Goal: Feedback & Contribution: Contribute content

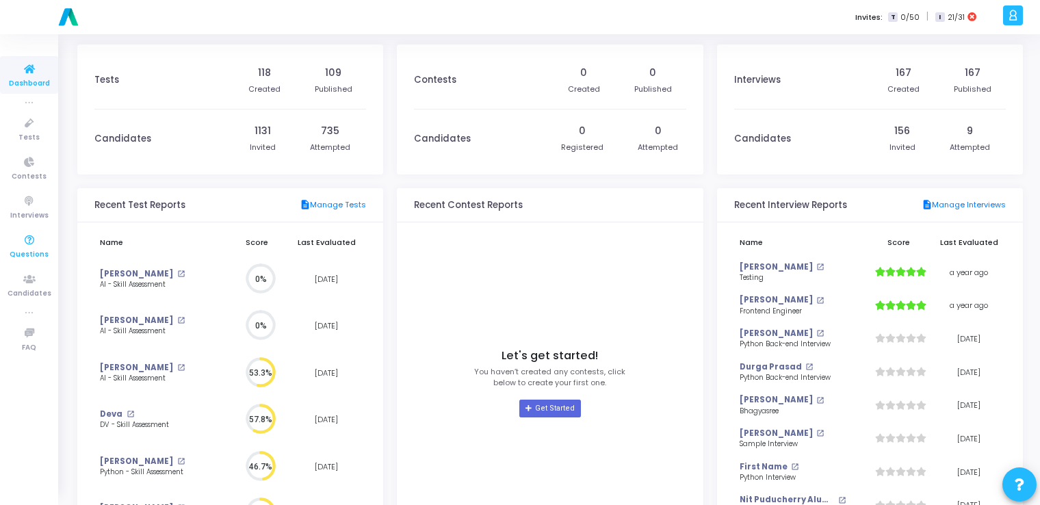
click at [24, 242] on icon at bounding box center [29, 240] width 29 height 17
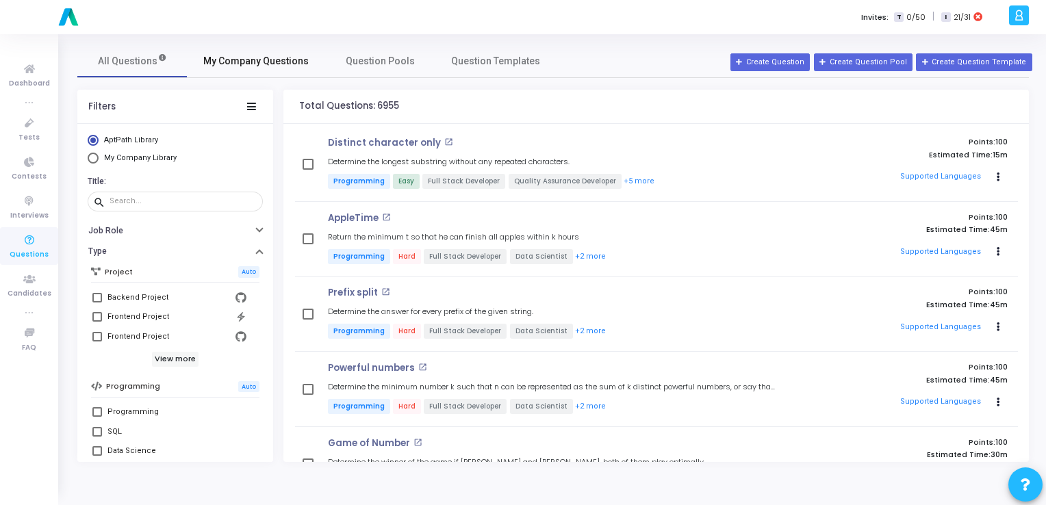
click at [263, 59] on span "My Company Questions" at bounding box center [255, 61] width 105 height 14
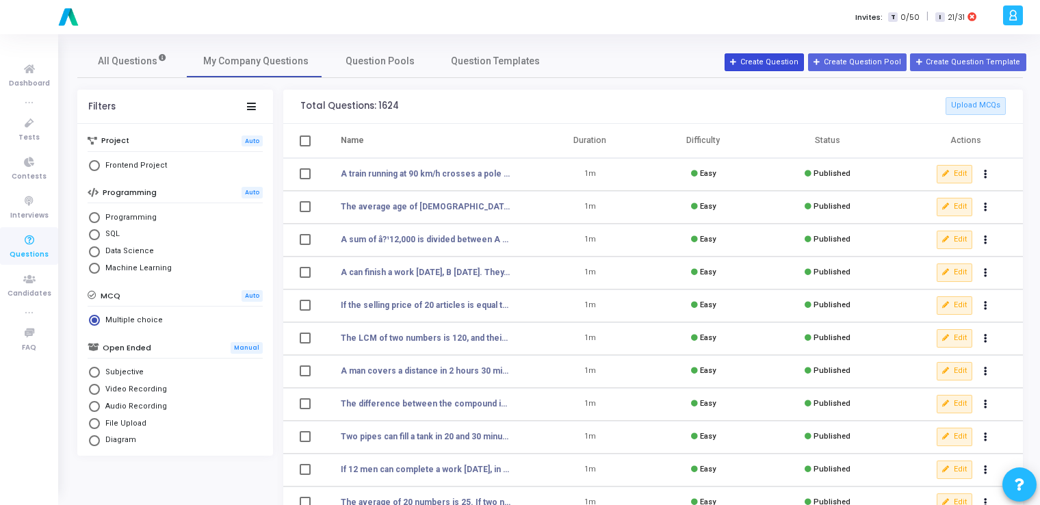
click at [523, 62] on button "Create Question" at bounding box center [764, 62] width 79 height 18
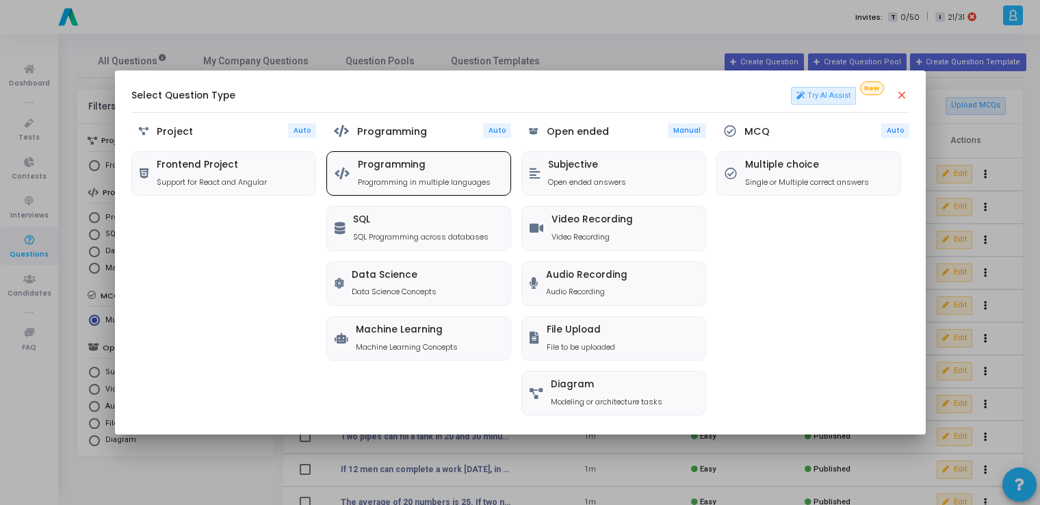
click at [356, 172] on div "Programming Programming in multiple languages" at bounding box center [418, 173] width 183 height 43
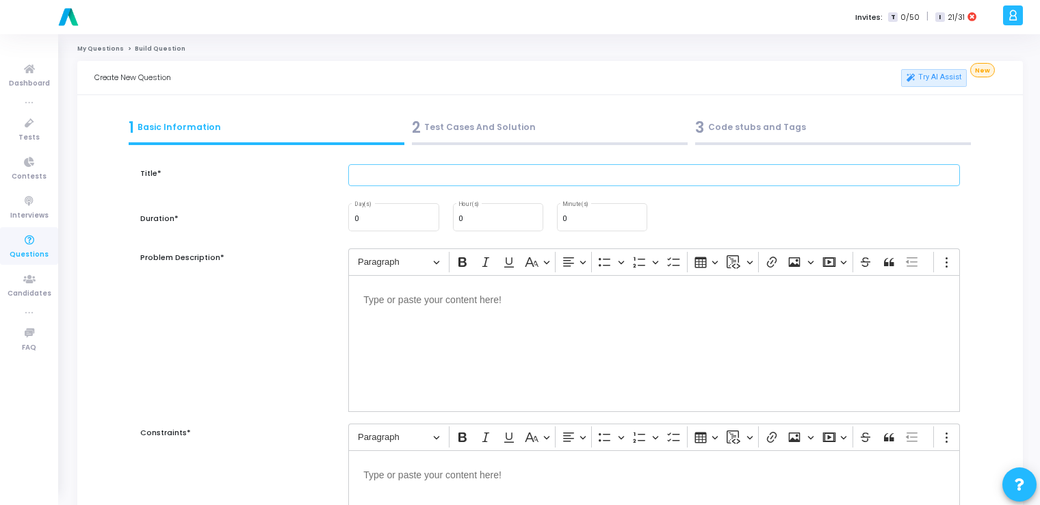
click at [364, 174] on input "text" at bounding box center [654, 175] width 612 height 23
paste input "Build an object detection model using YOLOv5 (pretrained weights)."
type input "Build an object detection model using YOLOv5 (pretrained weights)."
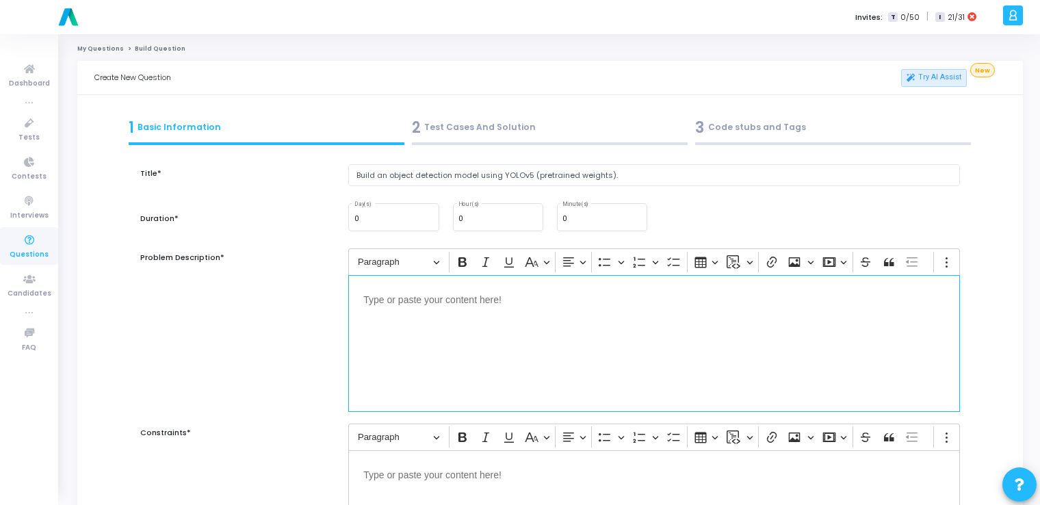
click at [442, 348] on div "Editor editing area: main" at bounding box center [654, 343] width 612 height 137
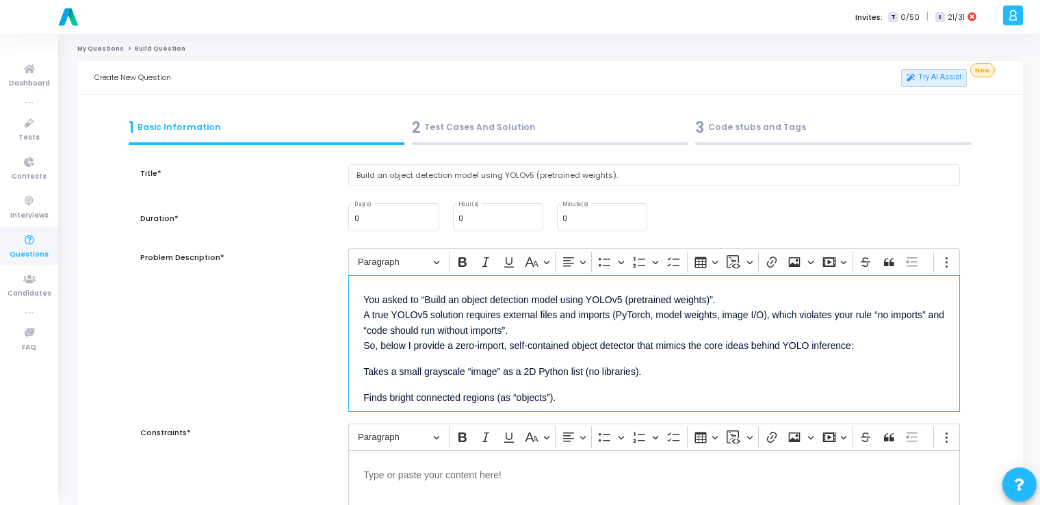
scroll to position [99, 0]
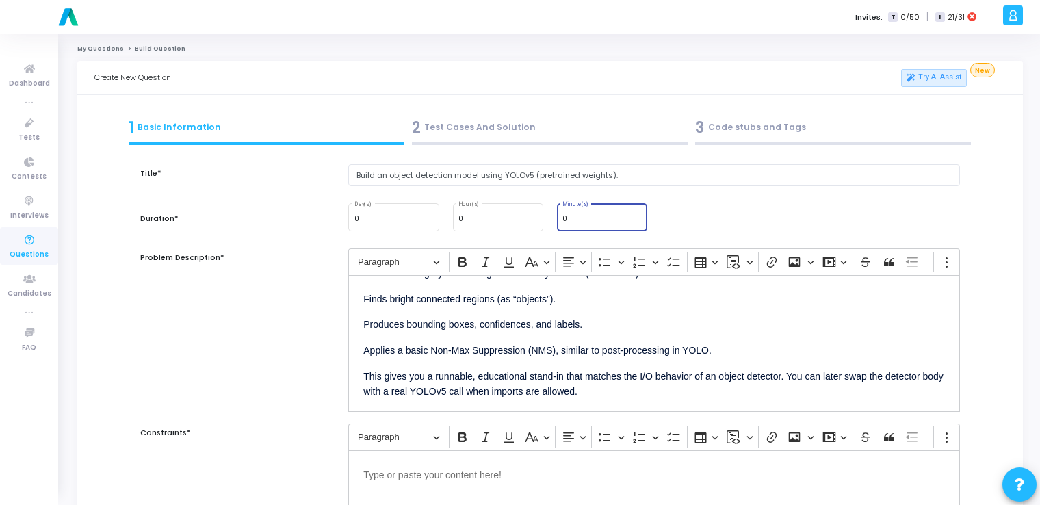
click at [523, 220] on input "0" at bounding box center [601, 219] width 79 height 8
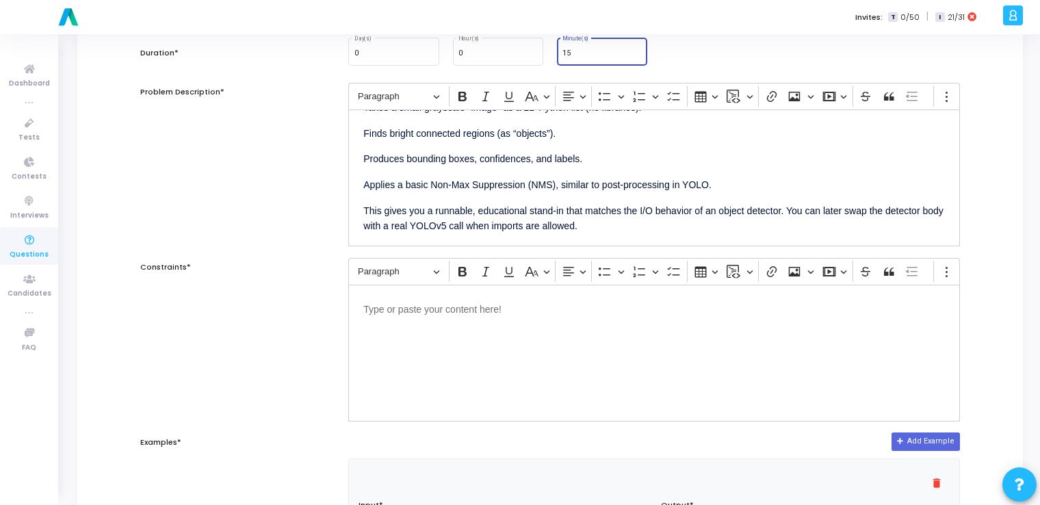
scroll to position [208, 0]
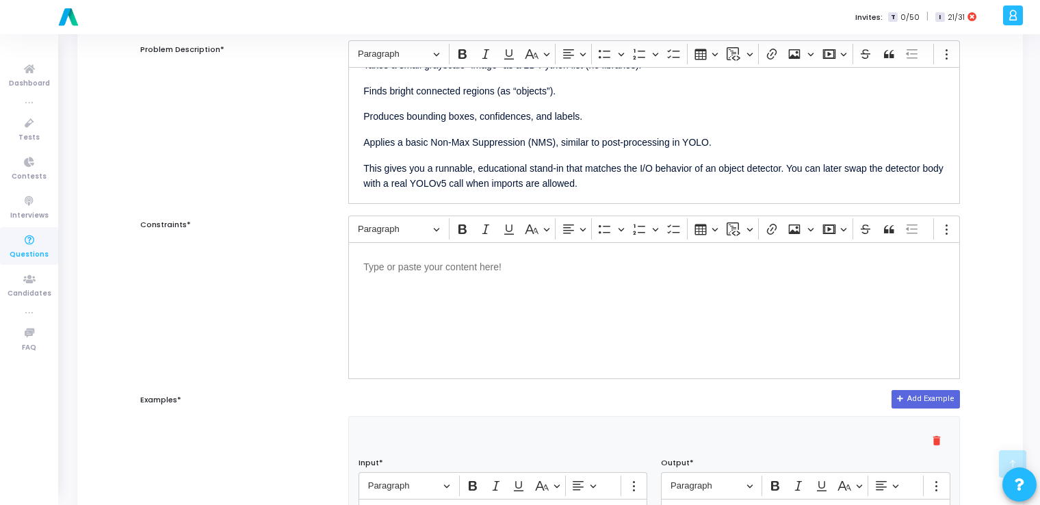
type input "15"
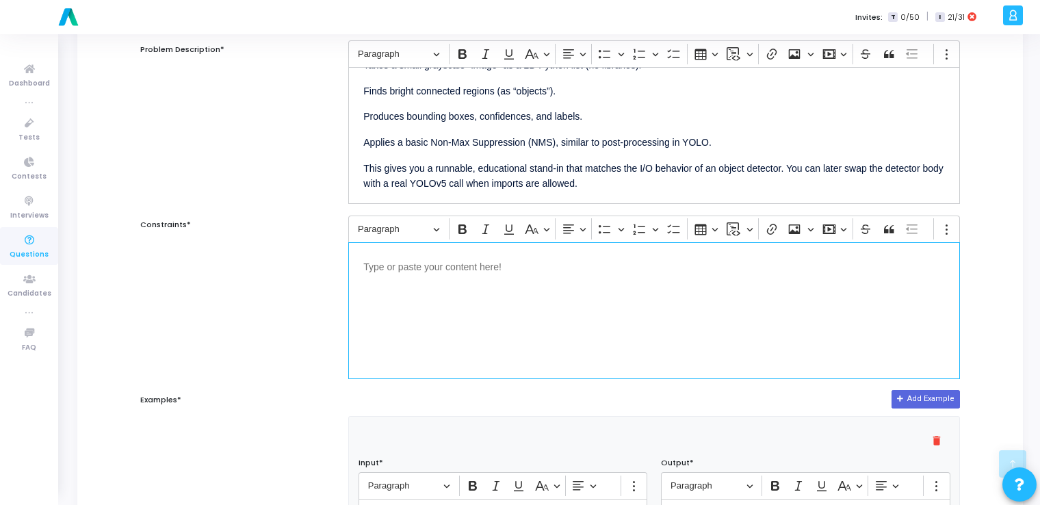
click at [523, 268] on p "Editor editing area: main" at bounding box center [654, 265] width 582 height 17
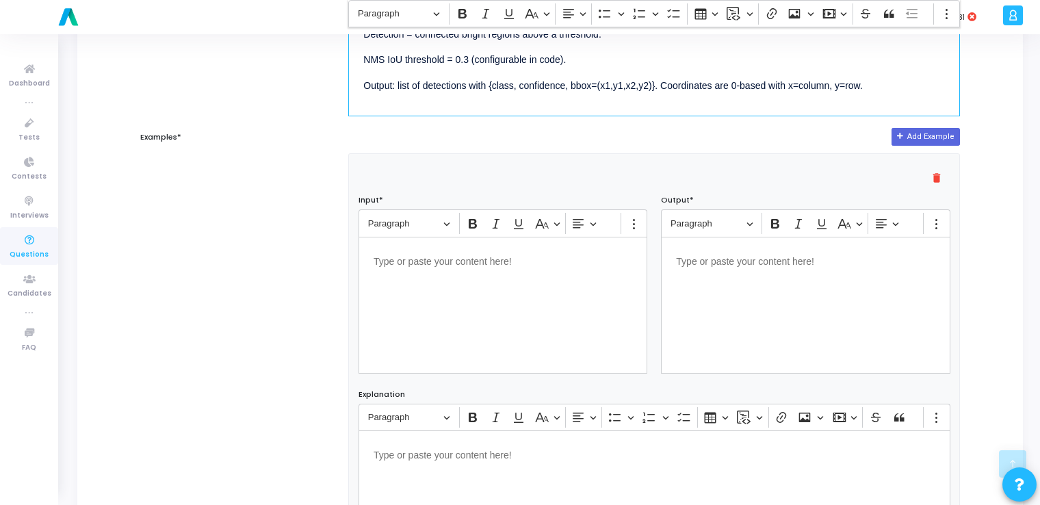
scroll to position [474, 0]
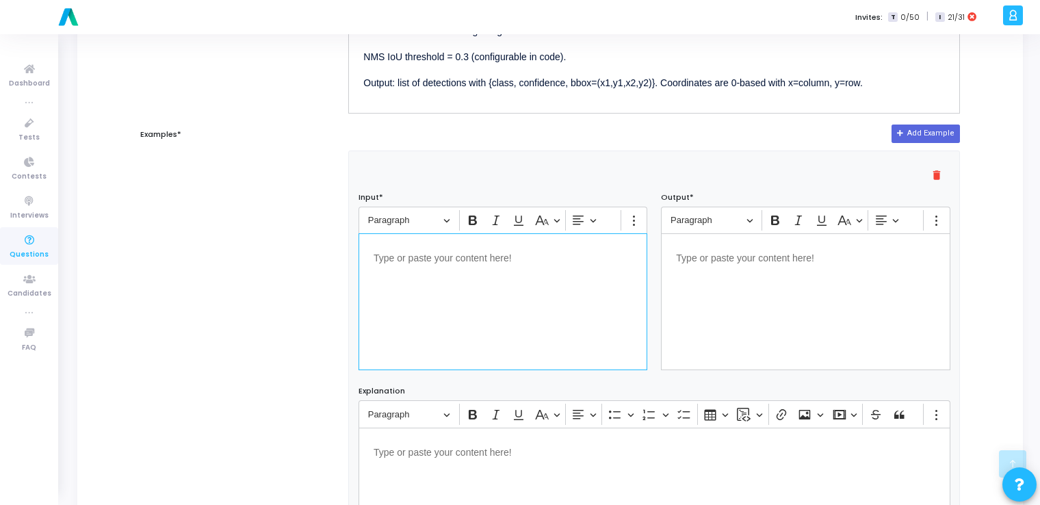
click at [467, 278] on div "Editor editing area: main" at bounding box center [503, 301] width 289 height 137
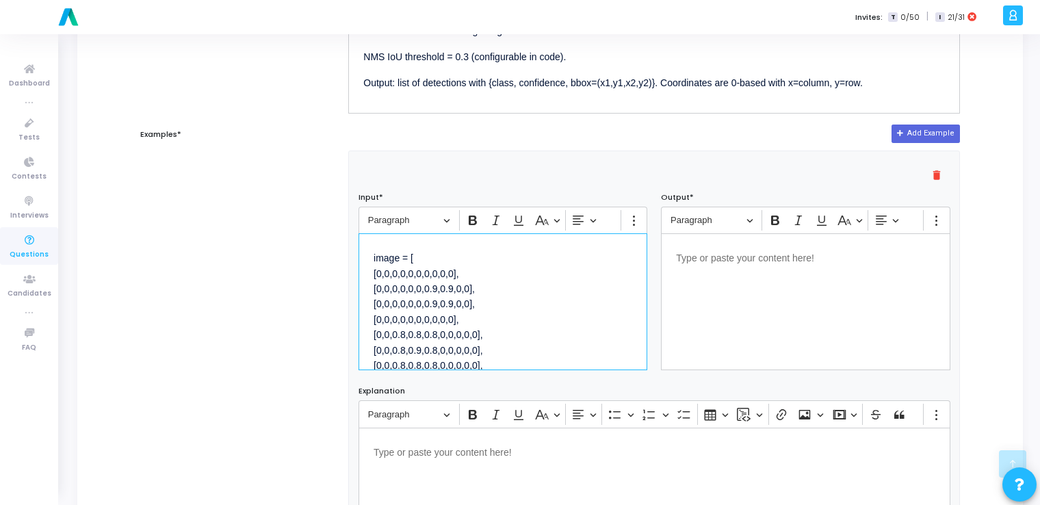
scroll to position [94, 0]
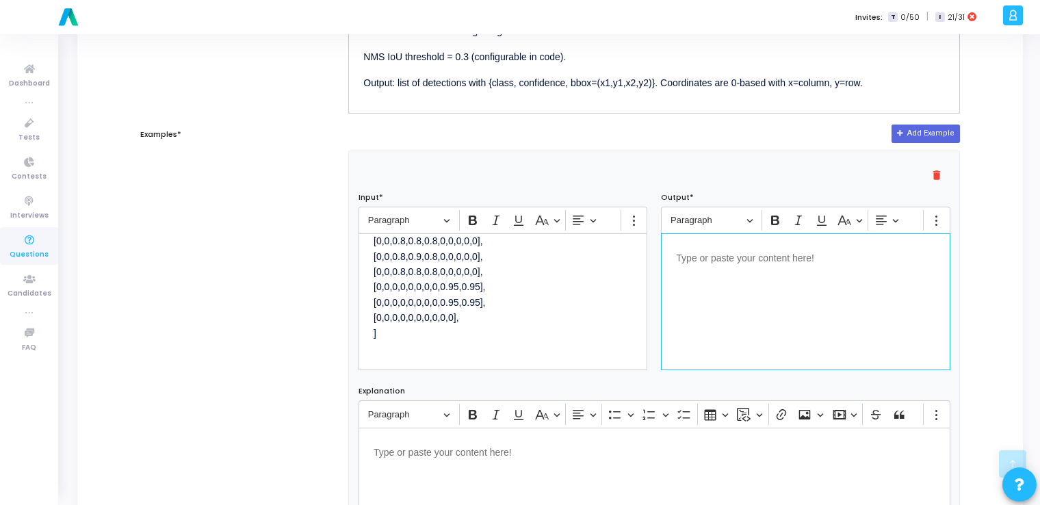
click at [523, 289] on div "Editor editing area: main" at bounding box center [805, 301] width 289 height 137
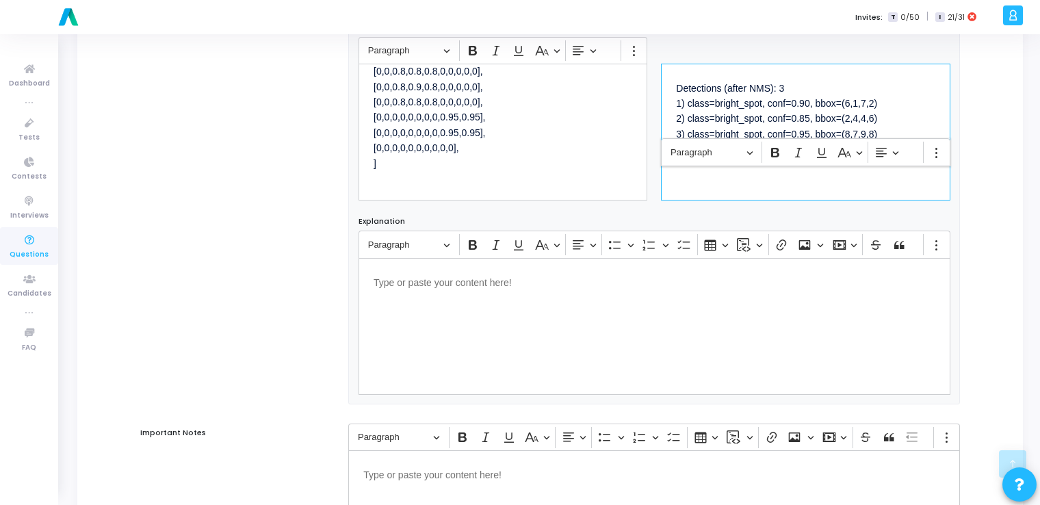
scroll to position [832, 0]
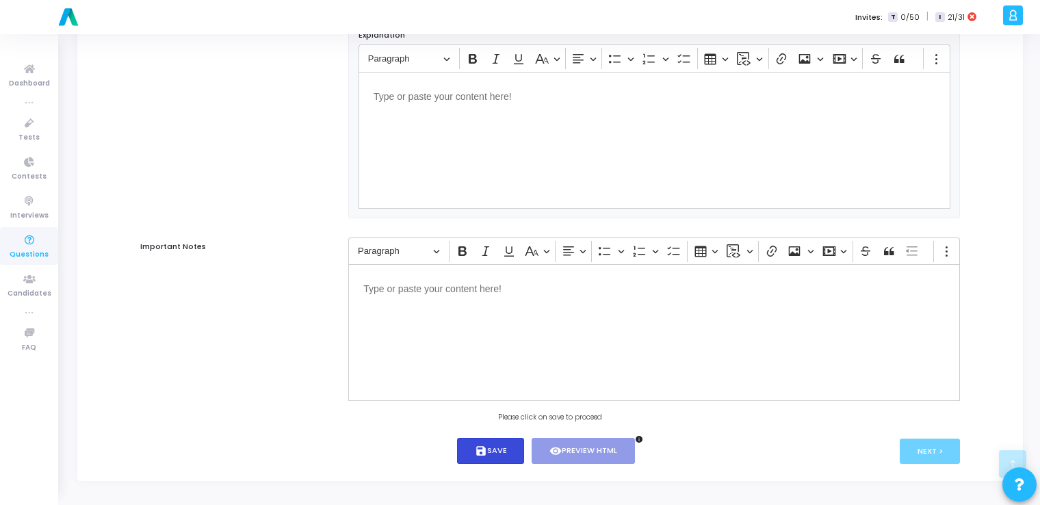
click at [498, 458] on button "save Save" at bounding box center [491, 451] width 68 height 27
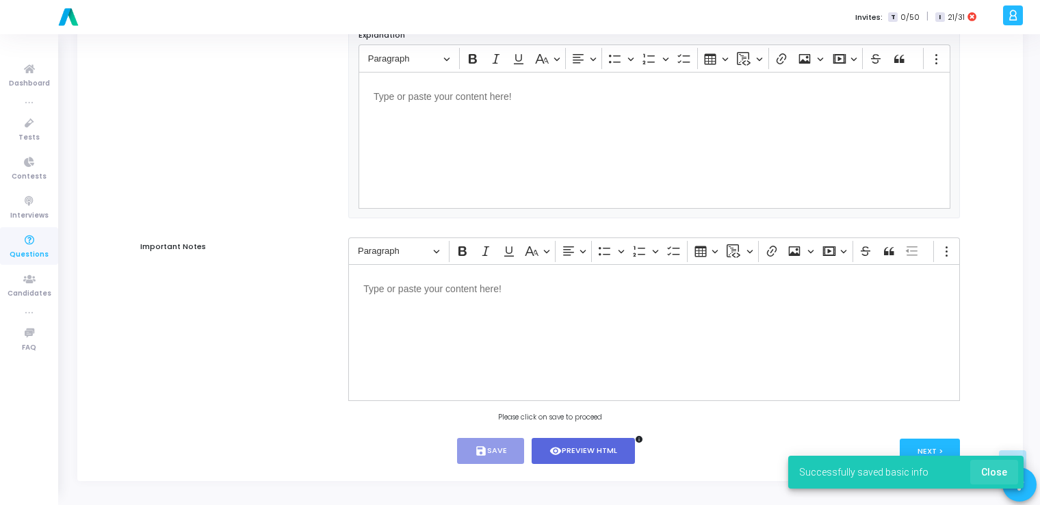
click at [523, 476] on span "Close" at bounding box center [994, 472] width 26 height 11
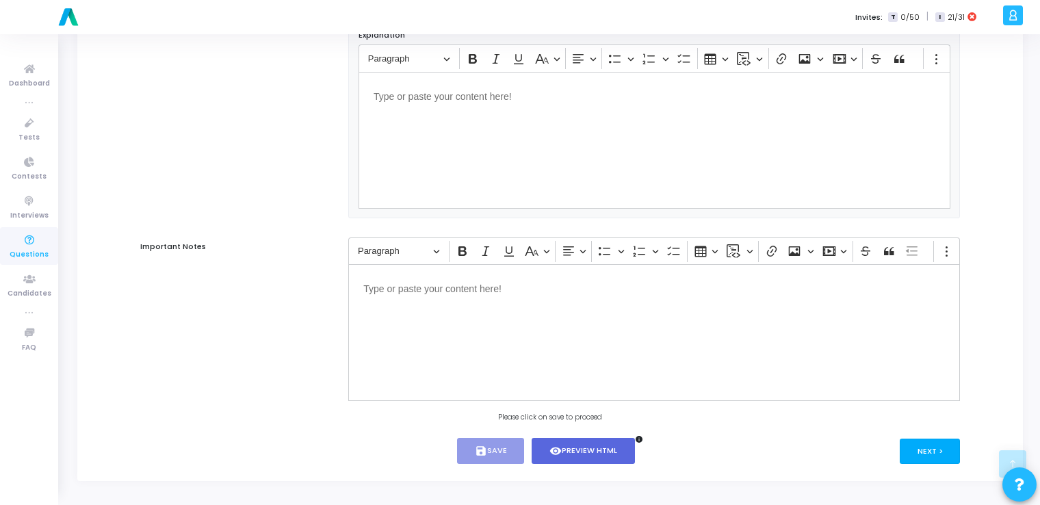
click at [523, 452] on button "Next >" at bounding box center [930, 451] width 61 height 25
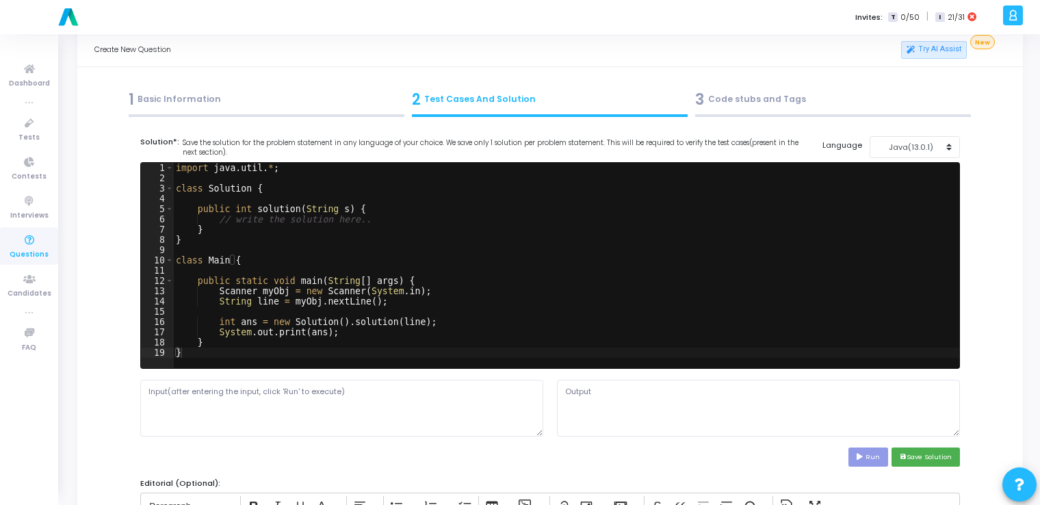
scroll to position [0, 0]
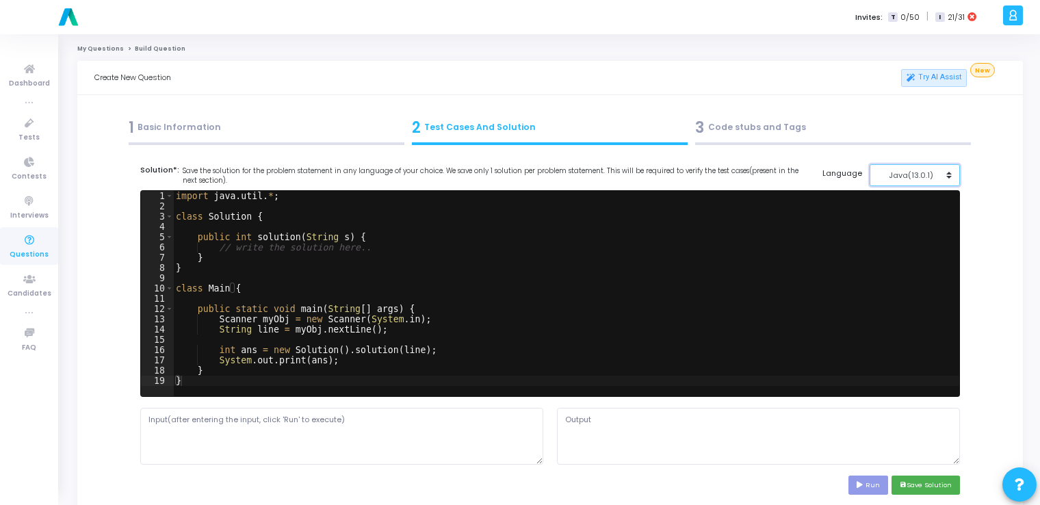
click at [523, 181] on button "Java(13.0.1)" at bounding box center [915, 175] width 91 height 23
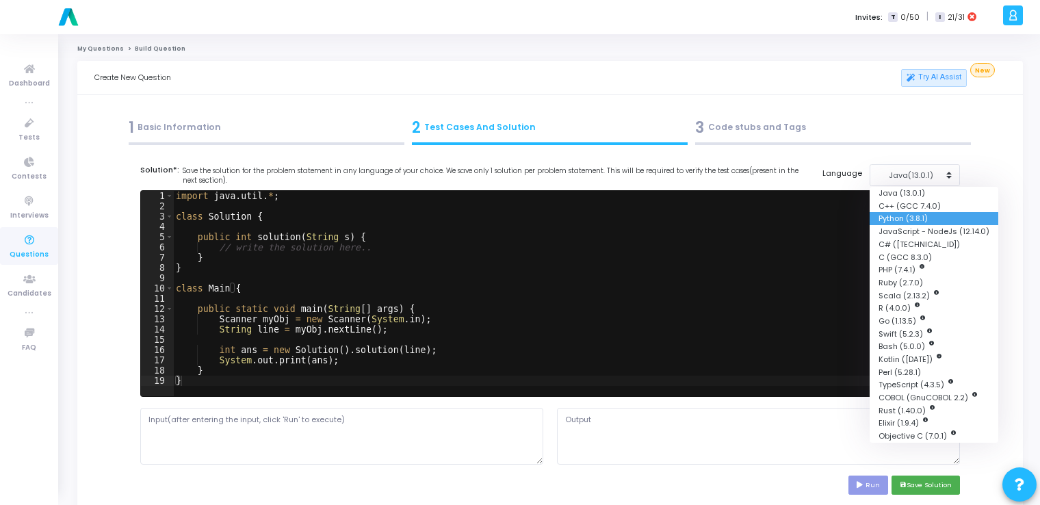
click at [523, 217] on button "Python (3.8.1)" at bounding box center [934, 218] width 129 height 13
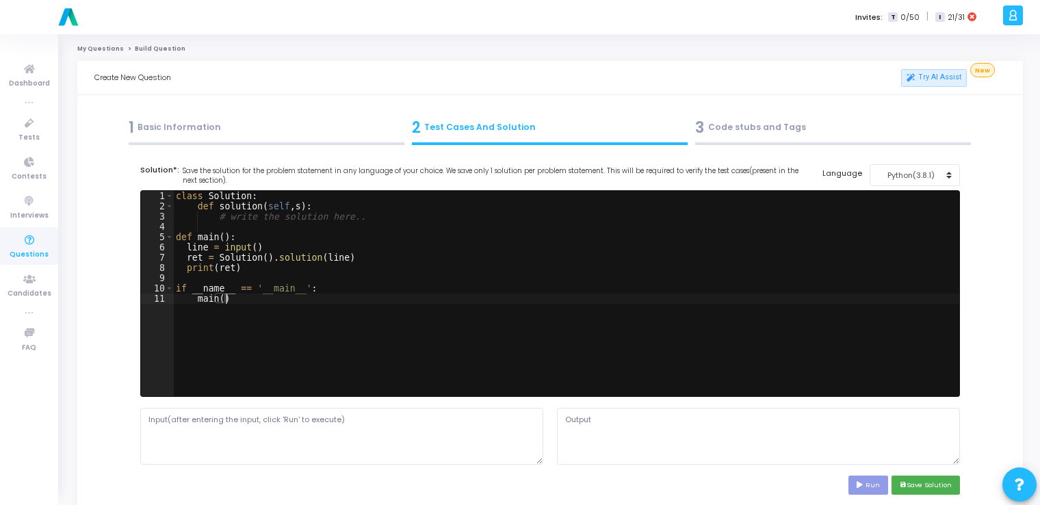
click at [348, 327] on div "class Solution : def solution ( self , s ) : # write the solution here.. def ma…" at bounding box center [566, 304] width 786 height 226
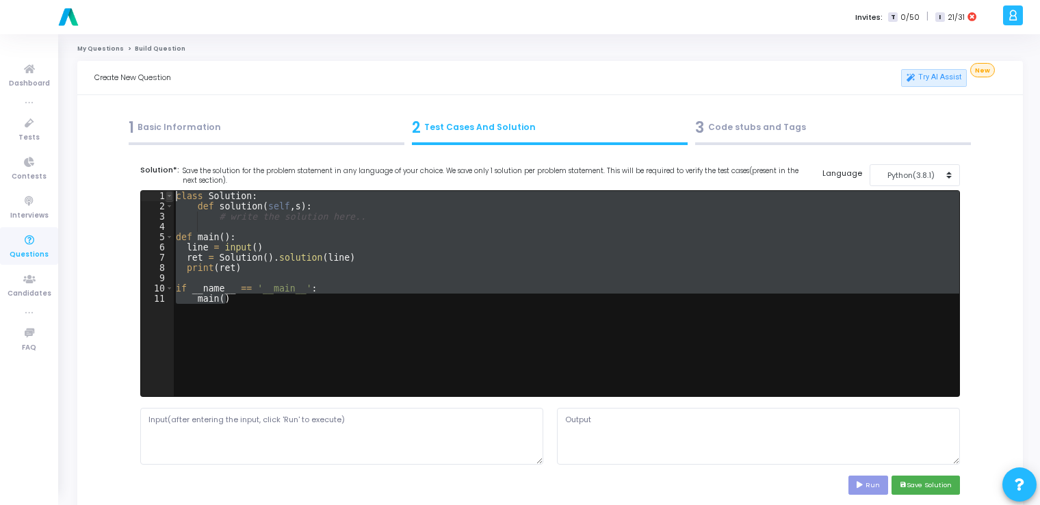
drag, startPoint x: 230, startPoint y: 300, endPoint x: 169, endPoint y: 195, distance: 121.1
click at [169, 195] on div "main() 1 2 3 4 5 6 7 8 9 10 11 class Solution : def solution ( self , s ) : # w…" at bounding box center [550, 293] width 819 height 205
type textarea "class Solution: def solution(self,s):"
paste textarea
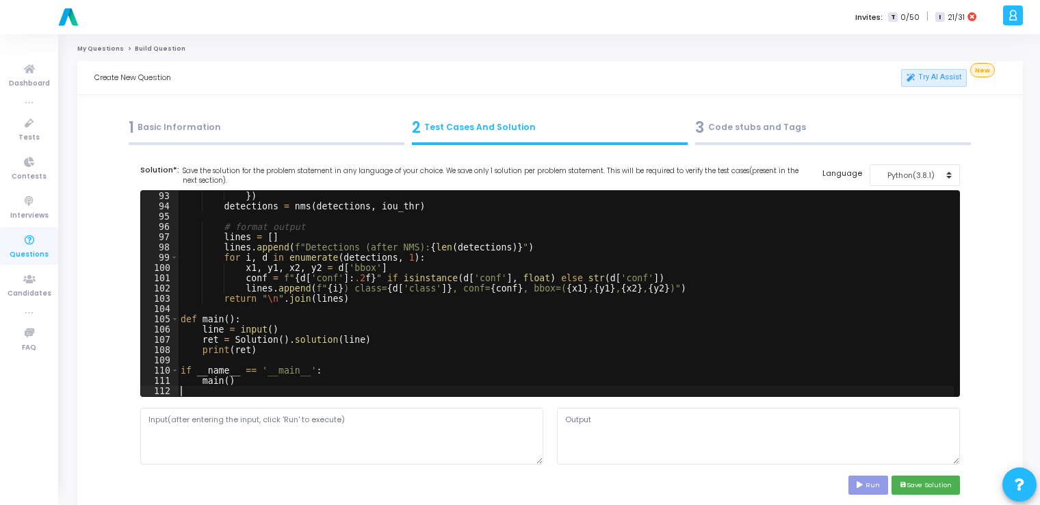
scroll to position [944, 0]
click at [311, 431] on textarea at bounding box center [341, 436] width 403 height 56
paste textarea "image = [ [0,0,0,0,0,0,0,0,0,0], [0,0,0,0,0,0,0.9,0.9,0,0], [0,0,0,0,0,0,0.9,0.…"
type textarea "image = [ [0,0,0,0,0,0,0,0,0,0], [0,0,0,0,0,0,0.9,0.9,0,0], [0,0,0,0,0,0,0.9,0.…"
click at [523, 482] on button "Run" at bounding box center [869, 485] width 40 height 18
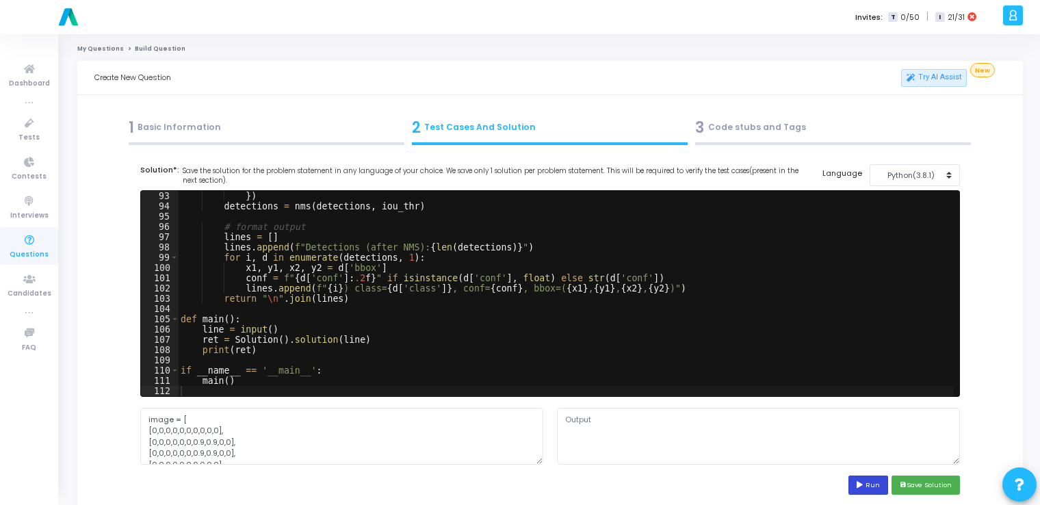
type textarea "Traceback (most recent call last): File "script.py", line 111, in <module> main…"
click at [242, 445] on textarea "image = [ [0,0,0,0,0,0,0,0,0,0], [0,0,0,0,0,0,0.9,0.9,0,0], [0,0,0,0,0,0,0.9,0.…" at bounding box center [341, 436] width 403 height 56
paste textarea "0,0,0,0,0,0,0,0,0,0;0,0,0,0,0,0,0.9,0.9,0,0;0,0,0,0,0,0,0.9,0.9,0,0;0,0,0,0,0,0…"
type textarea "0,0,0,0,0,0,0,0,0,0;0,0,0,0,0,0,0.9,0.9,0,0;0,0,0,0,0,0,0.9,0.9,0,0;0,0,0,0,0,0…"
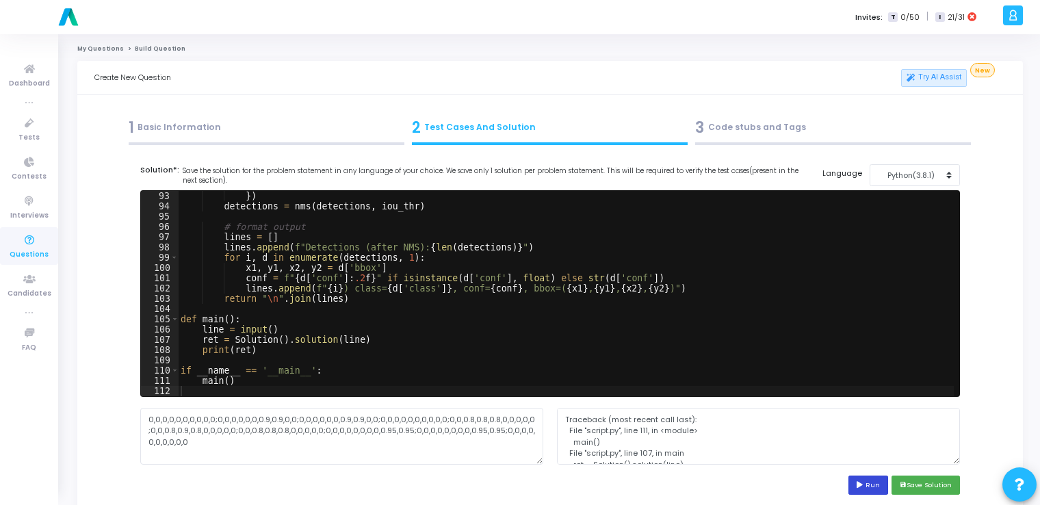
click at [523, 484] on icon at bounding box center [861, 485] width 9 height 7
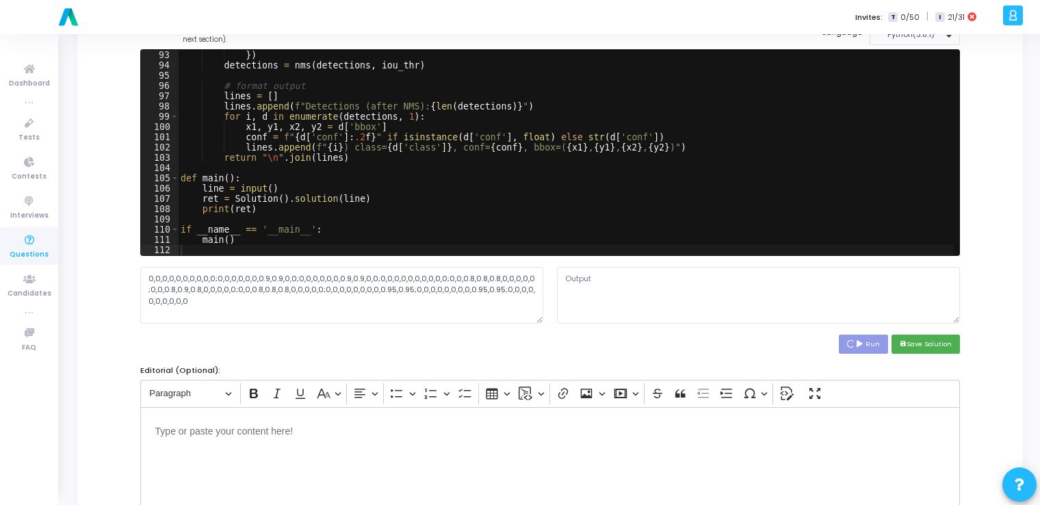
scroll to position [142, 0]
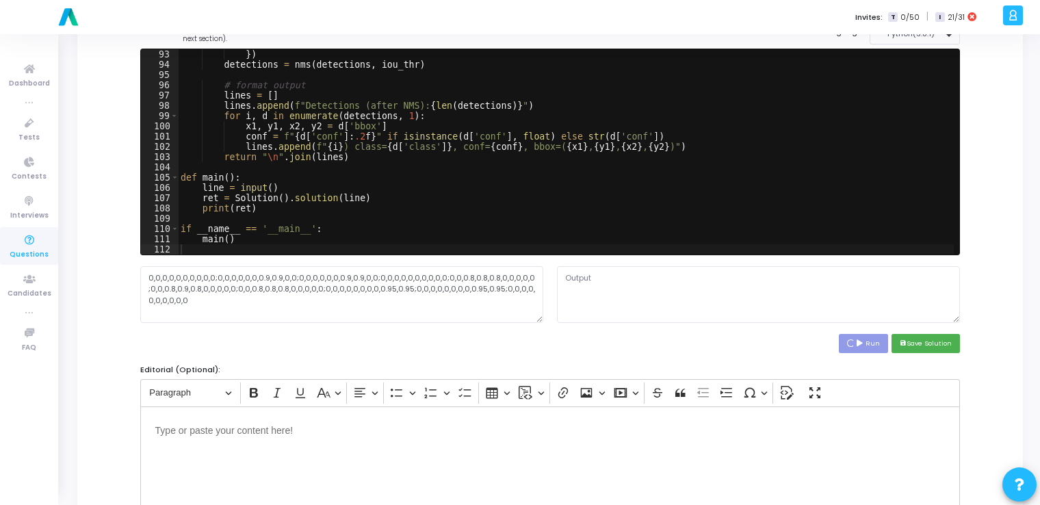
type textarea "Detections (after NMS): 3 1) class=bright_spot, conf=0.95, bbox=(8,7,9,8) 2) cl…"
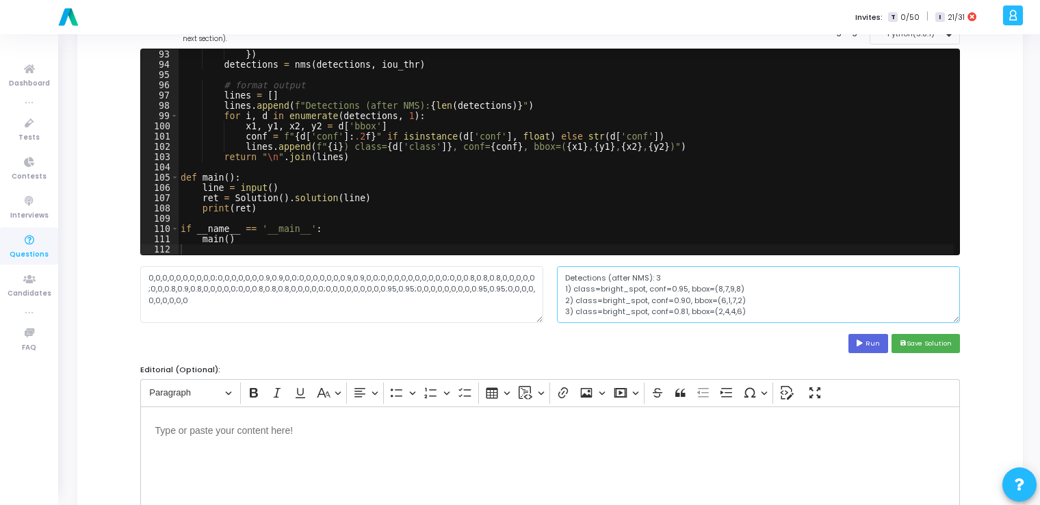
click at [523, 311] on textarea "Detections (after NMS): 3 1) class=bright_spot, conf=0.95, bbox=(8,7,9,8) 2) cl…" at bounding box center [758, 294] width 403 height 56
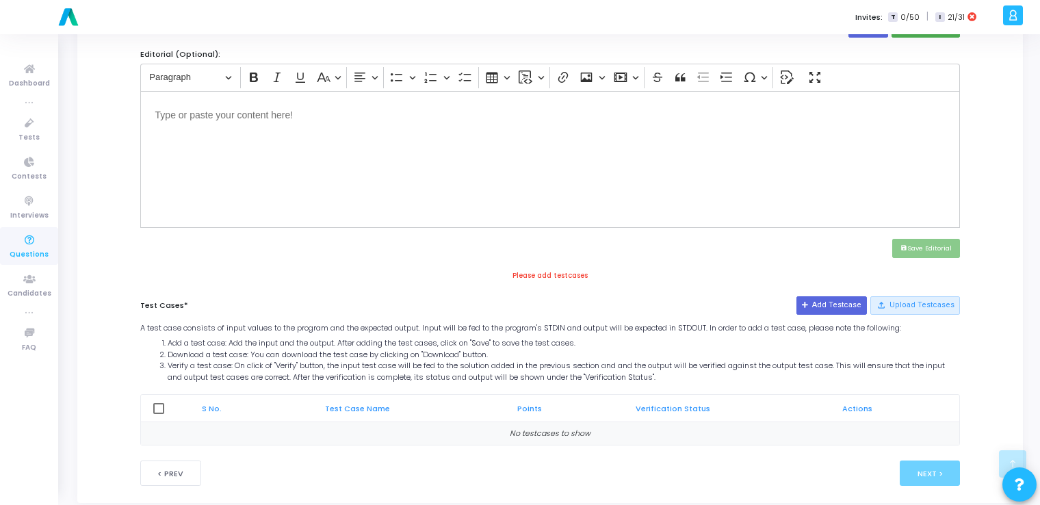
scroll to position [476, 0]
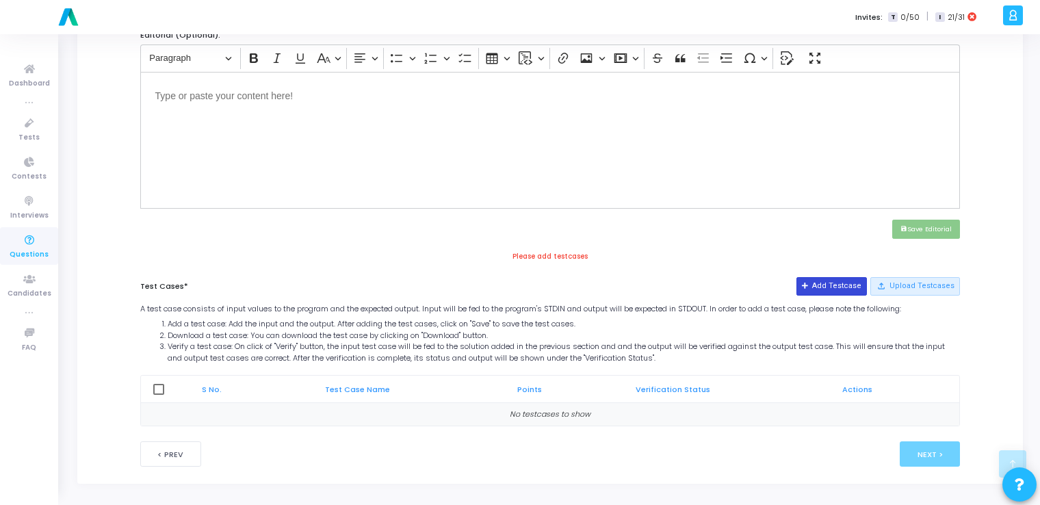
click at [523, 282] on button "Add Testcase" at bounding box center [832, 286] width 70 height 18
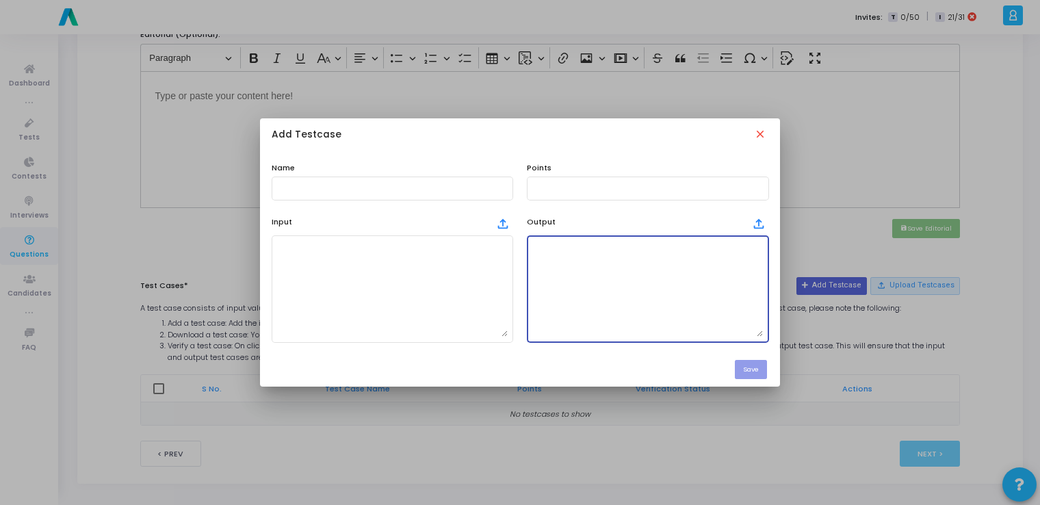
click at [523, 279] on textarea at bounding box center [647, 289] width 231 height 96
paste textarea "Detections (after NMS): 3 1) class=bright_spot, conf=0.95, bbox=(8,7,9,8) 2) cl…"
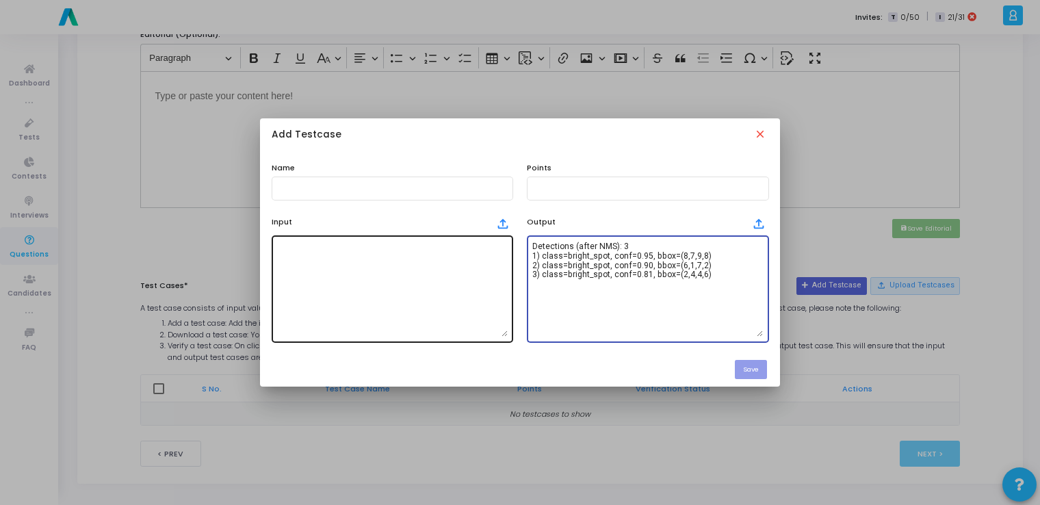
type textarea "Detections (after NMS): 3 1) class=bright_spot, conf=0.95, bbox=(8,7,9,8) 2) cl…"
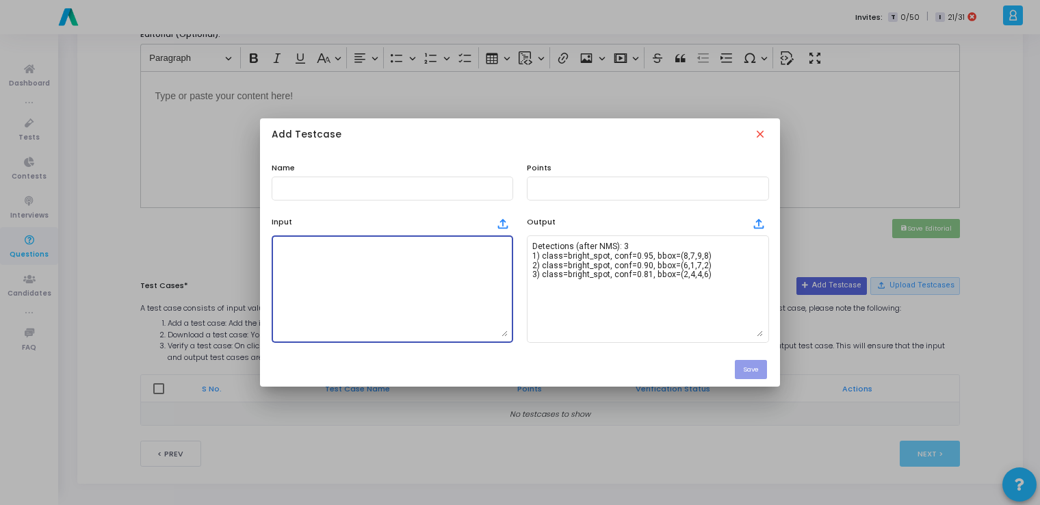
click at [404, 281] on textarea at bounding box center [392, 289] width 231 height 96
paste textarea "0,0,0,0,0,0,0,0,0,0;0,0,0,0,0,0,0.9,0.9,0,0;0,0,0,0,0,0,0.9,0.9,0,0;0,0,0,0,0,0…"
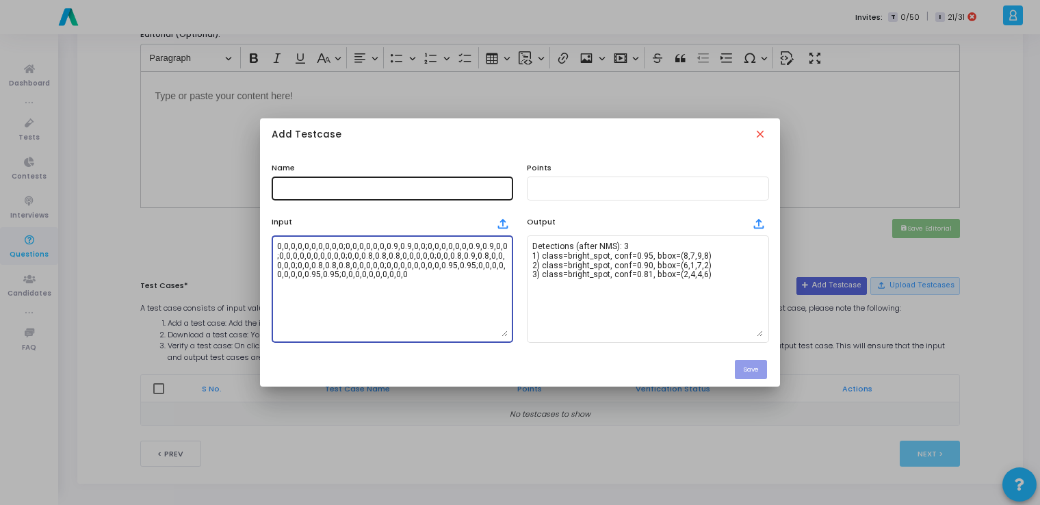
type textarea "0,0,0,0,0,0,0,0,0,0;0,0,0,0,0,0,0.9,0.9,0,0;0,0,0,0,0,0,0.9,0.9,0,0;0,0,0,0,0,0…"
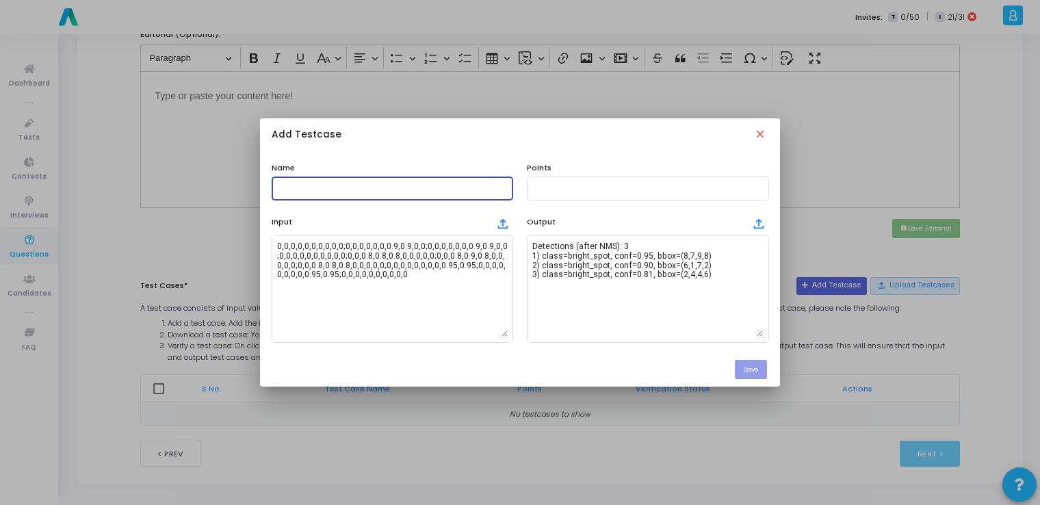
click at [350, 187] on input "text" at bounding box center [392, 188] width 231 height 10
type input "testcase"
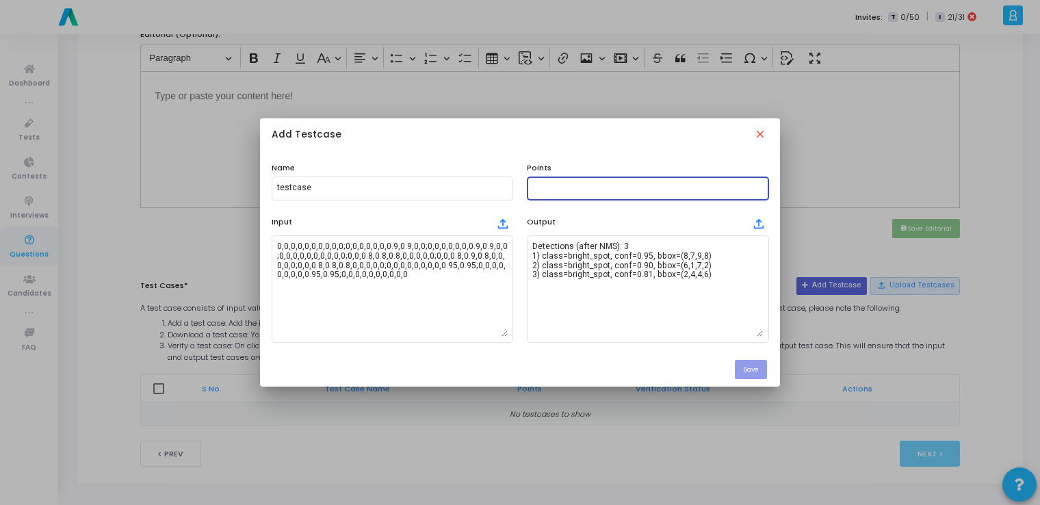
click at [523, 187] on input "text" at bounding box center [647, 188] width 231 height 10
type input "100"
click at [523, 370] on button "Save" at bounding box center [751, 369] width 32 height 18
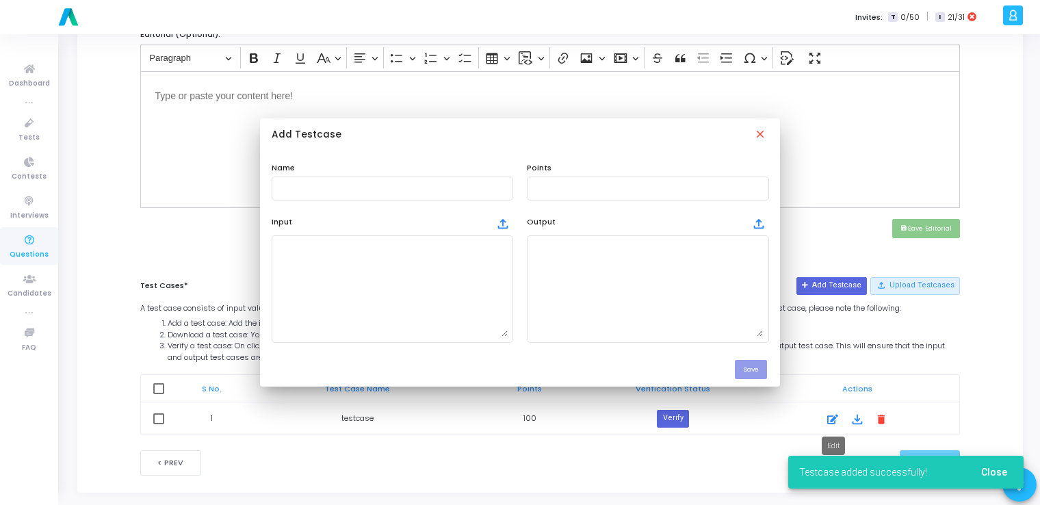
scroll to position [476, 0]
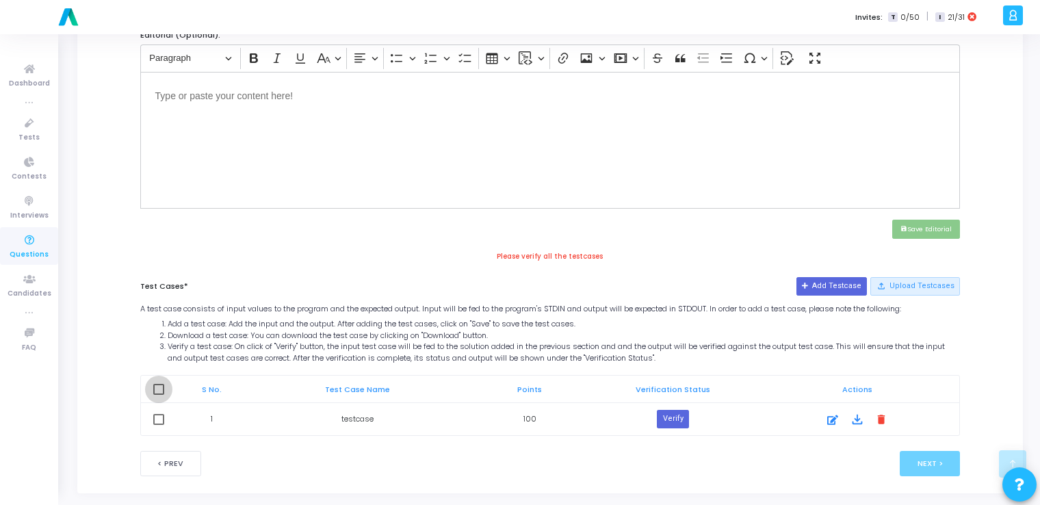
click at [153, 384] on span at bounding box center [158, 389] width 11 height 11
click at [158, 395] on input "checkbox" at bounding box center [158, 395] width 1 height 1
checkbox input "true"
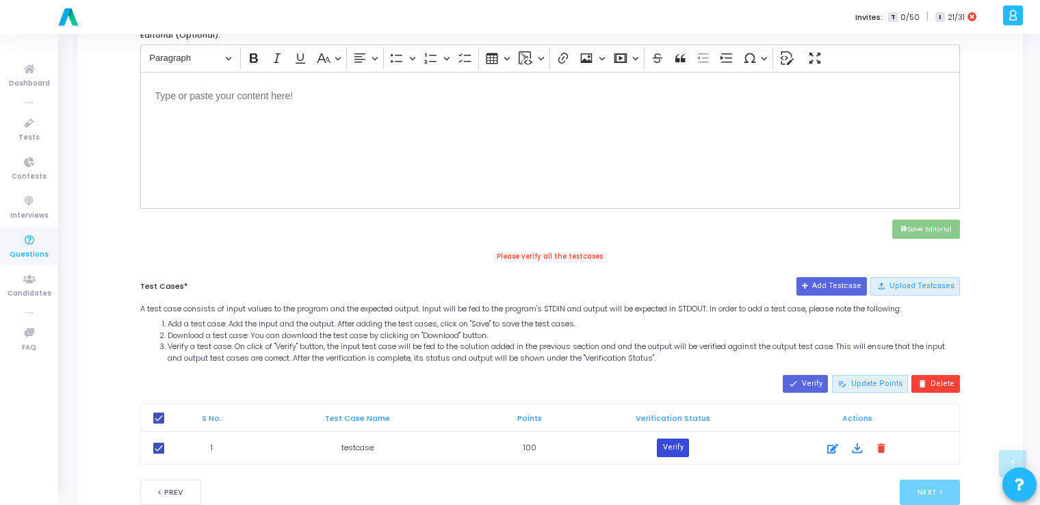
click at [523, 445] on button "Verify" at bounding box center [672, 448] width 31 height 18
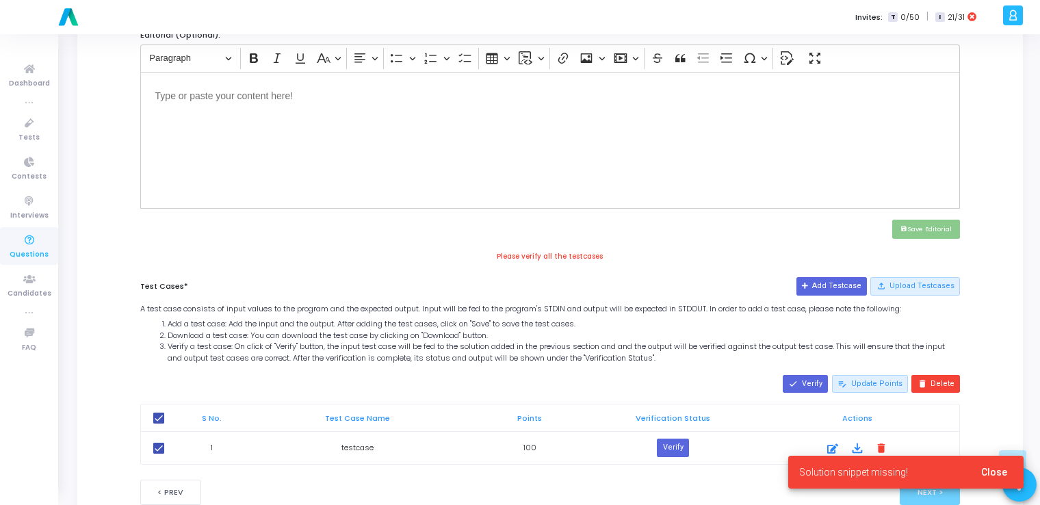
scroll to position [219, 0]
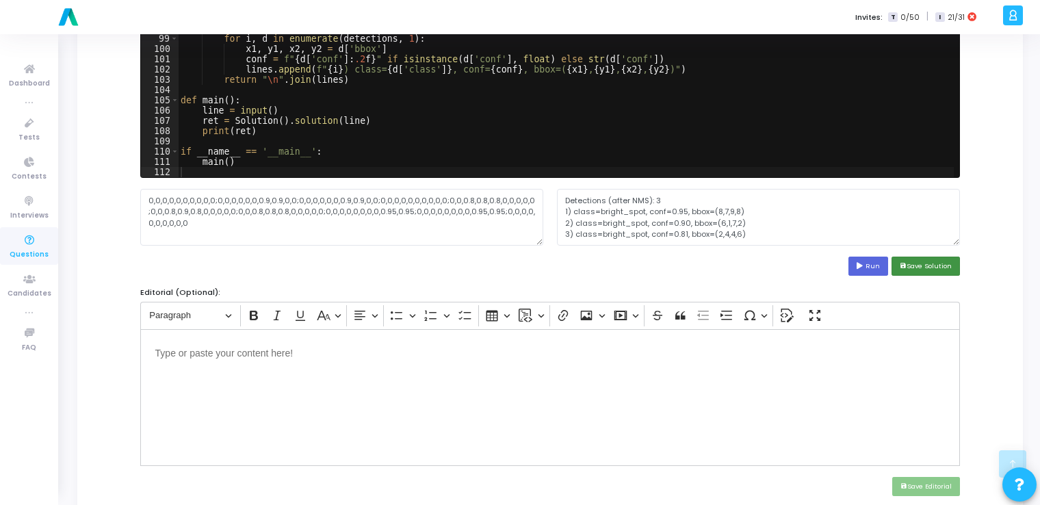
click at [523, 261] on button "save Save Solution" at bounding box center [926, 266] width 68 height 18
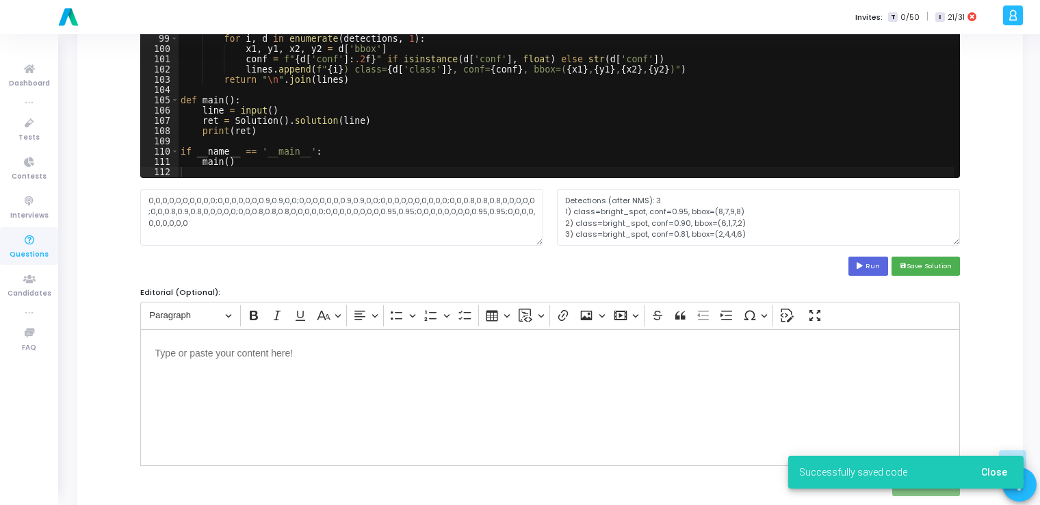
scroll to position [515, 0]
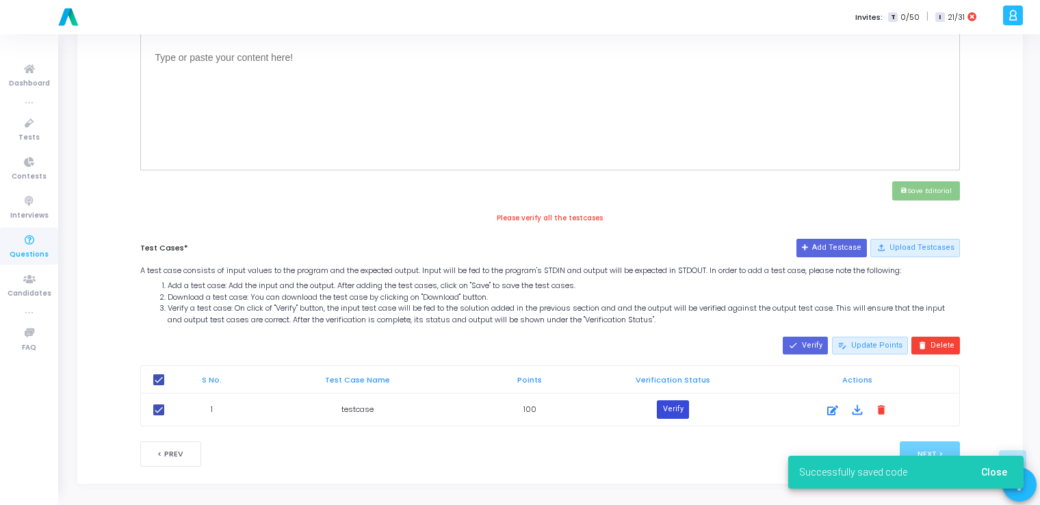
click at [523, 409] on button "Verify" at bounding box center [672, 409] width 31 height 18
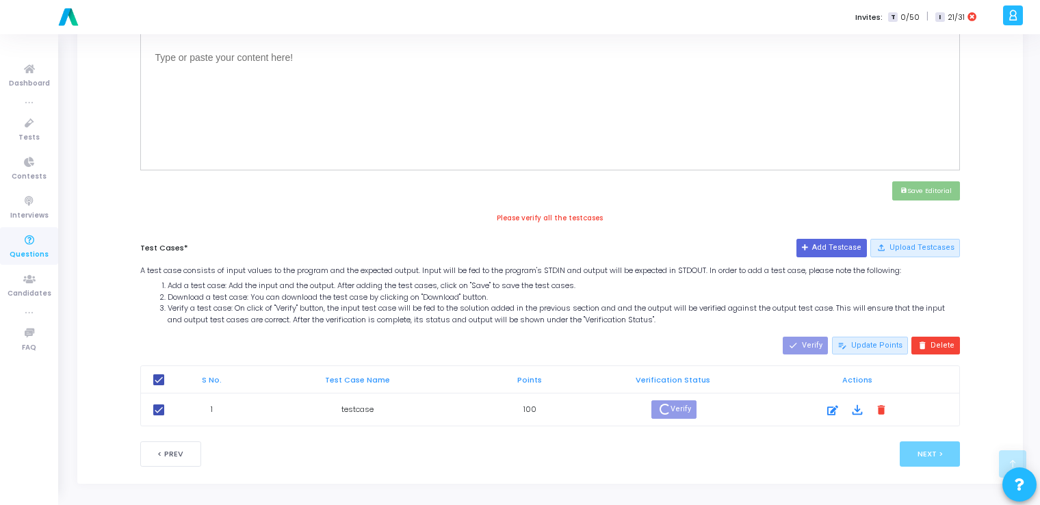
scroll to position [502, 0]
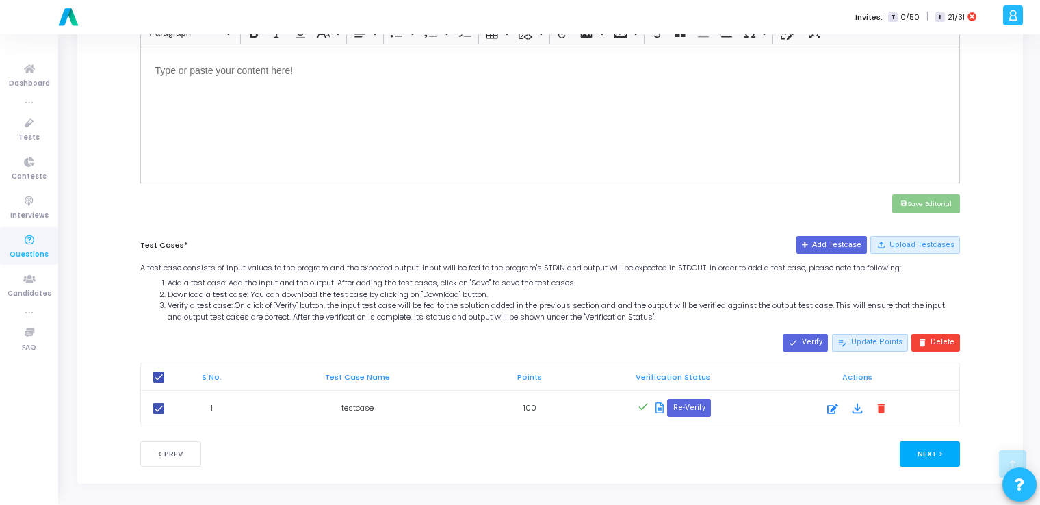
click at [523, 457] on button "Next >" at bounding box center [930, 453] width 61 height 25
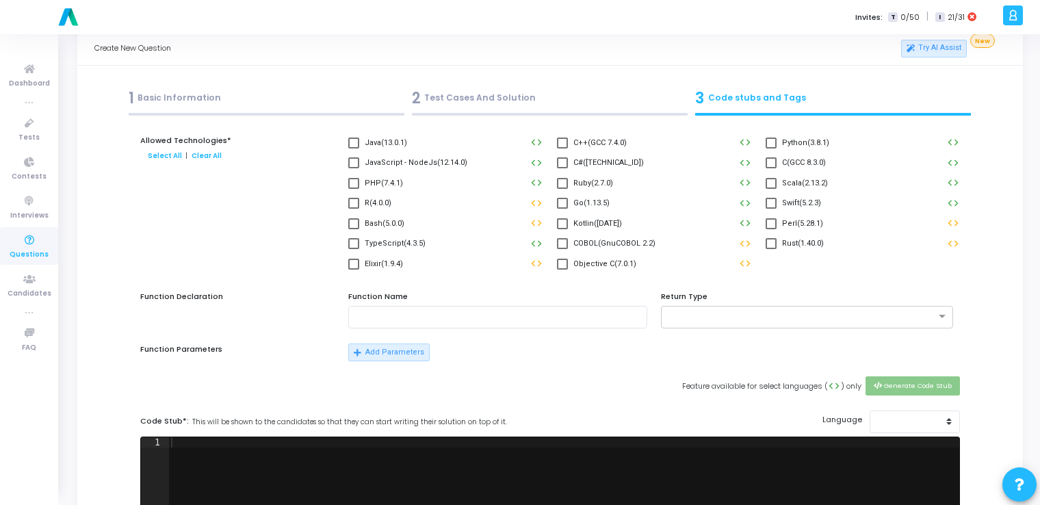
scroll to position [0, 0]
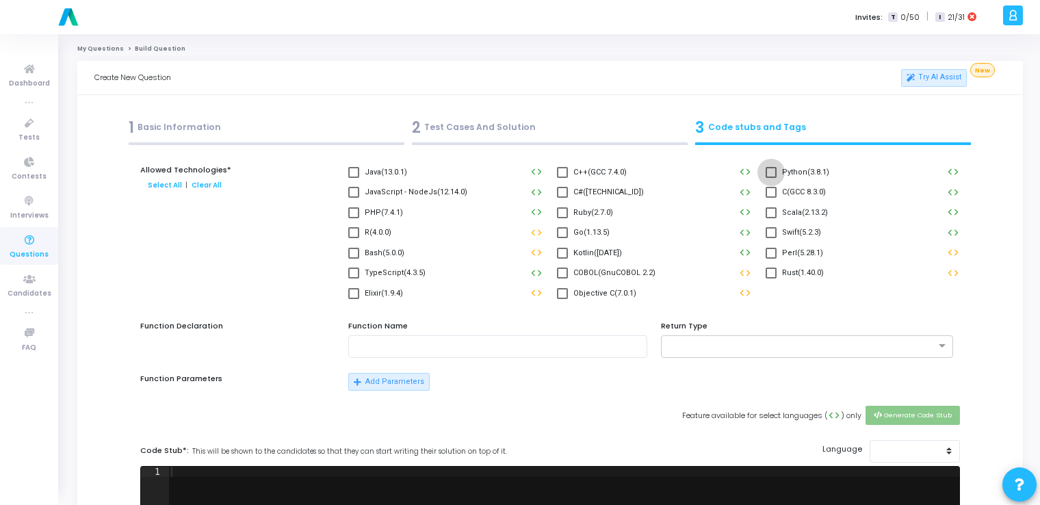
click at [523, 174] on span at bounding box center [771, 172] width 11 height 11
click at [523, 178] on input "Python(3.8.1)" at bounding box center [771, 178] width 1 height 1
checkbox input "true"
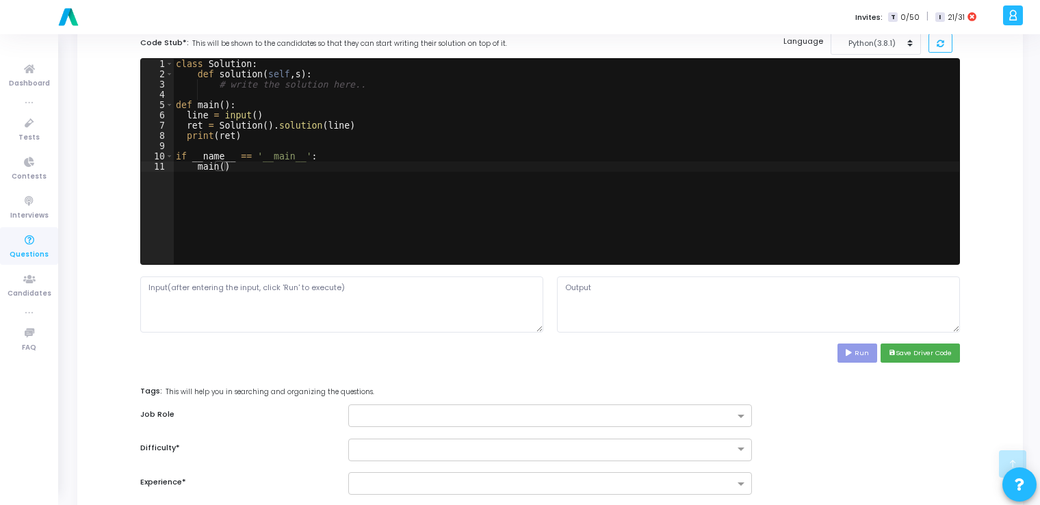
scroll to position [408, 0]
click at [523, 360] on button "save Save Driver Code" at bounding box center [920, 353] width 79 height 18
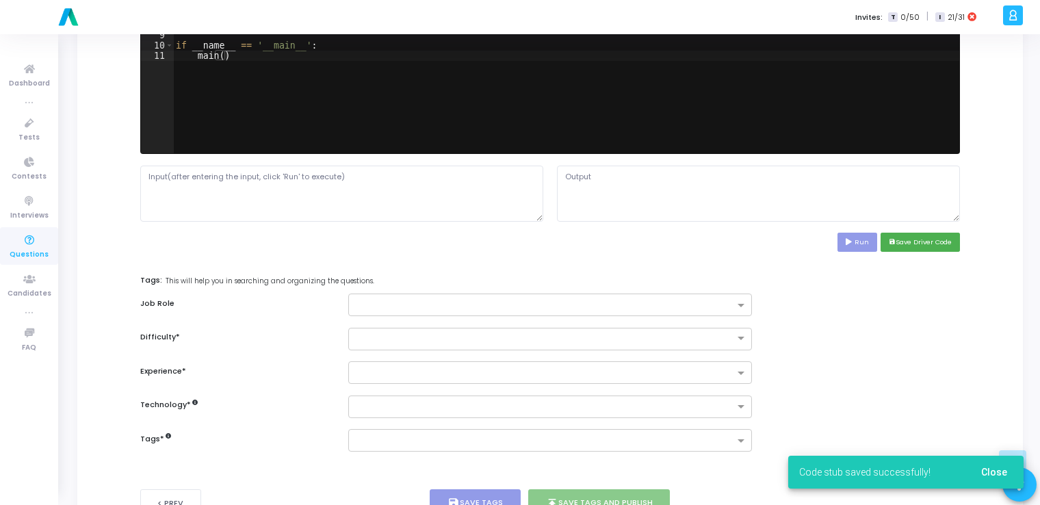
scroll to position [569, 0]
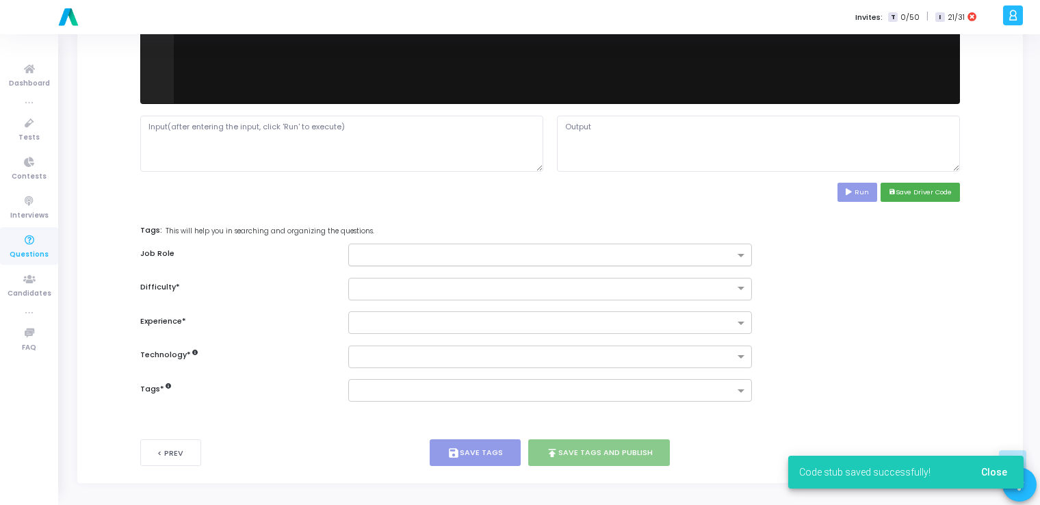
click at [523, 250] on input "text" at bounding box center [545, 256] width 378 height 12
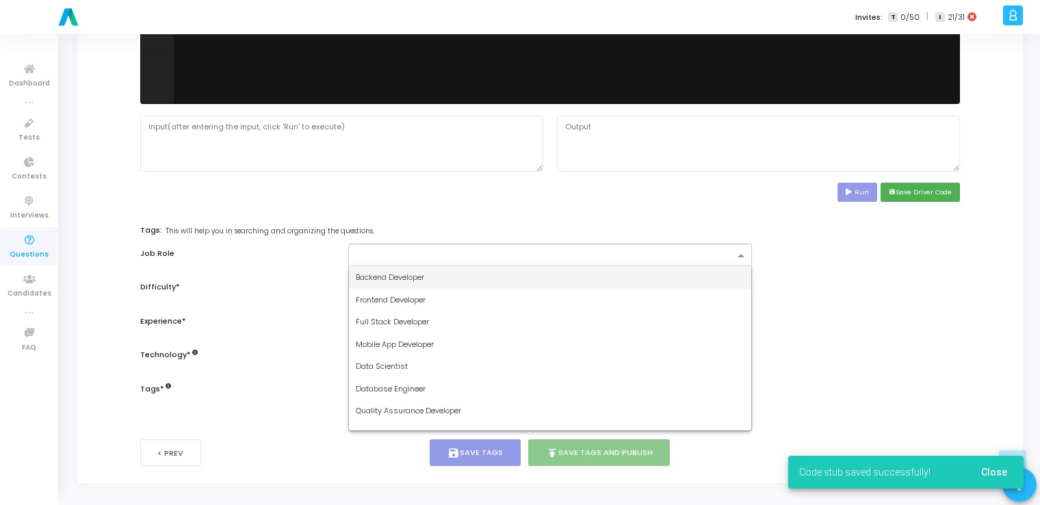
click at [523, 275] on div "Backend Developer" at bounding box center [550, 277] width 402 height 23
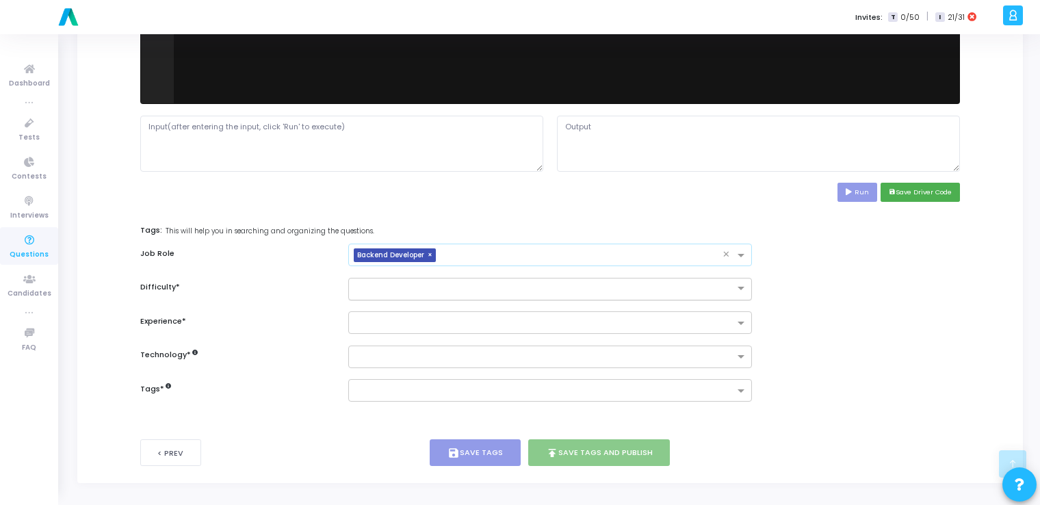
click at [504, 290] on input "text" at bounding box center [536, 288] width 361 height 12
click at [469, 310] on div "Easy" at bounding box center [550, 311] width 402 height 23
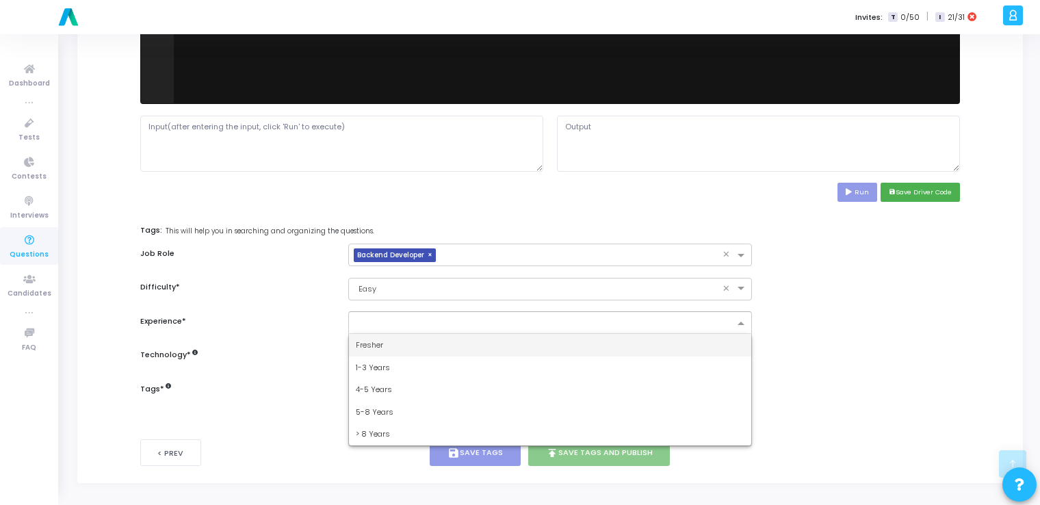
click at [445, 324] on input "text" at bounding box center [545, 324] width 378 height 12
click at [416, 350] on div "Fresher" at bounding box center [550, 345] width 402 height 23
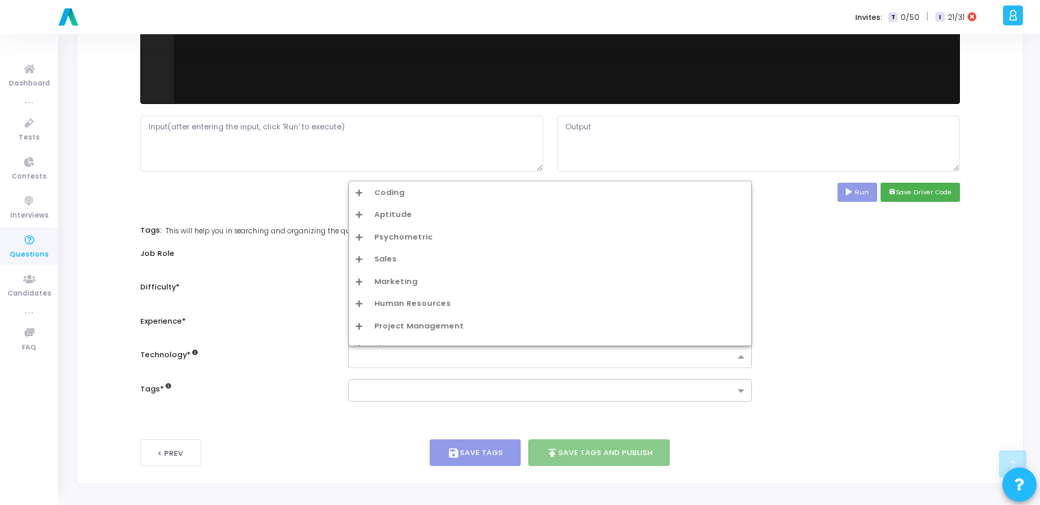
click at [403, 357] on input "text" at bounding box center [545, 358] width 378 height 12
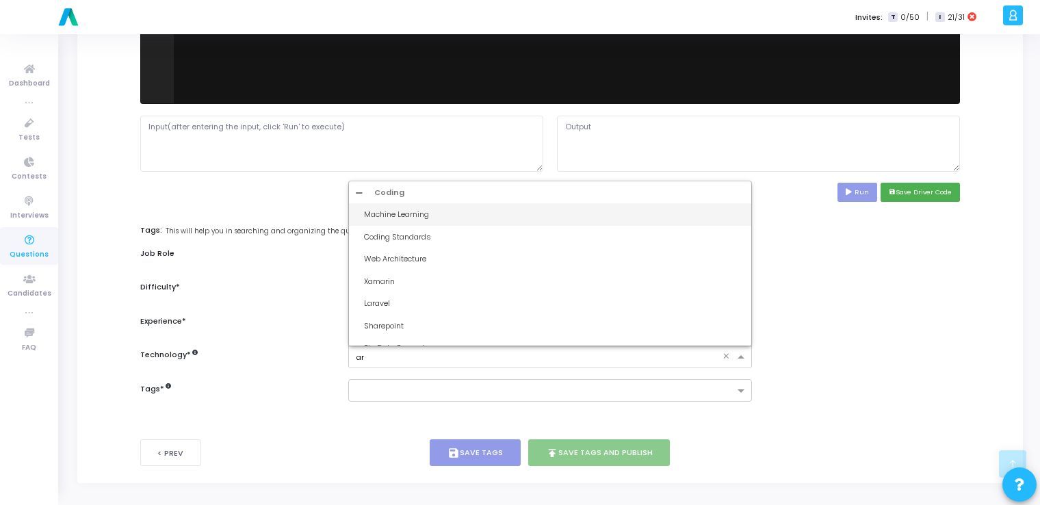
type input "art"
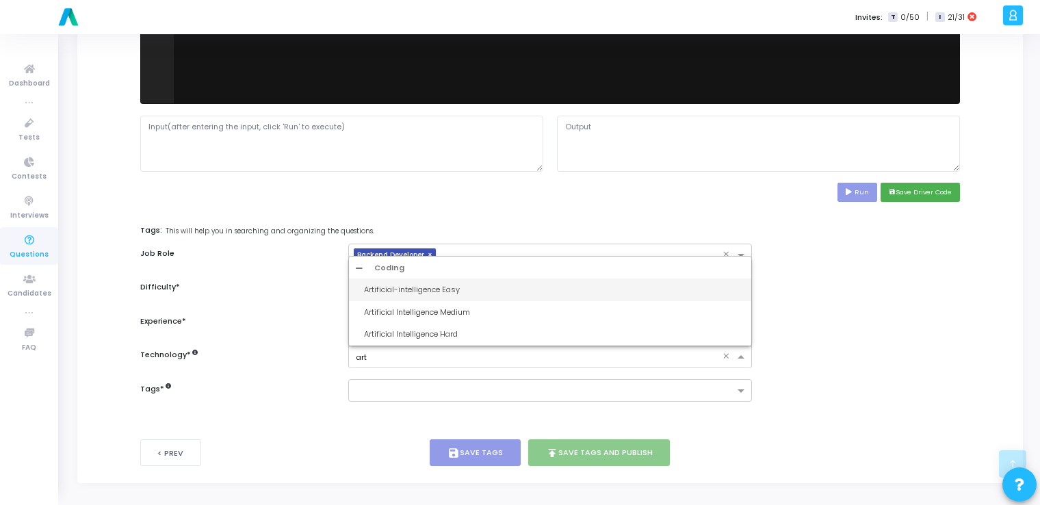
click at [419, 284] on div "Artificial-intelligence Easy" at bounding box center [554, 290] width 380 height 12
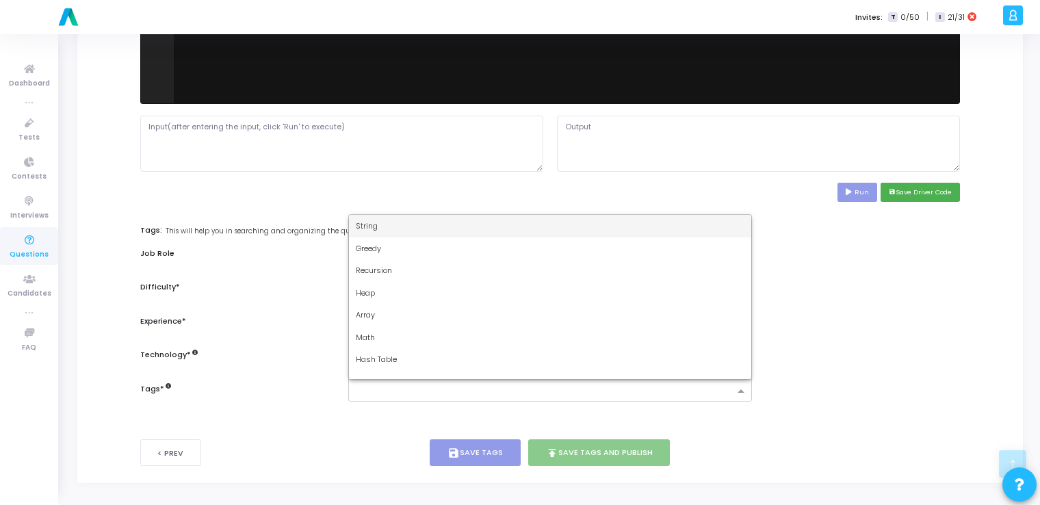
click at [372, 391] on input "text" at bounding box center [545, 392] width 378 height 12
type input "dy"
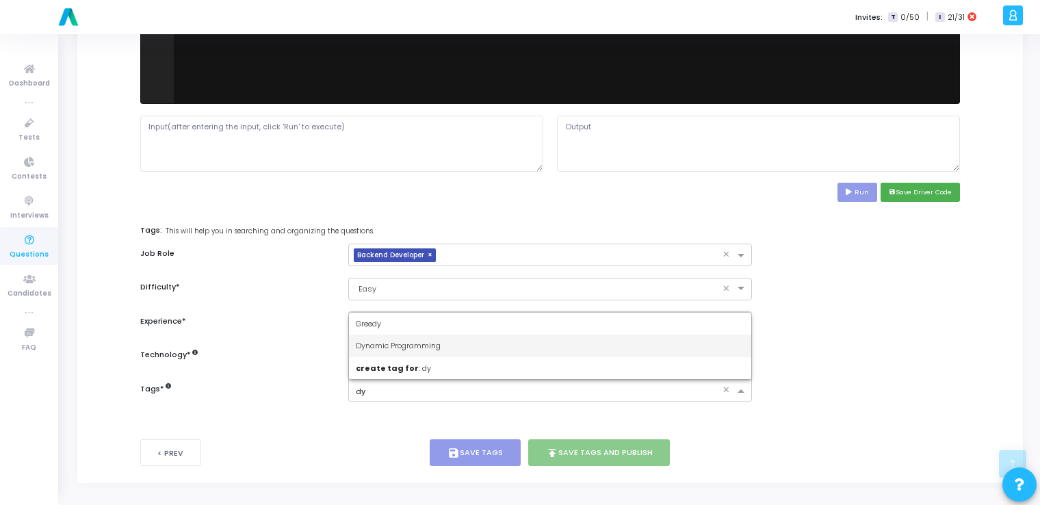
click at [406, 347] on span "Dynamic Programming" at bounding box center [398, 345] width 85 height 11
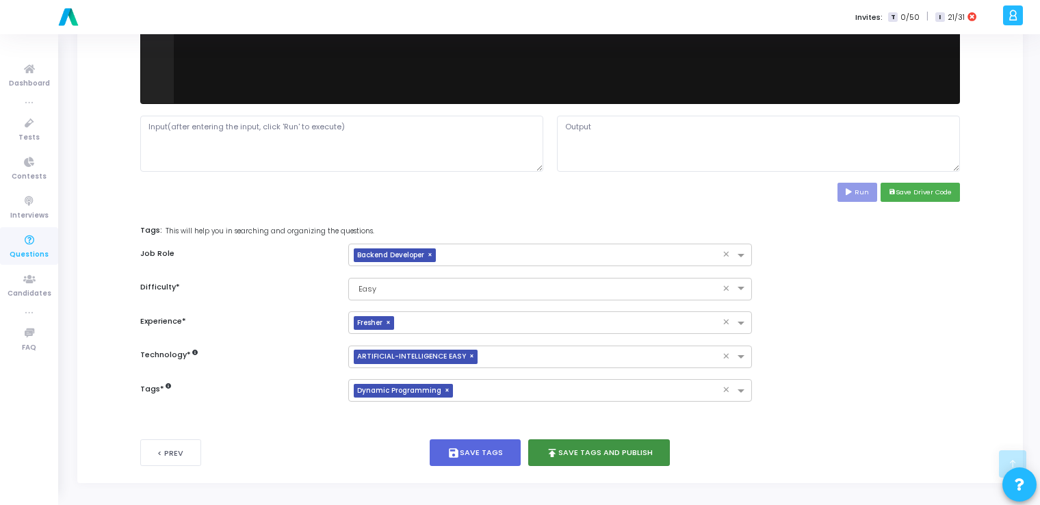
click at [523, 455] on button "publish Save Tags and Publish" at bounding box center [599, 452] width 142 height 27
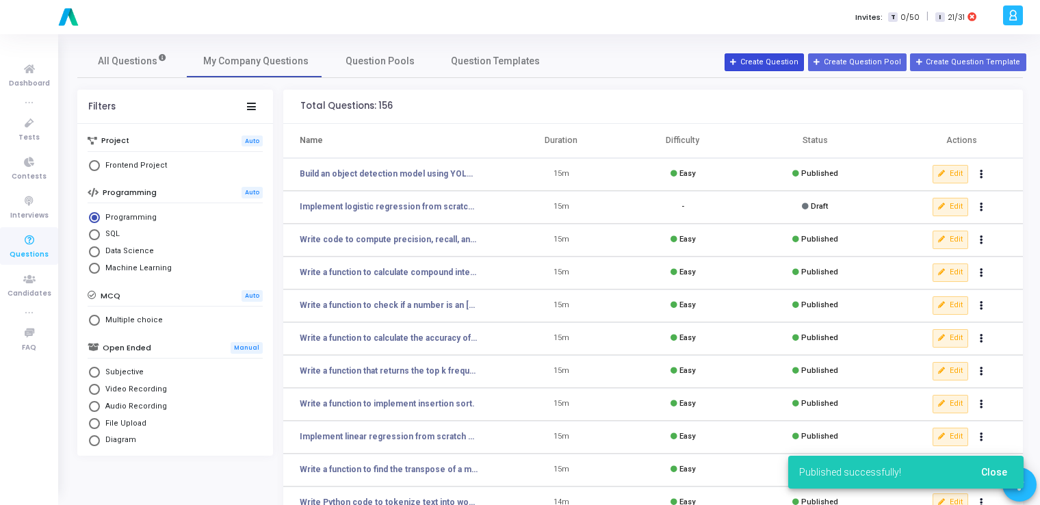
click at [523, 58] on button "Create Question" at bounding box center [764, 62] width 79 height 18
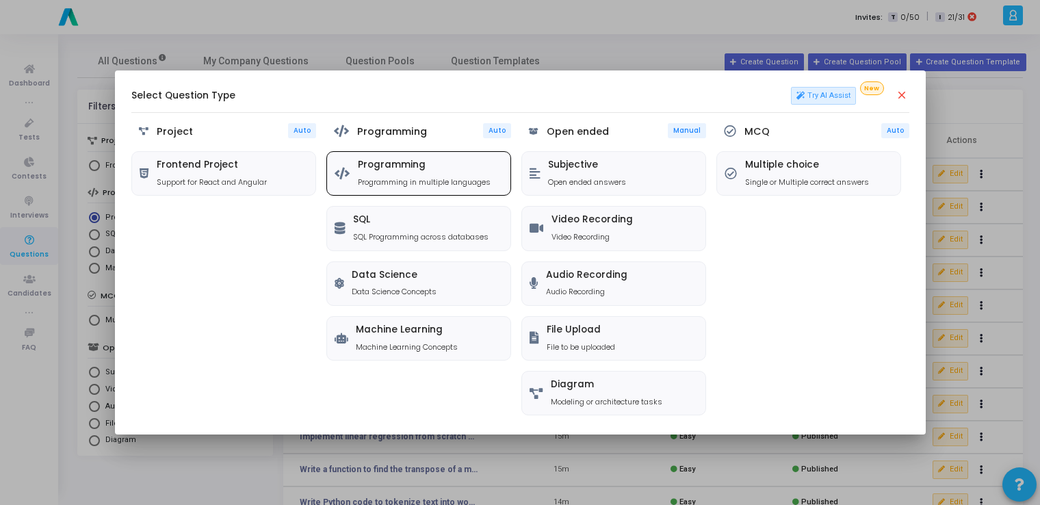
click at [364, 170] on h5 "Programming" at bounding box center [424, 165] width 133 height 12
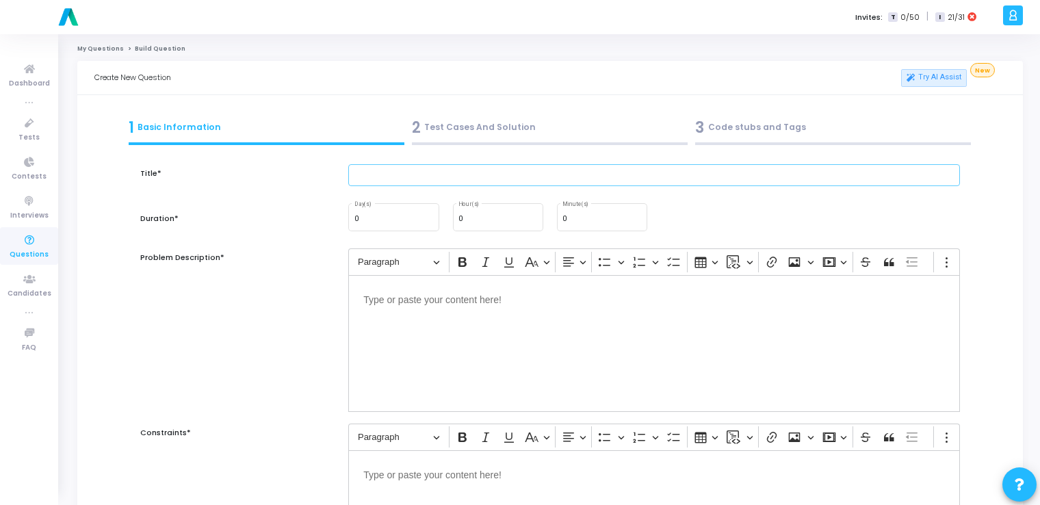
click at [467, 180] on input "text" at bounding box center [654, 175] width 612 height 23
paste input "Implement a decision tree classifier using Python dictionaries."
type input "Implement a decision tree classifier using Python dictionaries."
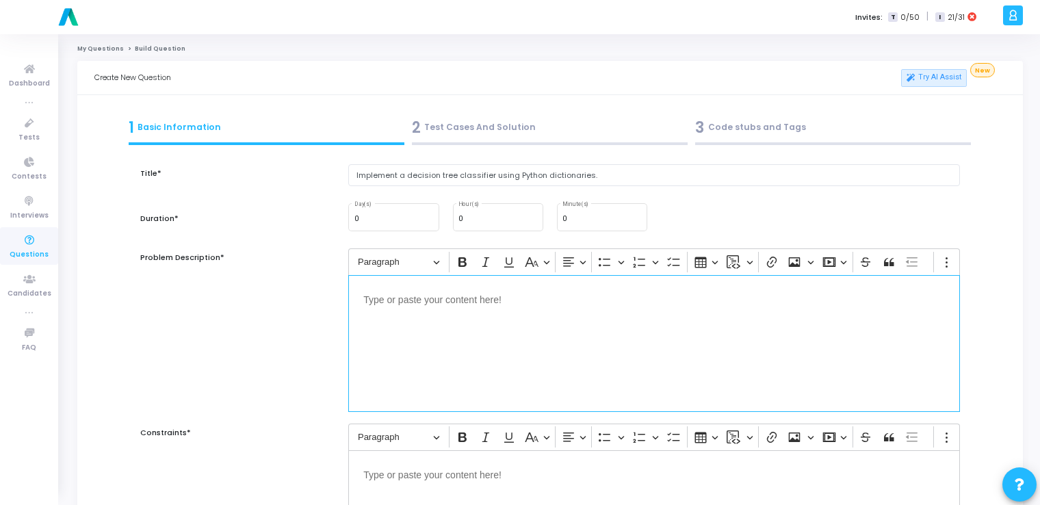
click at [470, 360] on div "Editor editing area: main" at bounding box center [654, 343] width 612 height 137
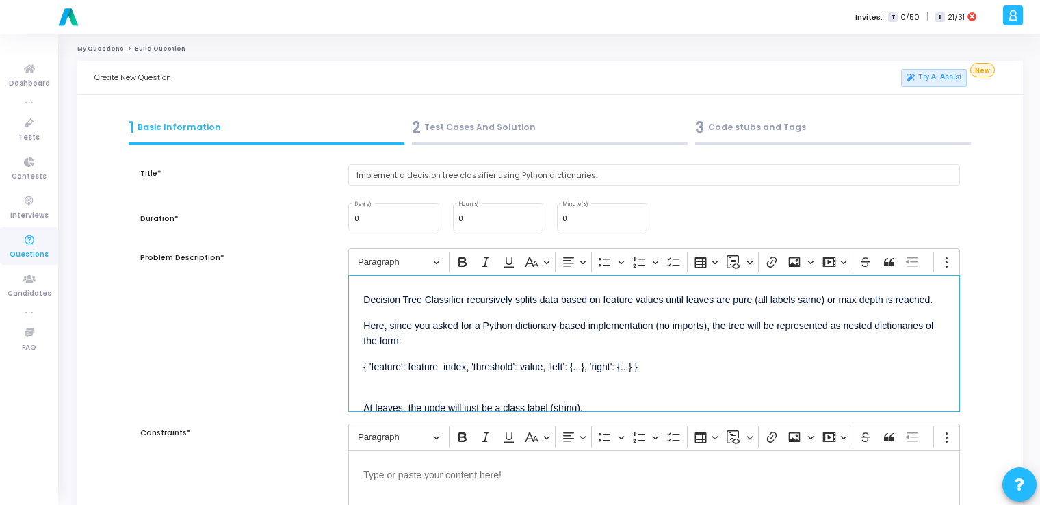
scroll to position [120, 0]
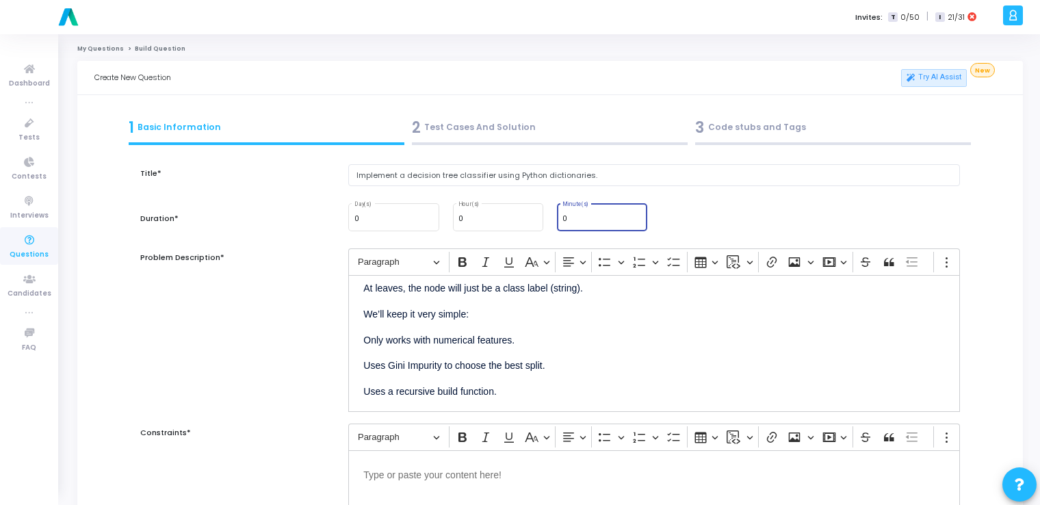
click at [523, 219] on input "0" at bounding box center [601, 219] width 79 height 8
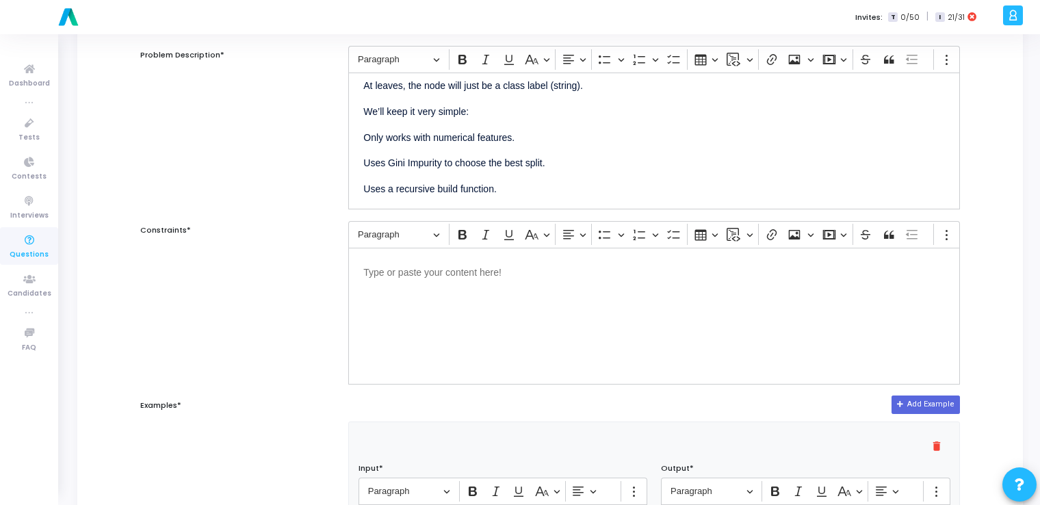
scroll to position [209, 0]
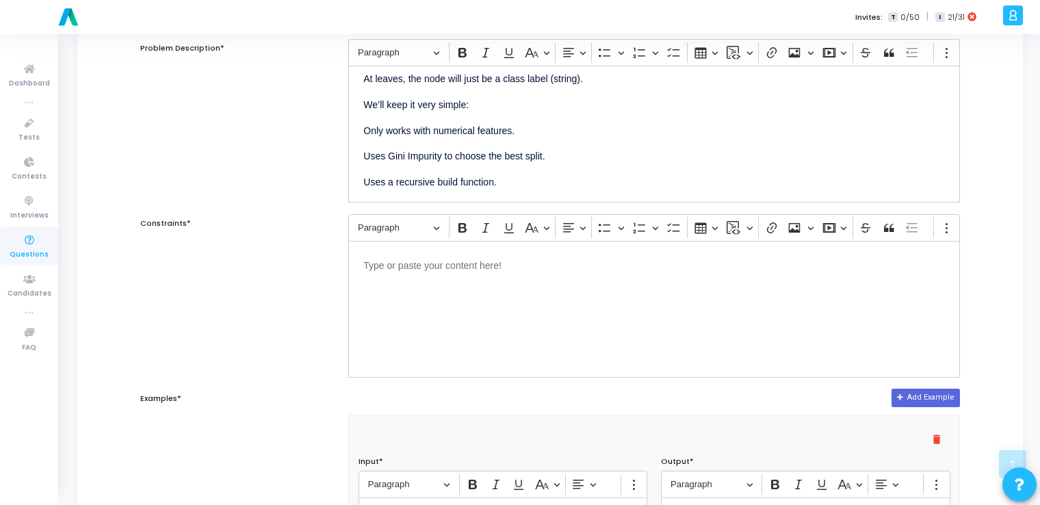
type input "15"
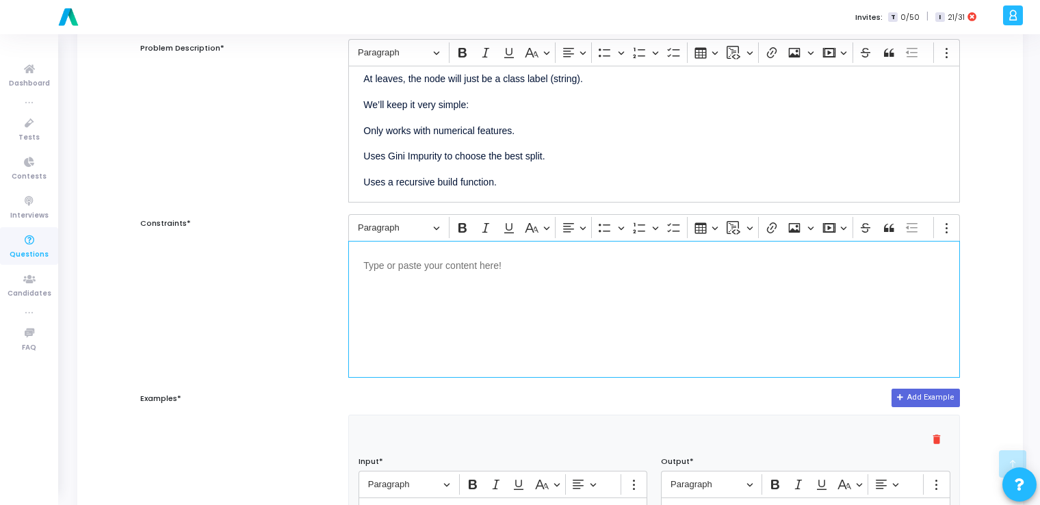
click at [500, 275] on div "Editor editing area: main" at bounding box center [654, 309] width 612 height 137
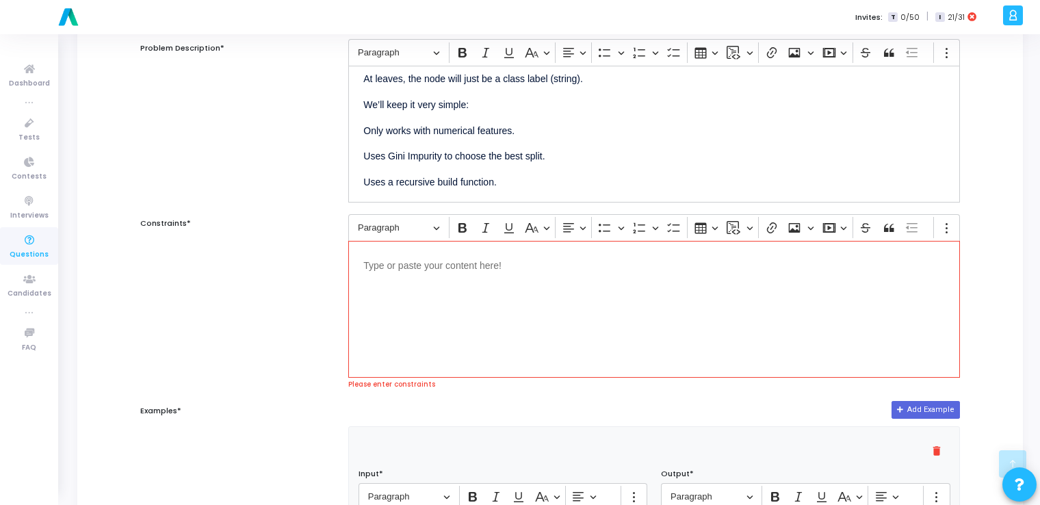
click at [455, 305] on div "Editor editing area: main" at bounding box center [654, 309] width 612 height 137
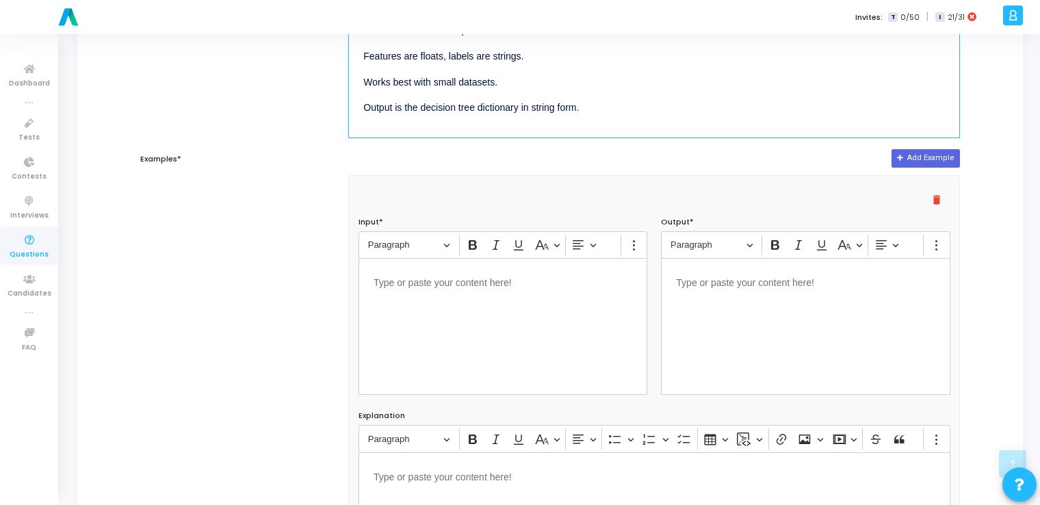
scroll to position [454, 0]
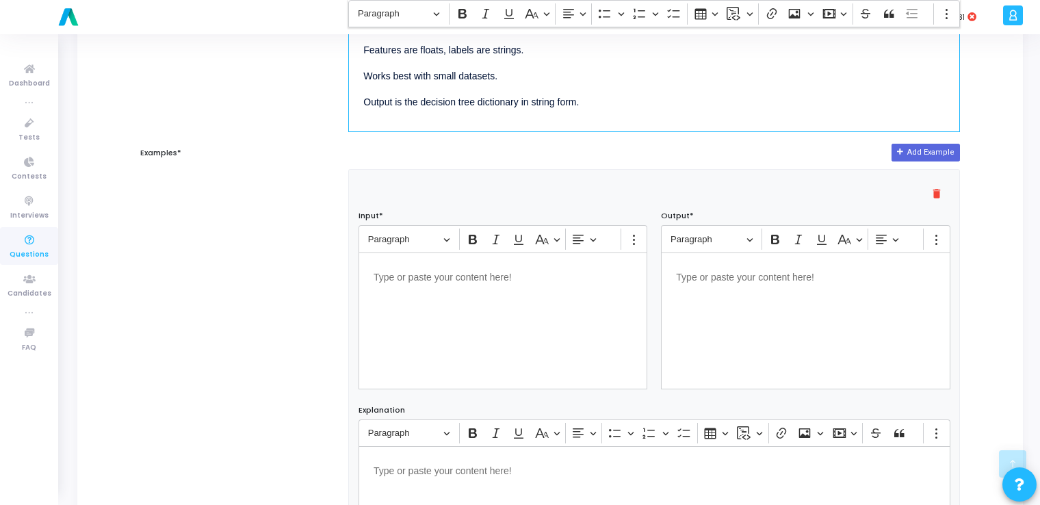
click at [455, 305] on div "Editor editing area: main" at bounding box center [503, 321] width 289 height 137
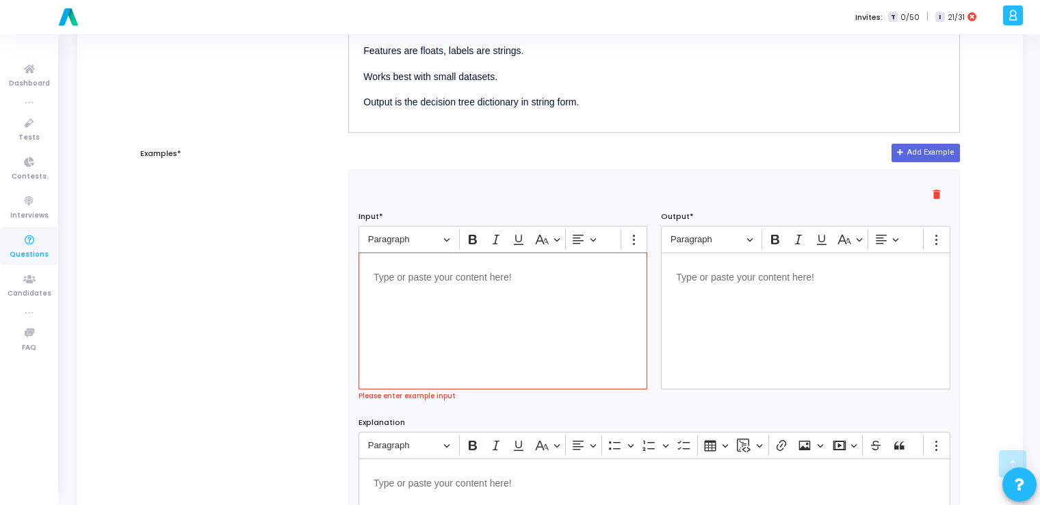
click at [523, 330] on div "Editor editing area: main" at bounding box center [503, 321] width 289 height 137
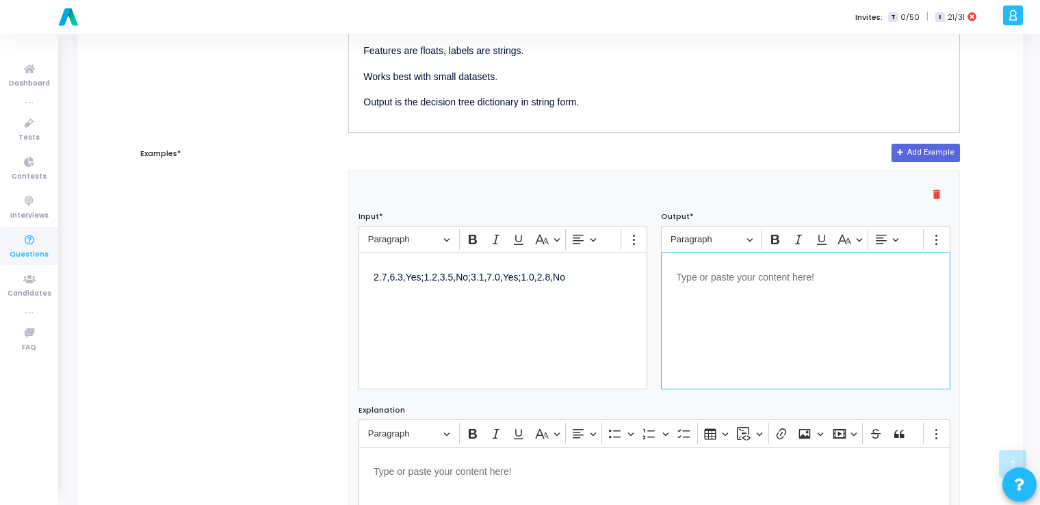
click at [523, 288] on div "Editor editing area: main" at bounding box center [805, 321] width 289 height 137
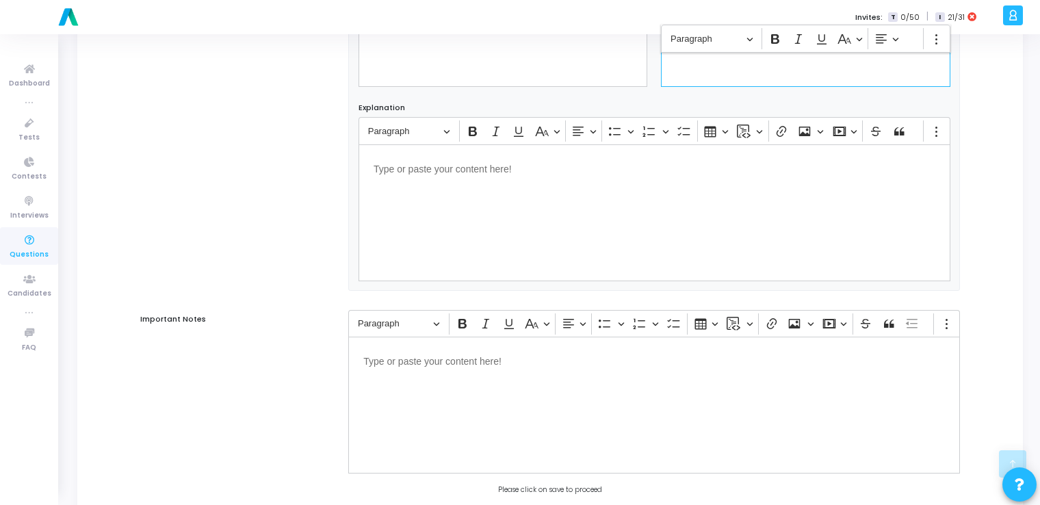
scroll to position [832, 0]
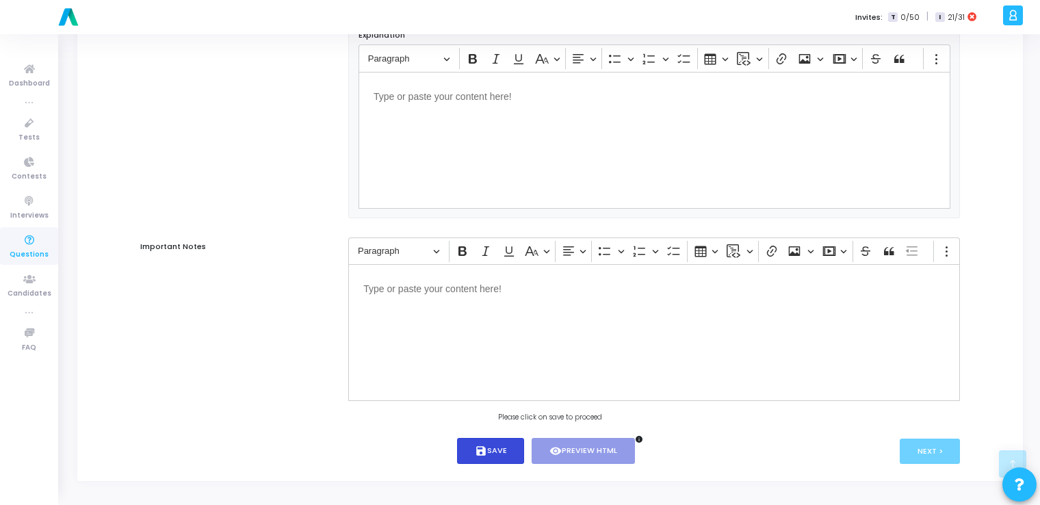
click at [493, 454] on button "save Save" at bounding box center [491, 451] width 68 height 27
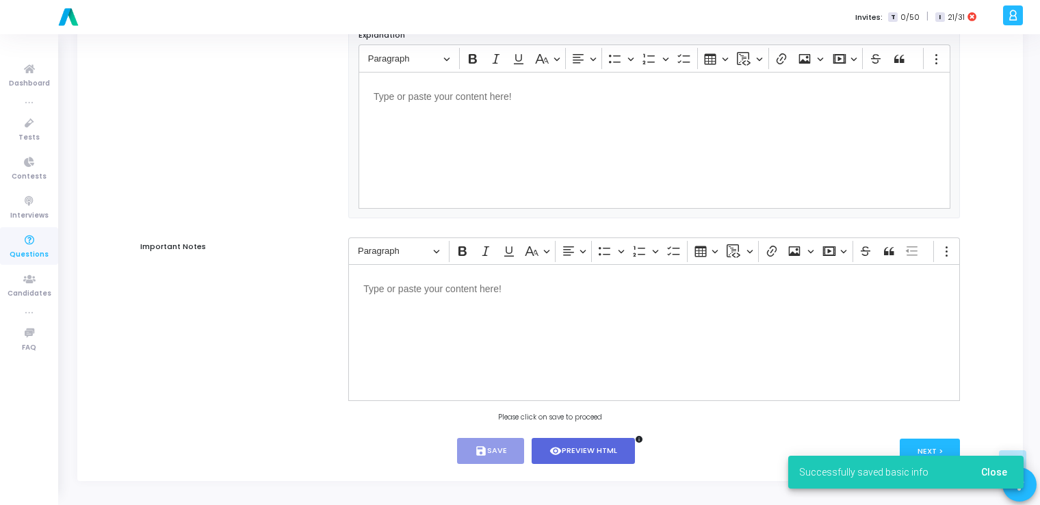
click at [523, 472] on span "Close" at bounding box center [994, 472] width 26 height 11
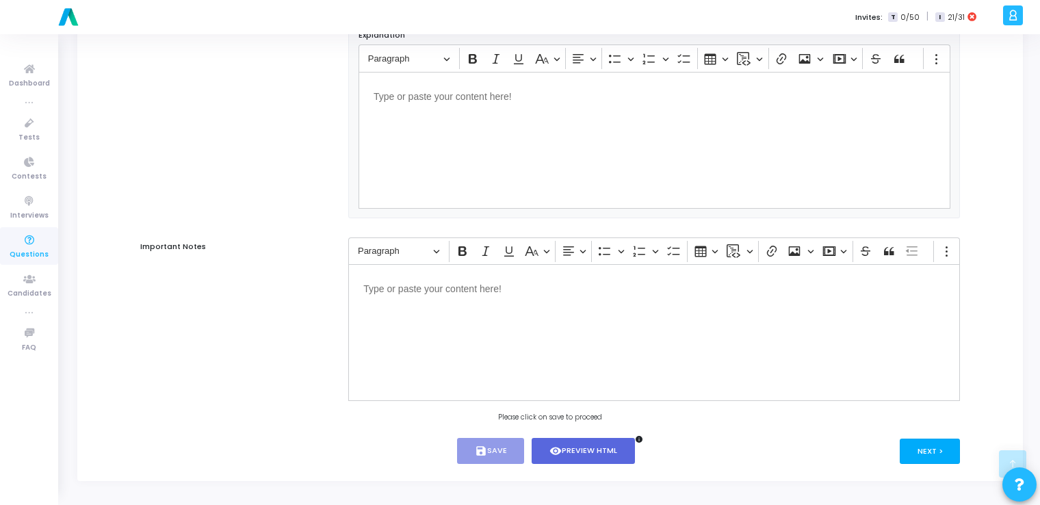
click at [523, 449] on button "Next >" at bounding box center [930, 451] width 61 height 25
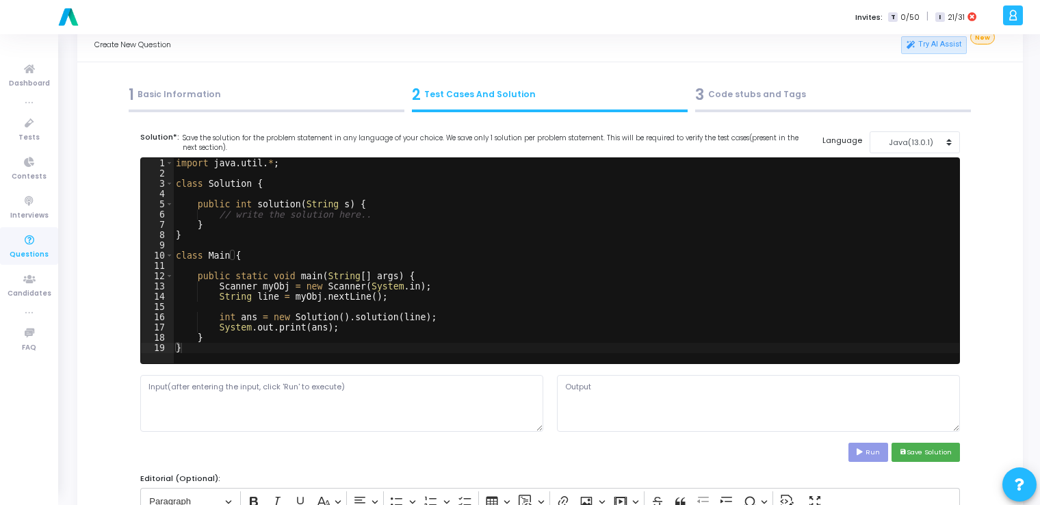
scroll to position [0, 0]
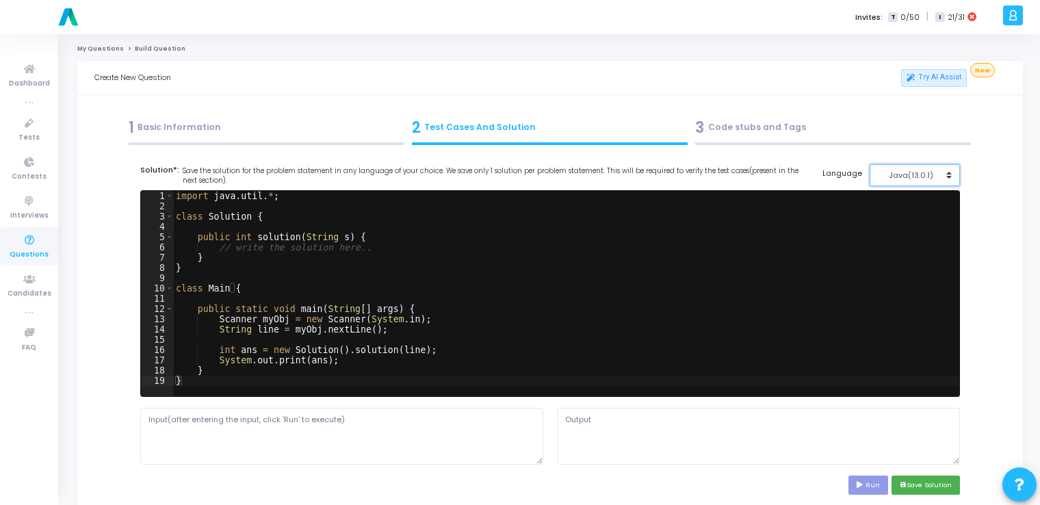
click at [523, 174] on div "Java(13.0.1)" at bounding box center [911, 176] width 67 height 12
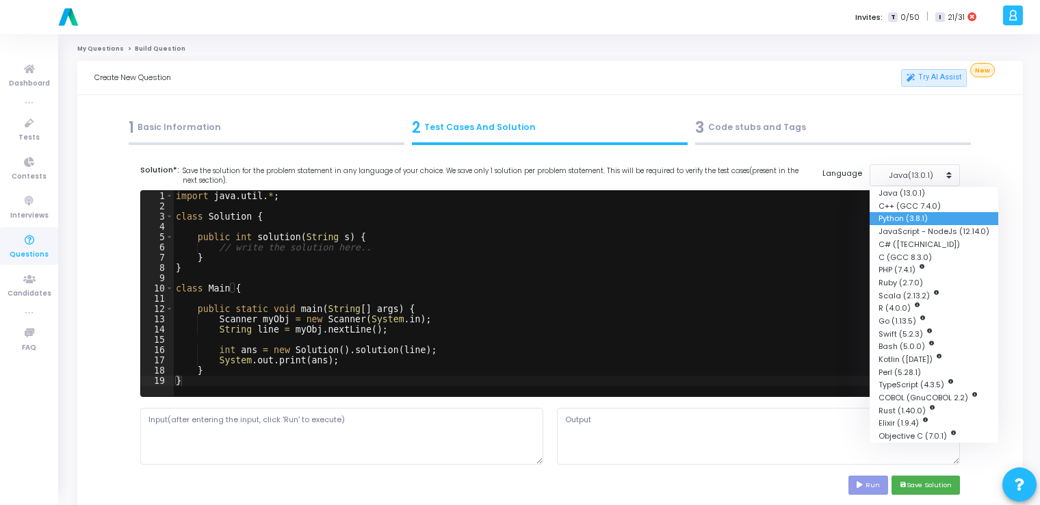
click at [523, 218] on button "Python (3.8.1)" at bounding box center [934, 218] width 129 height 13
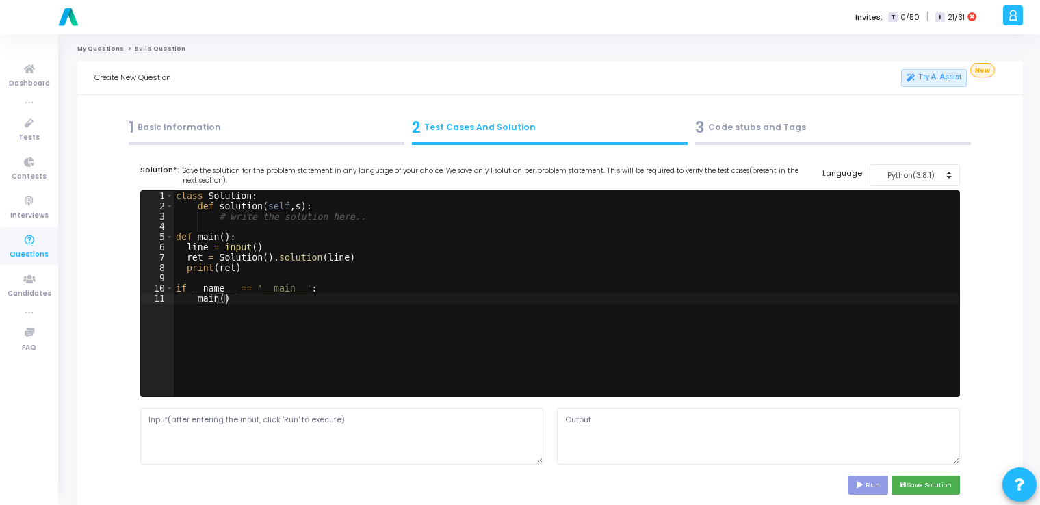
click at [392, 318] on div "class Solution : def solution ( self , s ) : # write the solution here.. def ma…" at bounding box center [566, 304] width 786 height 226
type textarea "if __name__ == '__main__': main()"
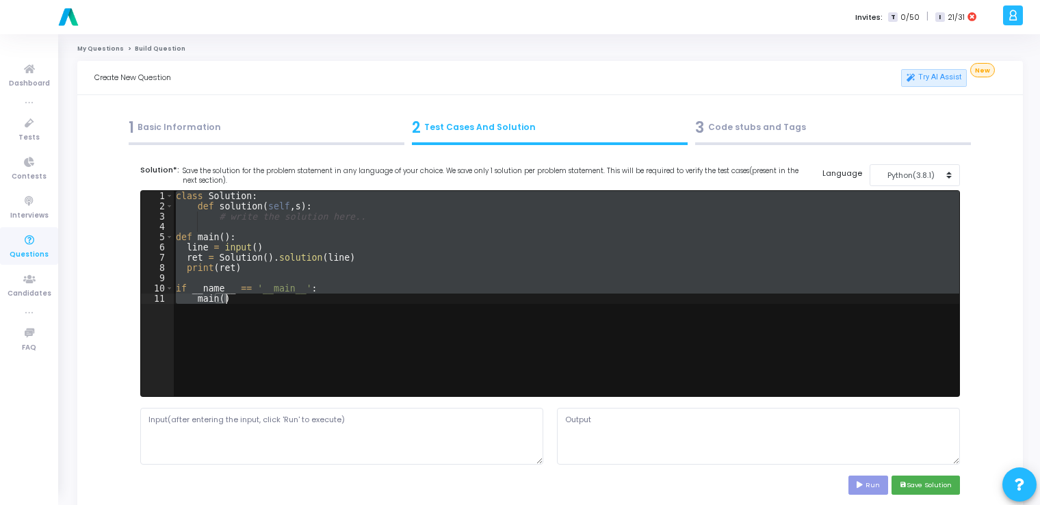
paste textarea
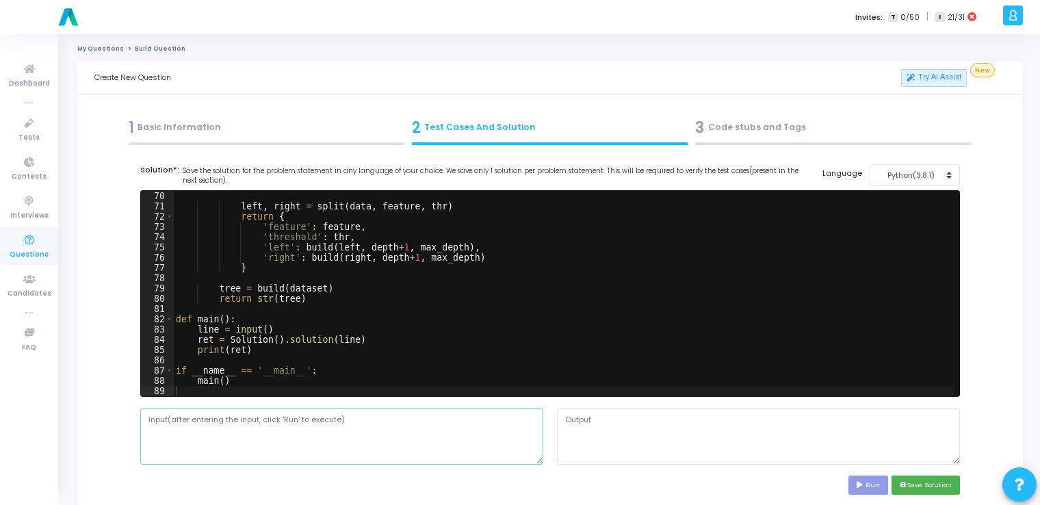
click at [289, 442] on textarea at bounding box center [341, 436] width 403 height 56
paste textarea "2.7,6.3,Yes;1.2,3.5,No;3.1,7.0,Yes;1.0,2.8,No"
type textarea "2.7,6.3,Yes;1.2,3.5,No;3.1,7.0,Yes;1.0,2.8,No"
click at [523, 480] on button "Run" at bounding box center [869, 485] width 40 height 18
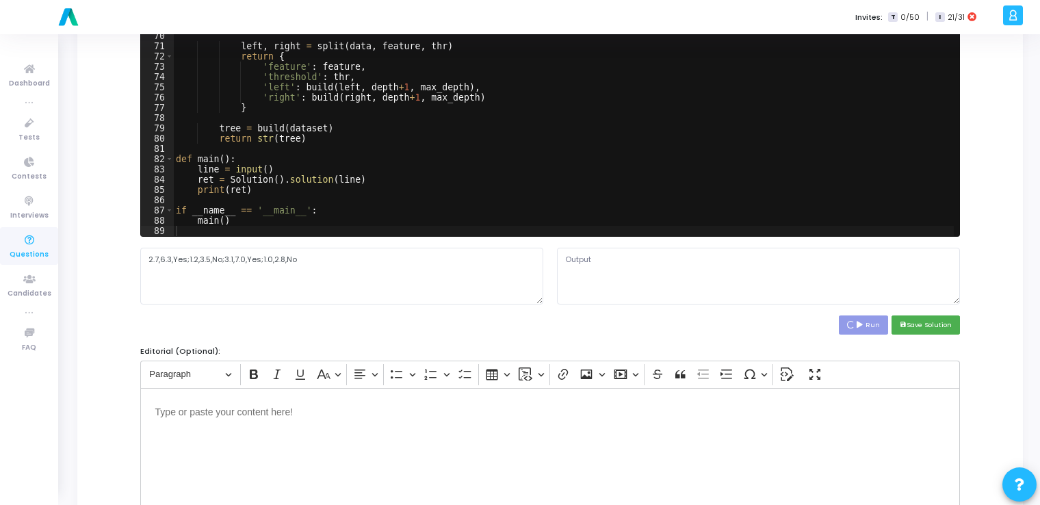
scroll to position [708, 0]
type textarea "{'feature': 0, 'threshold': 1.2, 'left': 'No', 'right': 'Yes'}"
click at [523, 323] on button "save Save Solution" at bounding box center [926, 324] width 68 height 18
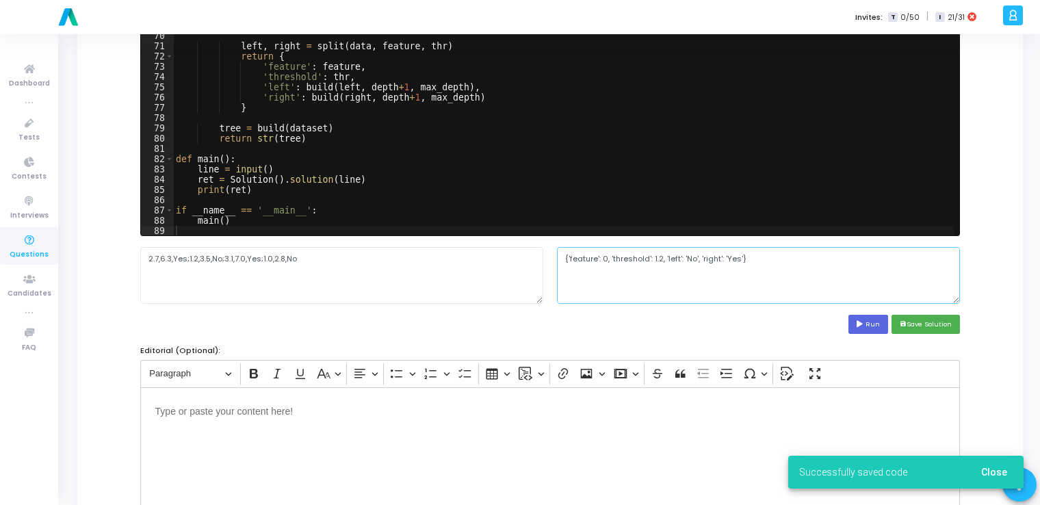
drag, startPoint x: 739, startPoint y: 259, endPoint x: 558, endPoint y: 261, distance: 180.7
click at [523, 261] on textarea "{'feature': 0, 'threshold': 1.2, 'left': 'No', 'right': 'Yes'}" at bounding box center [758, 275] width 403 height 56
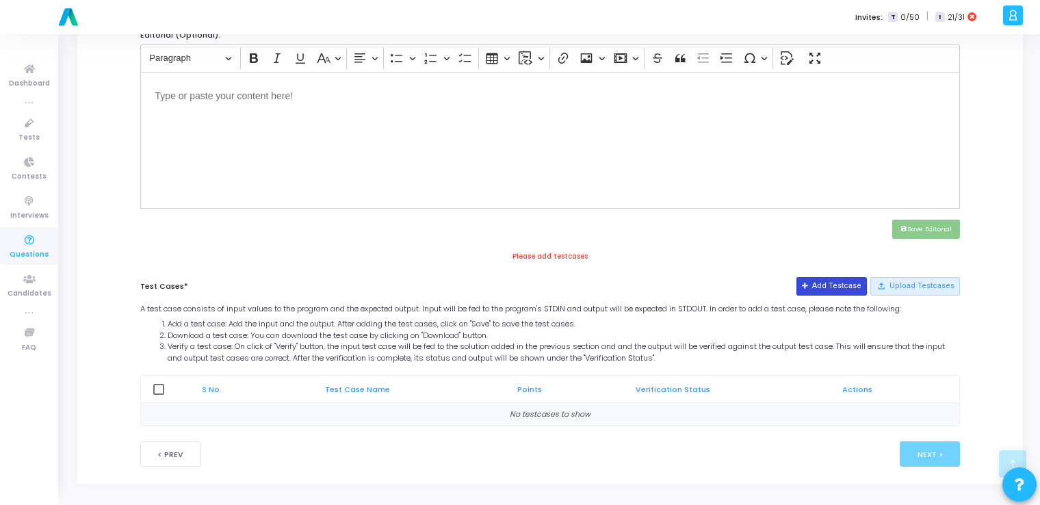
click at [523, 281] on button "Add Testcase" at bounding box center [832, 286] width 70 height 18
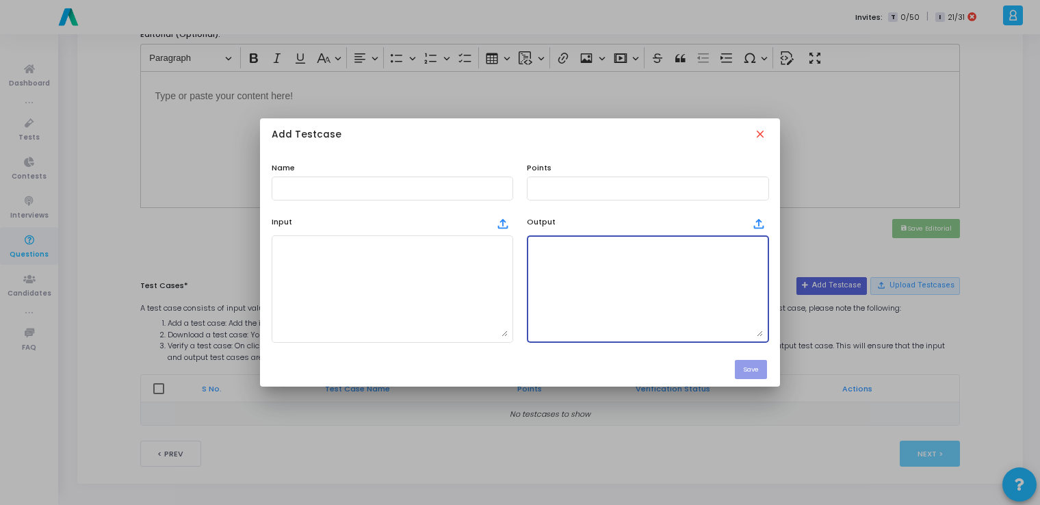
click at [523, 278] on textarea at bounding box center [647, 289] width 231 height 96
paste textarea "{'feature': 0, 'threshold': 1.2, 'left': 'No', 'right': 'Yes'}"
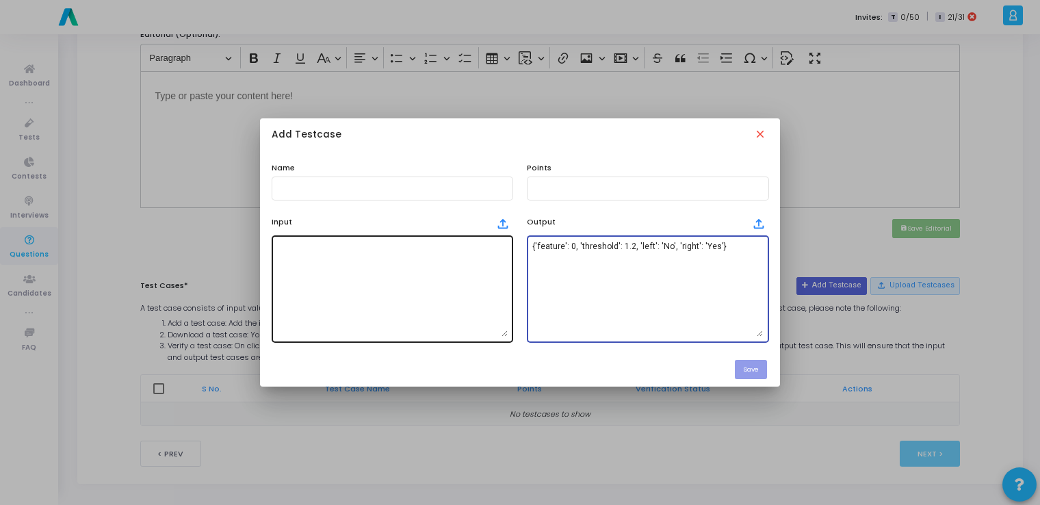
type textarea "{'feature': 0, 'threshold': 1.2, 'left': 'No', 'right': 'Yes'}"
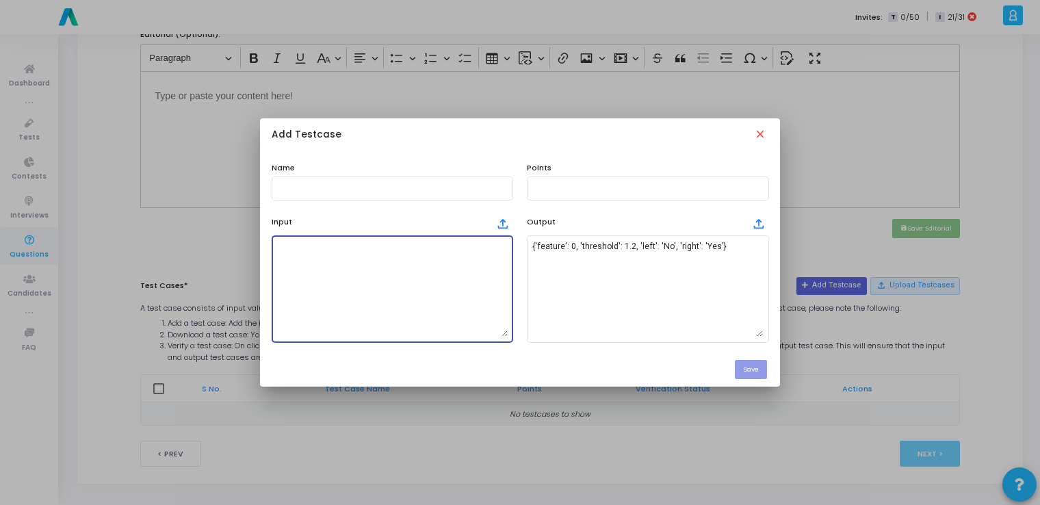
click at [411, 310] on textarea at bounding box center [392, 289] width 231 height 96
paste textarea "2.7,6.3,Yes;1.2,3.5,No;3.1,7.0,Yes;1.0,2.8,No"
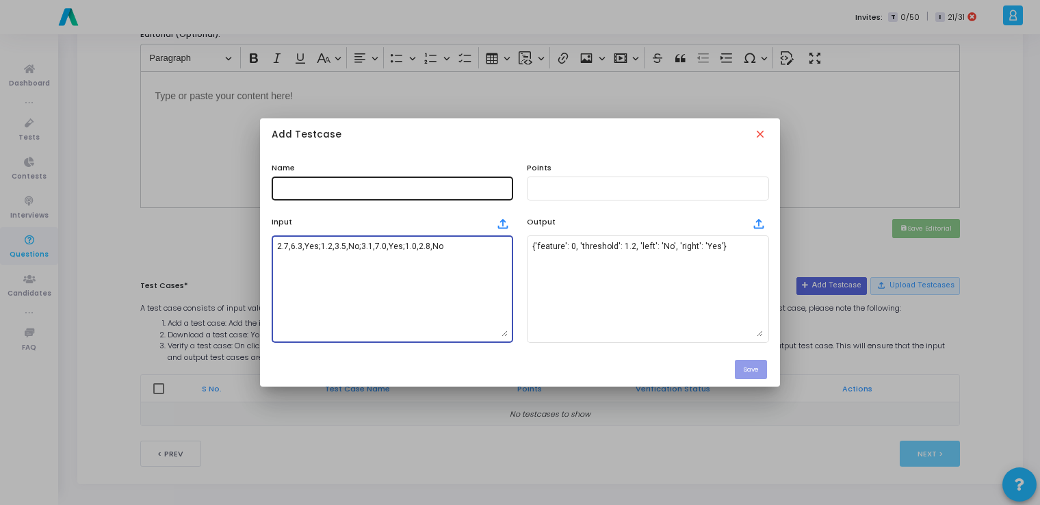
type textarea "2.7,6.3,Yes;1.2,3.5,No;3.1,7.0,Yes;1.0,2.8,No"
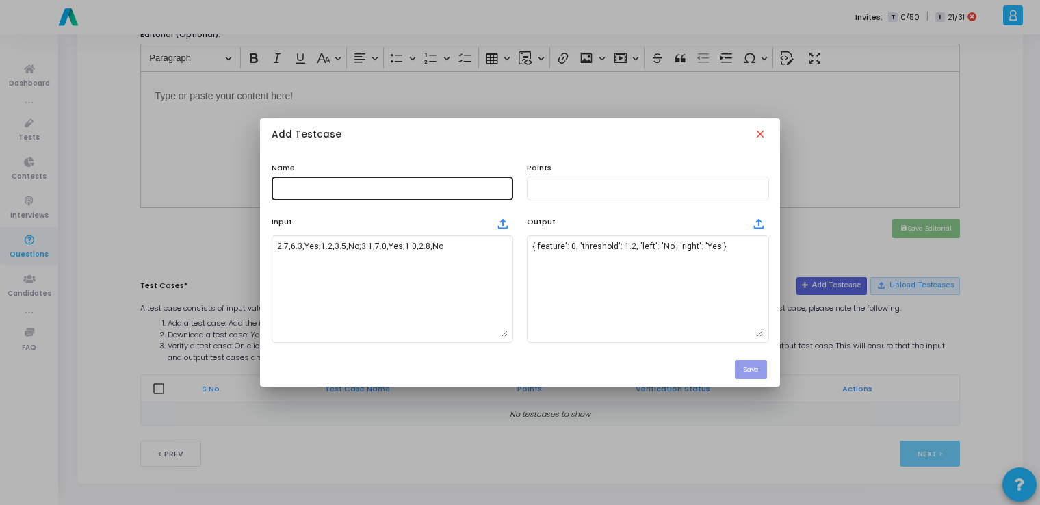
click at [391, 182] on div at bounding box center [392, 186] width 231 height 25
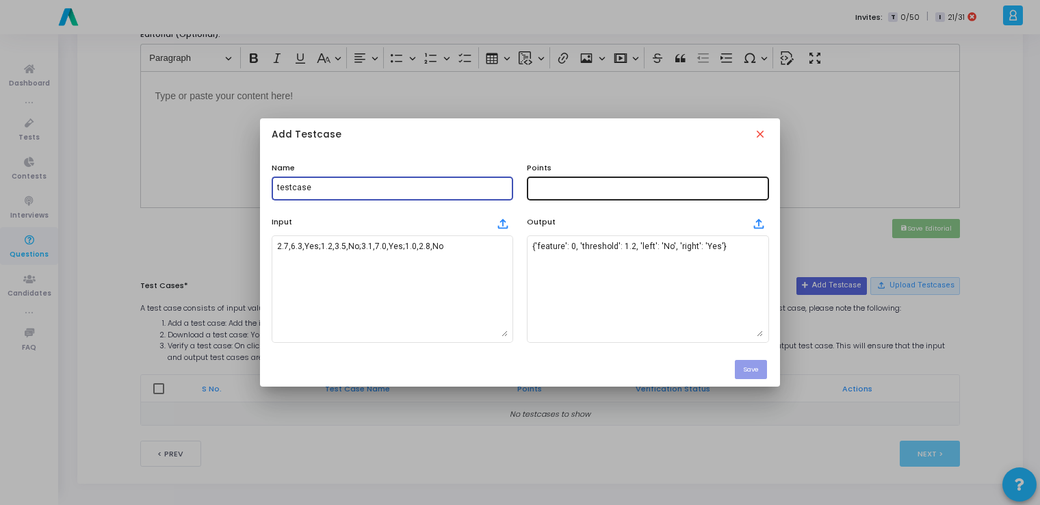
type input "testcase"
click at [523, 194] on div at bounding box center [647, 186] width 231 height 25
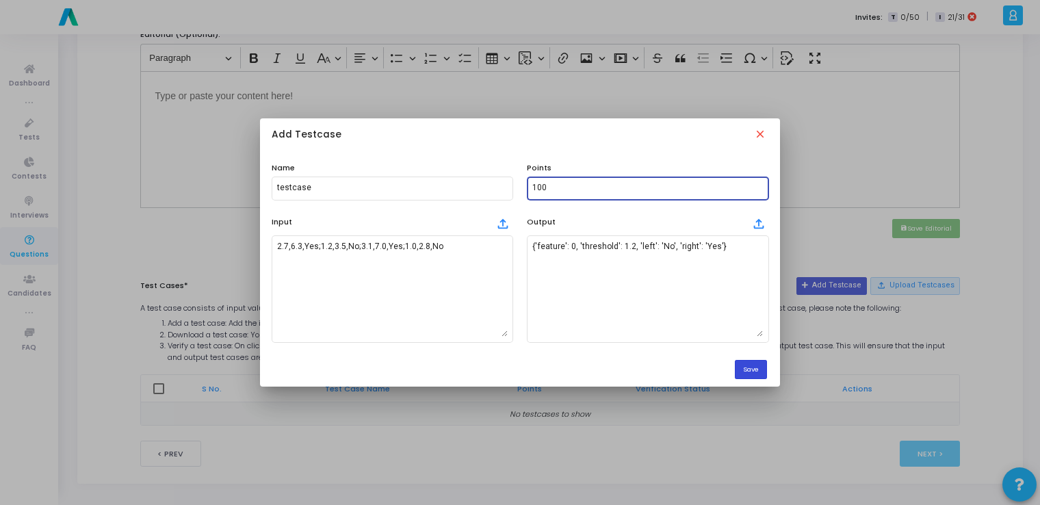
type input "100"
click at [523, 369] on button "Save" at bounding box center [751, 369] width 32 height 18
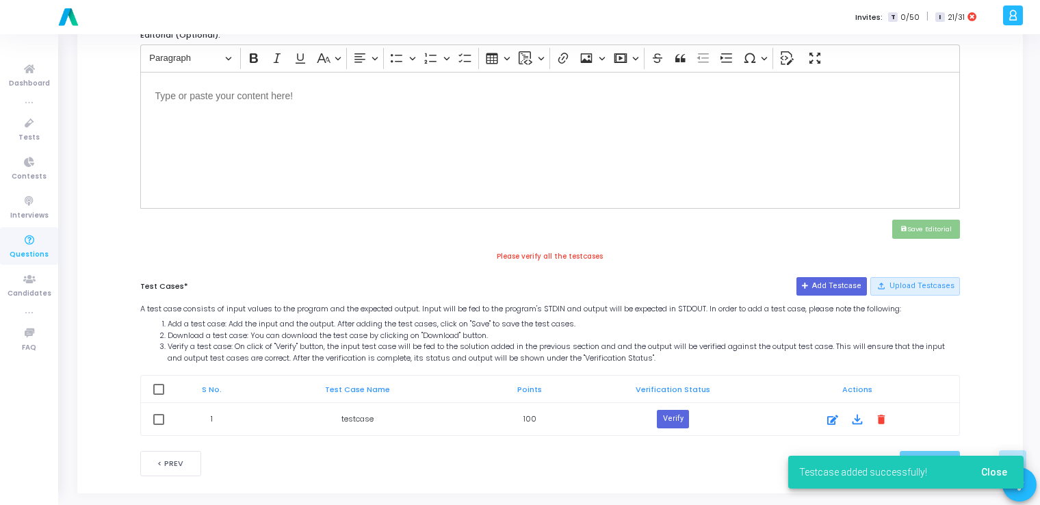
scroll to position [486, 0]
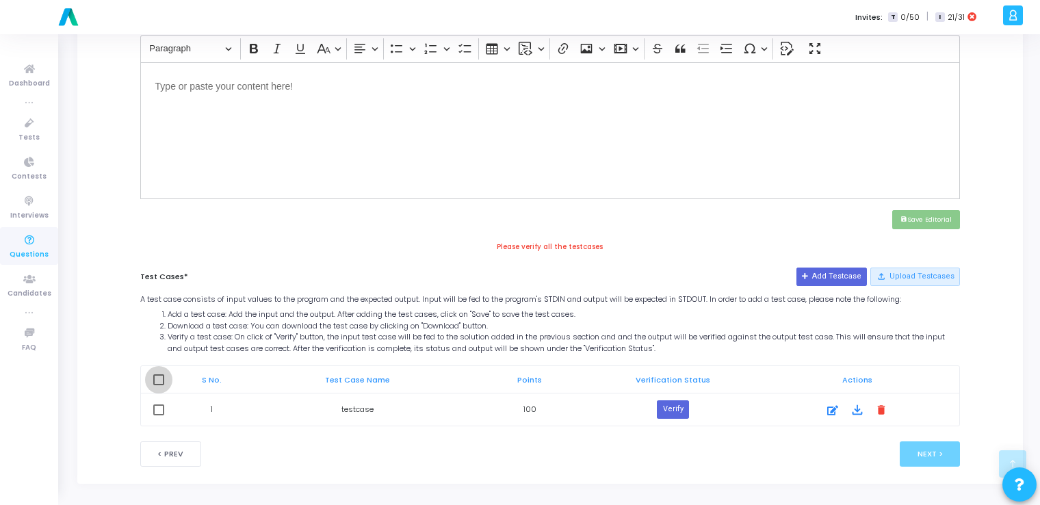
click at [158, 378] on span at bounding box center [158, 379] width 11 height 11
click at [158, 385] on input "checkbox" at bounding box center [158, 385] width 1 height 1
checkbox input "true"
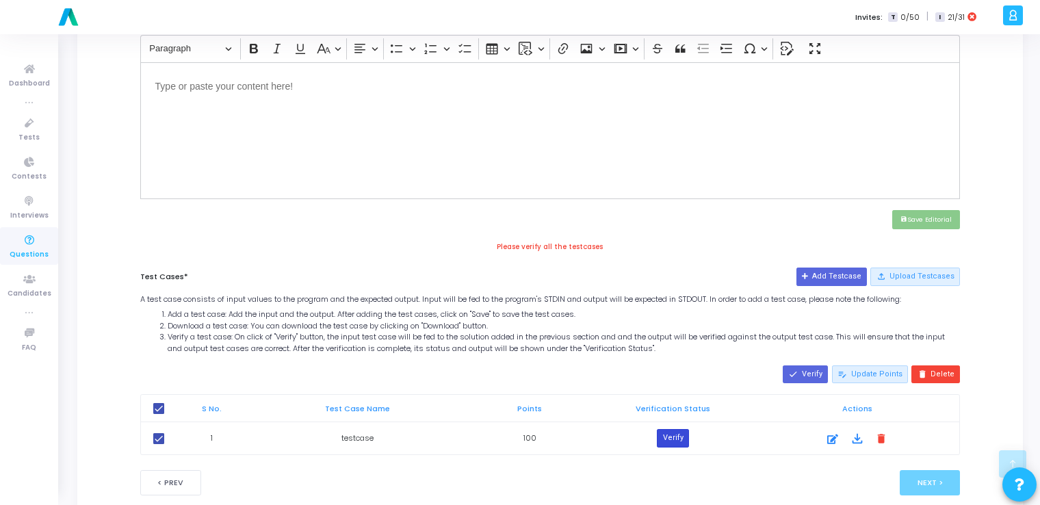
click at [523, 434] on button "Verify" at bounding box center [672, 438] width 31 height 18
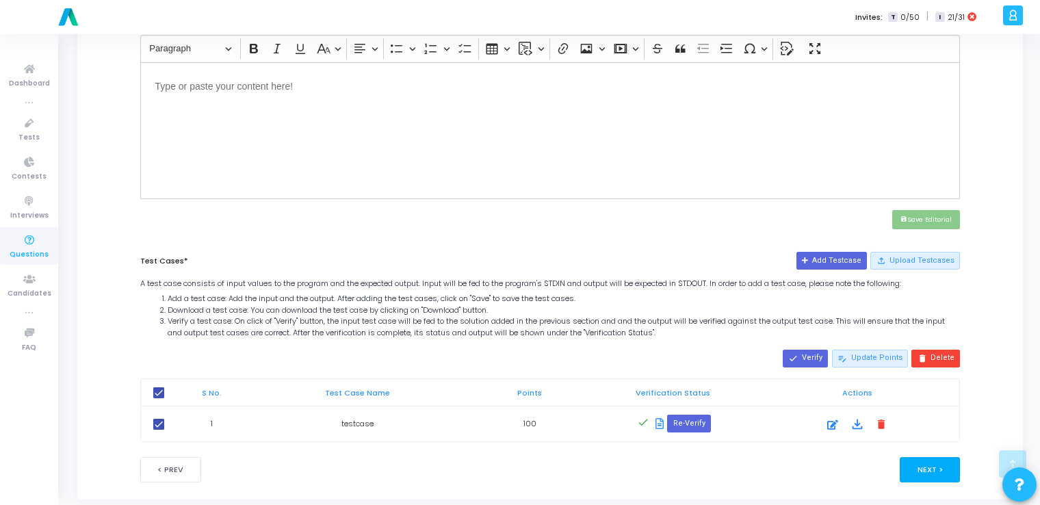
click at [523, 467] on button "Next >" at bounding box center [930, 469] width 61 height 25
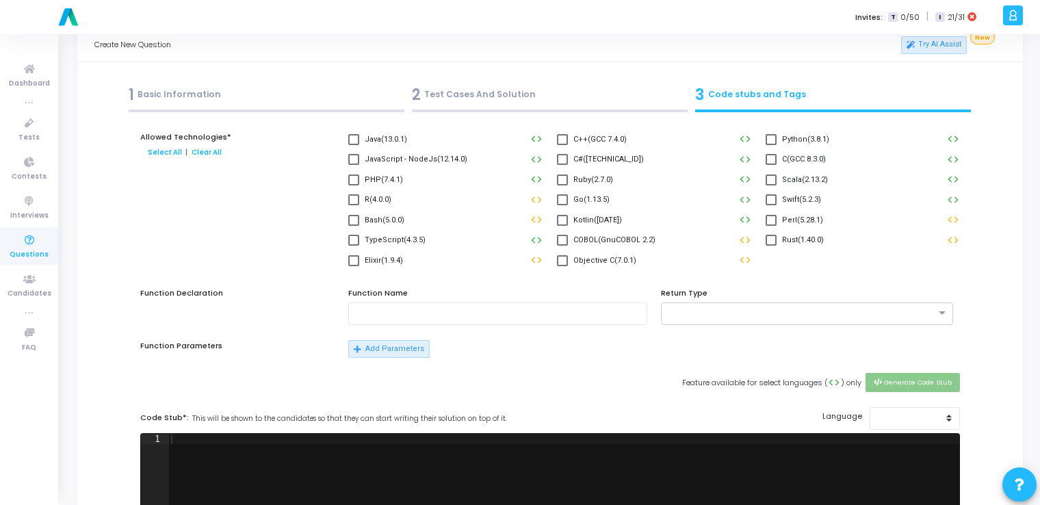
scroll to position [0, 0]
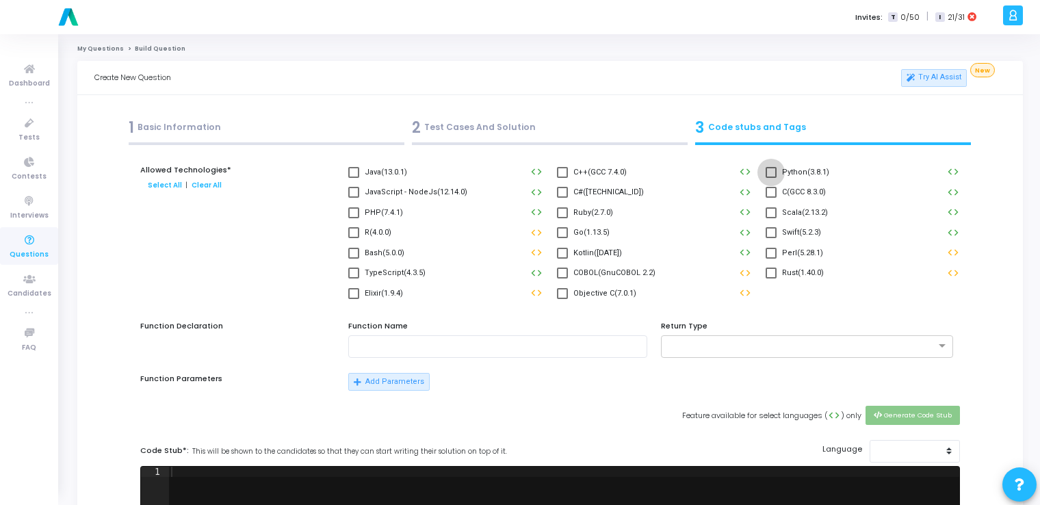
click at [523, 172] on span at bounding box center [771, 172] width 11 height 11
click at [523, 178] on input "Python(3.8.1)" at bounding box center [771, 178] width 1 height 1
checkbox input "true"
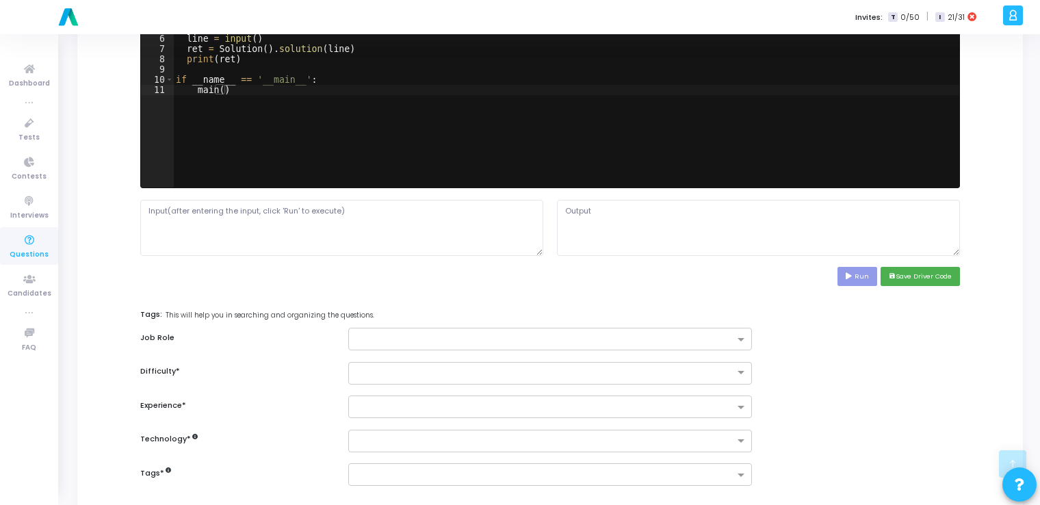
scroll to position [501, 0]
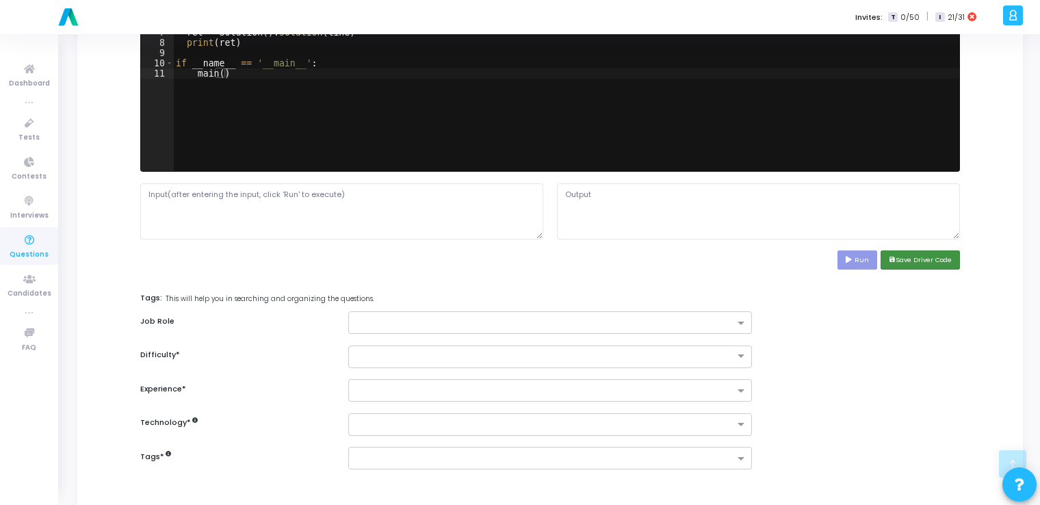
click at [523, 250] on button "save Save Driver Code" at bounding box center [920, 259] width 79 height 18
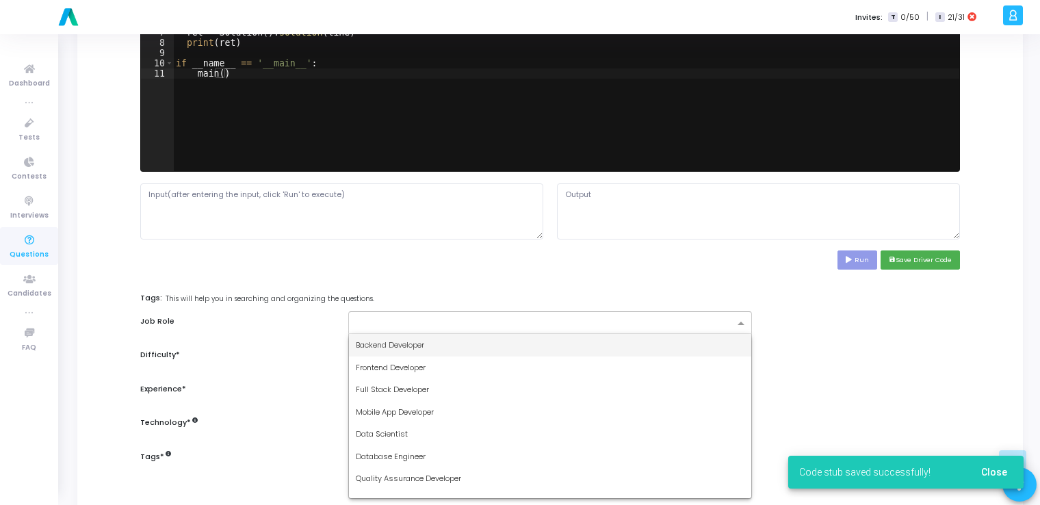
click at [523, 323] on input "text" at bounding box center [545, 324] width 378 height 12
click at [523, 345] on div "Backend Developer" at bounding box center [550, 345] width 402 height 23
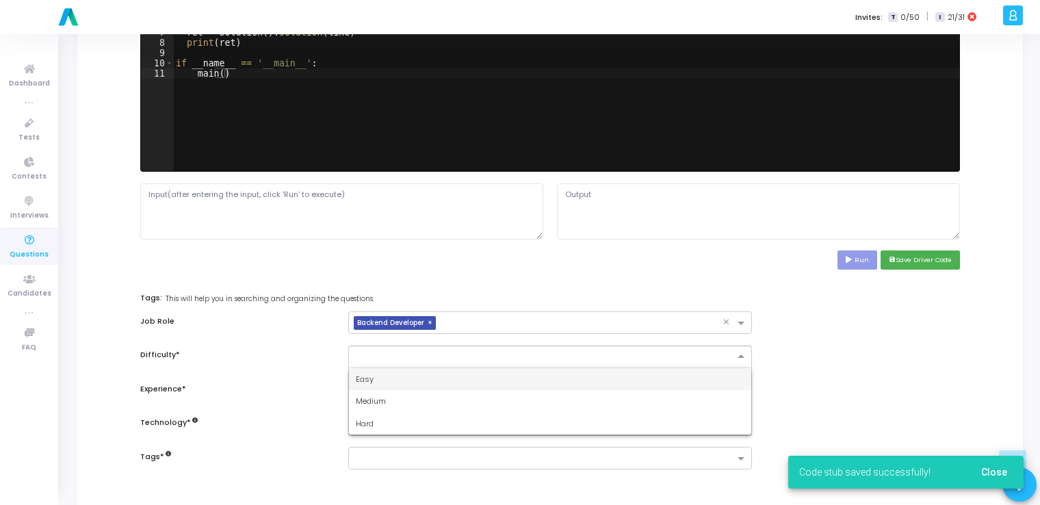
click at [523, 352] on input "text" at bounding box center [536, 356] width 361 height 12
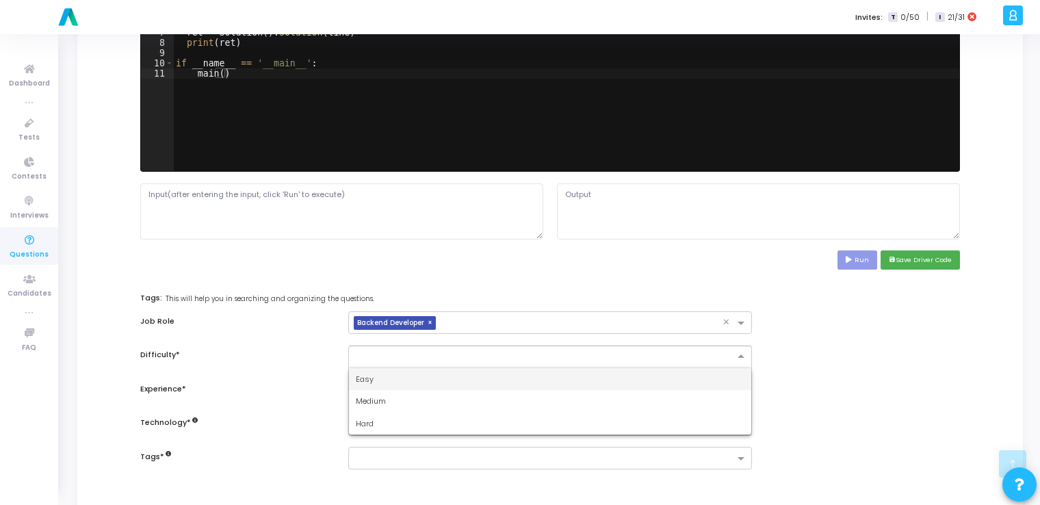
click at [502, 374] on div "Easy" at bounding box center [550, 379] width 402 height 23
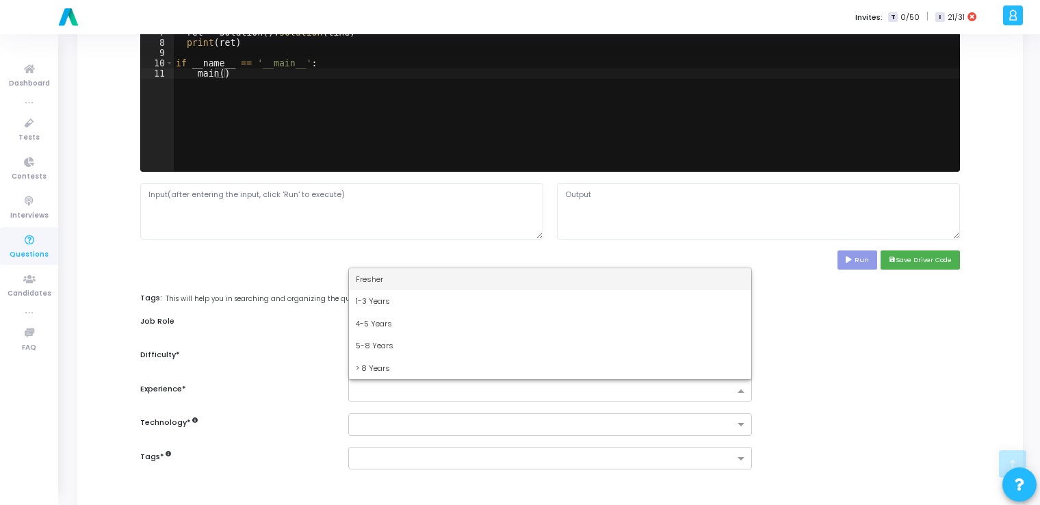
click at [465, 388] on input "text" at bounding box center [545, 392] width 378 height 12
click at [402, 278] on div "Fresher" at bounding box center [550, 279] width 402 height 23
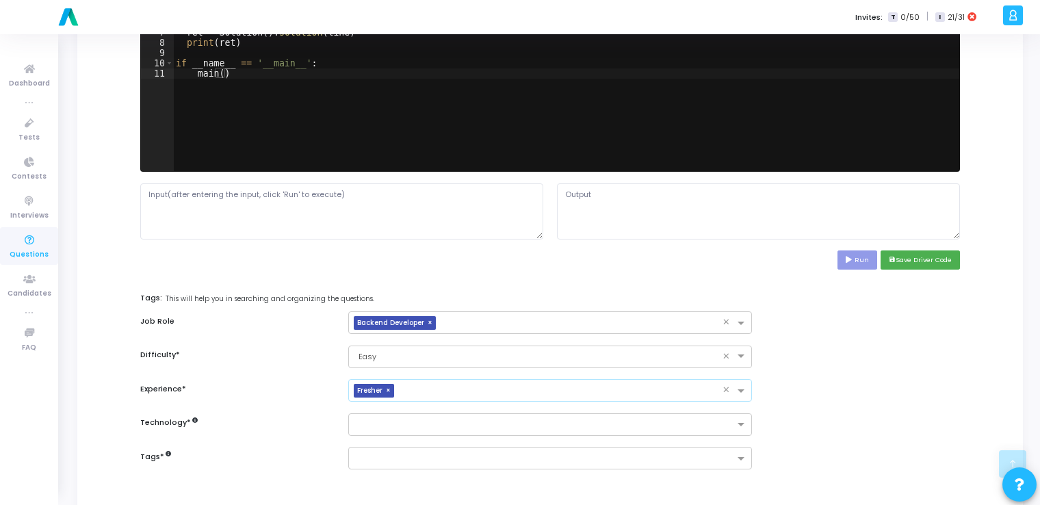
scroll to position [569, 0]
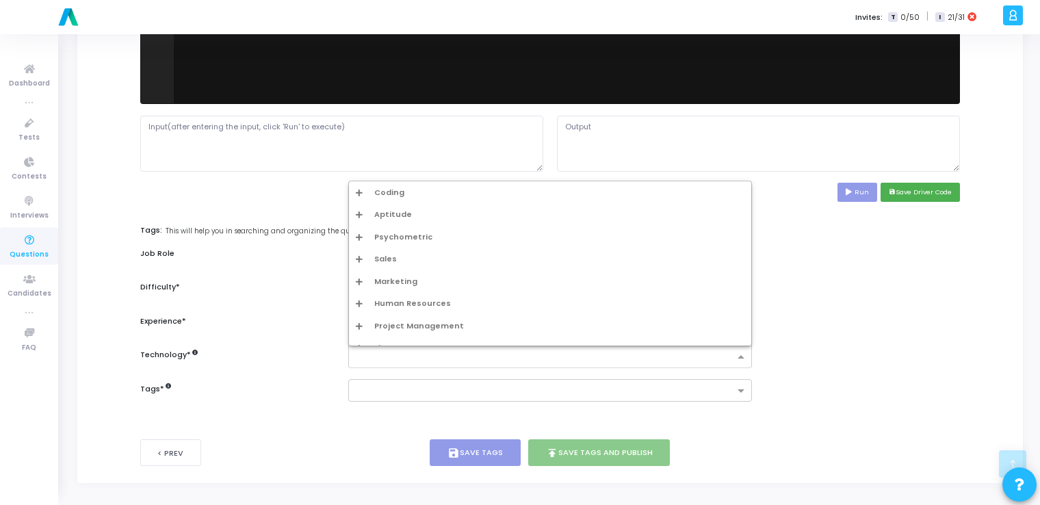
click at [406, 361] on input "text" at bounding box center [545, 358] width 378 height 12
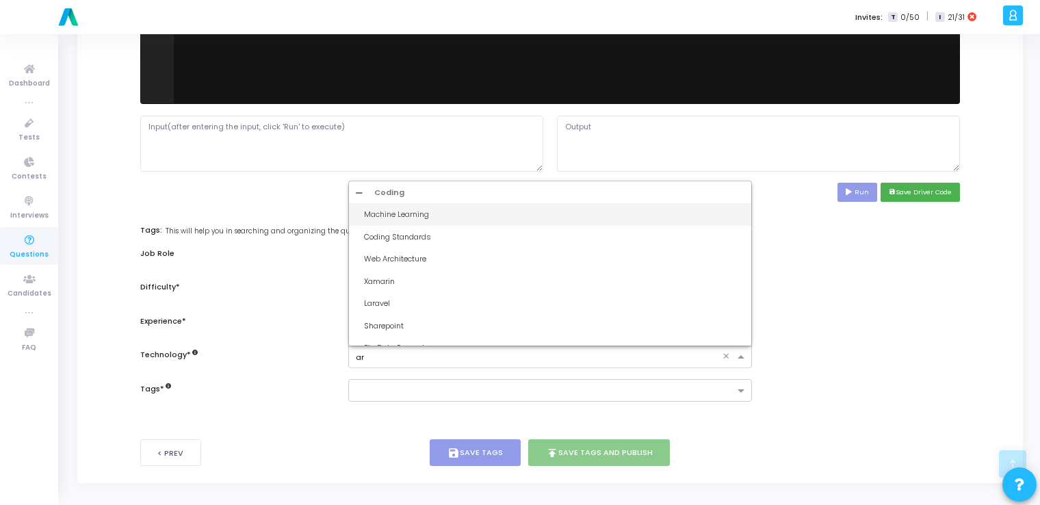
type input "art"
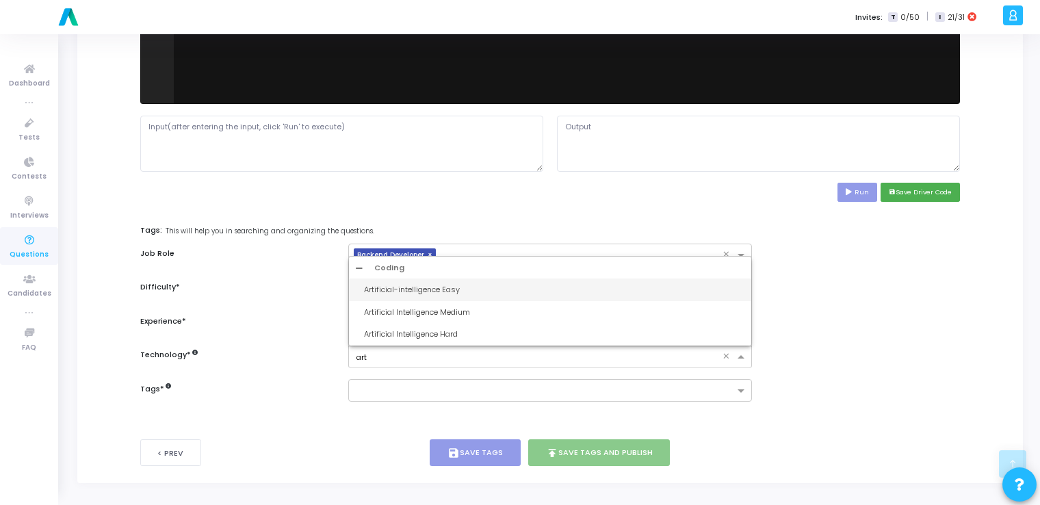
click at [427, 289] on div "Artificial-intelligence Easy" at bounding box center [554, 290] width 380 height 12
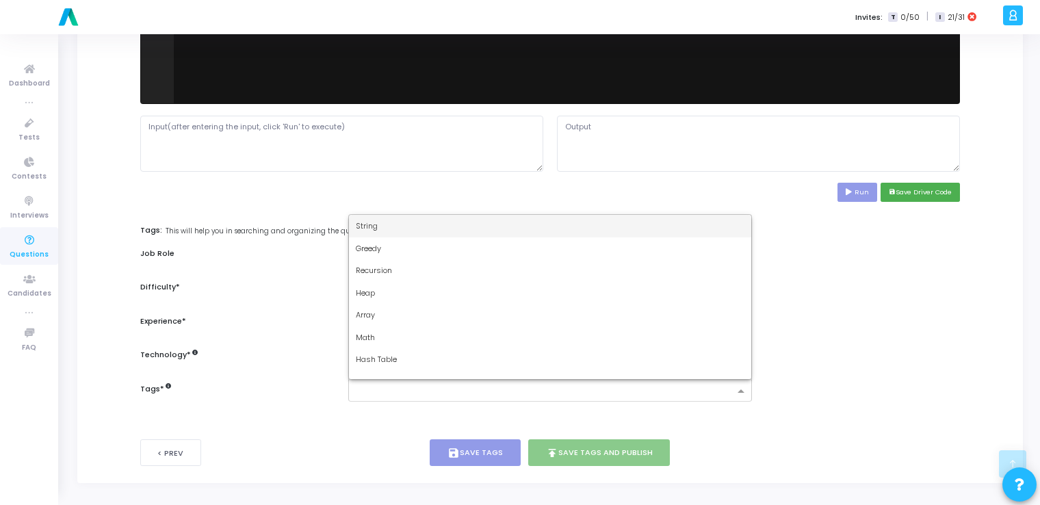
click at [413, 391] on input "text" at bounding box center [545, 392] width 378 height 12
type input "dy"
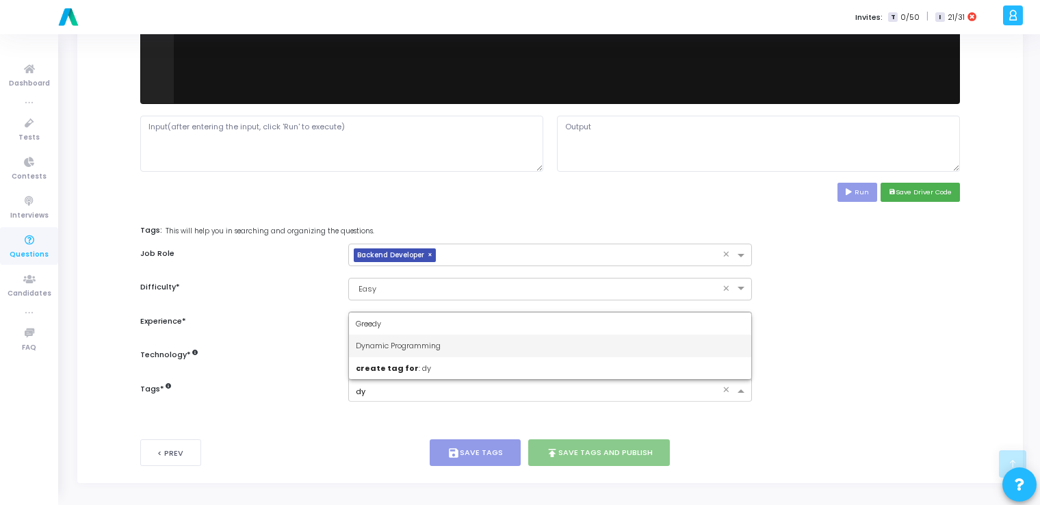
click at [428, 341] on span "Dynamic Programming" at bounding box center [398, 345] width 85 height 11
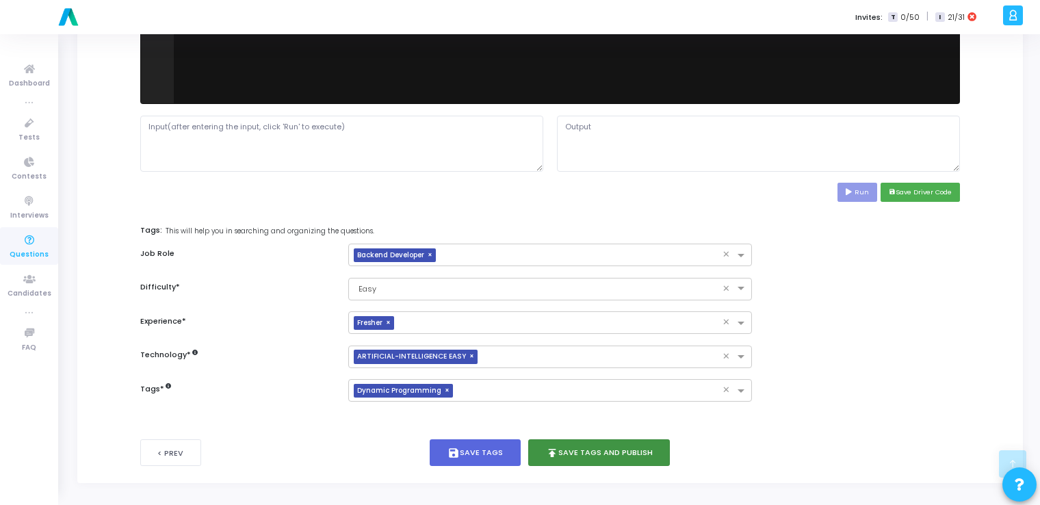
click at [523, 458] on button "publish Save Tags and Publish" at bounding box center [599, 452] width 142 height 27
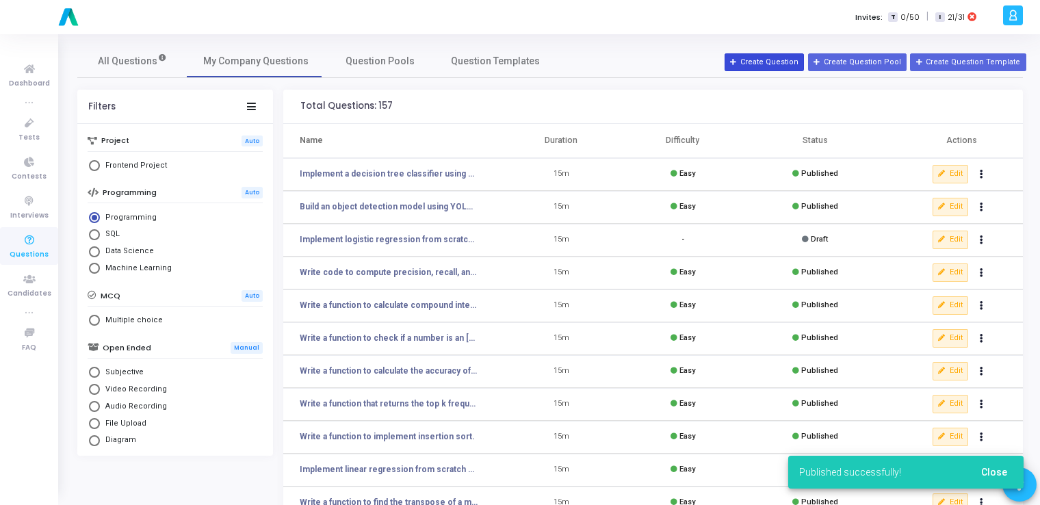
click at [523, 59] on button "Create Question" at bounding box center [764, 62] width 79 height 18
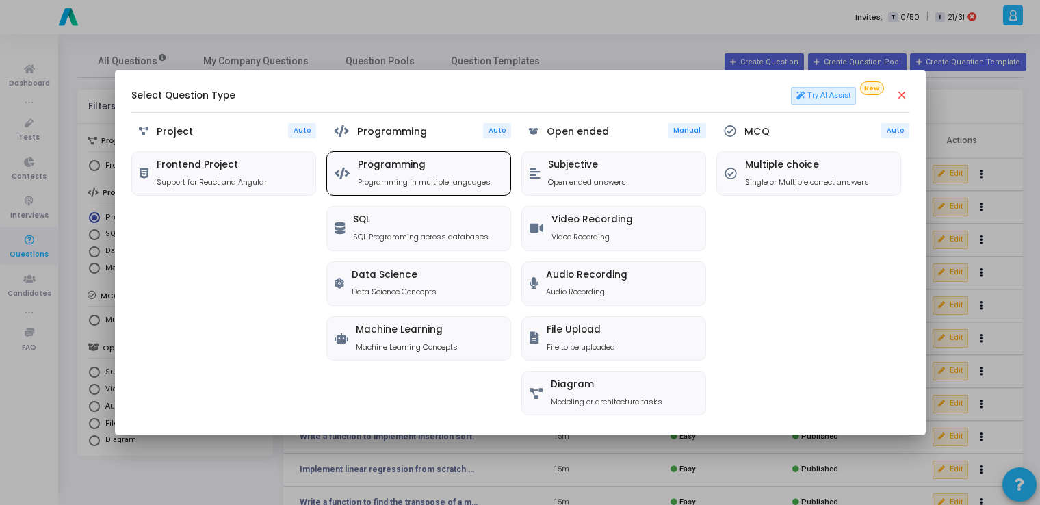
click at [365, 180] on p "Programming in multiple languages" at bounding box center [424, 183] width 133 height 12
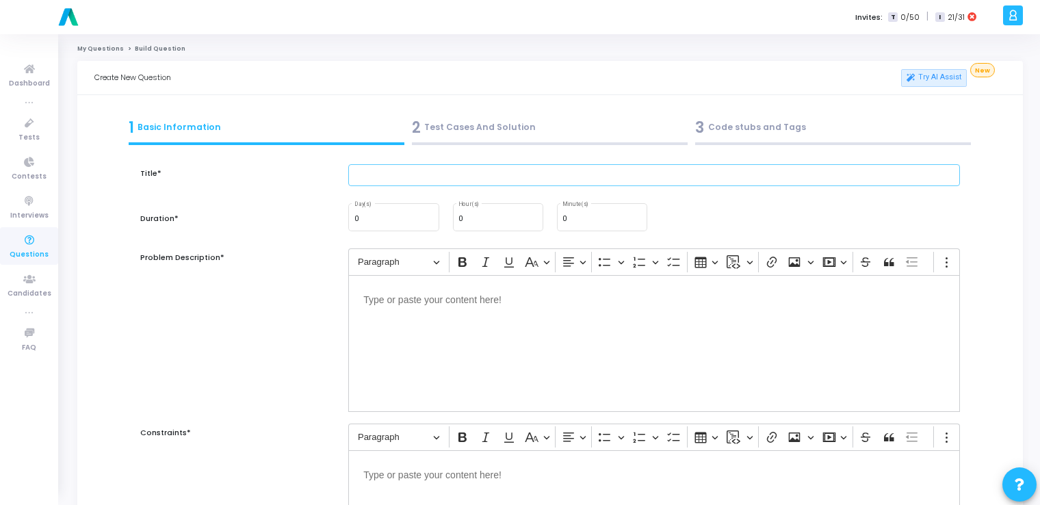
click at [484, 174] on input "text" at bounding box center [654, 175] width 612 height 23
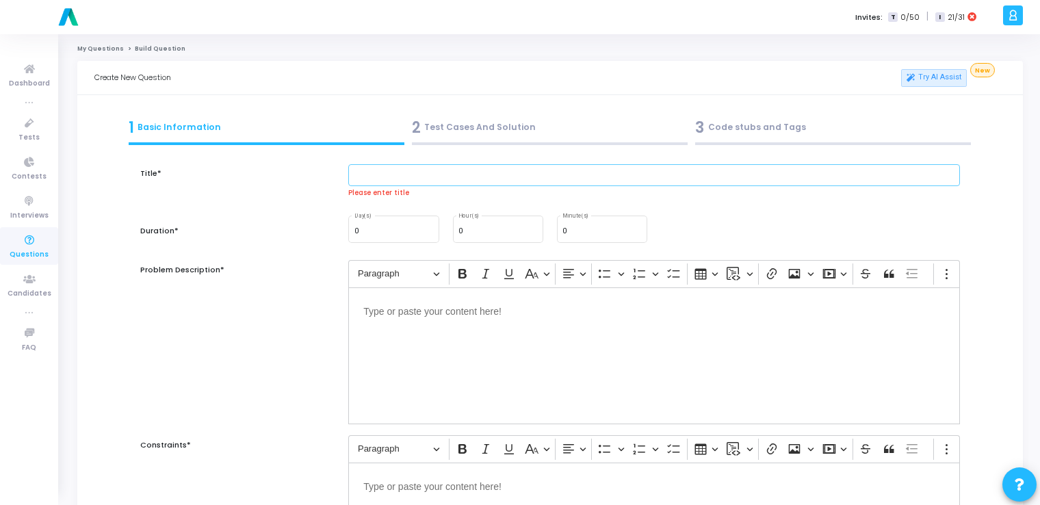
paste input "Write Python code to calculate Mean Squared Error (MSE)."
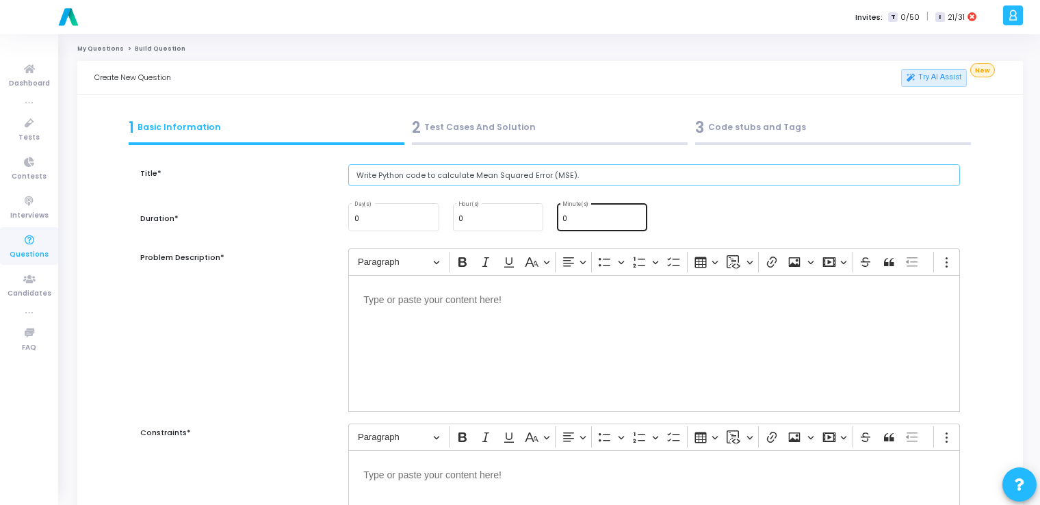
type input "Write Python code to calculate Mean Squared Error (MSE)."
click at [523, 218] on input "0" at bounding box center [601, 219] width 79 height 8
type input "15"
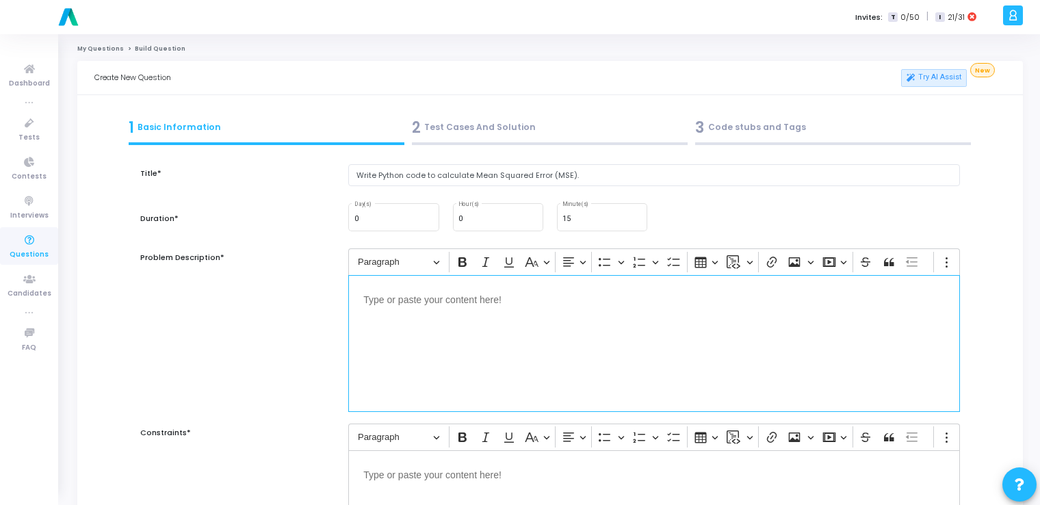
click at [487, 332] on div "Editor editing area: main" at bounding box center [654, 343] width 612 height 137
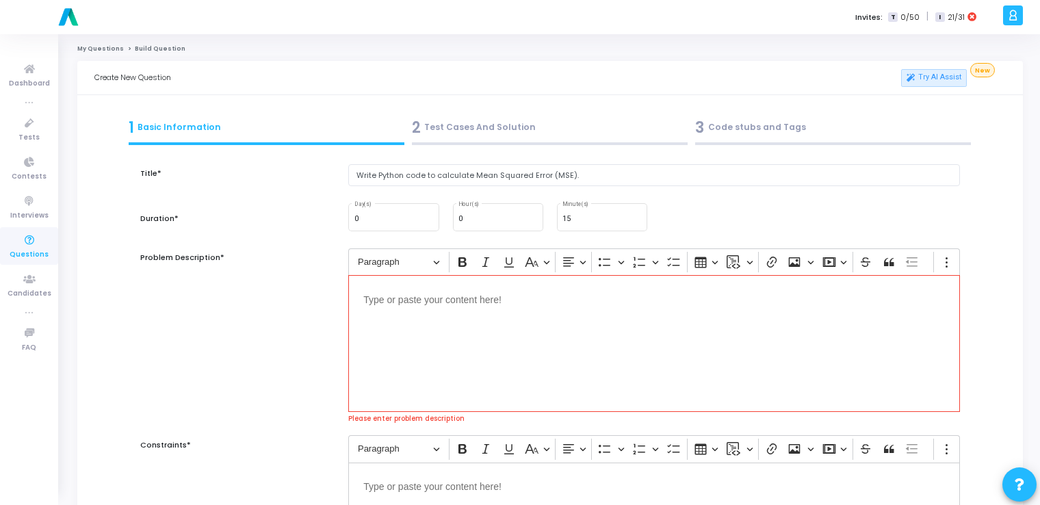
click at [419, 327] on div "Editor editing area: main" at bounding box center [654, 343] width 612 height 137
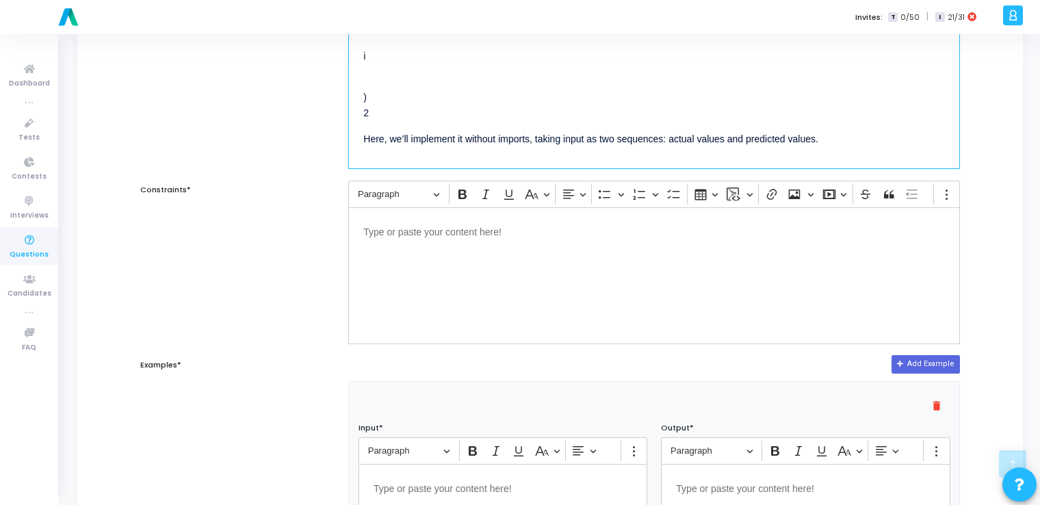
scroll to position [256, 0]
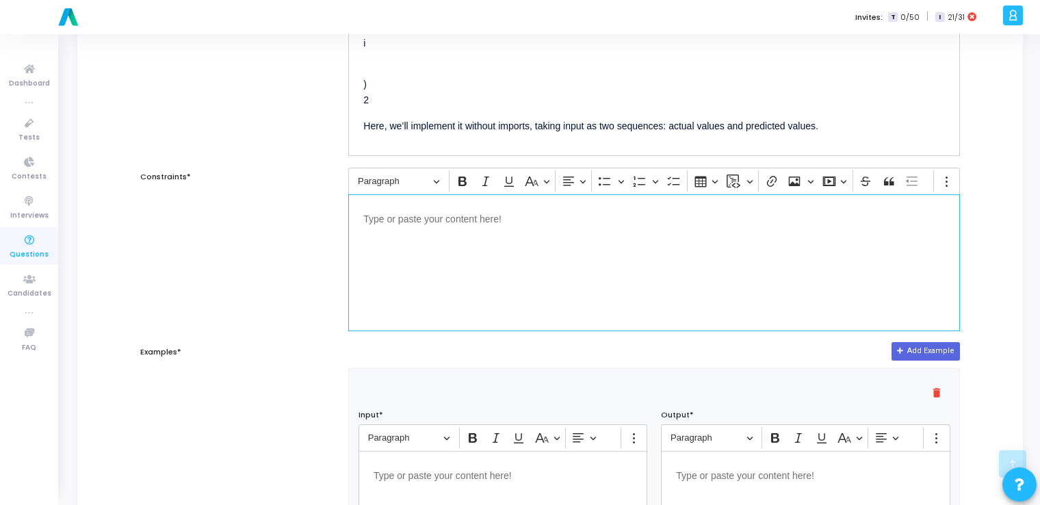
click at [435, 250] on div "Editor editing area: main" at bounding box center [654, 262] width 612 height 137
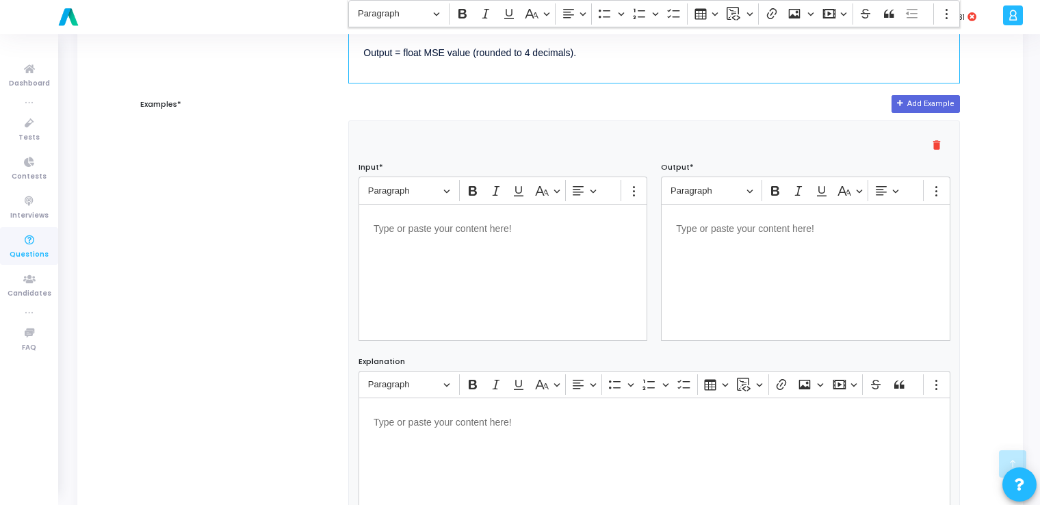
scroll to position [504, 0]
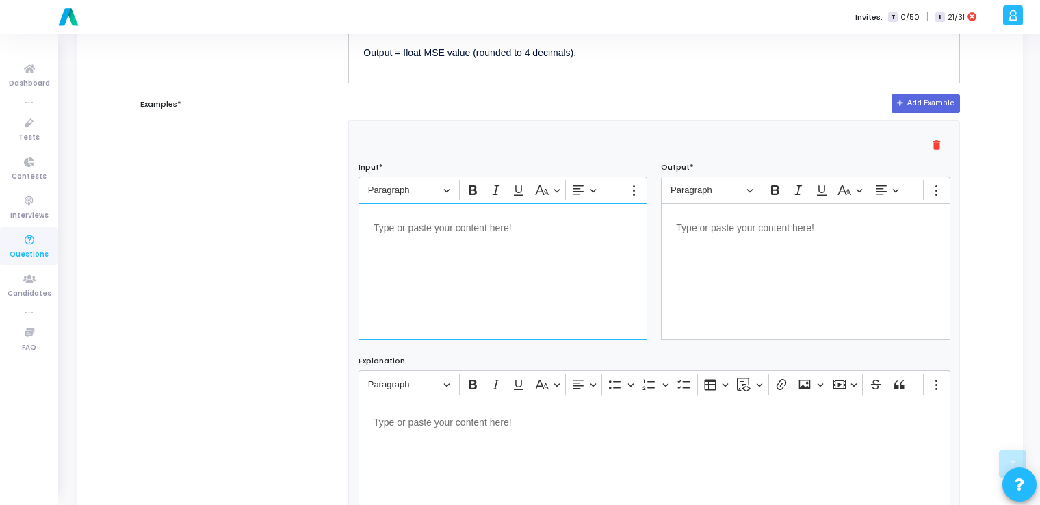
click at [424, 269] on div "Editor editing area: main" at bounding box center [503, 271] width 289 height 137
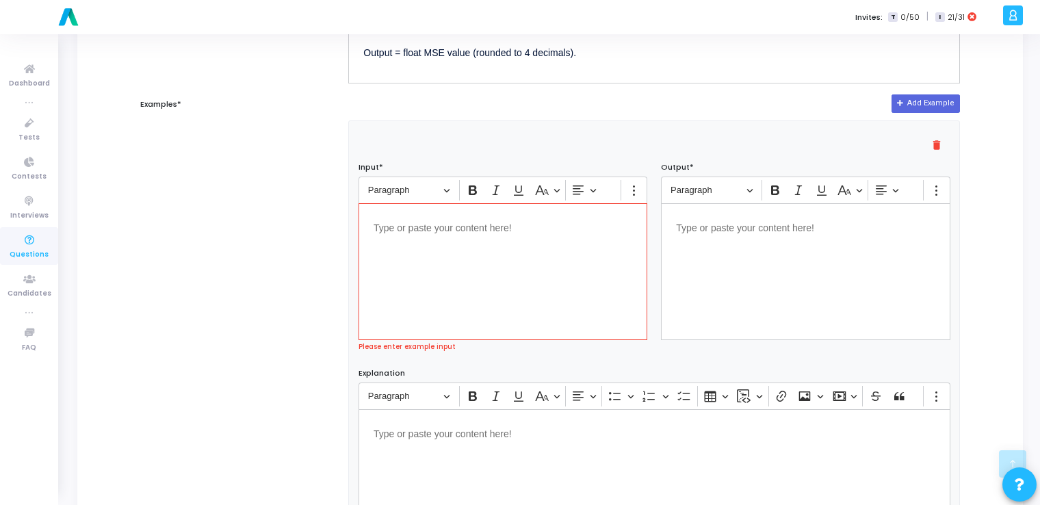
click at [452, 267] on div "Editor editing area: main" at bounding box center [503, 271] width 289 height 137
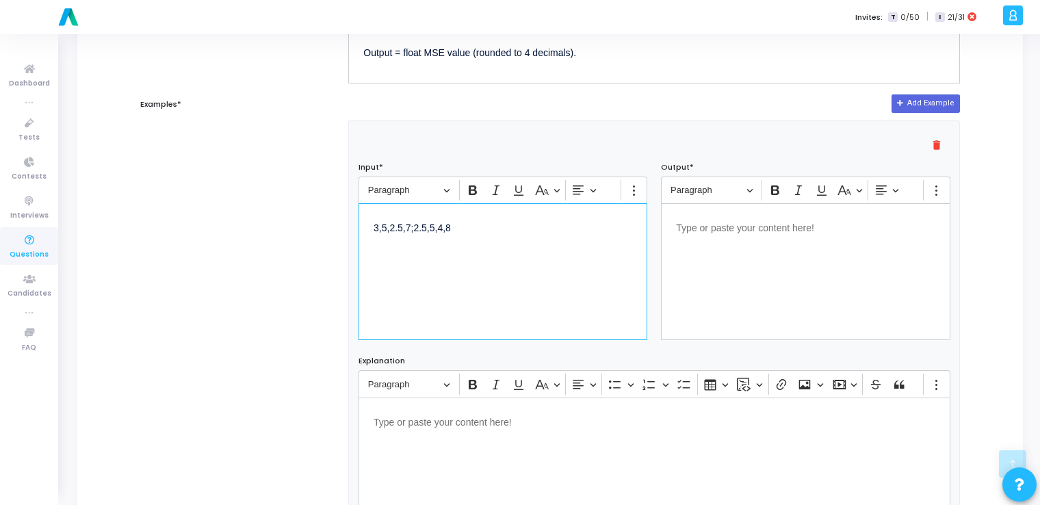
click at [523, 281] on div "Editor editing area: main" at bounding box center [805, 271] width 289 height 137
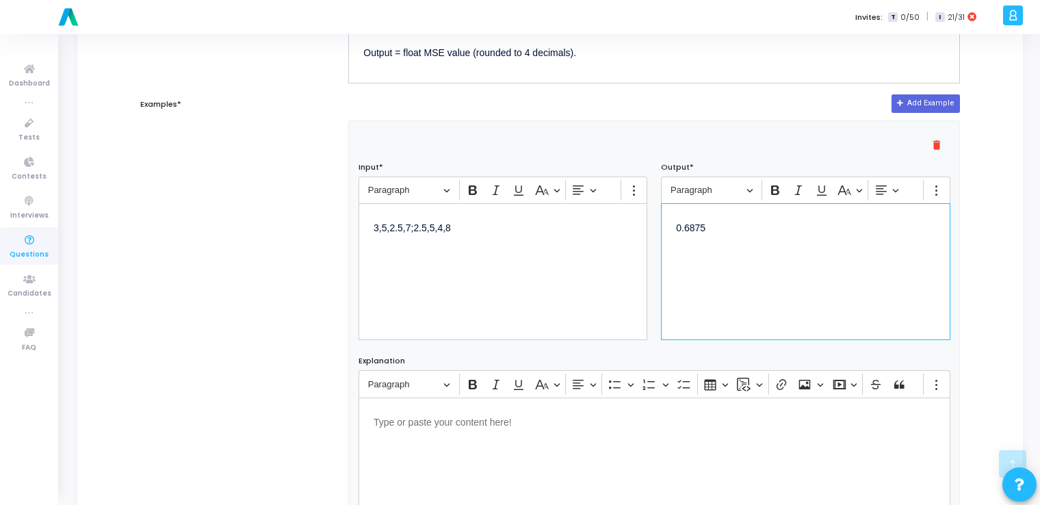
scroll to position [832, 0]
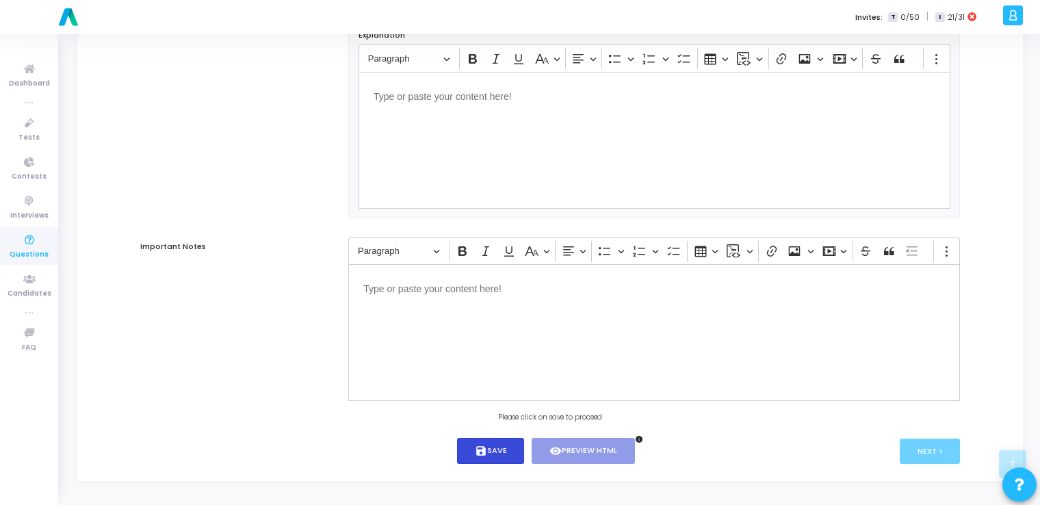
click at [471, 442] on button "save Save" at bounding box center [491, 451] width 68 height 27
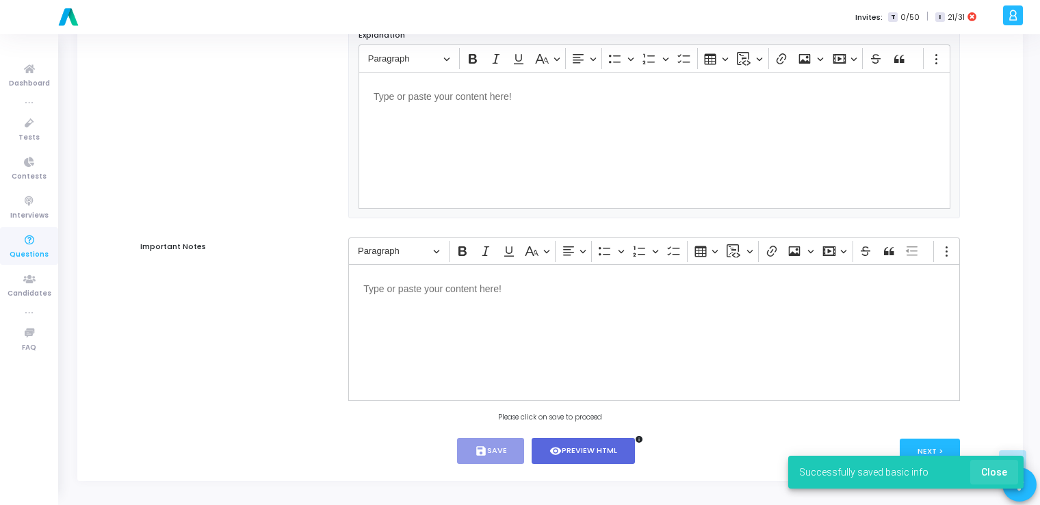
click at [523, 478] on button "Close" at bounding box center [994, 472] width 48 height 25
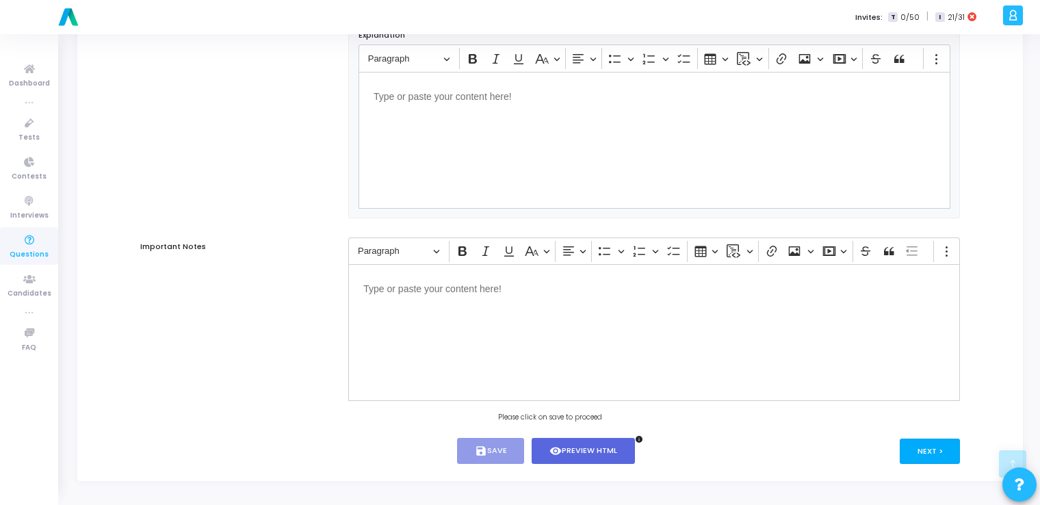
click at [523, 446] on button "Next >" at bounding box center [930, 451] width 61 height 25
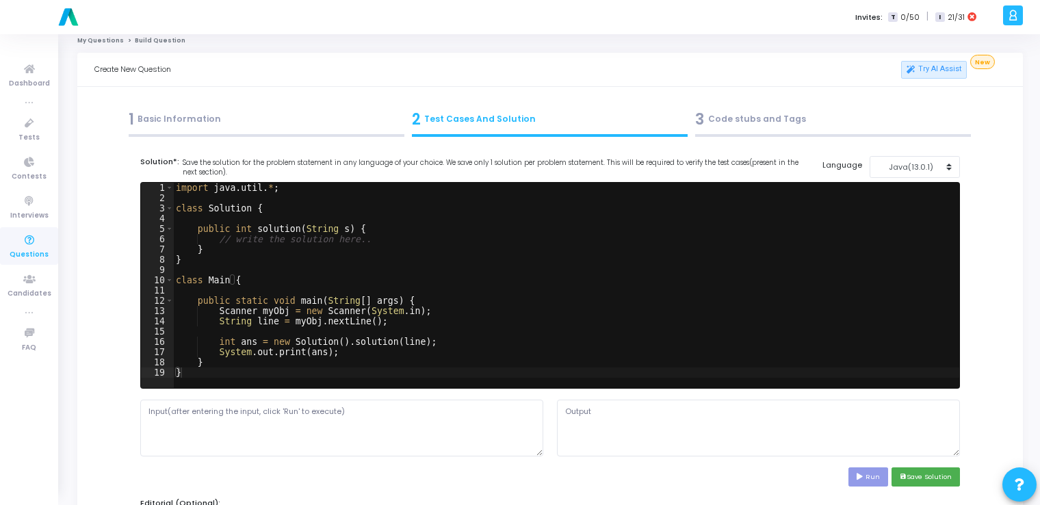
scroll to position [0, 0]
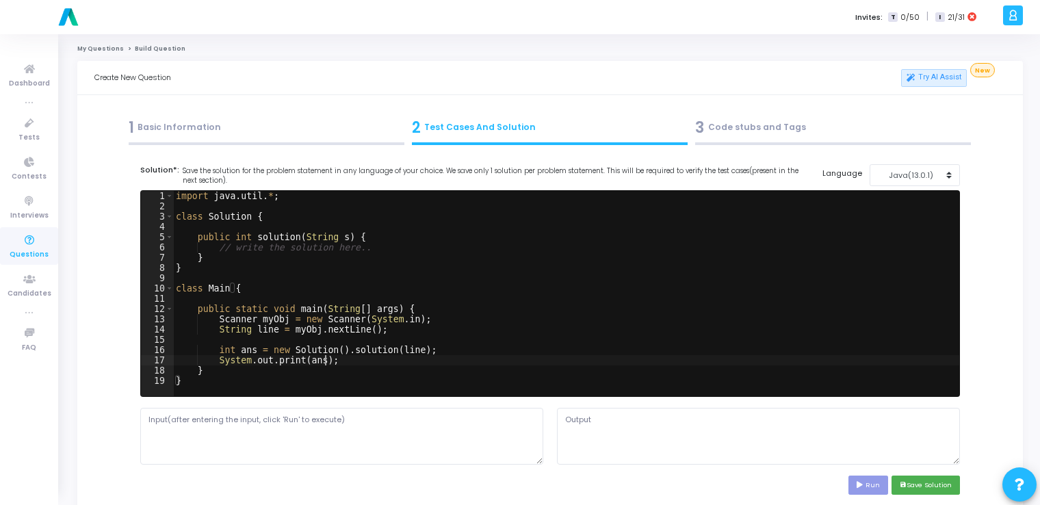
click at [504, 357] on div "import java . util . * ; class Solution { public int solution ( String s ) { //…" at bounding box center [566, 304] width 786 height 226
click at [523, 170] on div "Java(13.0.1)" at bounding box center [911, 176] width 67 height 12
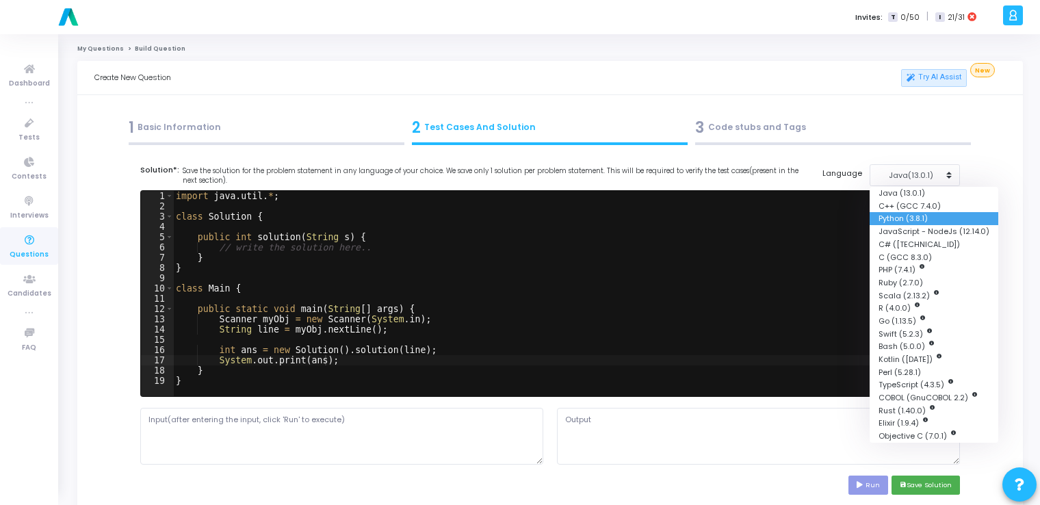
click at [523, 212] on button "Python (3.8.1)" at bounding box center [934, 218] width 129 height 13
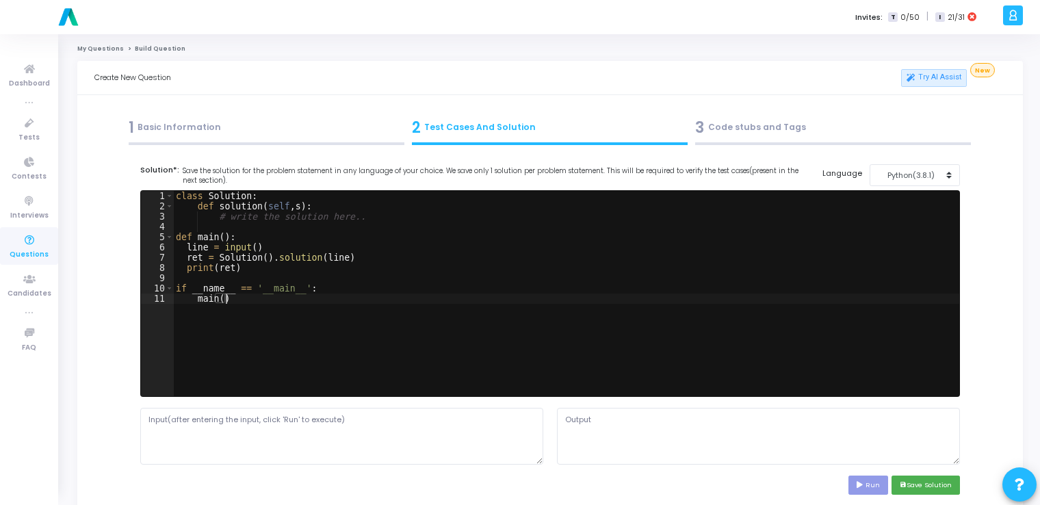
click at [476, 297] on div "class Solution : def solution ( self , s ) : # write the solution here.. def ma…" at bounding box center [566, 304] width 786 height 226
type textarea "if __name__ == '__main__': main()"
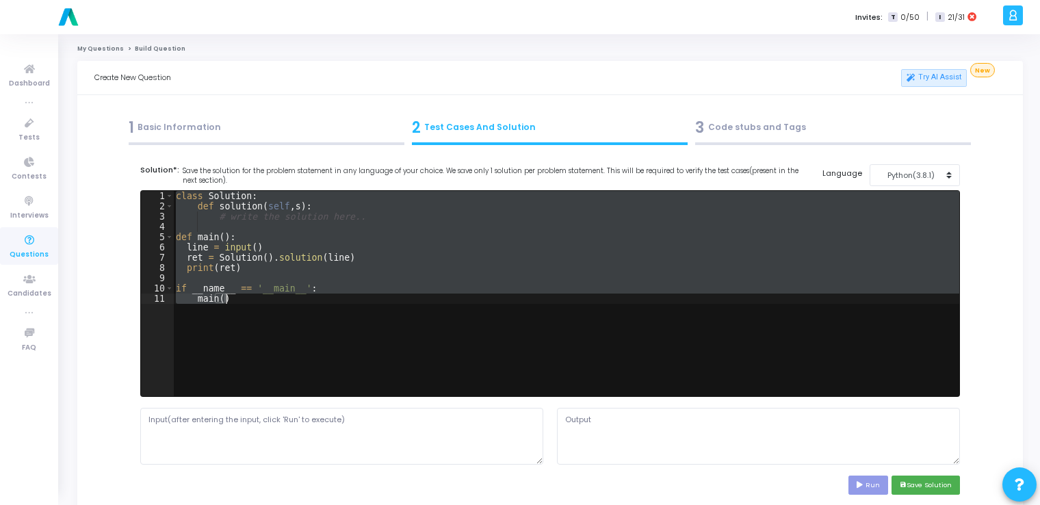
paste textarea
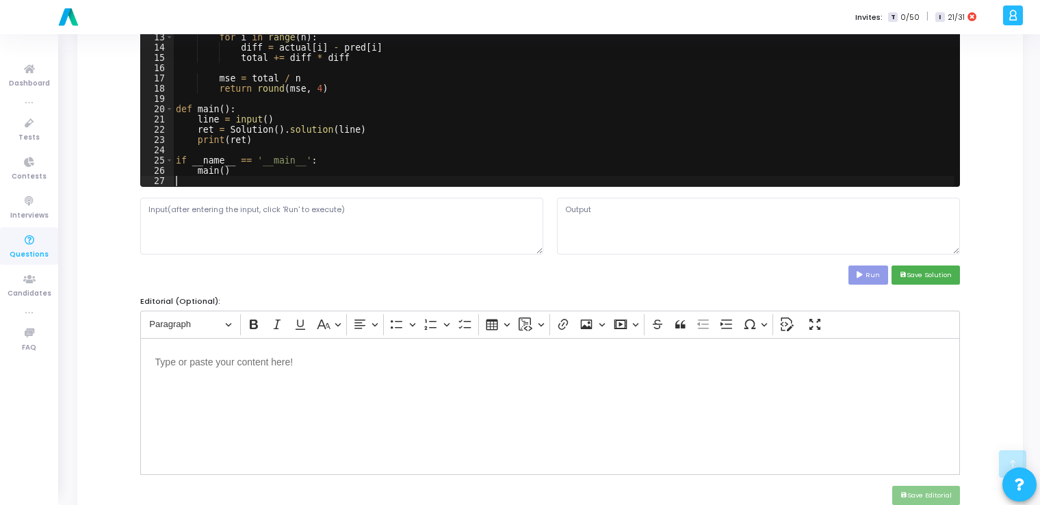
scroll to position [211, 0]
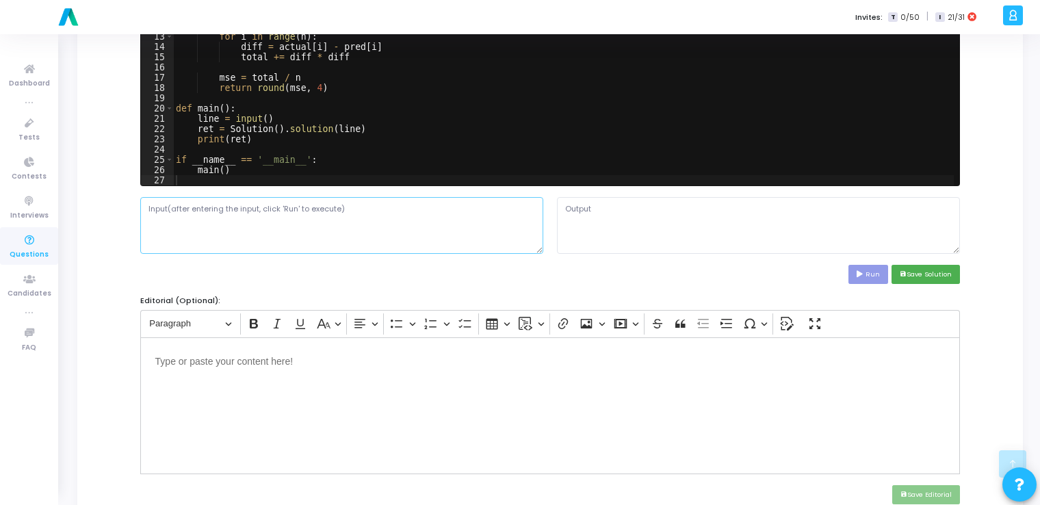
click at [374, 227] on textarea at bounding box center [341, 225] width 403 height 56
paste textarea "3,5,2.5,7;2.5,5,4,8"
type textarea "3,5,2.5,7;2.5,5,4,8"
click at [523, 275] on icon at bounding box center [861, 274] width 9 height 7
type textarea "0.875"
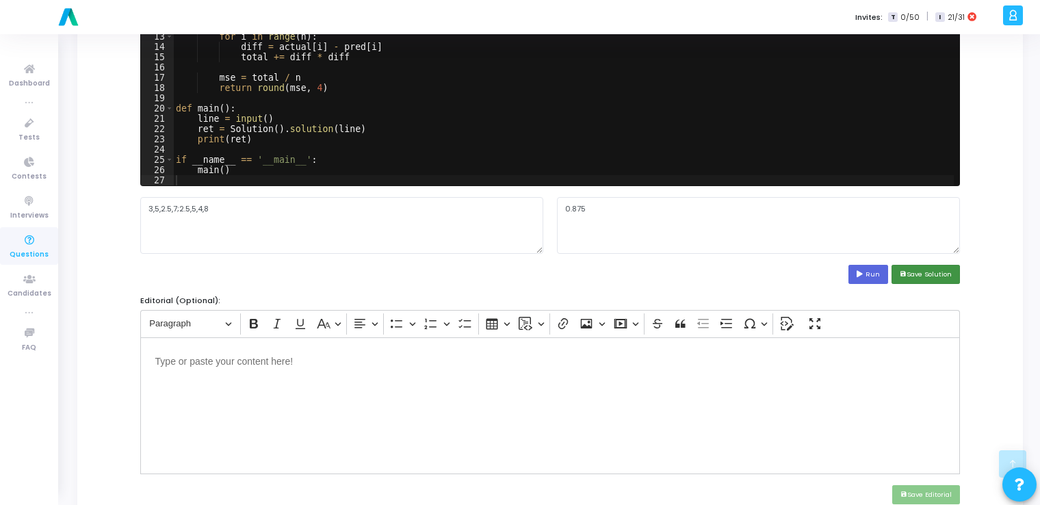
click at [523, 268] on button "save Save Solution" at bounding box center [926, 274] width 68 height 18
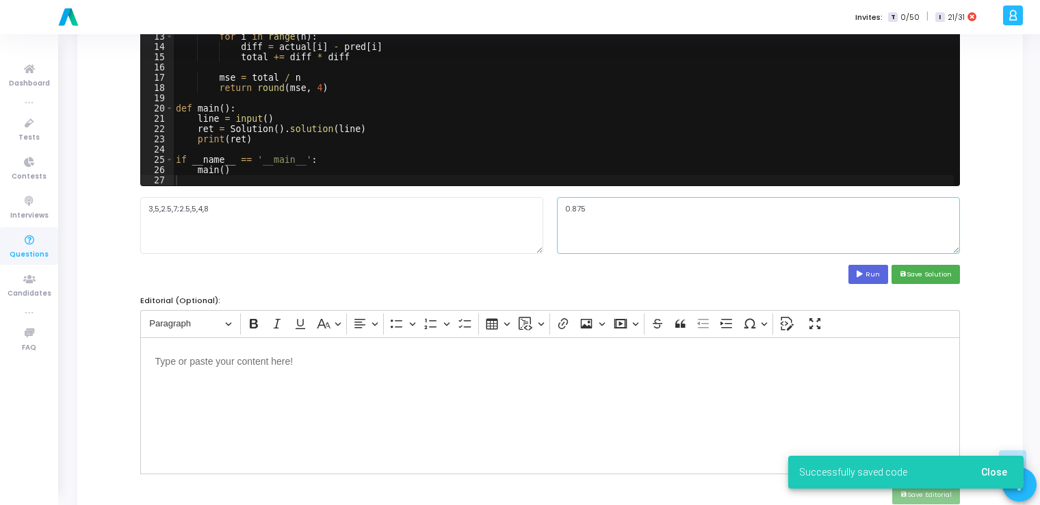
drag, startPoint x: 591, startPoint y: 212, endPoint x: 544, endPoint y: 209, distance: 46.6
click at [523, 209] on div "3,5,2.5,7;2.5,5,4,8 0.875" at bounding box center [550, 225] width 834 height 56
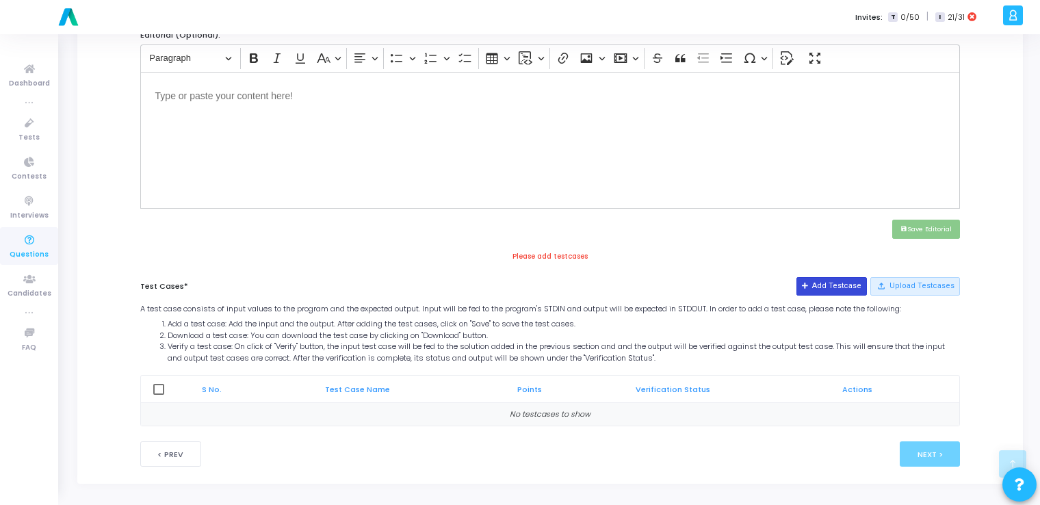
click at [523, 277] on button "Add Testcase" at bounding box center [832, 286] width 70 height 18
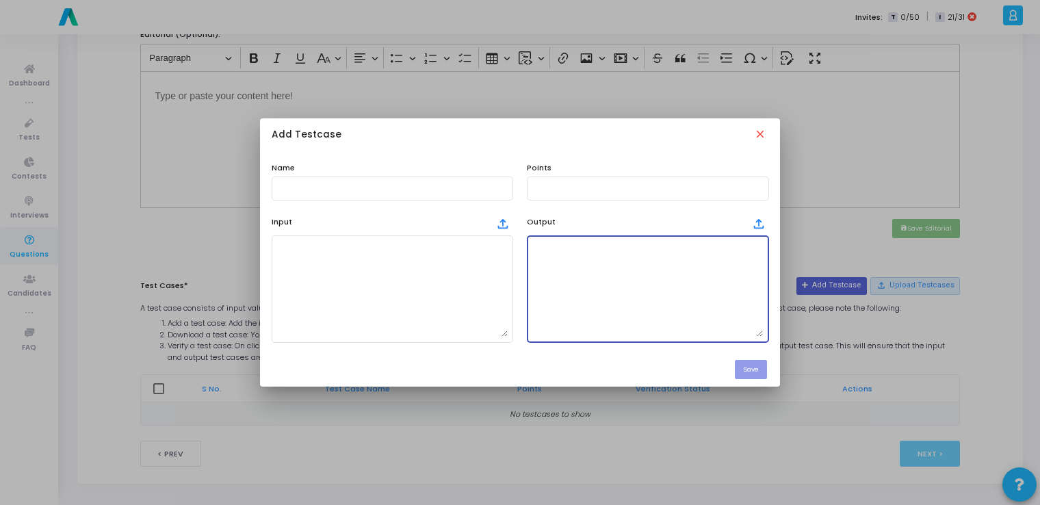
click at [523, 276] on textarea at bounding box center [647, 289] width 231 height 96
paste textarea "0.875"
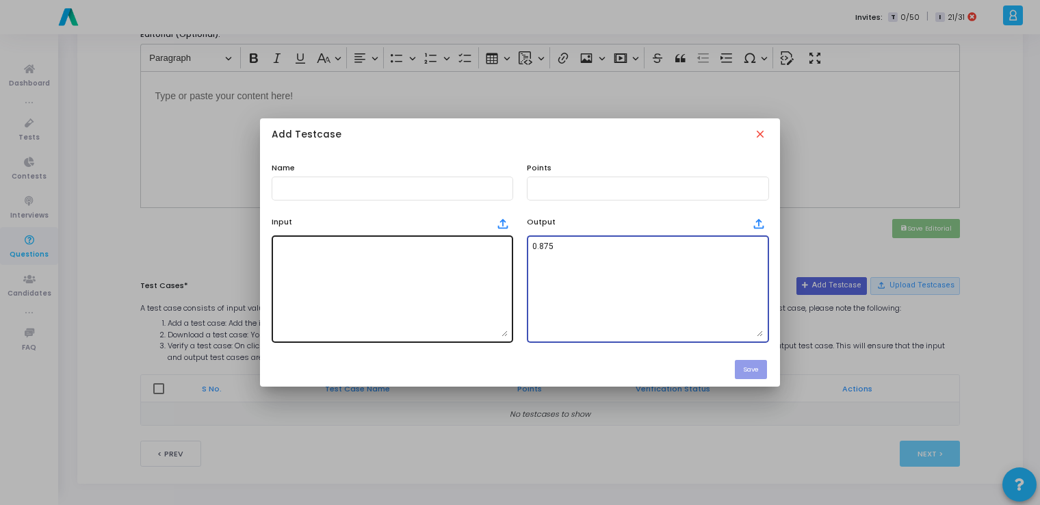
type textarea "0.875"
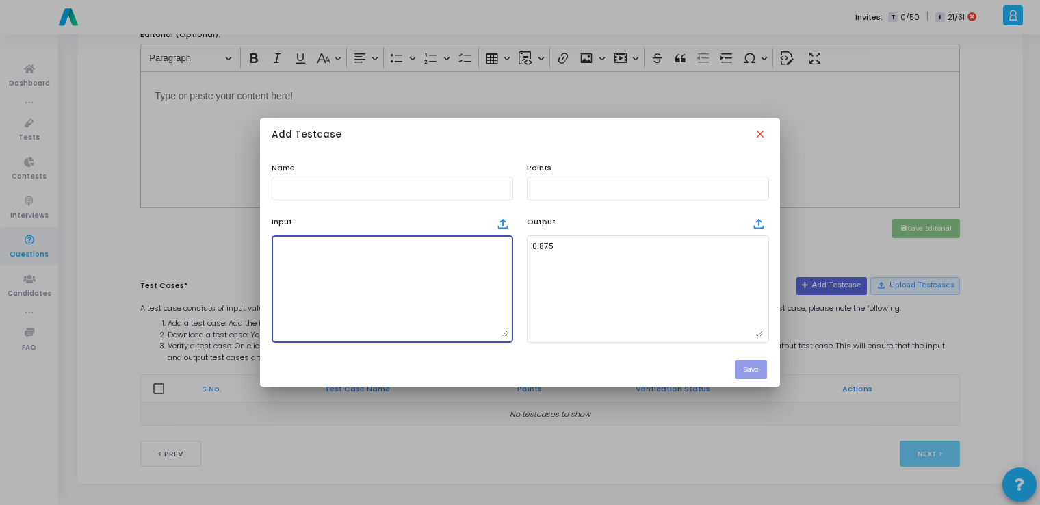
click at [361, 294] on textarea at bounding box center [392, 289] width 231 height 96
paste textarea "3,5,2.5,7;2.5,5,4,8"
type textarea "3,5,2.5,7;2.5,5,4,8"
click at [378, 190] on input "text" at bounding box center [392, 188] width 231 height 10
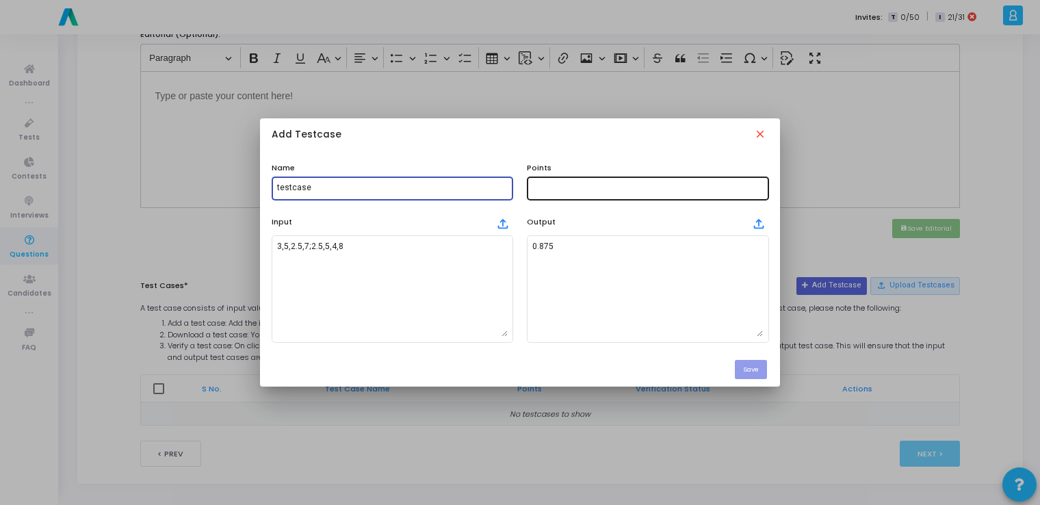
type input "testcase"
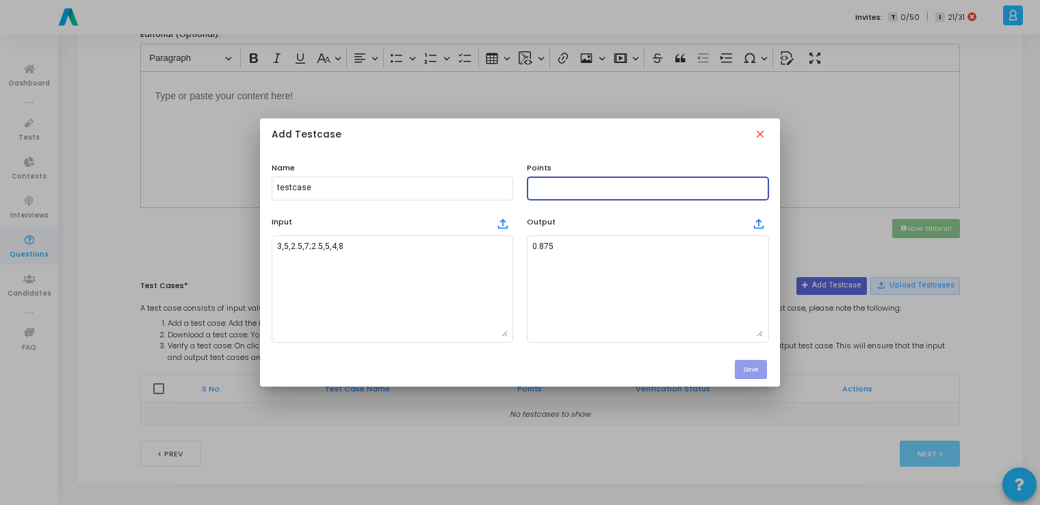
click at [523, 187] on input "text" at bounding box center [647, 188] width 231 height 10
type input "100"
click at [523, 372] on button "Save" at bounding box center [751, 369] width 32 height 18
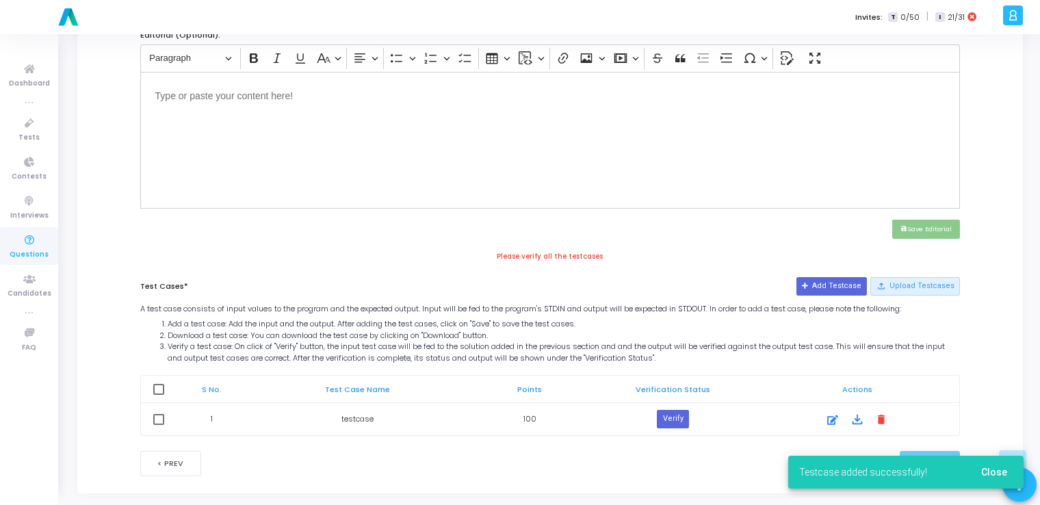
scroll to position [486, 0]
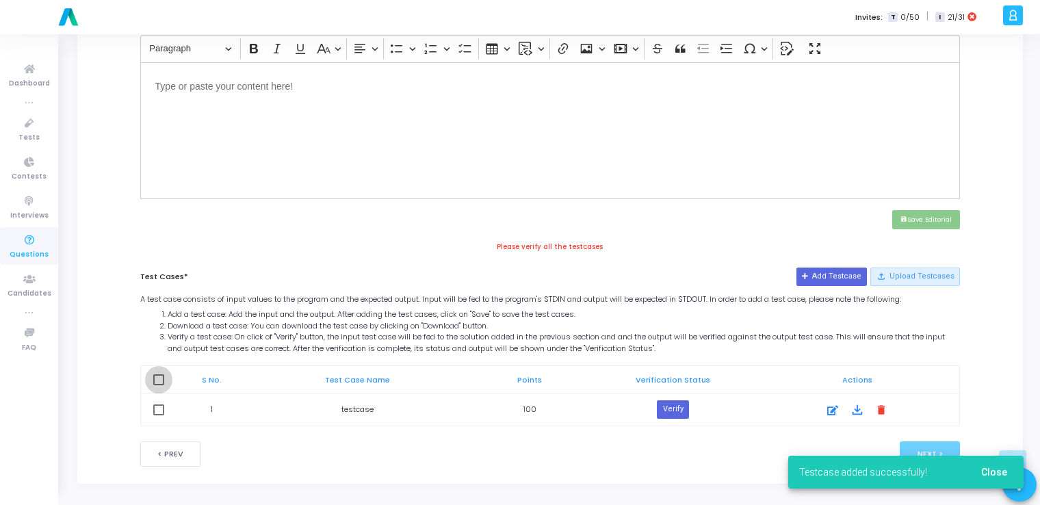
click at [153, 376] on span at bounding box center [158, 379] width 11 height 11
click at [158, 385] on input "checkbox" at bounding box center [158, 385] width 1 height 1
checkbox input "true"
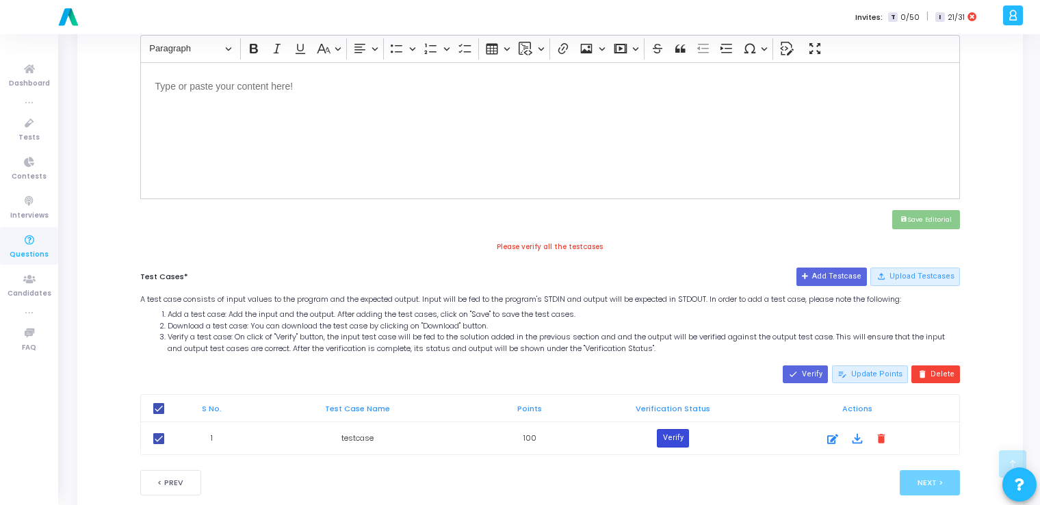
click at [523, 439] on button "Verify" at bounding box center [672, 438] width 31 height 18
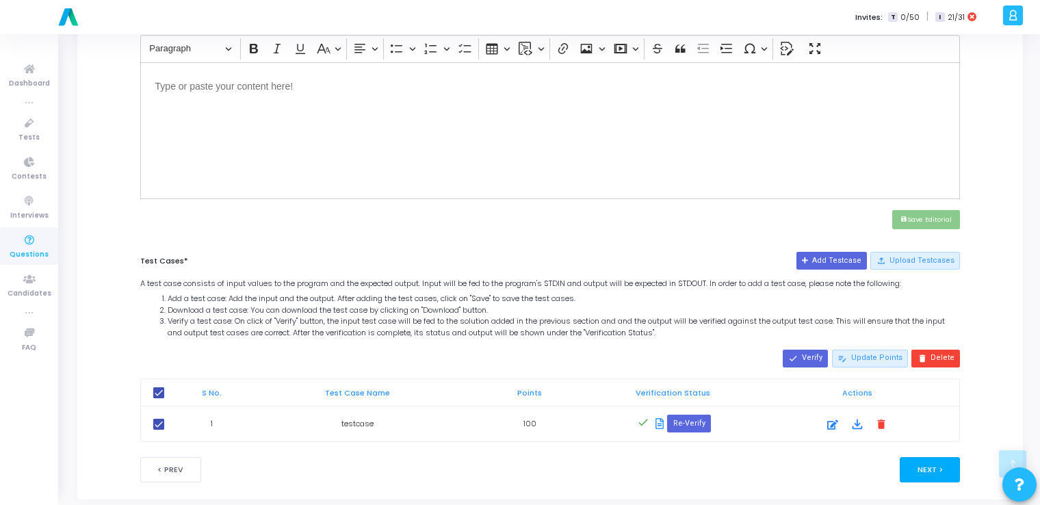
click at [523, 467] on button "Next >" at bounding box center [930, 469] width 61 height 25
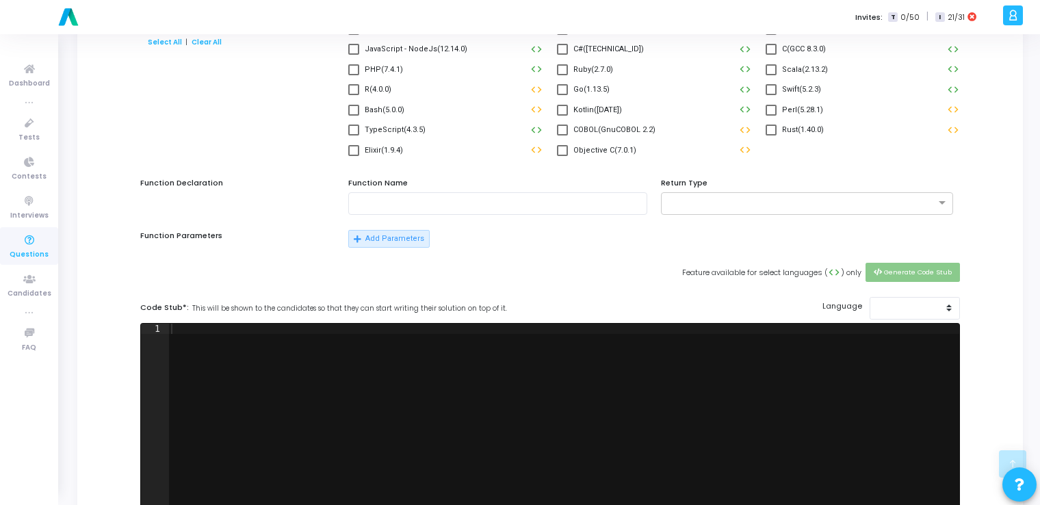
scroll to position [0, 0]
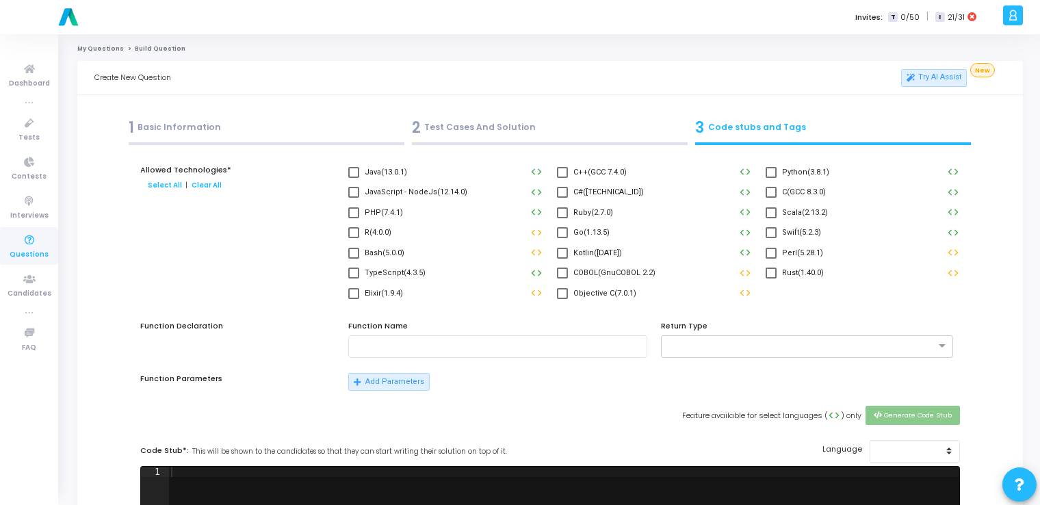
click at [523, 171] on span at bounding box center [771, 172] width 11 height 11
click at [523, 178] on input "Python(3.8.1)" at bounding box center [771, 178] width 1 height 1
checkbox input "true"
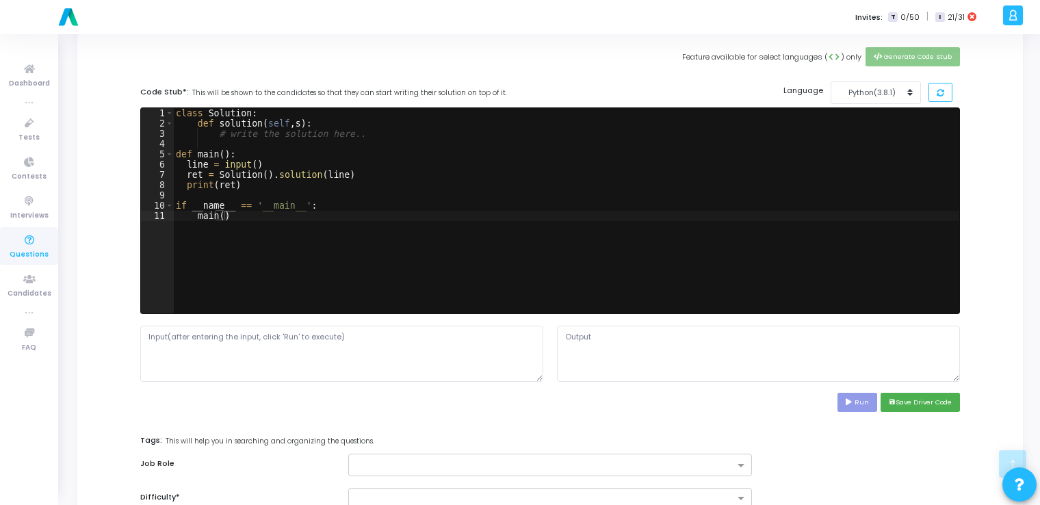
scroll to position [360, 0]
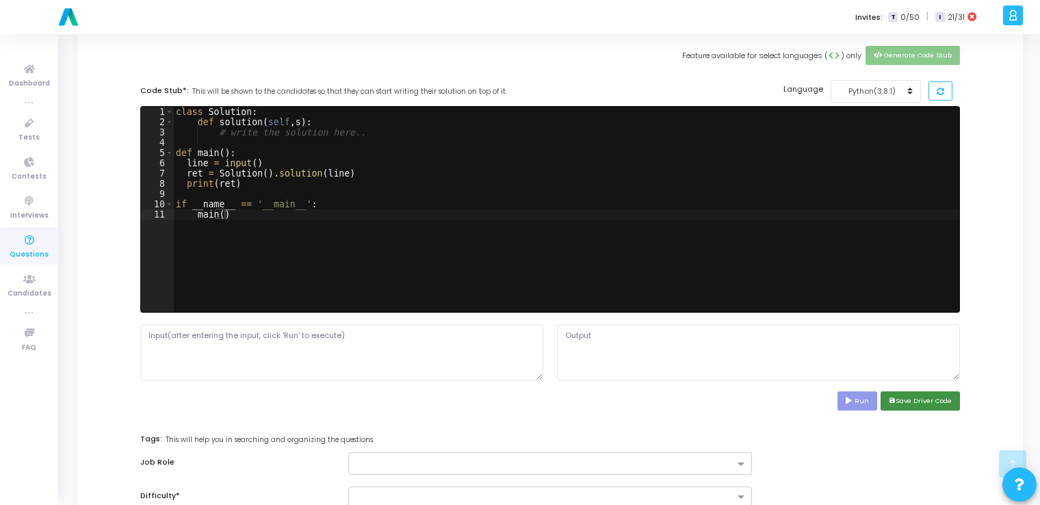
click at [523, 398] on button "save Save Driver Code" at bounding box center [920, 400] width 79 height 18
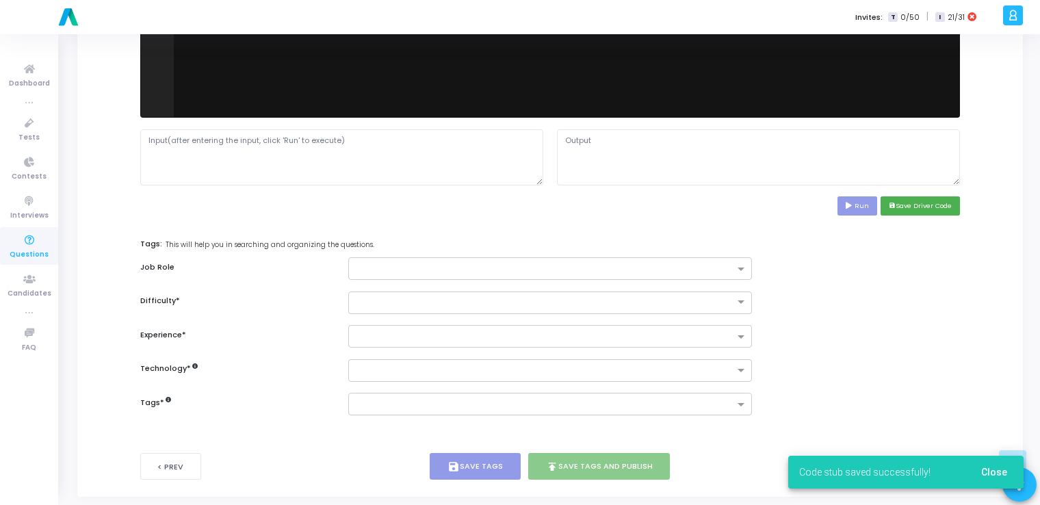
scroll to position [569, 0]
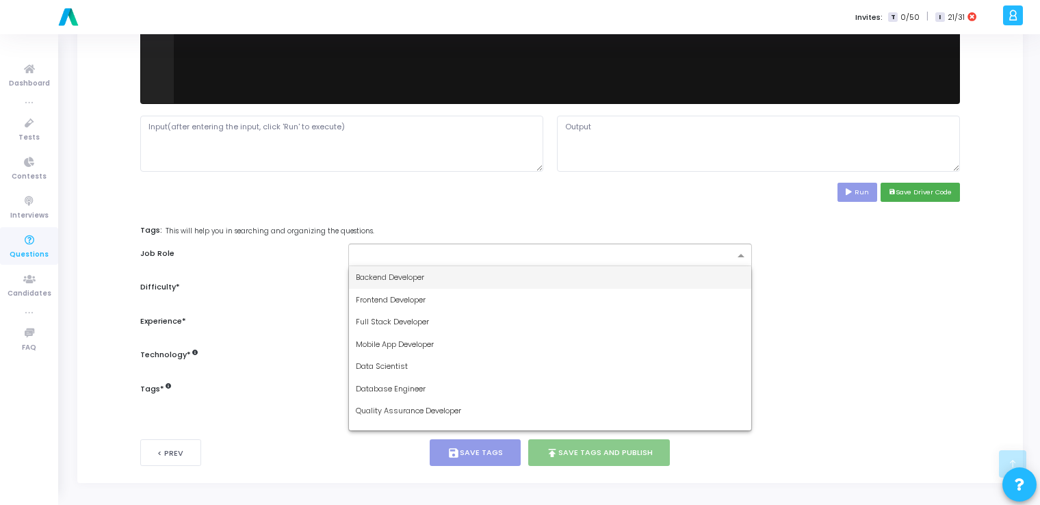
click at [523, 257] on input "text" at bounding box center [545, 256] width 378 height 12
click at [496, 278] on div "Backend Developer" at bounding box center [550, 277] width 402 height 23
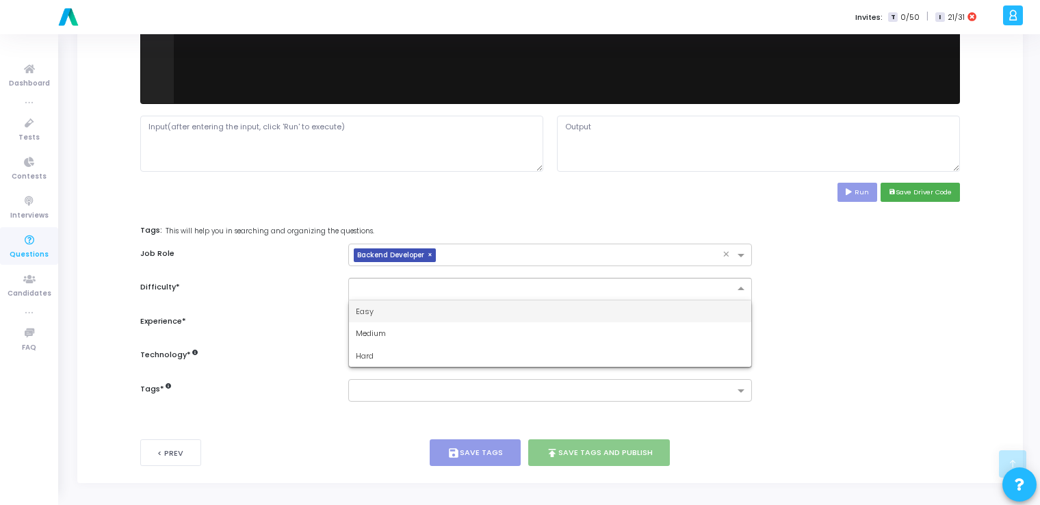
click at [454, 295] on div at bounding box center [549, 289] width 403 height 23
click at [424, 311] on div "Easy" at bounding box center [550, 311] width 402 height 23
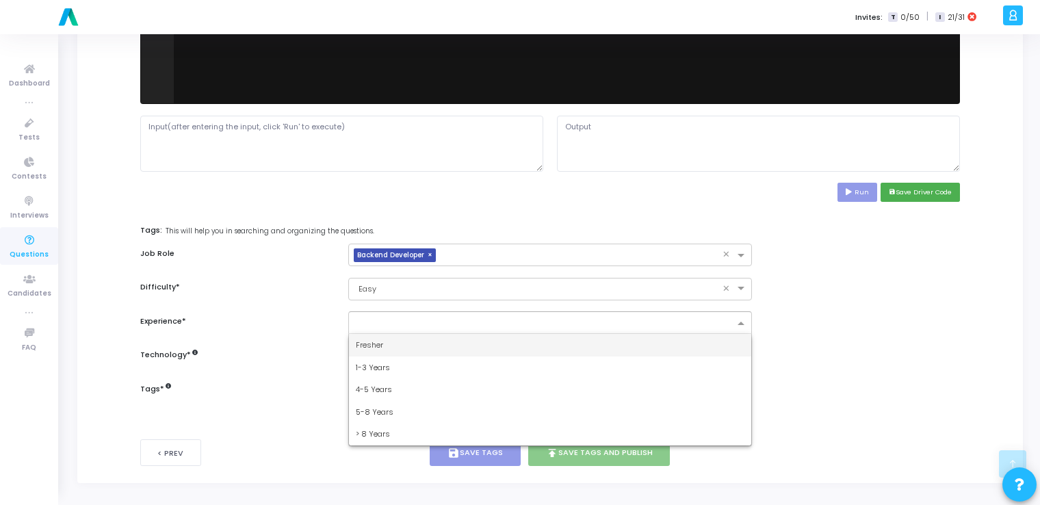
click at [401, 325] on input "text" at bounding box center [545, 324] width 378 height 12
click at [382, 354] on div "Fresher" at bounding box center [550, 345] width 402 height 23
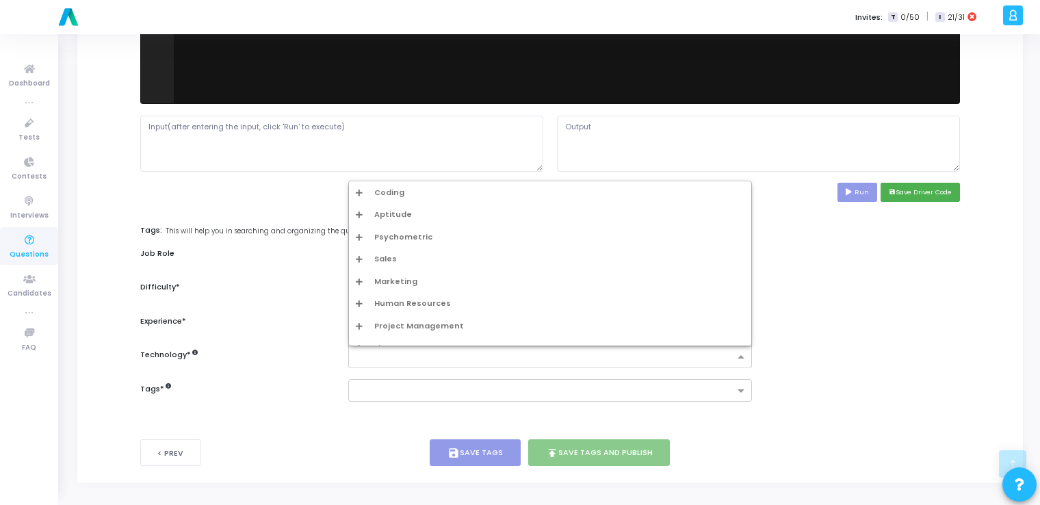
click at [394, 359] on input "text" at bounding box center [545, 358] width 378 height 12
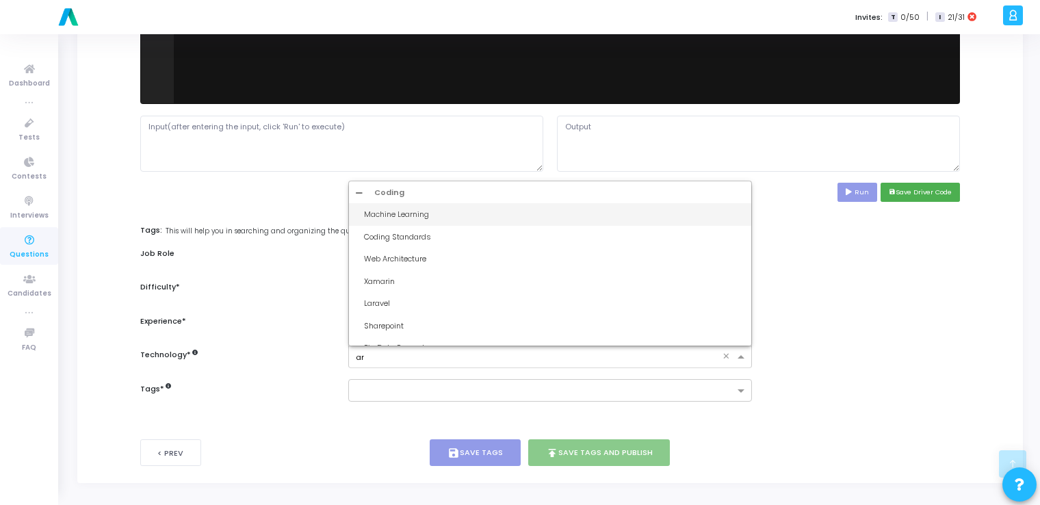
type input "art"
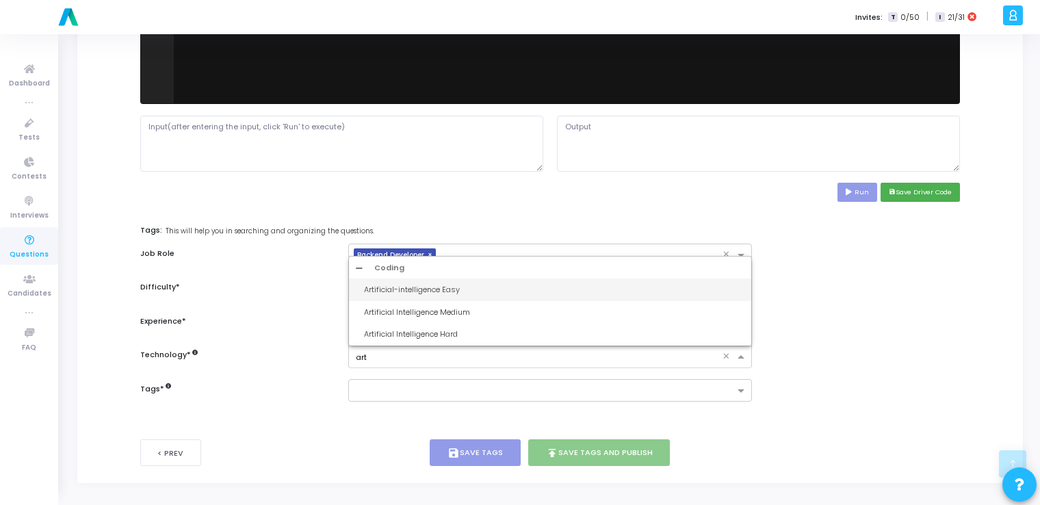
click at [412, 289] on div "Artificial-intelligence Easy" at bounding box center [554, 290] width 380 height 12
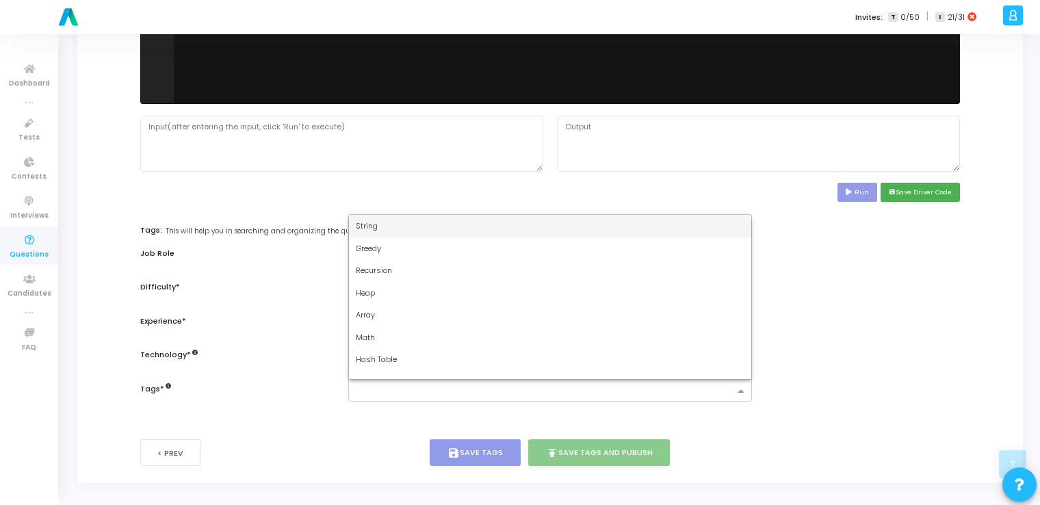
click at [430, 390] on input "text" at bounding box center [545, 392] width 378 height 12
type input "dy"
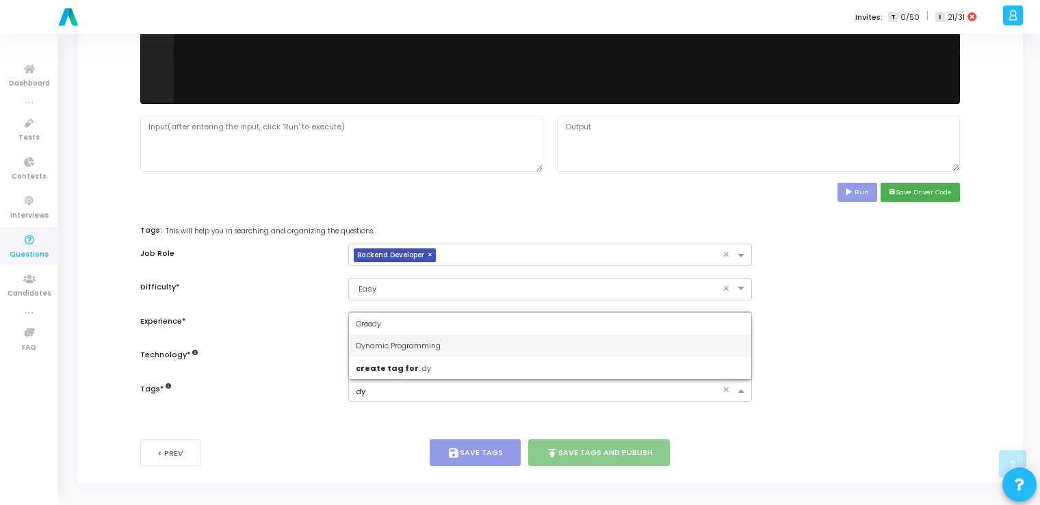
click at [441, 342] on span "Dynamic Programming" at bounding box center [398, 345] width 85 height 11
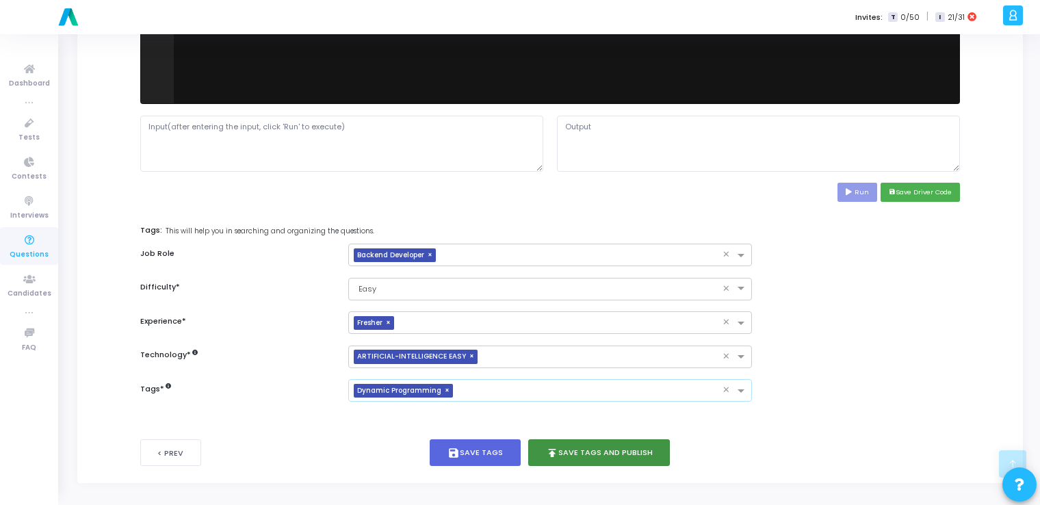
click at [523, 455] on button "publish Save Tags and Publish" at bounding box center [599, 452] width 142 height 27
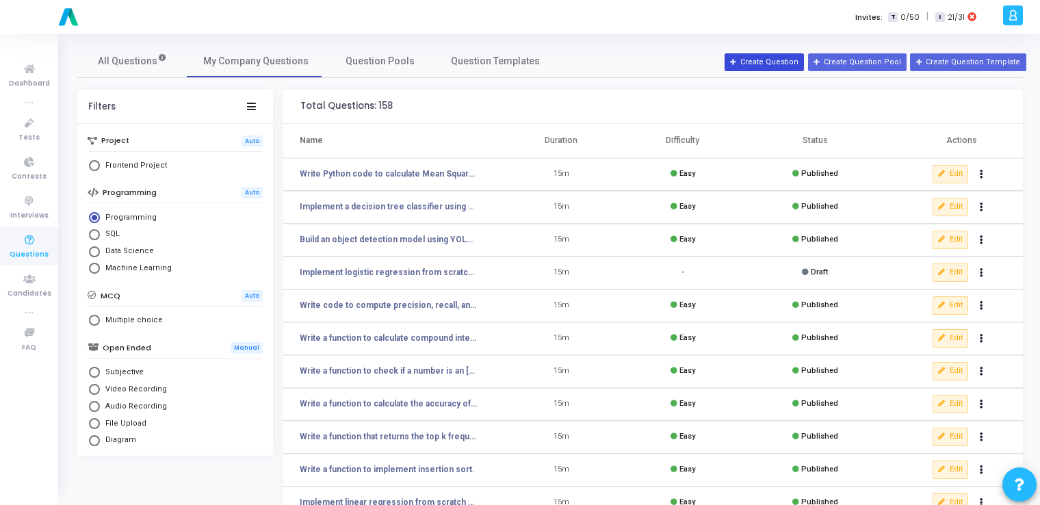
click at [523, 62] on button "Create Question" at bounding box center [764, 62] width 79 height 18
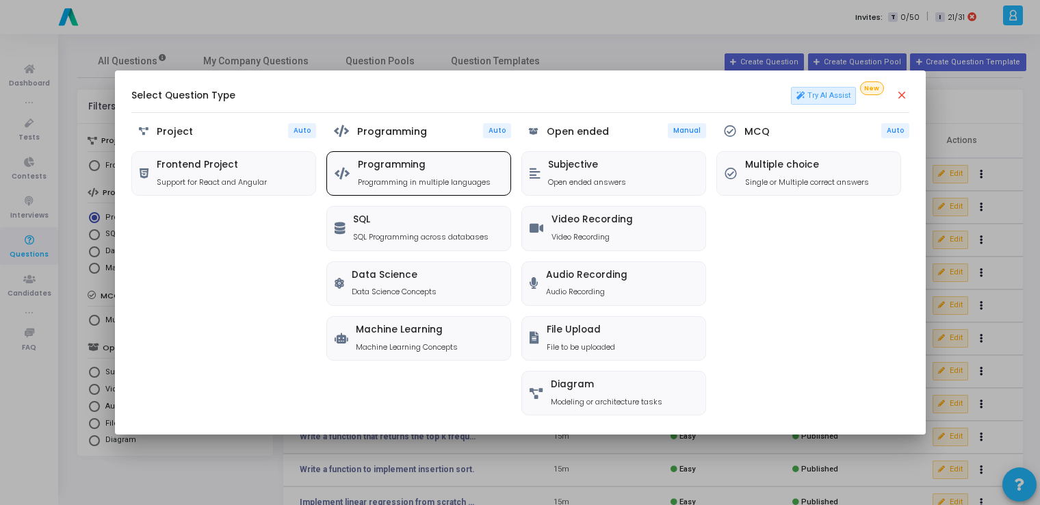
click at [398, 160] on h5 "Programming" at bounding box center [424, 165] width 133 height 12
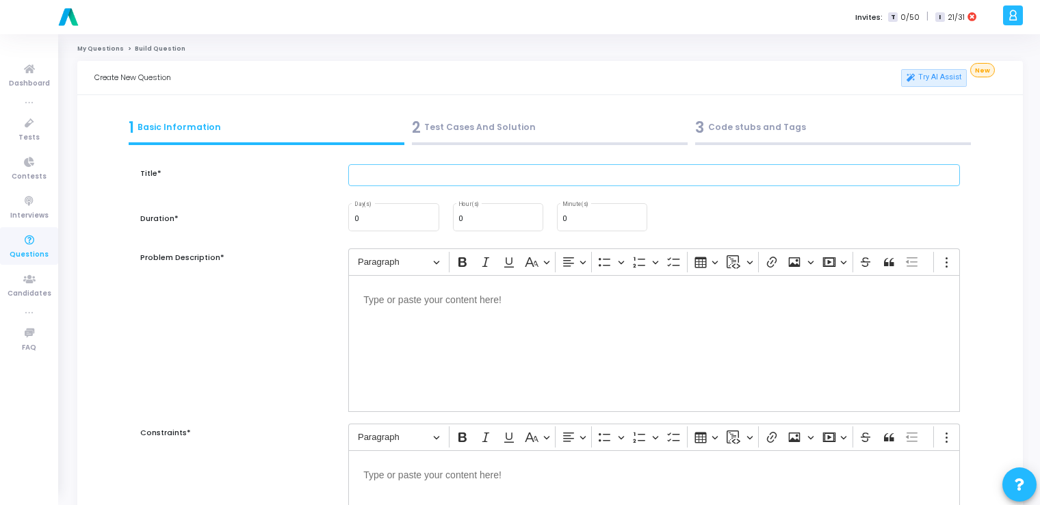
click at [390, 179] on input "text" at bounding box center [654, 175] width 612 height 23
paste input "Implement a perceptron algorithm for binary classification."
type input "Implement a perceptron algorithm for binary classification."
click at [523, 217] on input "0" at bounding box center [601, 219] width 79 height 8
type input "15"
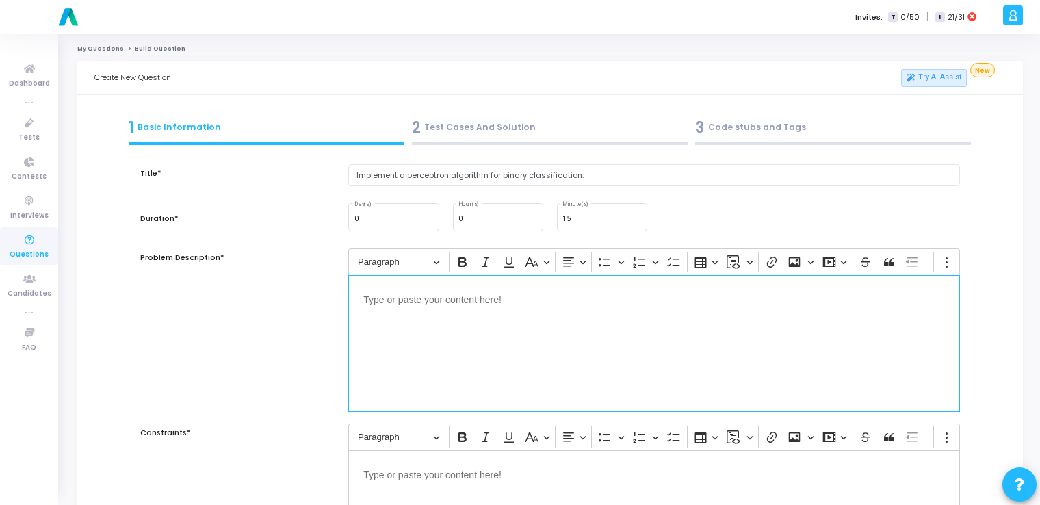
click at [380, 333] on div "Editor editing area: main" at bounding box center [654, 343] width 612 height 137
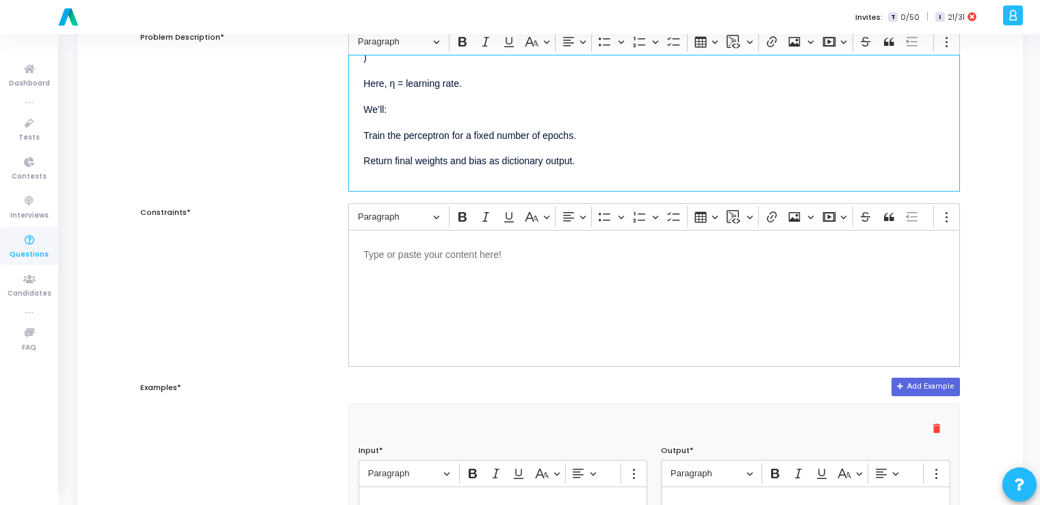
scroll to position [238, 0]
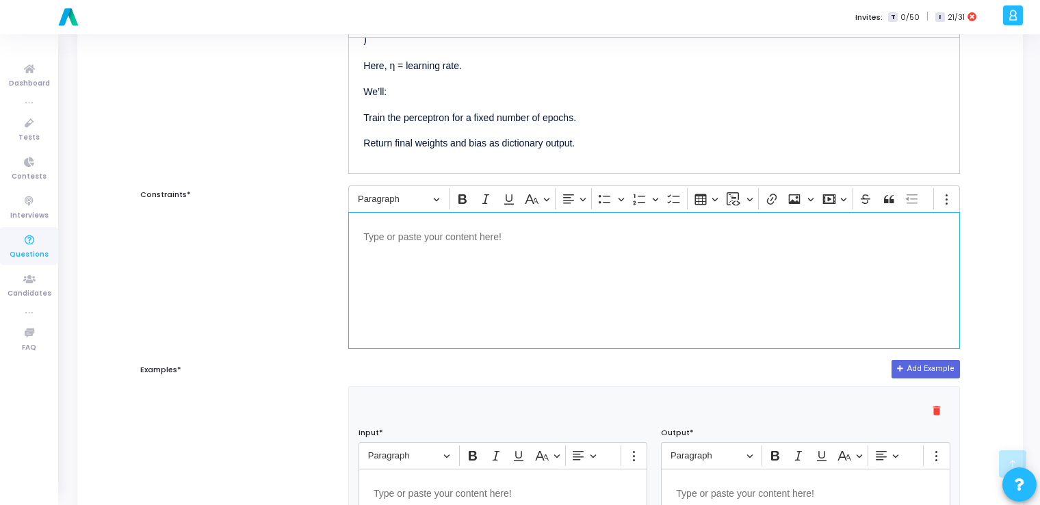
click at [422, 270] on div "Editor editing area: main" at bounding box center [654, 280] width 612 height 137
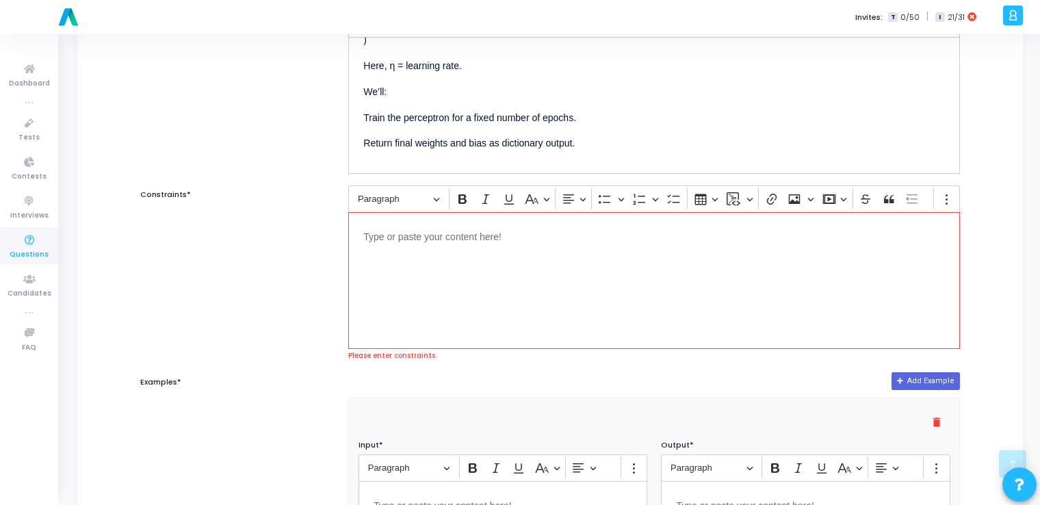
click at [509, 269] on div "Editor editing area: main" at bounding box center [654, 280] width 612 height 137
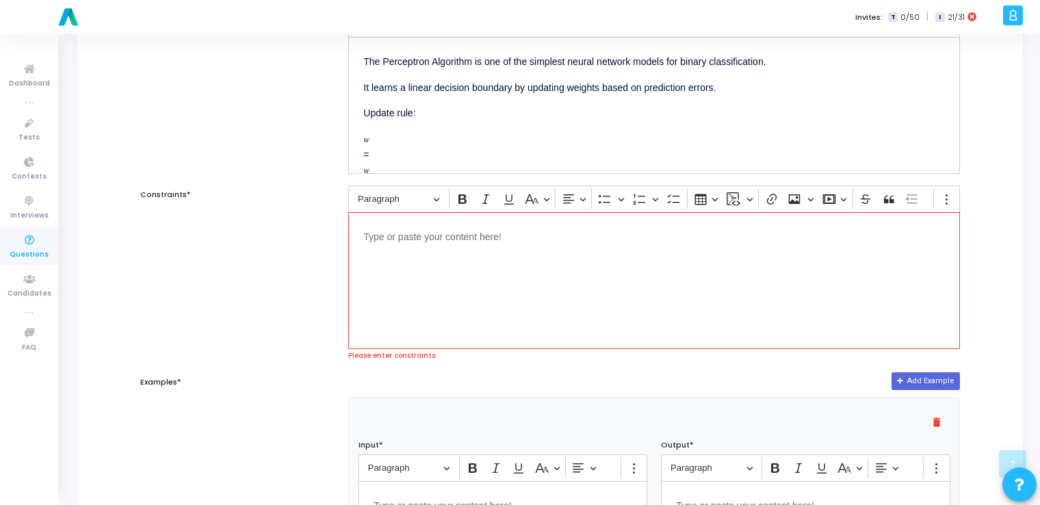
click at [509, 269] on div "Editor editing area: main" at bounding box center [654, 280] width 612 height 137
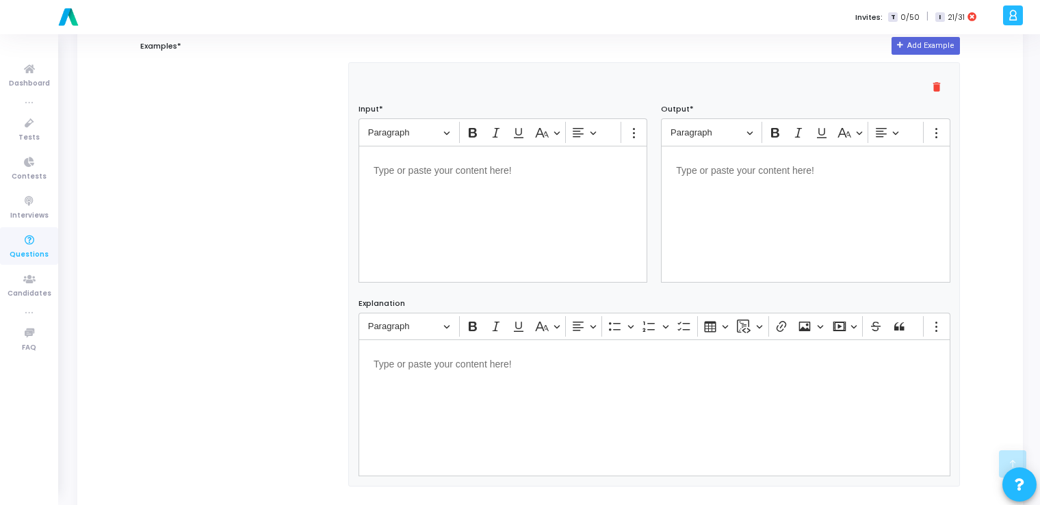
scroll to position [567, 0]
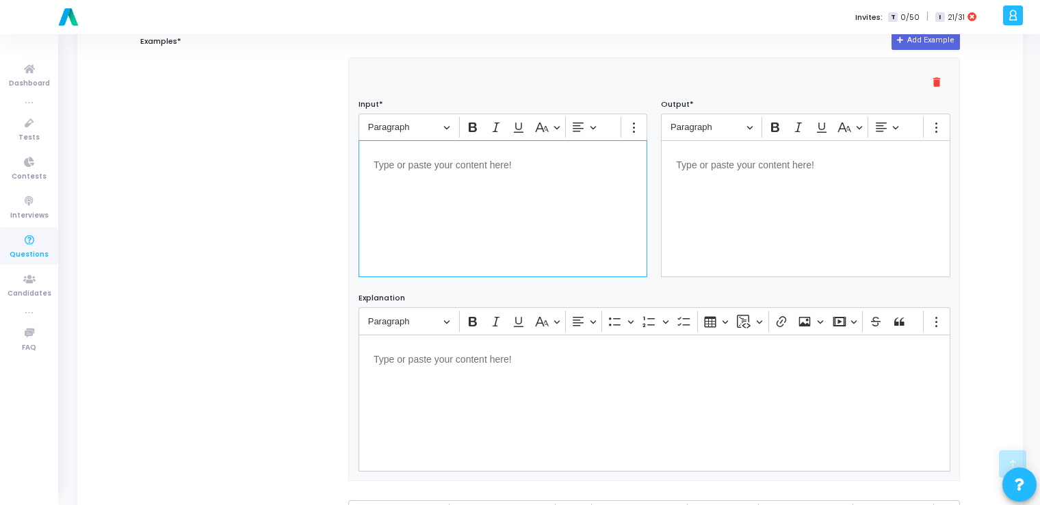
click at [489, 212] on div "Editor editing area: main" at bounding box center [503, 208] width 289 height 137
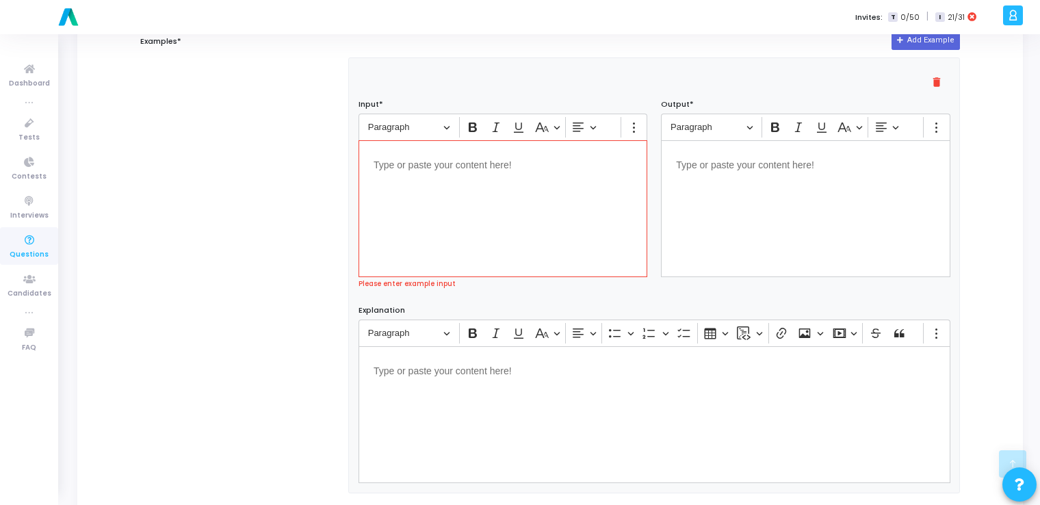
click at [432, 193] on div "Editor editing area: main" at bounding box center [503, 208] width 289 height 137
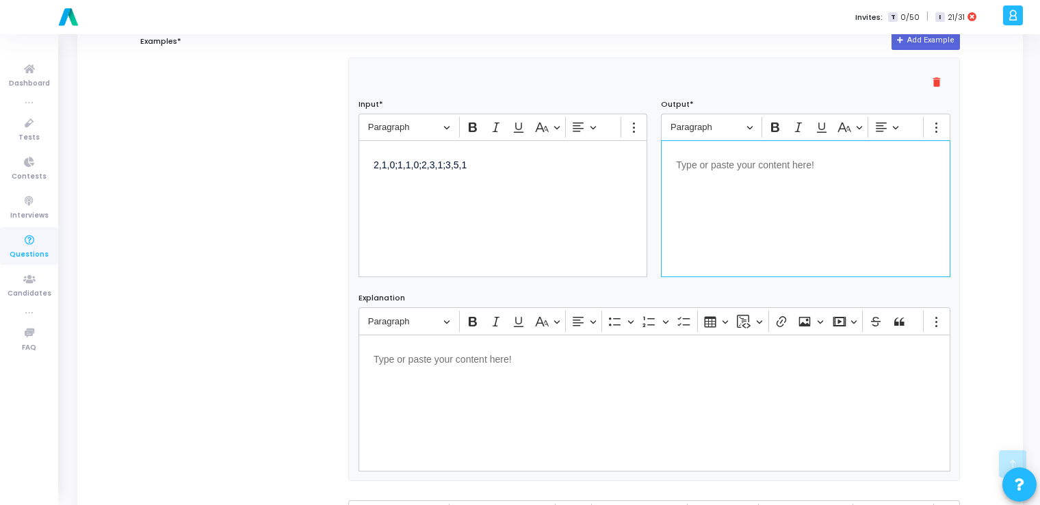
click at [523, 216] on div "Editor editing area: main" at bounding box center [805, 208] width 289 height 137
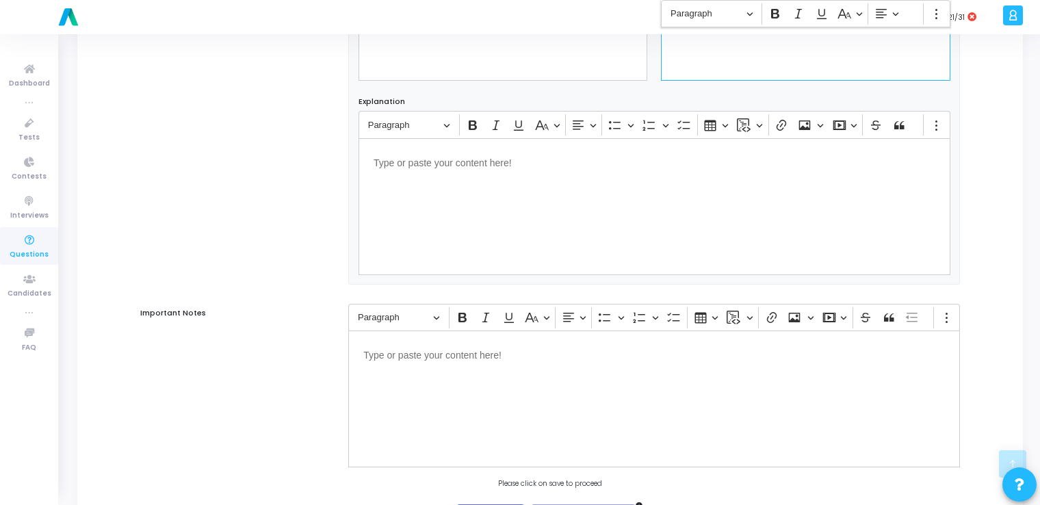
scroll to position [832, 0]
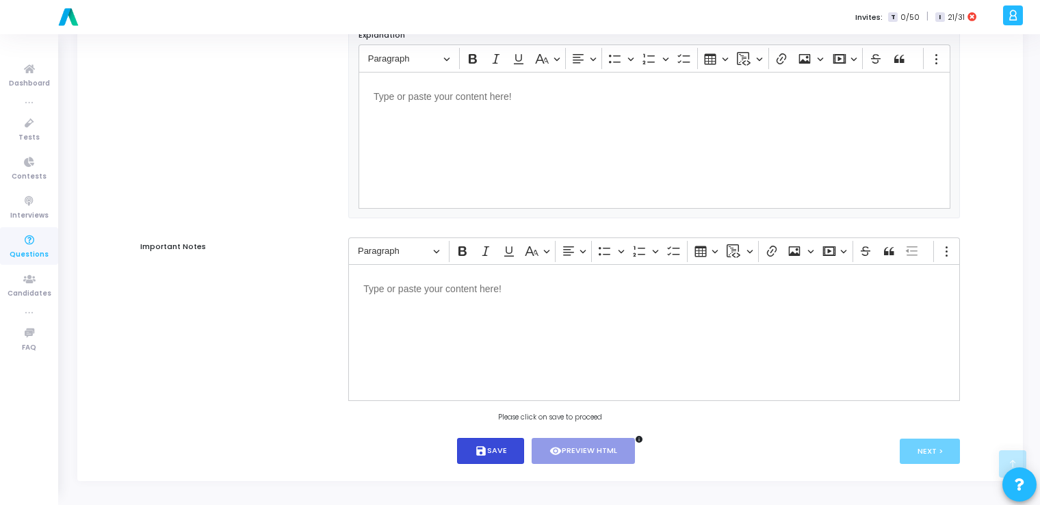
click at [498, 450] on button "save Save" at bounding box center [491, 451] width 68 height 27
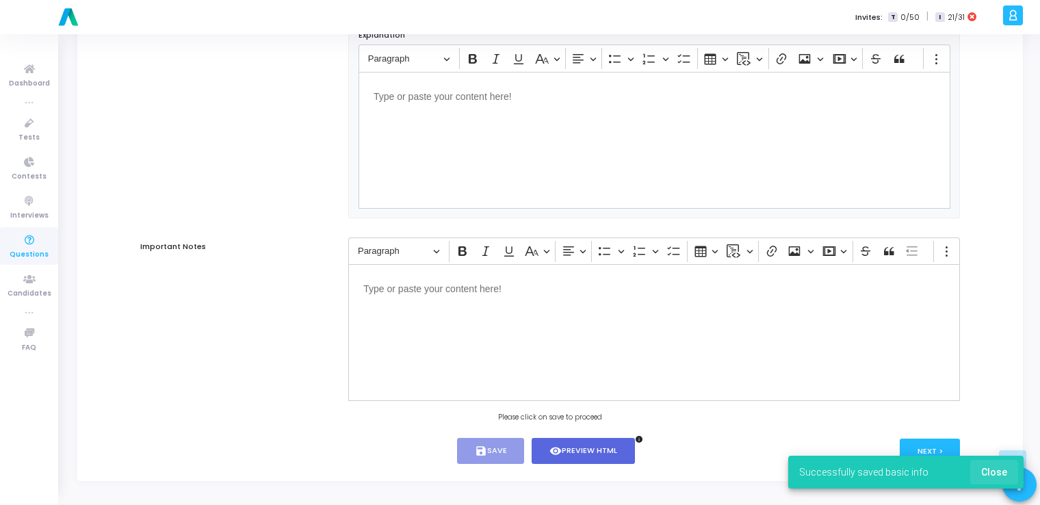
click at [523, 474] on span "Close" at bounding box center [994, 472] width 26 height 11
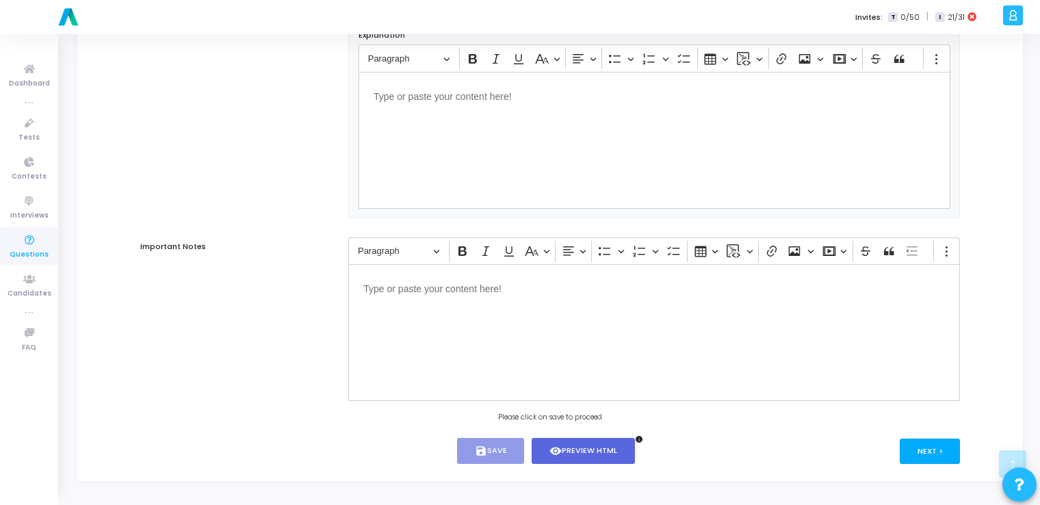
click at [523, 448] on button "Next >" at bounding box center [930, 451] width 61 height 25
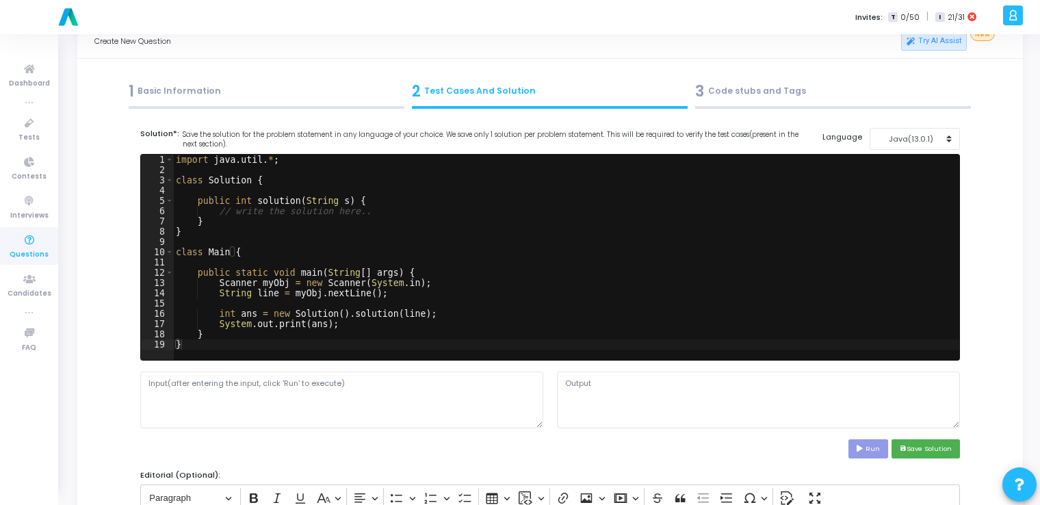
scroll to position [0, 0]
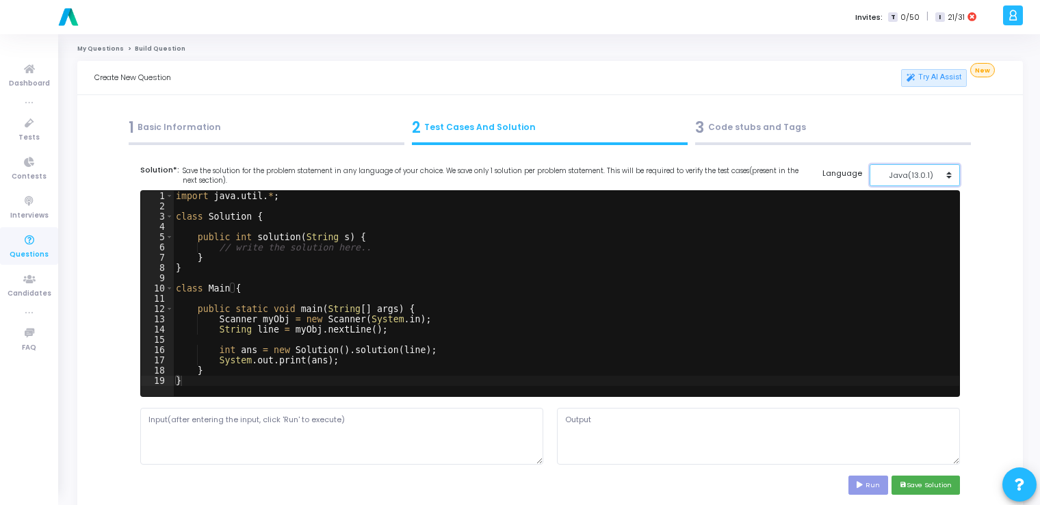
click at [523, 177] on div "Java(13.0.1)" at bounding box center [911, 176] width 67 height 12
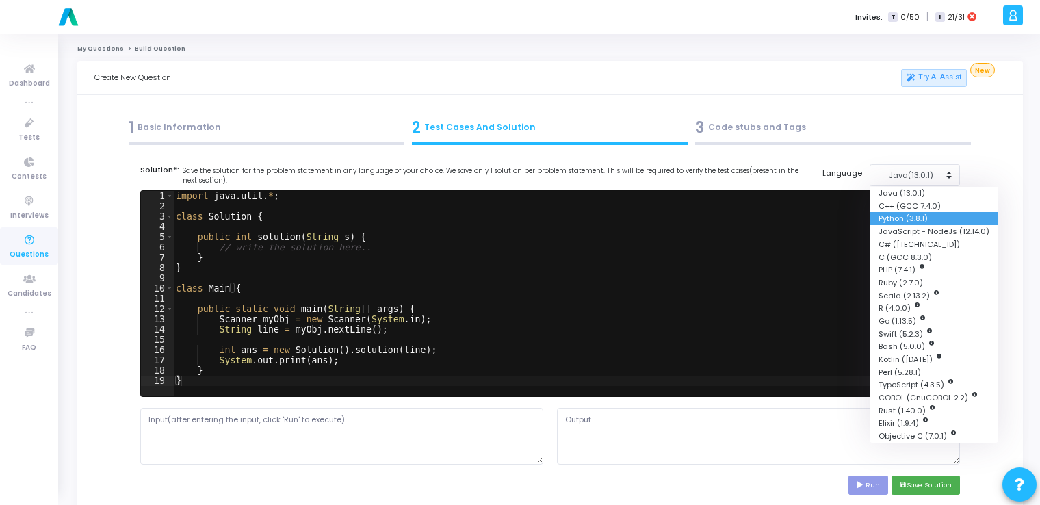
click at [523, 223] on button "Python (3.8.1)" at bounding box center [934, 218] width 129 height 13
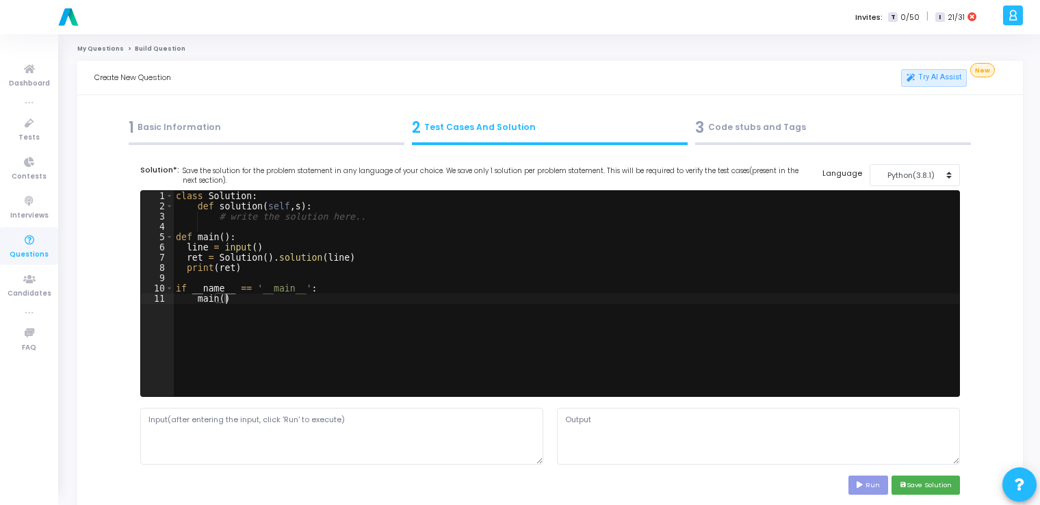
click at [523, 297] on div "class Solution : def solution ( self , s ) : # write the solution here.. def ma…" at bounding box center [566, 304] width 786 height 226
click at [347, 322] on div "class Solution : def solution ( self , s ) : # write the solution here.. def ma…" at bounding box center [566, 304] width 786 height 226
type textarea "if __name__ == '__main__': main()"
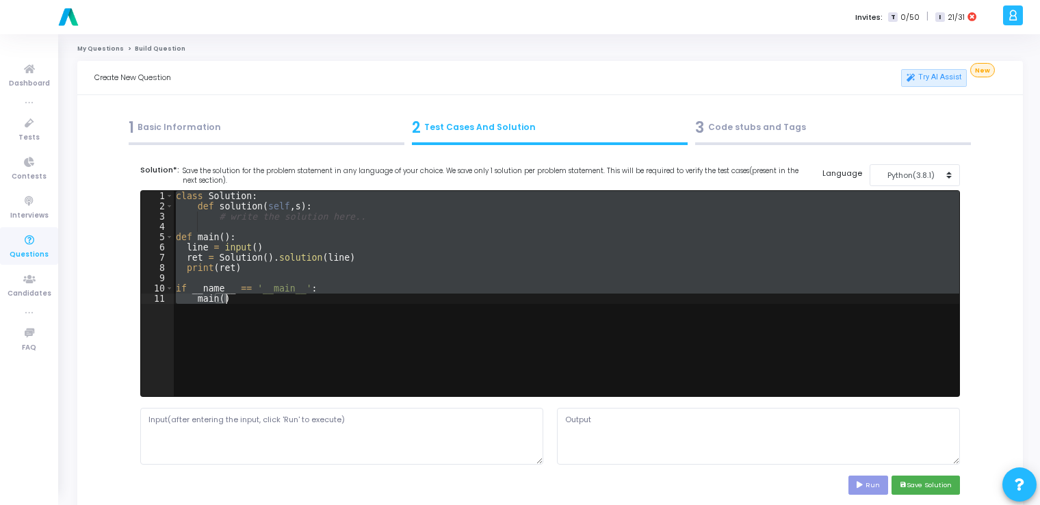
paste textarea
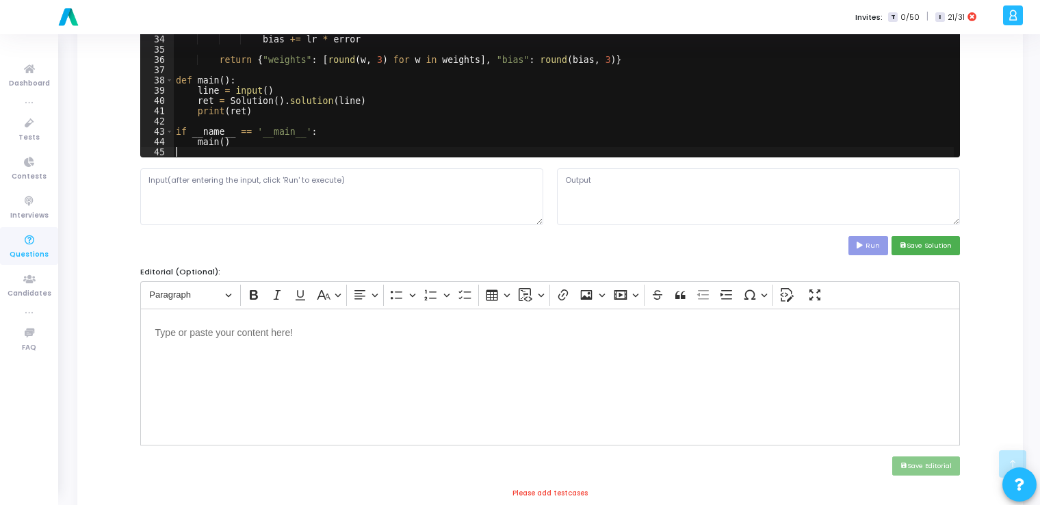
scroll to position [240, 0]
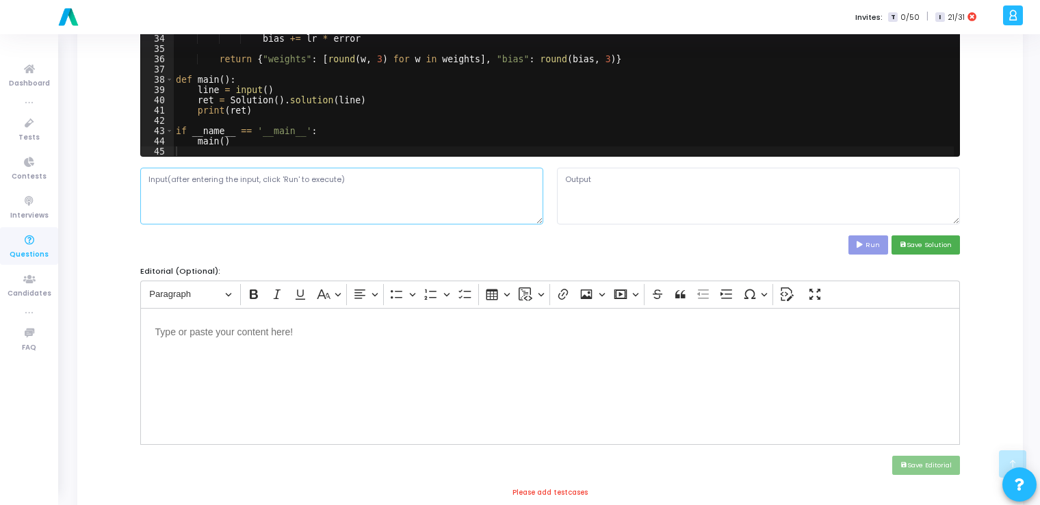
click at [372, 196] on textarea at bounding box center [341, 196] width 403 height 56
click at [322, 190] on textarea at bounding box center [341, 196] width 403 height 56
paste textarea "2,1,0;1,1,0;2,3,1;3,5,1"
type textarea "2,1,0;1,1,0;2,3,1;3,5,1"
click at [523, 245] on icon at bounding box center [861, 245] width 9 height 7
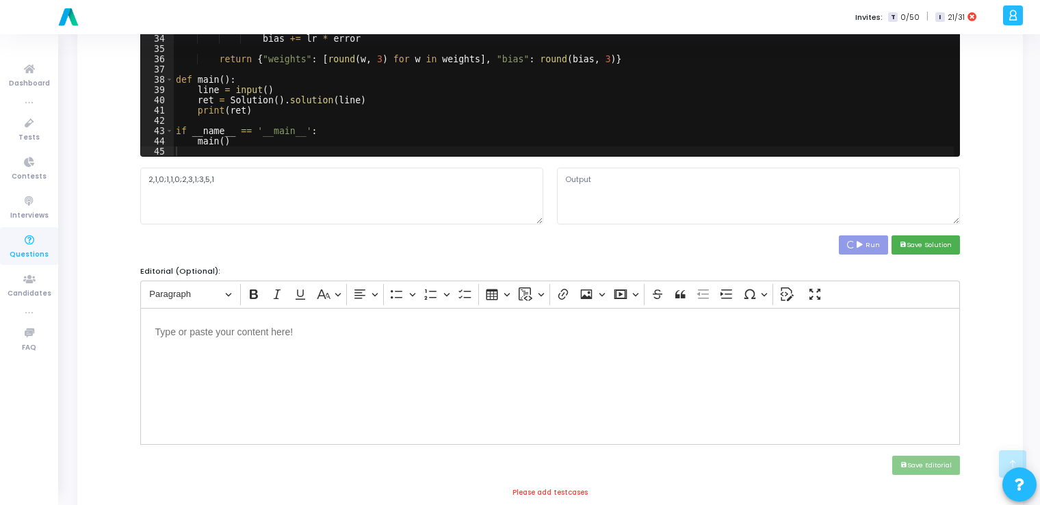
type textarea "{'weights': [-0.3, 0.4], 'bias': -0.2}"
drag, startPoint x: 684, startPoint y: 177, endPoint x: 556, endPoint y: 182, distance: 128.1
click at [523, 182] on textarea "{'weights': [-0.3, 0.4], 'bias': -0.2}" at bounding box center [758, 196] width 403 height 56
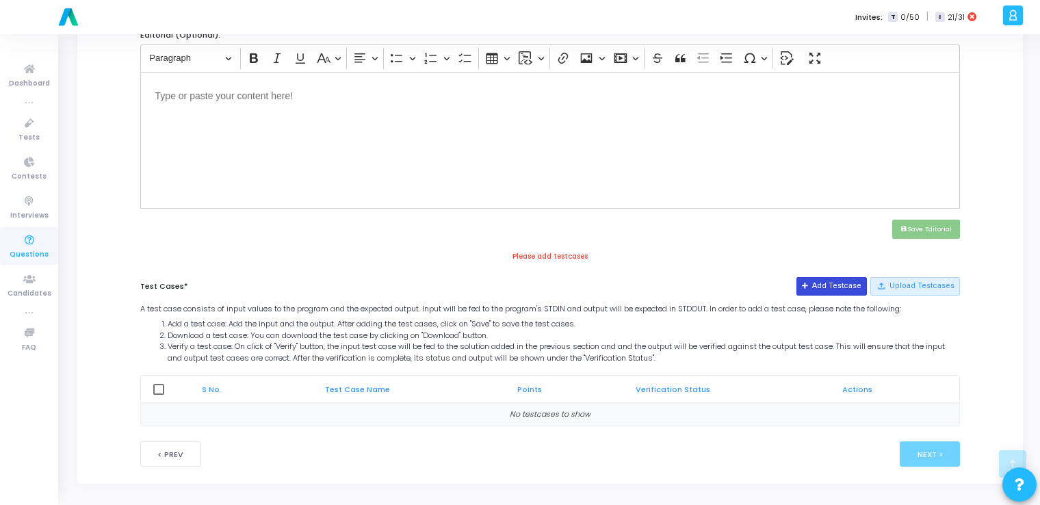
click at [523, 282] on button "Add Testcase" at bounding box center [832, 286] width 70 height 18
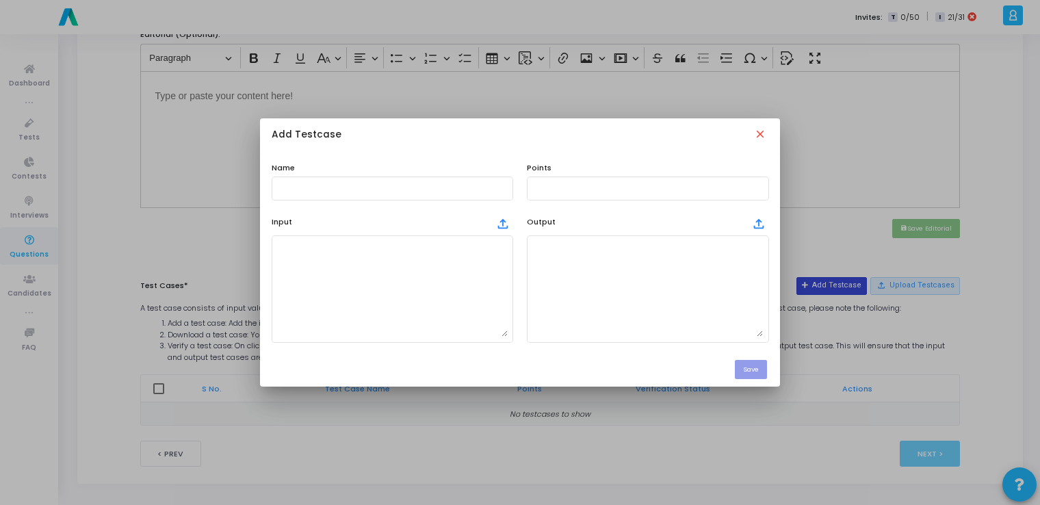
scroll to position [0, 0]
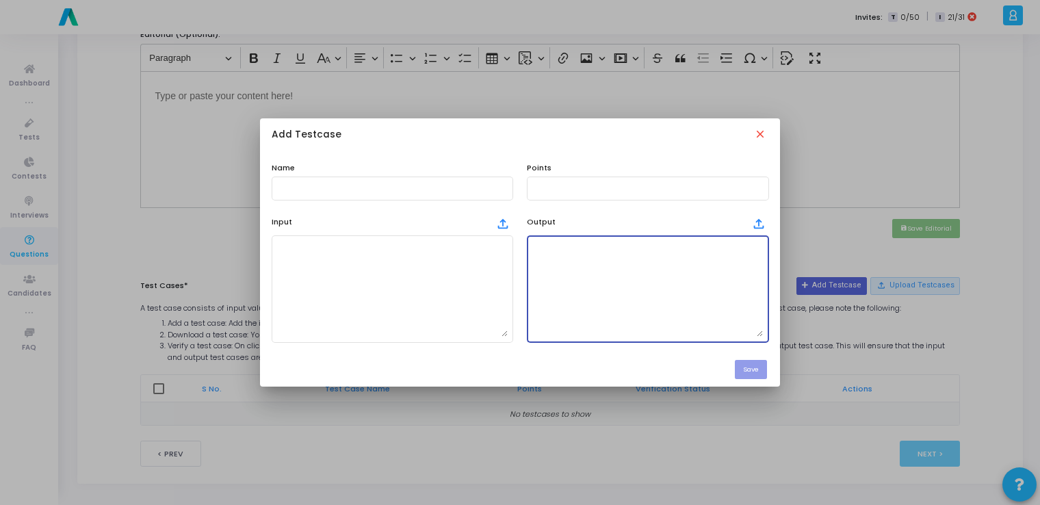
click at [523, 322] on textarea at bounding box center [647, 289] width 231 height 96
paste textarea "{'weights': [-0.3, 0.4], 'bias': -0.2}"
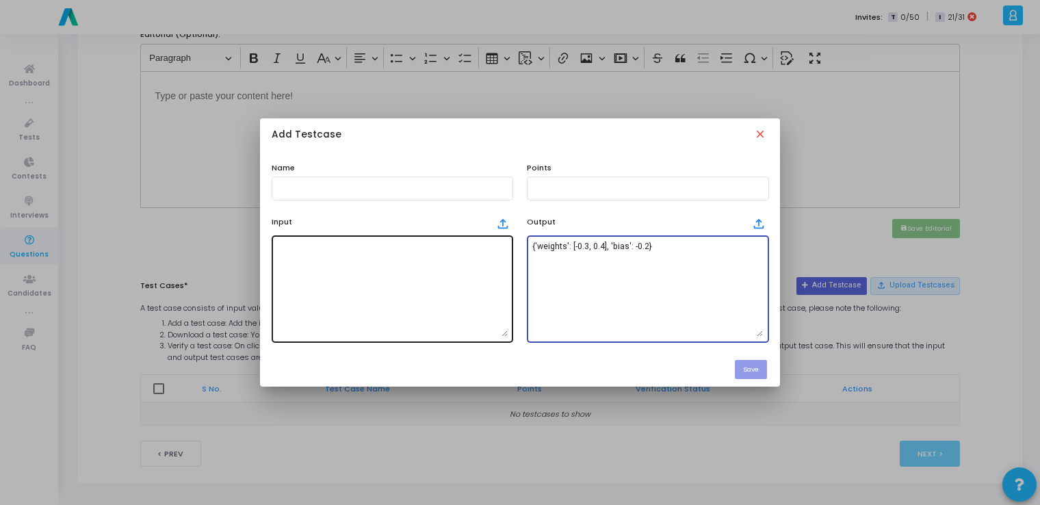
type textarea "{'weights': [-0.3, 0.4], 'bias': -0.2}"
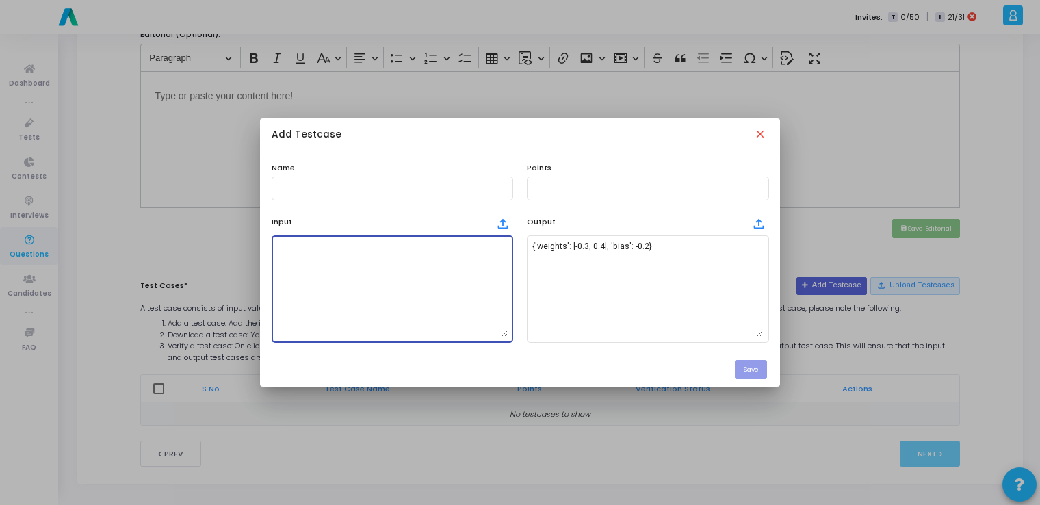
click at [342, 279] on textarea at bounding box center [392, 289] width 231 height 96
paste textarea "2,1,0;1,1,0;2,3,1;3,5,1"
type textarea "2,1,0;1,1,0;2,3,1;3,5,1"
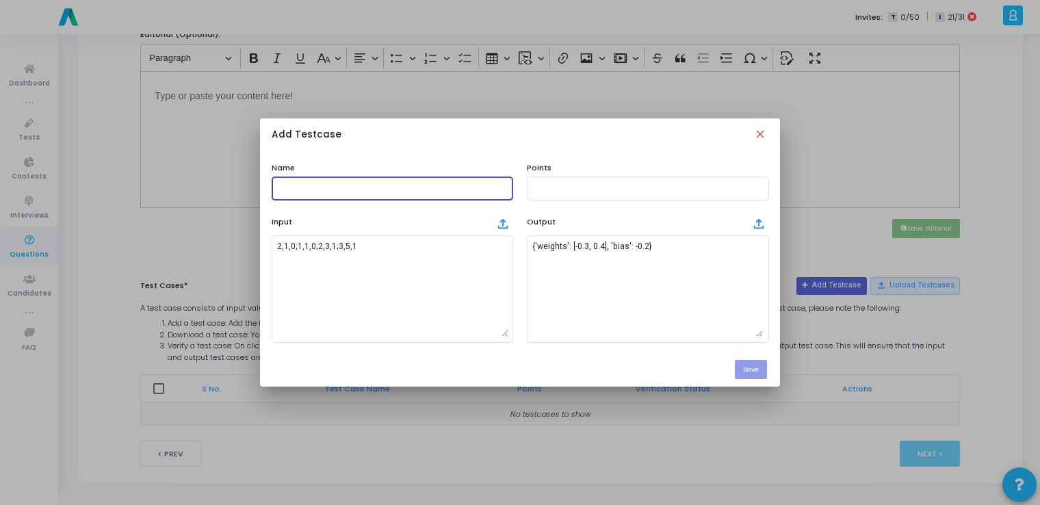
click at [370, 185] on input "text" at bounding box center [392, 188] width 231 height 10
type input "testcase"
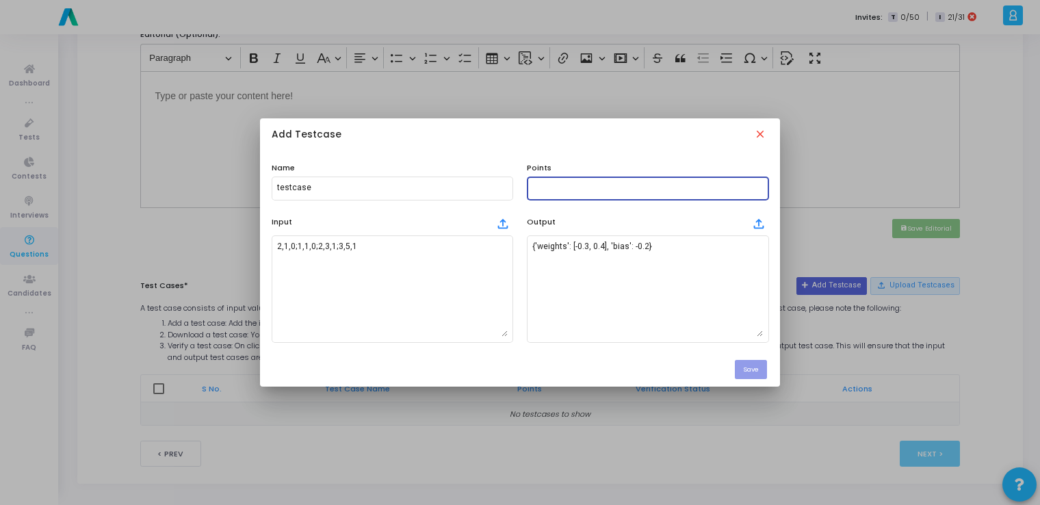
click at [523, 184] on input "text" at bounding box center [647, 188] width 231 height 10
type input "100"
click at [523, 369] on button "Save" at bounding box center [751, 369] width 32 height 18
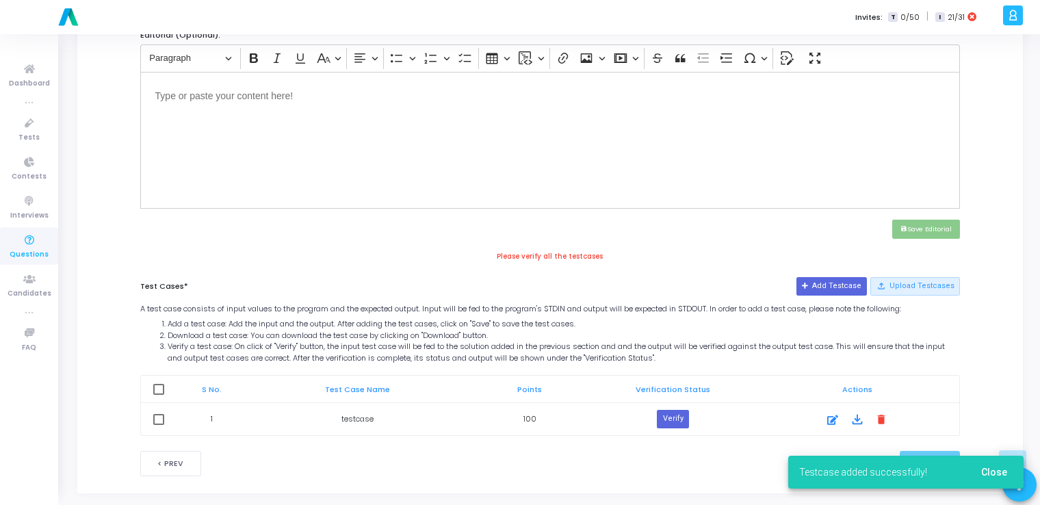
scroll to position [486, 0]
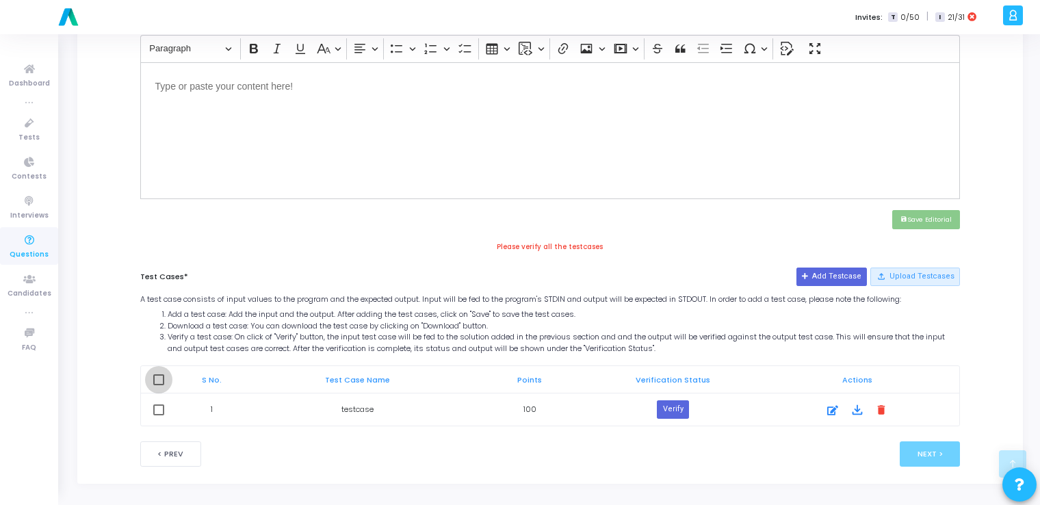
click at [161, 378] on span at bounding box center [158, 379] width 11 height 11
click at [159, 385] on input "checkbox" at bounding box center [158, 385] width 1 height 1
checkbox input "true"
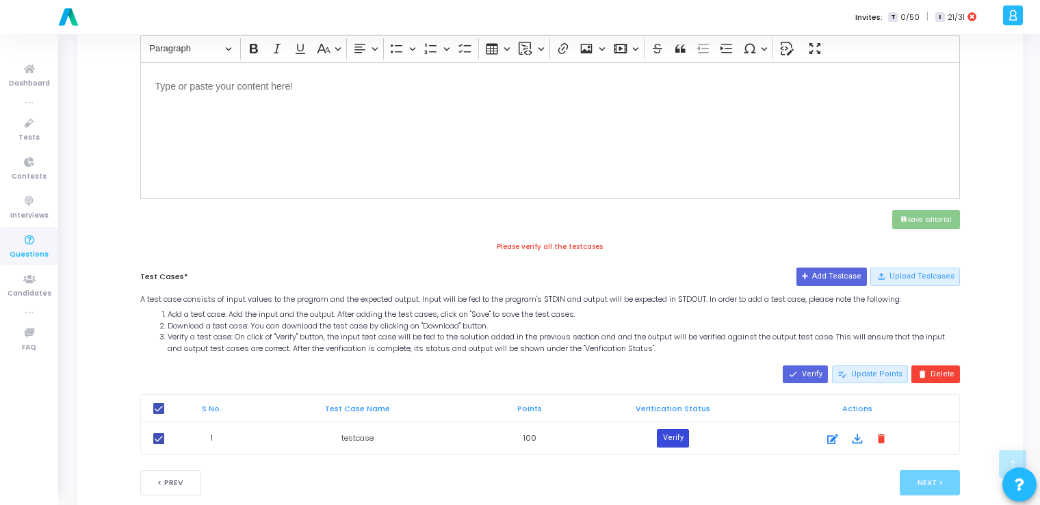
click at [523, 437] on button "Verify" at bounding box center [672, 438] width 31 height 18
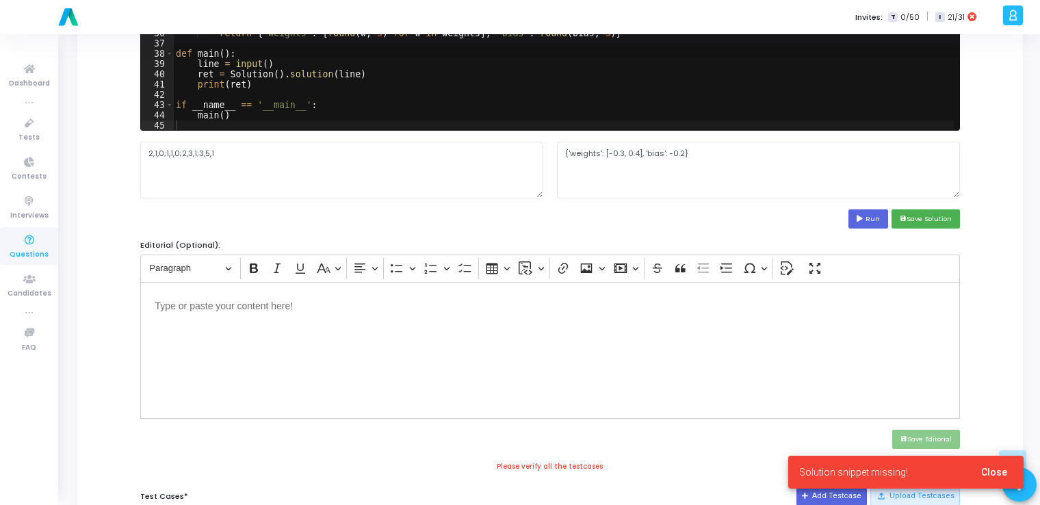
scroll to position [261, 0]
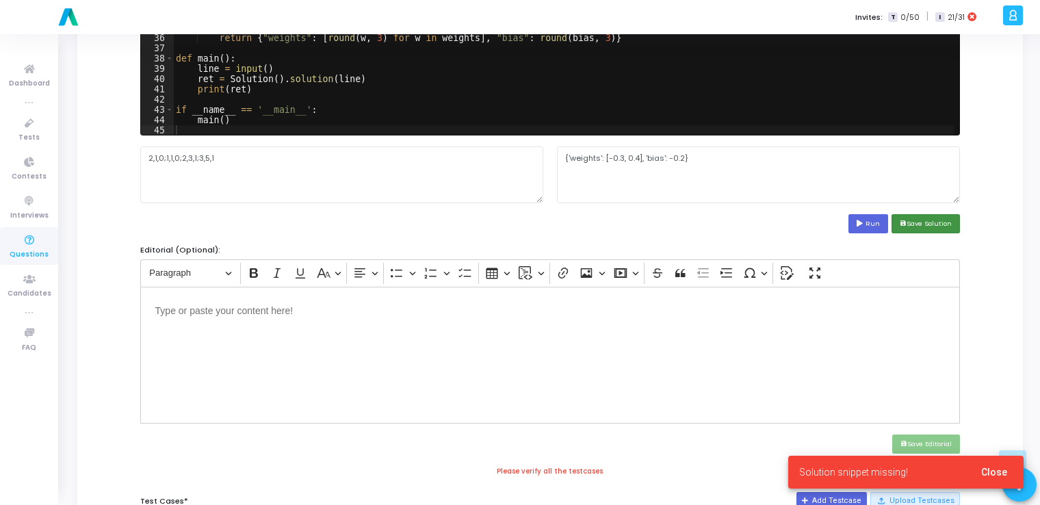
drag, startPoint x: 938, startPoint y: 218, endPoint x: 829, endPoint y: 289, distance: 129.6
click at [523, 289] on div "Solution*: Save the solution for the problem statement in any language of your …" at bounding box center [550, 291] width 820 height 777
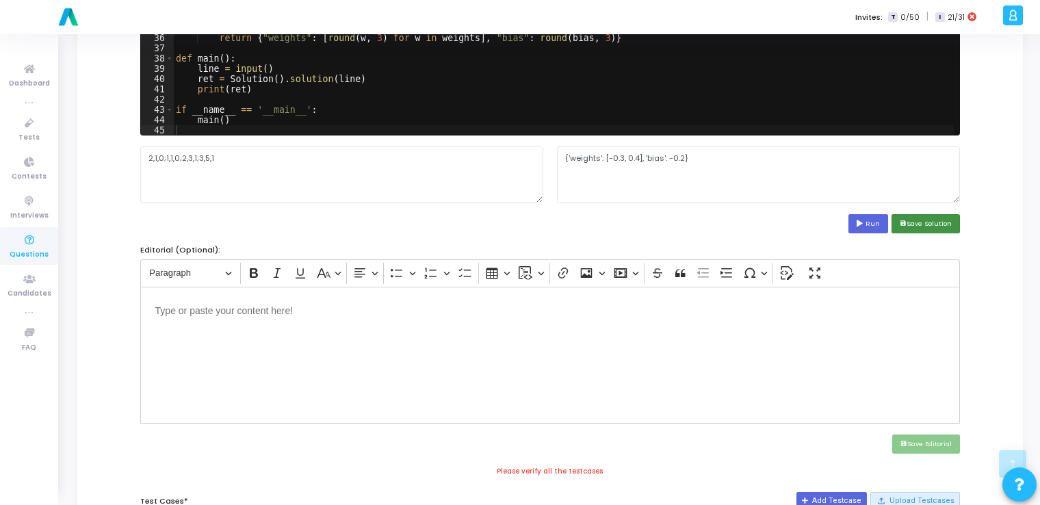
click at [523, 229] on button "save Save Solution" at bounding box center [926, 223] width 68 height 18
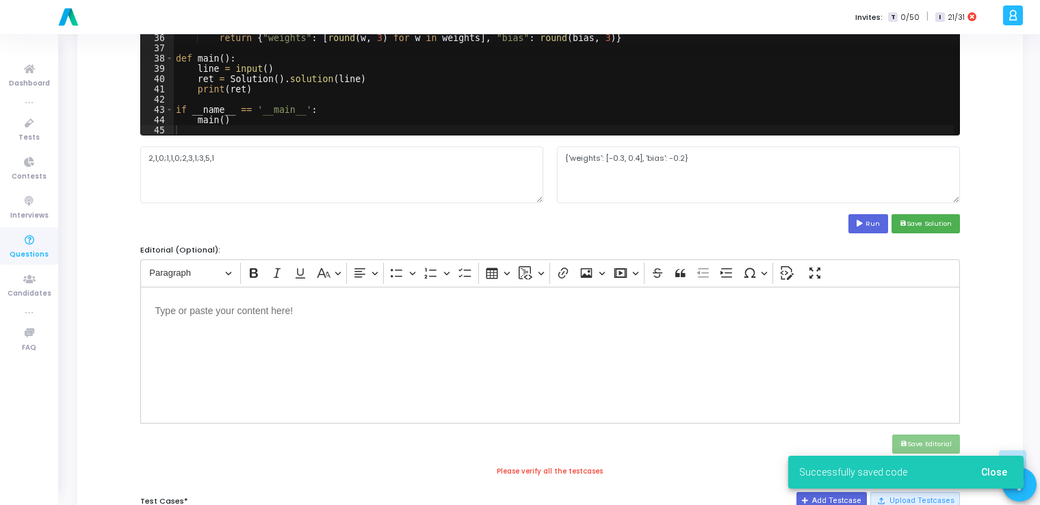
scroll to position [515, 0]
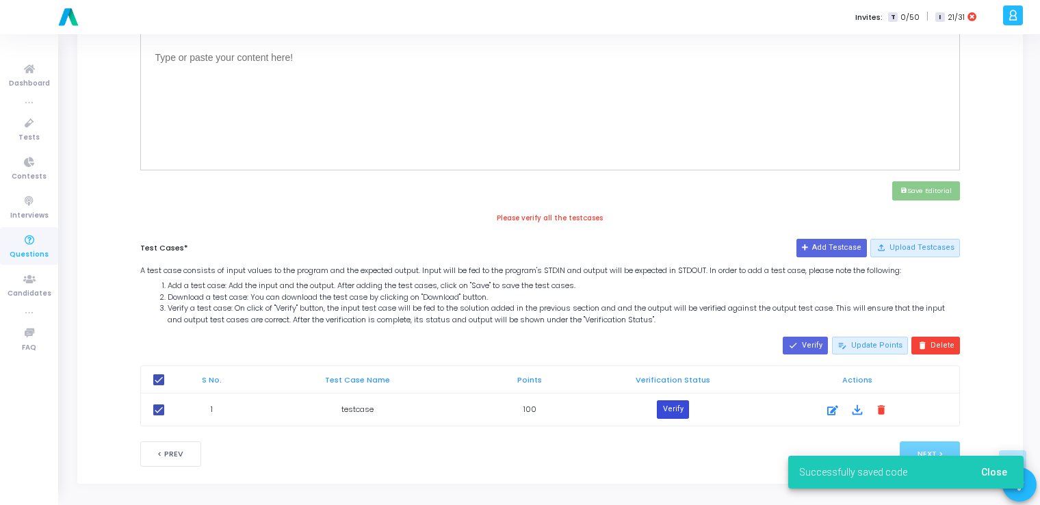
click at [523, 400] on button "Verify" at bounding box center [672, 409] width 31 height 18
click at [523, 471] on span "Close" at bounding box center [994, 472] width 26 height 11
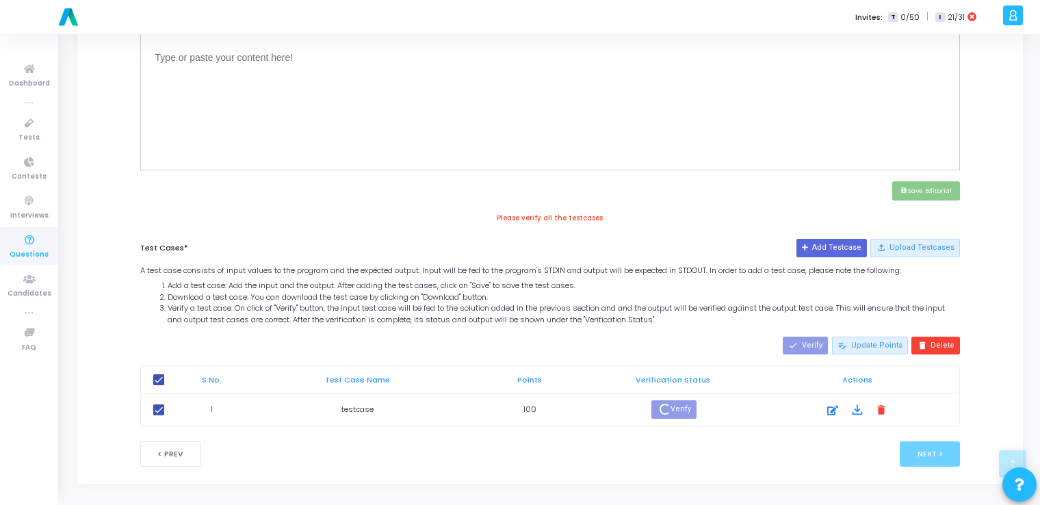
scroll to position [502, 0]
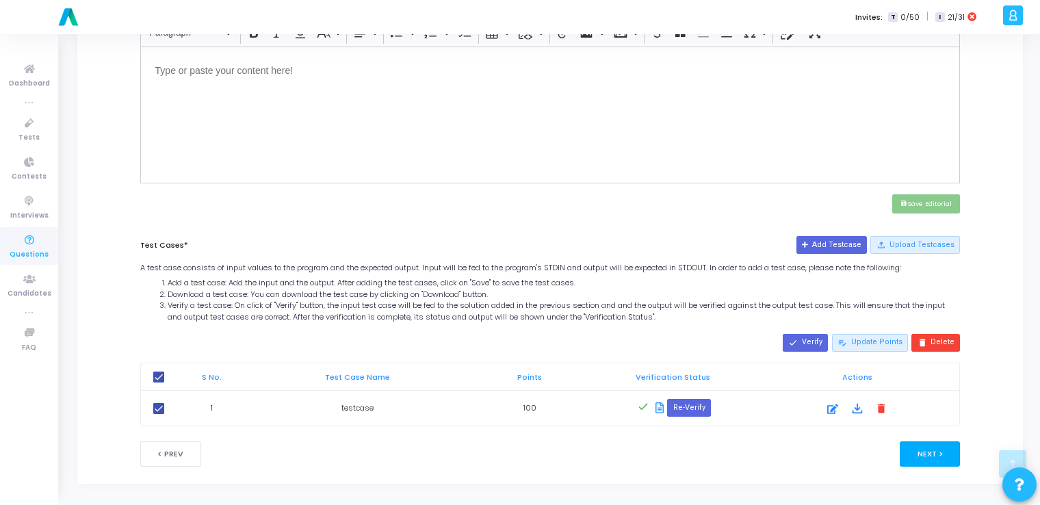
click at [523, 454] on button "Next >" at bounding box center [930, 453] width 61 height 25
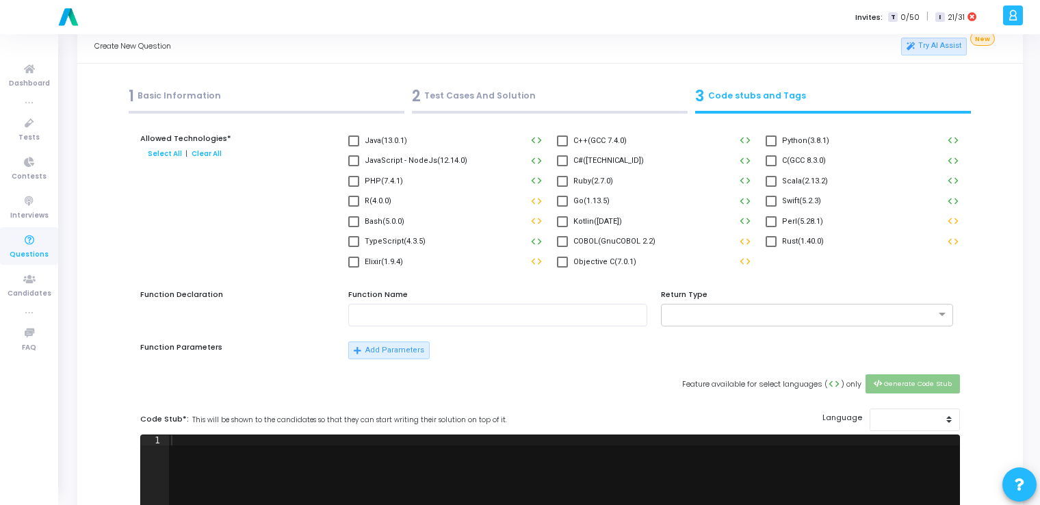
scroll to position [0, 0]
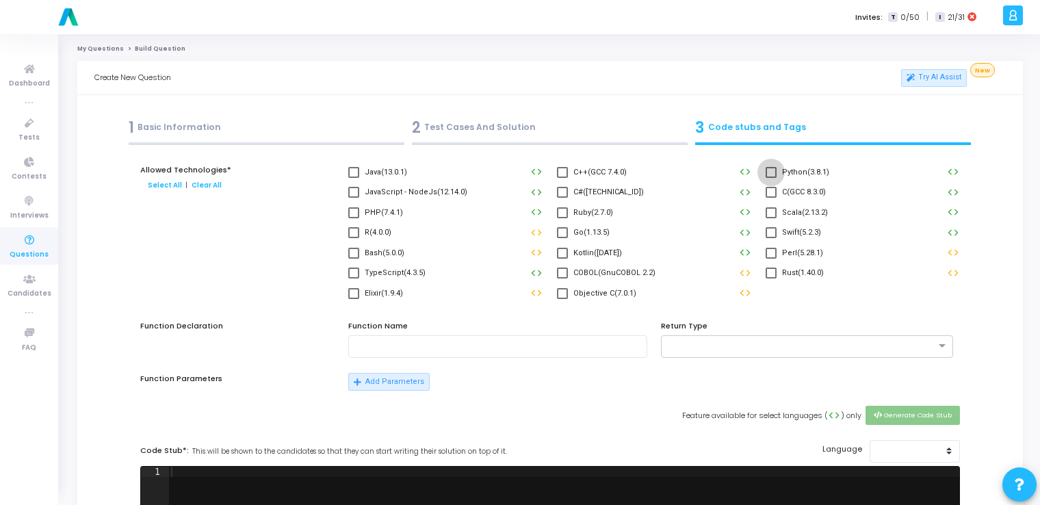
click at [523, 174] on span at bounding box center [771, 172] width 11 height 11
click at [523, 178] on input "Python(3.8.1)" at bounding box center [771, 178] width 1 height 1
checkbox input "true"
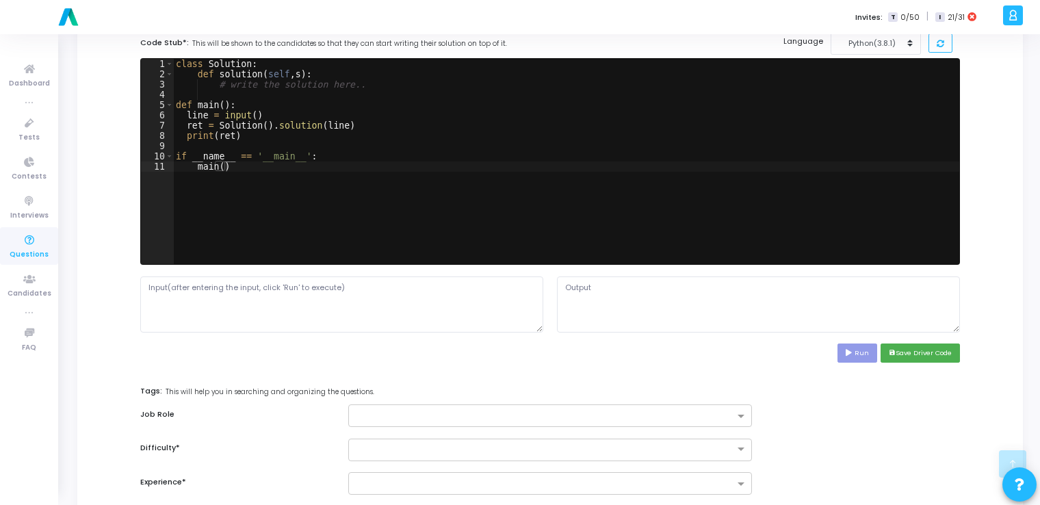
scroll to position [408, 0]
click at [523, 349] on button "save Save Driver Code" at bounding box center [920, 353] width 79 height 18
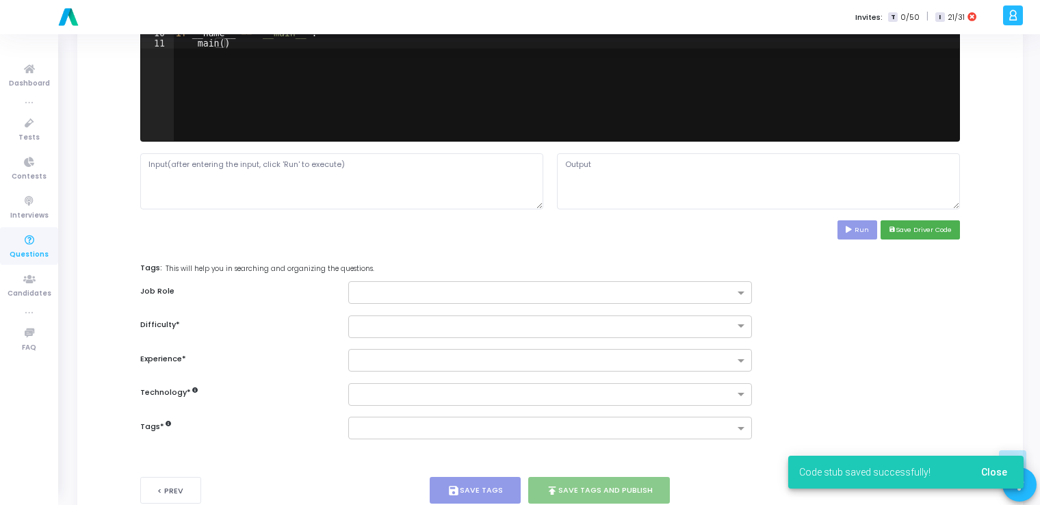
scroll to position [534, 0]
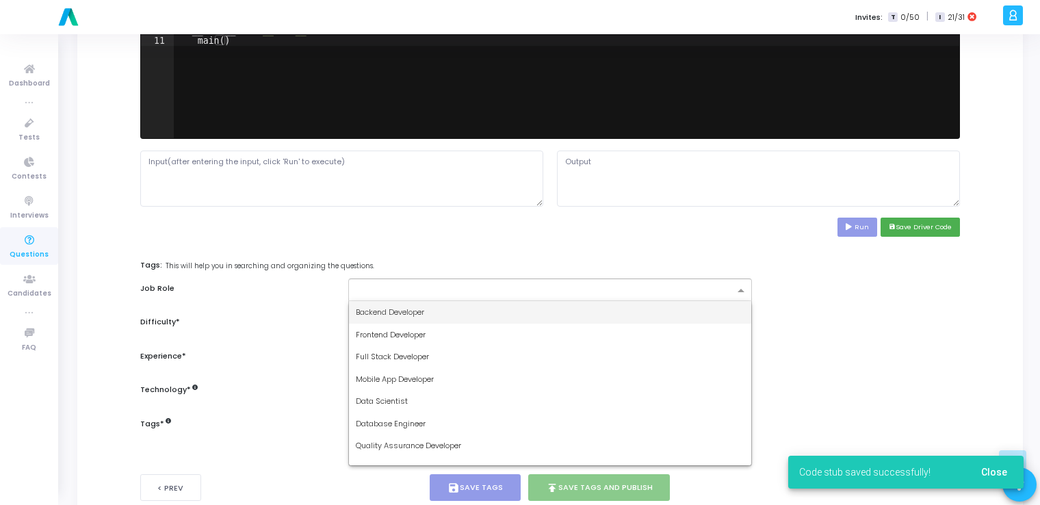
click at [523, 287] on input "text" at bounding box center [545, 291] width 378 height 12
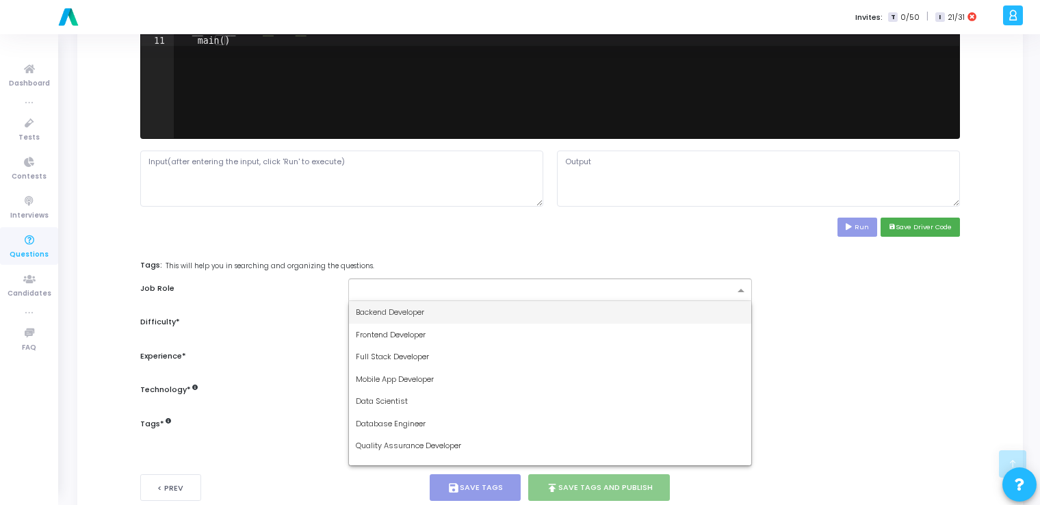
click at [523, 308] on div "Backend Developer" at bounding box center [550, 312] width 402 height 23
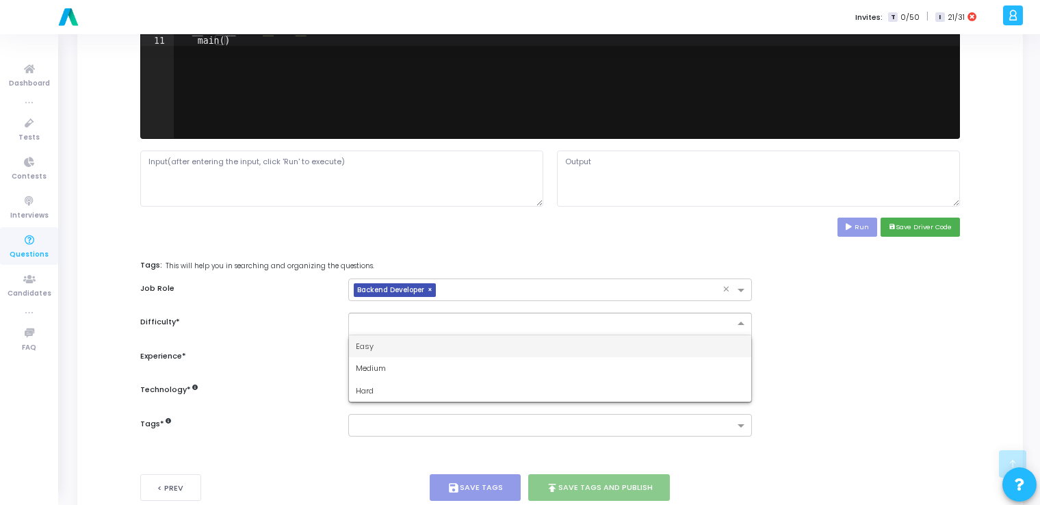
click at [523, 318] on input "text" at bounding box center [536, 323] width 361 height 12
click at [504, 345] on div "Easy" at bounding box center [550, 346] width 402 height 23
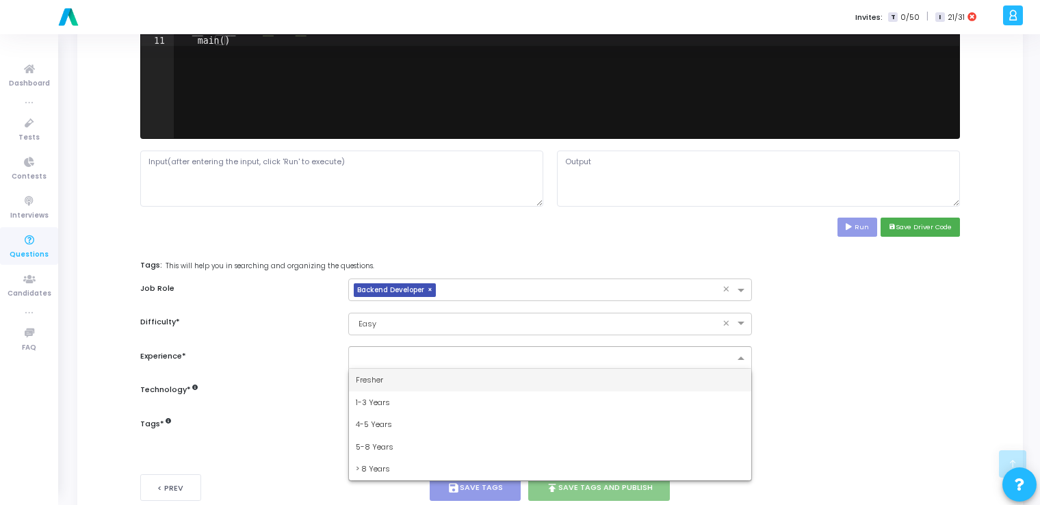
click at [523, 357] on input "text" at bounding box center [545, 359] width 378 height 12
click at [495, 379] on div "Fresher" at bounding box center [550, 380] width 402 height 23
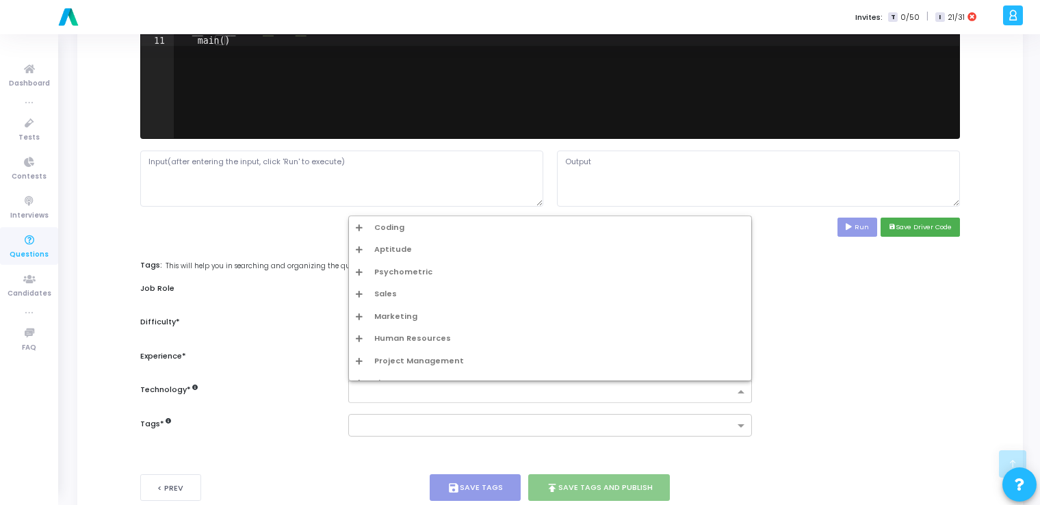
click at [512, 393] on input "text" at bounding box center [545, 393] width 378 height 12
type input "art"
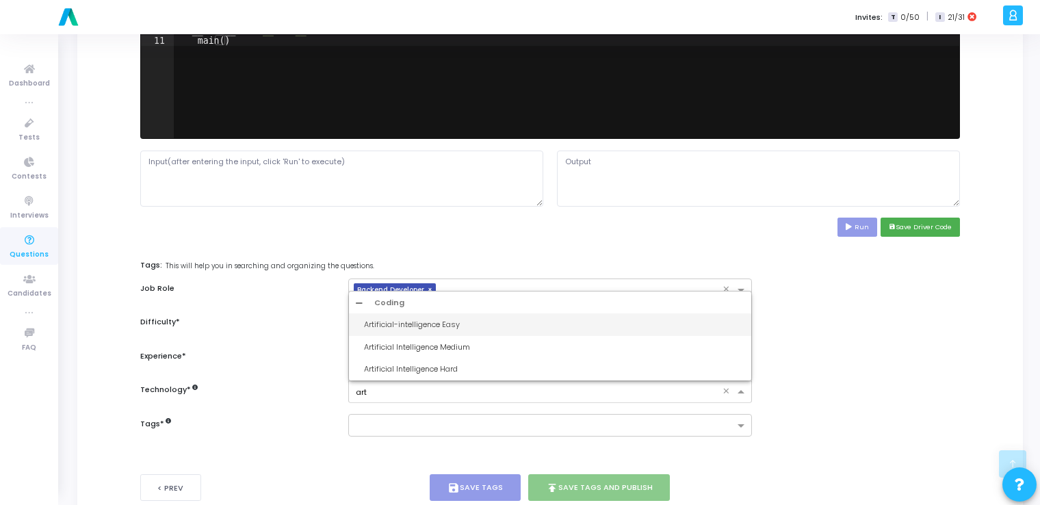
click at [486, 326] on div "Artificial-intelligence Easy" at bounding box center [554, 325] width 380 height 12
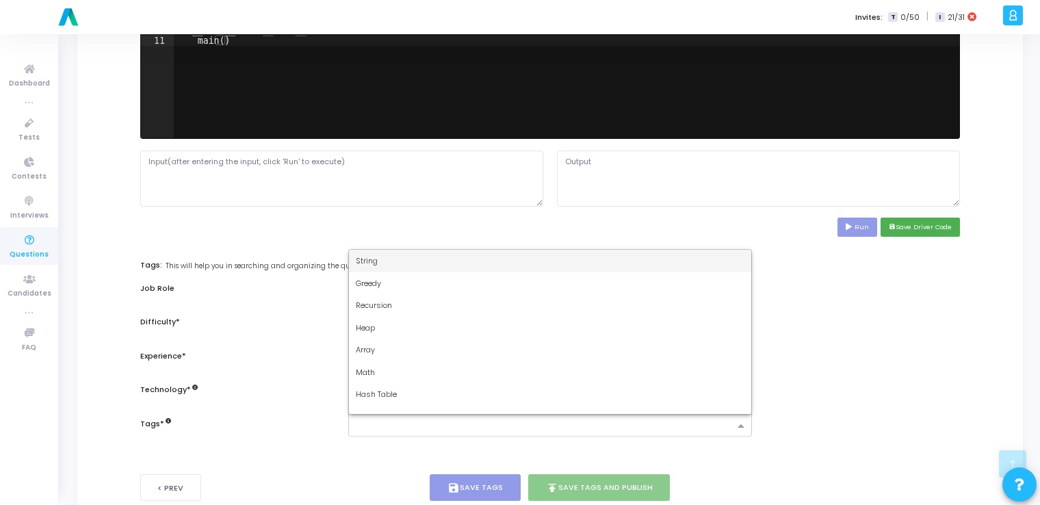
click at [432, 426] on input "text" at bounding box center [545, 427] width 378 height 12
type input "dy"
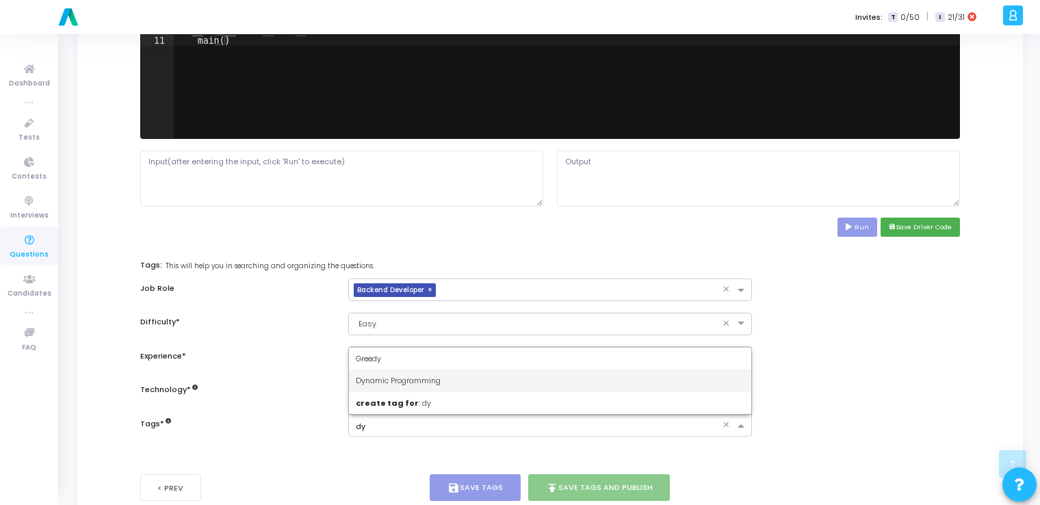
click at [448, 382] on div "Dynamic Programming" at bounding box center [550, 381] width 402 height 23
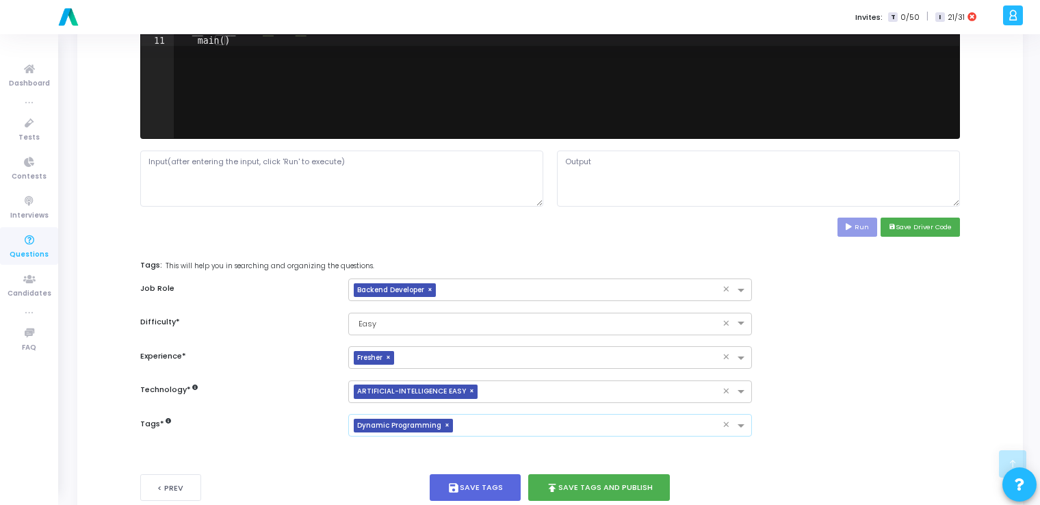
scroll to position [569, 0]
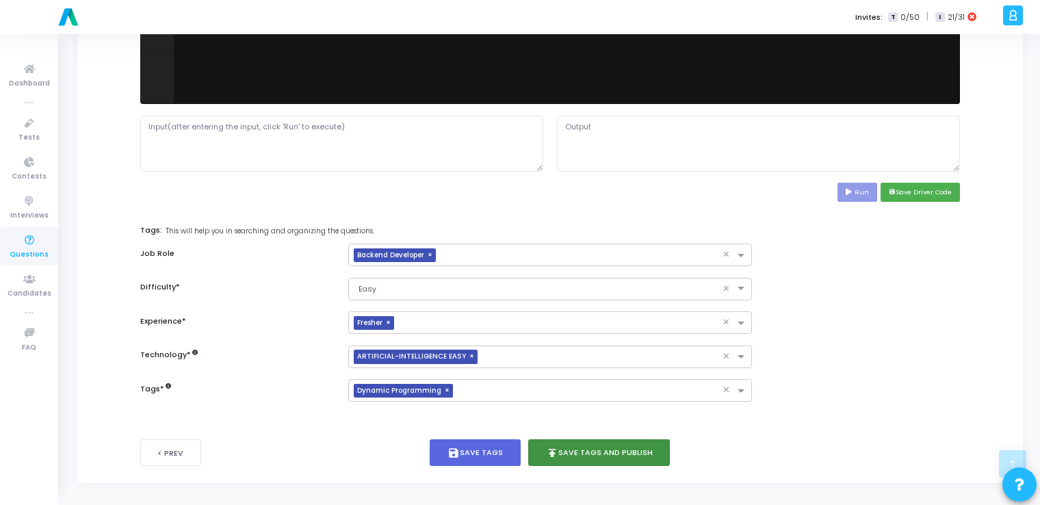
click at [523, 450] on button "publish Save Tags and Publish" at bounding box center [599, 452] width 142 height 27
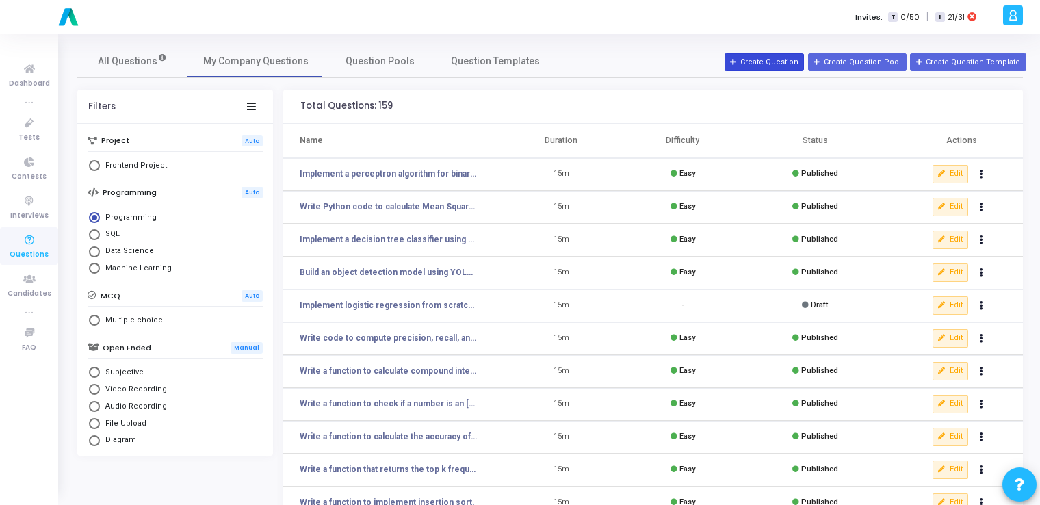
click at [523, 61] on button "Create Question" at bounding box center [764, 62] width 79 height 18
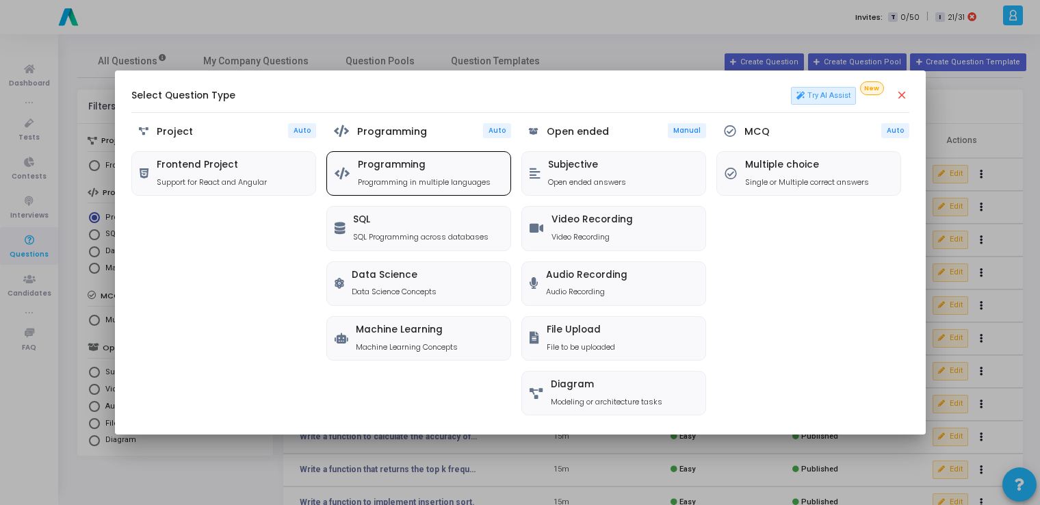
click at [386, 164] on h5 "Programming" at bounding box center [424, 165] width 133 height 12
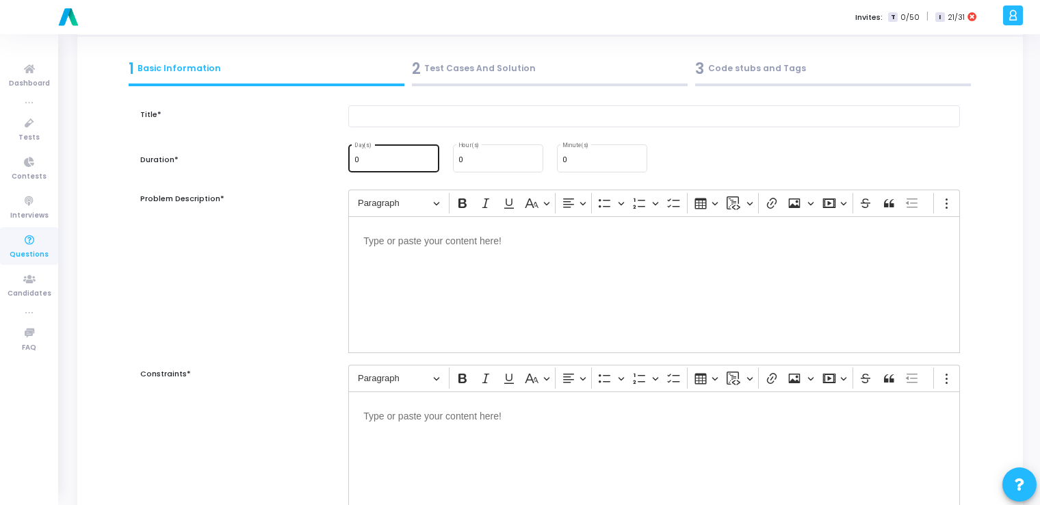
scroll to position [68, 0]
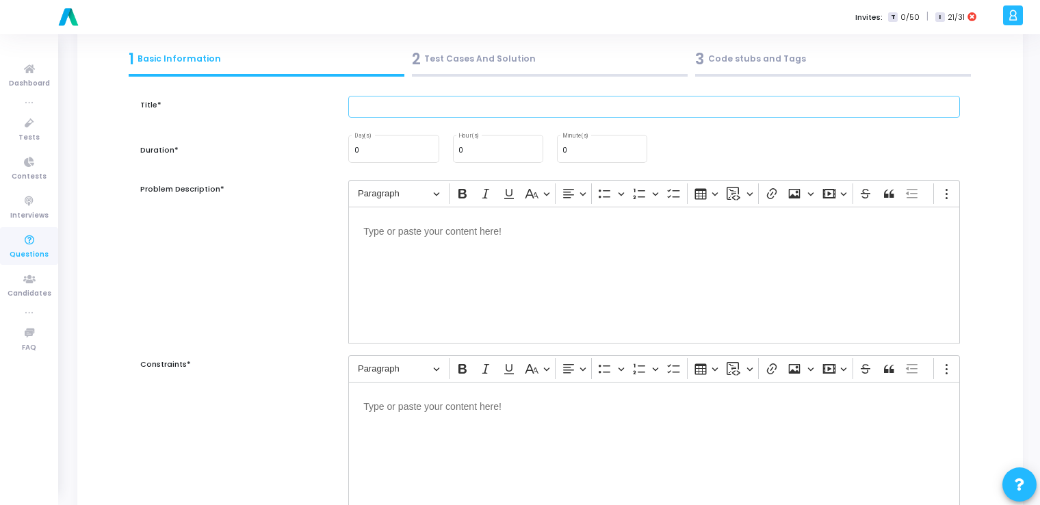
click at [439, 114] on input "text" at bounding box center [654, 107] width 612 height 23
paste input "Write code to evaluate an ML model using a confusion matrix."
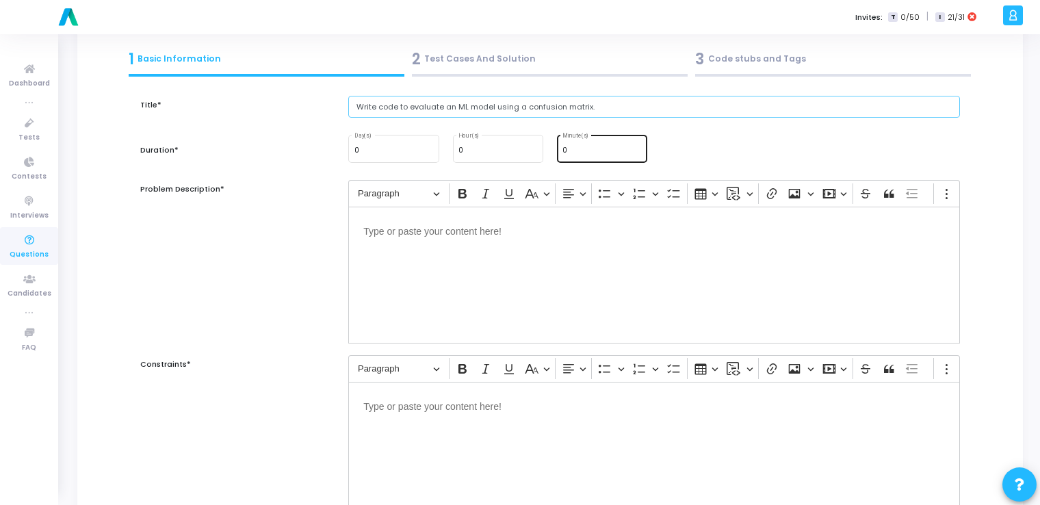
type input "Write code to evaluate an ML model using a confusion matrix."
click at [523, 146] on input "0" at bounding box center [601, 150] width 79 height 8
type input "15"
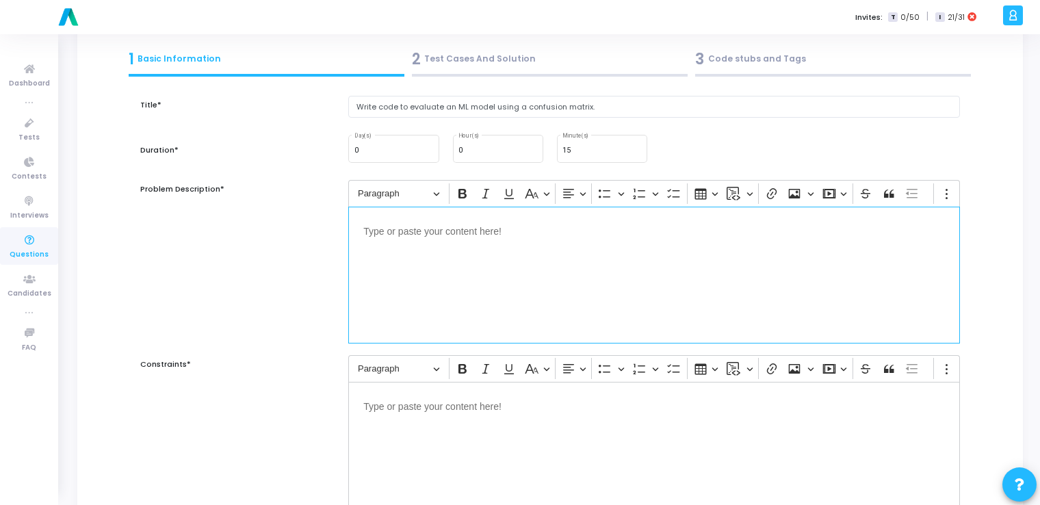
click at [473, 262] on div "Editor editing area: main" at bounding box center [654, 275] width 612 height 137
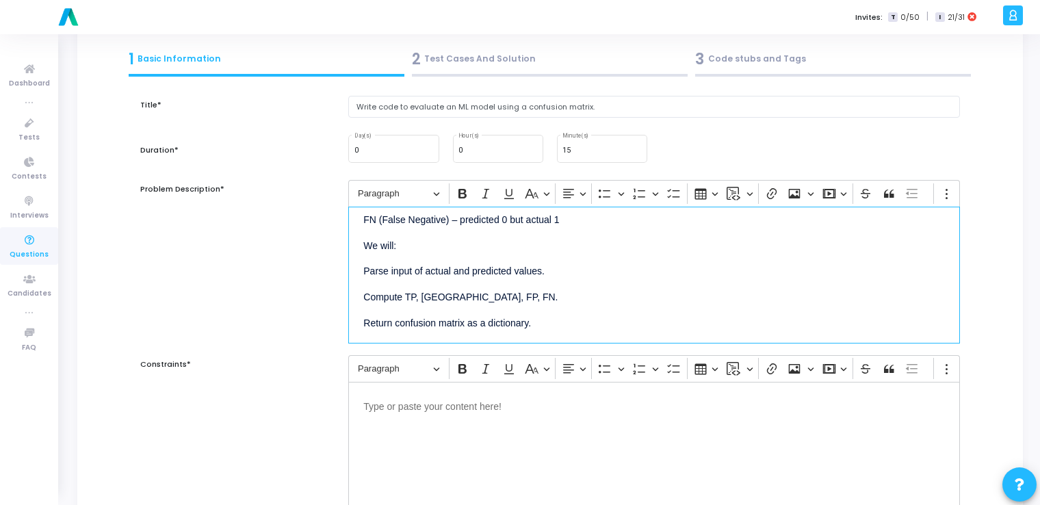
scroll to position [151, 0]
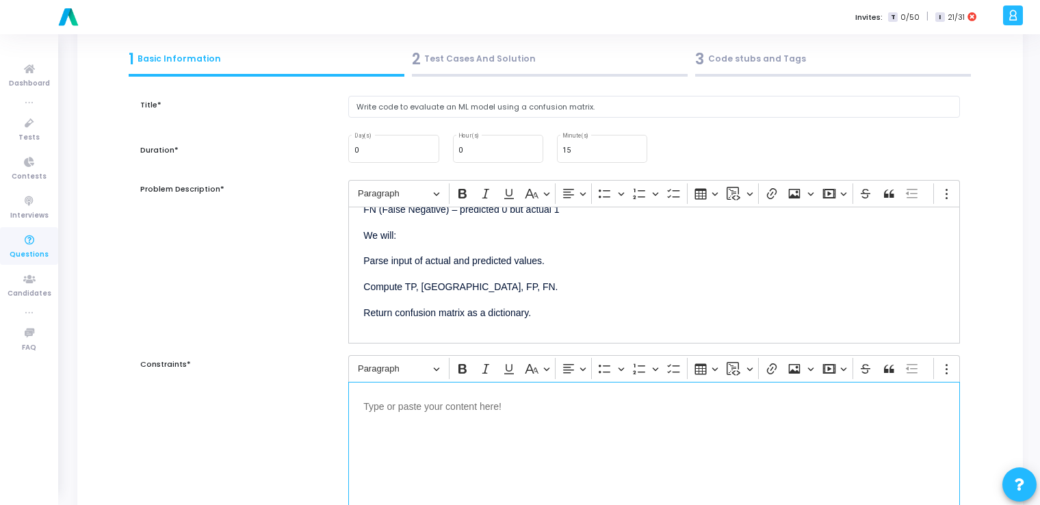
click at [488, 420] on div "Editor editing area: main" at bounding box center [654, 450] width 612 height 137
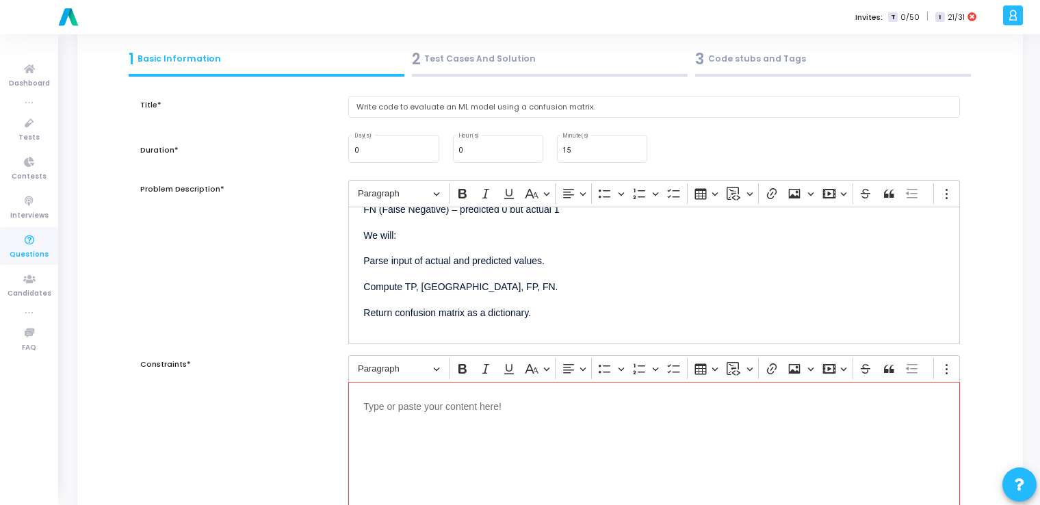
click at [467, 439] on div "Editor editing area: main" at bounding box center [654, 450] width 612 height 137
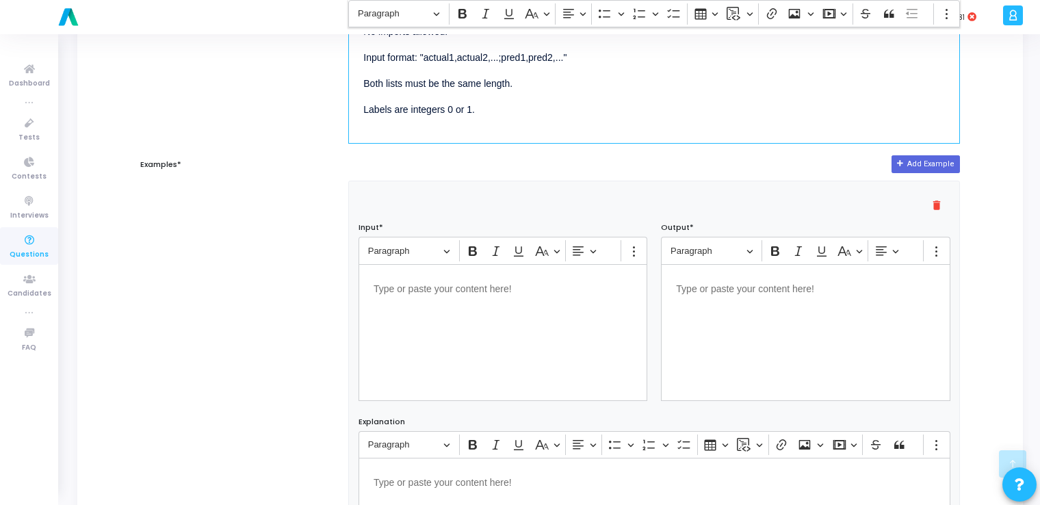
scroll to position [443, 0]
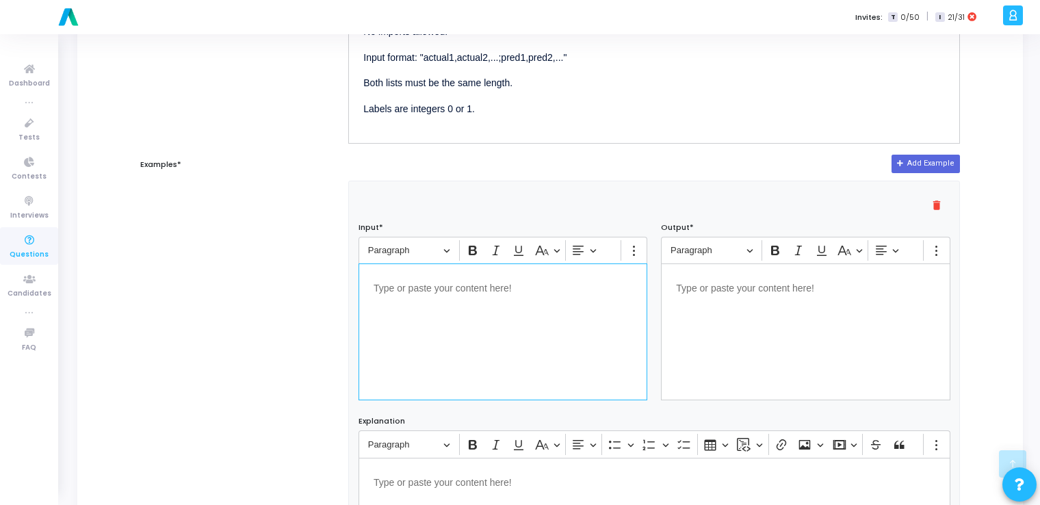
click at [428, 311] on div "Editor editing area: main" at bounding box center [503, 331] width 289 height 137
click at [523, 319] on div "Editor editing area: main" at bounding box center [805, 331] width 289 height 137
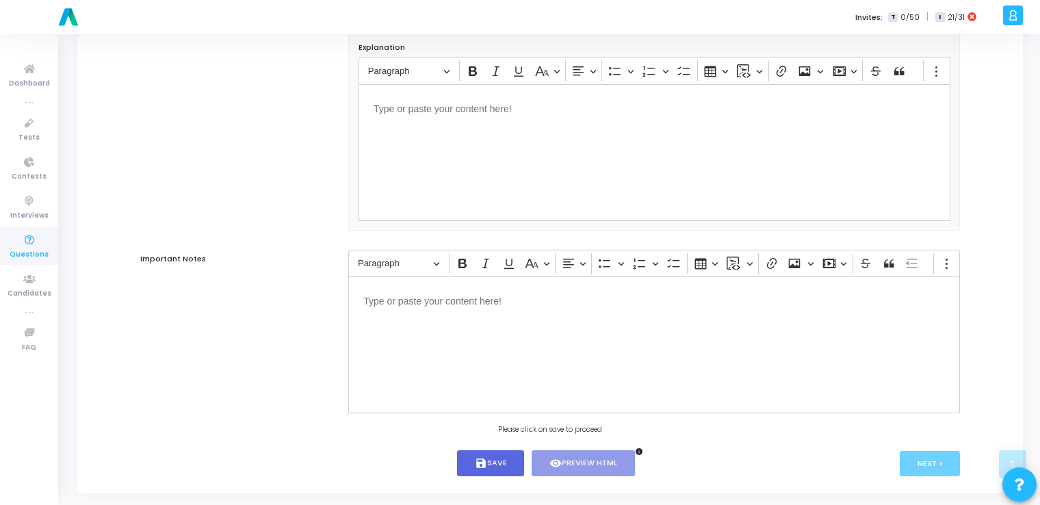
scroll to position [832, 0]
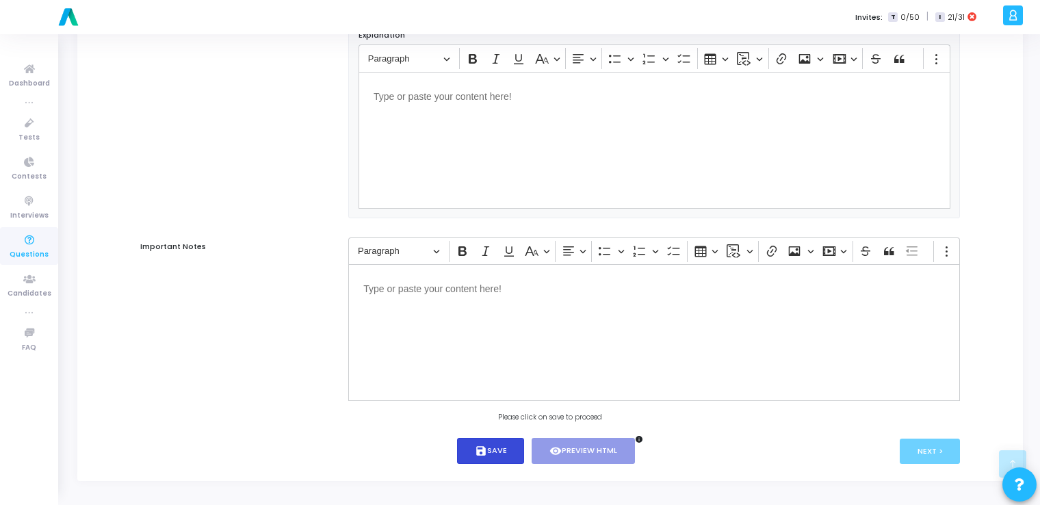
click at [498, 450] on button "save Save" at bounding box center [491, 451] width 68 height 27
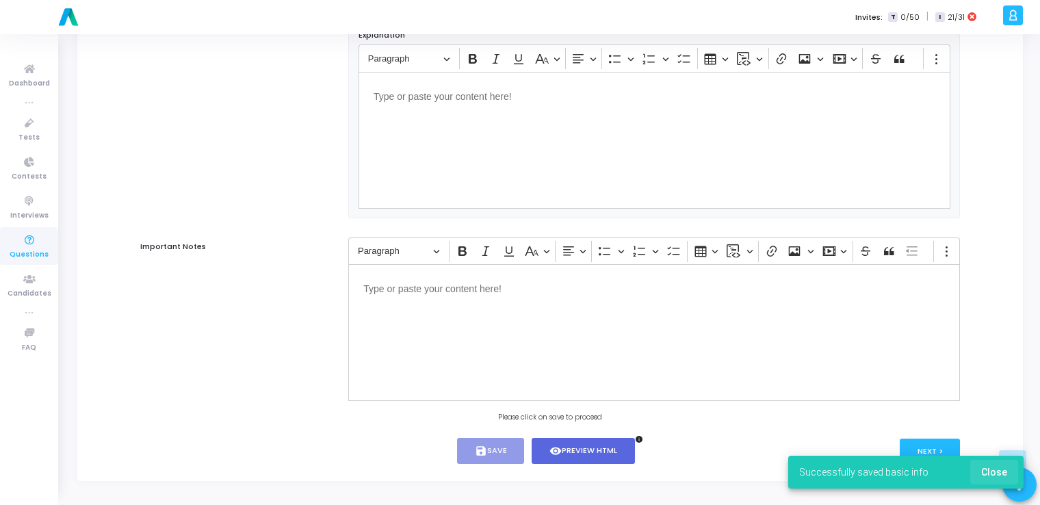
click at [523, 475] on span "Close" at bounding box center [994, 472] width 26 height 11
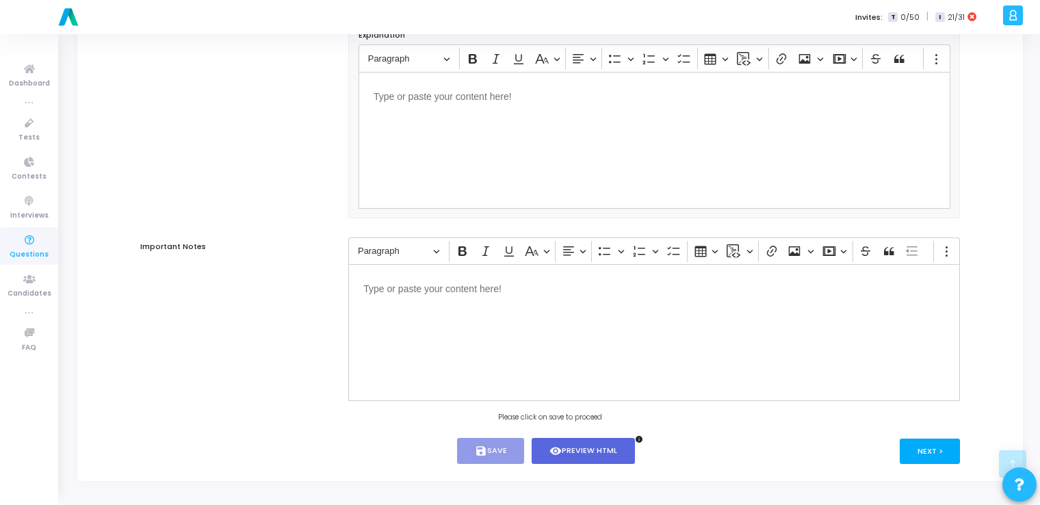
click at [523, 449] on button "Next >" at bounding box center [930, 451] width 61 height 25
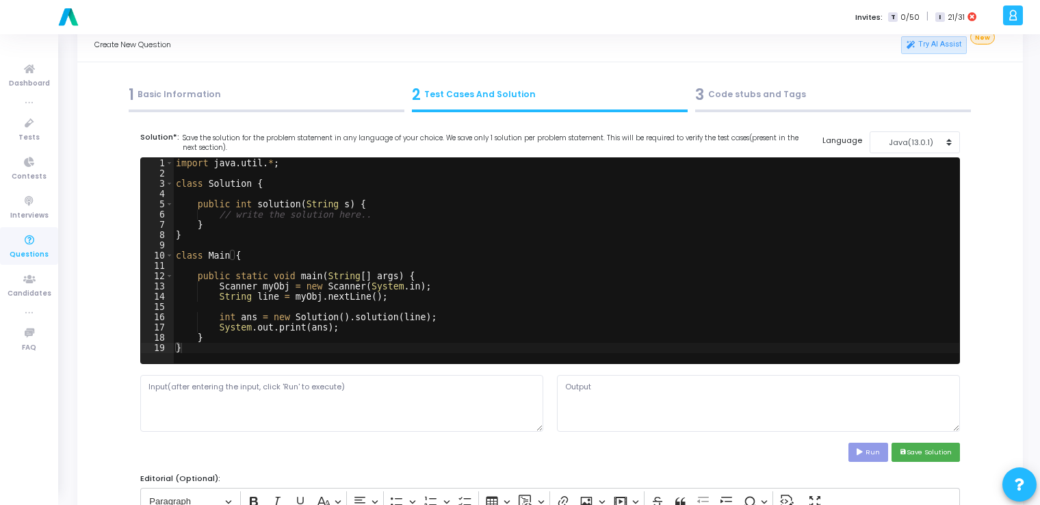
scroll to position [0, 0]
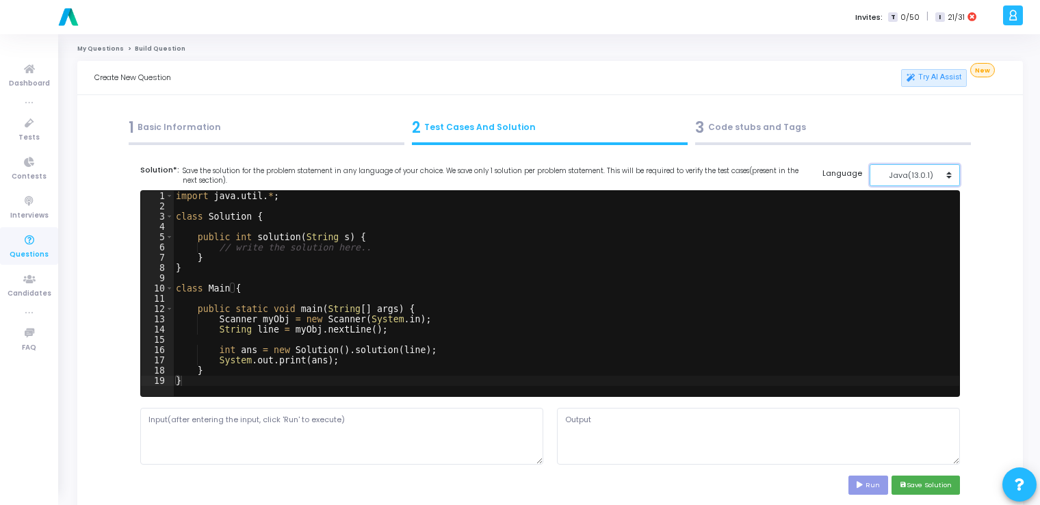
click at [523, 168] on button "Java(13.0.1)" at bounding box center [915, 175] width 91 height 23
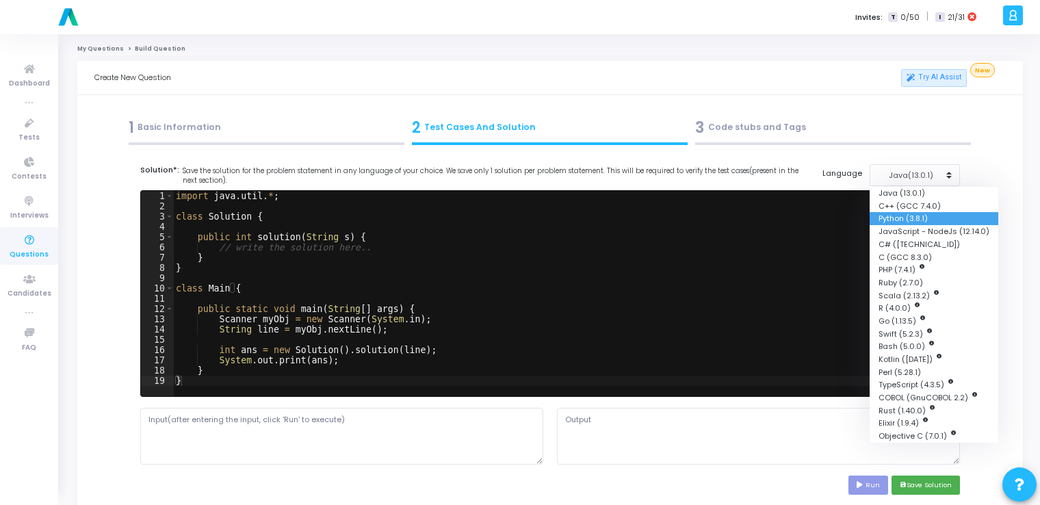
click at [523, 220] on button "Python (3.8.1)" at bounding box center [934, 218] width 129 height 13
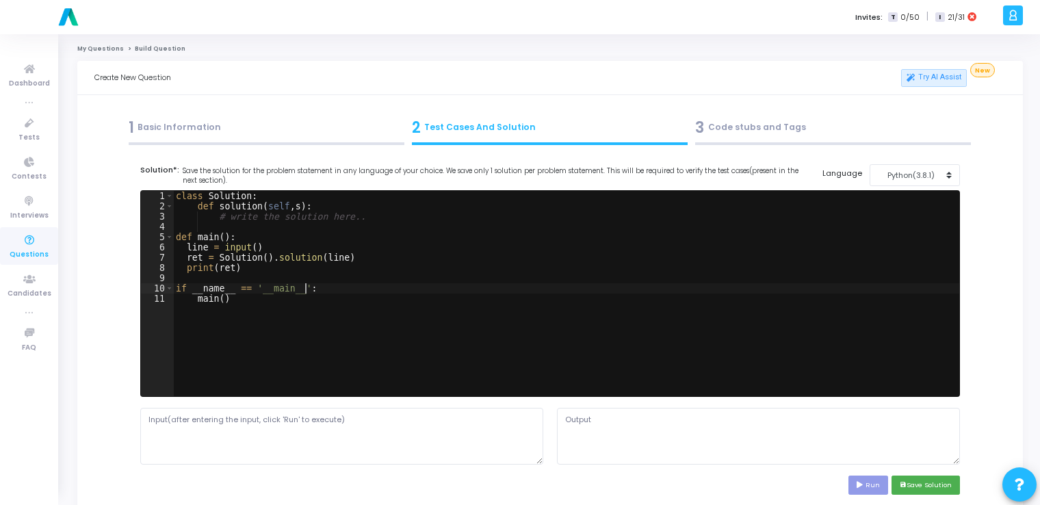
click at [523, 287] on div "class Solution : def solution ( self , s ) : # write the solution here.. def ma…" at bounding box center [566, 304] width 786 height 226
click at [331, 338] on div "class Solution : def solution ( self , s ) : # write the solution here.. def ma…" at bounding box center [566, 304] width 786 height 226
type textarea "if __name__ == '__main__': main()"
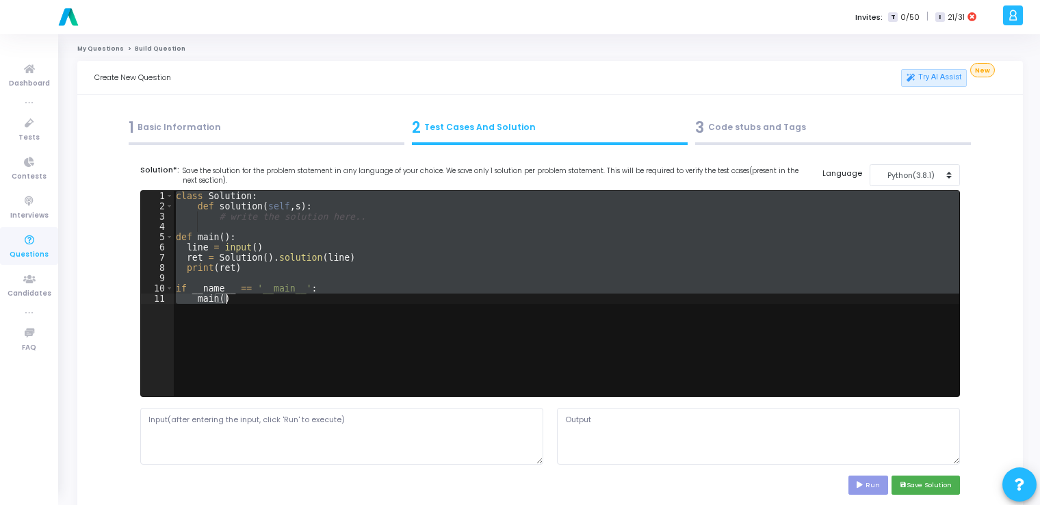
paste textarea
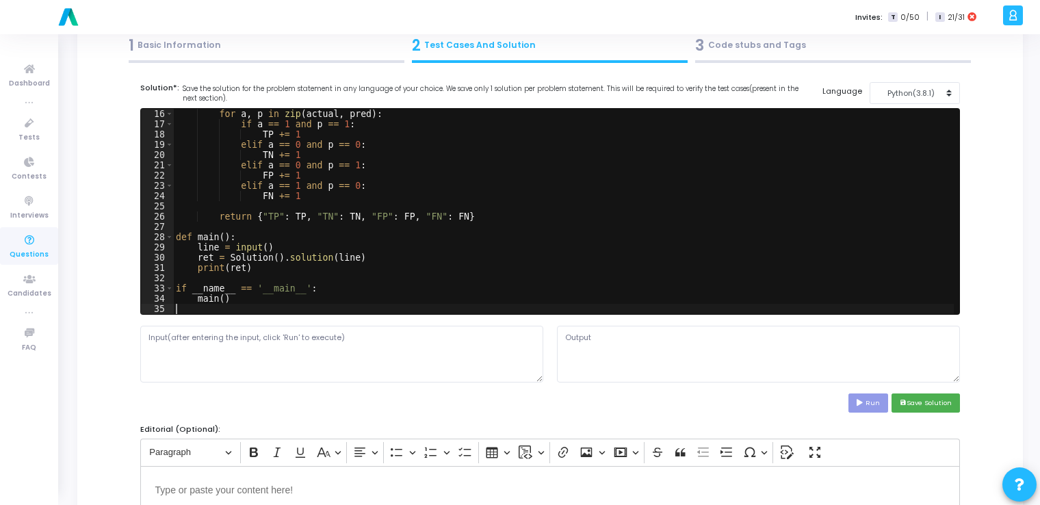
scroll to position [82, 0]
click at [269, 358] on textarea at bounding box center [341, 354] width 403 height 56
paste textarea "1,0,1,1,0,1,0;1,0,1,0,0,1,1"
type textarea "1,0,1,1,0,1,0;1,0,1,0,0,1,1"
click at [523, 398] on button "Run" at bounding box center [869, 402] width 40 height 18
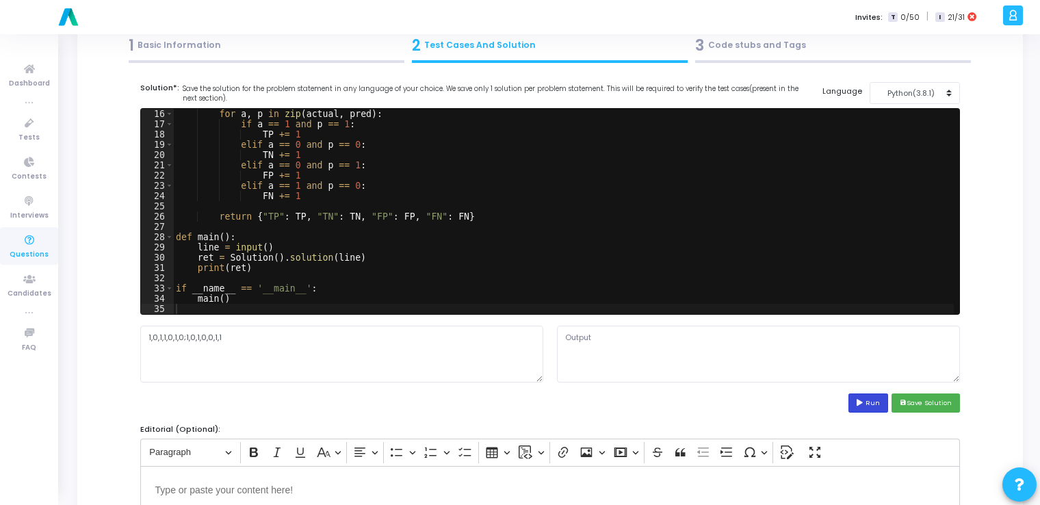
type textarea "{'TP': 3, 'TN': 2, 'FP': 1, 'FN': 1}"
drag, startPoint x: 656, startPoint y: 335, endPoint x: 554, endPoint y: 333, distance: 102.0
click at [523, 333] on div "{'TP': 3, 'TN': 2, 'FP': 1, 'FN': 1}" at bounding box center [758, 354] width 417 height 56
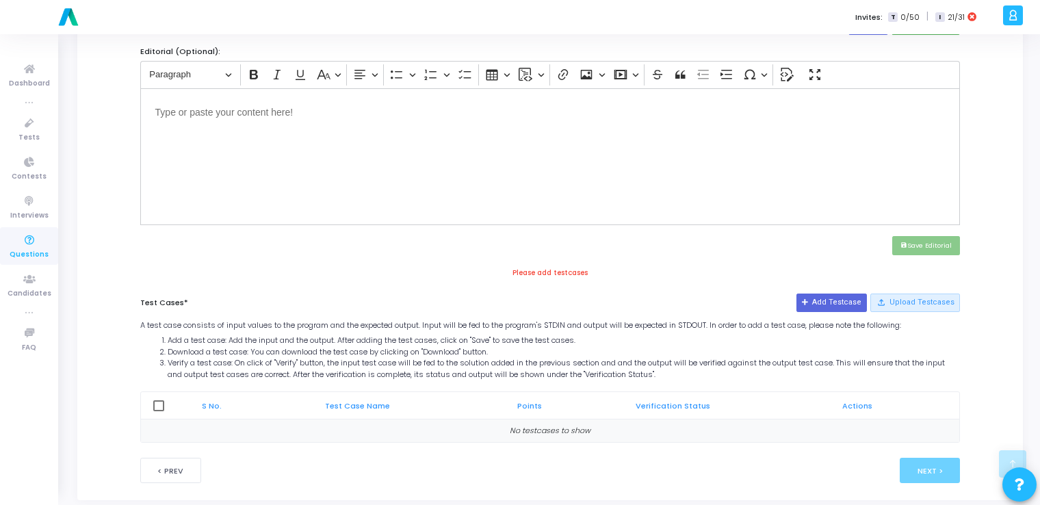
scroll to position [465, 0]
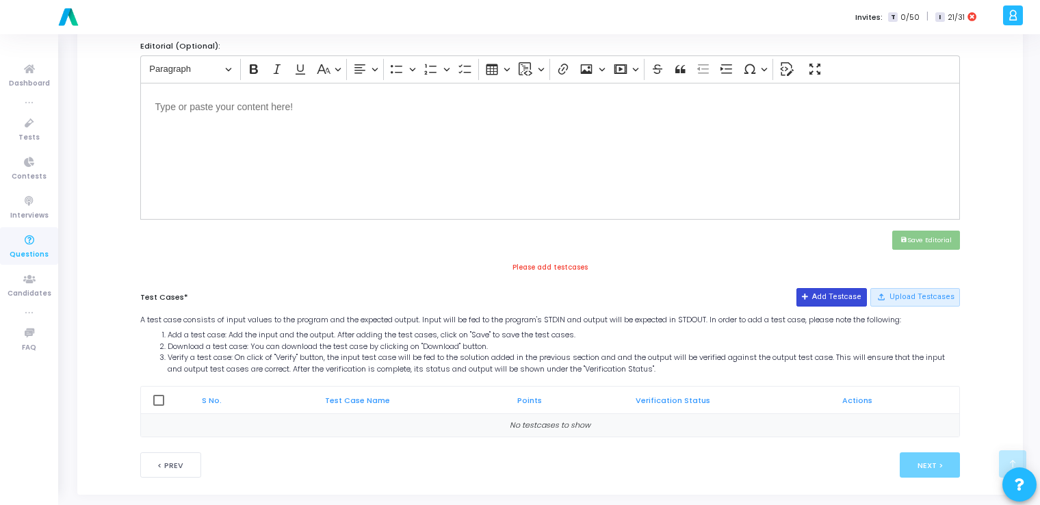
click at [523, 288] on button "Add Testcase" at bounding box center [832, 297] width 70 height 18
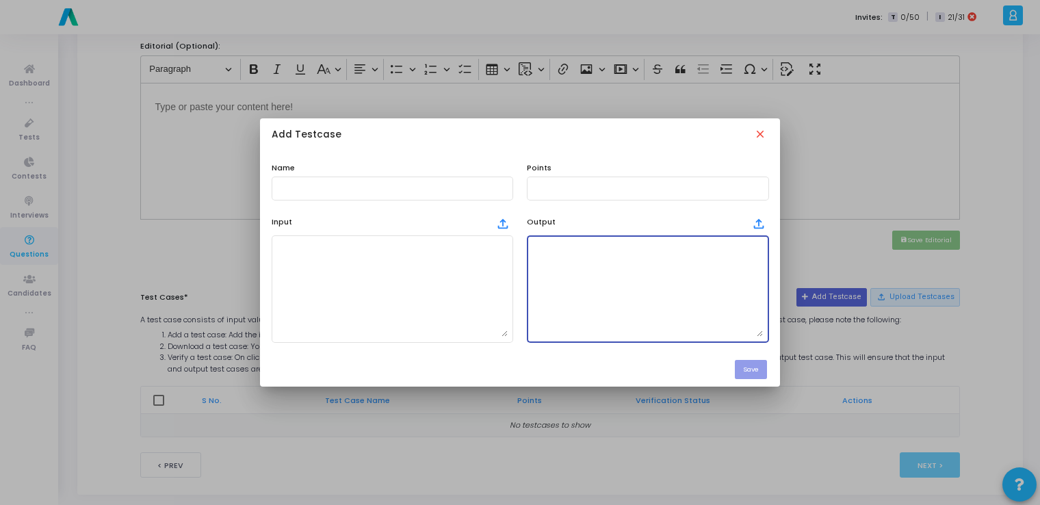
click at [523, 289] on textarea at bounding box center [647, 289] width 231 height 96
paste textarea "{'TP': 3, 'TN': 2, 'FP': 1, 'FN': 1}"
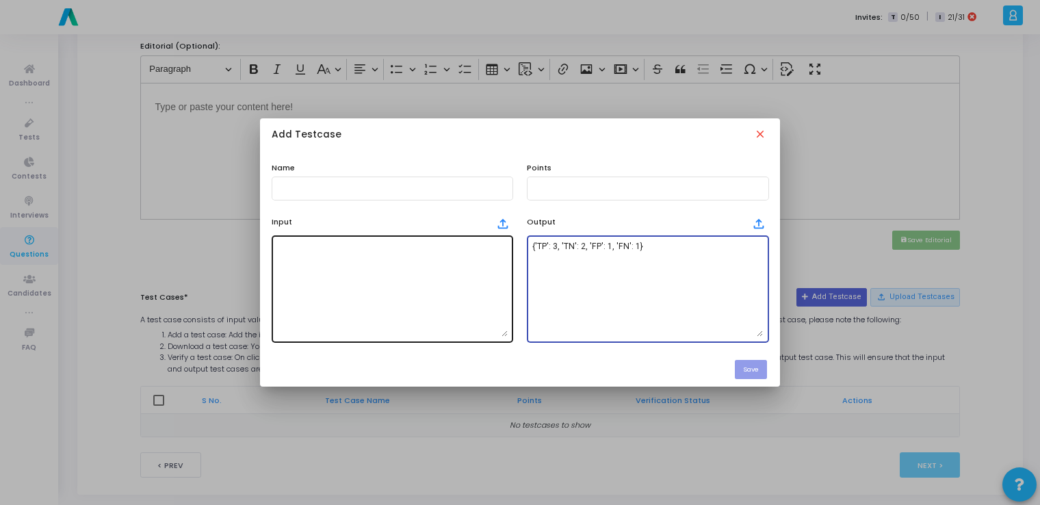
type textarea "{'TP': 3, 'TN': 2, 'FP': 1, 'FN': 1}"
click at [396, 280] on textarea at bounding box center [392, 289] width 231 height 96
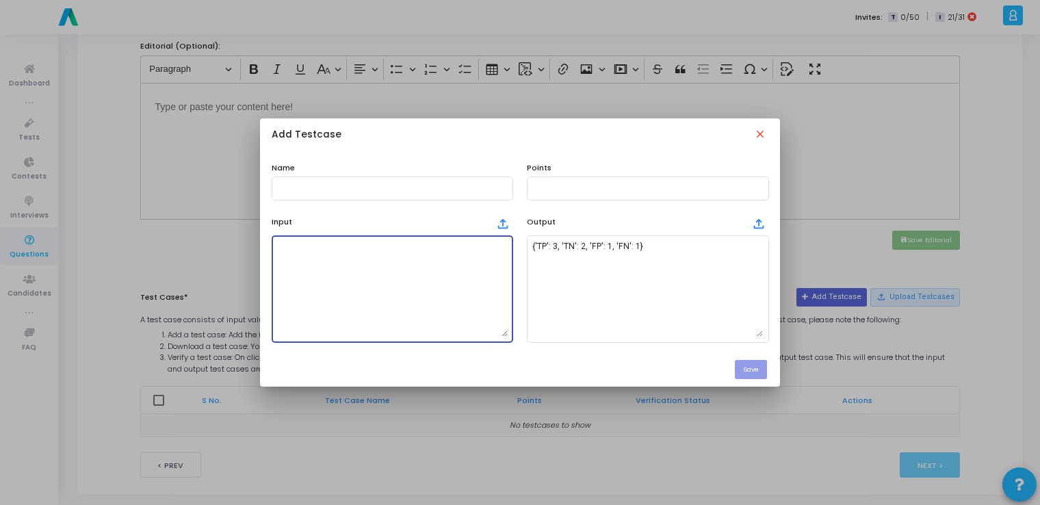
paste textarea "1,0,1,1,0,1,0;1,0,1,0,0,1,1"
type textarea "1,0,1,1,0,1,0;1,0,1,0,0,1,1"
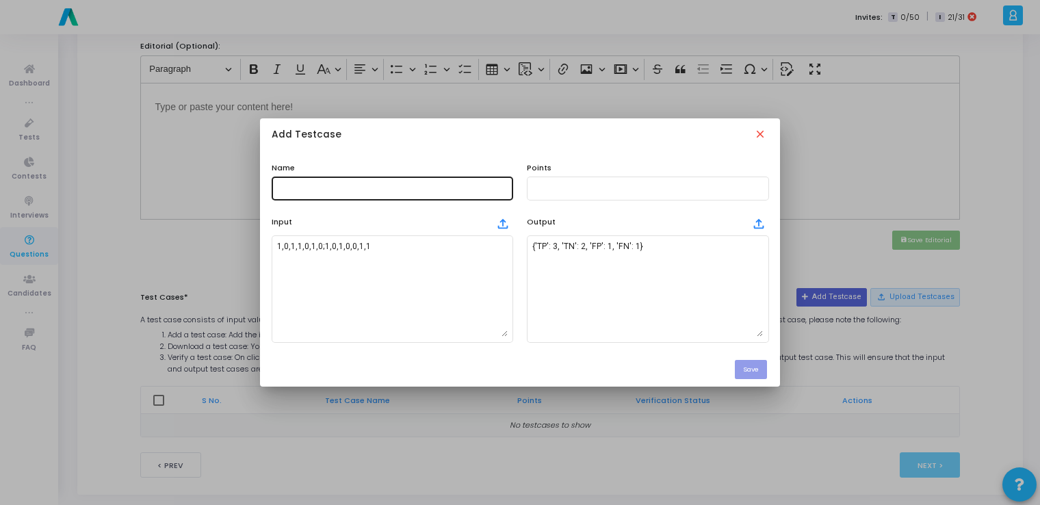
click at [330, 183] on div at bounding box center [392, 186] width 231 height 25
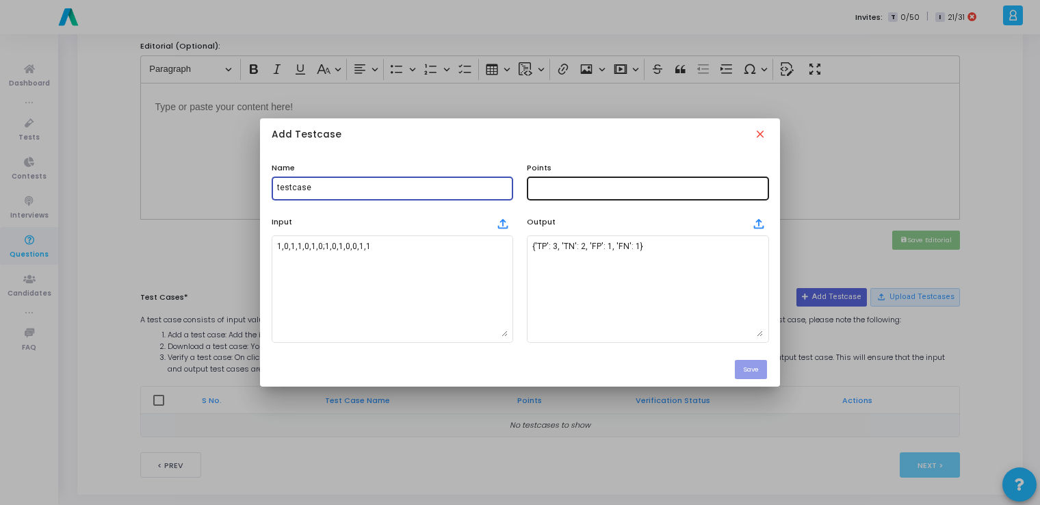
type input "testcase"
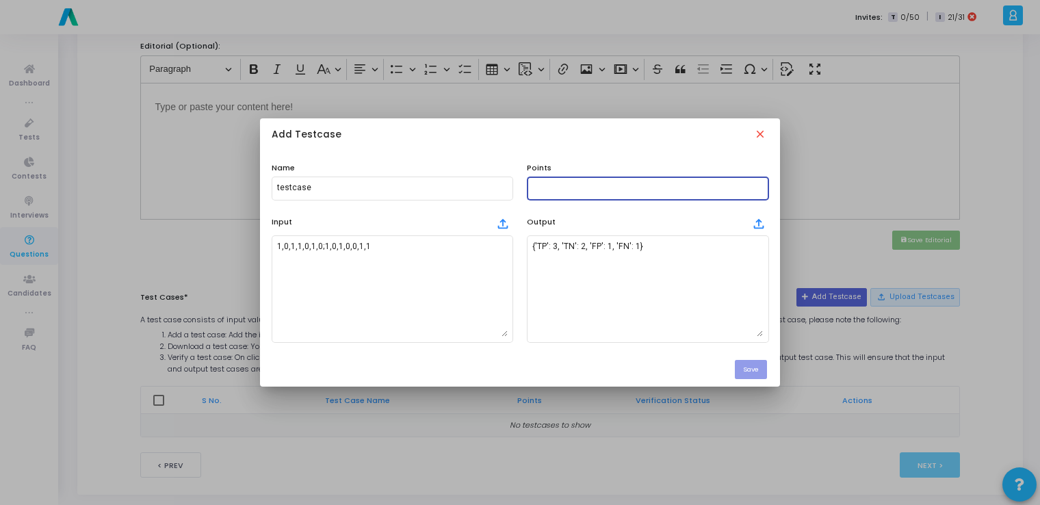
click at [523, 191] on input "text" at bounding box center [647, 188] width 231 height 10
type input "100"
click at [523, 379] on div "Save" at bounding box center [520, 369] width 520 height 34
click at [523, 363] on button "Save" at bounding box center [751, 369] width 32 height 18
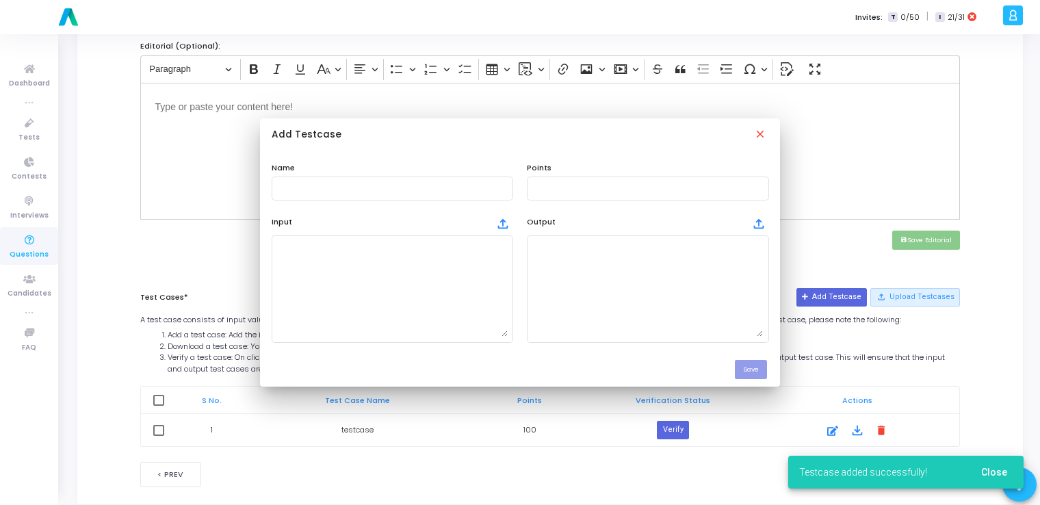
scroll to position [465, 0]
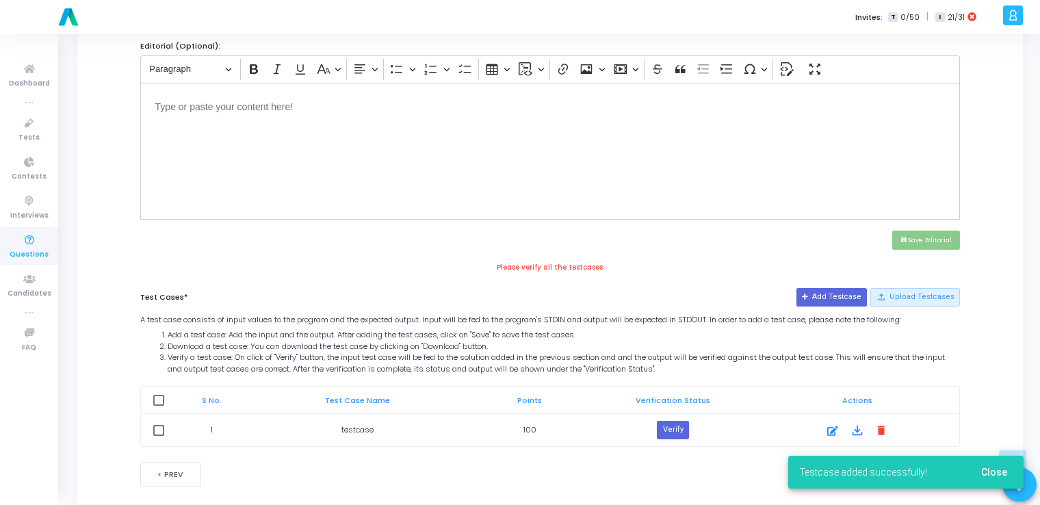
click at [159, 395] on span at bounding box center [158, 400] width 11 height 11
click at [159, 406] on input "checkbox" at bounding box center [158, 406] width 1 height 1
checkbox input "true"
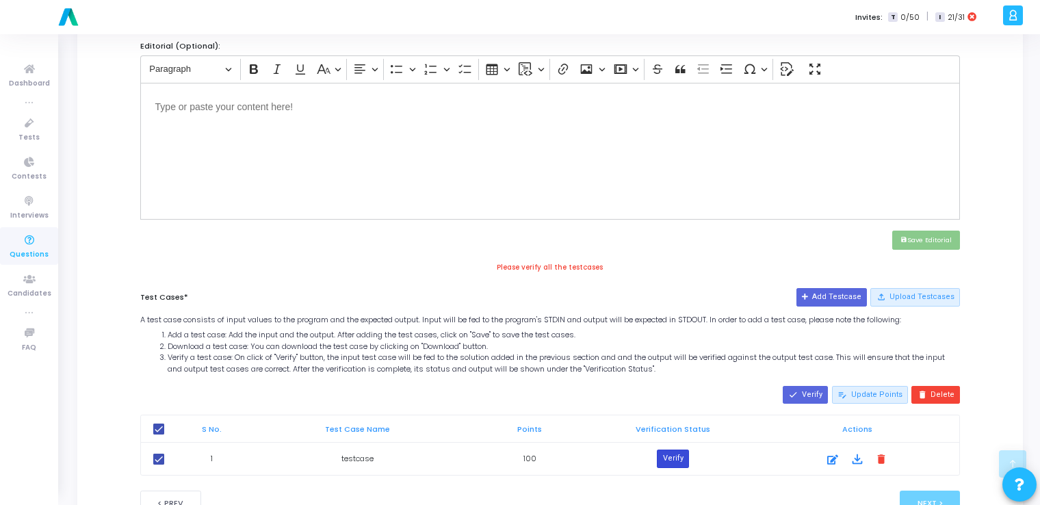
click at [523, 458] on button "Verify" at bounding box center [672, 459] width 31 height 18
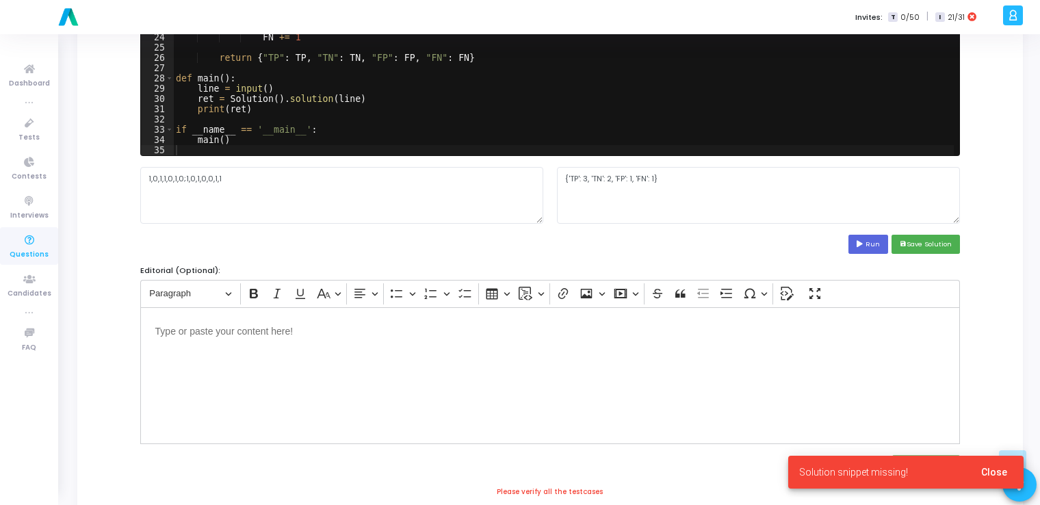
scroll to position [231, 0]
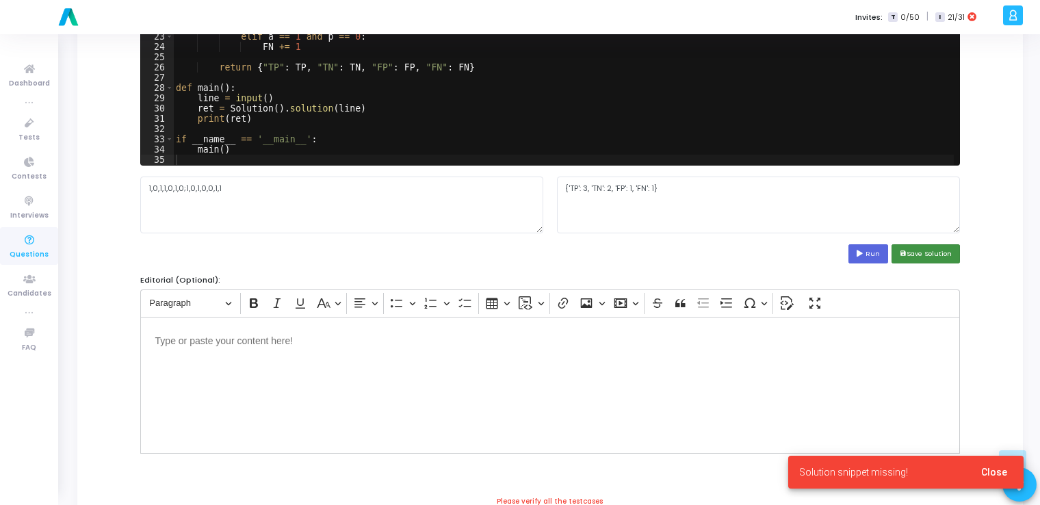
click at [523, 248] on button "save Save Solution" at bounding box center [926, 253] width 68 height 18
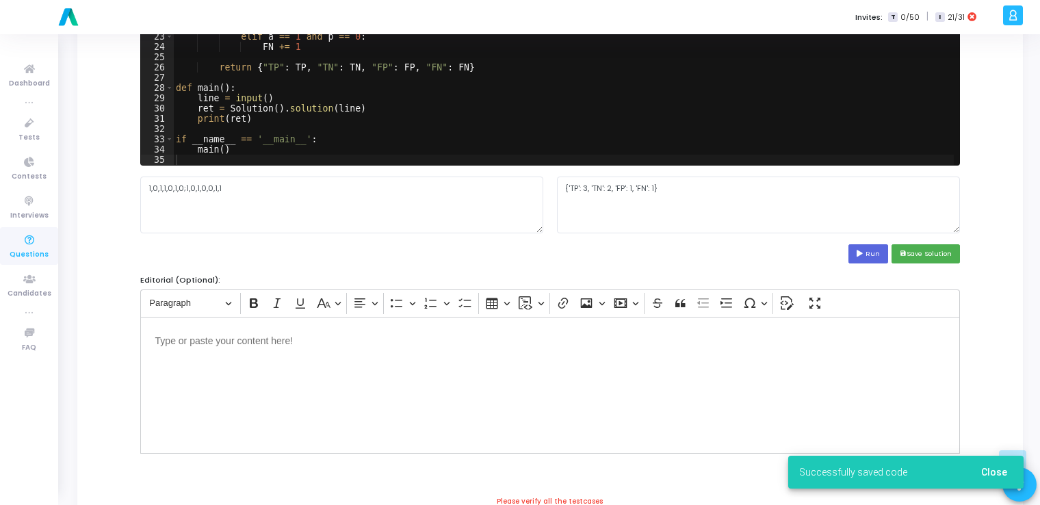
scroll to position [515, 0]
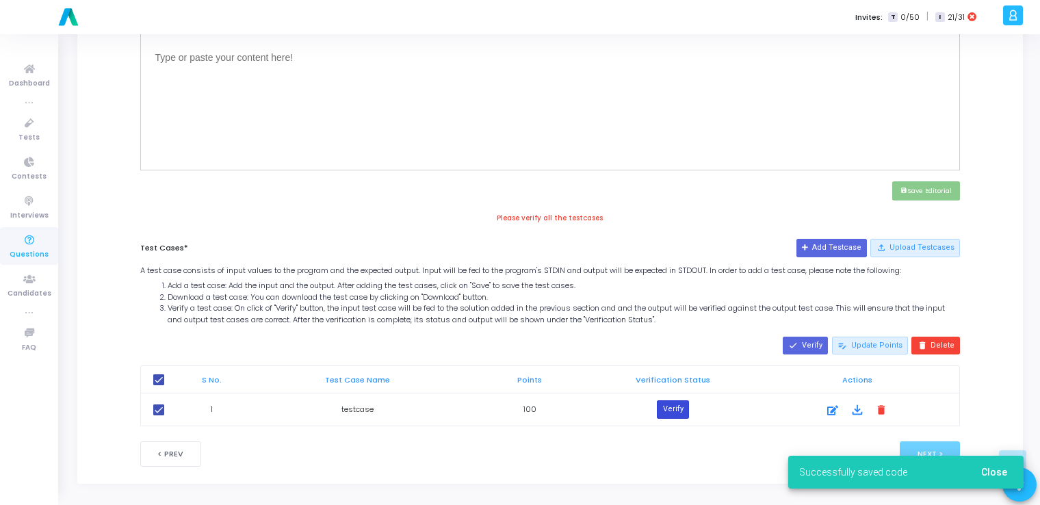
click at [523, 406] on button "Verify" at bounding box center [672, 409] width 31 height 18
click at [523, 474] on span "Close" at bounding box center [994, 472] width 26 height 11
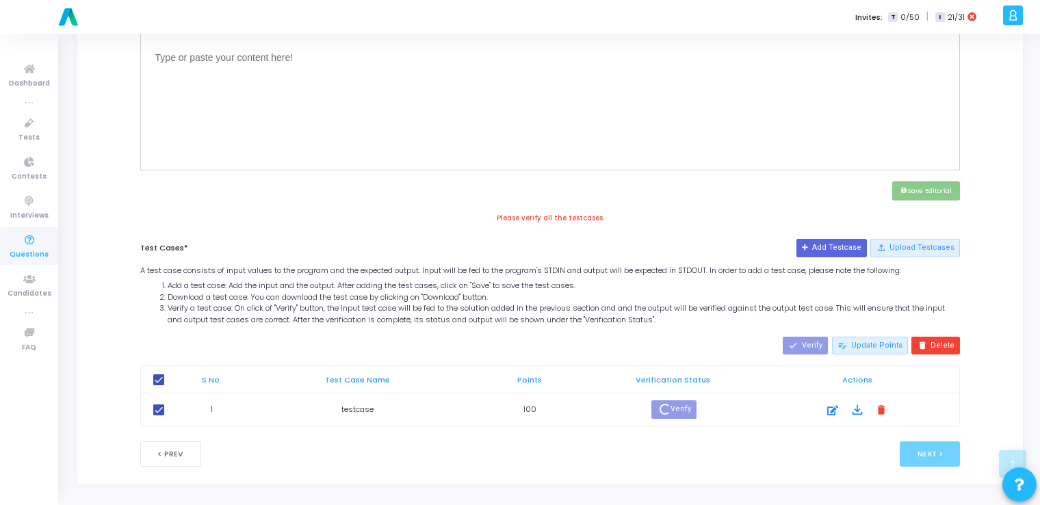
scroll to position [502, 0]
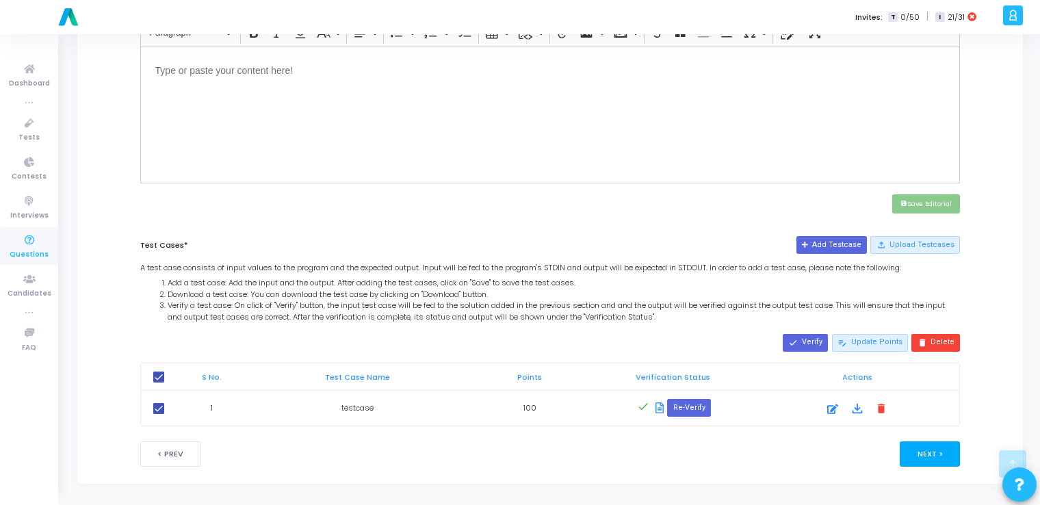
click at [523, 456] on button "Next >" at bounding box center [930, 453] width 61 height 25
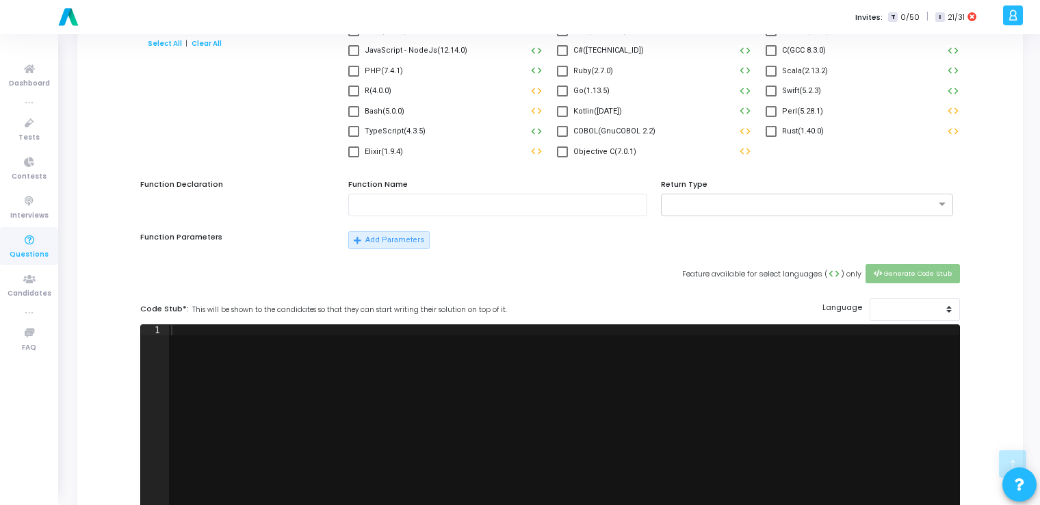
scroll to position [0, 0]
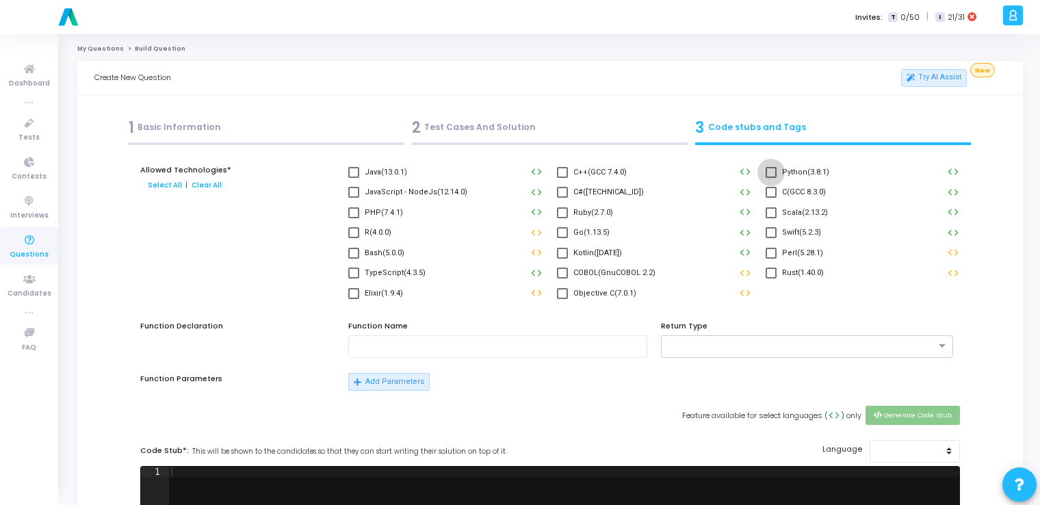
click at [523, 171] on span at bounding box center [771, 172] width 11 height 11
click at [523, 178] on input "Python(3.8.1)" at bounding box center [771, 178] width 1 height 1
checkbox input "true"
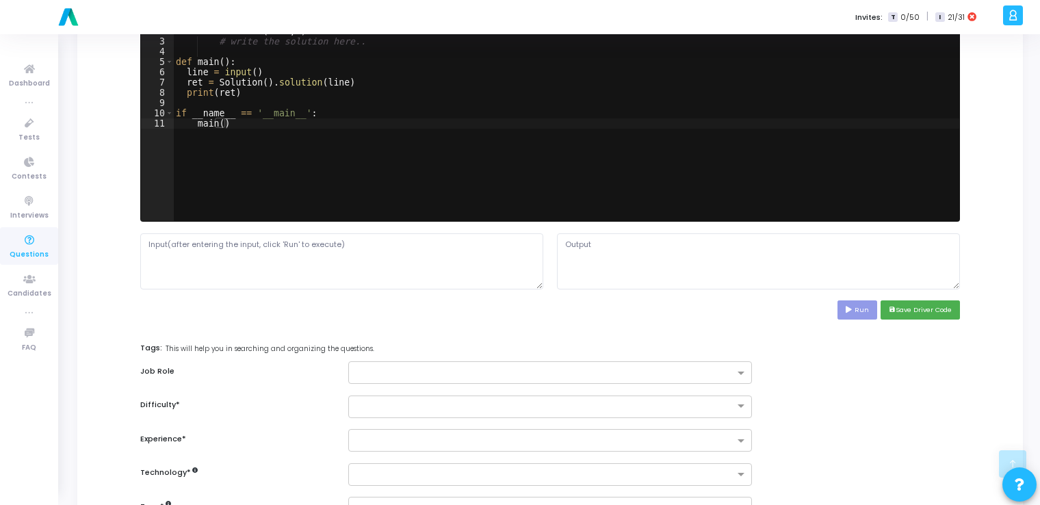
scroll to position [452, 0]
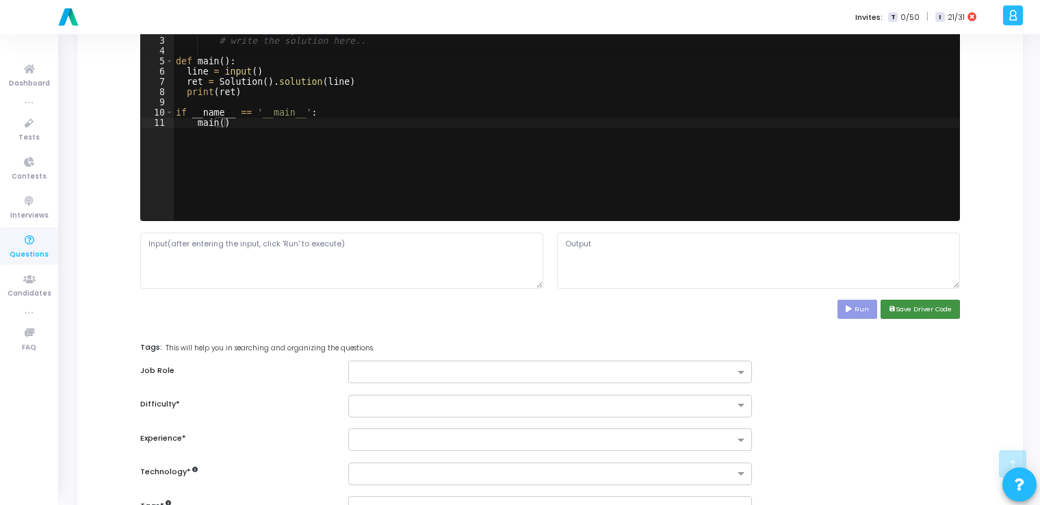
click at [523, 306] on button "save Save Driver Code" at bounding box center [920, 309] width 79 height 18
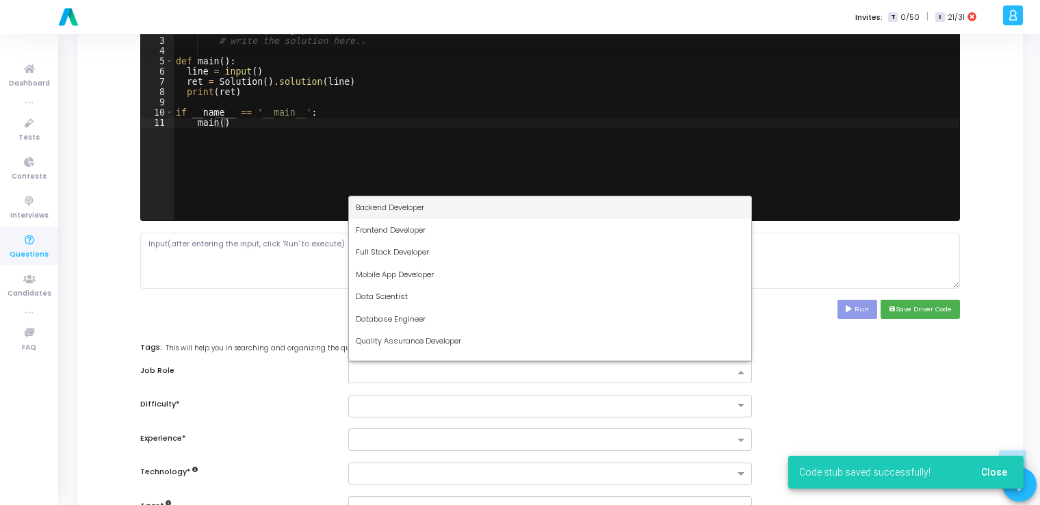
click at [523, 367] on input "text" at bounding box center [545, 373] width 378 height 12
click at [432, 205] on div "Backend Developer" at bounding box center [550, 207] width 402 height 23
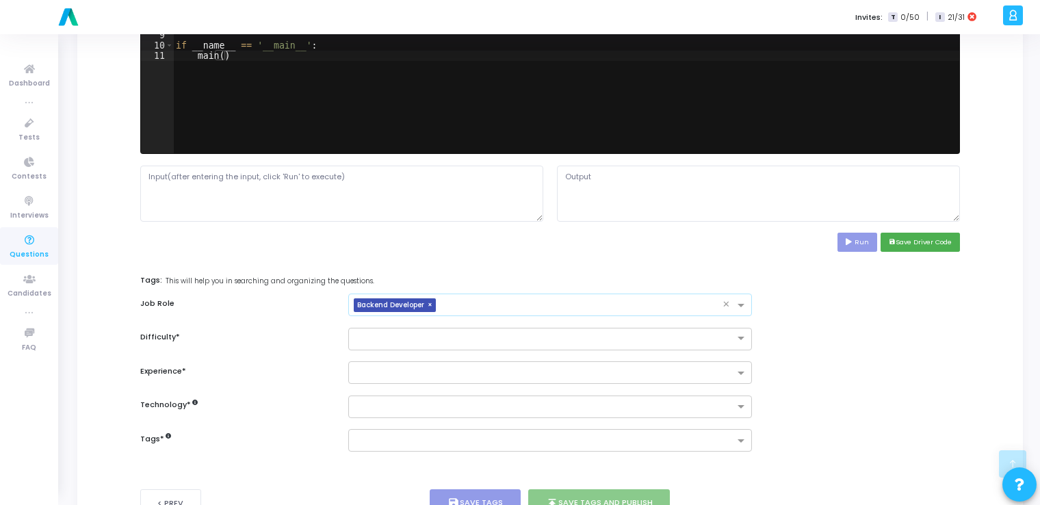
scroll to position [569, 0]
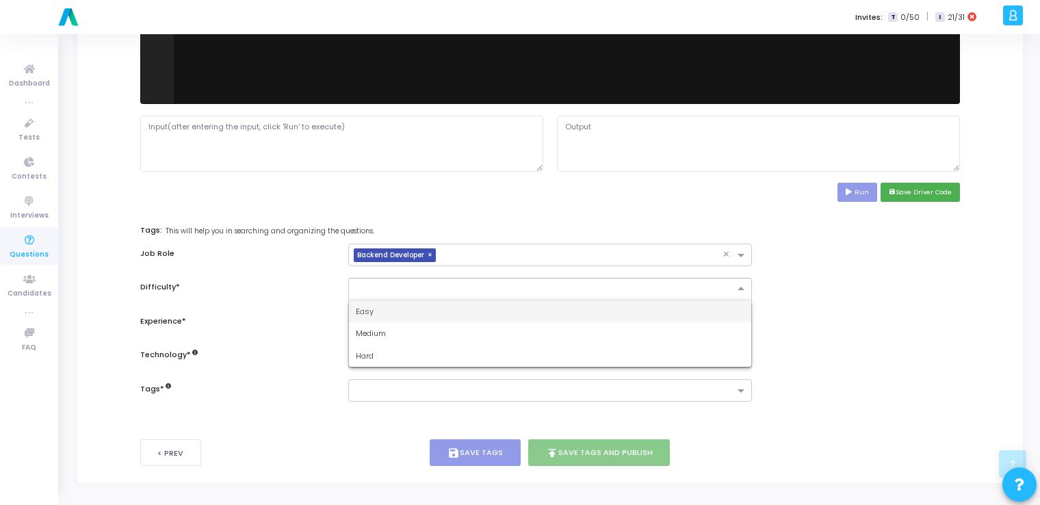
click at [432, 289] on input "text" at bounding box center [536, 288] width 361 height 12
click at [411, 311] on div "Easy" at bounding box center [550, 311] width 402 height 23
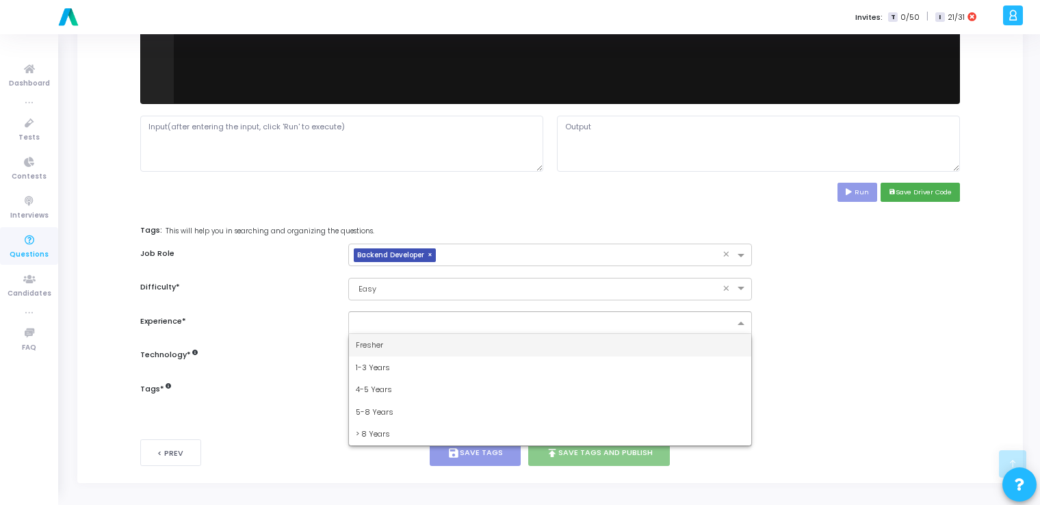
click at [404, 320] on input "text" at bounding box center [545, 324] width 378 height 12
click at [381, 350] on div "Fresher" at bounding box center [550, 345] width 402 height 23
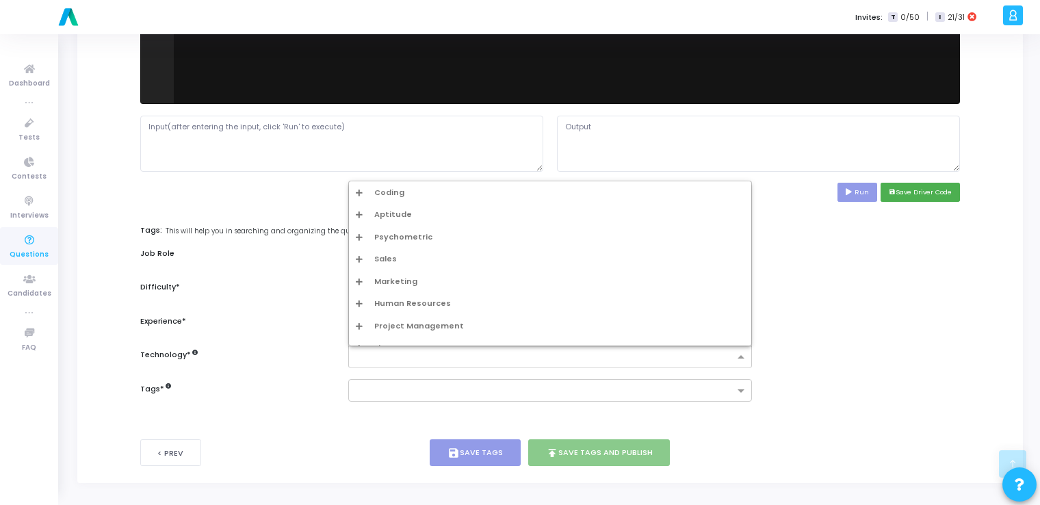
click at [378, 359] on input "text" at bounding box center [545, 358] width 378 height 12
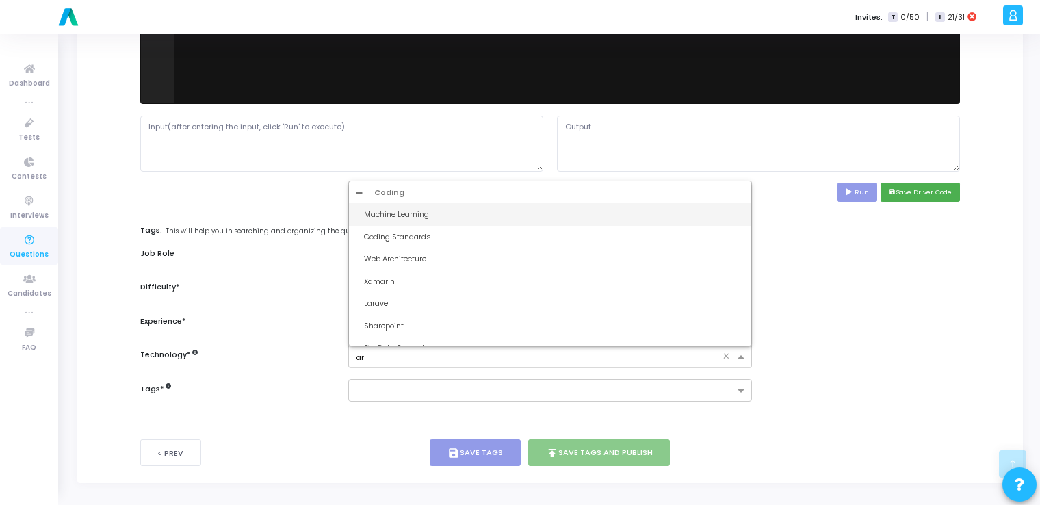
type input "art"
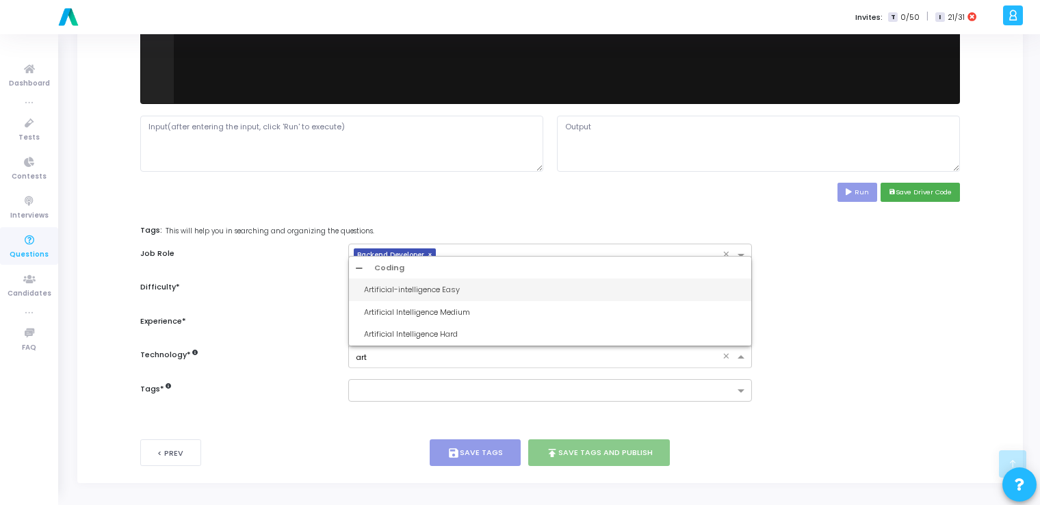
click at [408, 284] on div "Artificial-intelligence Easy" at bounding box center [554, 290] width 380 height 12
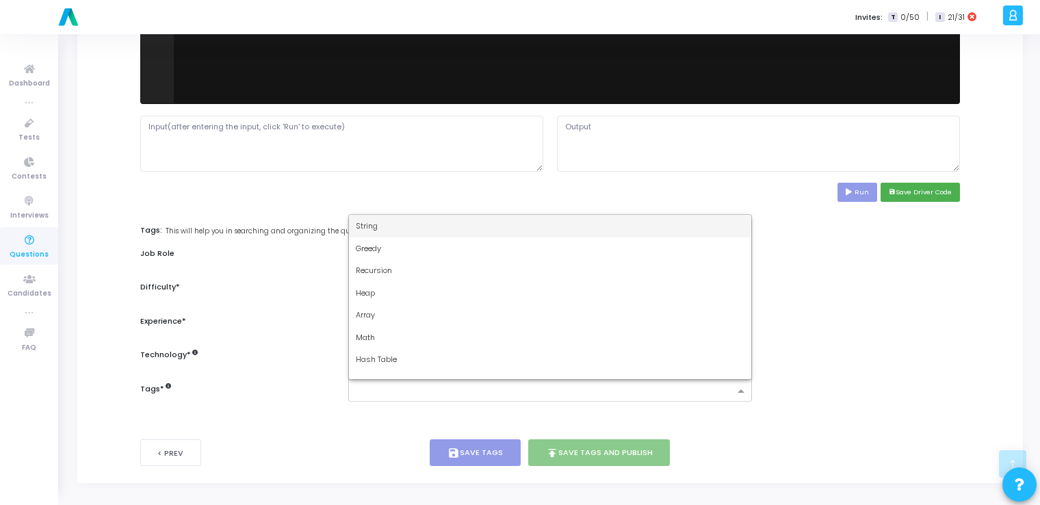
click at [400, 393] on input "text" at bounding box center [545, 392] width 378 height 12
type input "dy"
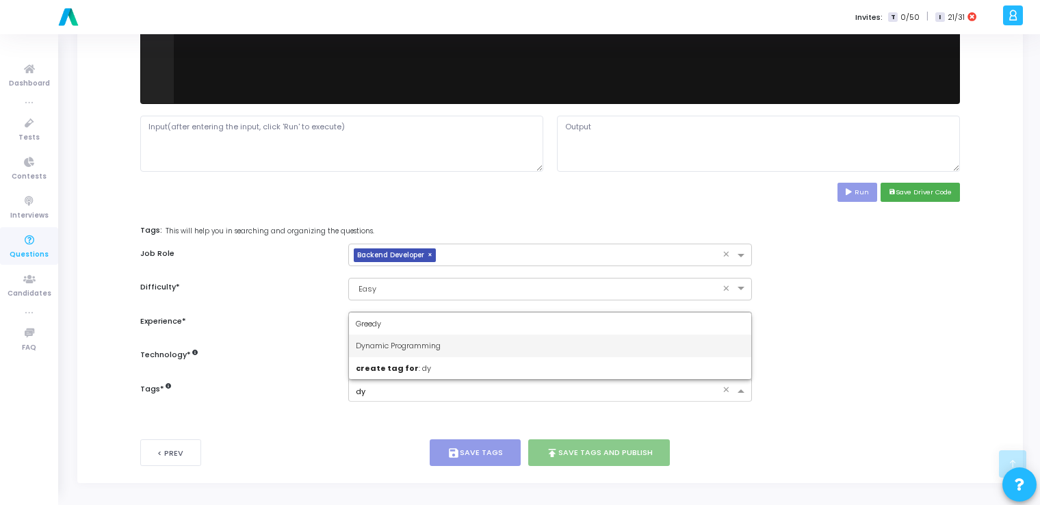
click at [422, 346] on span "Dynamic Programming" at bounding box center [398, 345] width 85 height 11
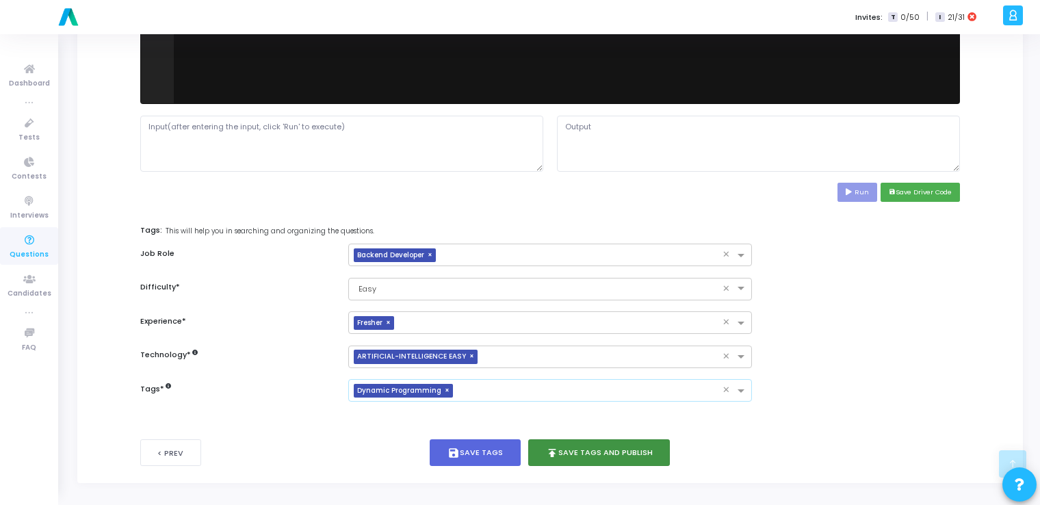
click at [523, 455] on button "publish Save Tags and Publish" at bounding box center [599, 452] width 142 height 27
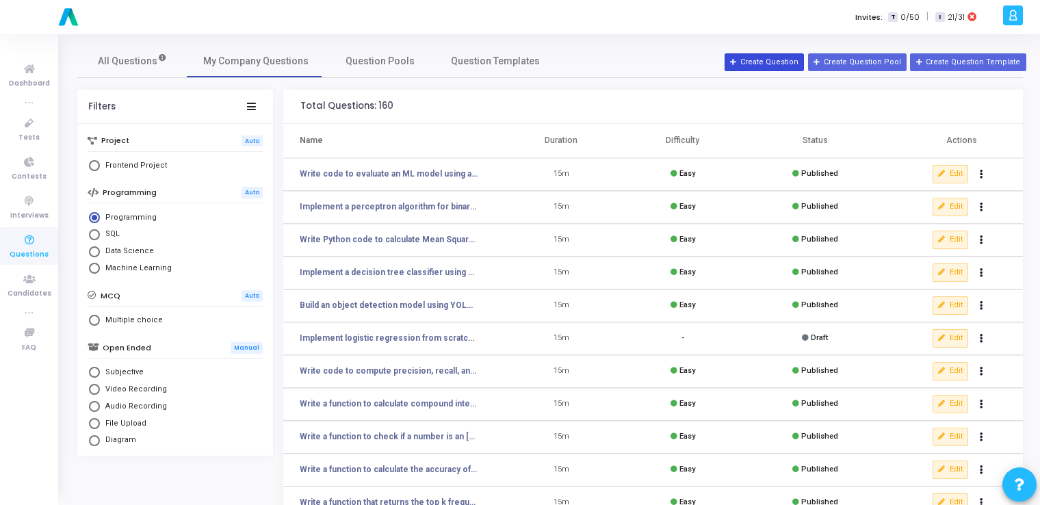
click at [523, 59] on button "Create Question" at bounding box center [764, 62] width 79 height 18
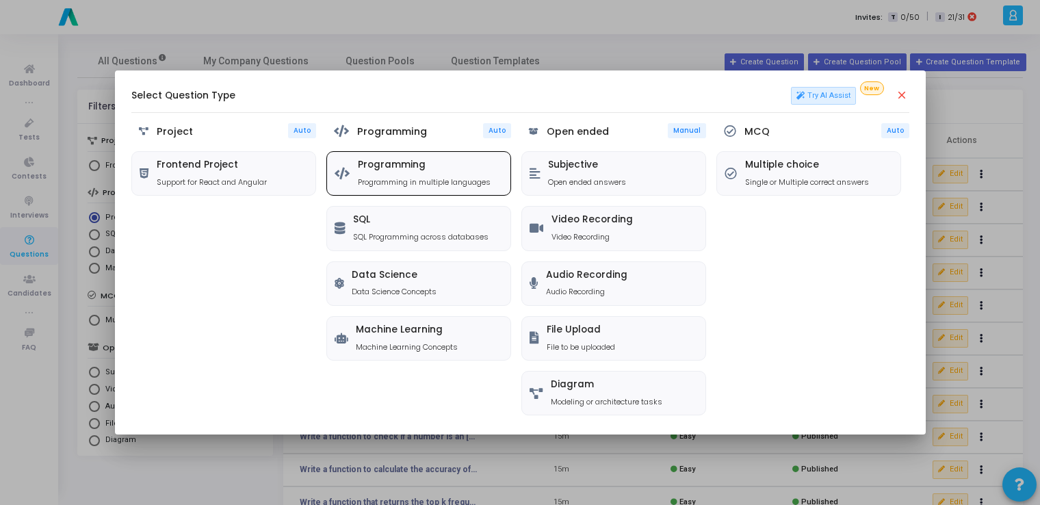
click at [409, 167] on h5 "Programming" at bounding box center [424, 165] width 133 height 12
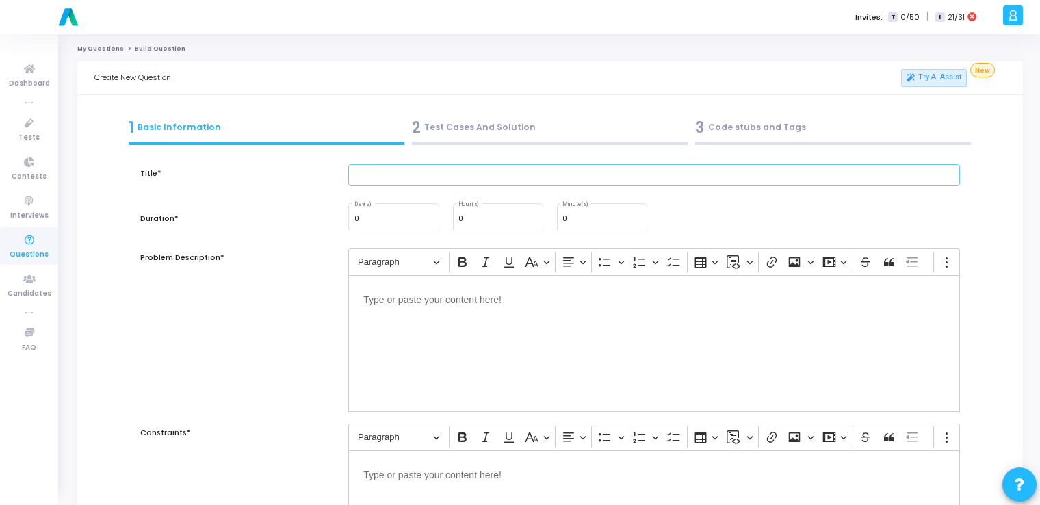
click at [432, 176] on input "text" at bounding box center [654, 175] width 612 height 23
paste input "Implement forward propagation for a single-layer neural network using NumPy."
type input "Implement forward propagation for a single-layer neural network using NumPy."
click at [523, 220] on input "0" at bounding box center [601, 219] width 79 height 8
type input "15"
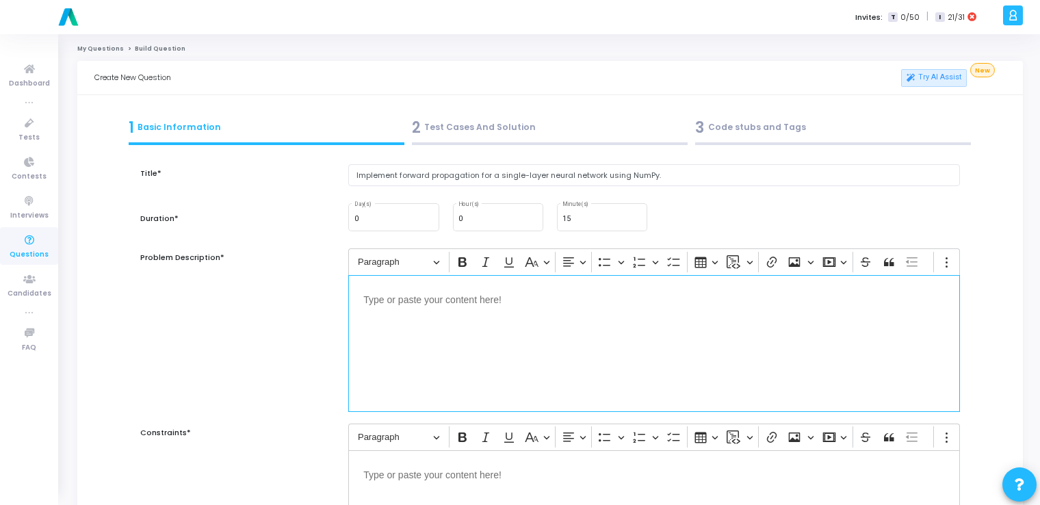
click at [507, 307] on div "Editor editing area: main" at bounding box center [654, 343] width 612 height 137
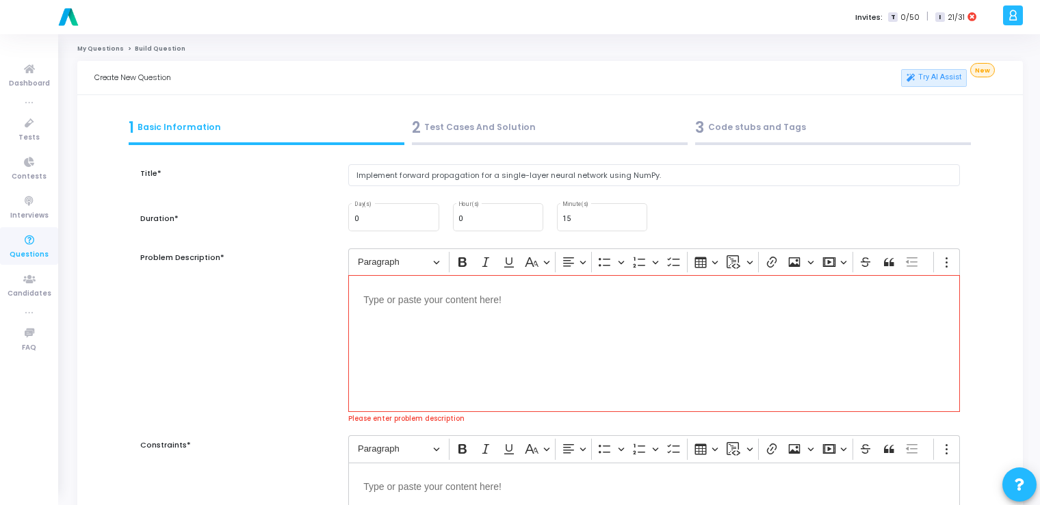
click at [467, 327] on div "Editor editing area: main" at bounding box center [654, 343] width 612 height 137
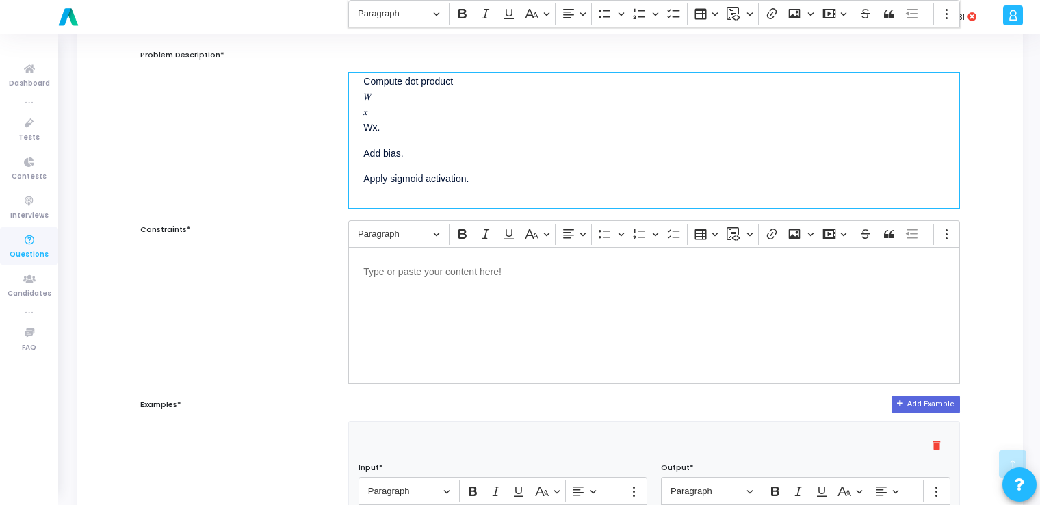
scroll to position [307, 0]
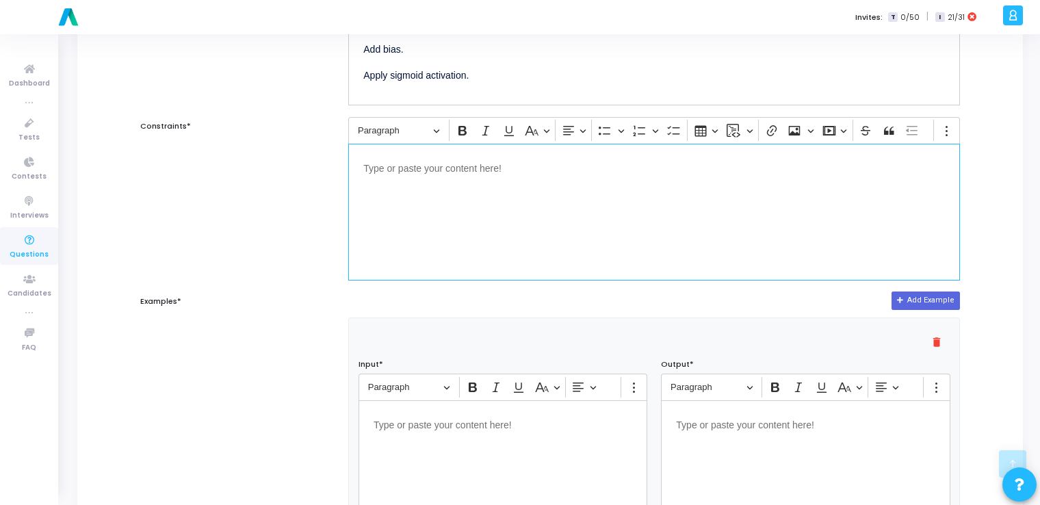
click at [444, 183] on div "Editor editing area: main" at bounding box center [654, 212] width 612 height 137
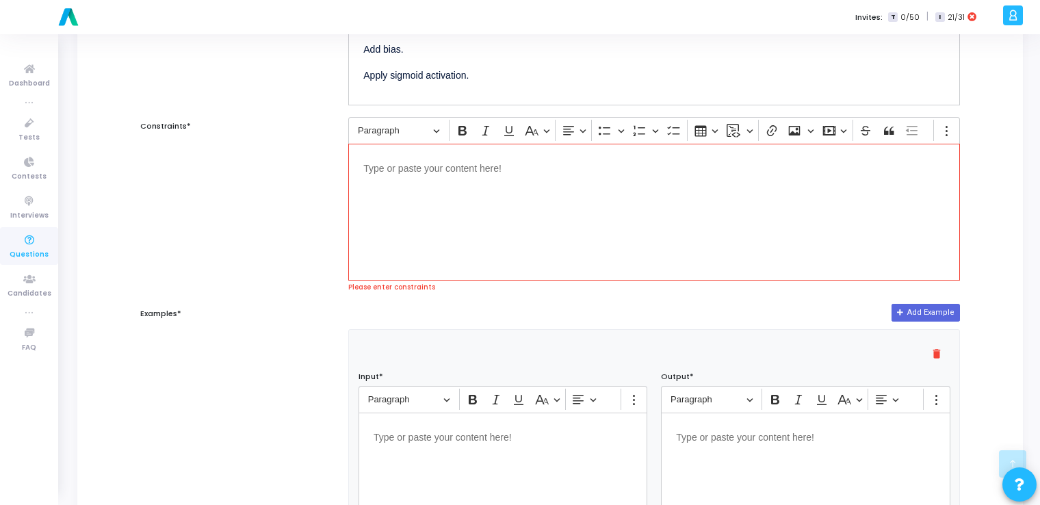
click at [469, 171] on p "Editor editing area: main" at bounding box center [654, 167] width 582 height 17
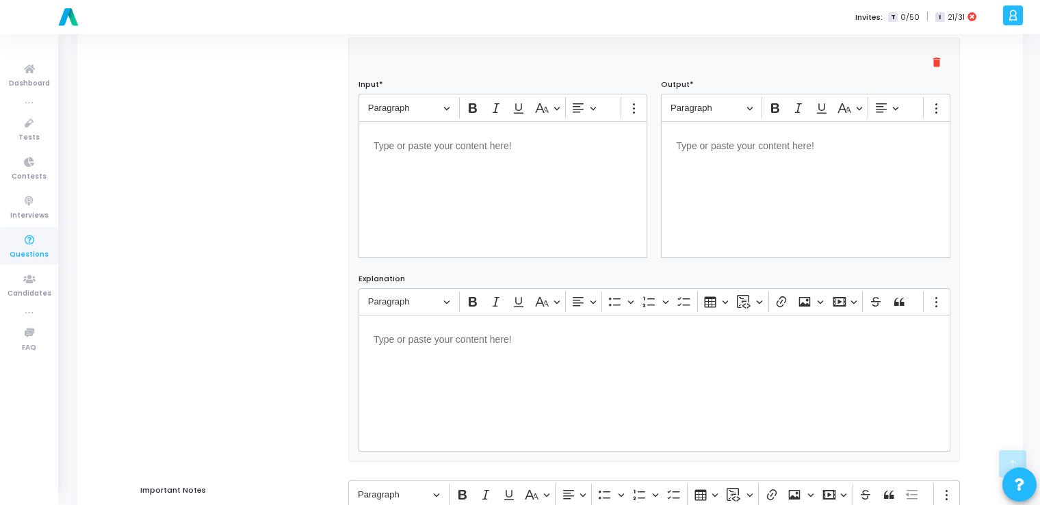
scroll to position [590, 0]
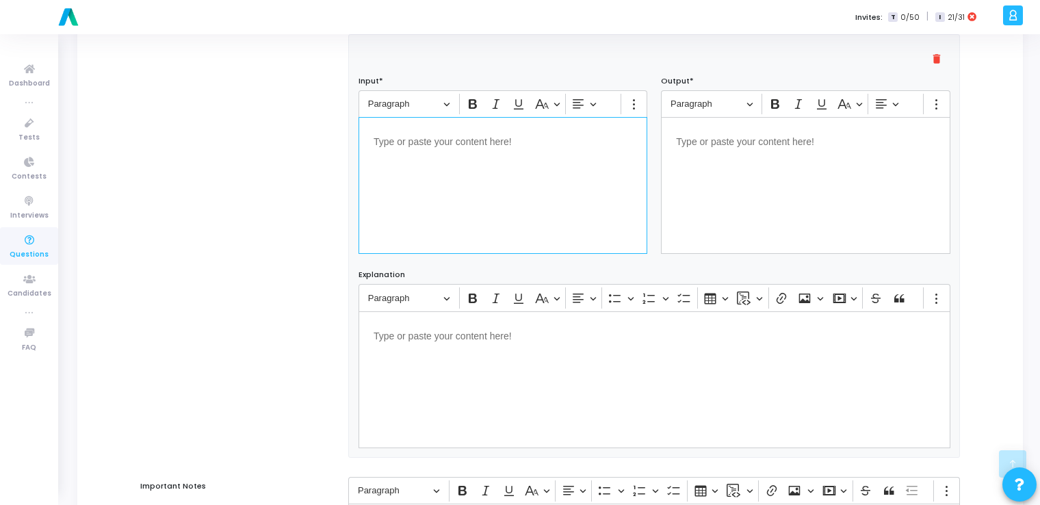
click at [469, 171] on div "Editor editing area: main" at bounding box center [503, 185] width 289 height 137
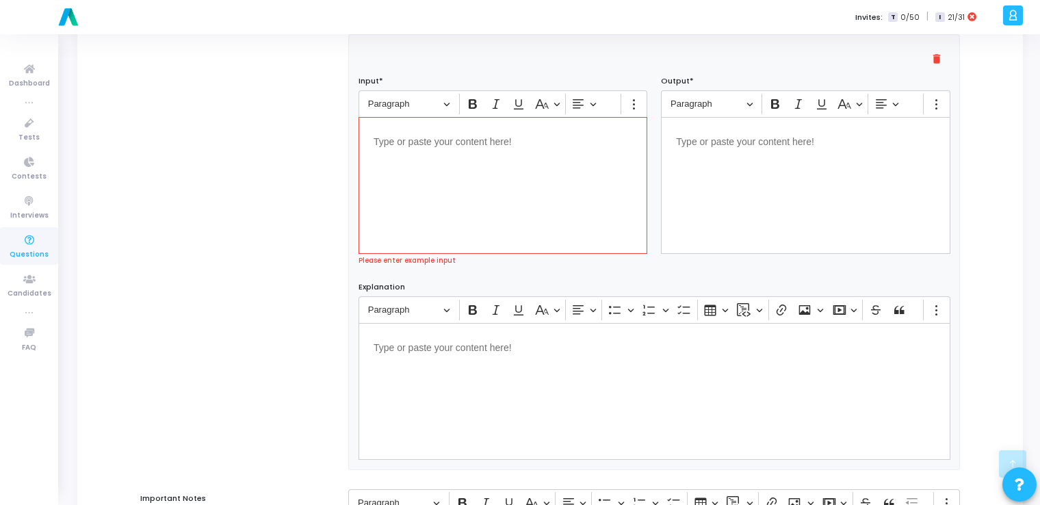
click at [437, 201] on div "Editor editing area: main" at bounding box center [503, 185] width 289 height 137
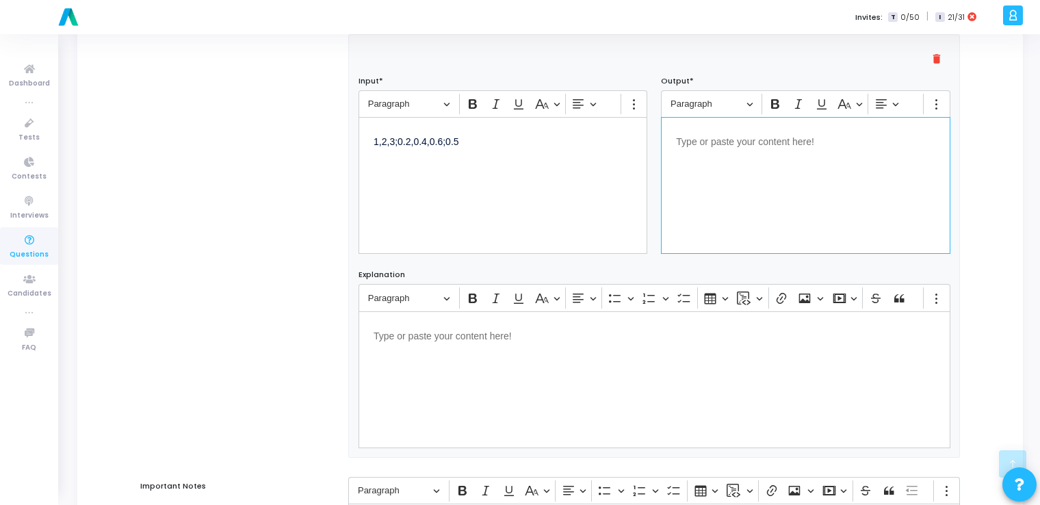
click at [523, 155] on div "Editor editing area: main" at bounding box center [805, 185] width 289 height 137
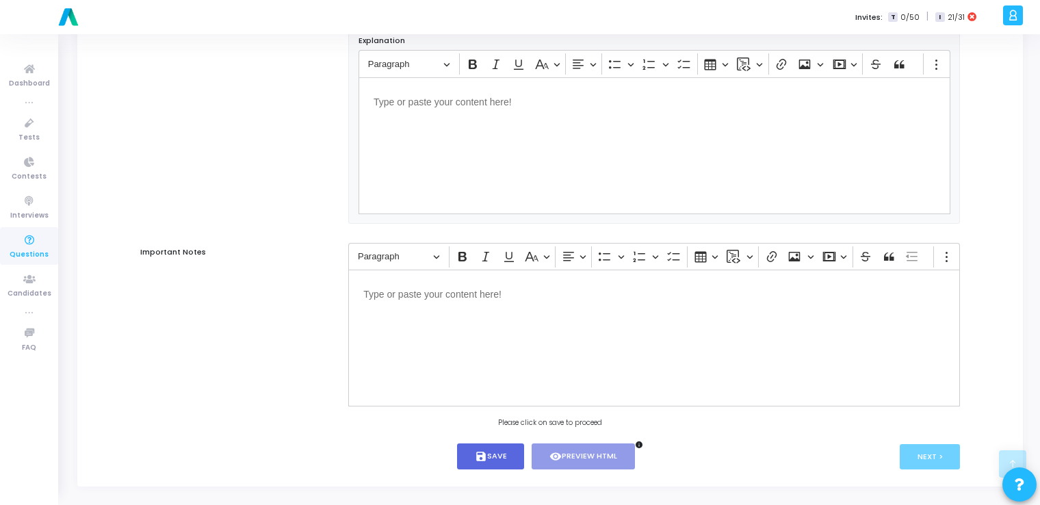
scroll to position [832, 0]
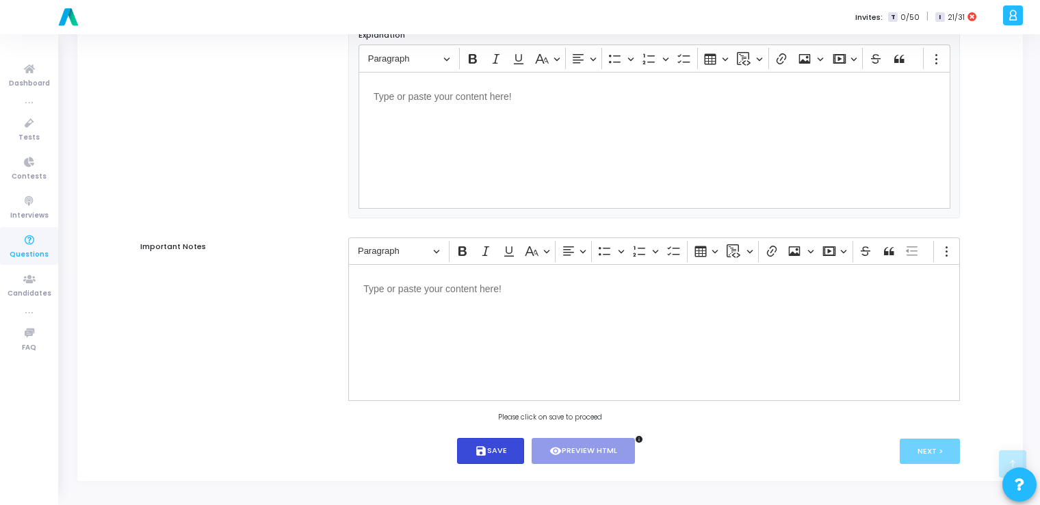
click at [484, 450] on icon "save" at bounding box center [481, 451] width 12 height 12
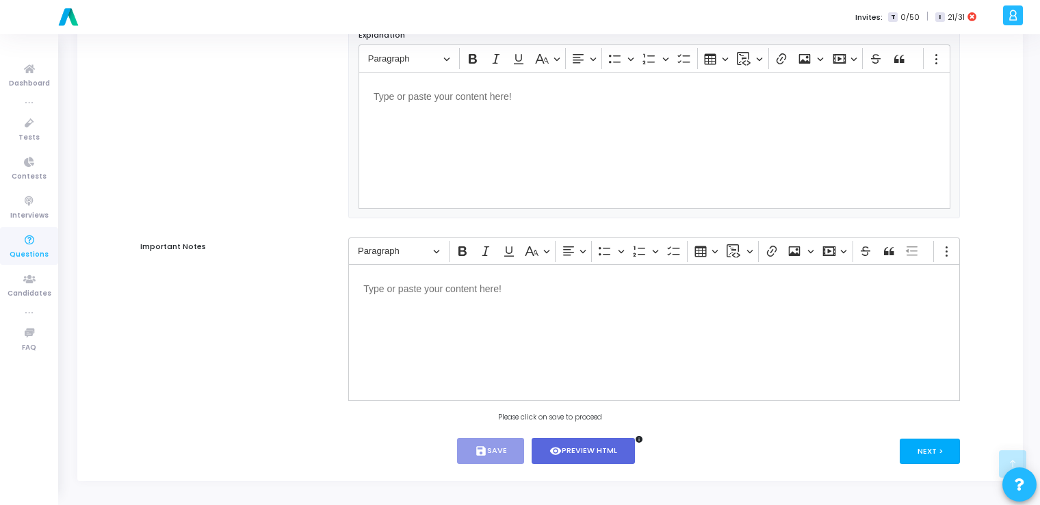
click at [523, 445] on button "Next >" at bounding box center [930, 451] width 61 height 25
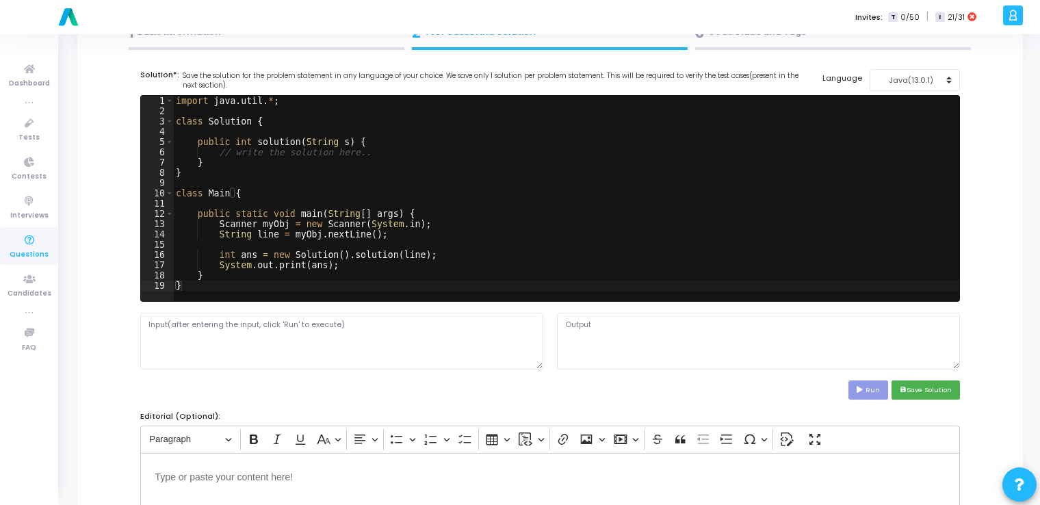
scroll to position [0, 0]
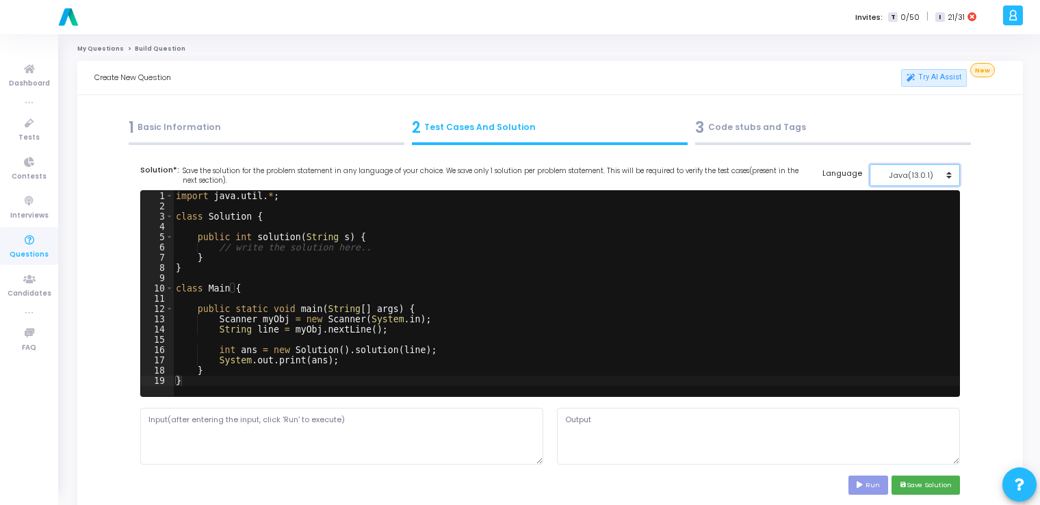
click at [523, 177] on div "Java(13.0.1)" at bounding box center [911, 176] width 67 height 12
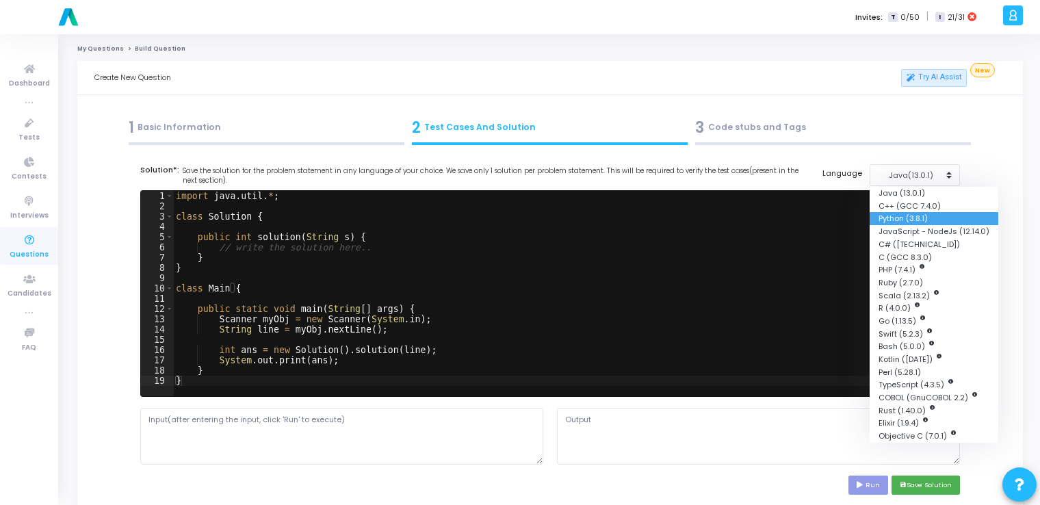
click at [523, 215] on button "Python (3.8.1)" at bounding box center [934, 218] width 129 height 13
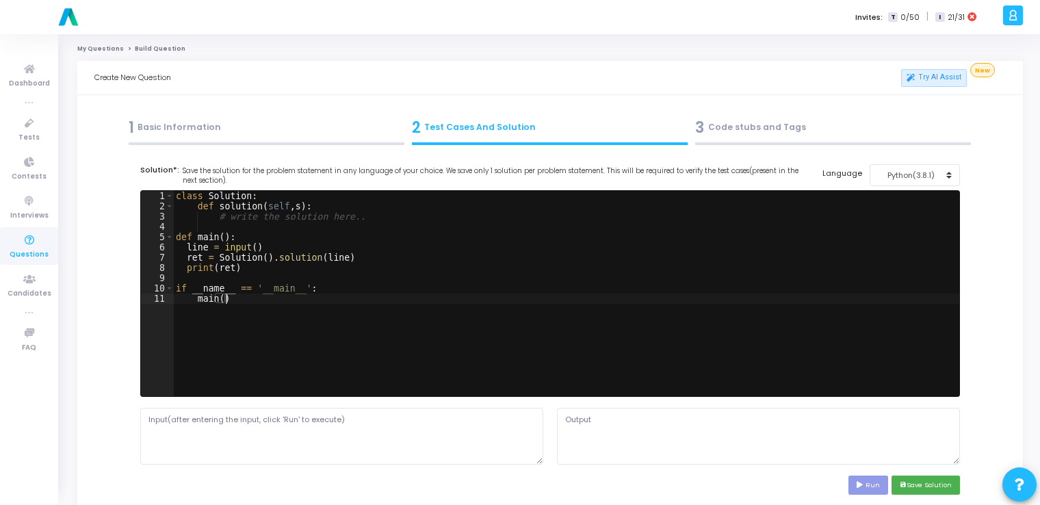
click at [523, 294] on div "class Solution : def solution ( self , s ) : # write the solution here.. def ma…" at bounding box center [566, 304] width 786 height 226
type textarea "if __name__ == '__main__': main()"
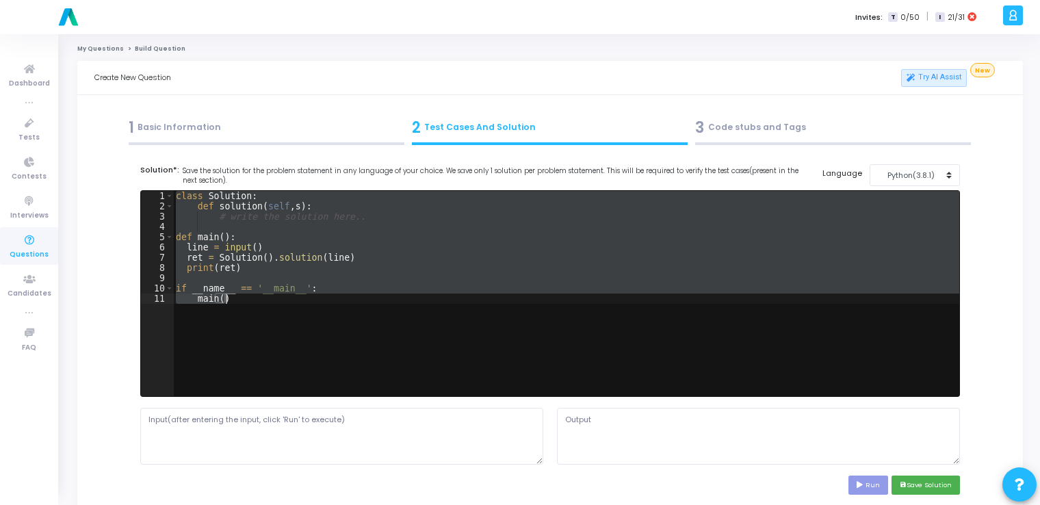
paste textarea
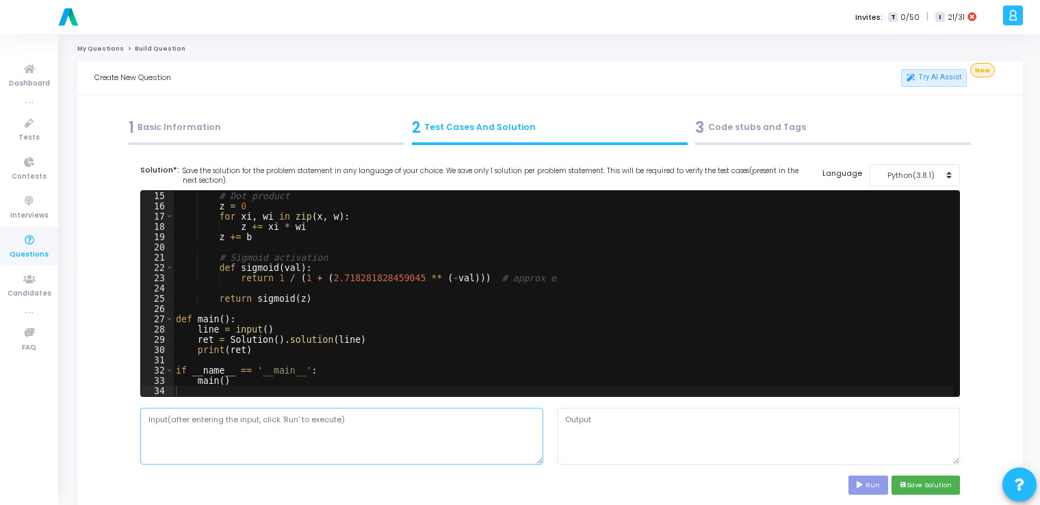
click at [315, 442] on textarea at bounding box center [341, 436] width 403 height 56
paste textarea "1,2,3;0.2,0.4,0.6;0.5"
type textarea "1,2,3;0.2,0.4,0.6;0.5"
click at [523, 489] on button "Run" at bounding box center [869, 485] width 40 height 18
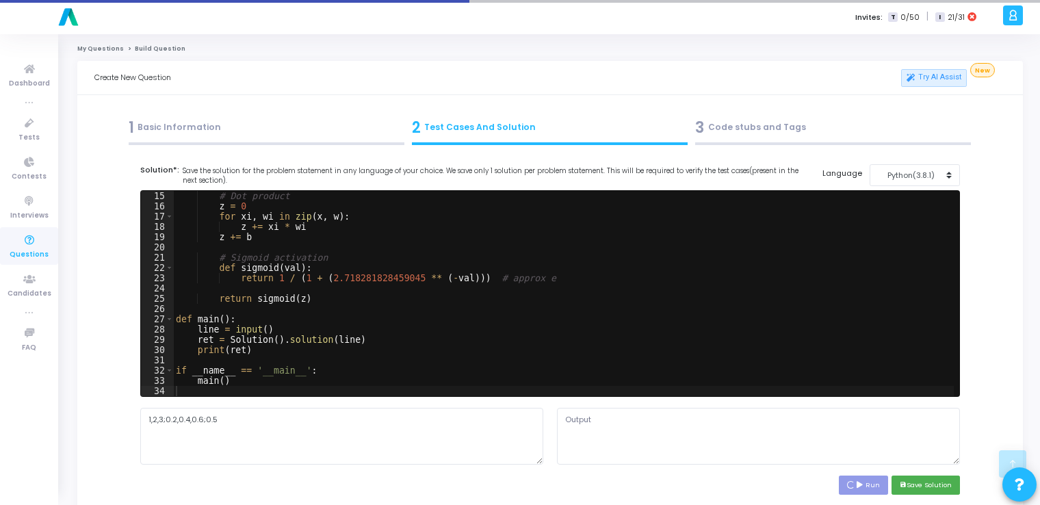
scroll to position [235, 0]
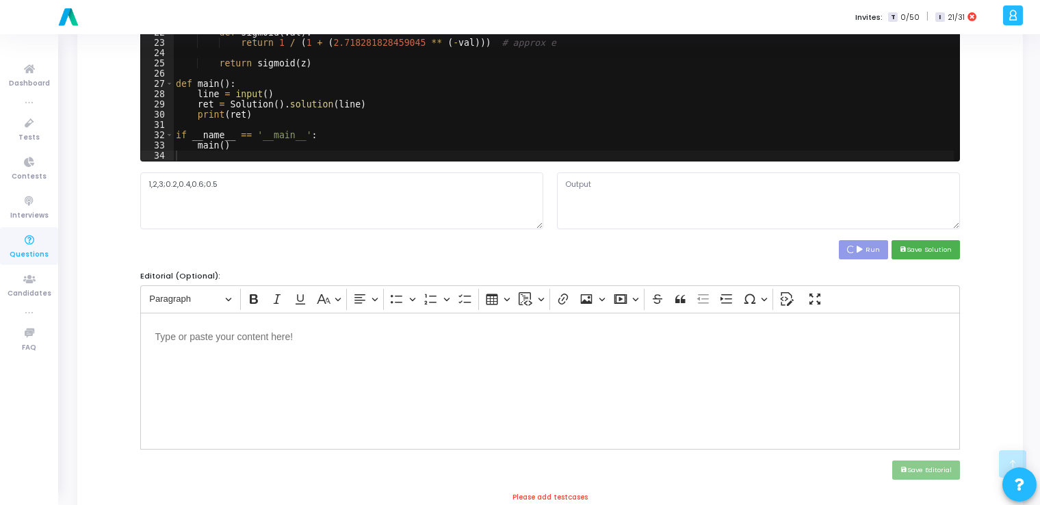
type textarea "0.9644288107273639"
drag, startPoint x: 647, startPoint y: 182, endPoint x: 559, endPoint y: 179, distance: 87.6
click at [523, 179] on textarea "0.9644288107273639" at bounding box center [758, 200] width 403 height 56
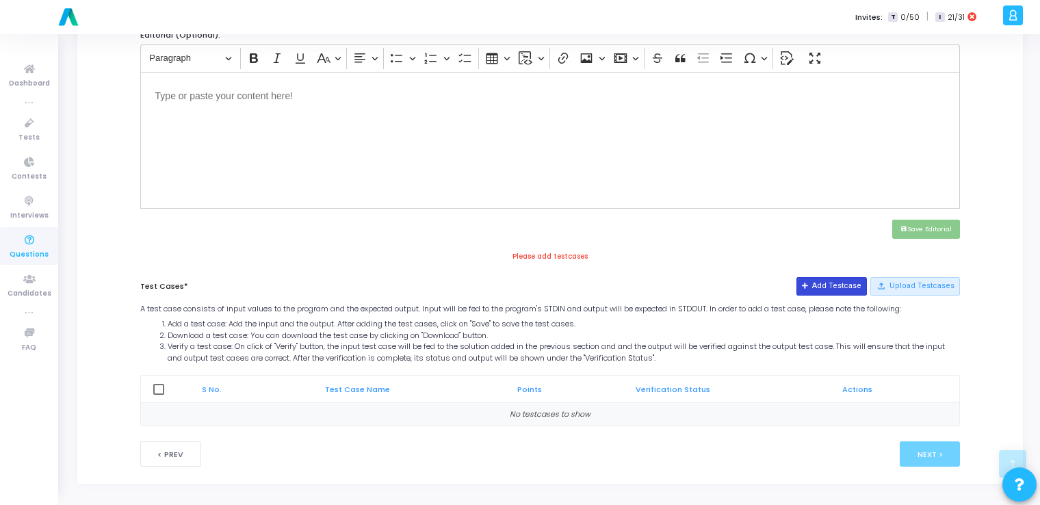
click at [523, 278] on button "Add Testcase" at bounding box center [832, 286] width 70 height 18
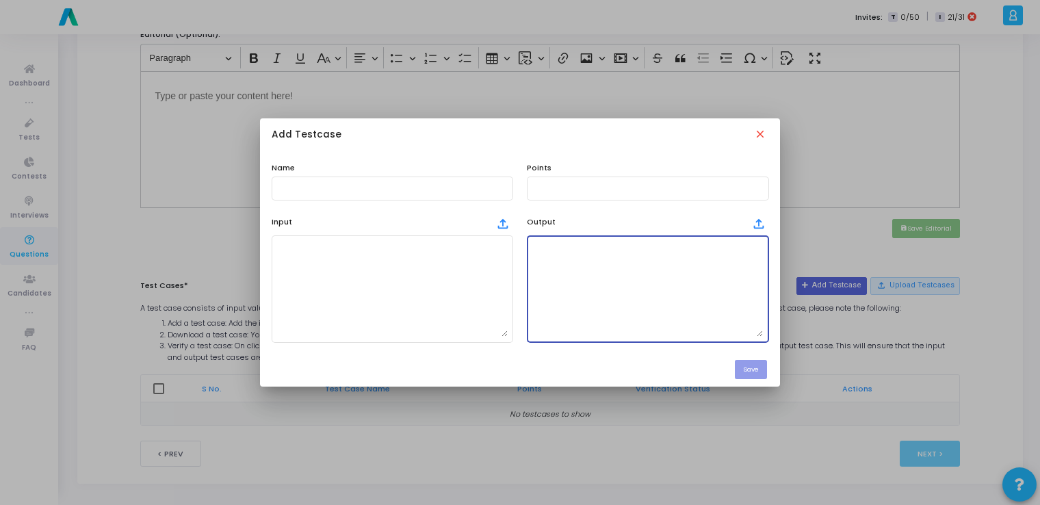
click at [523, 324] on textarea at bounding box center [647, 289] width 231 height 96
paste textarea "0.9241418199787566"
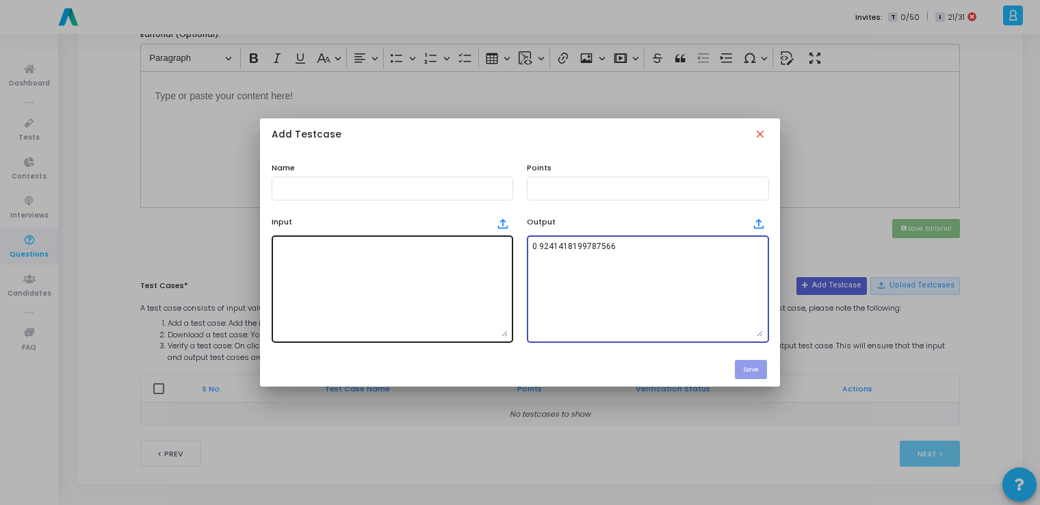
type textarea "0.9241418199787566"
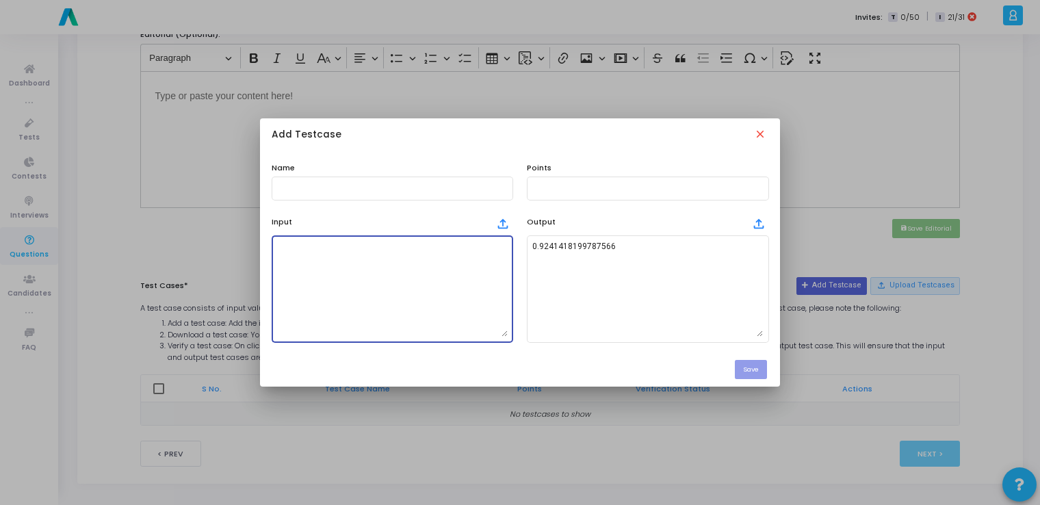
click at [379, 300] on textarea at bounding box center [392, 289] width 231 height 96
paste textarea "1,2,3;0.2,0.4,0.6;0.5"
type textarea "1,2,3;0.2,0.4,0.6;0.5"
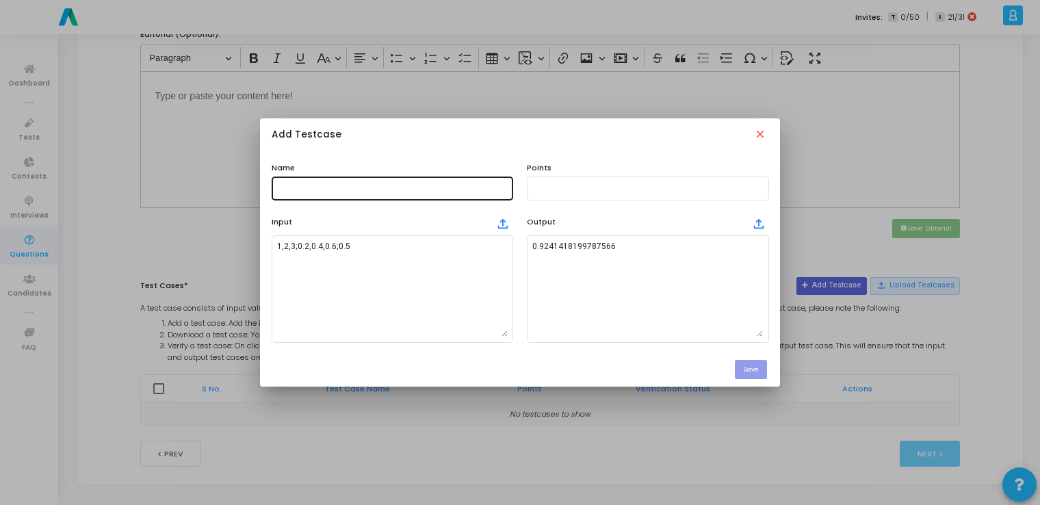
click at [457, 181] on div at bounding box center [392, 186] width 231 height 25
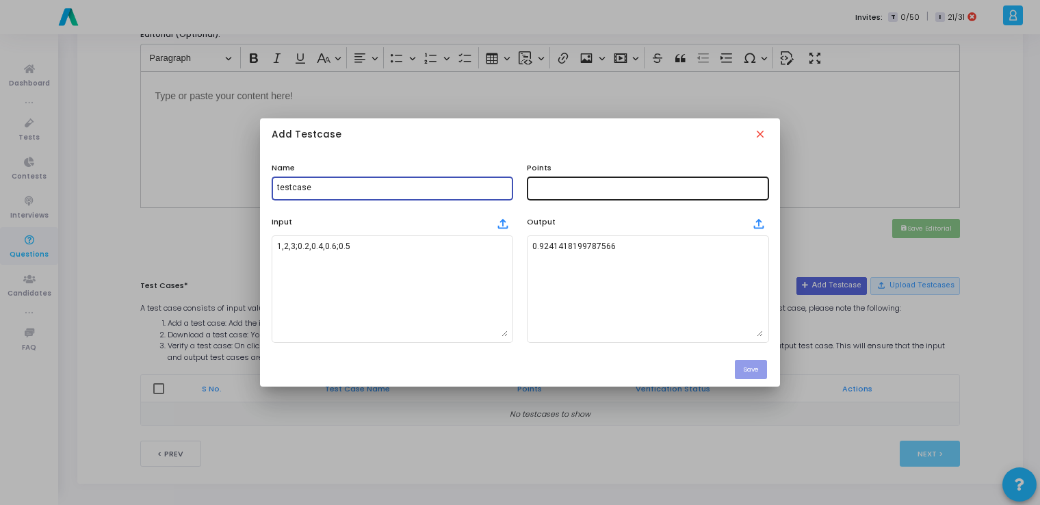
type input "testcase"
click at [523, 179] on div at bounding box center [647, 186] width 231 height 25
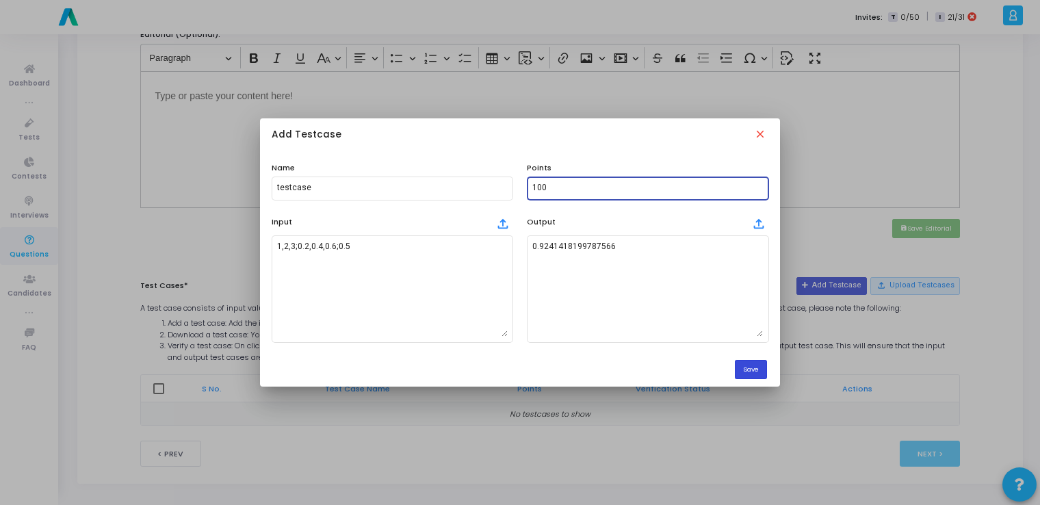
type input "100"
click at [523, 367] on button "Save" at bounding box center [751, 369] width 32 height 18
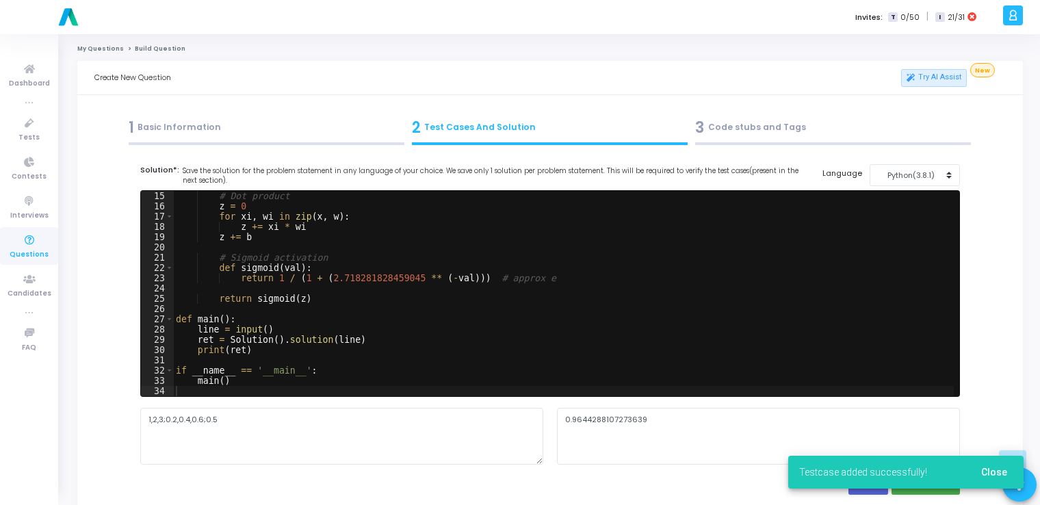
scroll to position [476, 0]
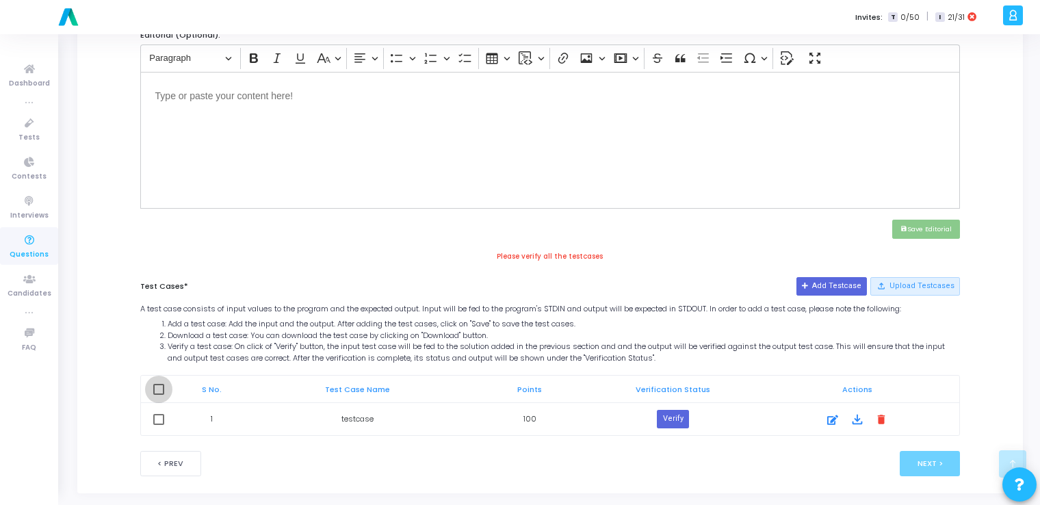
click at [158, 388] on span at bounding box center [158, 389] width 11 height 11
click at [158, 395] on input "checkbox" at bounding box center [158, 395] width 1 height 1
checkbox input "true"
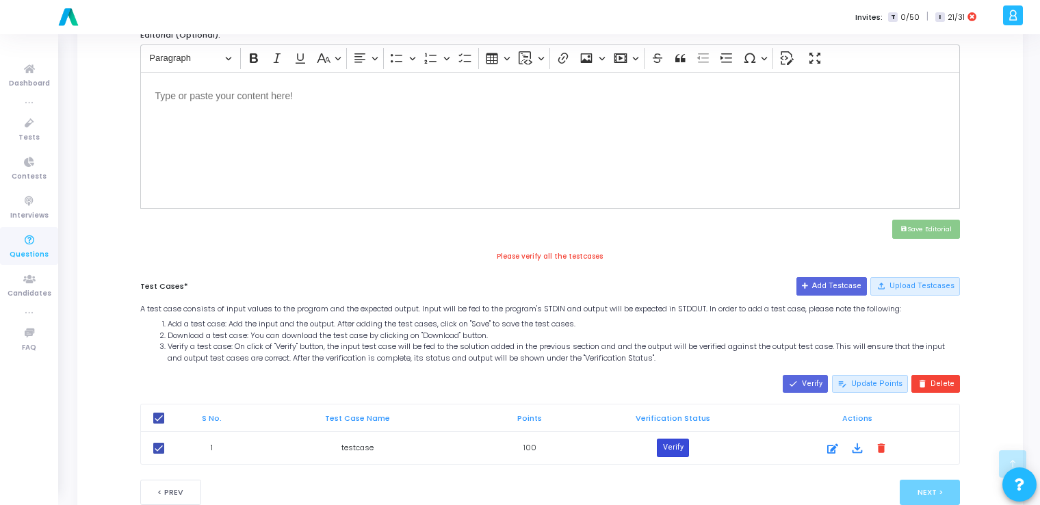
click at [523, 442] on button "Verify" at bounding box center [672, 448] width 31 height 18
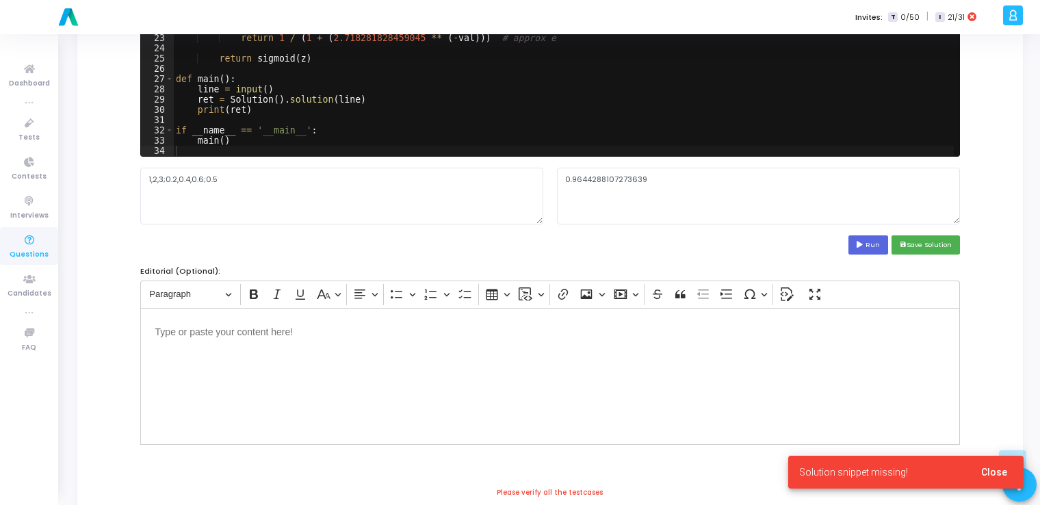
scroll to position [240, 0]
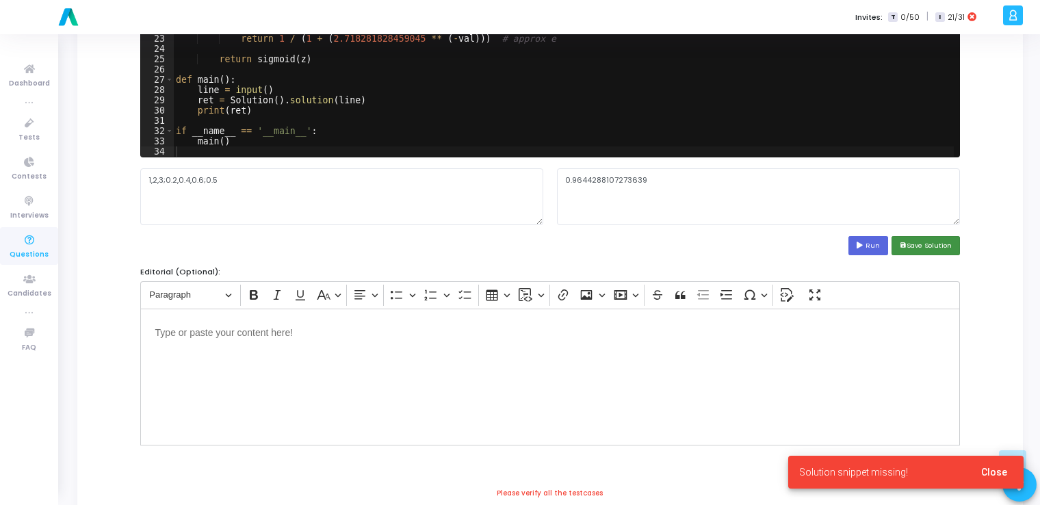
click at [523, 241] on button "save Save Solution" at bounding box center [926, 245] width 68 height 18
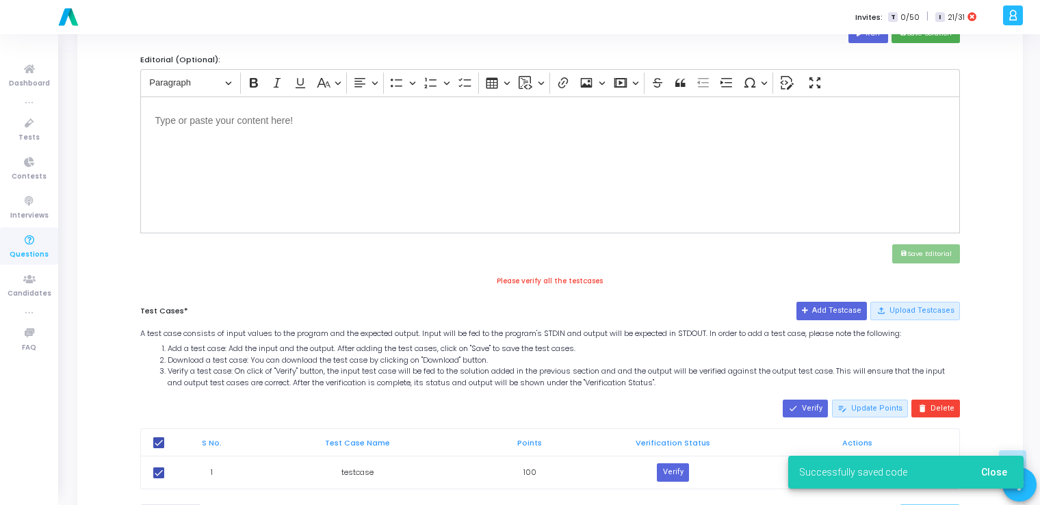
scroll to position [515, 0]
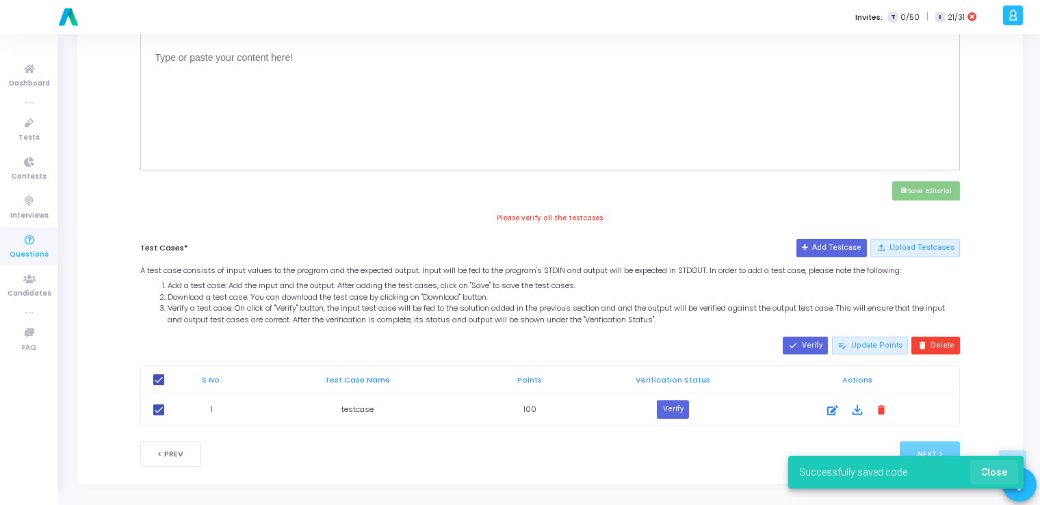
click at [523, 476] on span "Close" at bounding box center [994, 472] width 26 height 11
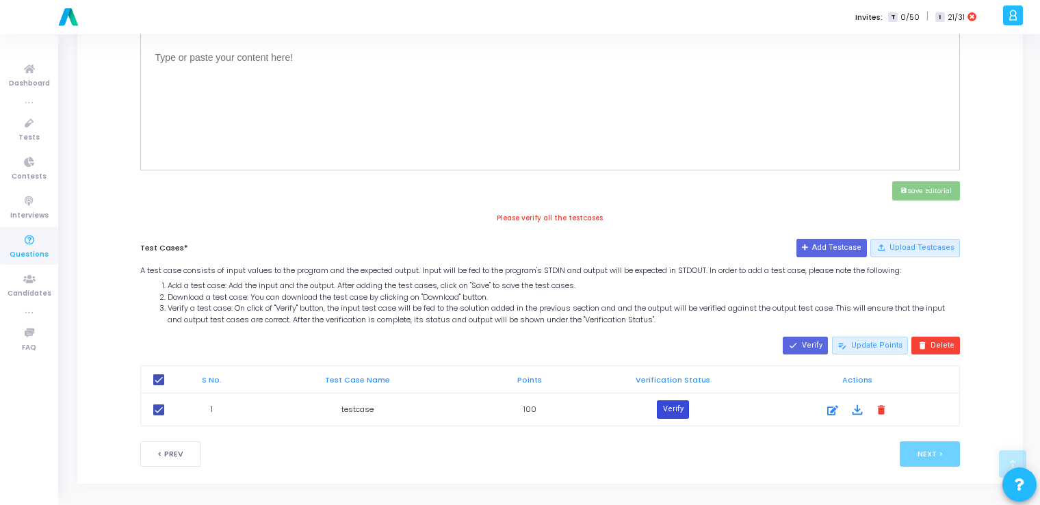
click at [523, 413] on button "Verify" at bounding box center [672, 409] width 31 height 18
click at [523, 406] on icon at bounding box center [832, 412] width 11 height 16
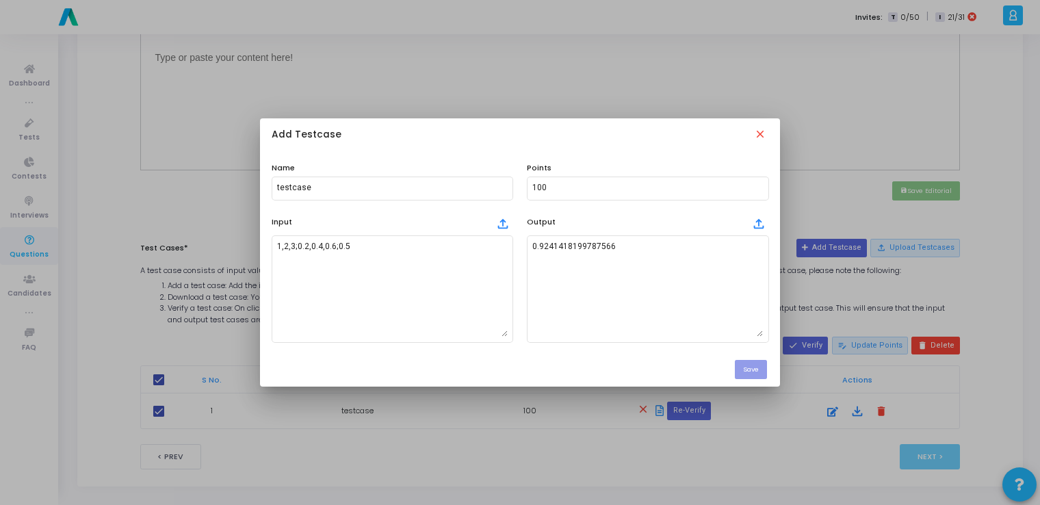
scroll to position [0, 0]
click at [523, 131] on mat-icon "close" at bounding box center [761, 135] width 15 height 15
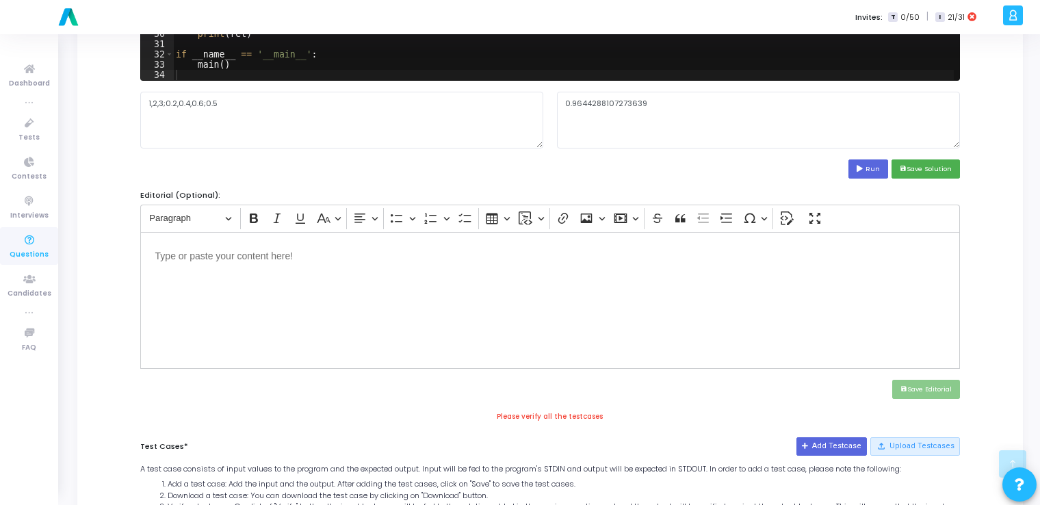
scroll to position [312, 0]
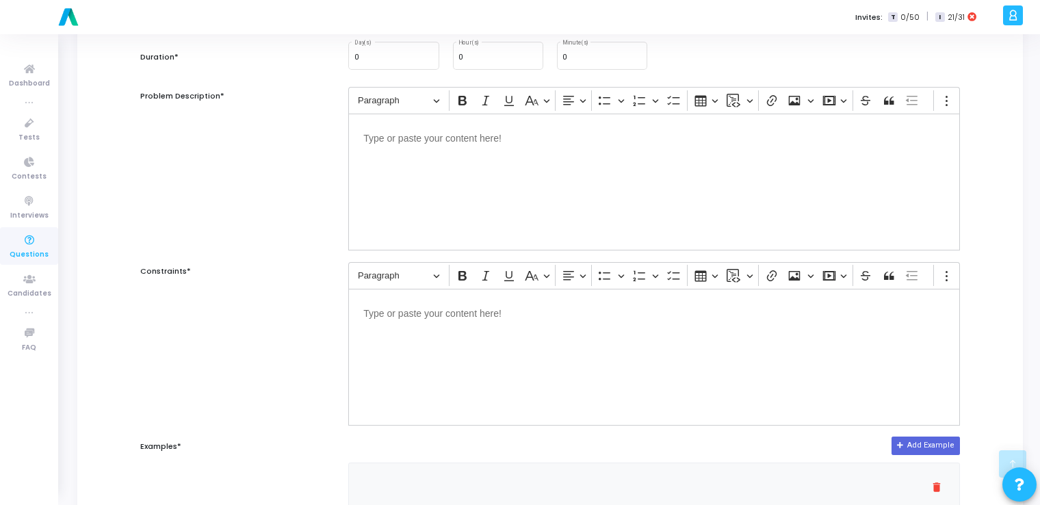
scroll to position [142, 0]
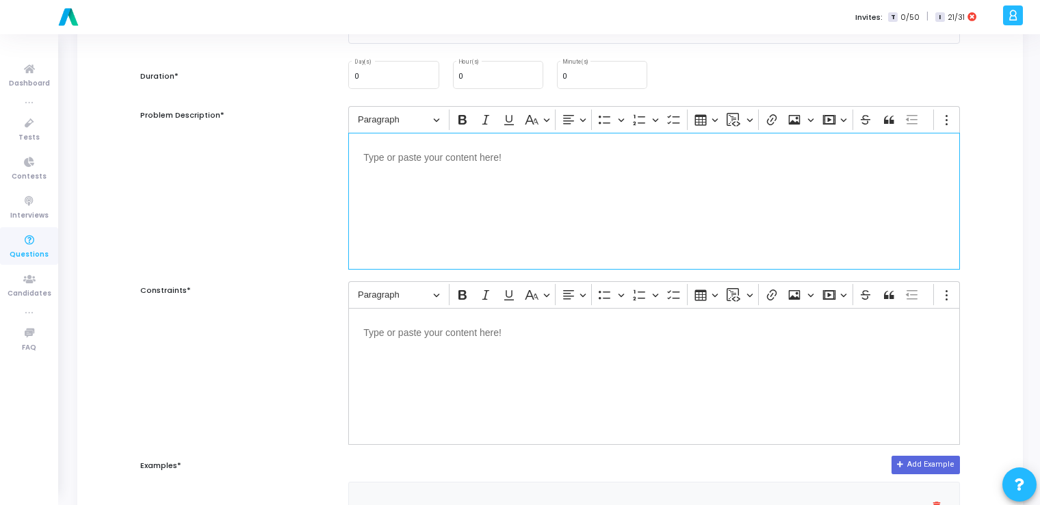
click at [417, 175] on div "Editor editing area: main" at bounding box center [654, 201] width 612 height 137
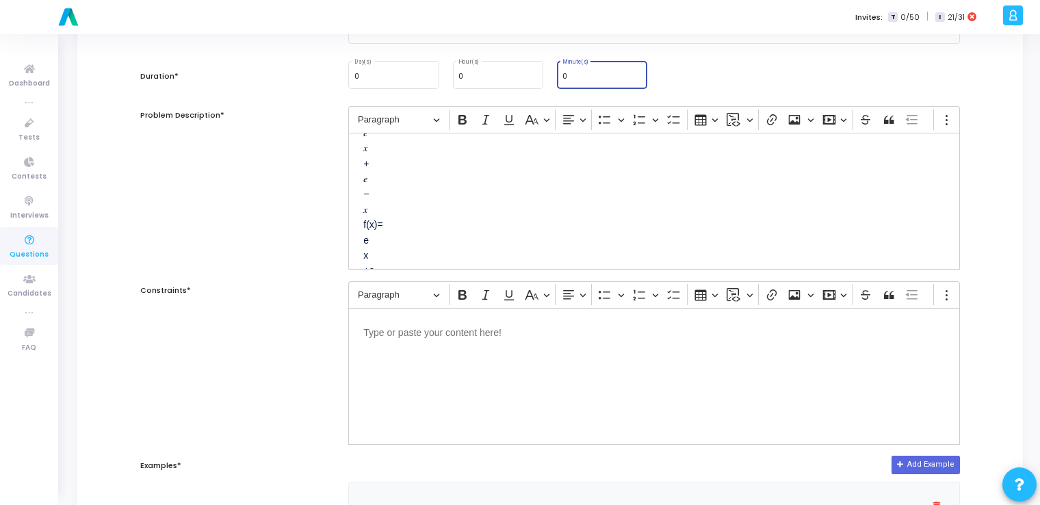
click at [584, 73] on input "0" at bounding box center [601, 77] width 79 height 8
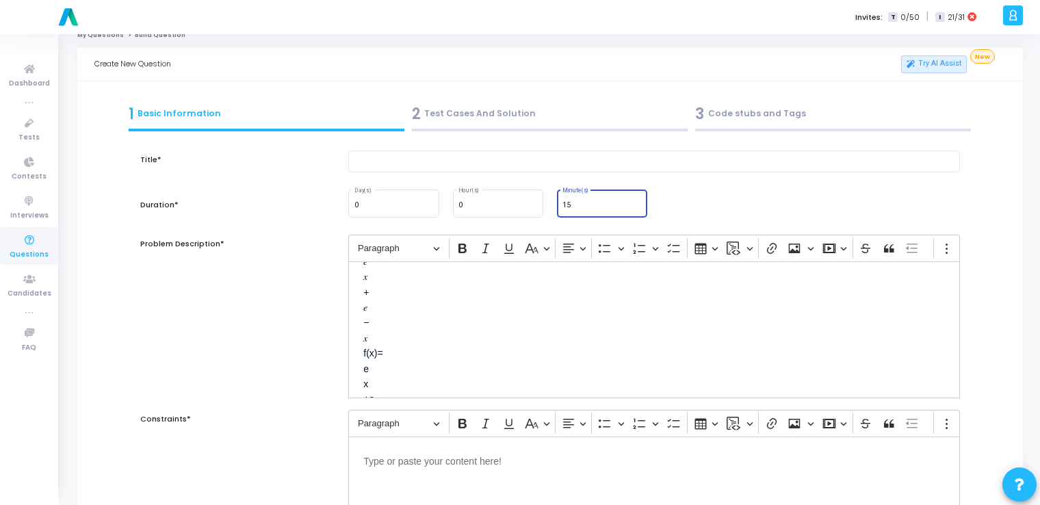
scroll to position [0, 0]
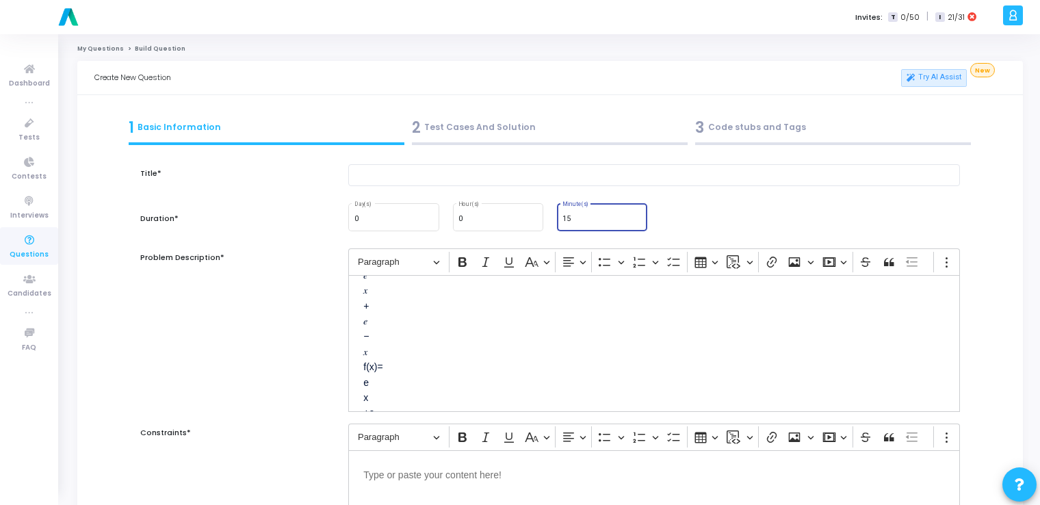
type input "15"
click at [385, 180] on input "text" at bounding box center [654, 175] width 612 height 23
paste input "Write a function to apply ReLU, Sigmoid, and Tanh activation functions."
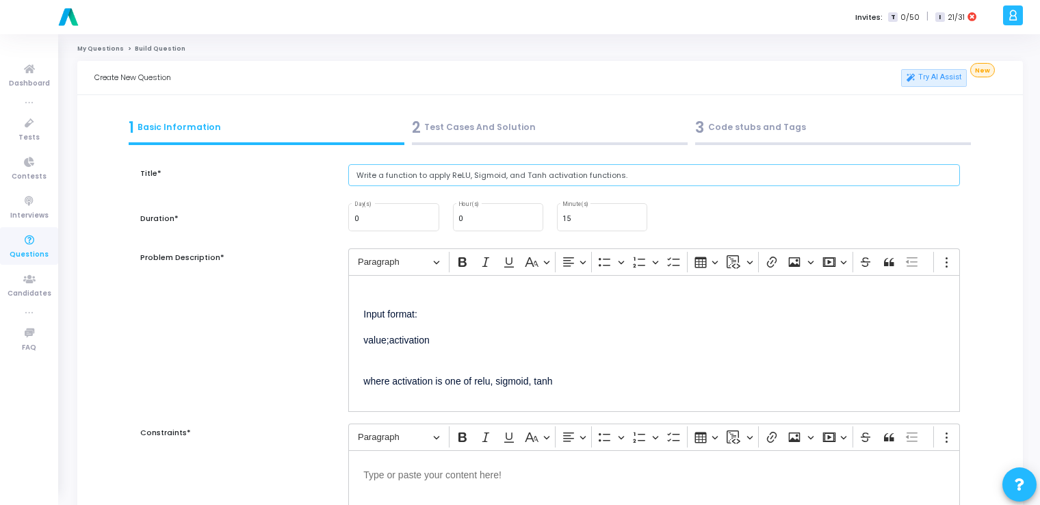
scroll to position [243, 0]
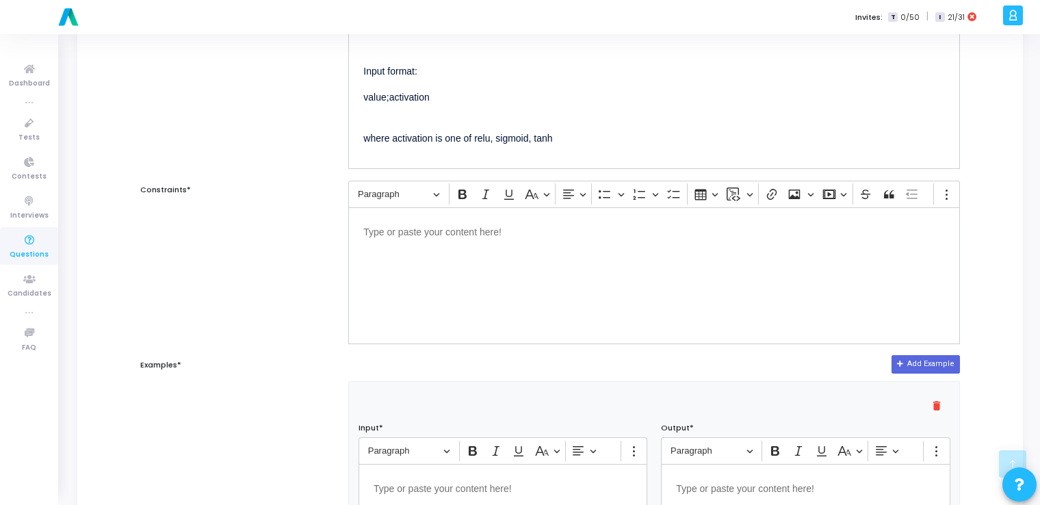
type input "Write a function to apply ReLU, Sigmoid, and Tanh activation functions."
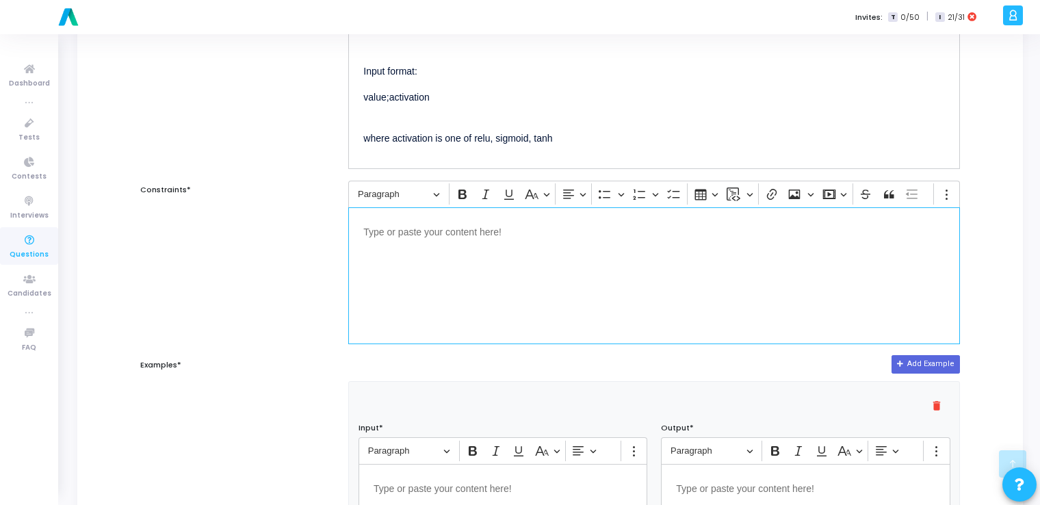
click at [534, 279] on div "Editor editing area: main" at bounding box center [654, 275] width 612 height 137
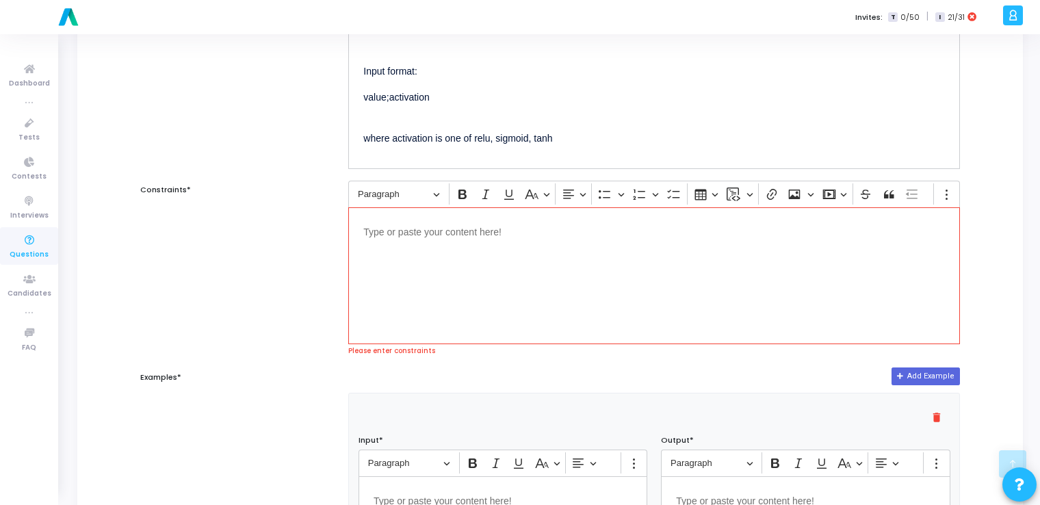
click at [431, 268] on div "Editor editing area: main" at bounding box center [654, 275] width 612 height 137
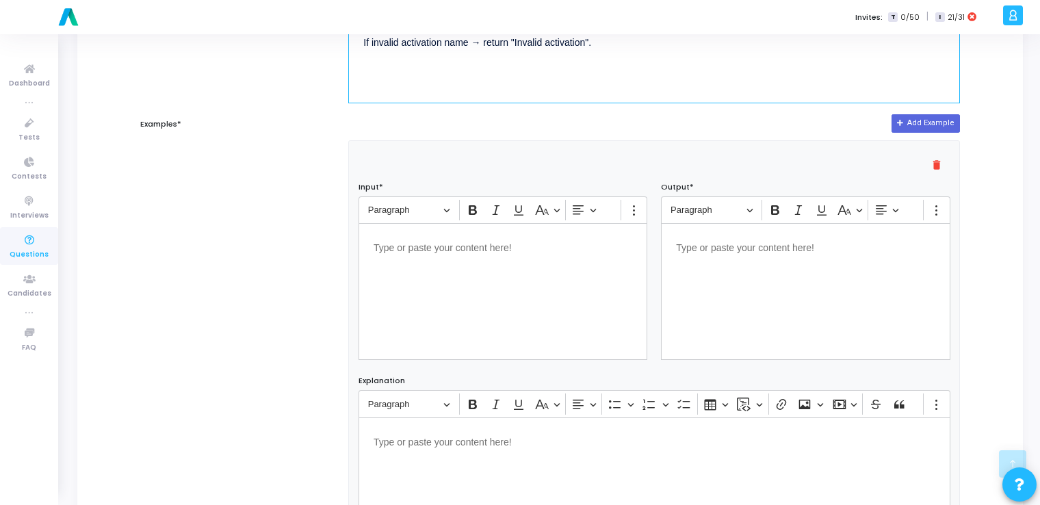
scroll to position [520, 0]
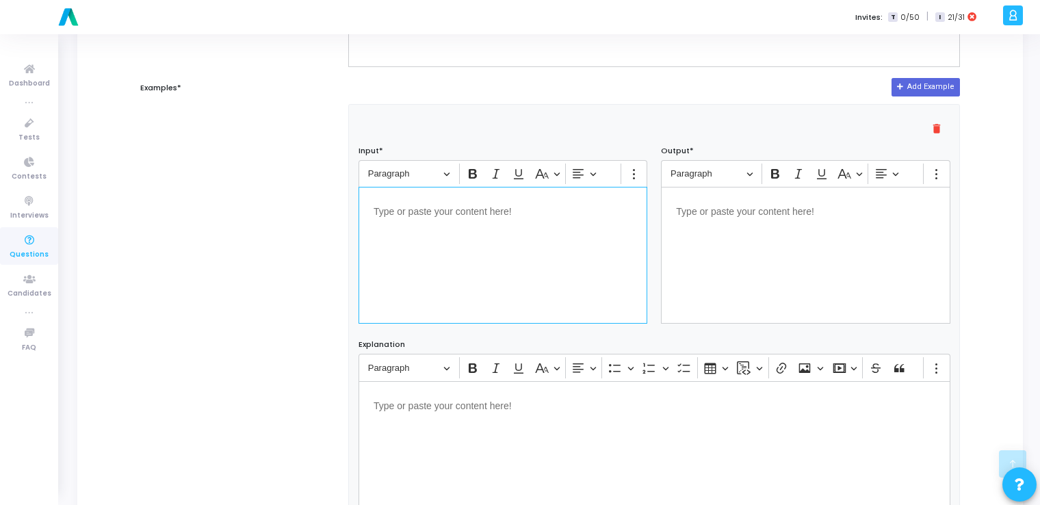
click at [431, 268] on div "Editor editing area: main" at bounding box center [503, 255] width 289 height 137
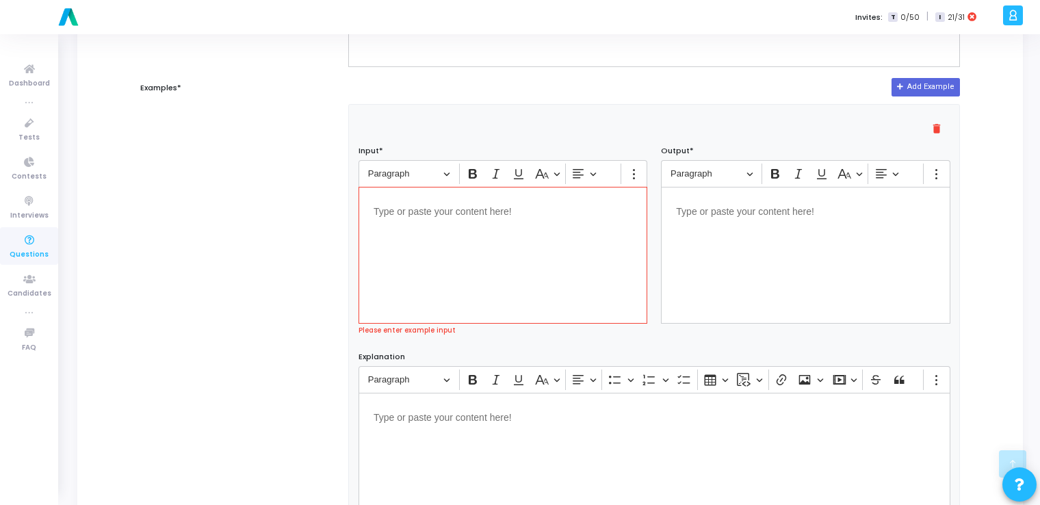
click at [450, 253] on div "Editor editing area: main" at bounding box center [503, 255] width 289 height 137
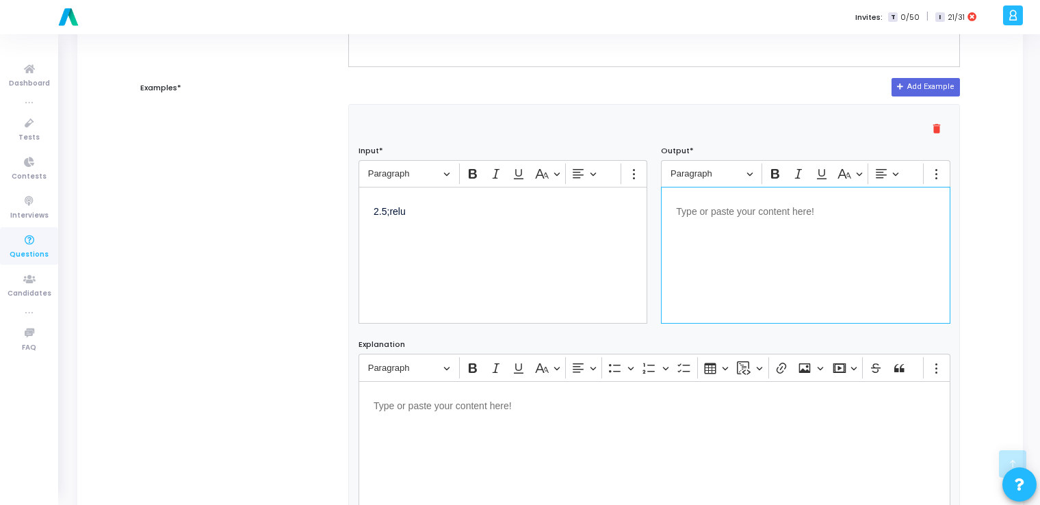
click at [760, 232] on div "Editor editing area: main" at bounding box center [805, 255] width 289 height 137
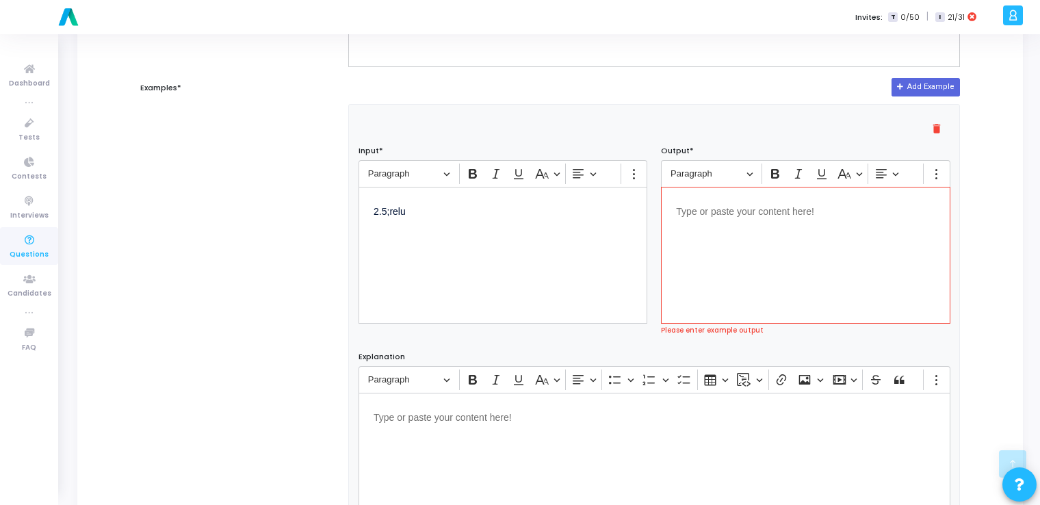
click at [795, 245] on div "Editor editing area: main" at bounding box center [805, 255] width 289 height 137
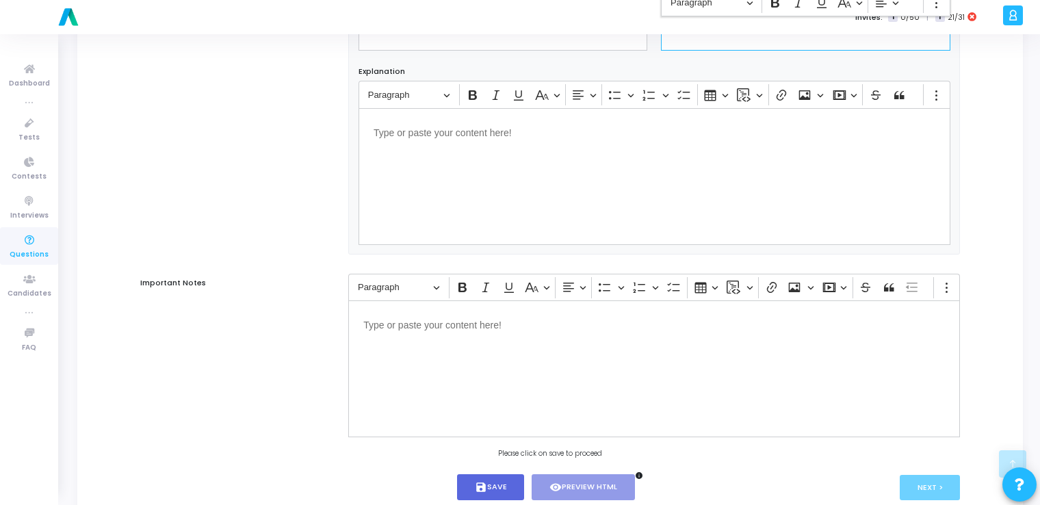
scroll to position [832, 0]
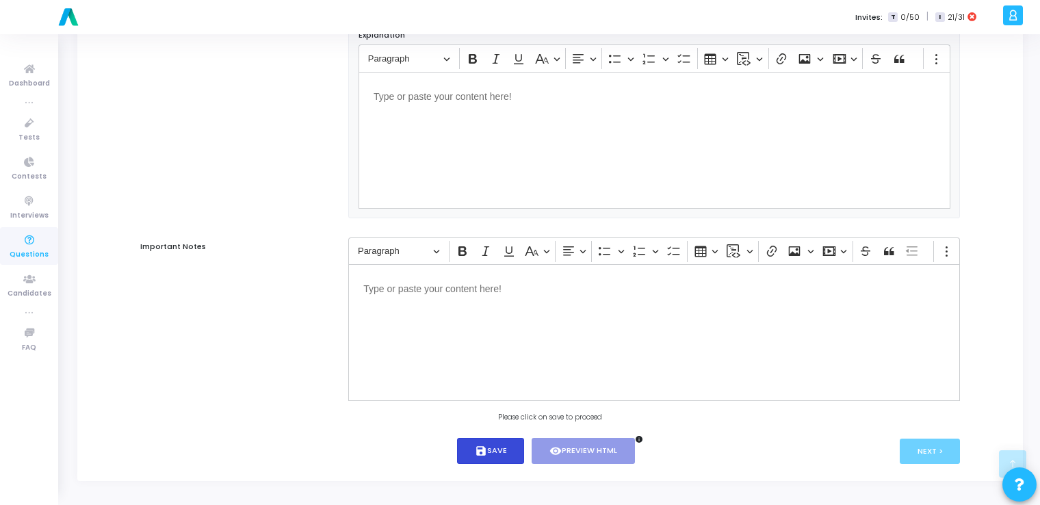
click at [500, 445] on button "save Save" at bounding box center [491, 451] width 68 height 27
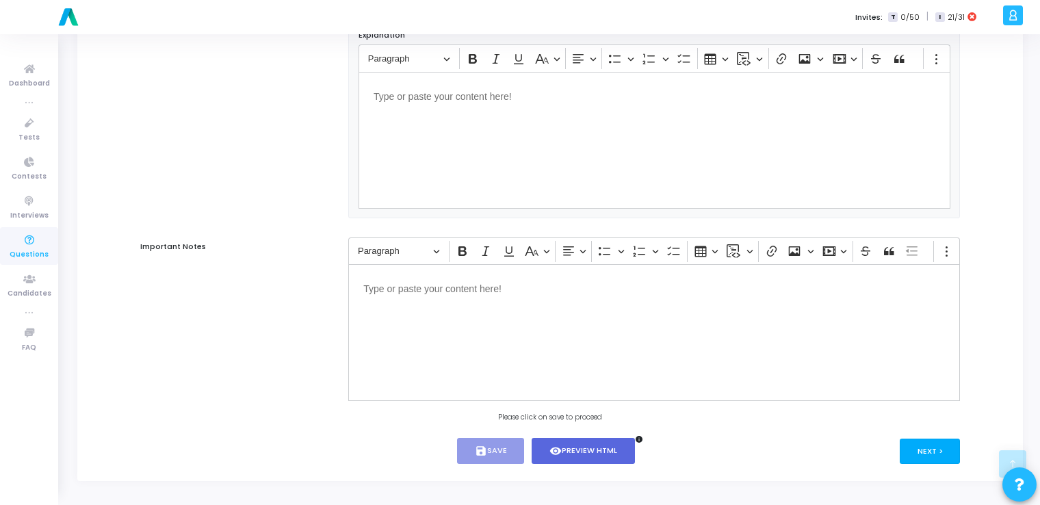
click at [931, 458] on button "Next >" at bounding box center [930, 451] width 61 height 25
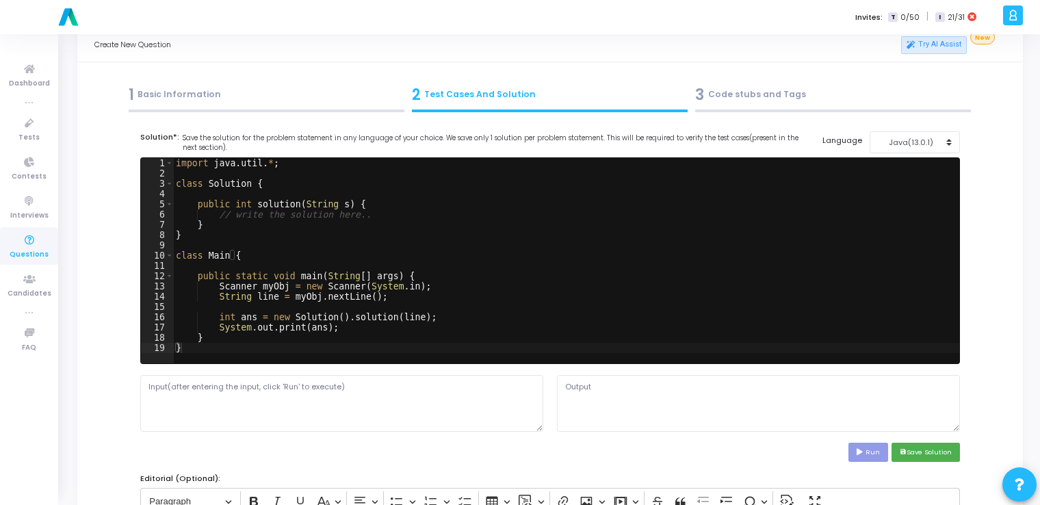
scroll to position [0, 0]
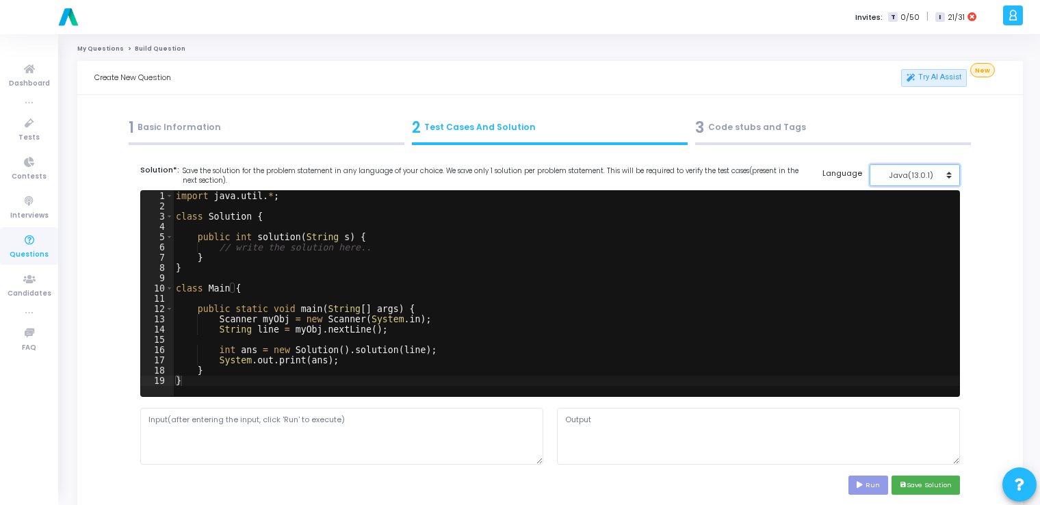
click at [930, 183] on button "Java(13.0.1)" at bounding box center [915, 175] width 91 height 23
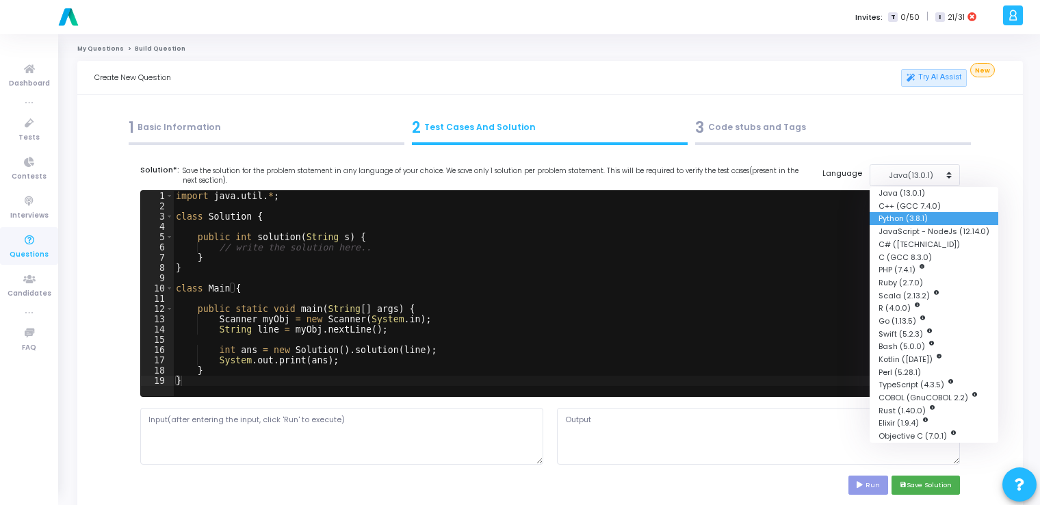
click at [901, 218] on button "Python (3.8.1)" at bounding box center [934, 218] width 129 height 13
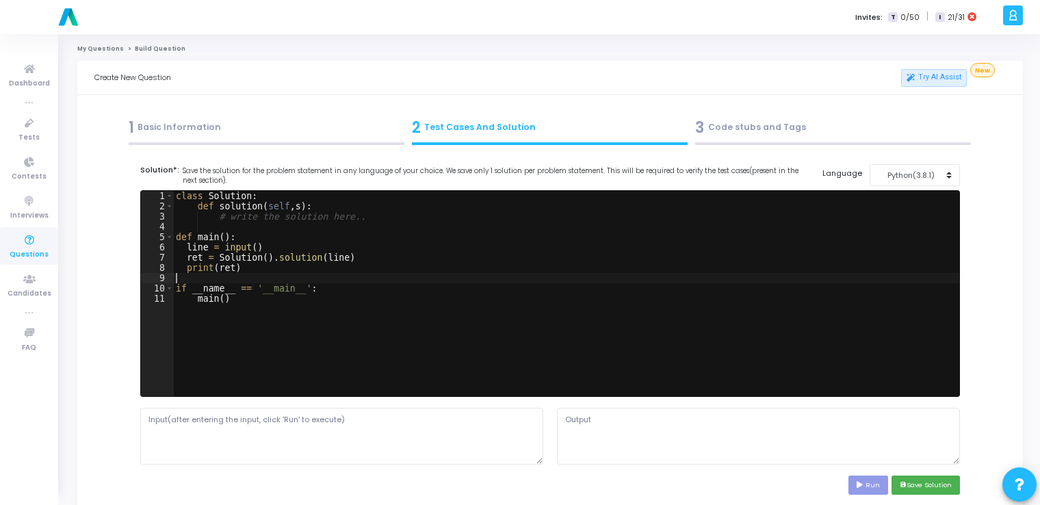
click at [413, 283] on div "class Solution : def solution ( self , s ) : # write the solution here.. def ma…" at bounding box center [566, 304] width 786 height 226
type textarea "if __name__ == '__main__': main()"
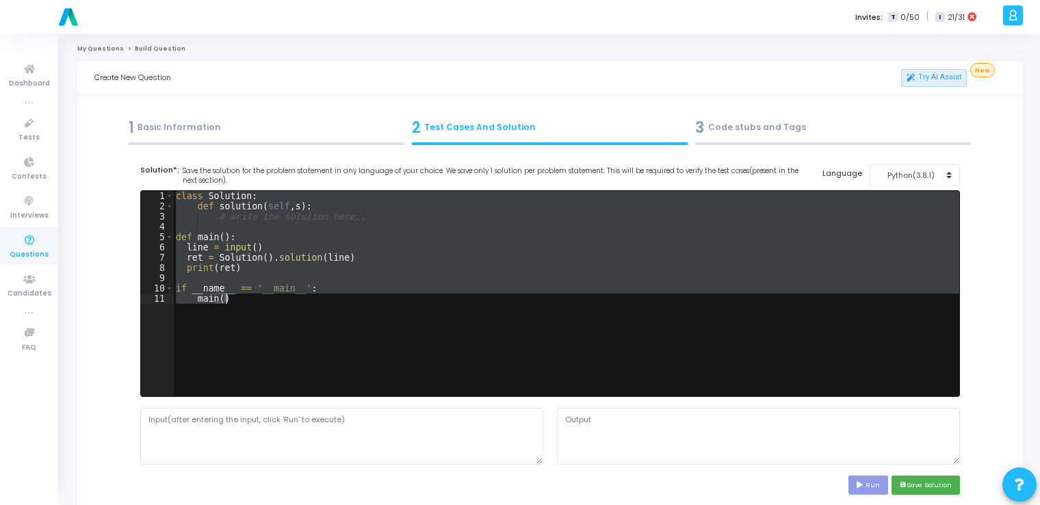
paste textarea
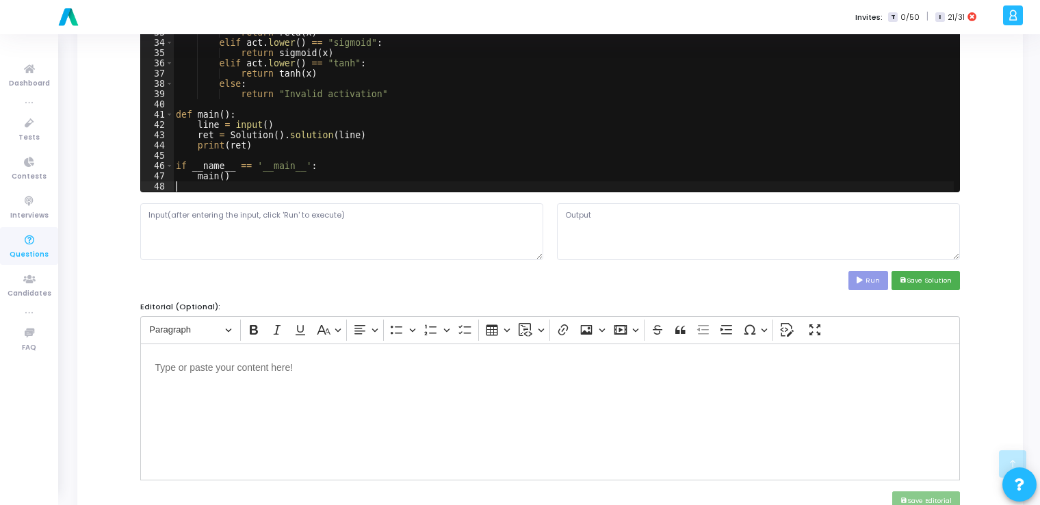
scroll to position [205, 0]
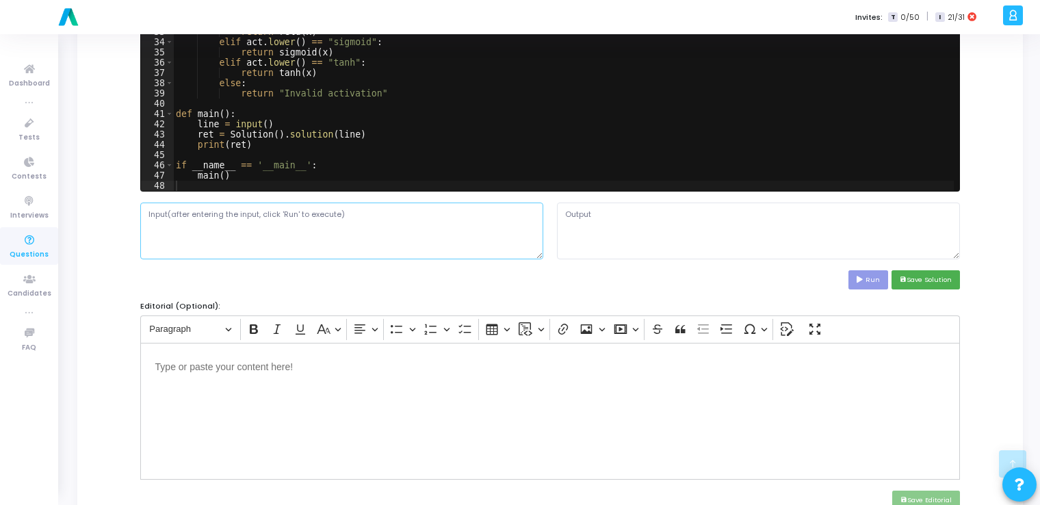
click at [333, 242] on textarea at bounding box center [341, 231] width 403 height 56
paste textarea "2.5;relu"
type textarea "2.5;relu"
click at [862, 279] on icon at bounding box center [861, 279] width 9 height 7
type textarea "2.5"
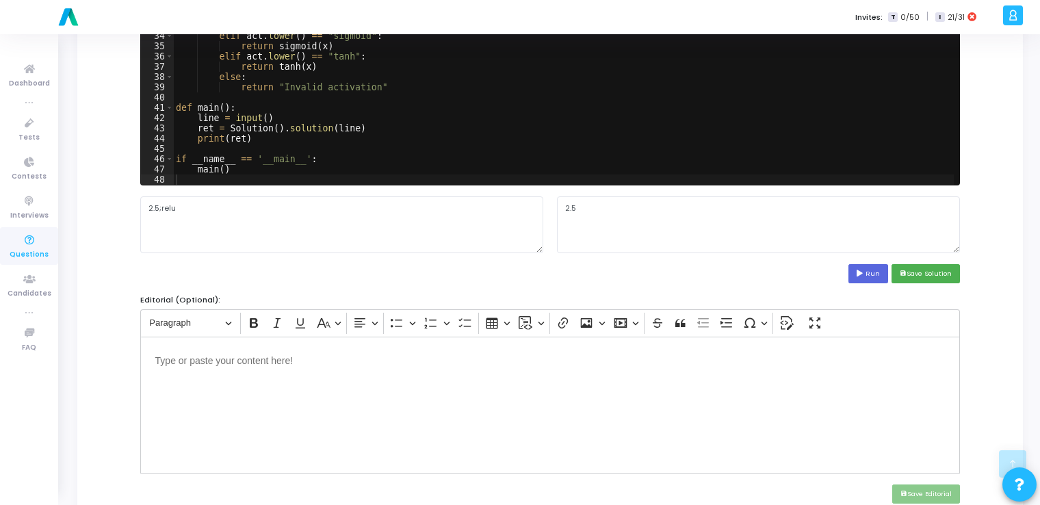
scroll to position [211, 0]
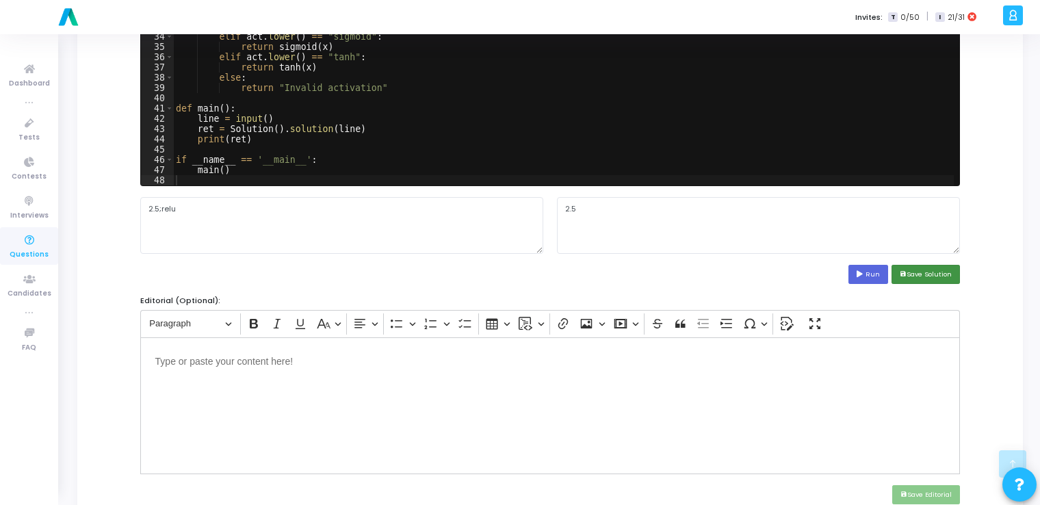
click at [932, 275] on button "save Save Solution" at bounding box center [926, 274] width 68 height 18
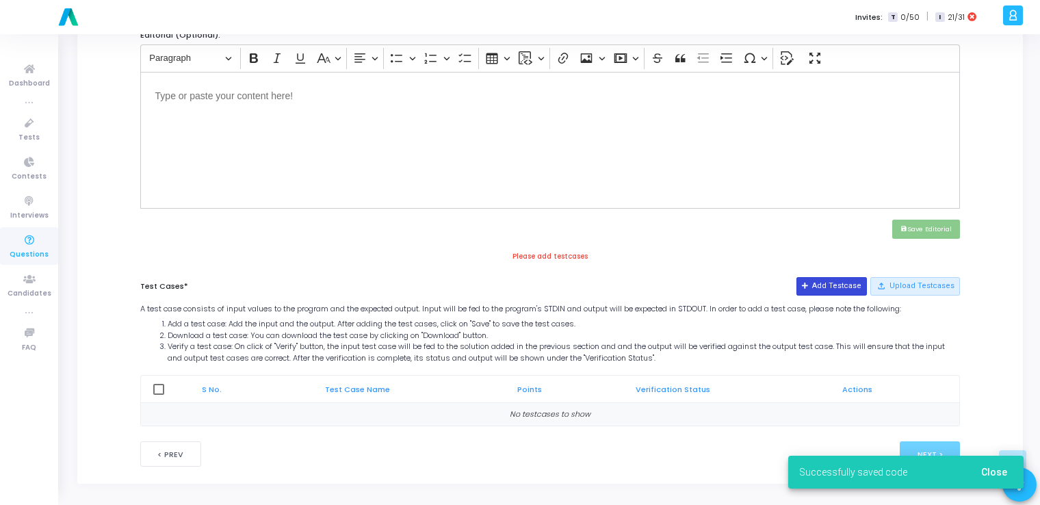
click at [829, 289] on button "Add Testcase" at bounding box center [832, 286] width 70 height 18
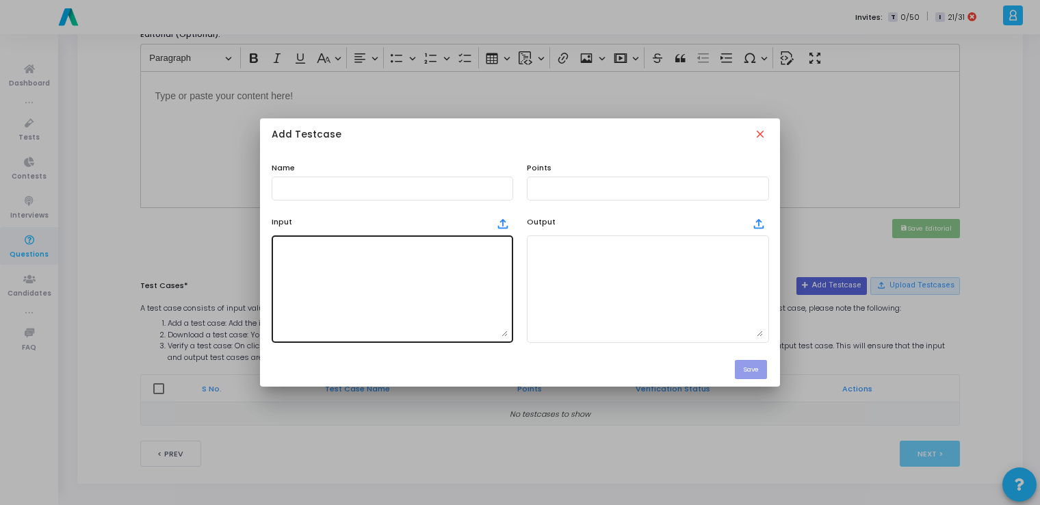
click at [368, 315] on textarea at bounding box center [392, 289] width 231 height 96
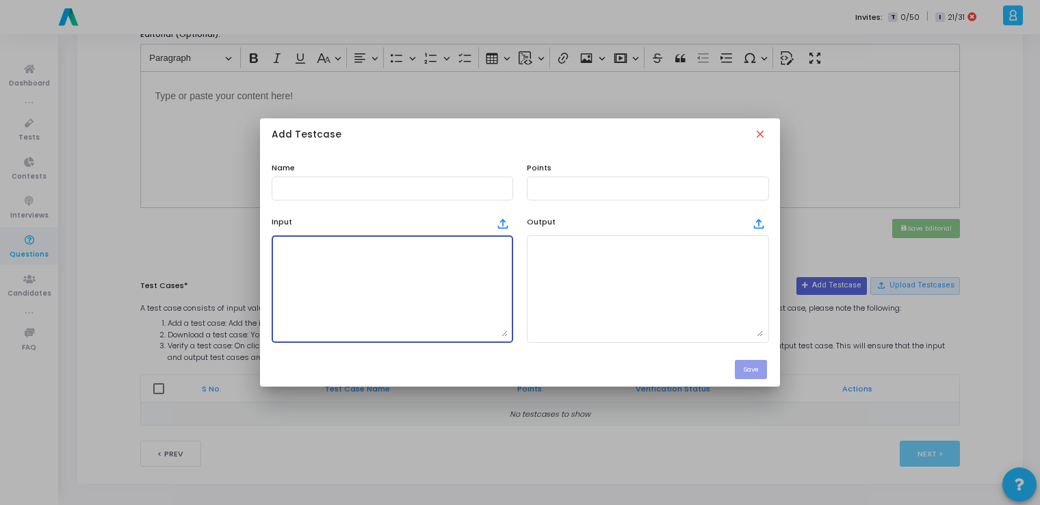
paste textarea "2.5;relu"
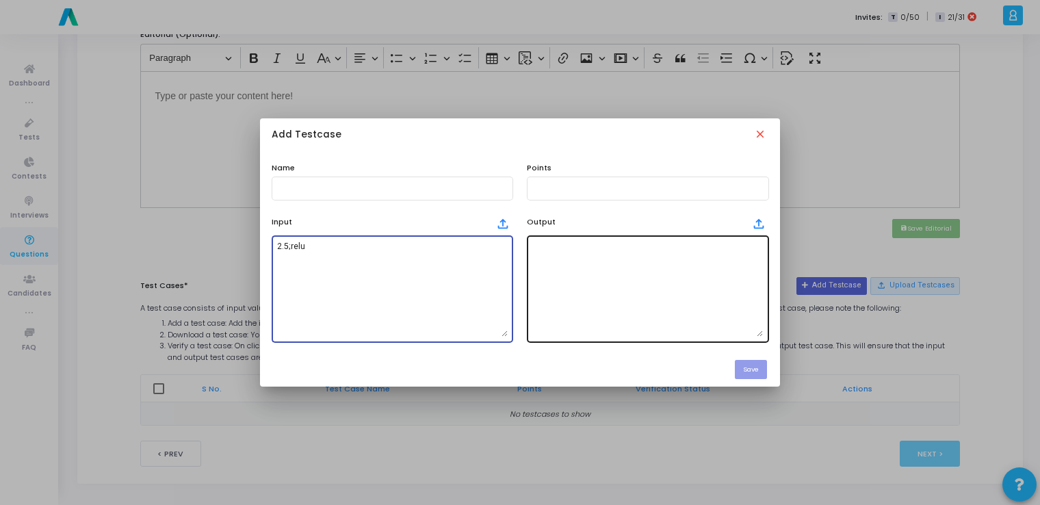
type textarea "2.5;relu"
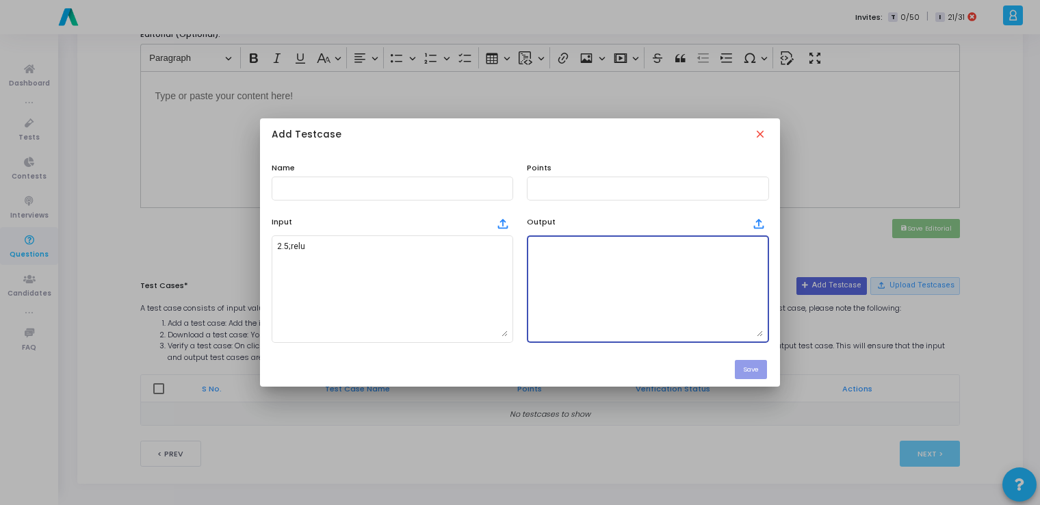
click at [635, 324] on textarea at bounding box center [647, 289] width 231 height 96
type textarea "2.5"
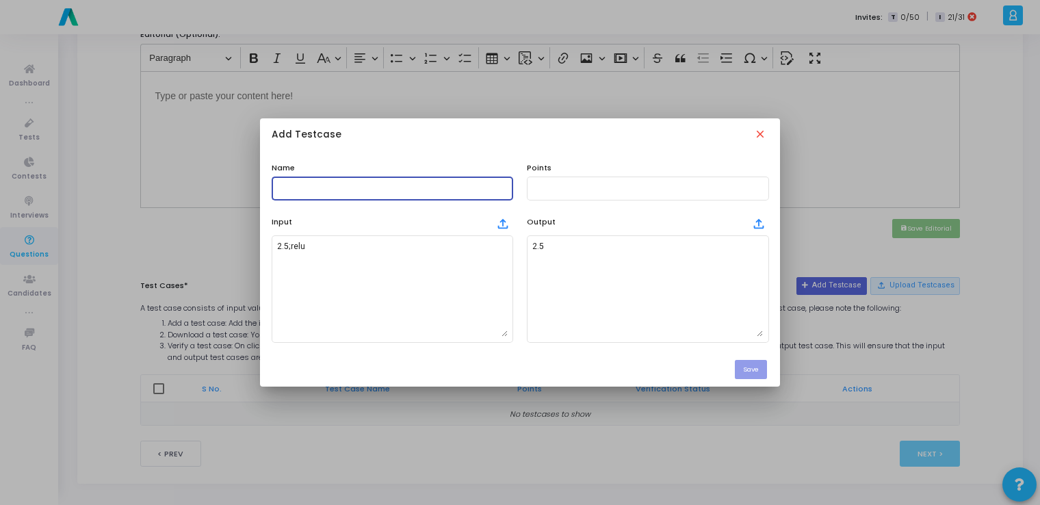
click at [353, 187] on input "text" at bounding box center [392, 188] width 231 height 10
type input "testcase"
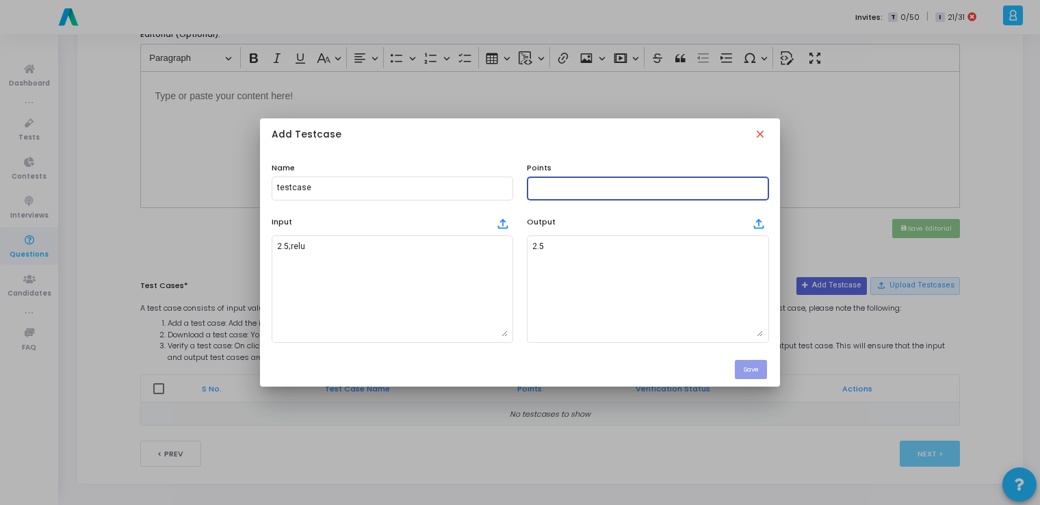
click at [543, 184] on input "text" at bounding box center [647, 188] width 231 height 10
type input "100"
click at [747, 364] on button "Save" at bounding box center [751, 369] width 32 height 18
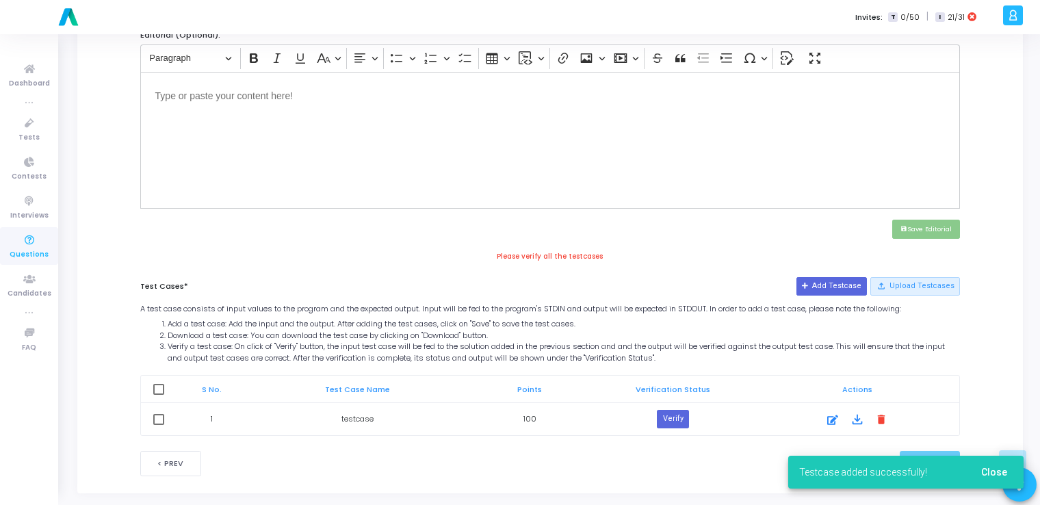
scroll to position [486, 0]
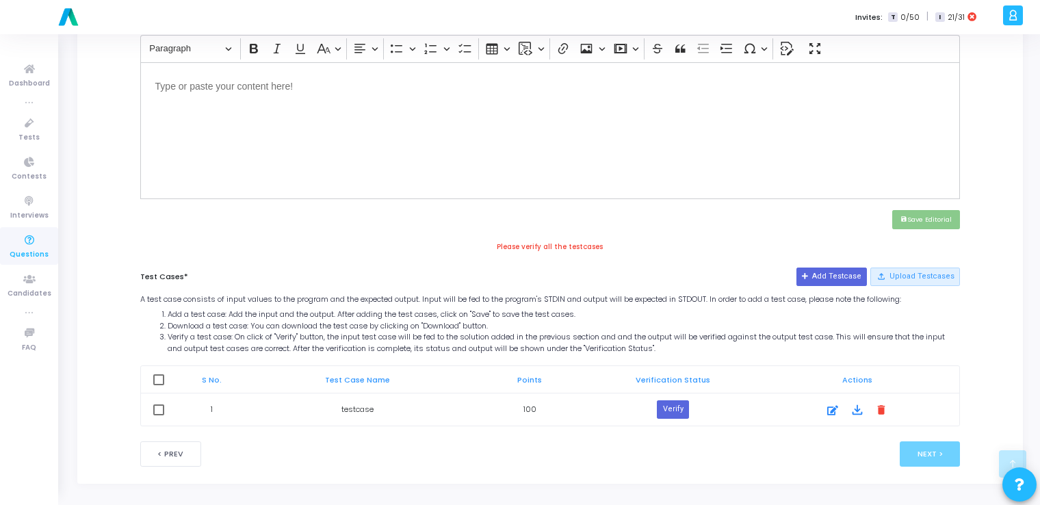
click at [164, 379] on th at bounding box center [159, 379] width 36 height 27
click at [159, 377] on span at bounding box center [158, 379] width 11 height 11
click at [159, 385] on input "checkbox" at bounding box center [158, 385] width 1 height 1
checkbox input "true"
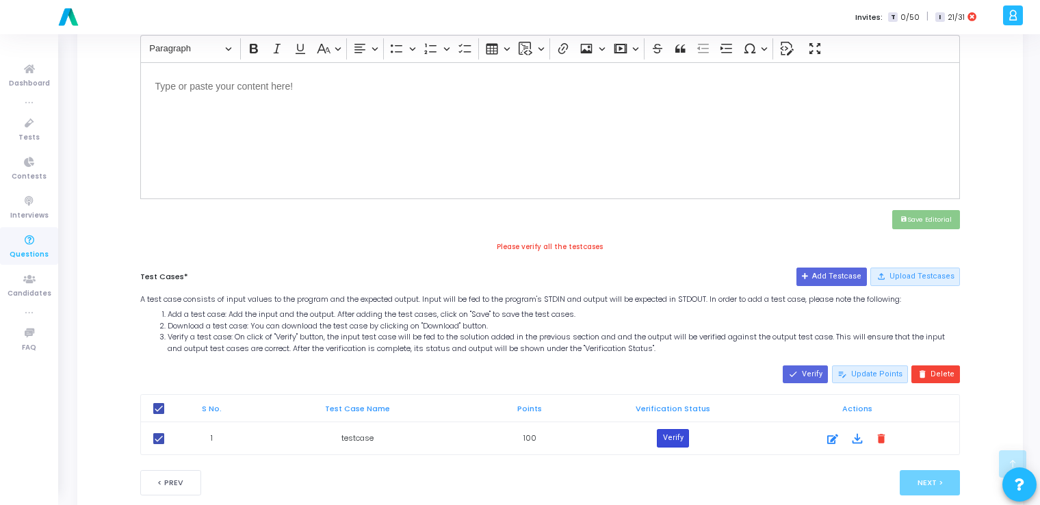
click at [674, 431] on button "Verify" at bounding box center [672, 438] width 31 height 18
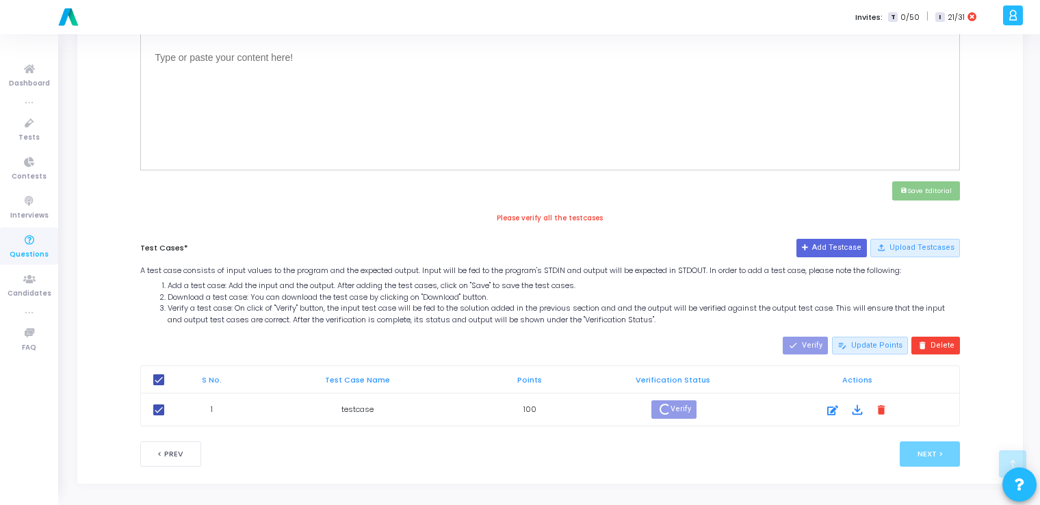
scroll to position [502, 0]
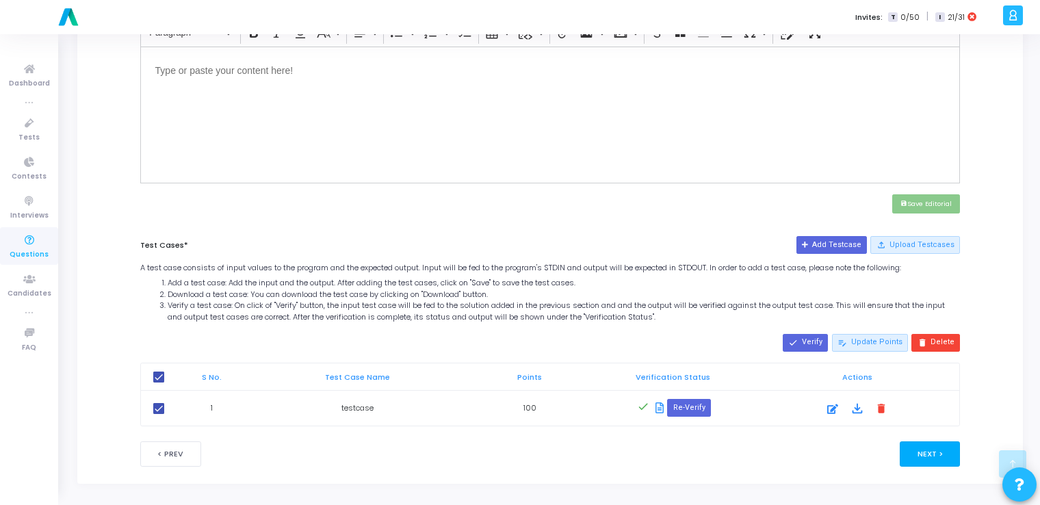
click at [931, 448] on button "Next >" at bounding box center [930, 453] width 61 height 25
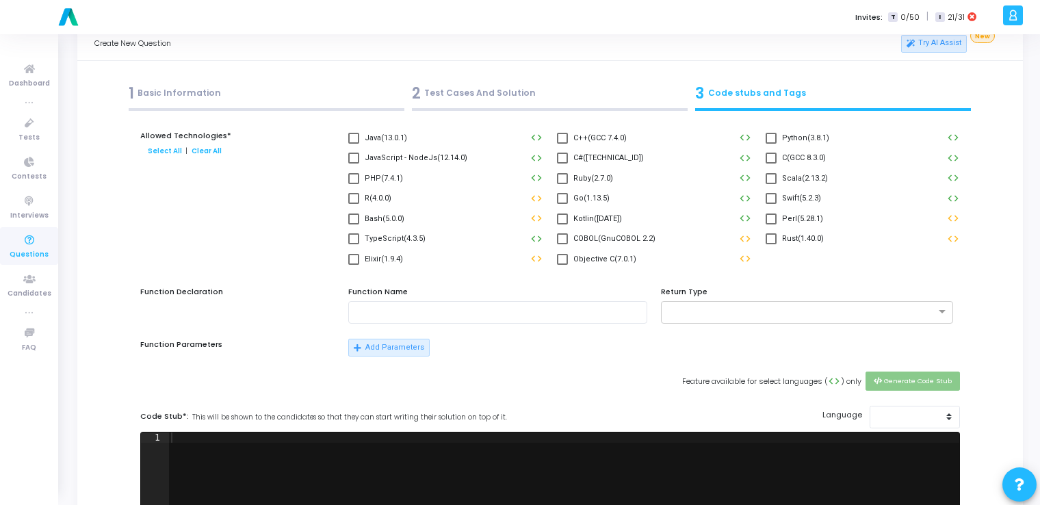
scroll to position [0, 0]
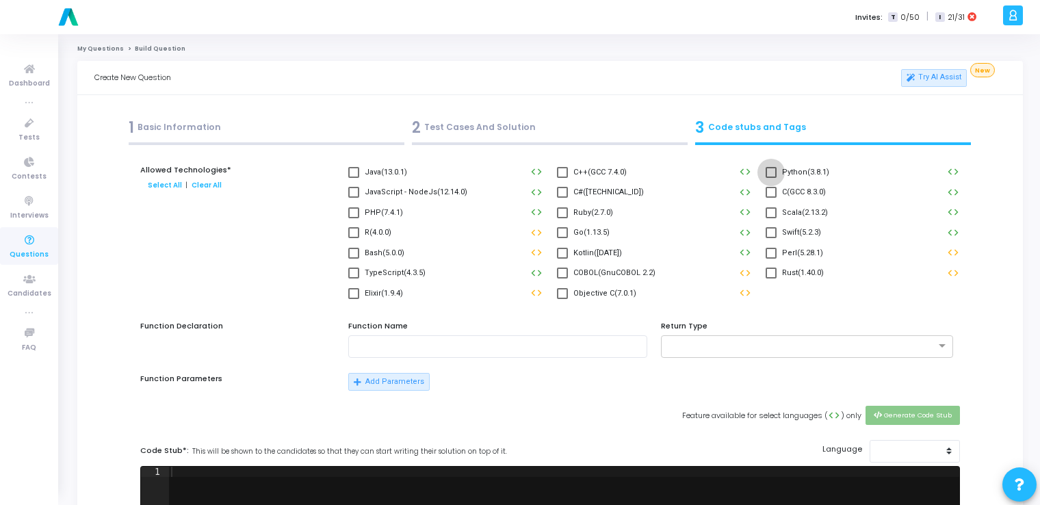
click at [771, 170] on span at bounding box center [771, 172] width 11 height 11
click at [771, 178] on input "Python(3.8.1)" at bounding box center [771, 178] width 1 height 1
checkbox input "true"
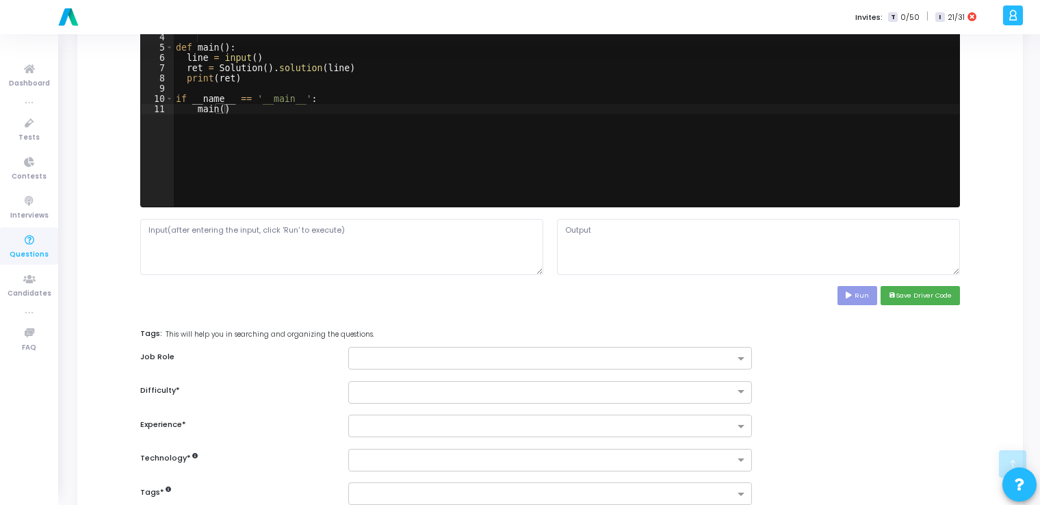
scroll to position [467, 0]
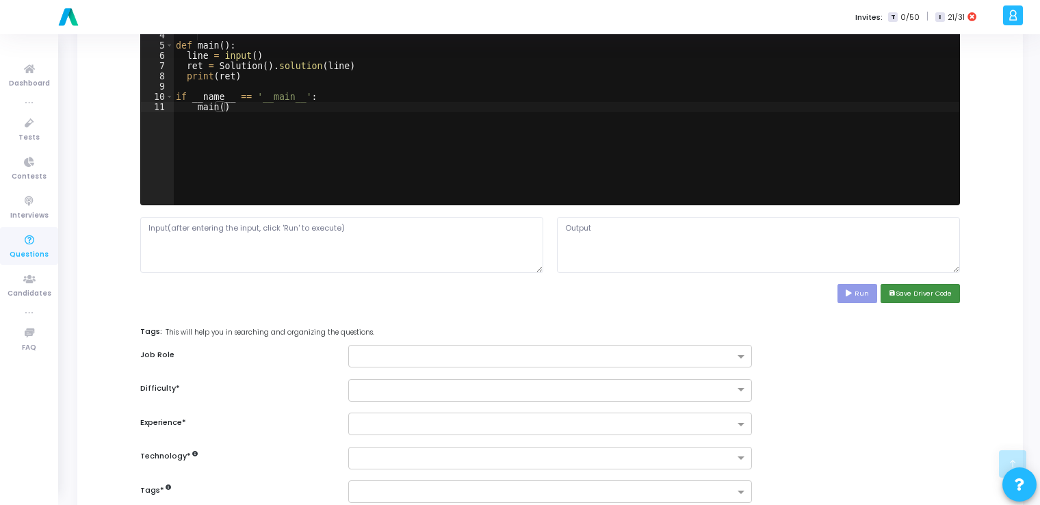
click at [935, 291] on button "save Save Driver Code" at bounding box center [920, 293] width 79 height 18
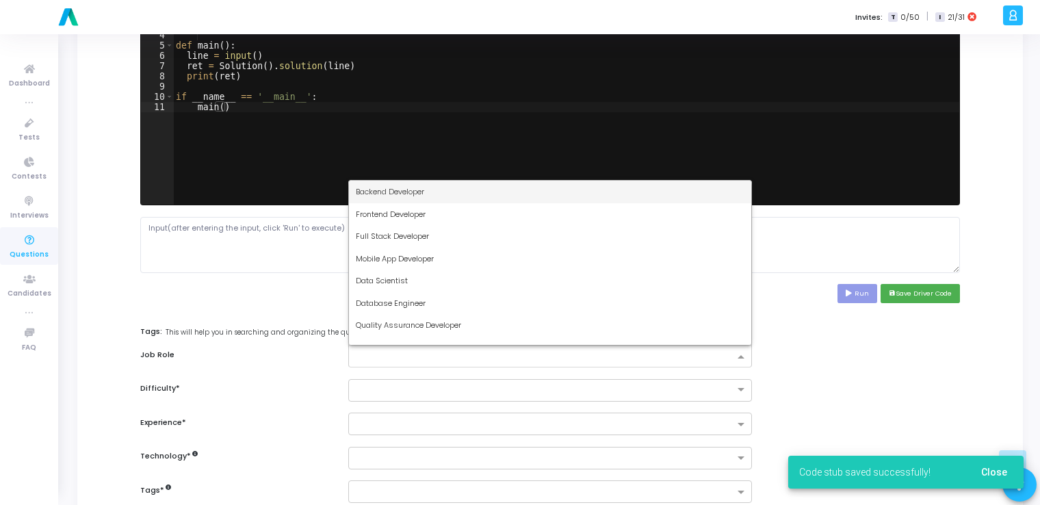
click at [660, 363] on div at bounding box center [544, 359] width 380 height 14
click at [463, 190] on div "Backend Developer" at bounding box center [550, 192] width 402 height 23
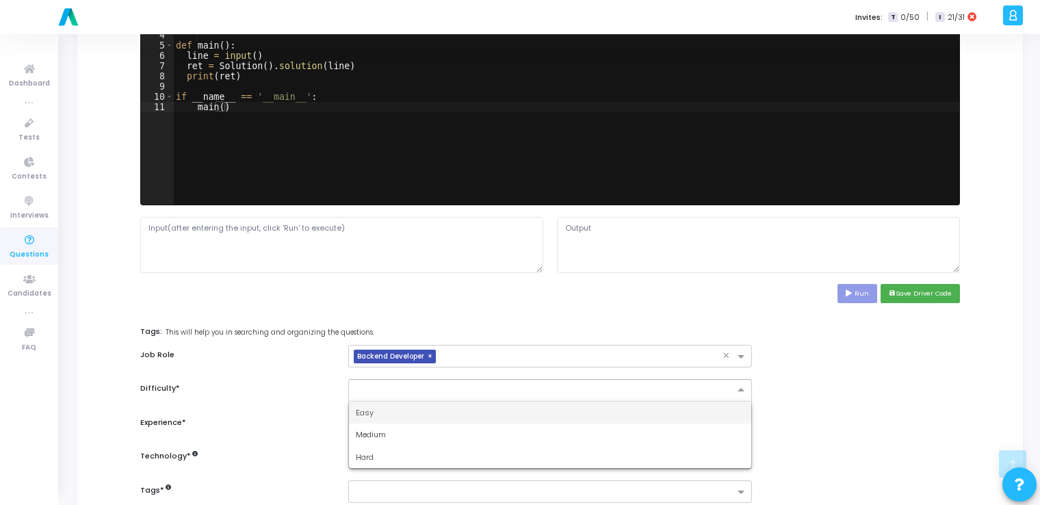
click at [394, 389] on input "text" at bounding box center [536, 389] width 361 height 12
click at [374, 415] on div "Easy" at bounding box center [550, 413] width 402 height 23
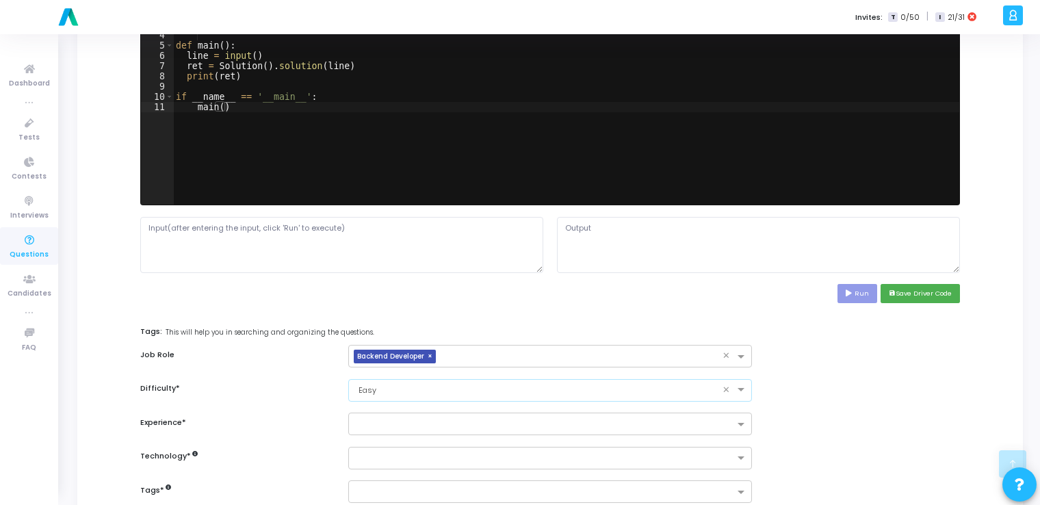
scroll to position [569, 0]
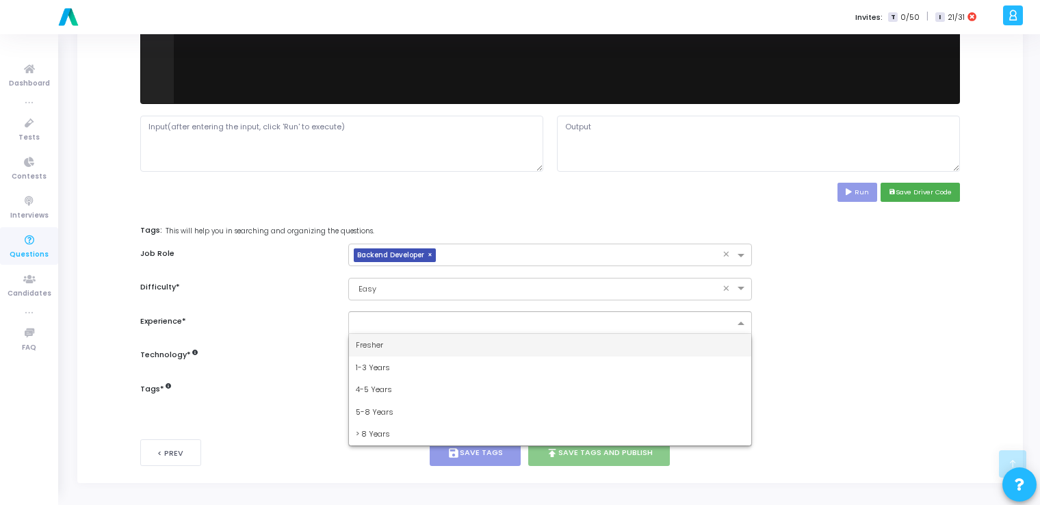
click at [376, 320] on input "text" at bounding box center [545, 324] width 378 height 12
click at [370, 343] on span "Fresher" at bounding box center [369, 344] width 27 height 11
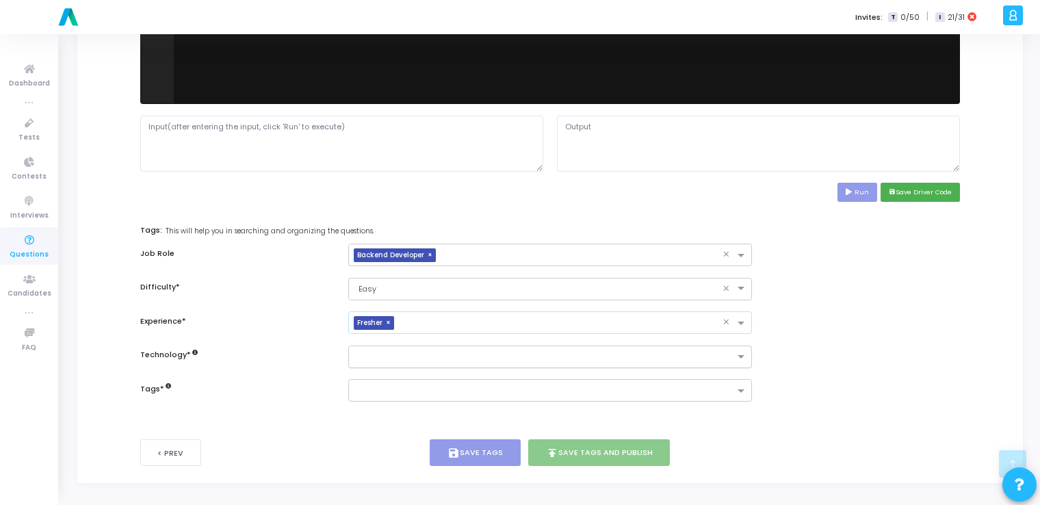
click at [379, 356] on input "text" at bounding box center [545, 358] width 378 height 12
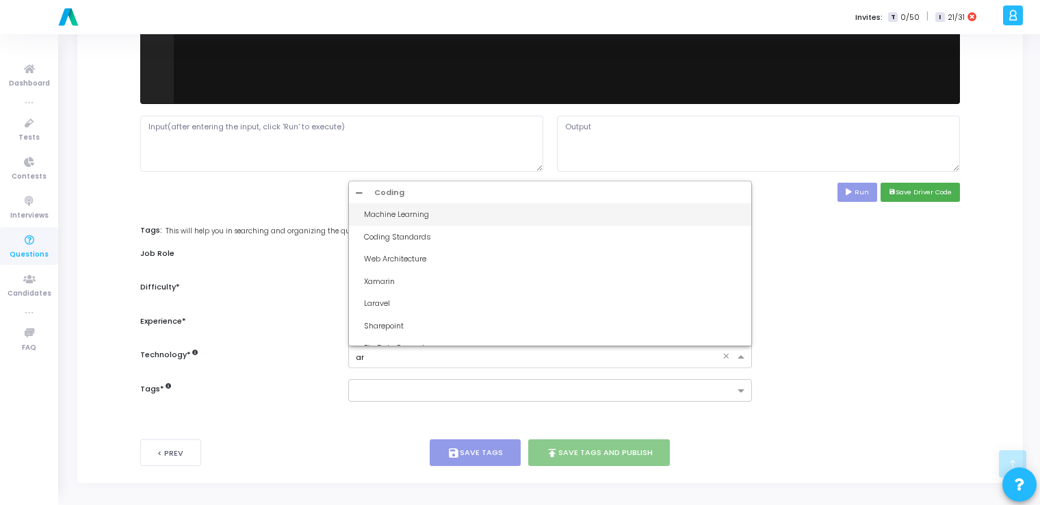
type input "art"
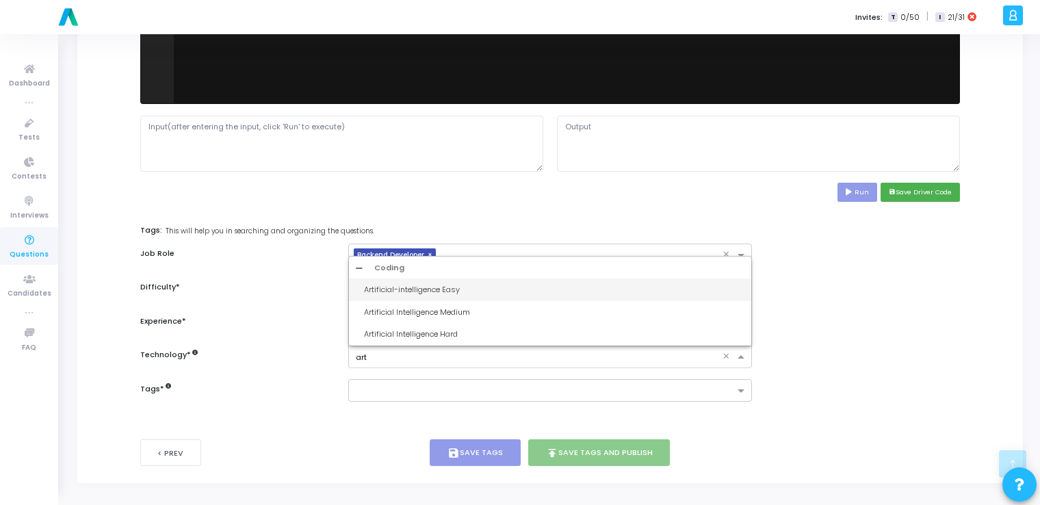
click at [413, 286] on div "Artificial-intelligence Easy" at bounding box center [554, 290] width 380 height 12
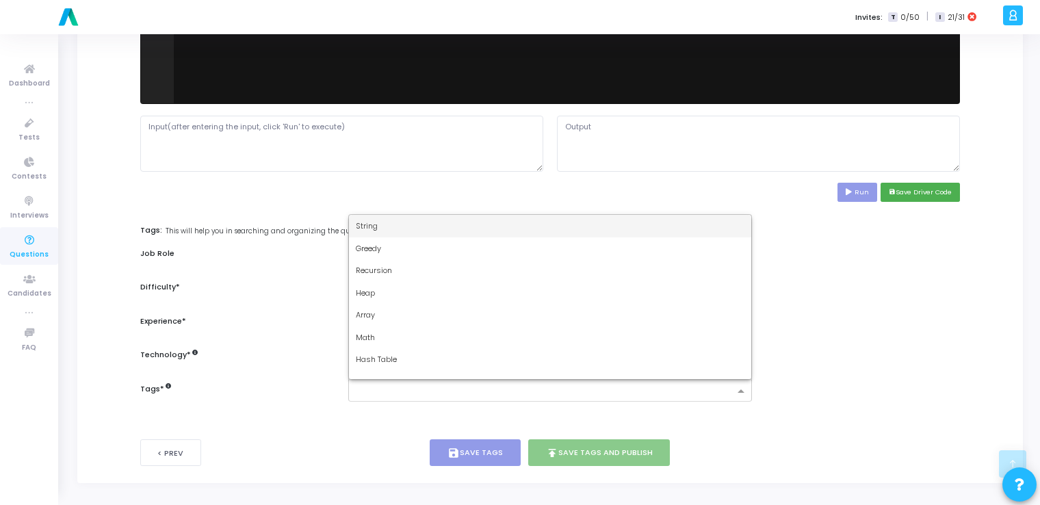
click at [412, 387] on input "text" at bounding box center [545, 392] width 378 height 12
type input "dy"
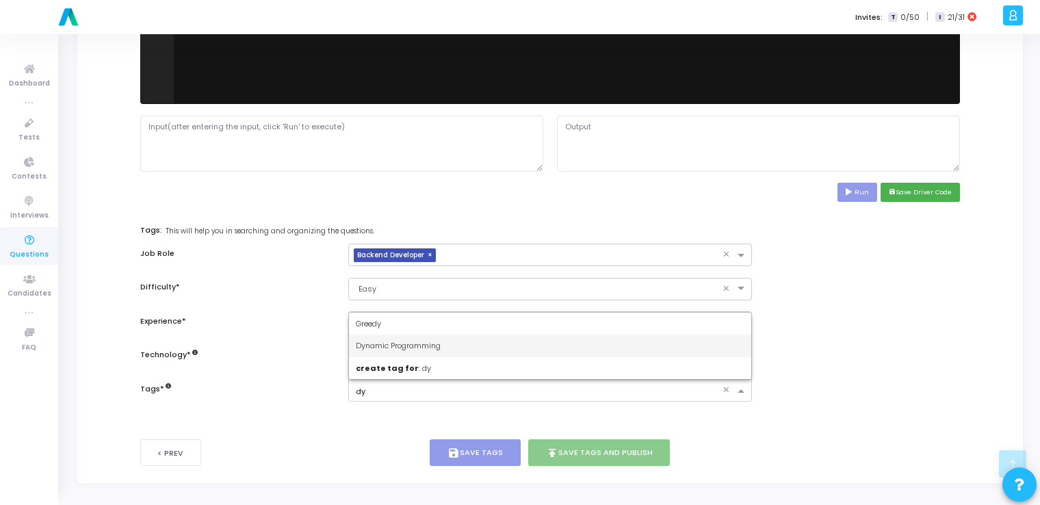
click at [424, 346] on span "Dynamic Programming" at bounding box center [398, 345] width 85 height 11
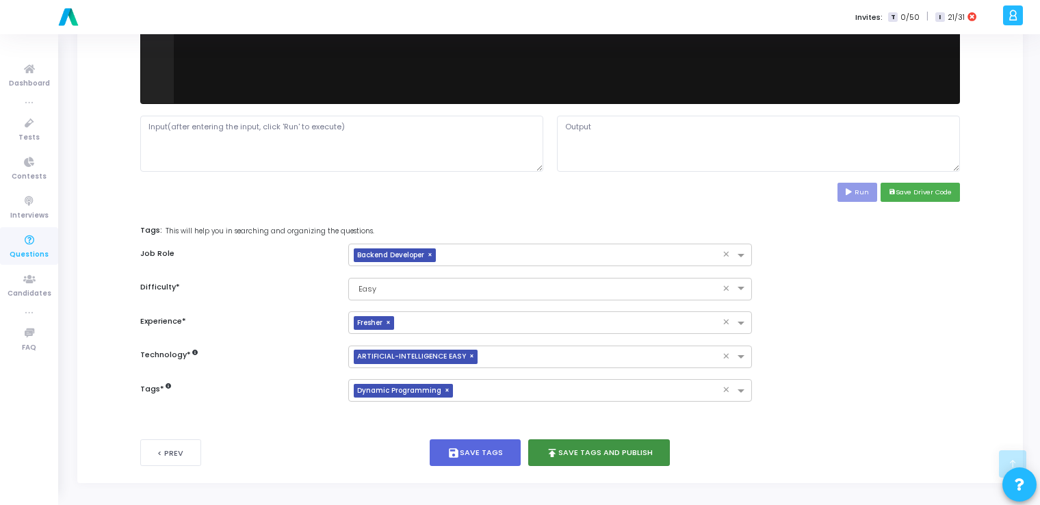
click at [568, 450] on button "publish Save Tags and Publish" at bounding box center [599, 452] width 142 height 27
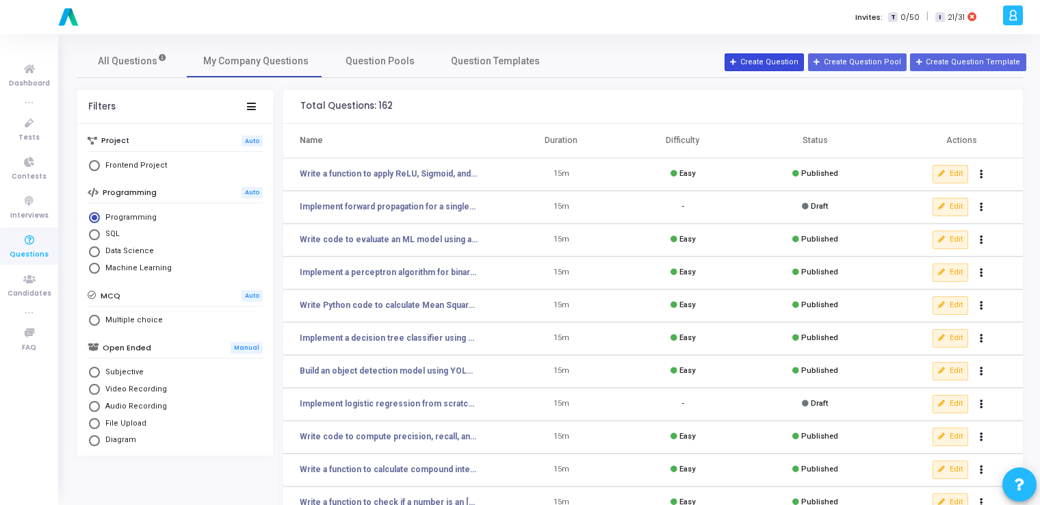
click at [764, 66] on button "Create Question" at bounding box center [764, 62] width 79 height 18
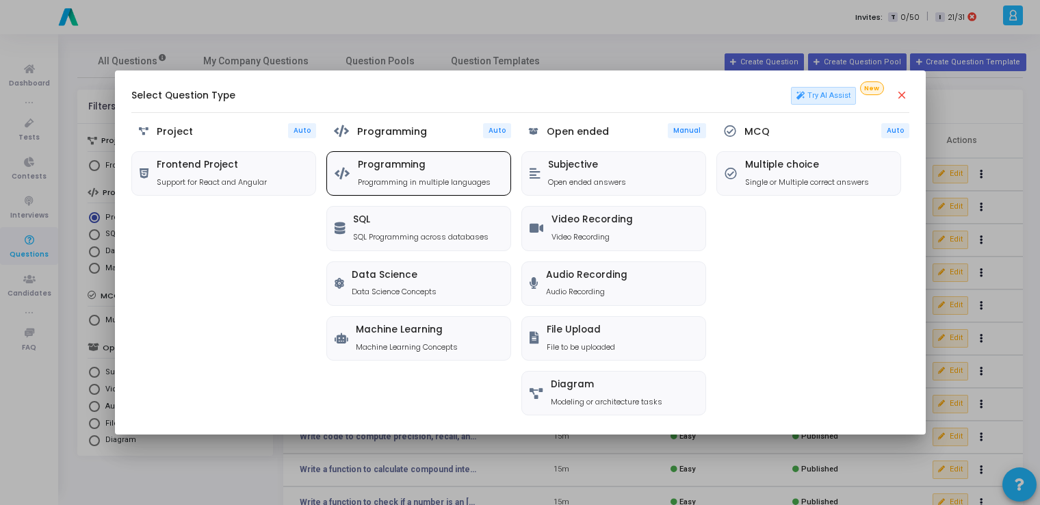
click at [418, 177] on p "Programming in multiple languages" at bounding box center [424, 183] width 133 height 12
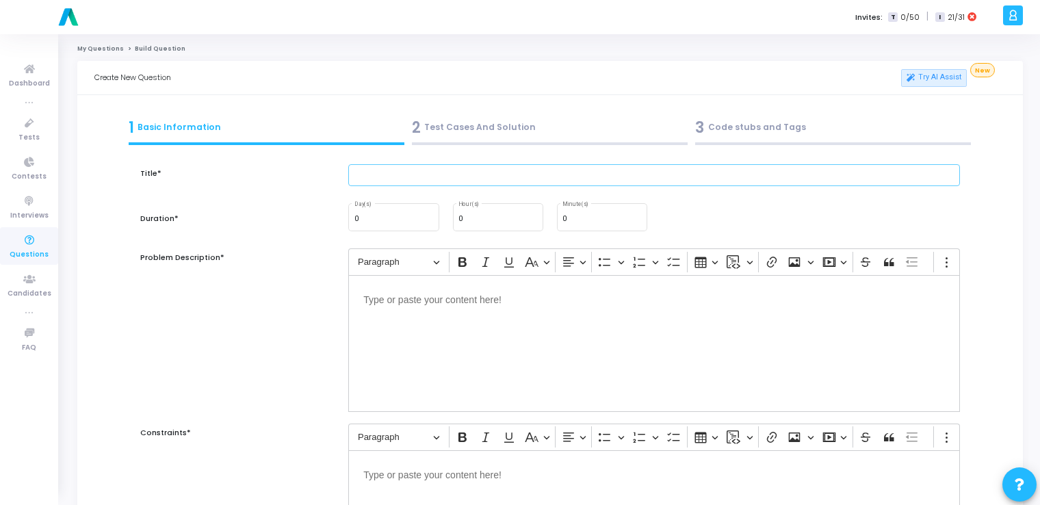
click at [418, 176] on input "text" at bounding box center [654, 175] width 612 height 23
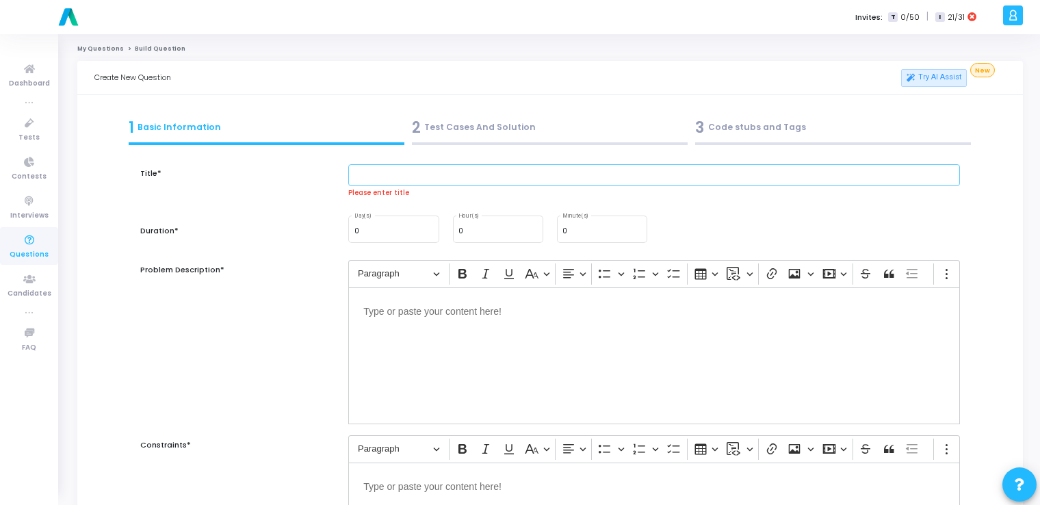
paste input "Implement backpropagation for a 2-layer neural network in NumPy."
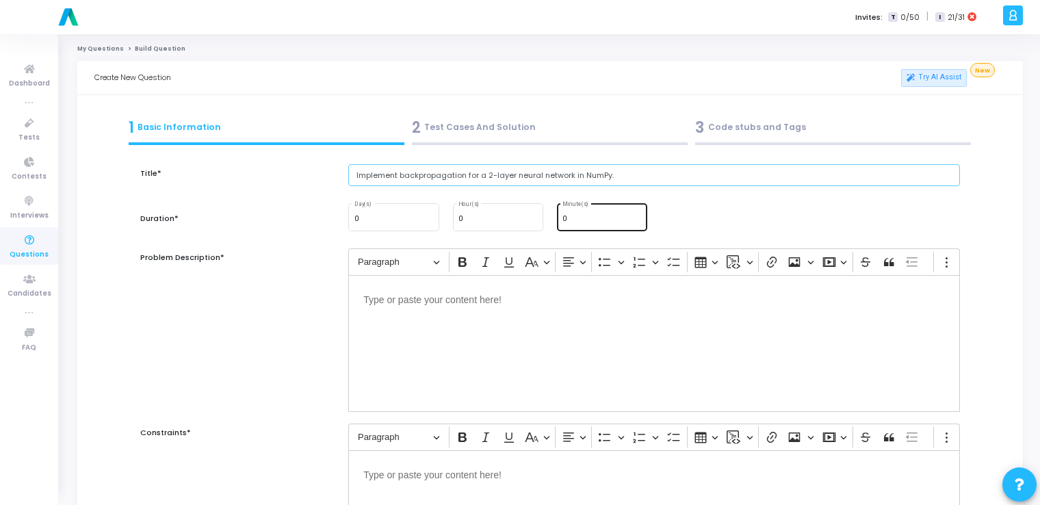
type input "Implement backpropagation for a 2-layer neural network in NumPy."
click at [591, 220] on input "0" at bounding box center [601, 219] width 79 height 8
type input "15"
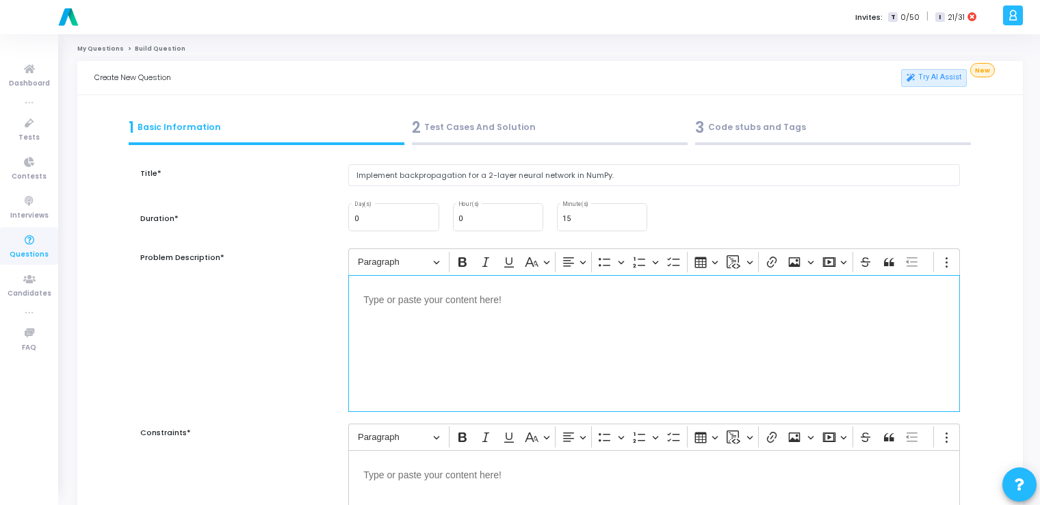
click at [502, 400] on div "Editor editing area: main" at bounding box center [654, 343] width 612 height 137
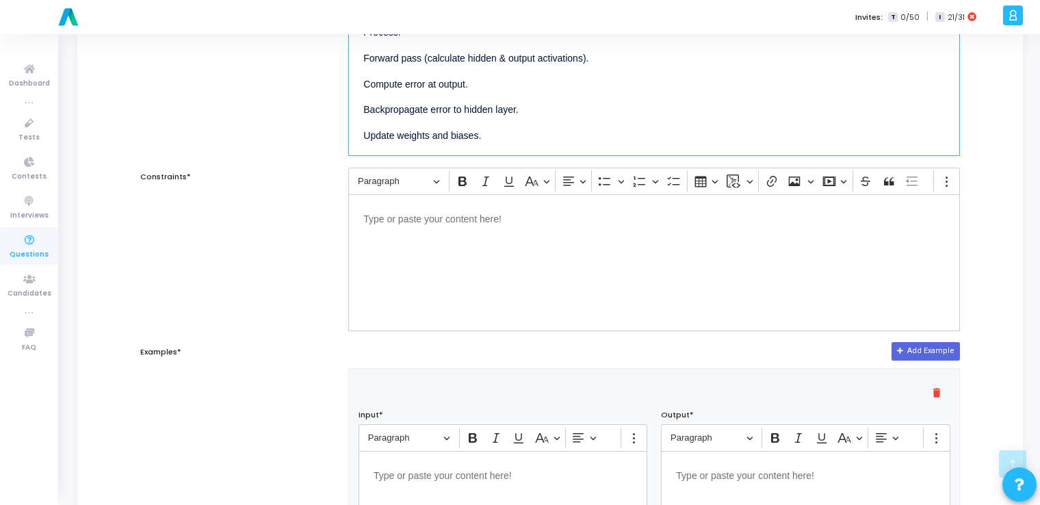
scroll to position [264, 0]
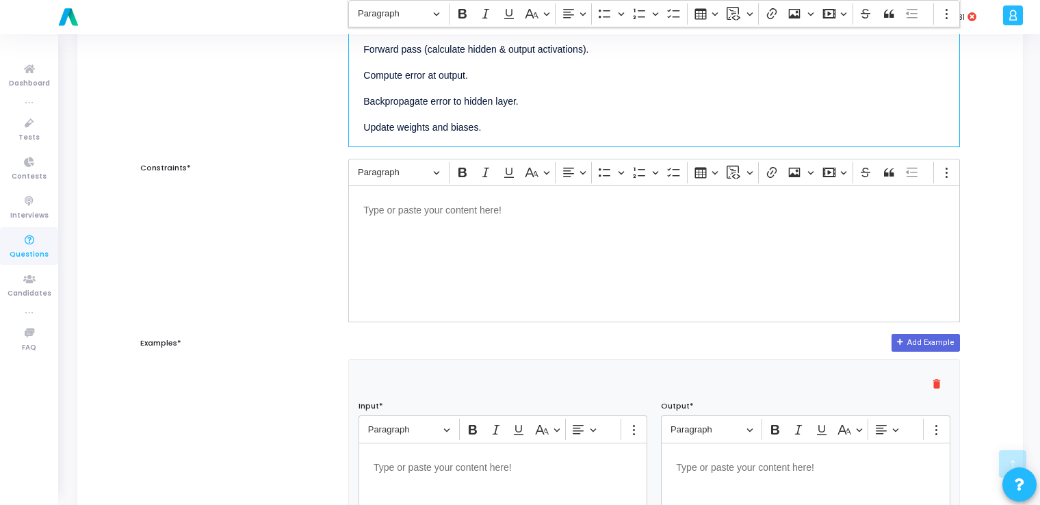
click at [413, 262] on div "Editor editing area: main" at bounding box center [654, 253] width 612 height 137
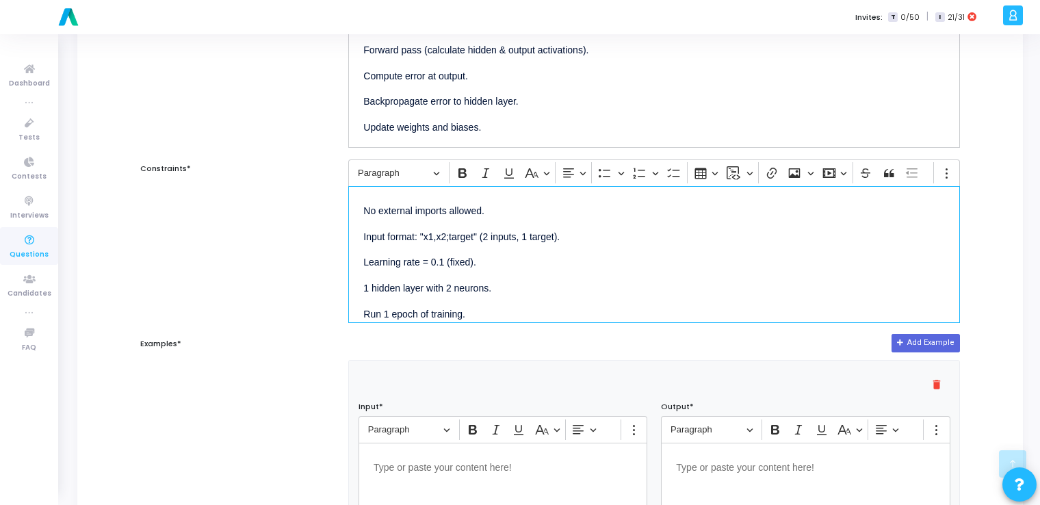
click at [464, 469] on p "Editor editing area: main" at bounding box center [503, 466] width 259 height 17
click at [742, 463] on p "Editor editing area: main" at bounding box center [805, 466] width 259 height 17
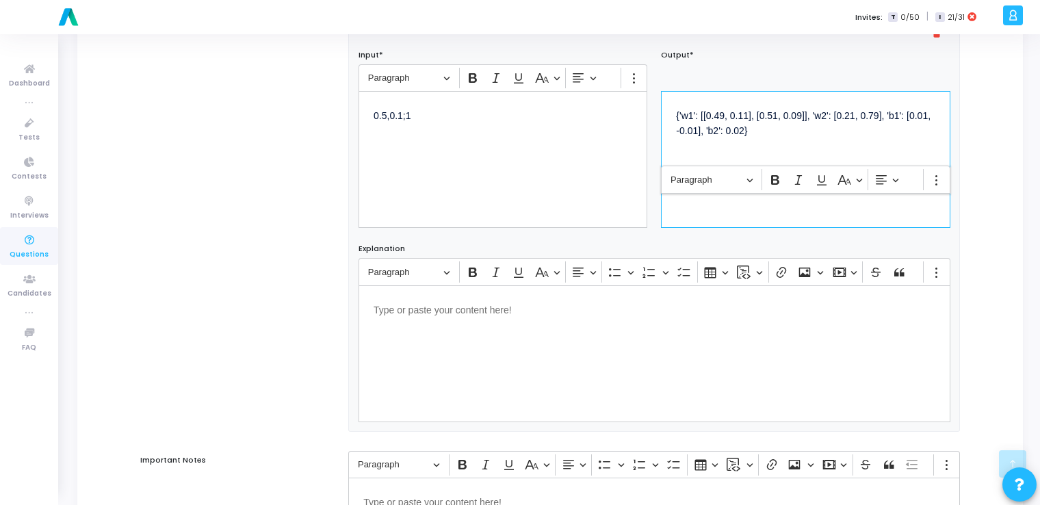
scroll to position [832, 0]
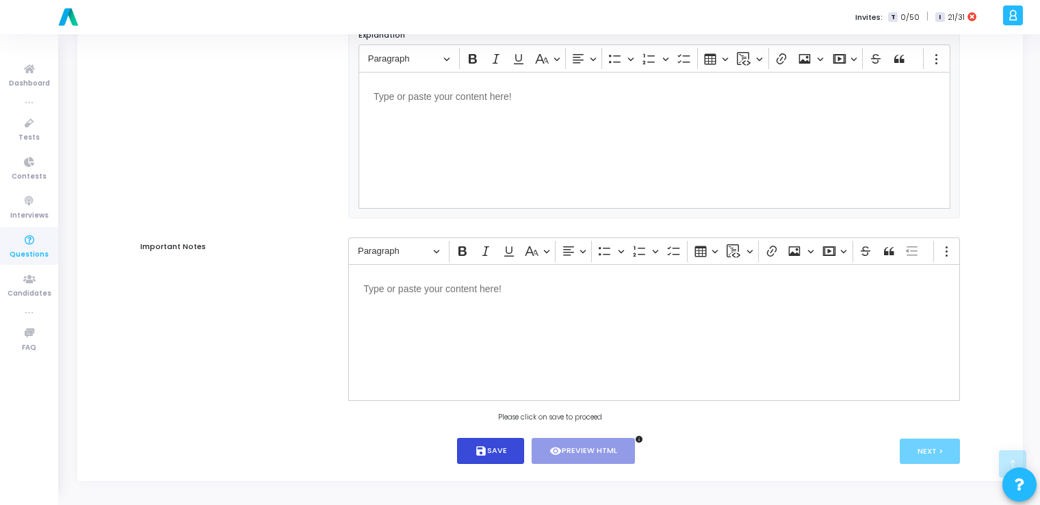
click at [493, 448] on button "save Save" at bounding box center [491, 451] width 68 height 27
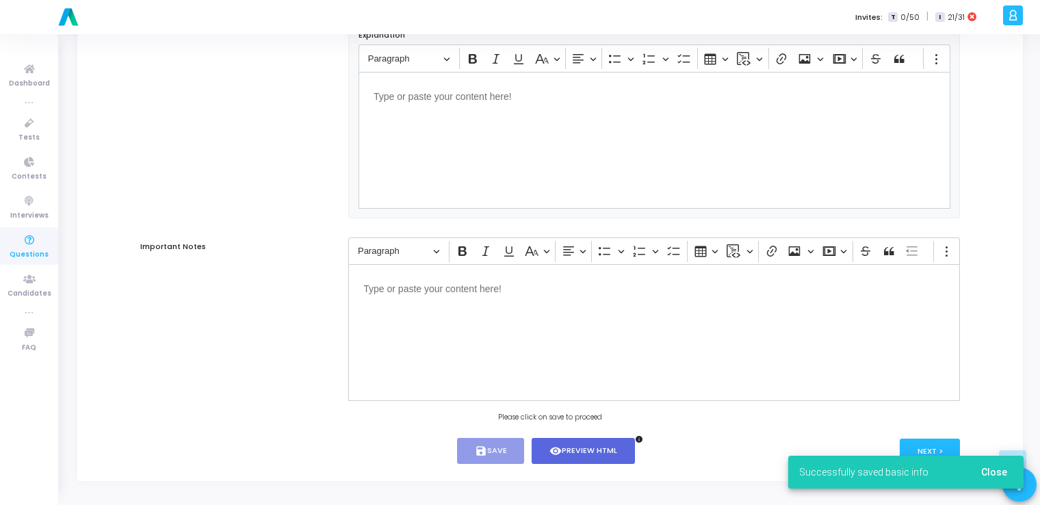
click at [1000, 469] on span "Close" at bounding box center [994, 472] width 26 height 11
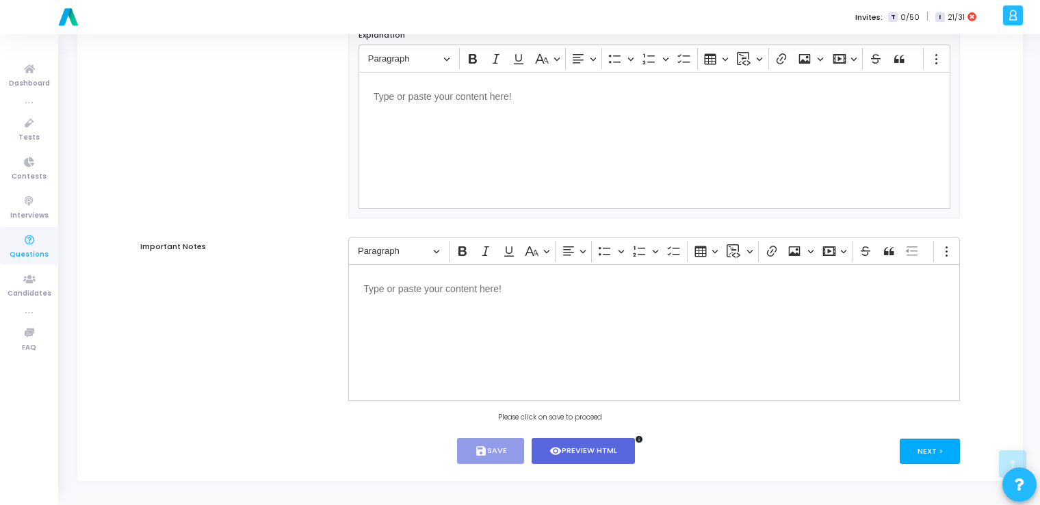
click at [936, 453] on button "Next >" at bounding box center [930, 451] width 61 height 25
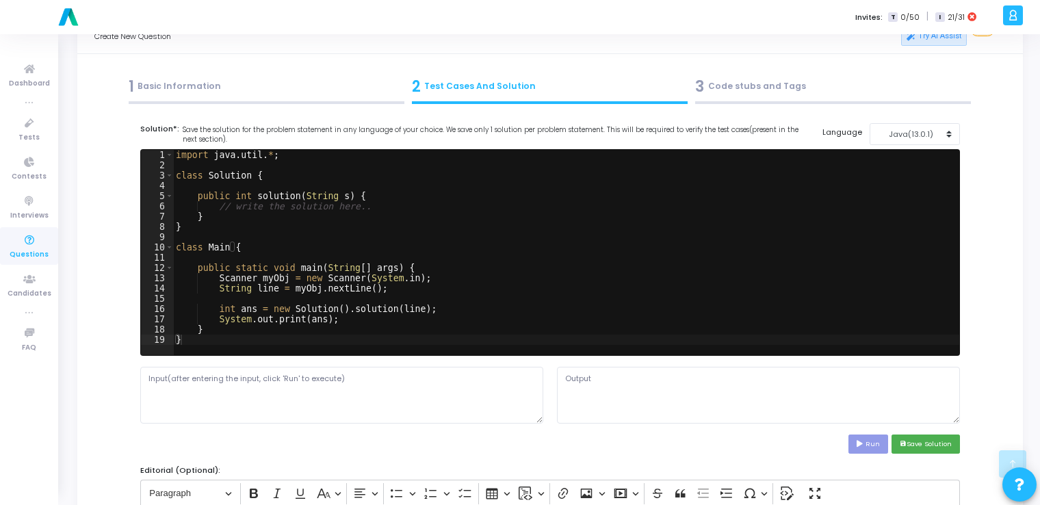
scroll to position [0, 0]
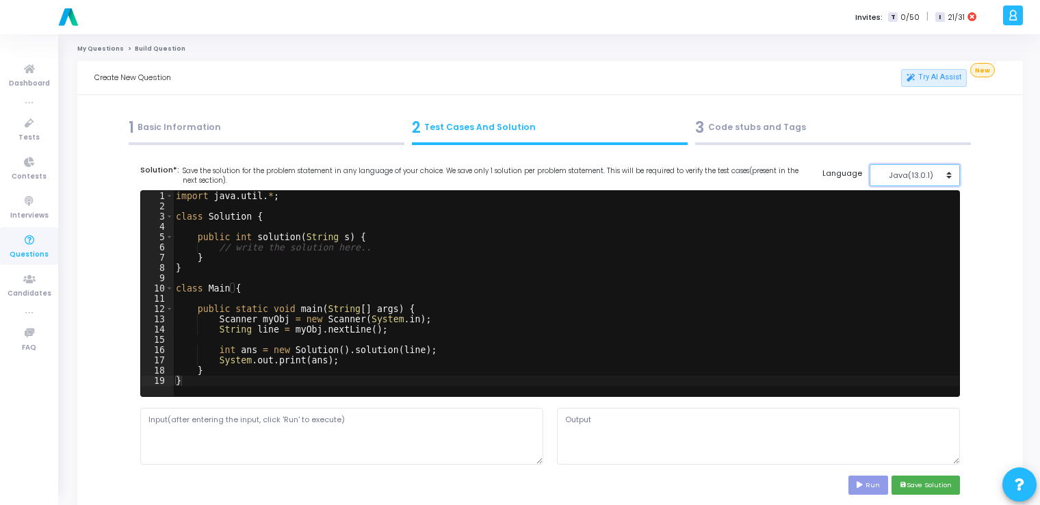
click at [932, 168] on button "Java(13.0.1)" at bounding box center [915, 175] width 91 height 23
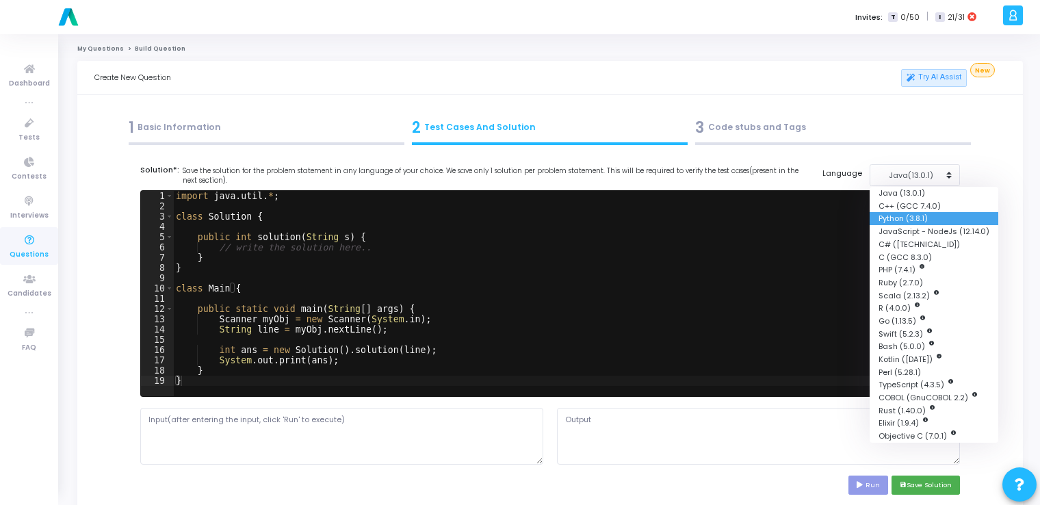
click at [904, 218] on button "Python (3.8.1)" at bounding box center [934, 218] width 129 height 13
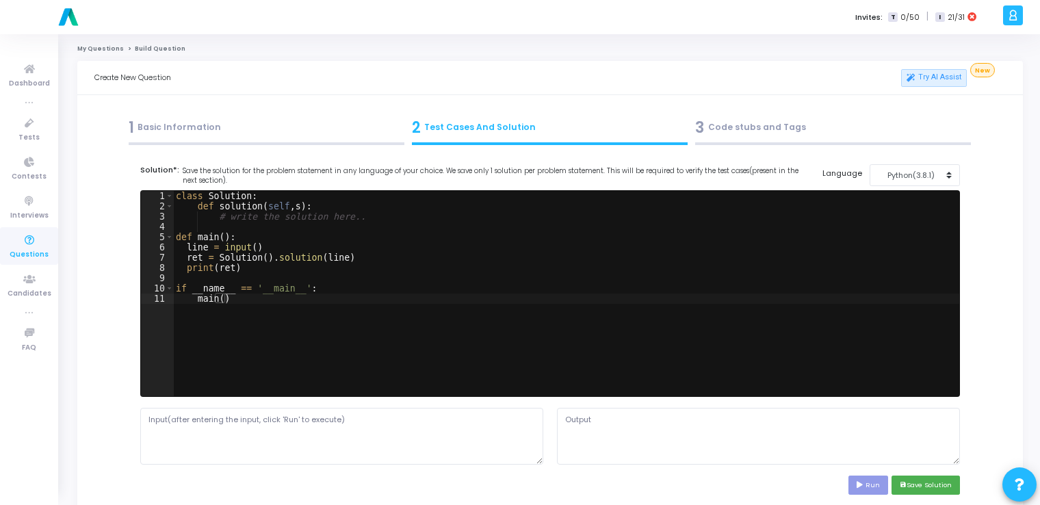
click at [596, 315] on div "class Solution : def solution ( self , s ) : # write the solution here.. def ma…" at bounding box center [566, 304] width 786 height 226
type textarea "if __name__ == '__main__': main()"
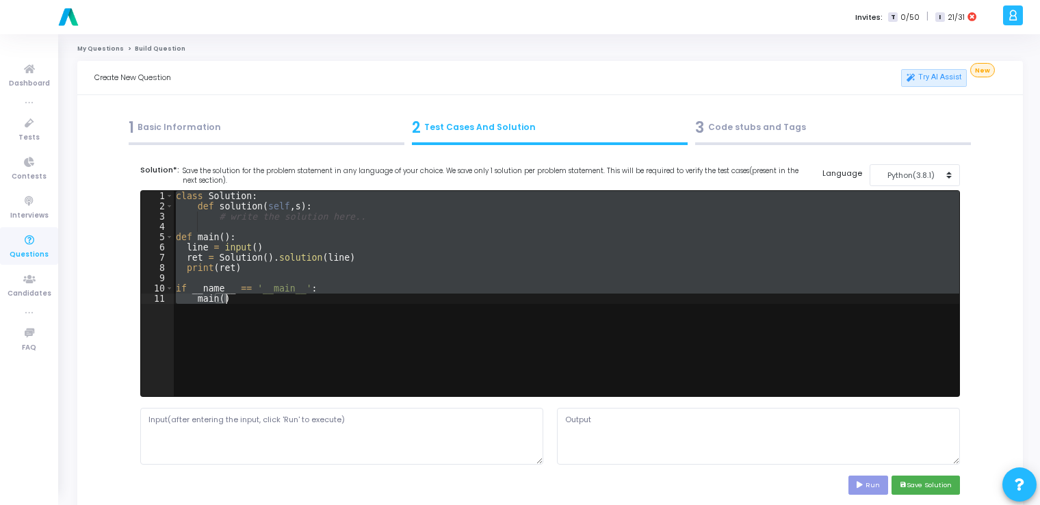
paste textarea
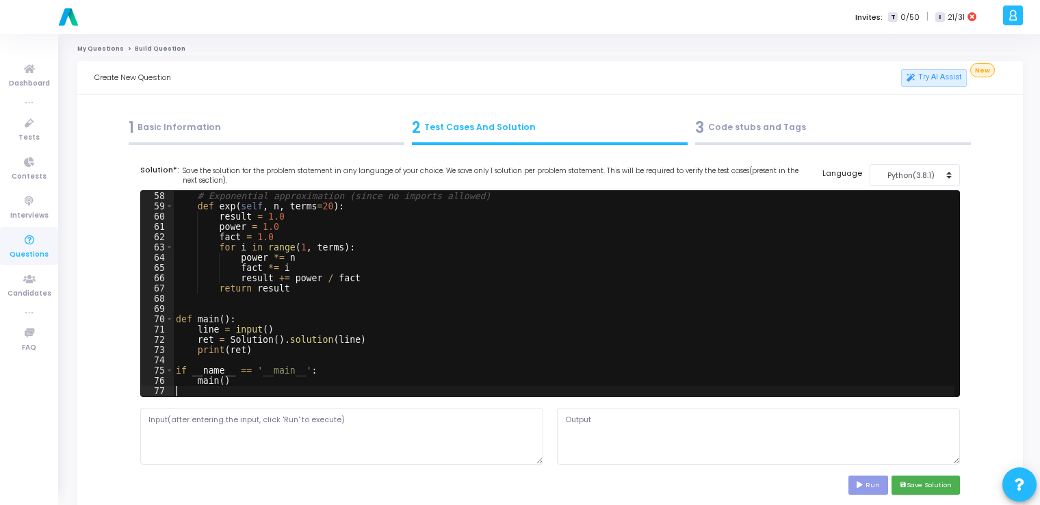
scroll to position [585, 0]
click at [423, 435] on textarea at bounding box center [341, 436] width 403 height 56
paste textarea "0.5,0.1;1"
type textarea "0.5,0.1;1"
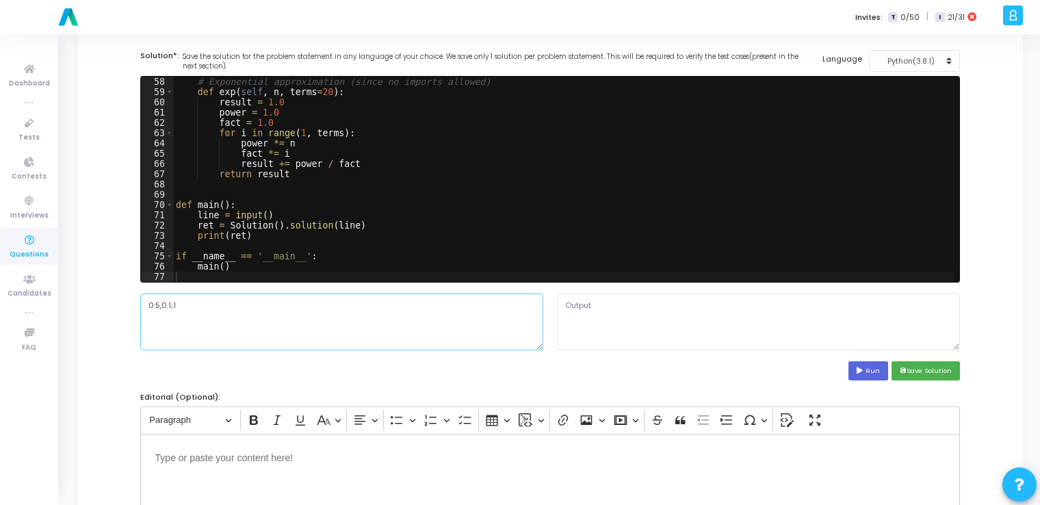
scroll to position [115, 0]
click at [868, 370] on button "Run" at bounding box center [869, 370] width 40 height 18
type textarea "{'w1': [[0.5008880319356641, -0.5002568686145689], [0.3001776063871328, 0.79994…"
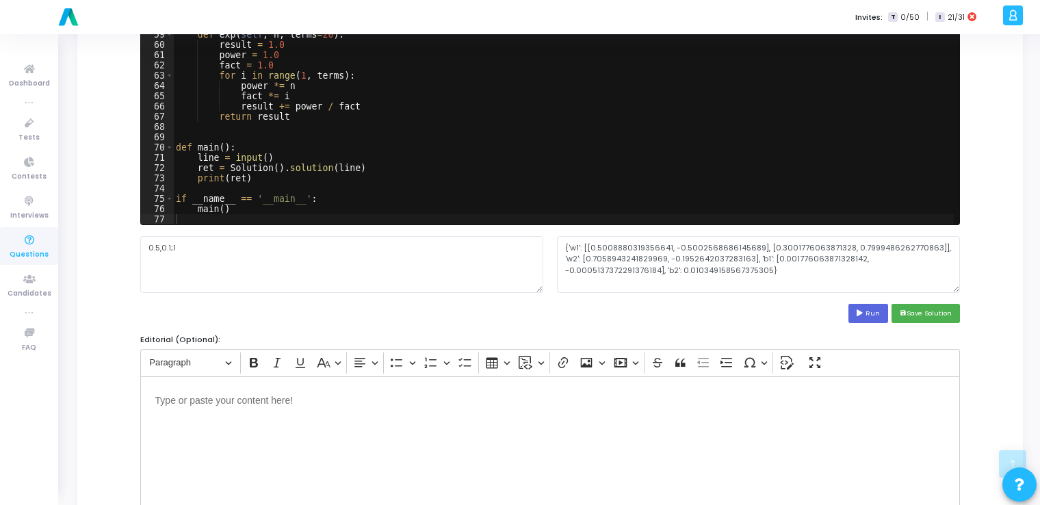
scroll to position [167, 0]
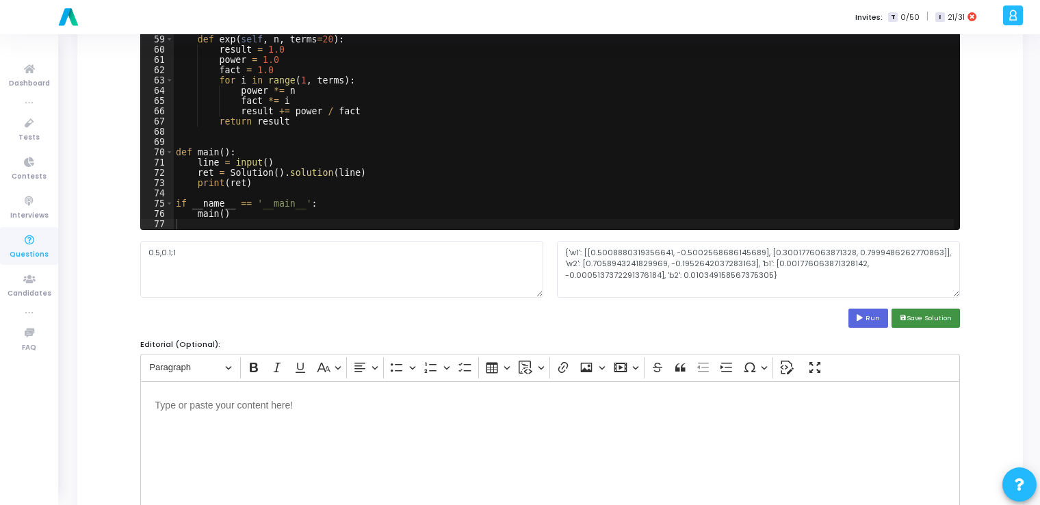
click at [926, 316] on button "save Save Solution" at bounding box center [926, 318] width 68 height 18
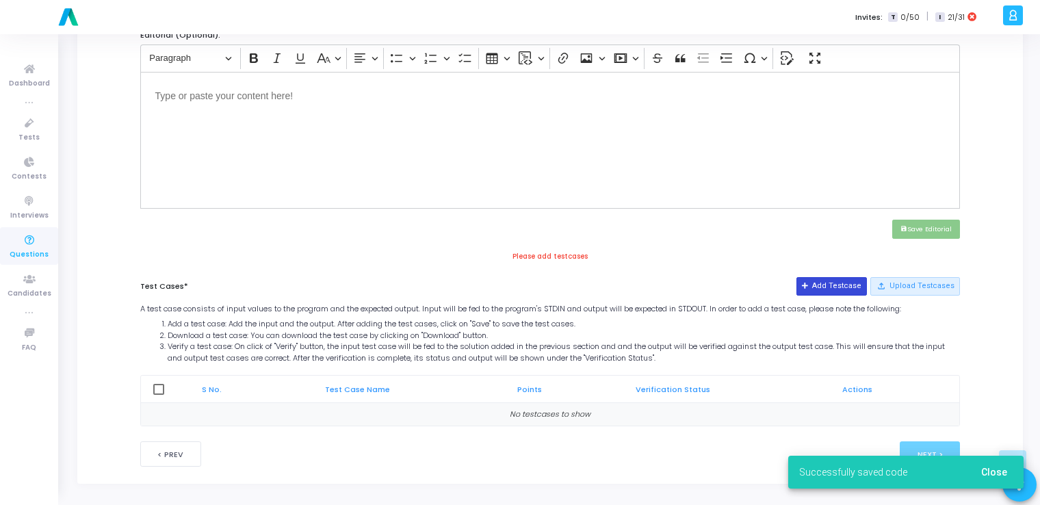
click at [810, 284] on icon at bounding box center [806, 287] width 8 height 8
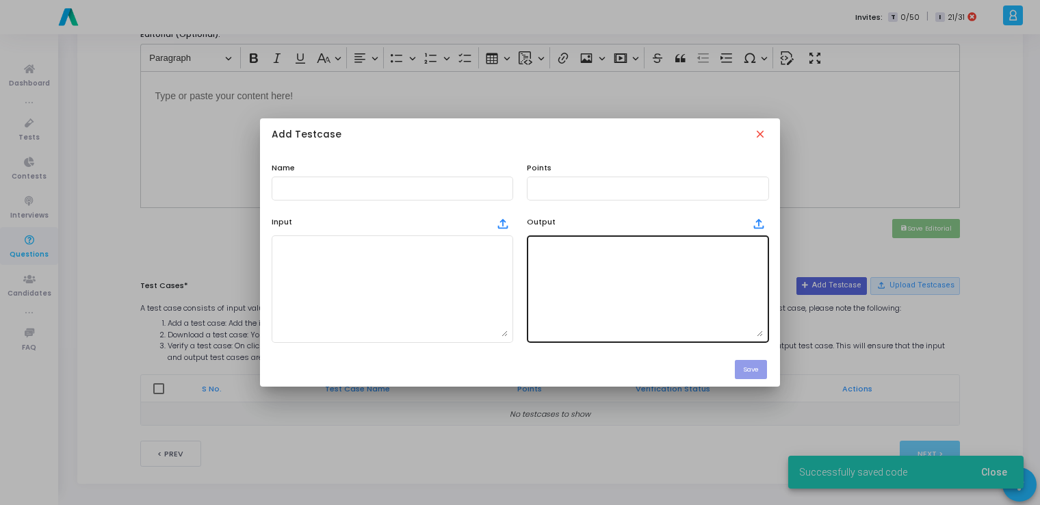
click at [625, 298] on textarea at bounding box center [647, 289] width 231 height 96
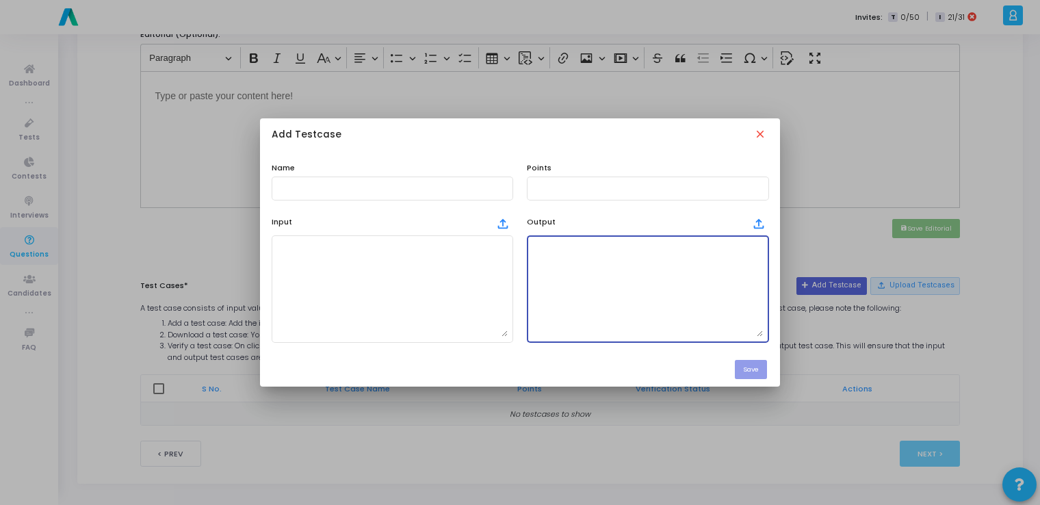
paste textarea "{'w1': [[0.49, 0.11], [0.51, 0.09]], 'w2': [0.21, 0.79], 'b1': [0.01, -0.01], '…"
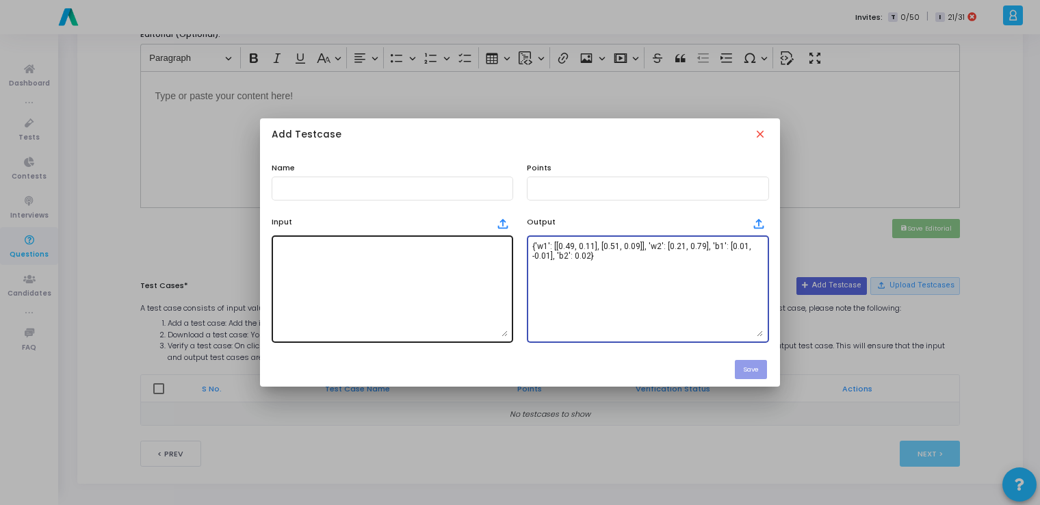
type textarea "{'w1': [[0.49, 0.11], [0.51, 0.09]], 'w2': [0.21, 0.79], 'b1': [0.01, -0.01], '…"
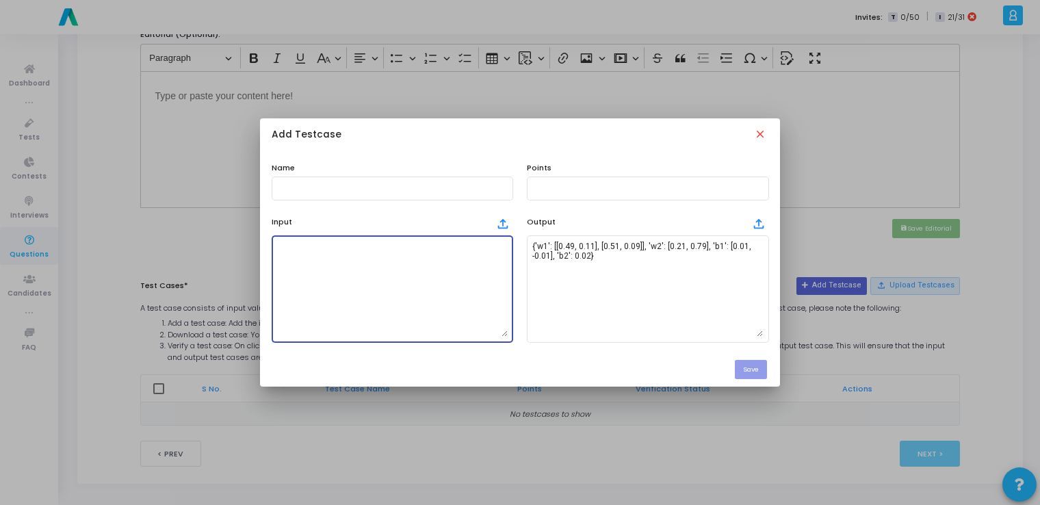
click at [408, 304] on textarea at bounding box center [392, 289] width 231 height 96
paste textarea "0.5,0.1;1"
type textarea "0.5,0.1;1"
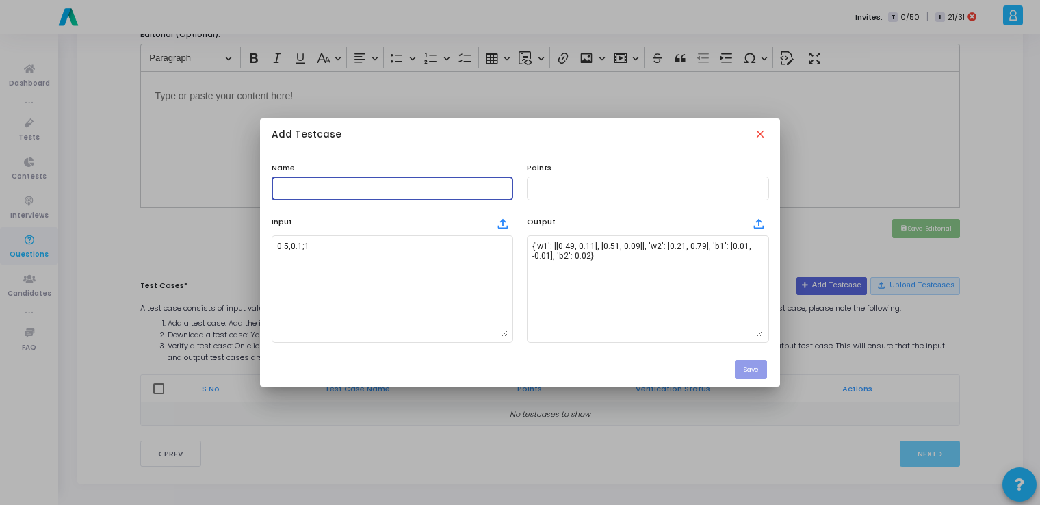
click at [384, 185] on input "text" at bounding box center [392, 188] width 231 height 10
type input "testcase"
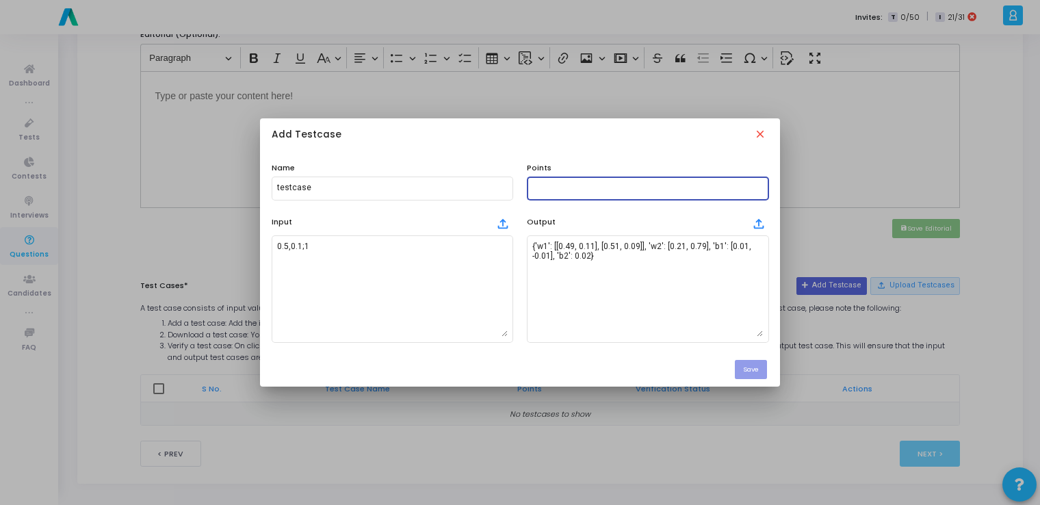
click at [572, 187] on input "text" at bounding box center [647, 188] width 231 height 10
type input "100"
click at [758, 371] on button "Save" at bounding box center [751, 369] width 32 height 18
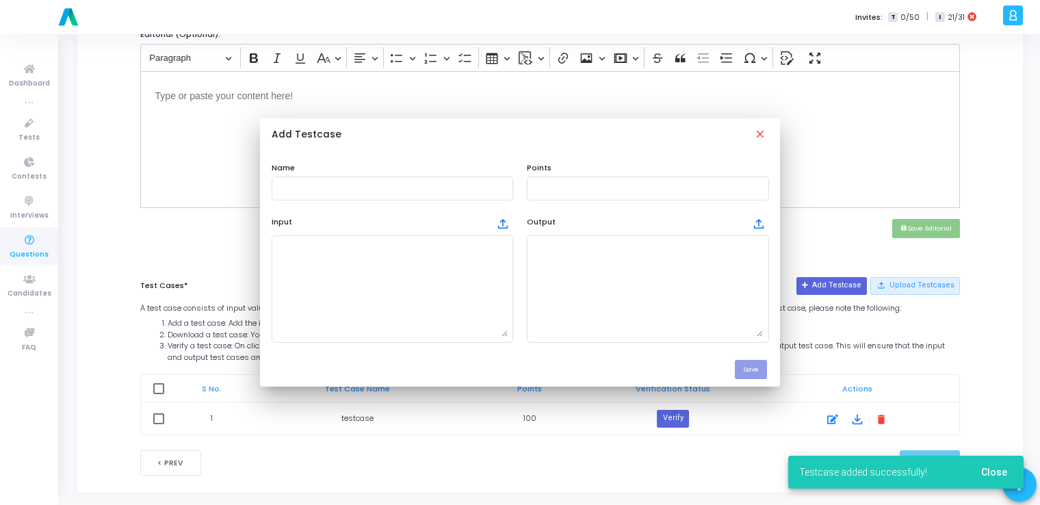
scroll to position [476, 0]
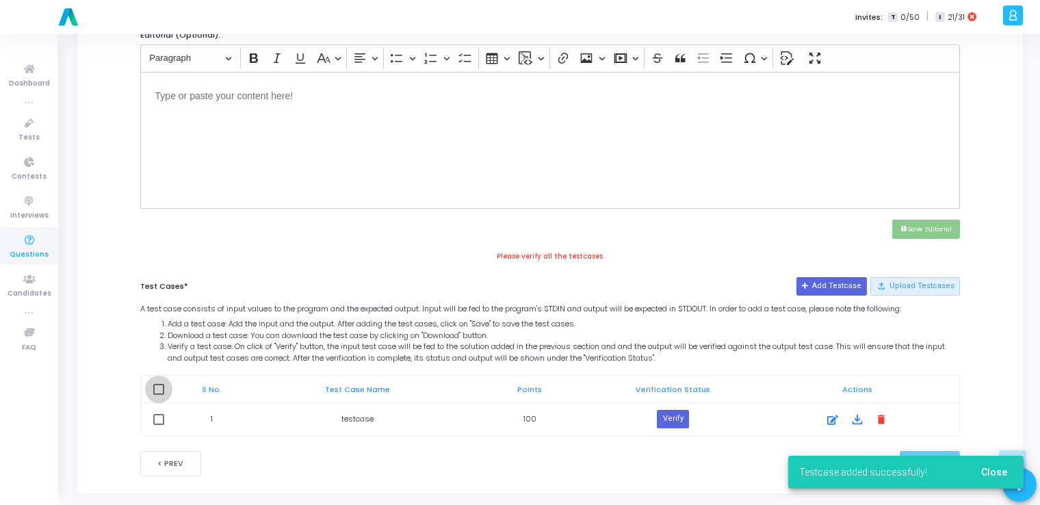
click at [155, 385] on span at bounding box center [158, 389] width 11 height 11
click at [158, 395] on input "checkbox" at bounding box center [158, 395] width 1 height 1
checkbox input "true"
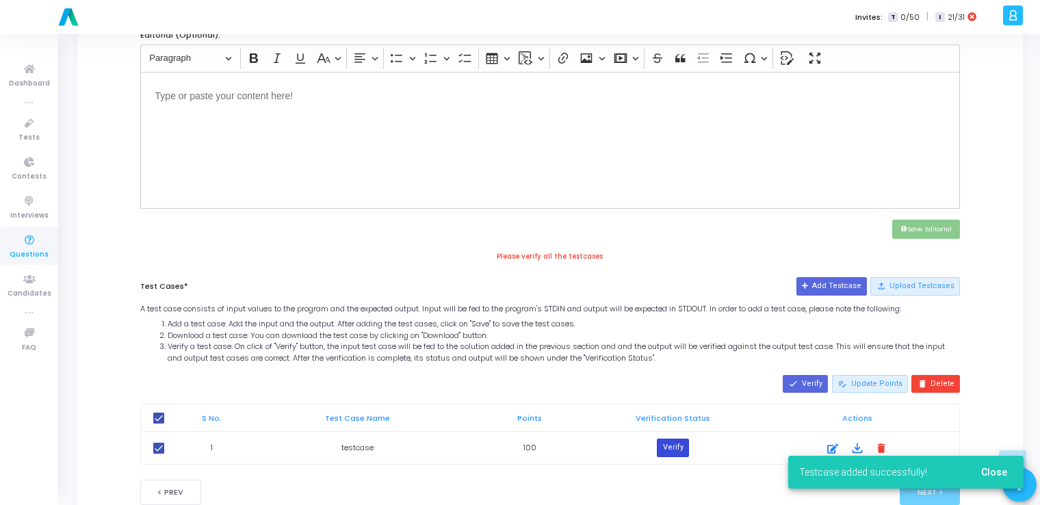
click at [671, 450] on button "Verify" at bounding box center [672, 448] width 31 height 18
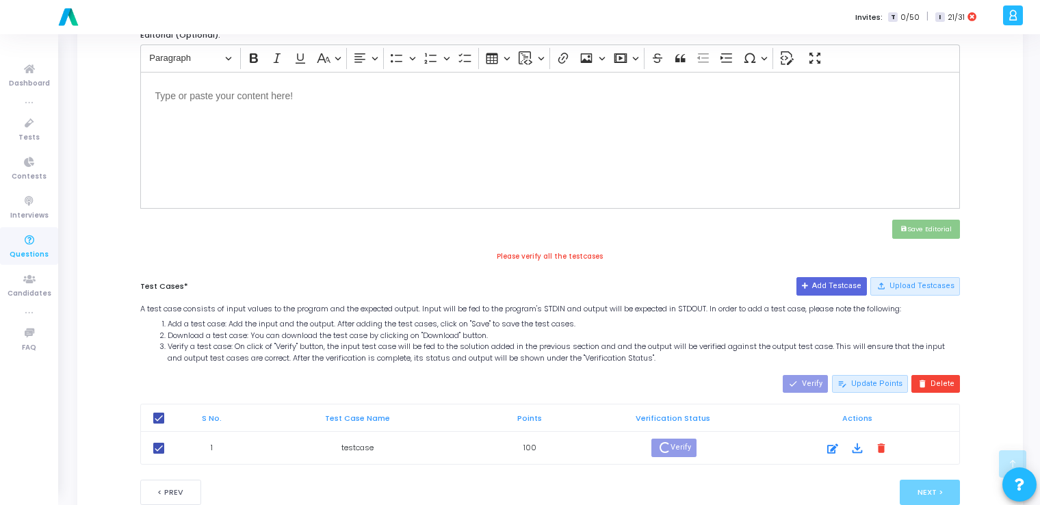
scroll to position [515, 0]
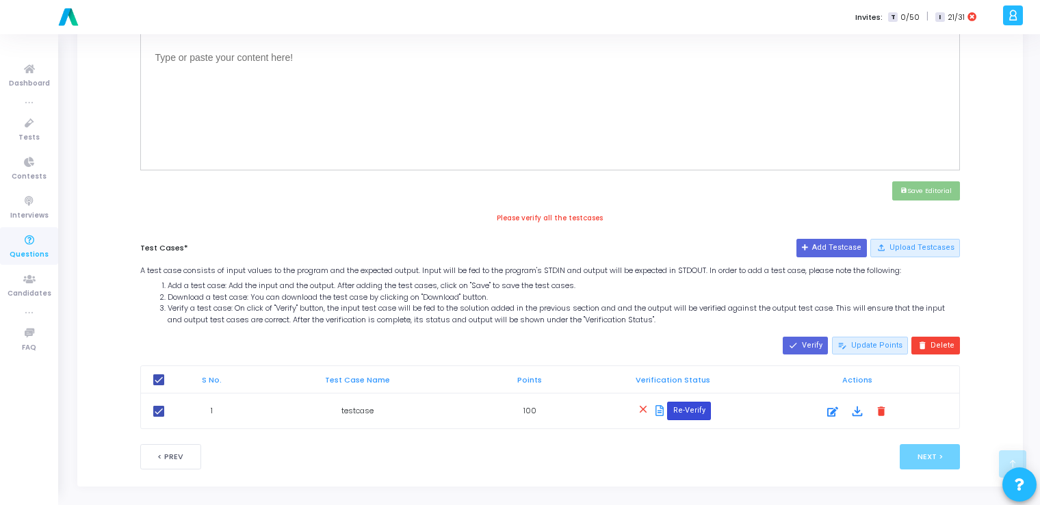
click at [679, 412] on button "Re-Verify" at bounding box center [688, 411] width 43 height 18
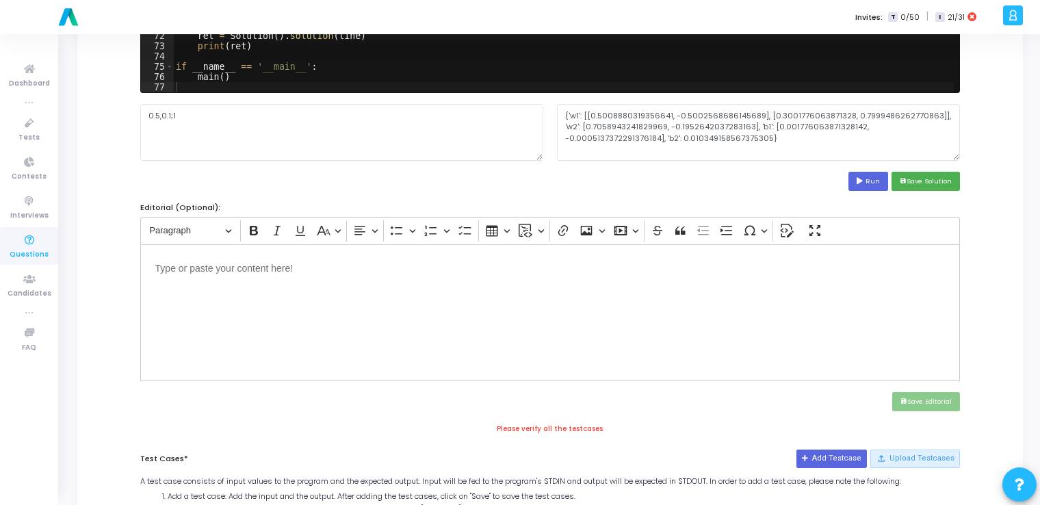
scroll to position [517, 0]
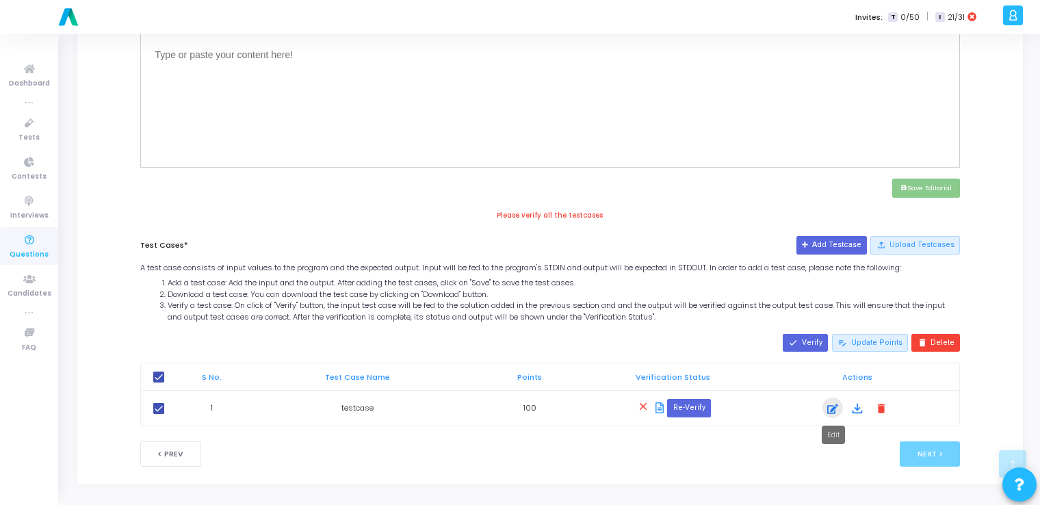
click at [838, 406] on icon at bounding box center [832, 409] width 11 height 16
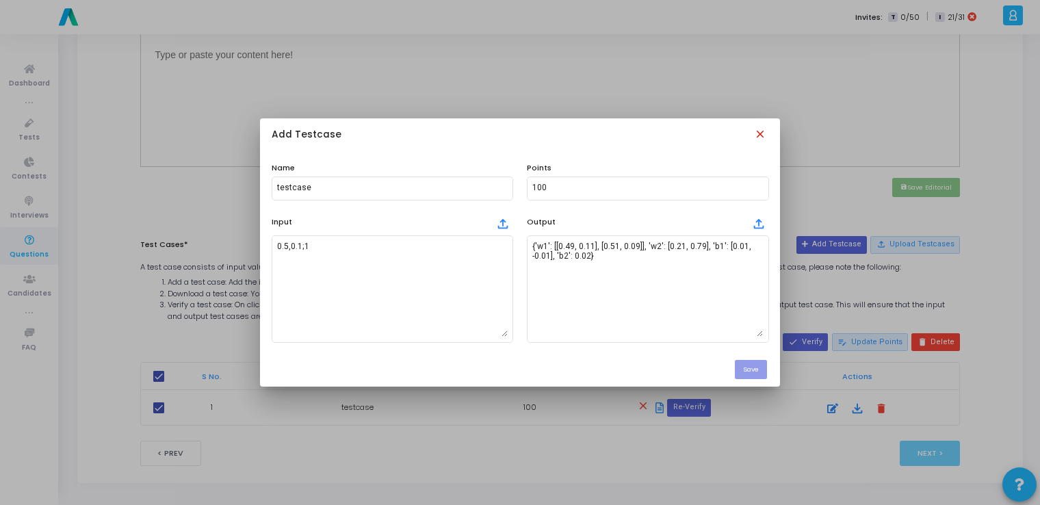
click at [758, 133] on mat-icon "close" at bounding box center [761, 135] width 15 height 15
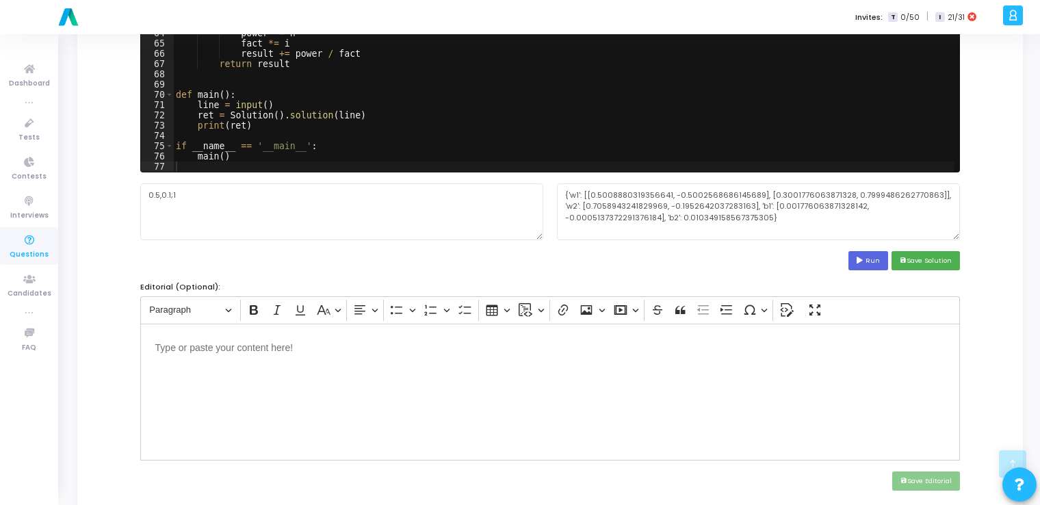
scroll to position [224, 0]
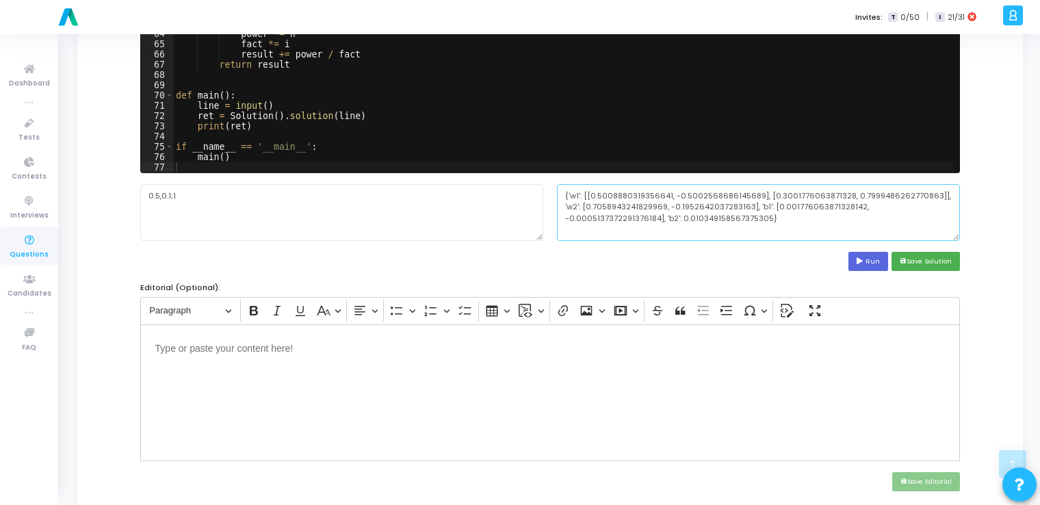
drag, startPoint x: 657, startPoint y: 216, endPoint x: 555, endPoint y: 186, distance: 106.1
click at [555, 186] on div "{'w1': [[0.5008880319356641, -0.5002568686145689], [0.3001776063871328, 0.79994…" at bounding box center [758, 212] width 417 height 56
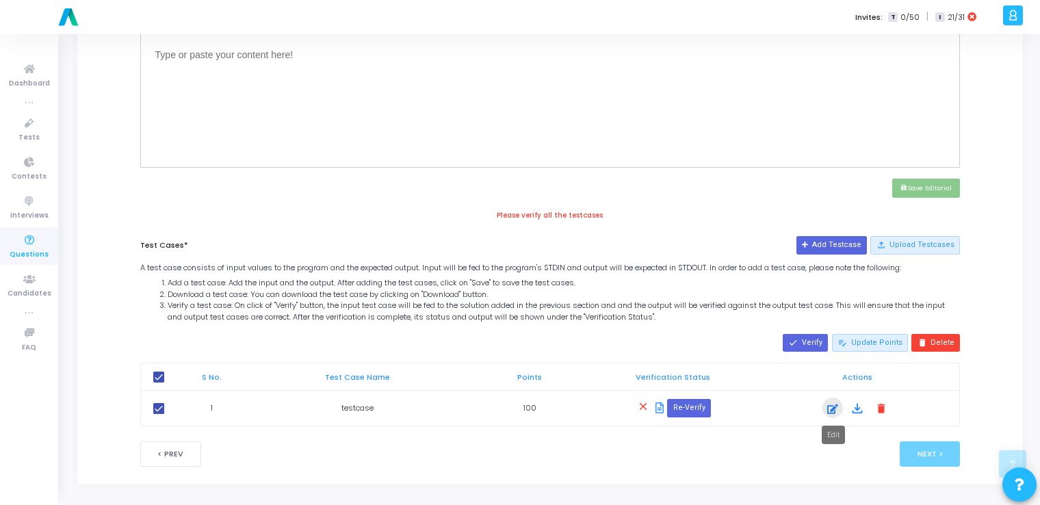
click at [825, 412] on div at bounding box center [833, 409] width 21 height 16
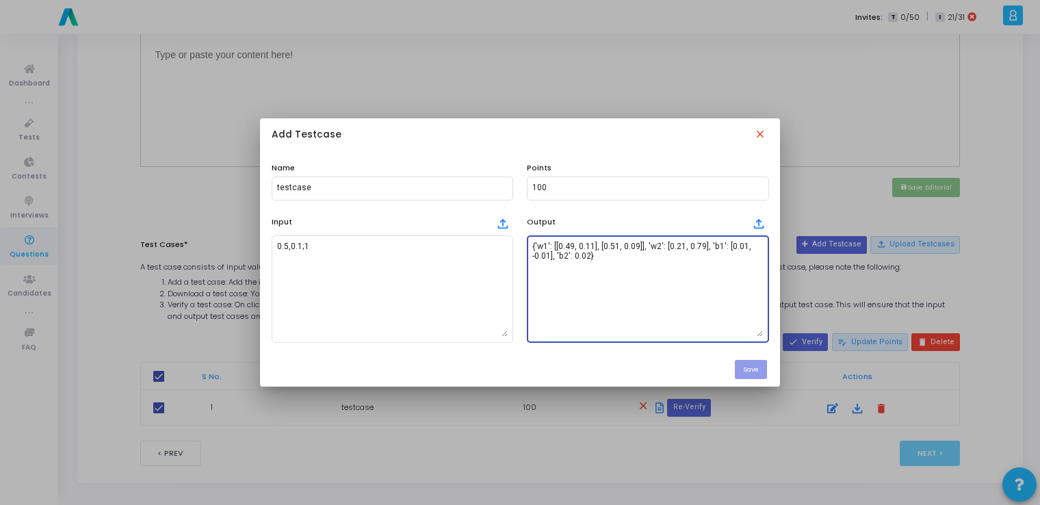
click at [605, 300] on textarea "{'w1': [[0.49, 0.11], [0.51, 0.09]], 'w2': [0.21, 0.79], 'b1': [0.01, -0.01], '…" at bounding box center [647, 289] width 231 height 96
paste textarea "5008880319356641, -0.5002568686145689], [0.3001776063871328, 0.7999486262770863…"
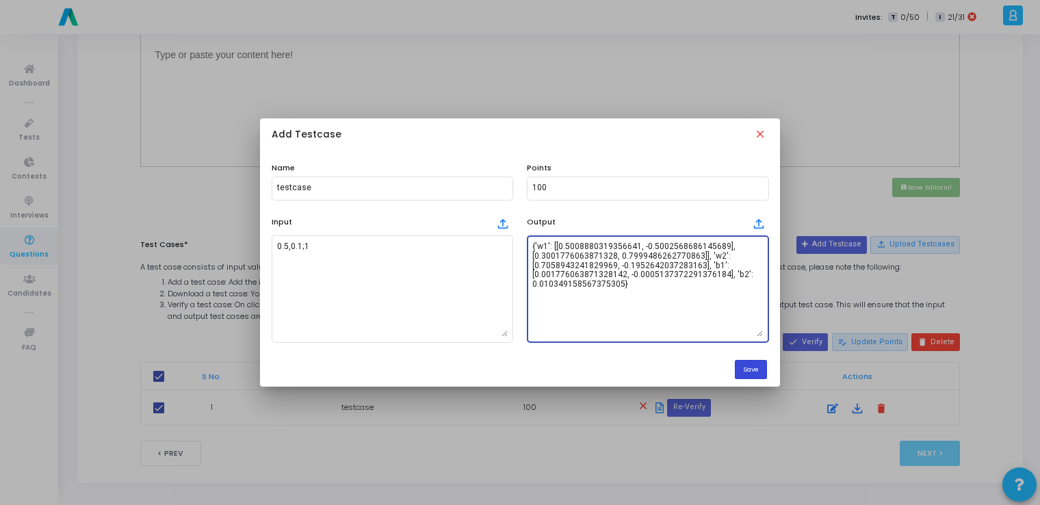
type textarea "{'w1': [[0.5008880319356641, -0.5002568686145689], [0.3001776063871328, 0.79994…"
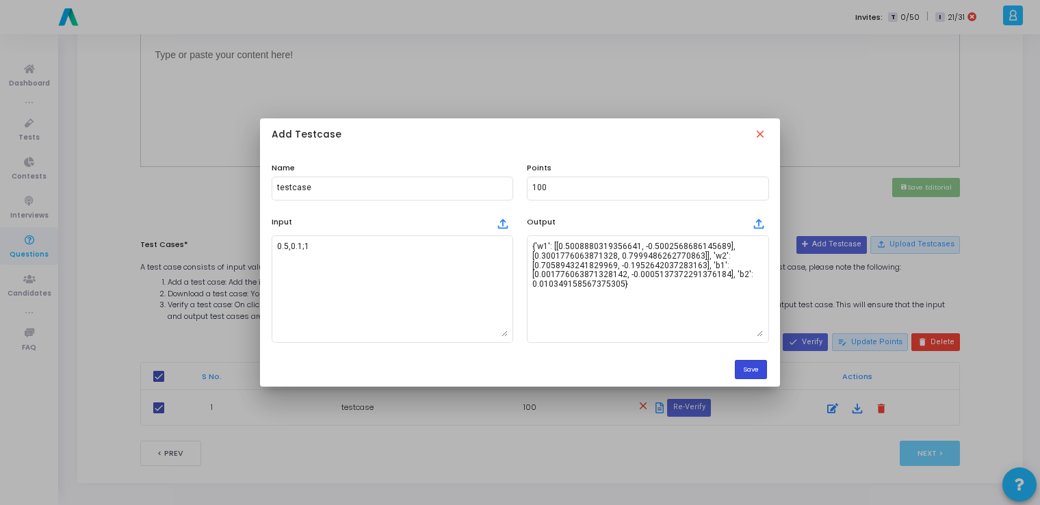
click at [753, 375] on button "Save" at bounding box center [751, 369] width 32 height 18
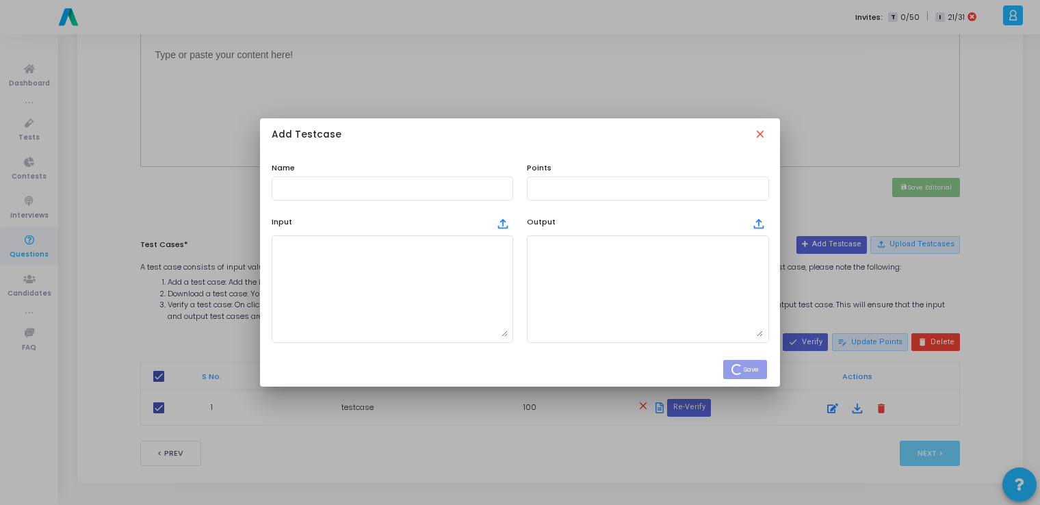
scroll to position [517, 0]
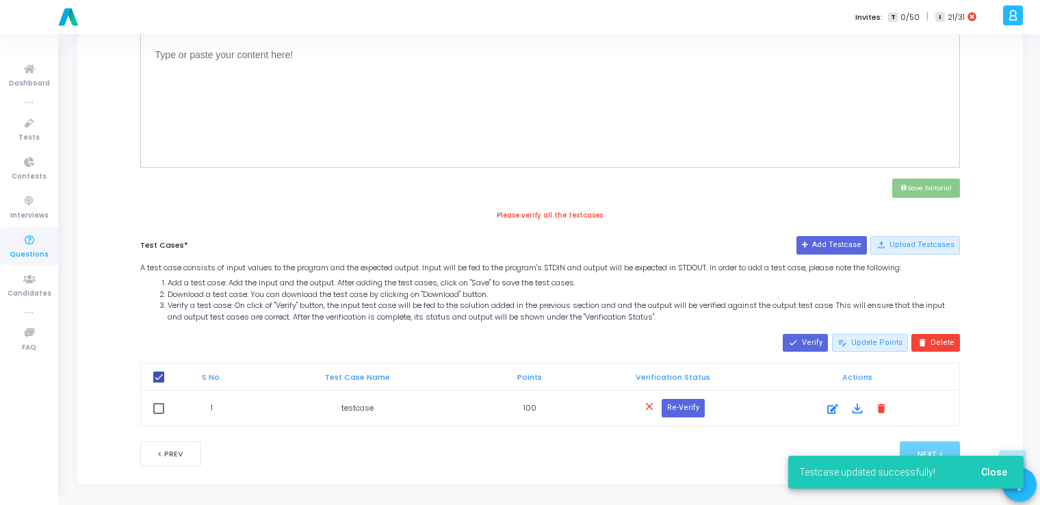
click at [682, 407] on button "Re-Verify" at bounding box center [683, 408] width 43 height 18
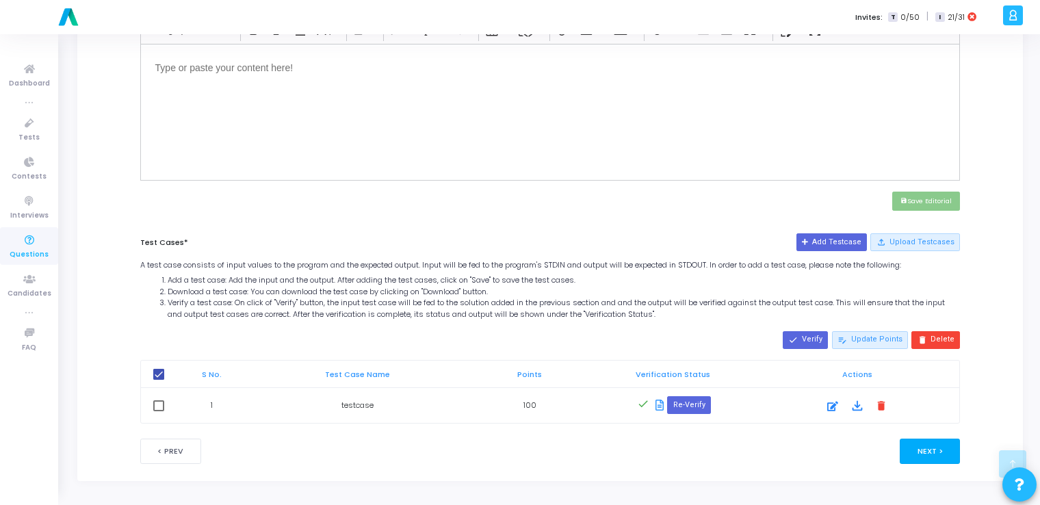
scroll to position [502, 0]
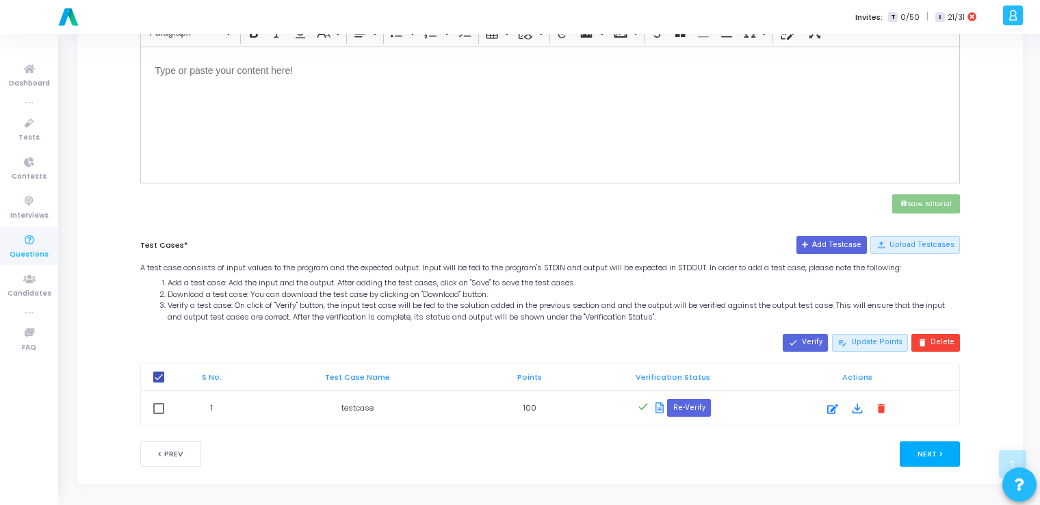
click at [924, 450] on button "Next >" at bounding box center [930, 453] width 61 height 25
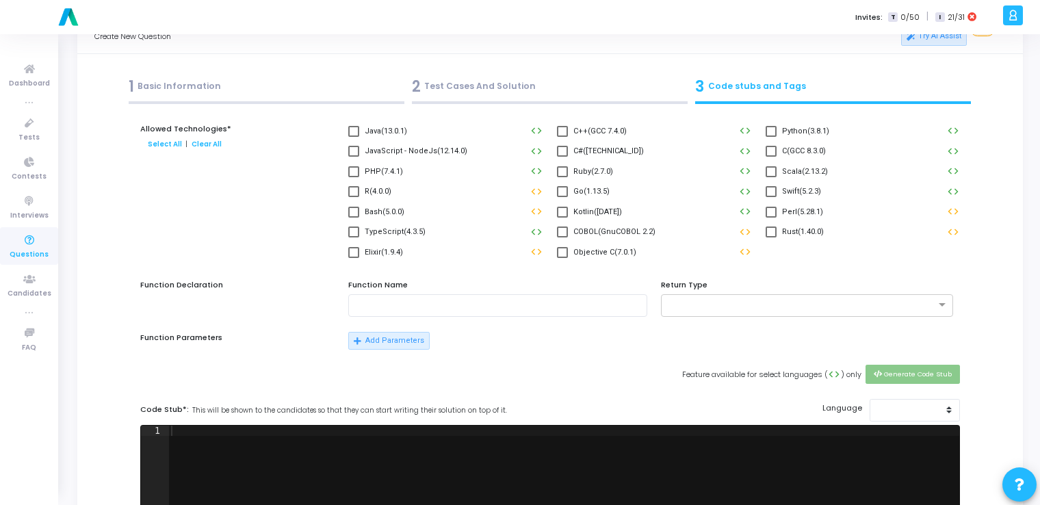
scroll to position [0, 0]
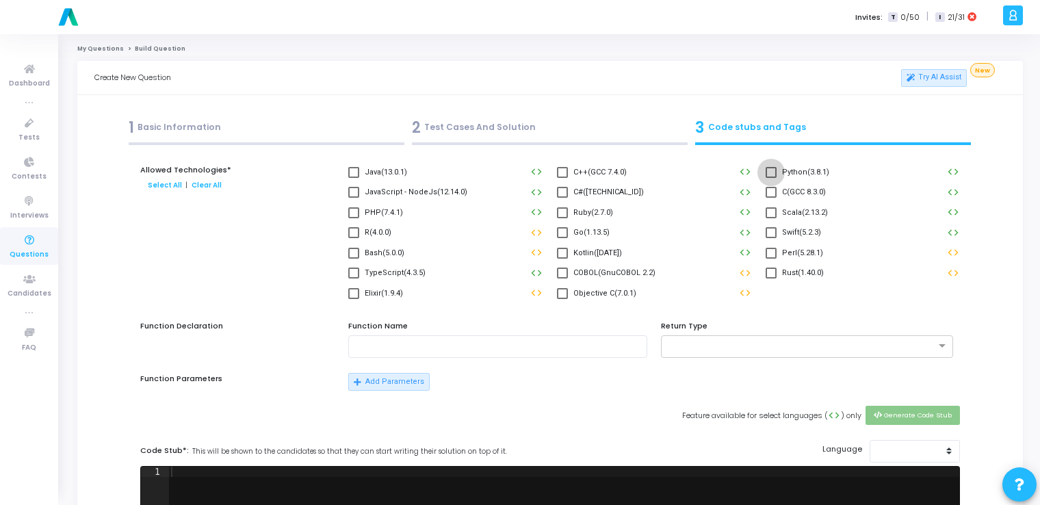
click at [766, 171] on span at bounding box center [771, 172] width 11 height 11
click at [771, 178] on input "Python(3.8.1)" at bounding box center [771, 178] width 1 height 1
checkbox input "true"
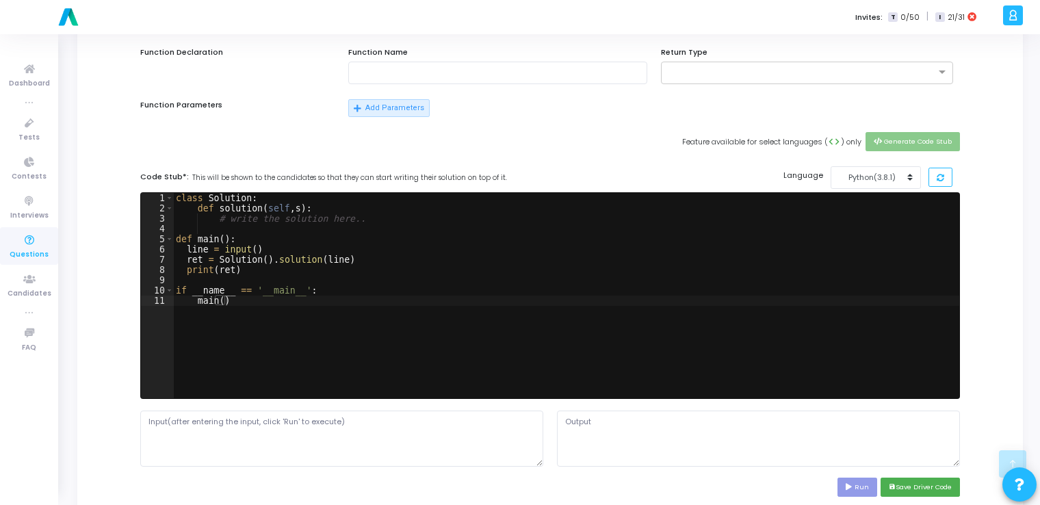
scroll to position [278, 0]
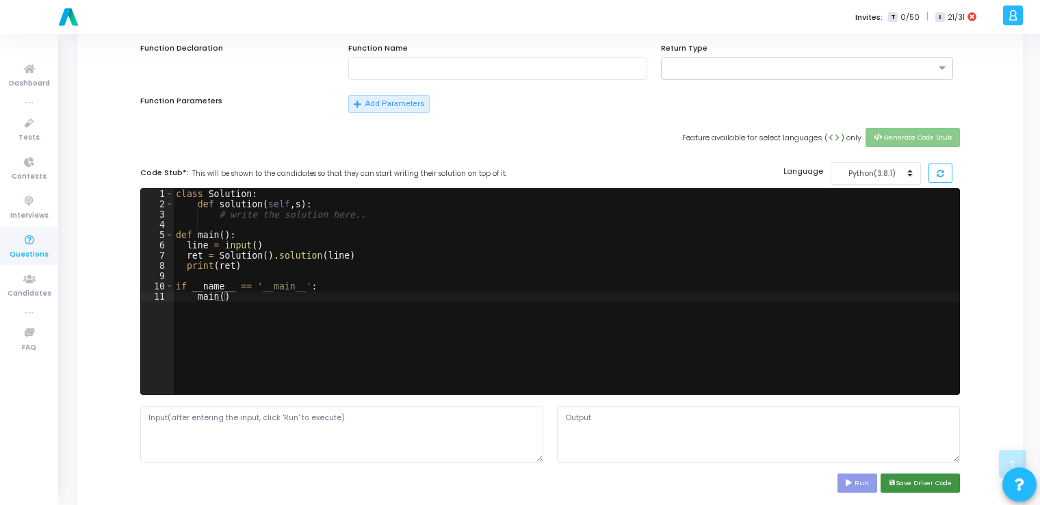
click at [928, 480] on button "save Save Driver Code" at bounding box center [920, 483] width 79 height 18
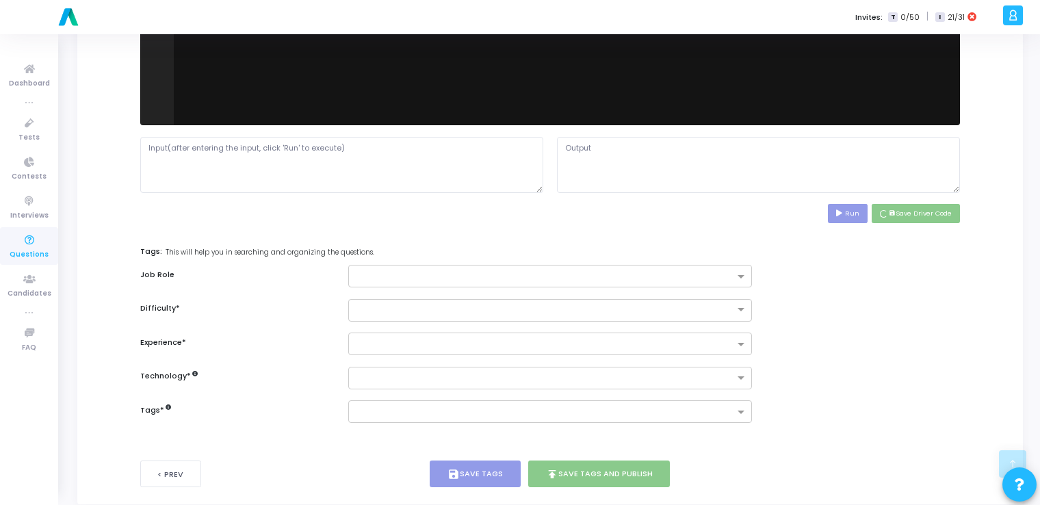
scroll to position [569, 0]
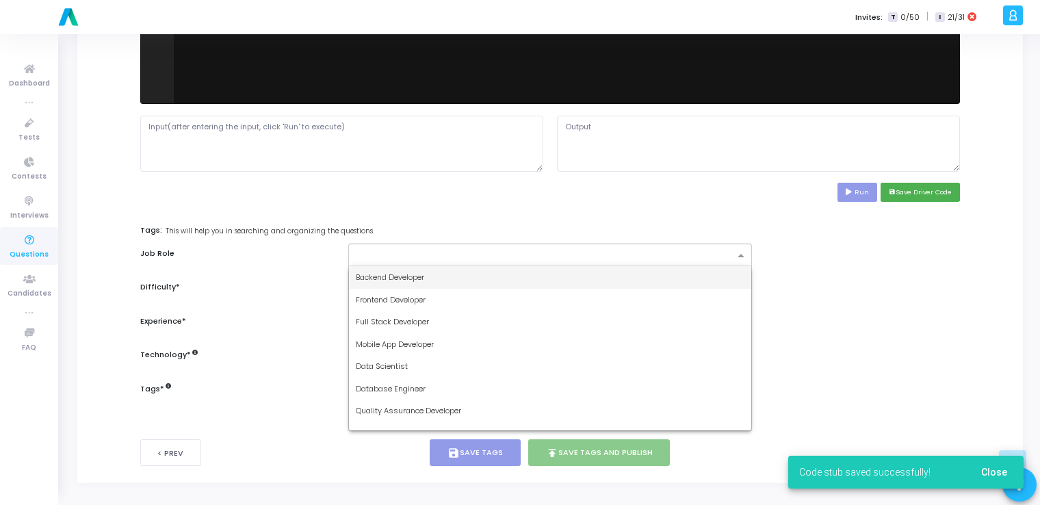
click at [638, 255] on input "text" at bounding box center [545, 256] width 378 height 12
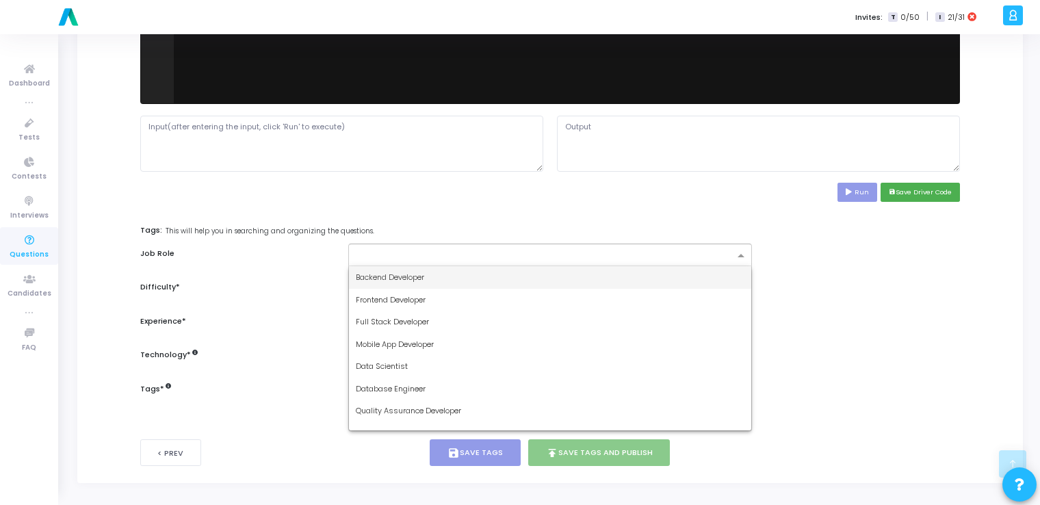
drag, startPoint x: 581, startPoint y: 272, endPoint x: 541, endPoint y: 280, distance: 41.1
click at [541, 280] on div "Backend Developer" at bounding box center [550, 277] width 402 height 23
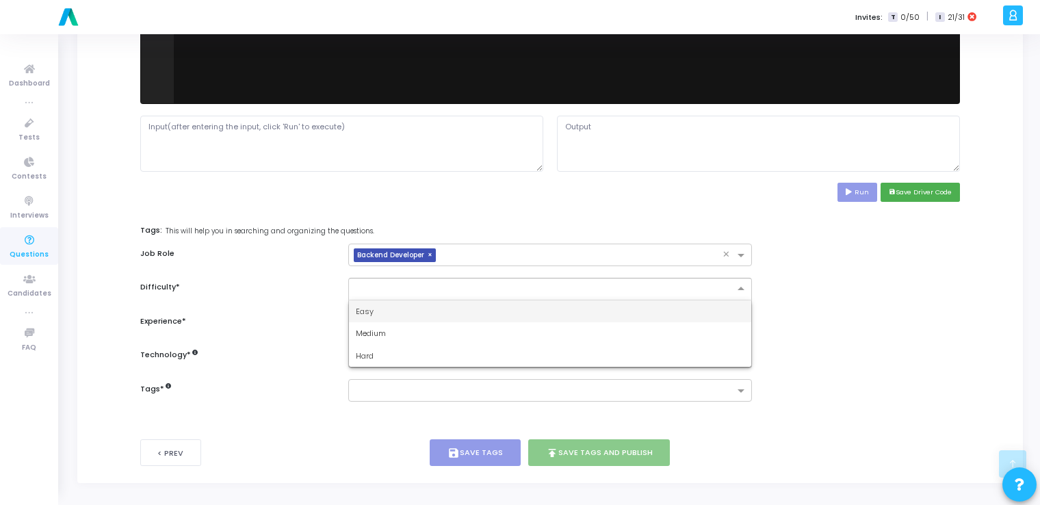
click at [541, 282] on input "text" at bounding box center [536, 288] width 361 height 12
click at [490, 309] on div "Easy" at bounding box center [550, 311] width 402 height 23
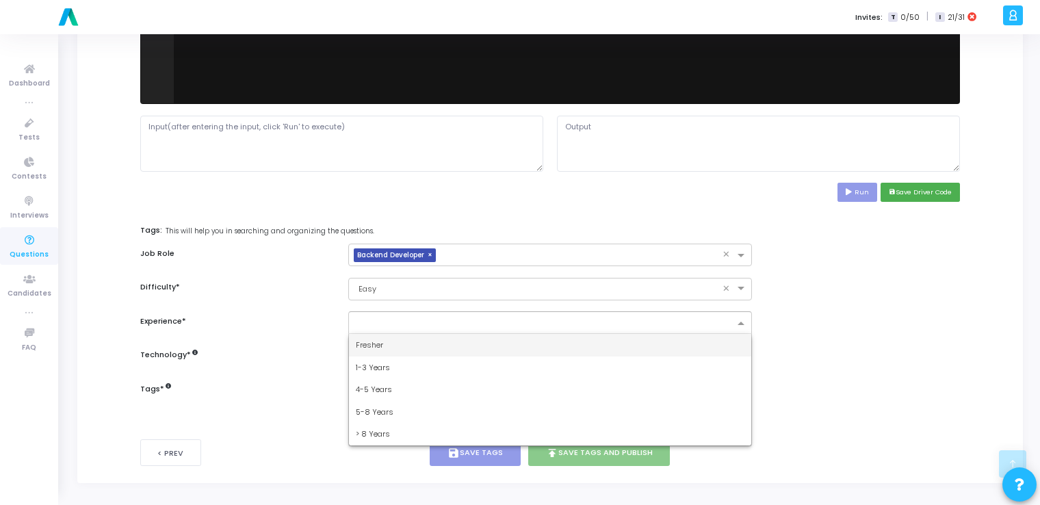
drag, startPoint x: 477, startPoint y: 323, endPoint x: 441, endPoint y: 345, distance: 41.8
click at [441, 334] on ng-select "Fresher 1-3 Years 4-5 Years 5-8 Years > 8 Years" at bounding box center [549, 322] width 403 height 23
click at [441, 345] on div "Fresher" at bounding box center [550, 345] width 402 height 23
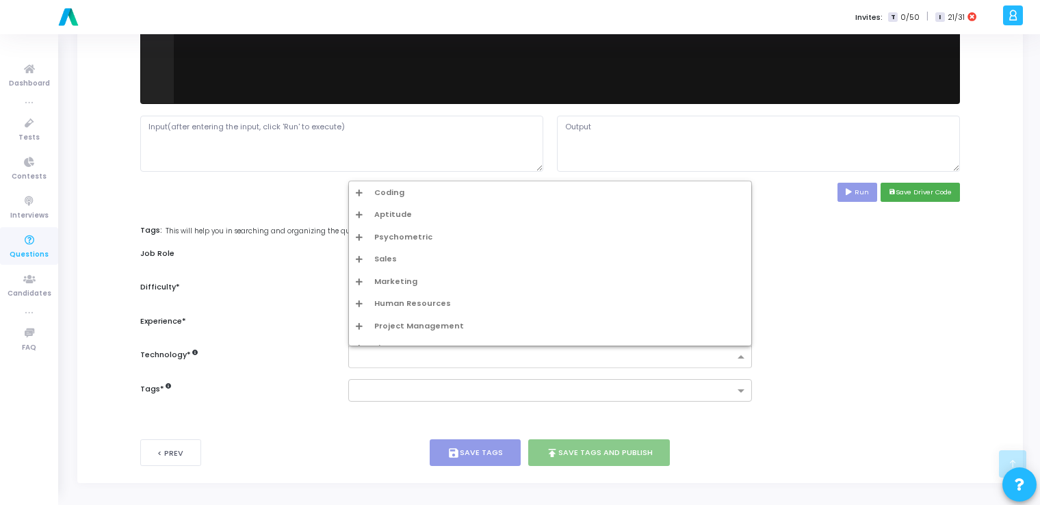
click at [435, 354] on input "text" at bounding box center [545, 358] width 378 height 12
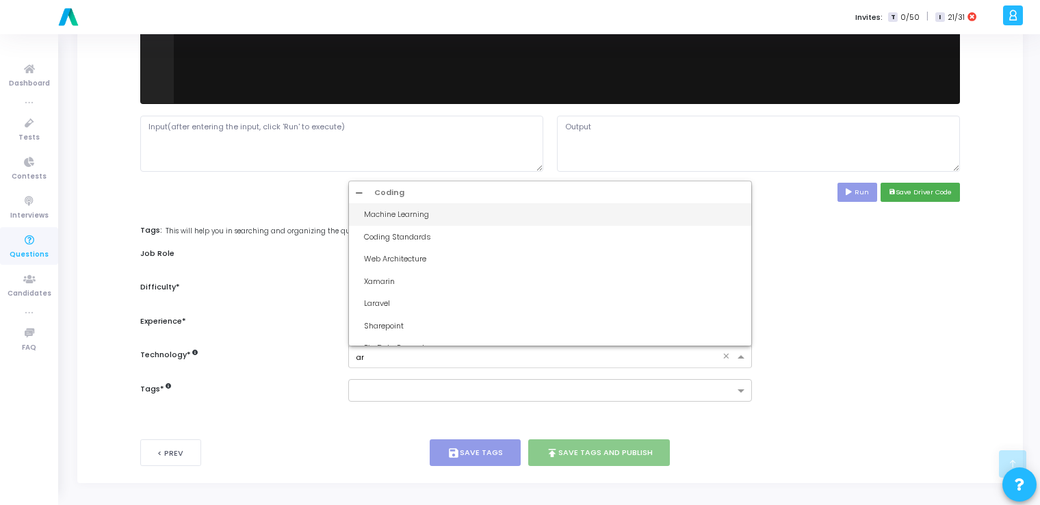
type input "art"
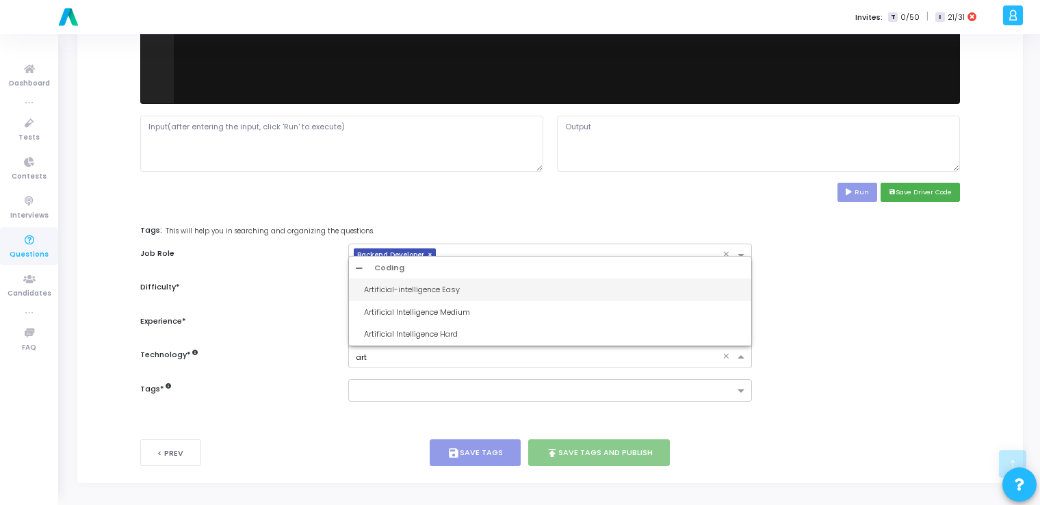
click at [439, 284] on div "Artificial-intelligence Easy" at bounding box center [554, 290] width 380 height 12
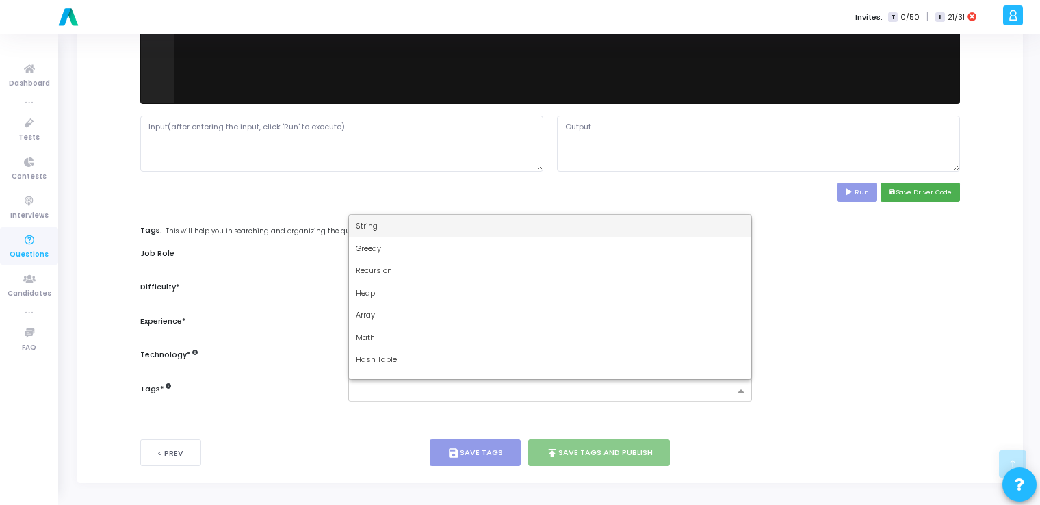
click at [411, 393] on input "text" at bounding box center [545, 392] width 378 height 12
type input "dy"
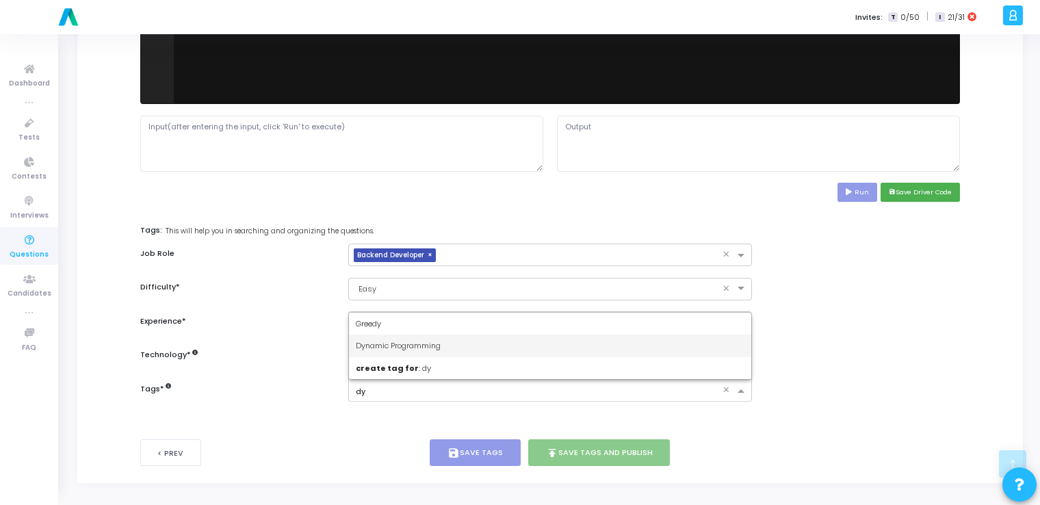
click at [432, 345] on span "Dynamic Programming" at bounding box center [398, 345] width 85 height 11
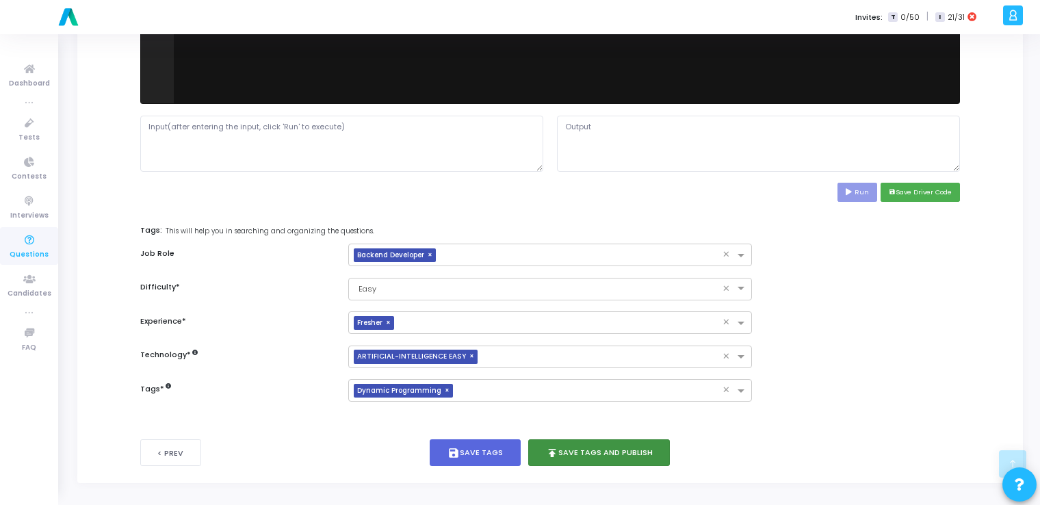
click at [593, 456] on button "publish Save Tags and Publish" at bounding box center [599, 452] width 142 height 27
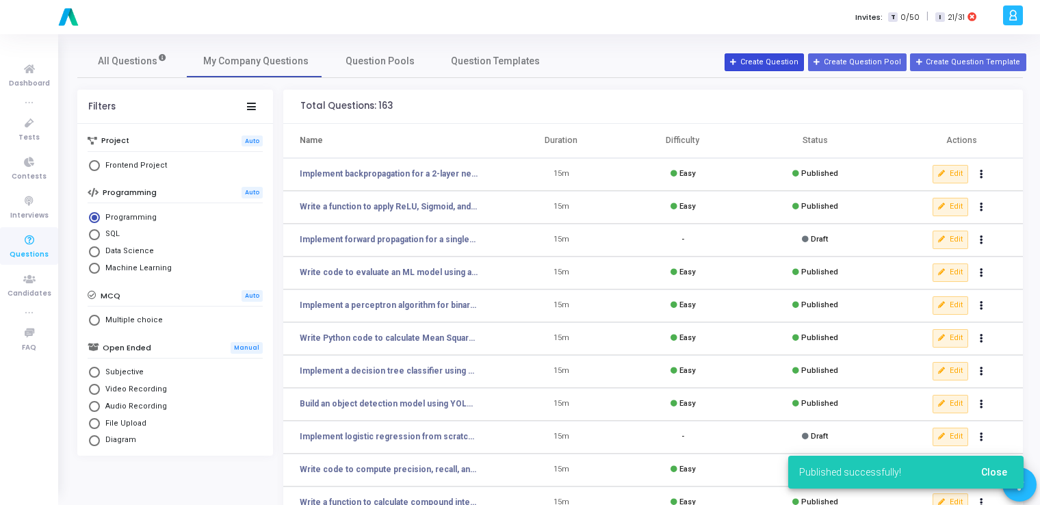
click at [774, 68] on button "Create Question" at bounding box center [764, 62] width 79 height 18
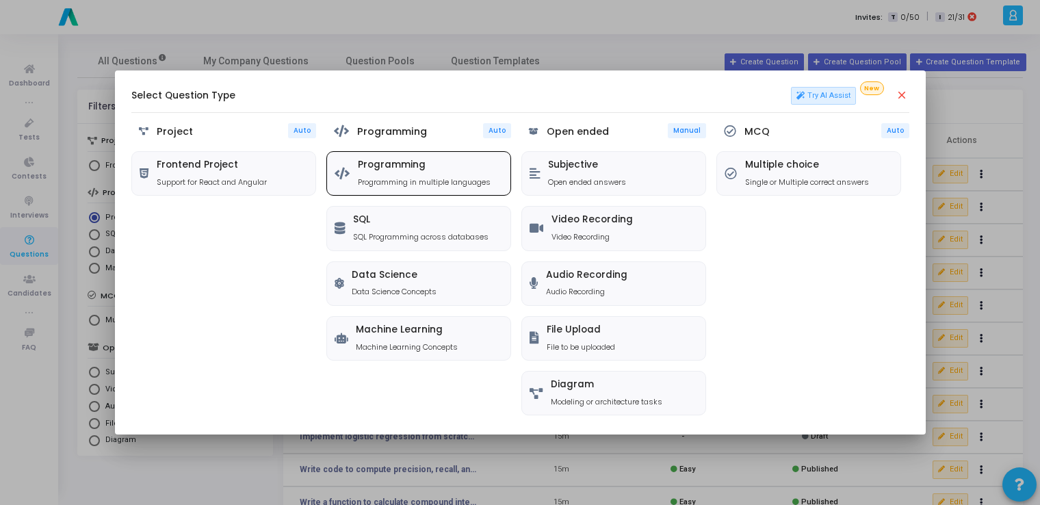
click at [369, 177] on p "Programming in multiple languages" at bounding box center [424, 183] width 133 height 12
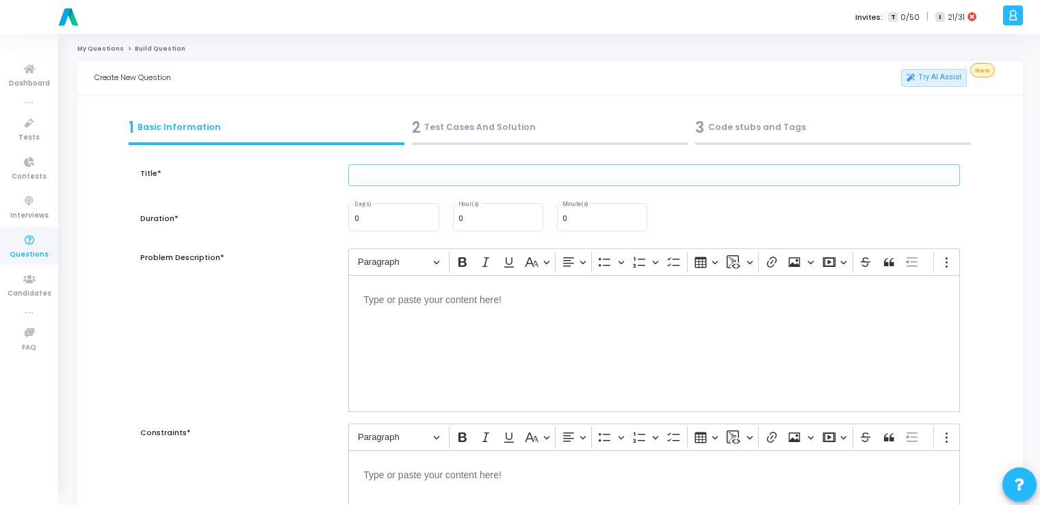
click at [369, 183] on input "text" at bounding box center [654, 175] width 612 height 23
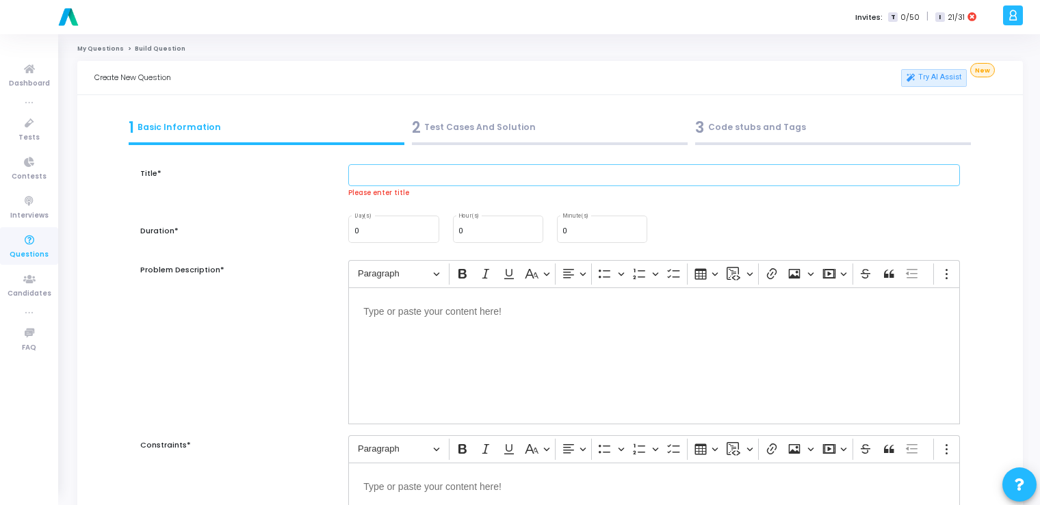
paste input "Implement a softmax function in Python."
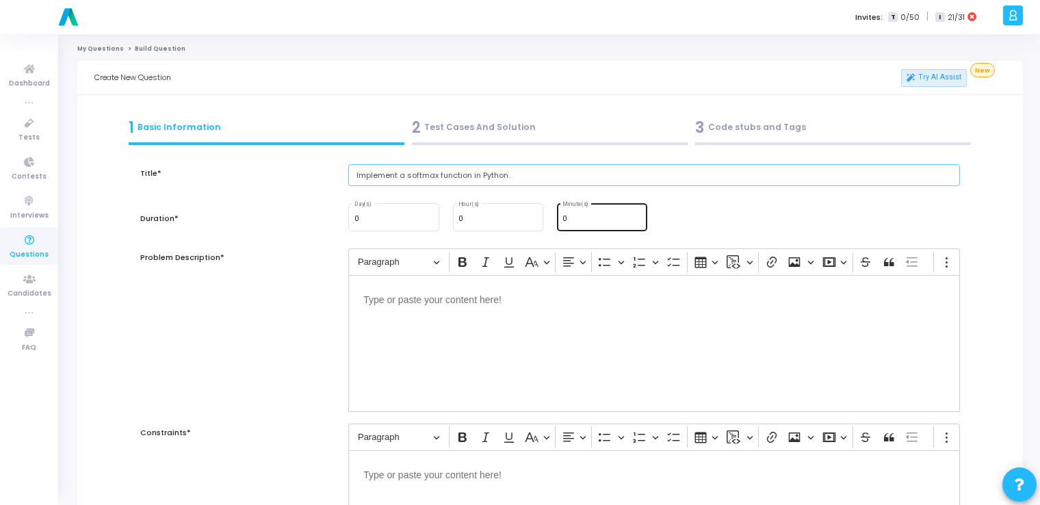
type input "Implement a softmax function in Python."
click at [572, 216] on input "0" at bounding box center [601, 219] width 79 height 8
type input "15"
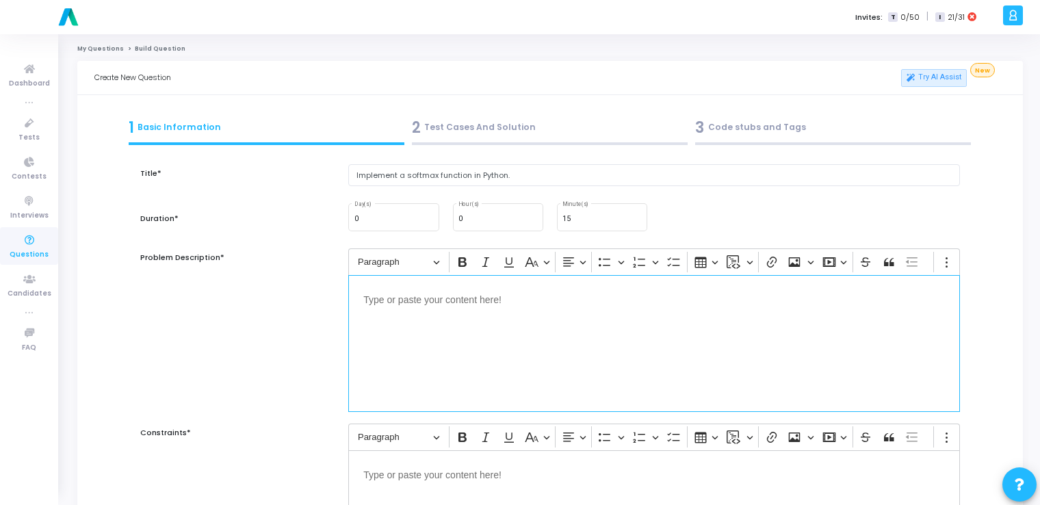
click at [559, 301] on p "Editor editing area: main" at bounding box center [654, 298] width 582 height 17
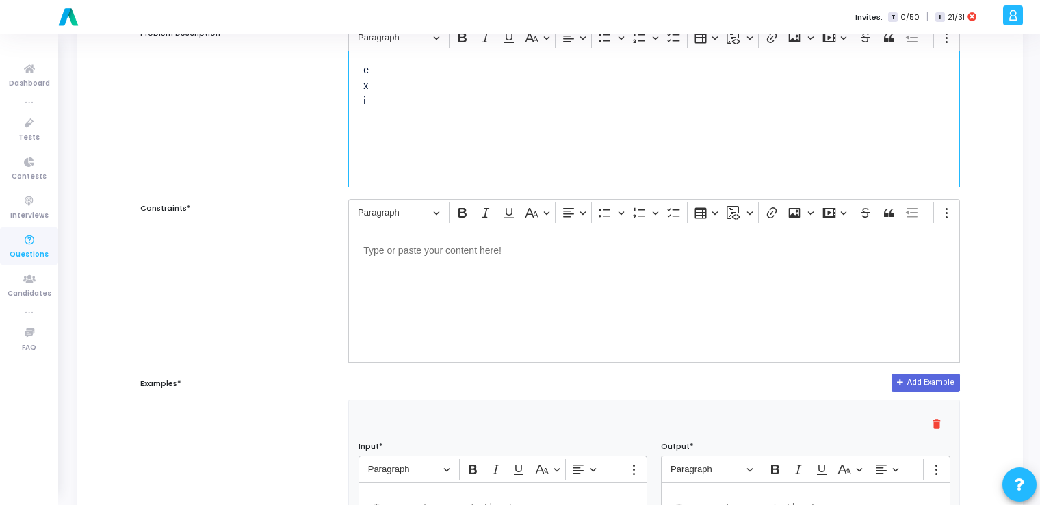
scroll to position [233, 0]
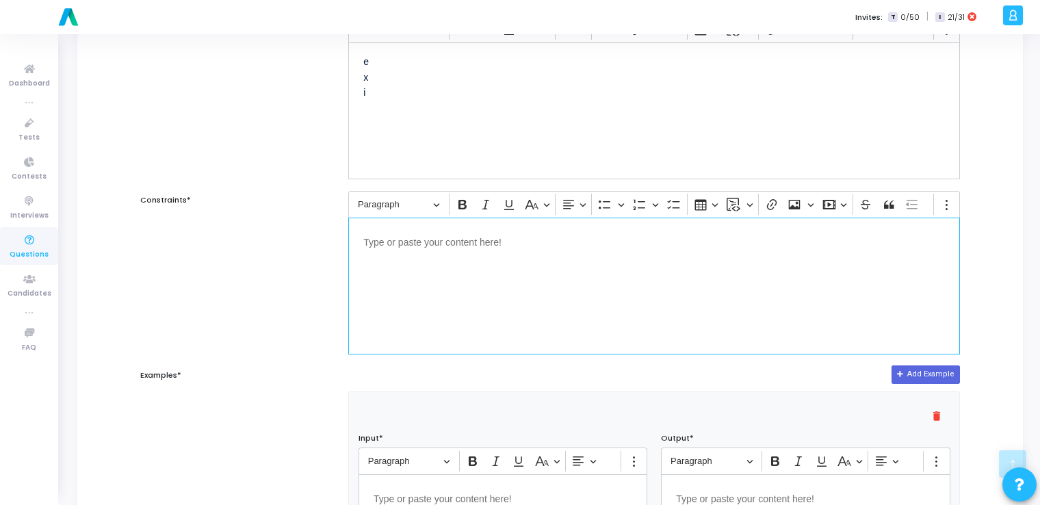
click at [488, 272] on div "Editor editing area: main" at bounding box center [654, 286] width 612 height 137
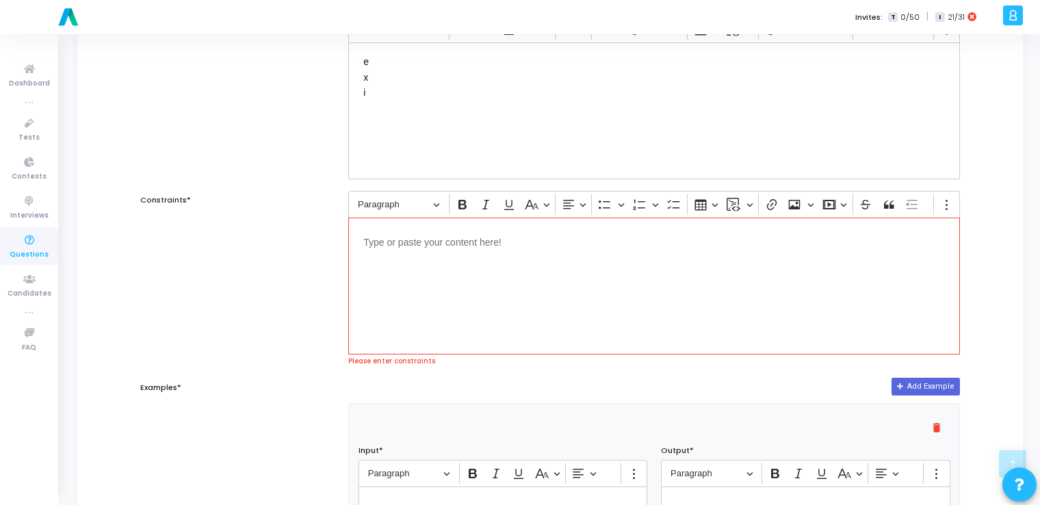
click at [438, 295] on div "Editor editing area: main" at bounding box center [654, 286] width 612 height 137
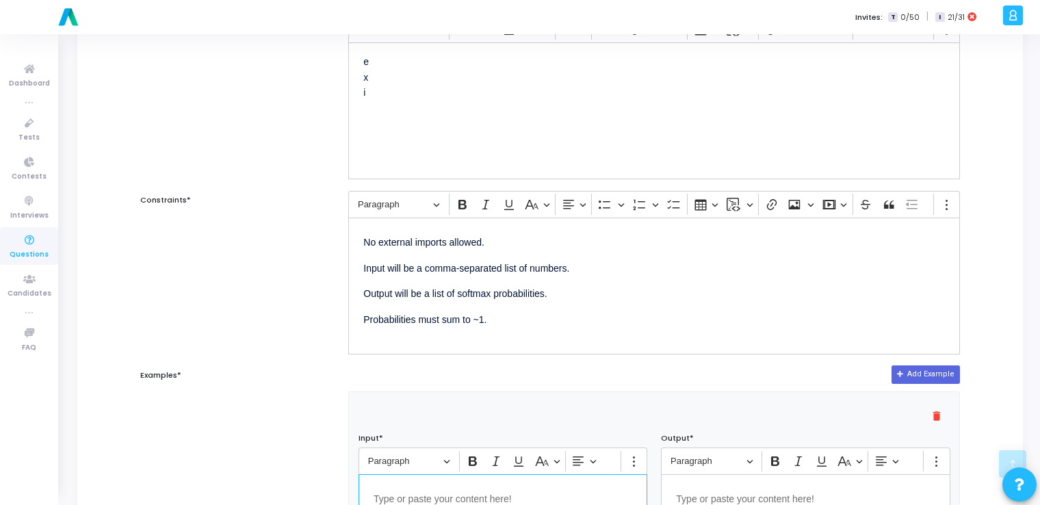
click at [463, 491] on p "Editor editing area: main" at bounding box center [503, 497] width 259 height 17
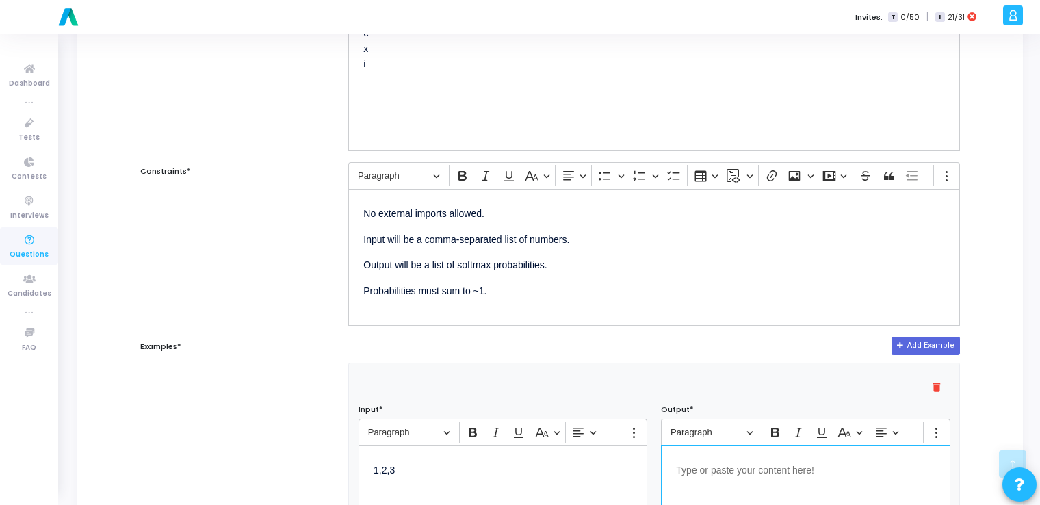
click at [761, 480] on div "Editor editing area: main" at bounding box center [805, 513] width 289 height 137
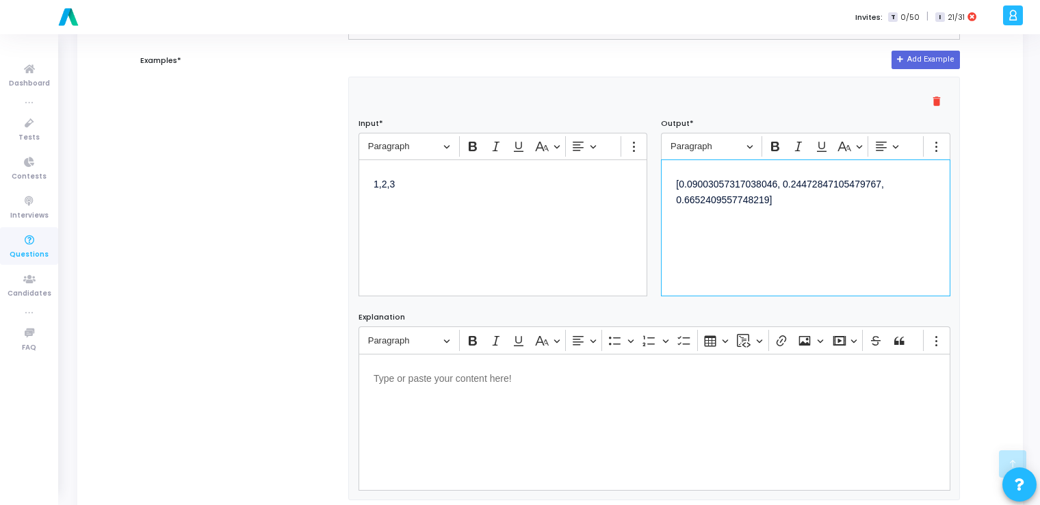
scroll to position [832, 0]
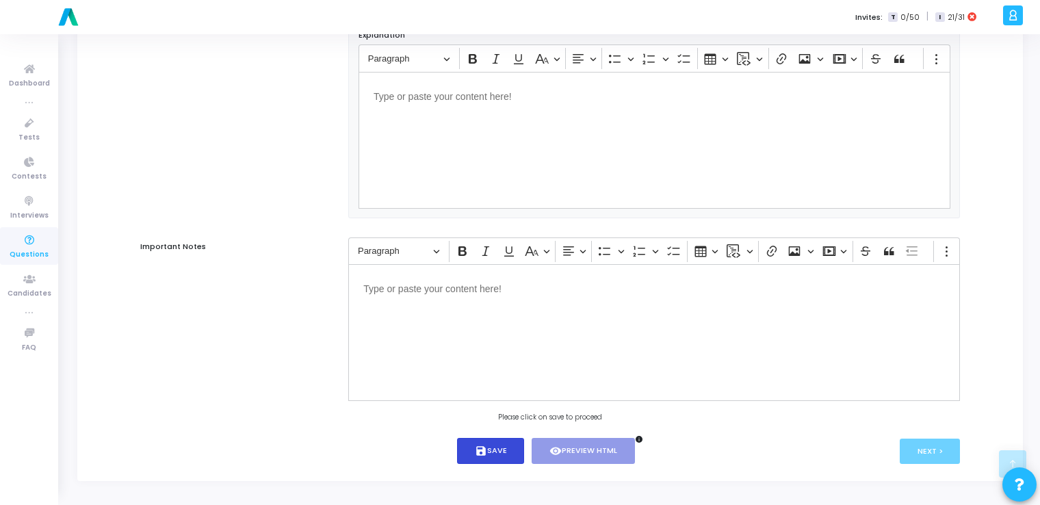
click at [484, 456] on icon "save" at bounding box center [481, 451] width 12 height 12
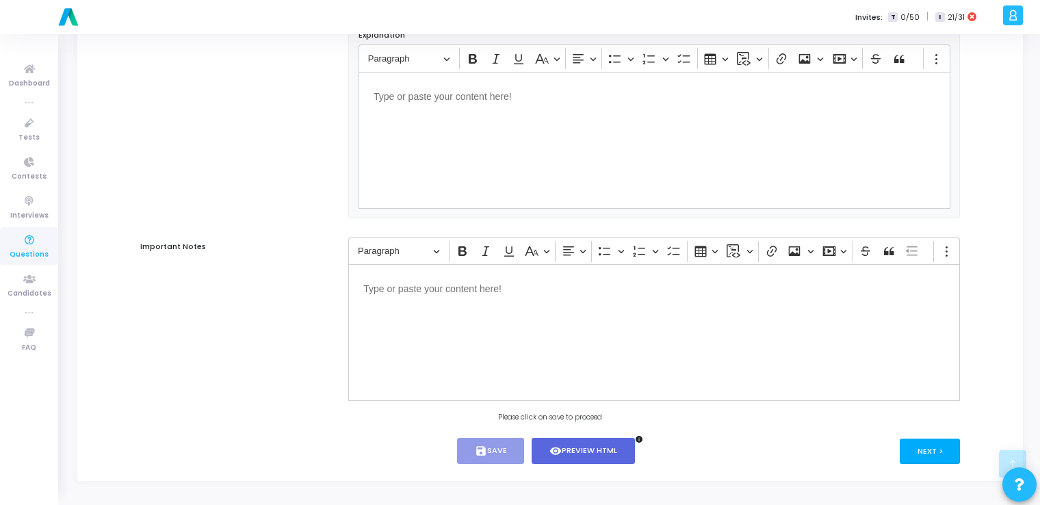
click at [917, 450] on button "Next >" at bounding box center [930, 451] width 61 height 25
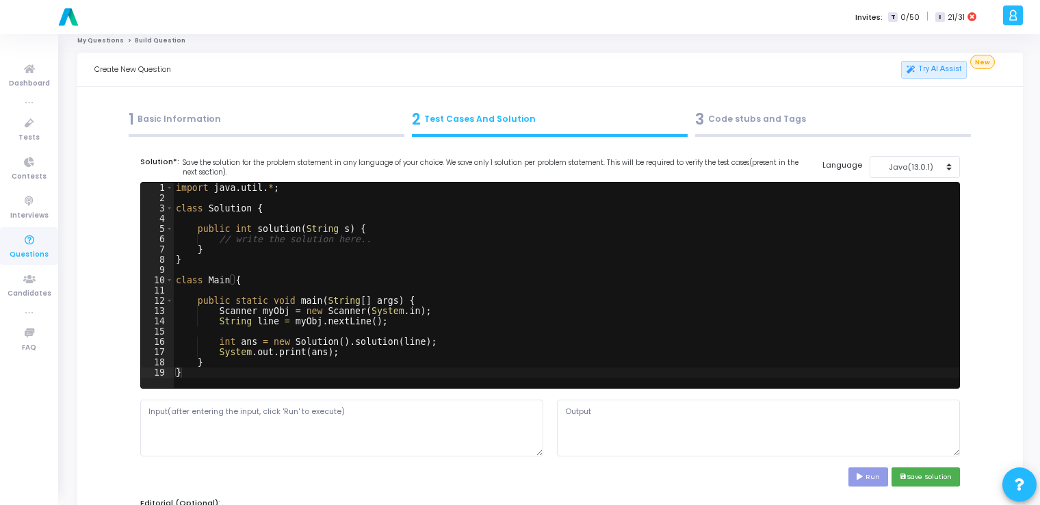
scroll to position [0, 0]
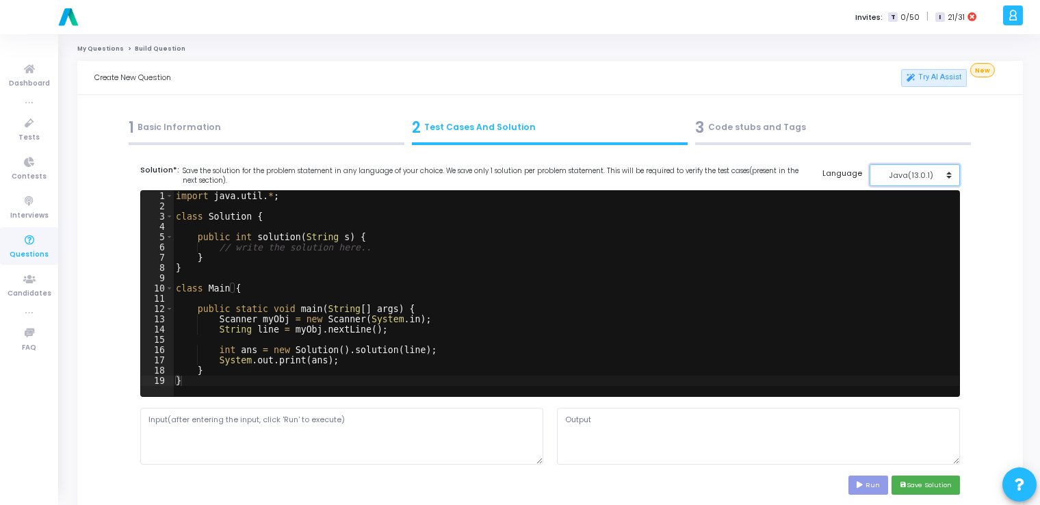
click at [891, 181] on button "Java(13.0.1)" at bounding box center [915, 175] width 91 height 23
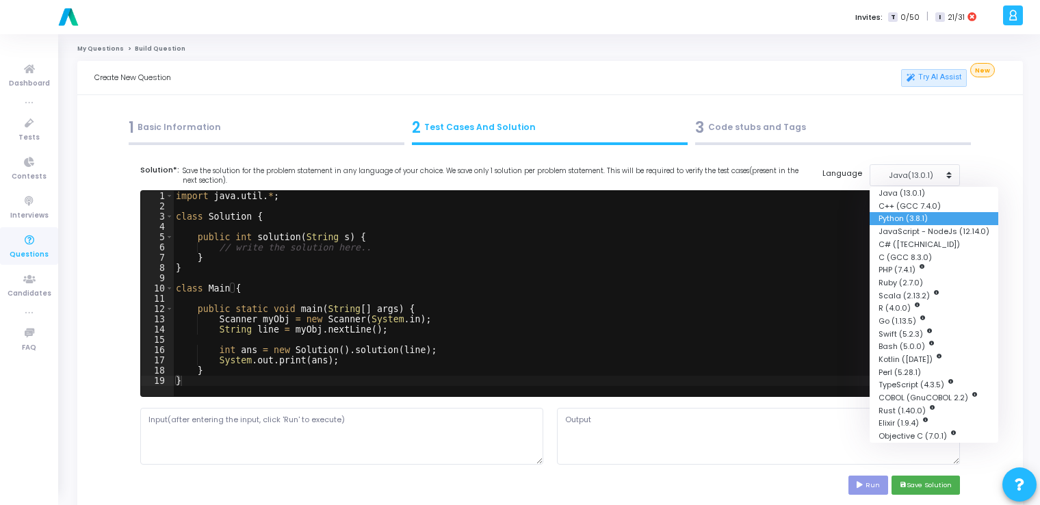
click at [888, 218] on button "Python (3.8.1)" at bounding box center [934, 218] width 129 height 13
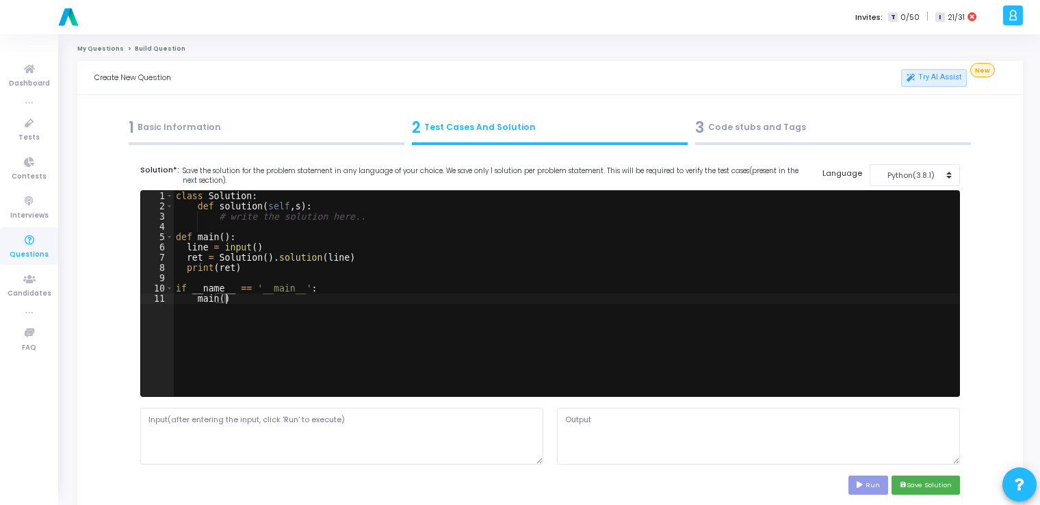
click at [632, 301] on div "class Solution : def solution ( self , s ) : # write the solution here.. def ma…" at bounding box center [566, 304] width 786 height 226
type textarea "if __name__ == '__main__': main()"
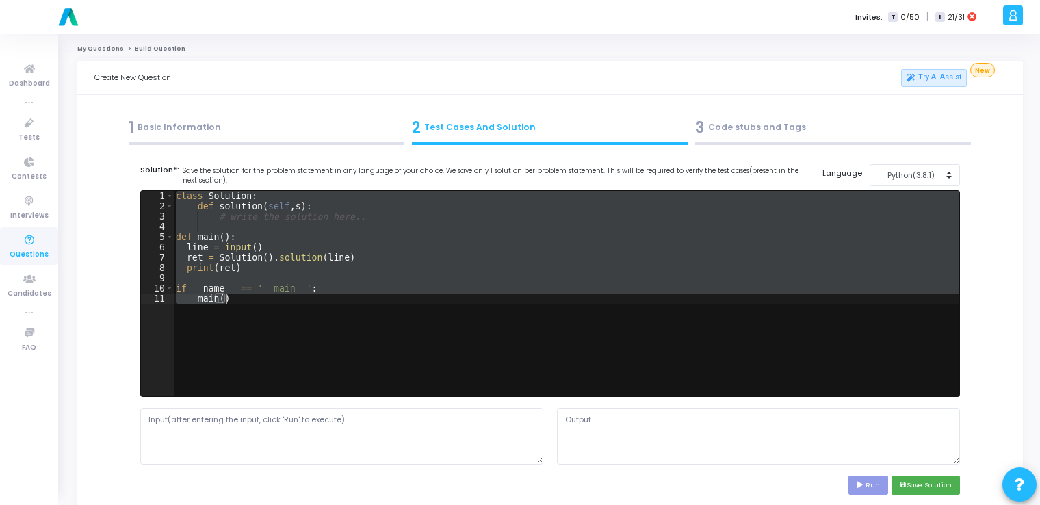
paste textarea
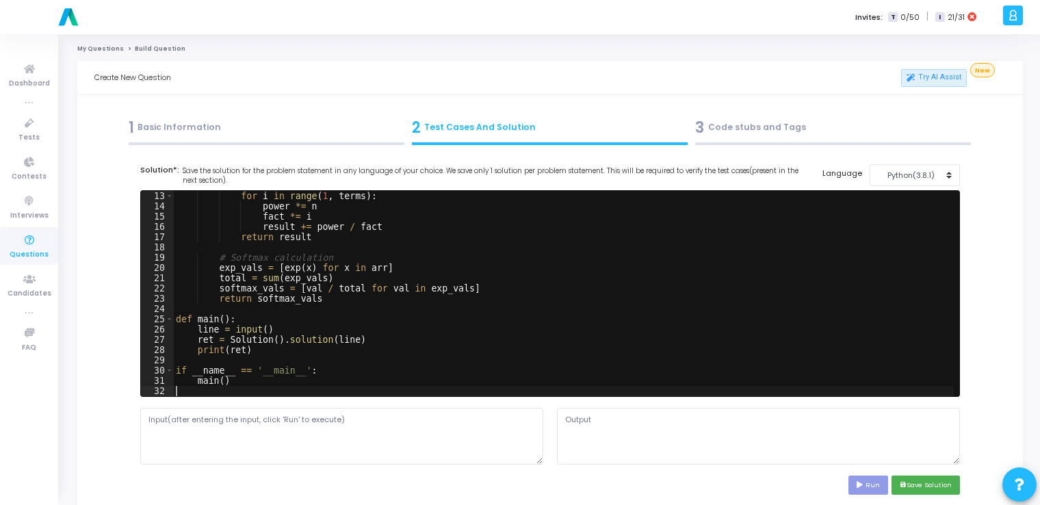
scroll to position [123, 0]
click at [377, 427] on textarea at bounding box center [341, 436] width 403 height 56
type textarea "1,2,3"
click at [865, 476] on button "Run" at bounding box center [869, 485] width 40 height 18
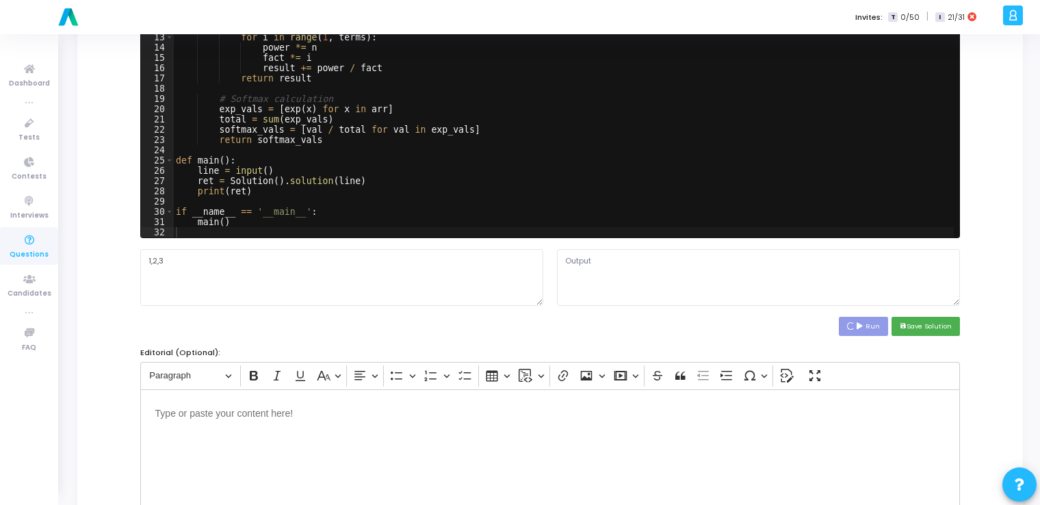
scroll to position [160, 0]
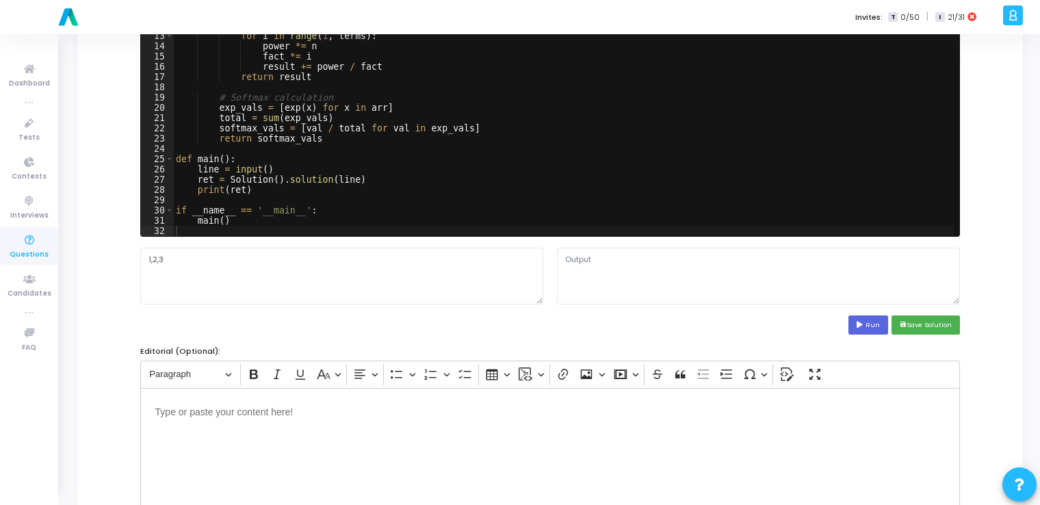
type textarea "[0.09003057317536159, 0.24472847106832196, 0.6652409557563165]"
drag, startPoint x: 820, startPoint y: 257, endPoint x: 556, endPoint y: 250, distance: 264.9
click at [556, 250] on div "[0.09003057317536159, 0.24472847106832196, 0.6652409557563165]" at bounding box center [758, 276] width 417 height 56
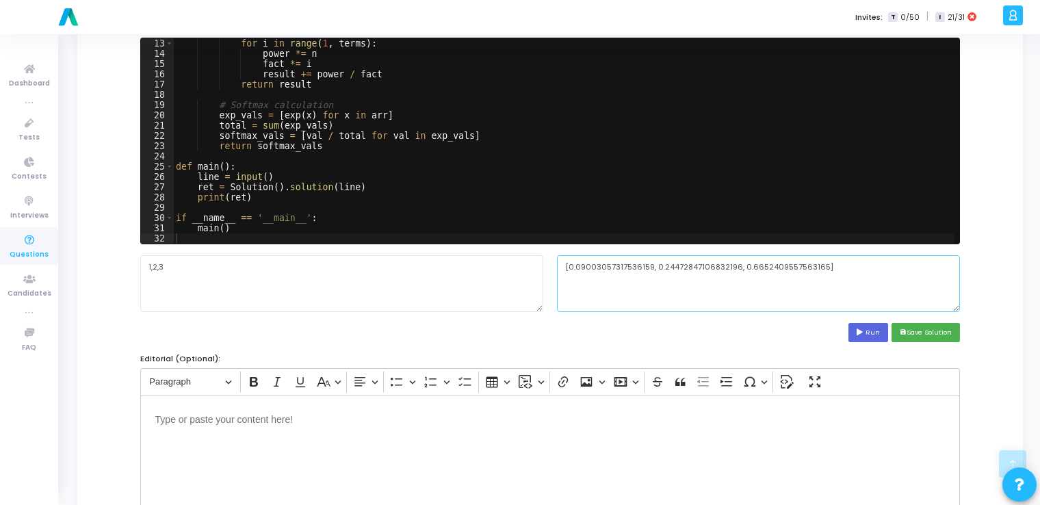
scroll to position [151, 0]
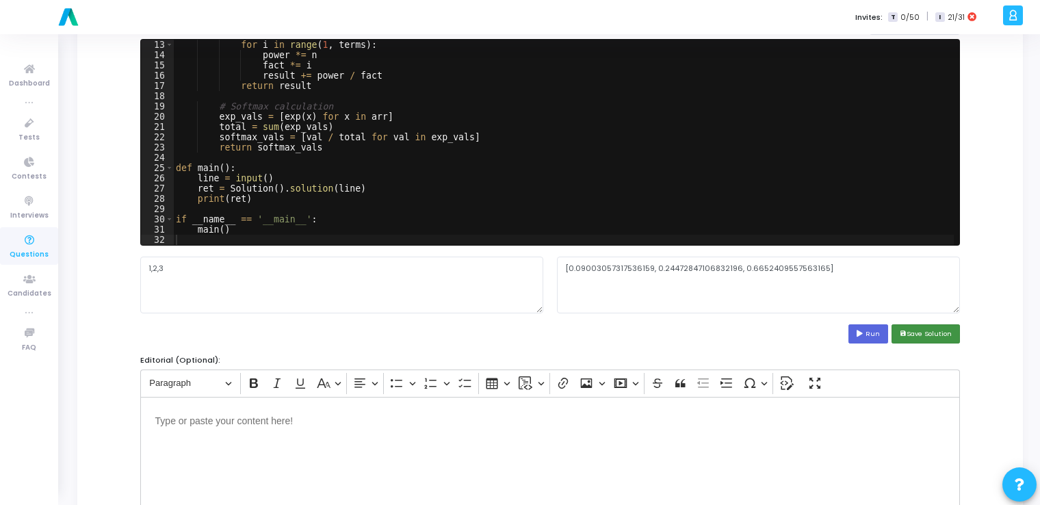
click at [942, 336] on button "save Save Solution" at bounding box center [926, 333] width 68 height 18
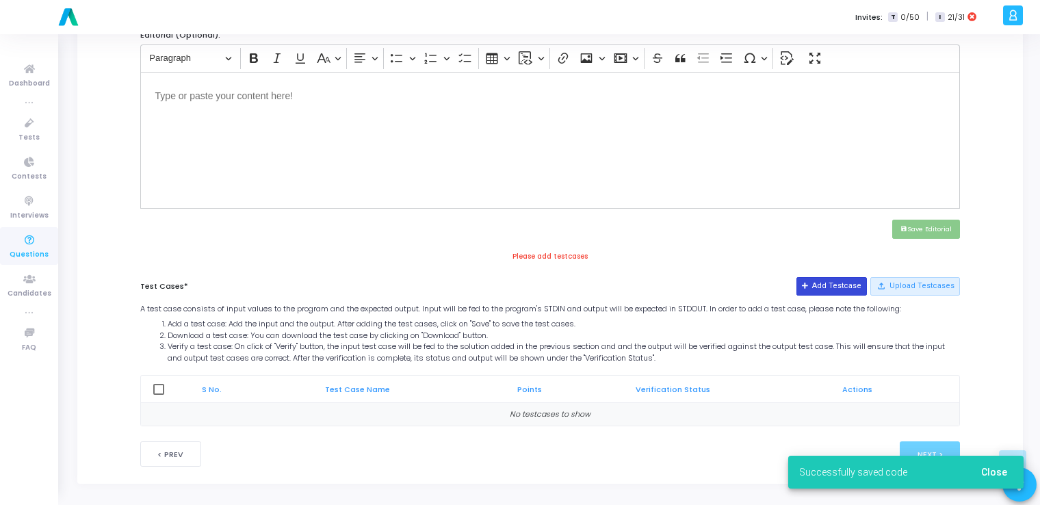
click at [836, 286] on button "Add Testcase" at bounding box center [832, 286] width 70 height 18
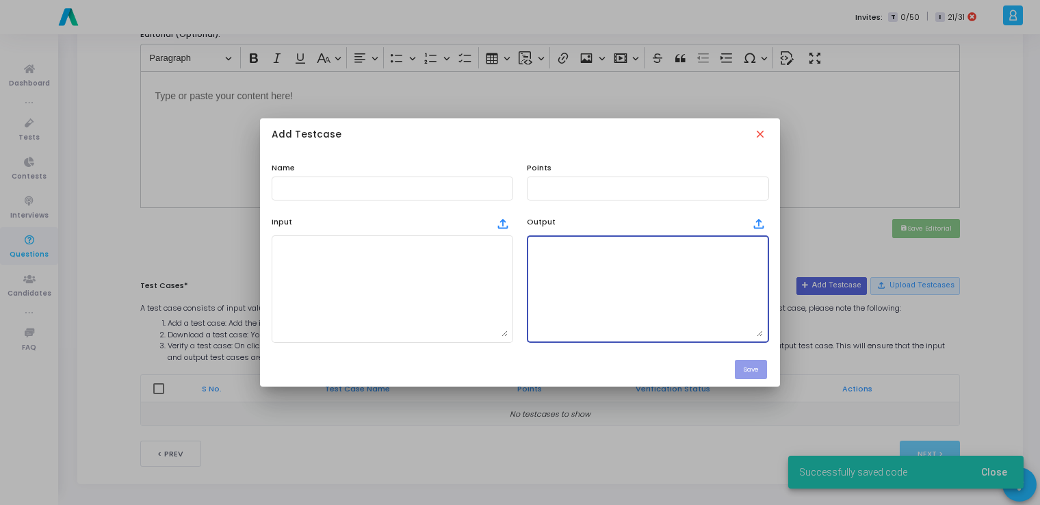
click at [630, 297] on textarea at bounding box center [647, 289] width 231 height 96
paste textarea "[0.09003057317536159, 0.24472847106832196, 0.6652409557563165]"
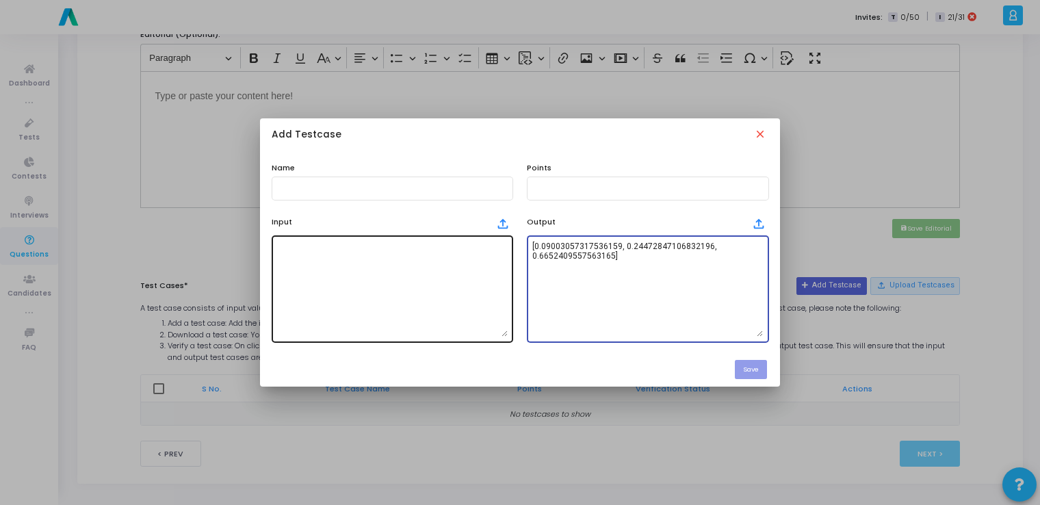
type textarea "[0.09003057317536159, 0.24472847106832196, 0.6652409557563165]"
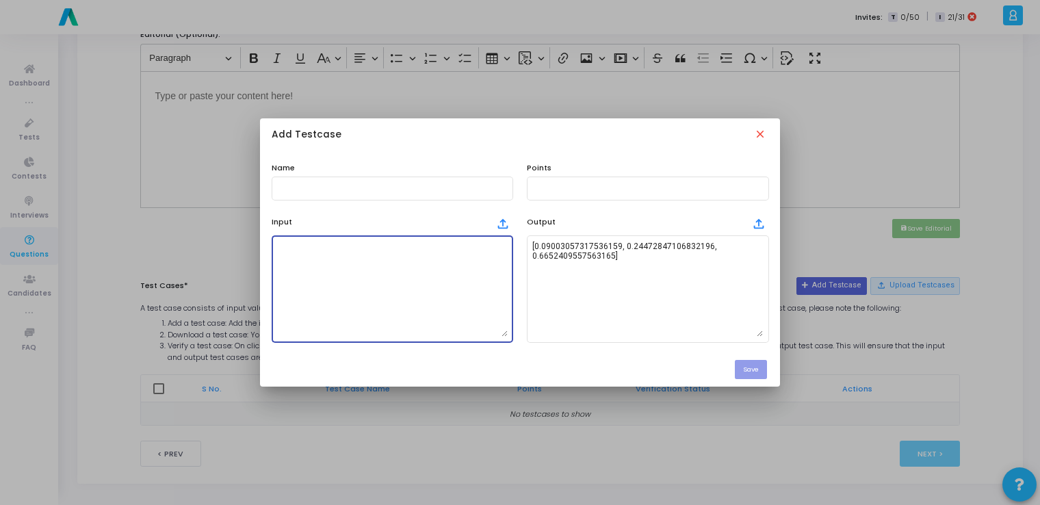
click at [413, 281] on textarea at bounding box center [392, 289] width 231 height 96
type textarea "1,2,3"
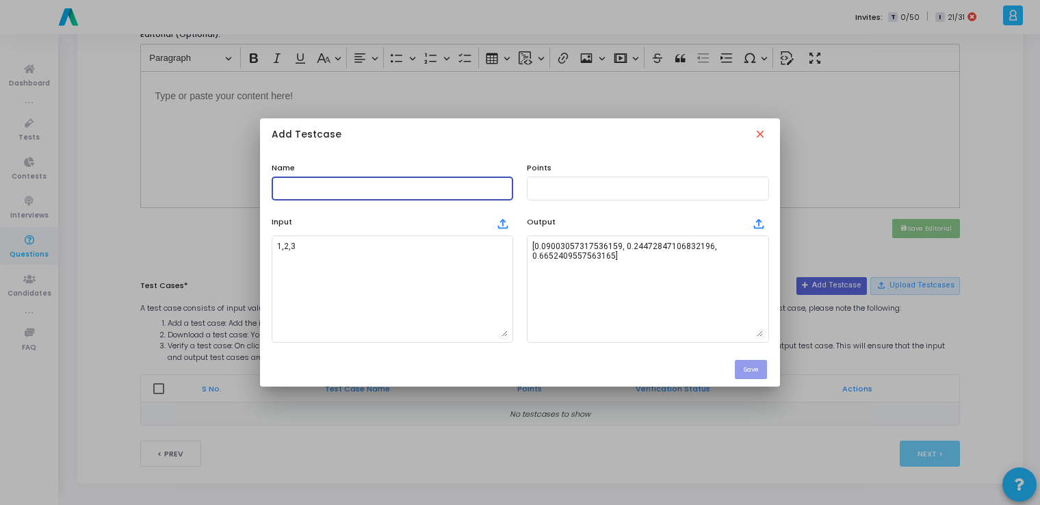
click at [463, 185] on input "text" at bounding box center [392, 188] width 231 height 10
type input "testcase"
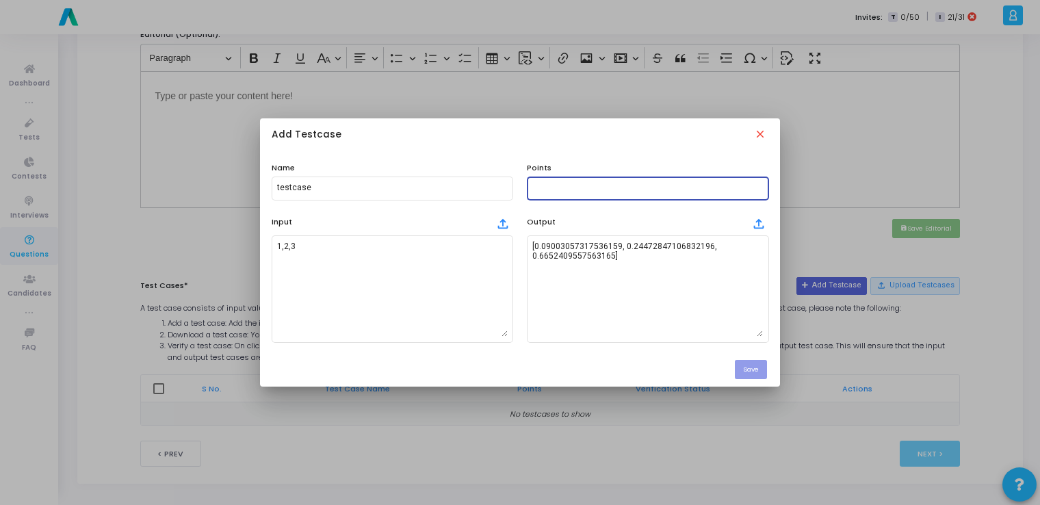
click at [565, 185] on input "text" at bounding box center [647, 188] width 231 height 10
type input "100"
click at [749, 374] on button "Save" at bounding box center [751, 369] width 32 height 18
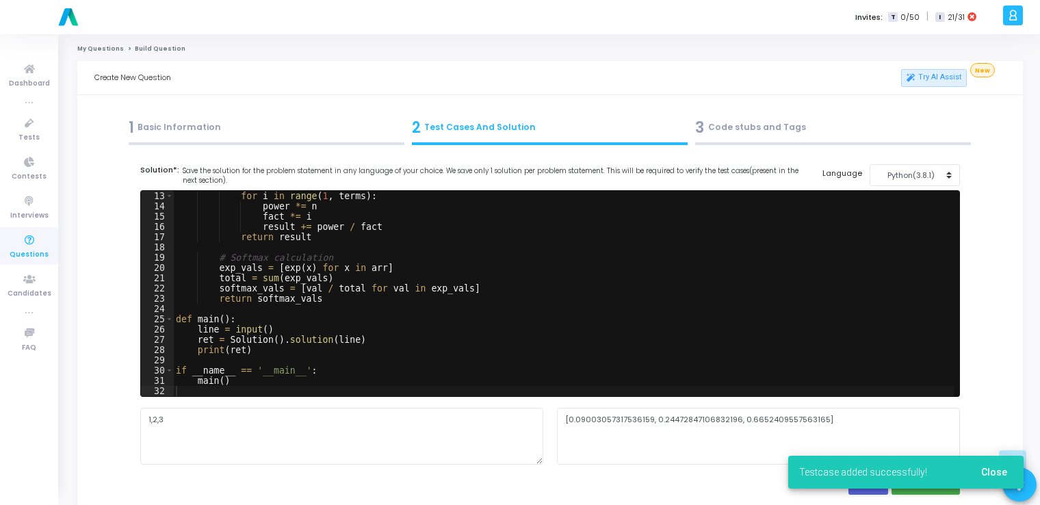
scroll to position [476, 0]
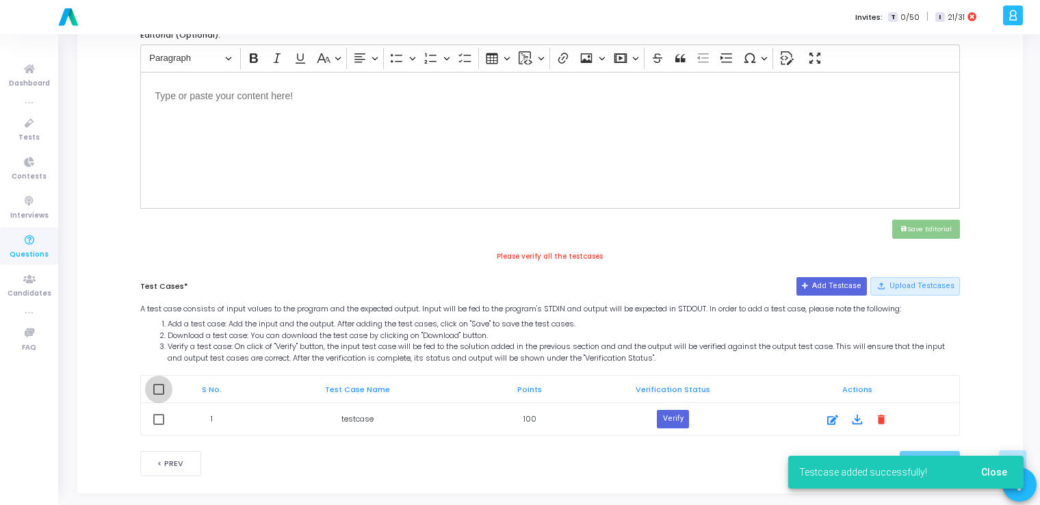
click at [161, 389] on span at bounding box center [158, 389] width 11 height 11
click at [159, 395] on input "checkbox" at bounding box center [158, 395] width 1 height 1
checkbox input "true"
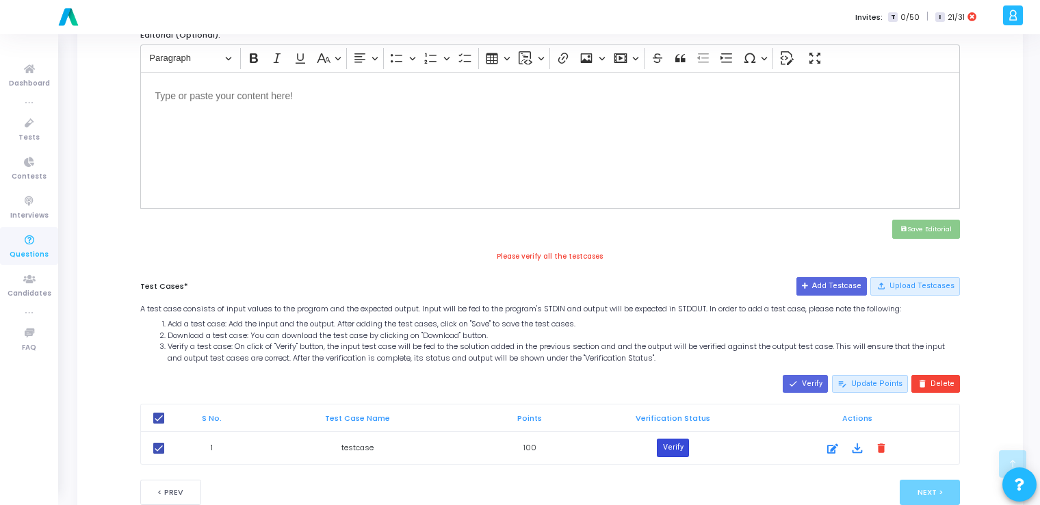
click at [675, 448] on button "Verify" at bounding box center [672, 448] width 31 height 18
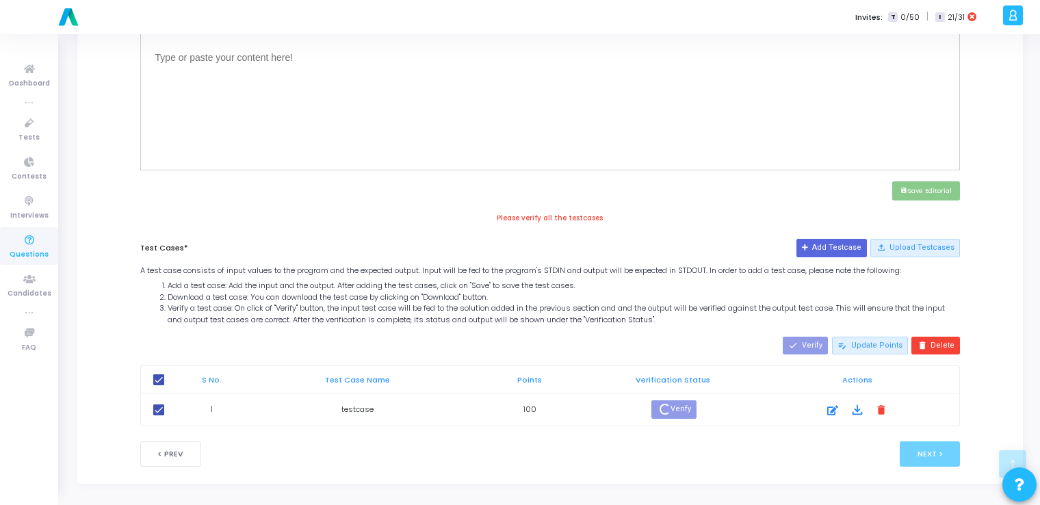
scroll to position [502, 0]
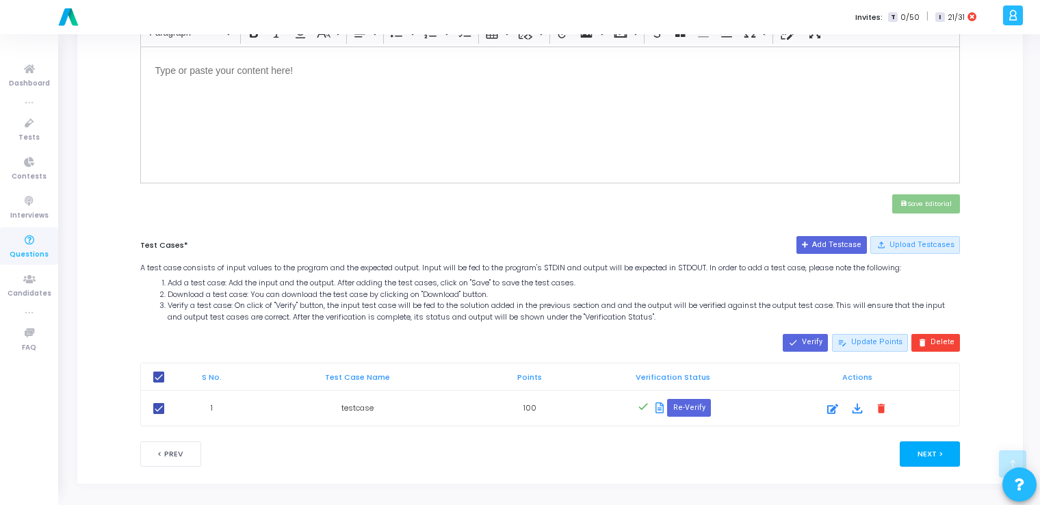
click at [928, 451] on button "Next >" at bounding box center [930, 453] width 61 height 25
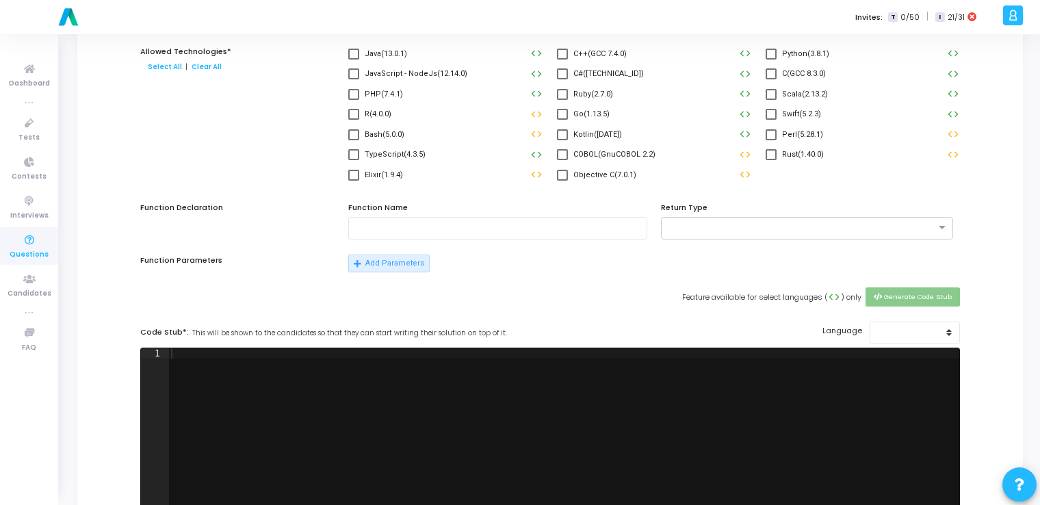
scroll to position [0, 0]
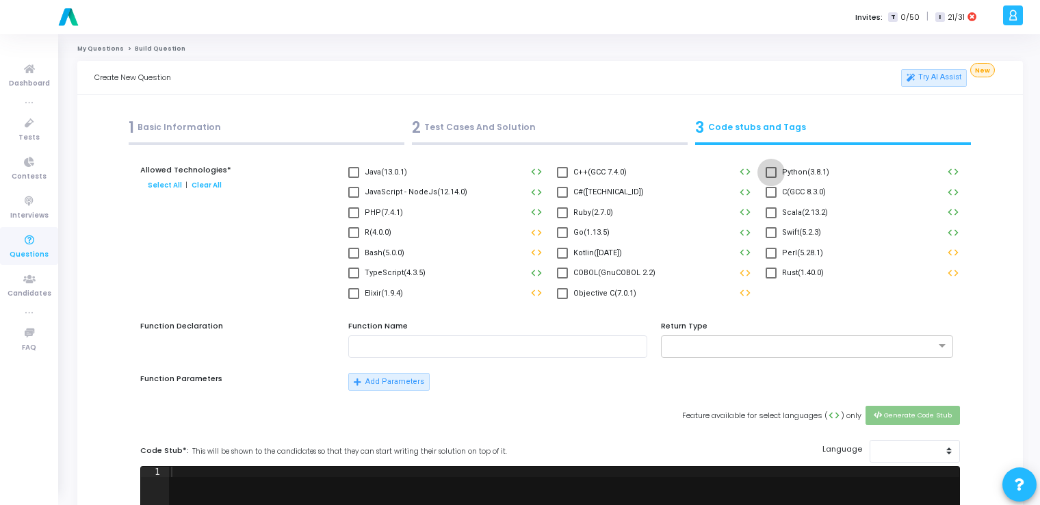
click at [773, 171] on span at bounding box center [771, 172] width 11 height 11
click at [771, 178] on input "Python(3.8.1)" at bounding box center [771, 178] width 1 height 1
checkbox input "true"
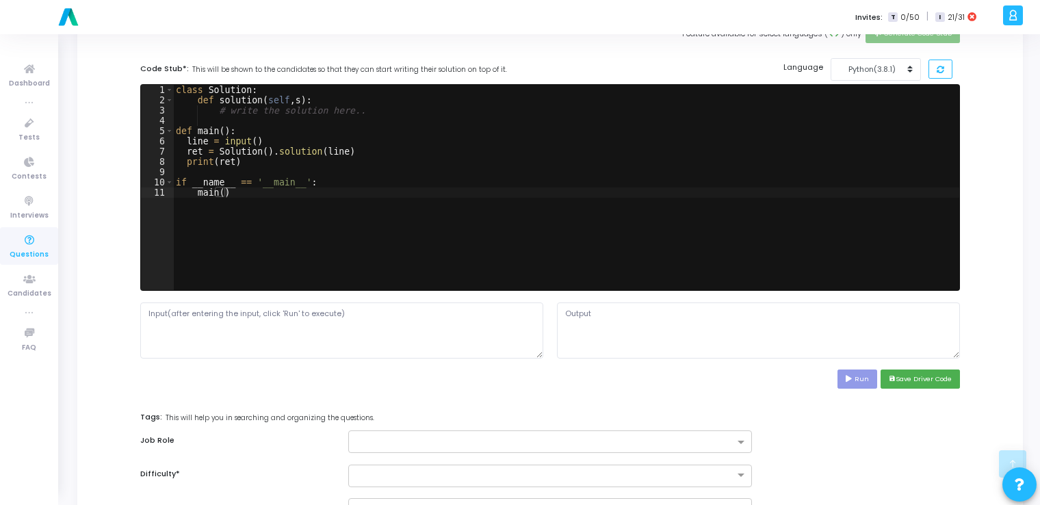
scroll to position [386, 0]
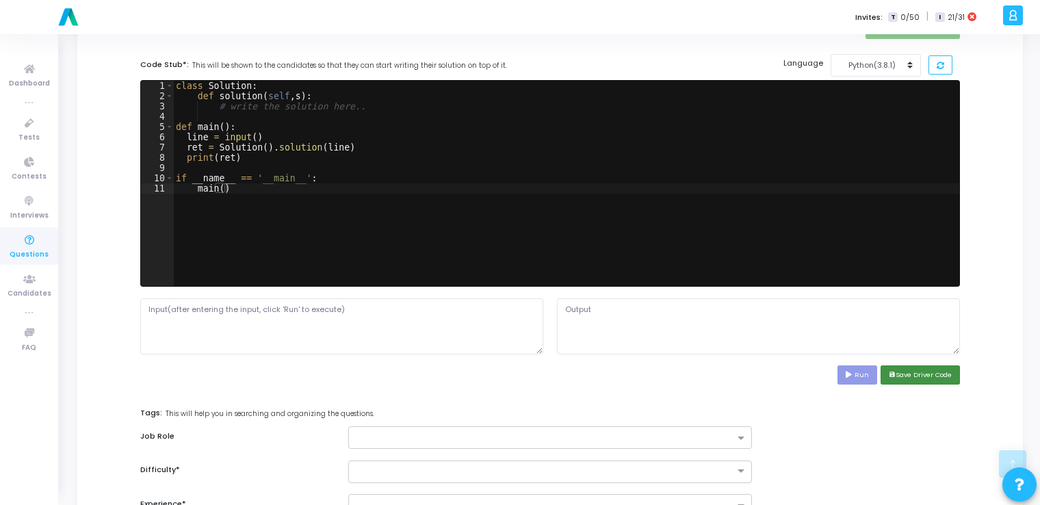
click at [909, 376] on button "save Save Driver Code" at bounding box center [920, 374] width 79 height 18
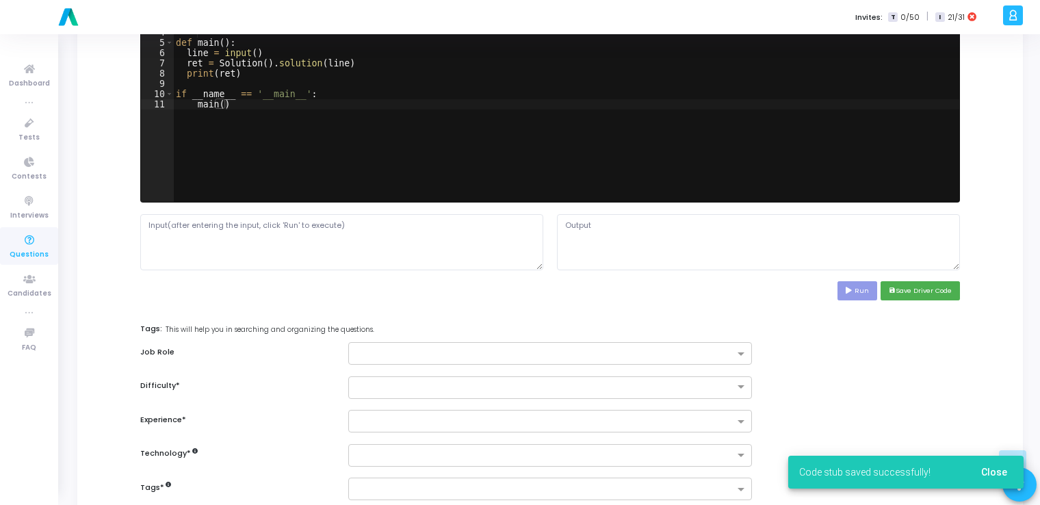
scroll to position [569, 0]
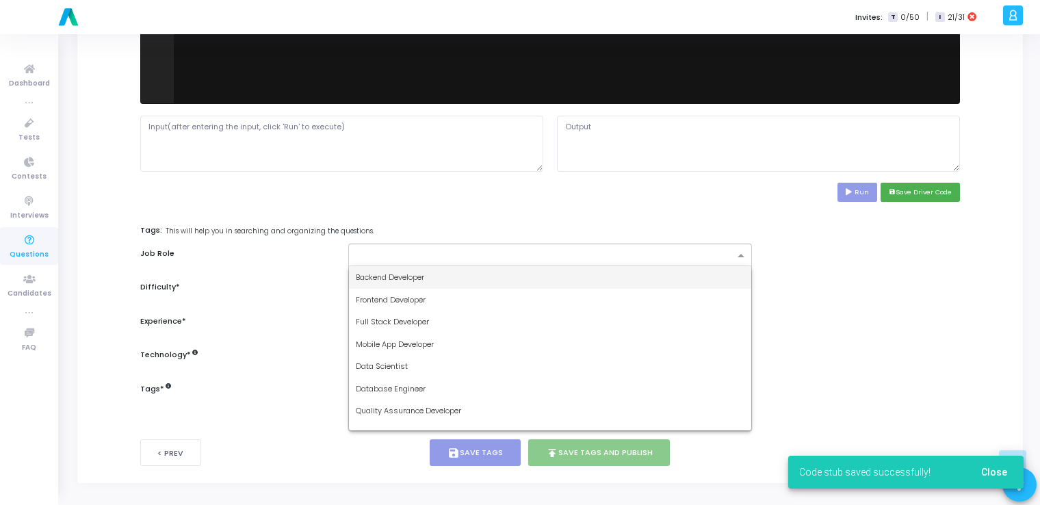
click at [616, 257] on input "text" at bounding box center [545, 256] width 378 height 12
click at [539, 272] on div "Backend Developer" at bounding box center [550, 277] width 402 height 23
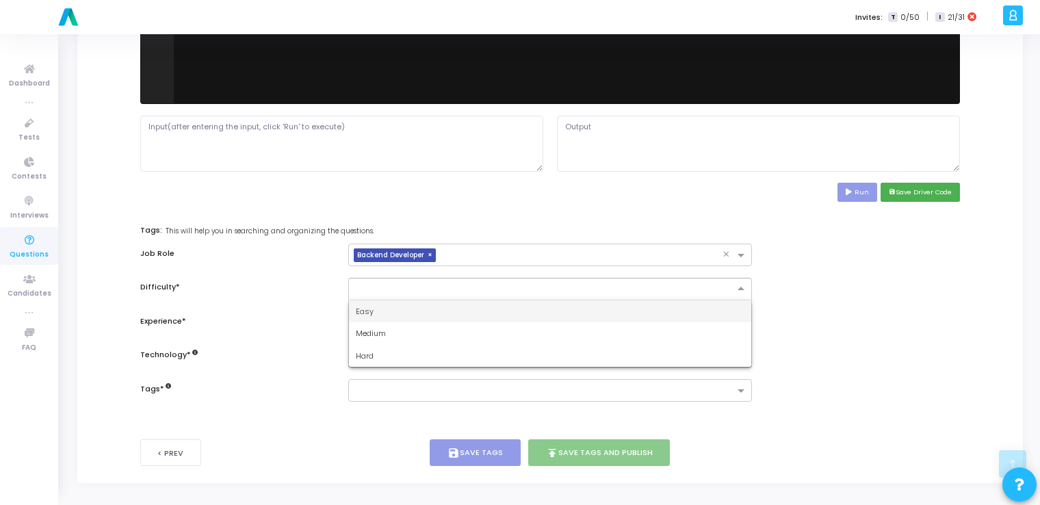
click at [518, 278] on div at bounding box center [549, 289] width 403 height 23
click at [463, 308] on div "Easy" at bounding box center [550, 311] width 402 height 23
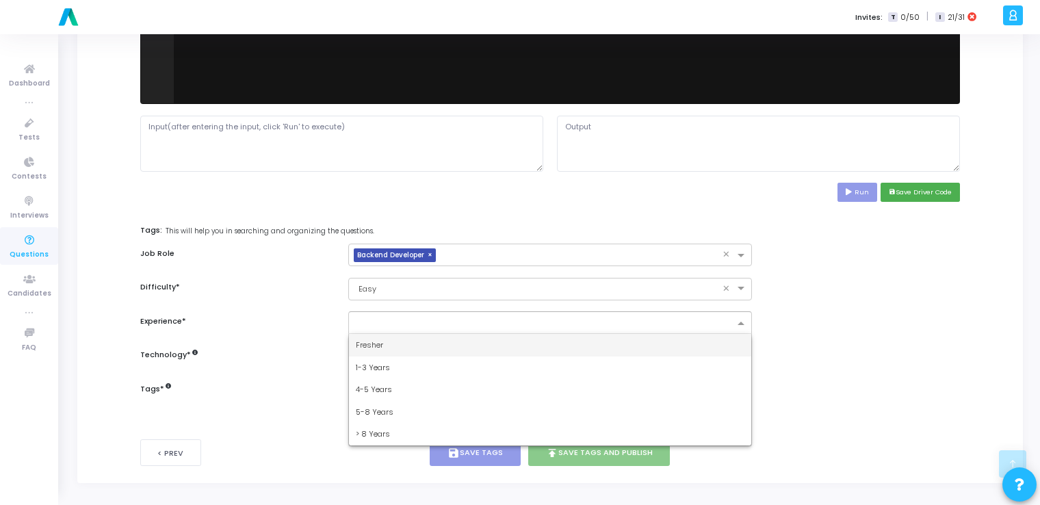
click at [422, 324] on input "text" at bounding box center [545, 324] width 378 height 12
click at [383, 344] on div "Fresher" at bounding box center [550, 345] width 402 height 23
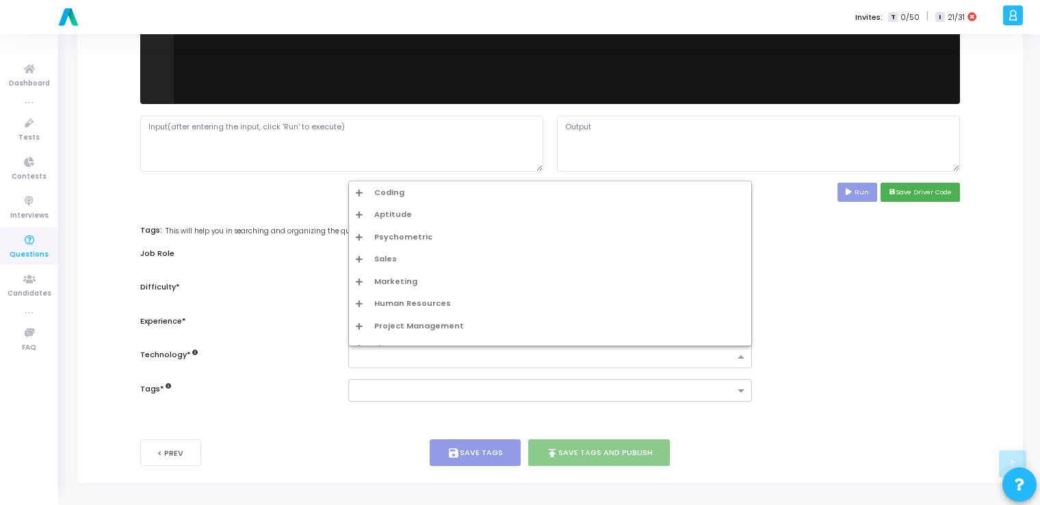
click at [411, 355] on input "text" at bounding box center [545, 358] width 378 height 12
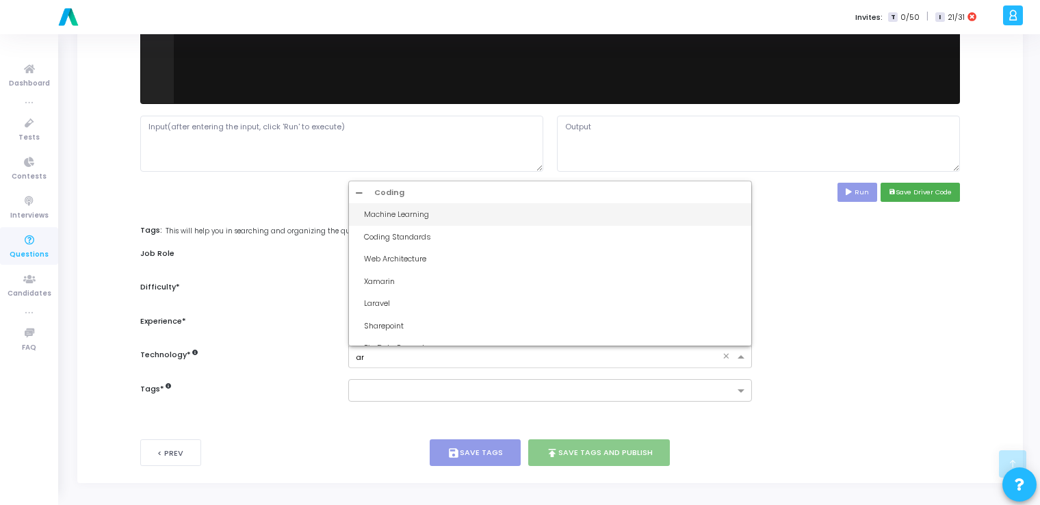
type input "art"
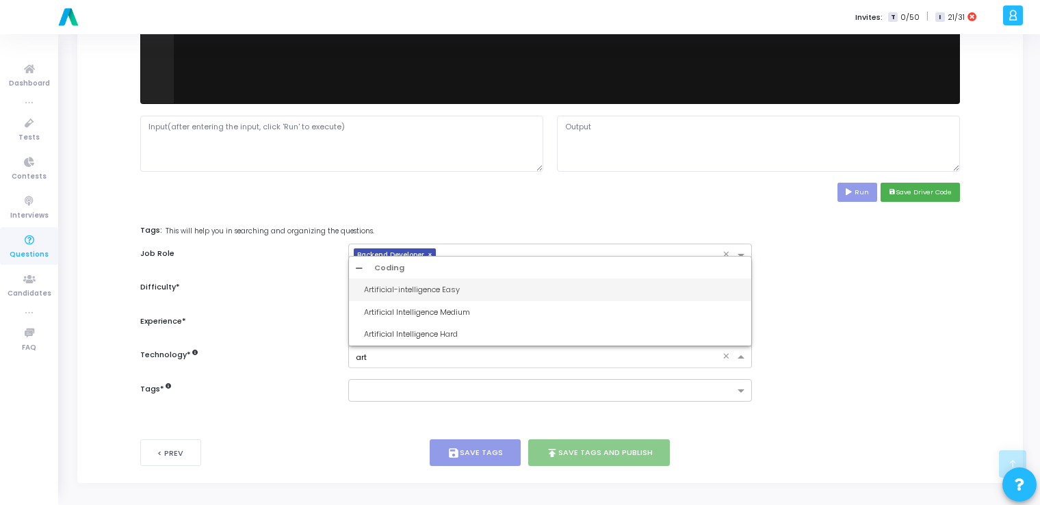
click at [431, 284] on div "Artificial-intelligence Easy" at bounding box center [554, 290] width 380 height 12
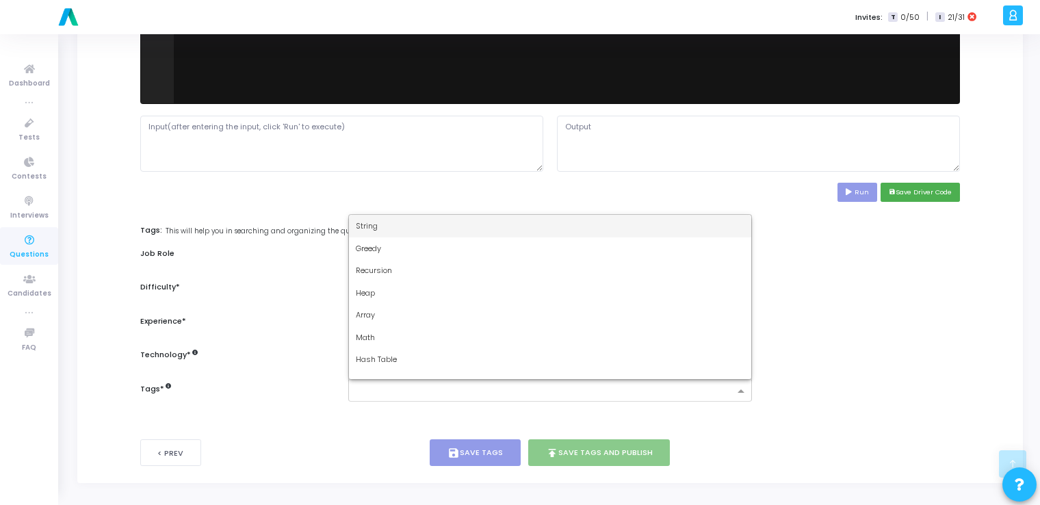
click at [428, 387] on input "text" at bounding box center [545, 392] width 378 height 12
type input "dy"
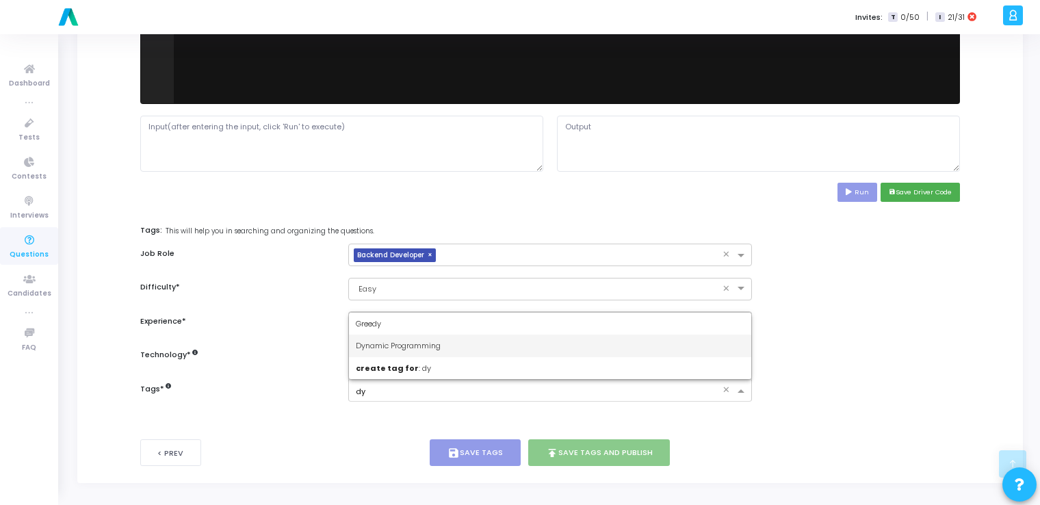
click at [435, 349] on div "Dynamic Programming" at bounding box center [550, 346] width 402 height 23
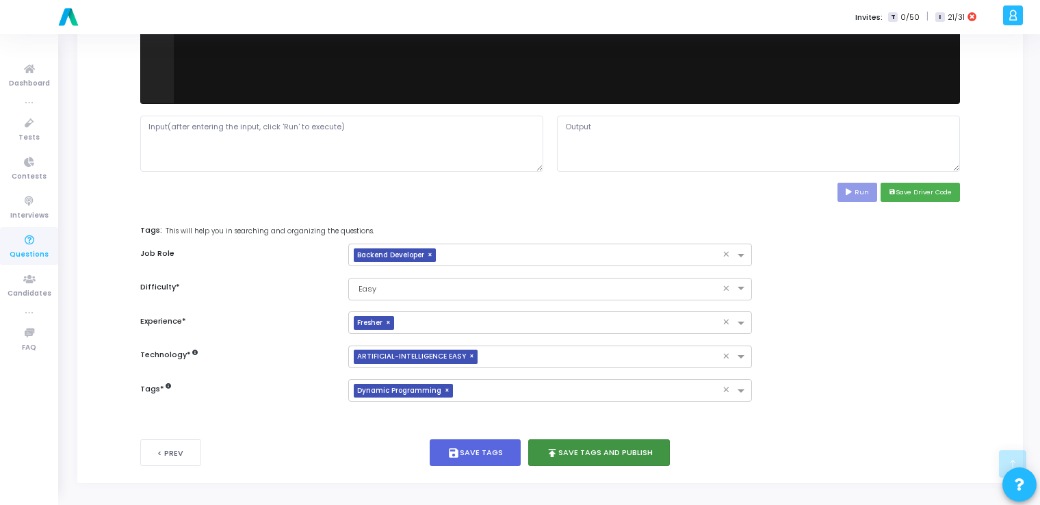
click at [616, 460] on button "publish Save Tags and Publish" at bounding box center [599, 452] width 142 height 27
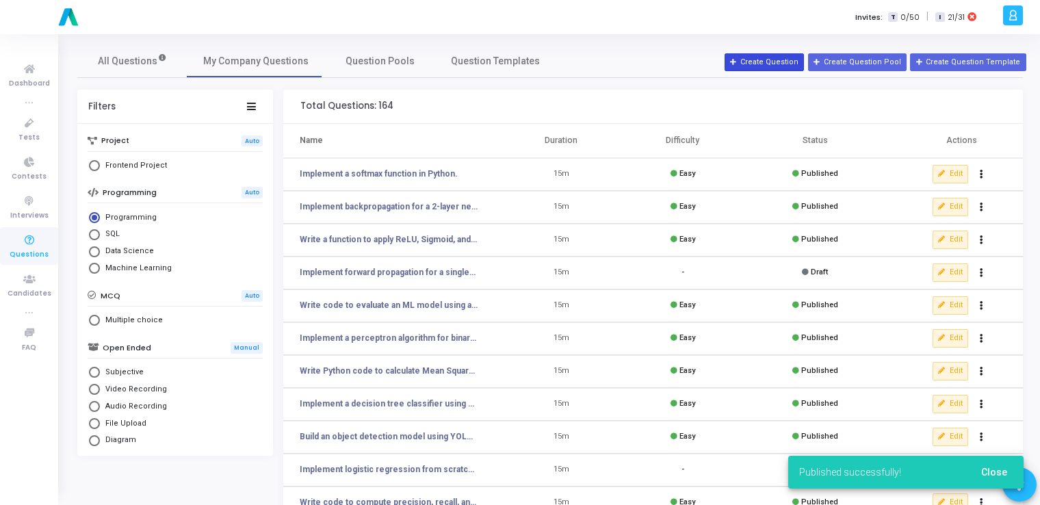
click at [788, 57] on button "Create Question" at bounding box center [764, 62] width 79 height 18
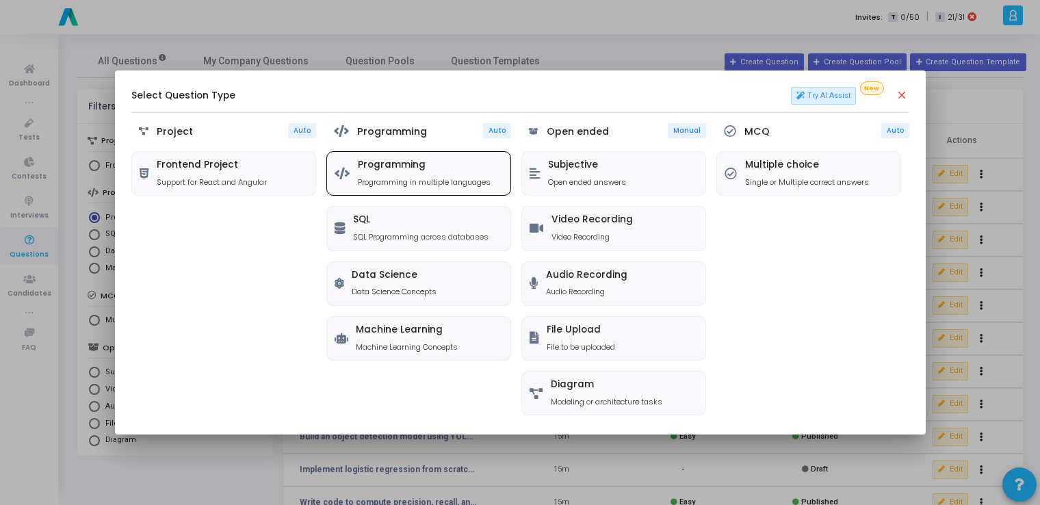
click at [410, 161] on h5 "Programming" at bounding box center [424, 165] width 133 height 12
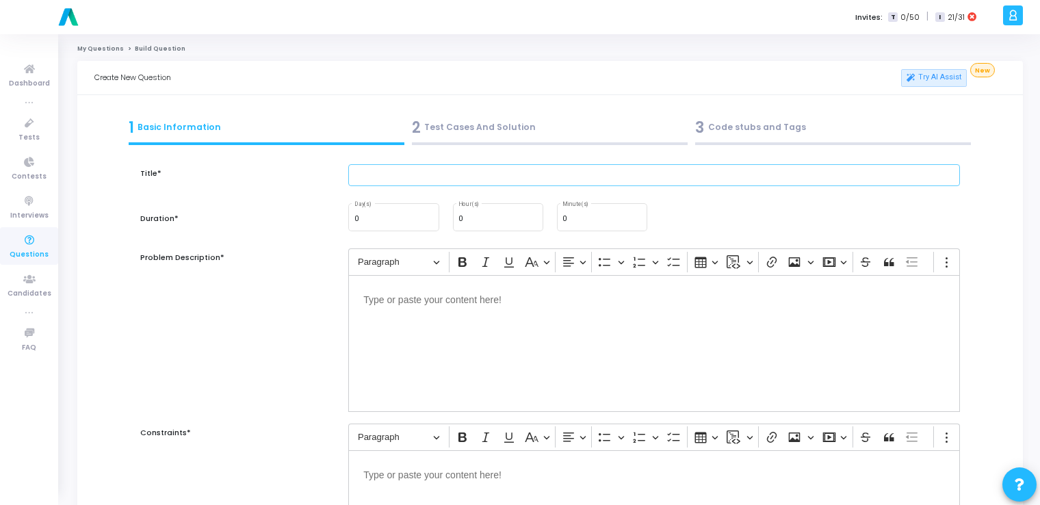
click at [426, 179] on input "text" at bounding box center [654, 175] width 612 height 23
paste input "Write code to compute categorical cross-entropy loss."
type input "Write code to compute categorical cross-entropy loss."
click at [595, 219] on input "0" at bounding box center [601, 219] width 79 height 8
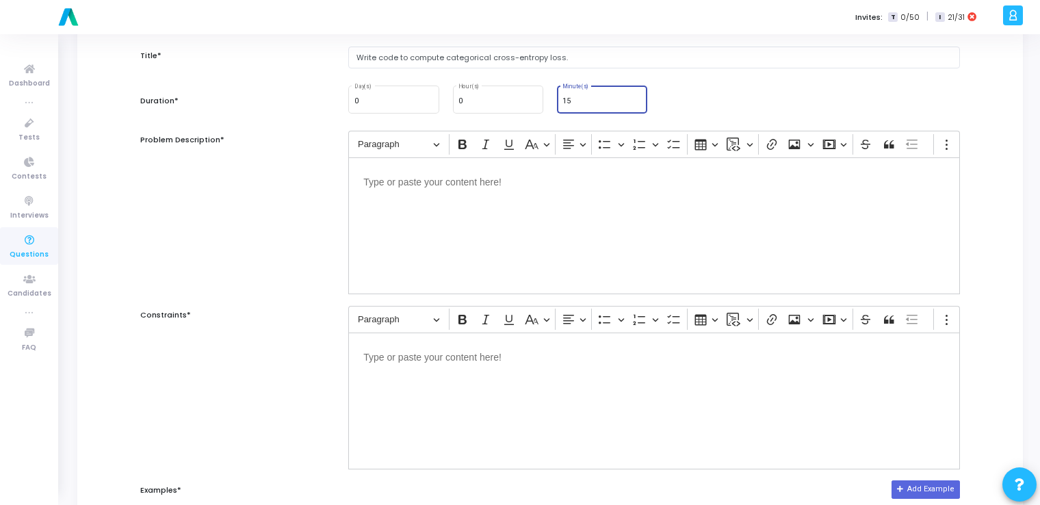
scroll to position [131, 0]
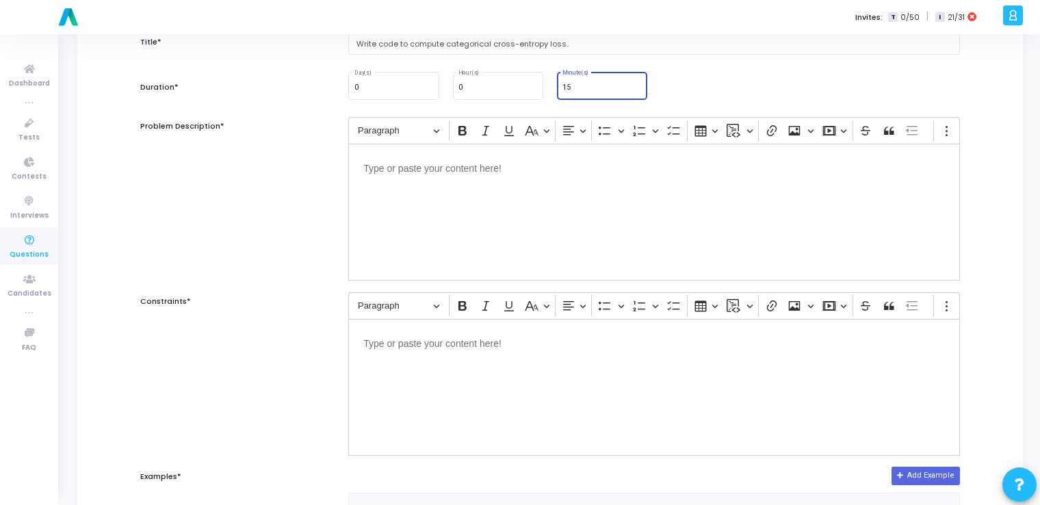
type input "15"
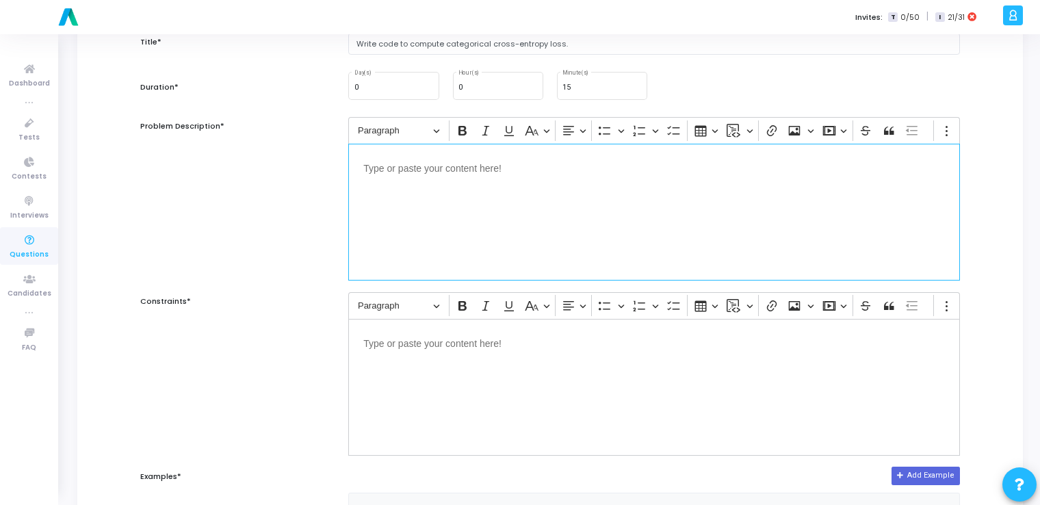
click at [485, 202] on div "Editor editing area: main" at bounding box center [654, 212] width 612 height 137
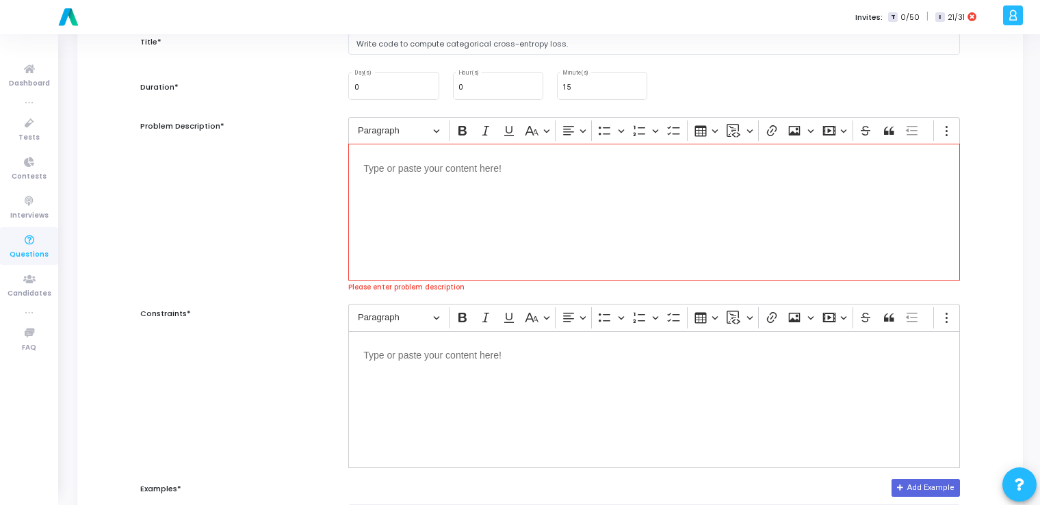
click at [509, 224] on div "Editor editing area: main" at bounding box center [654, 212] width 612 height 137
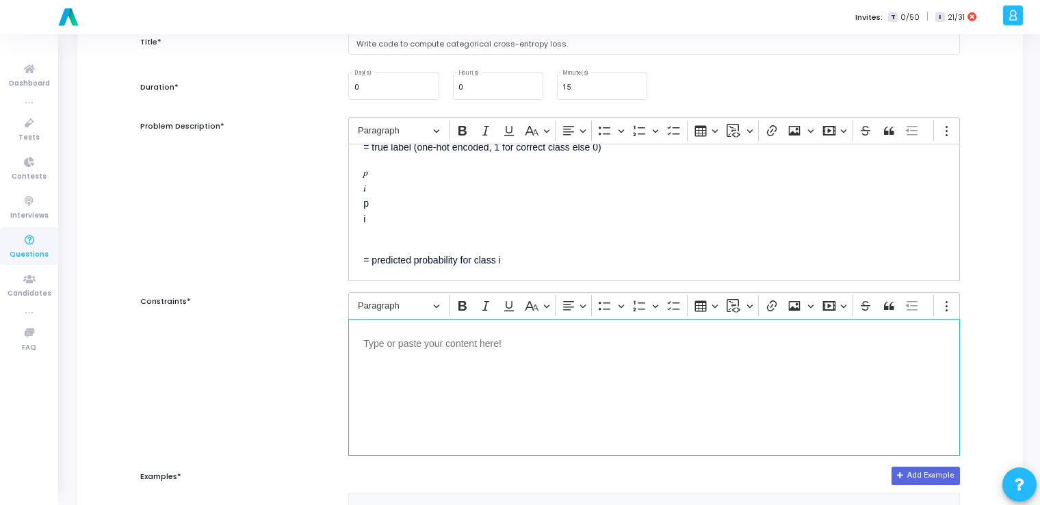
click at [466, 376] on div "Editor editing area: main" at bounding box center [654, 387] width 612 height 137
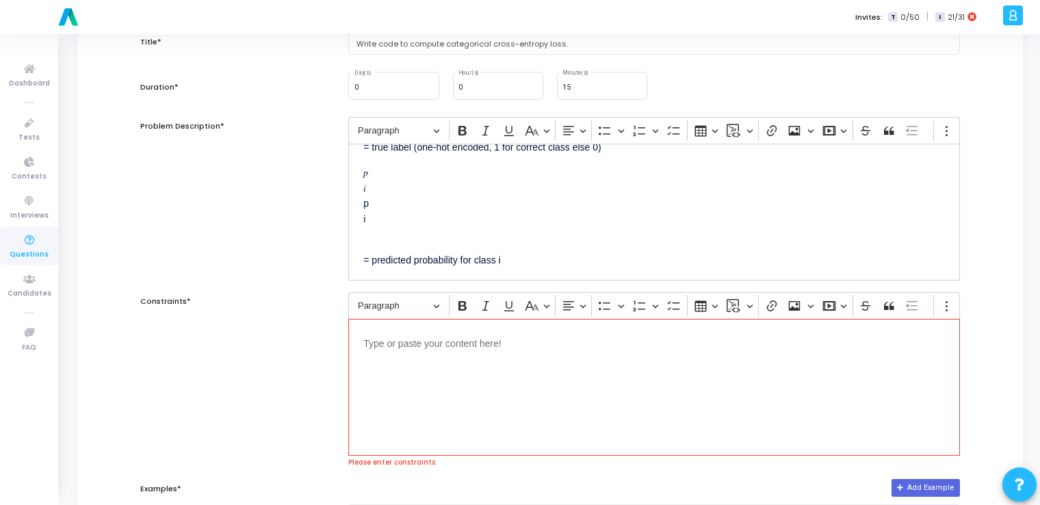
click at [459, 352] on div "Editor editing area: main" at bounding box center [654, 387] width 612 height 137
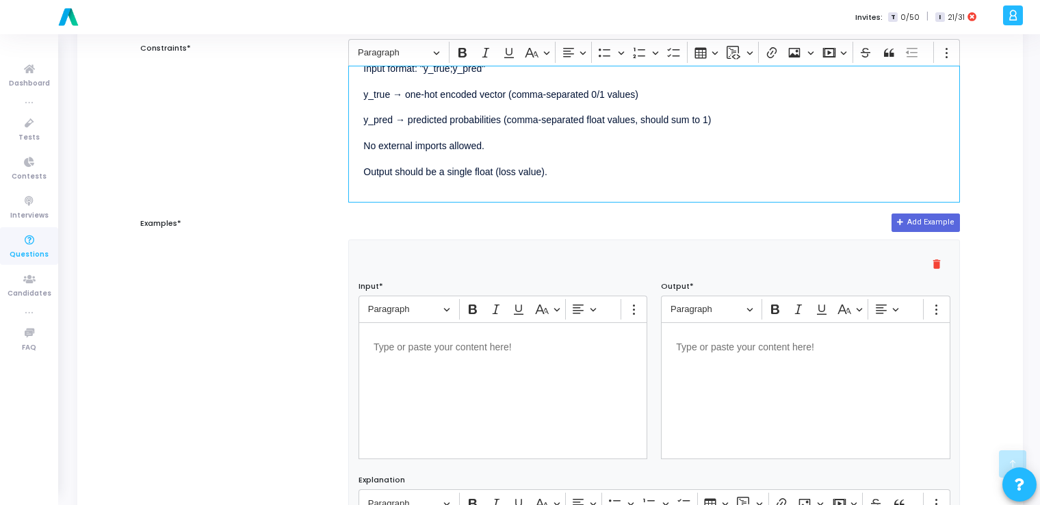
scroll to position [386, 0]
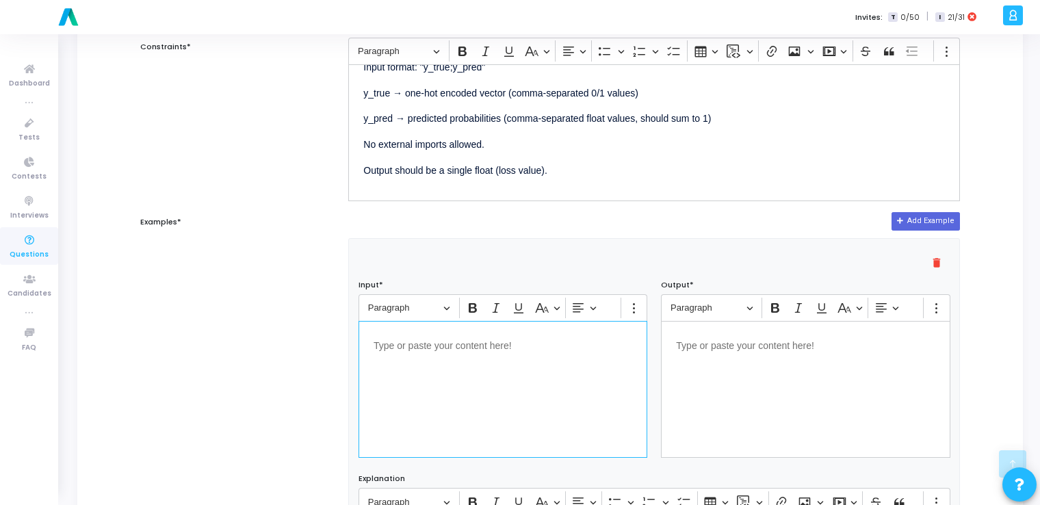
click at [459, 352] on div "Editor editing area: main" at bounding box center [503, 389] width 289 height 137
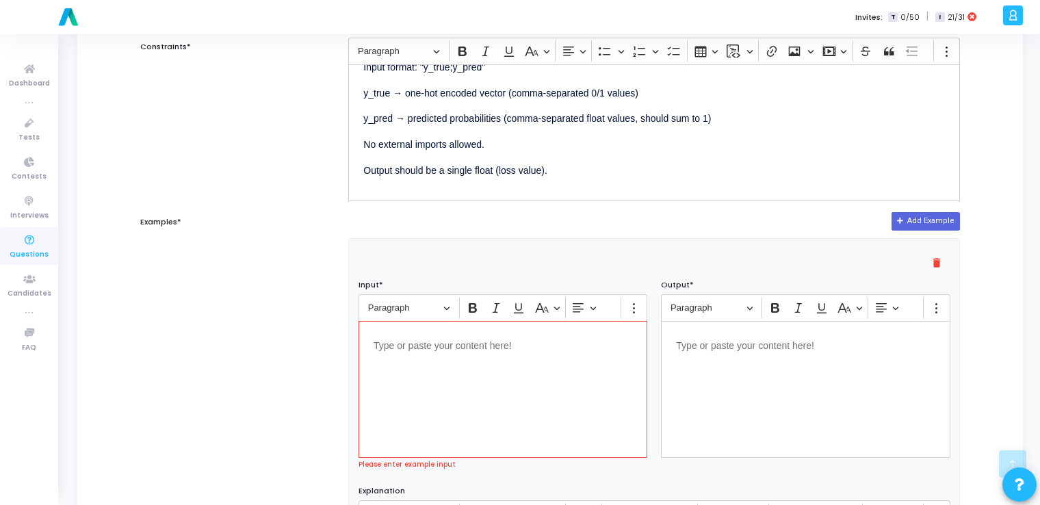
click at [482, 398] on div "Editor editing area: main" at bounding box center [503, 389] width 289 height 137
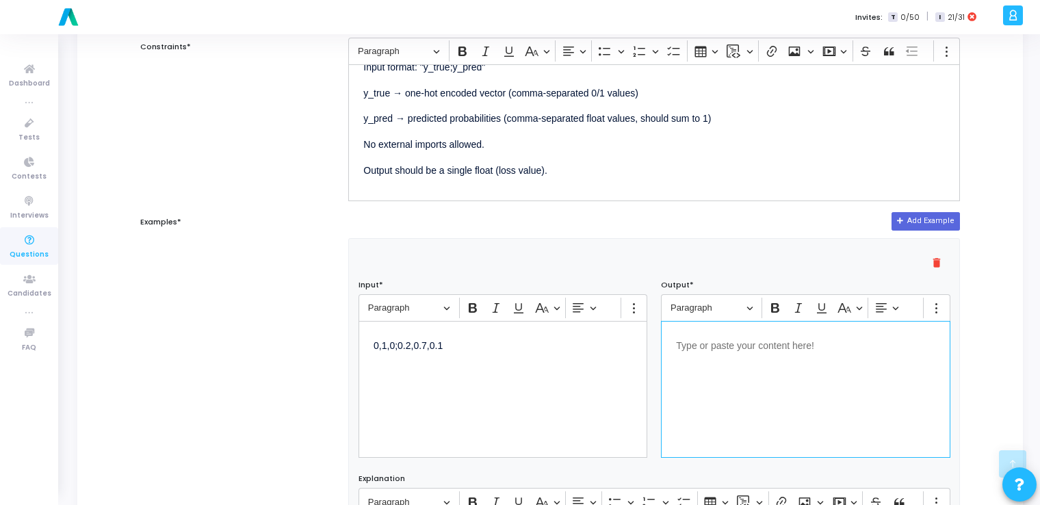
click at [738, 360] on div "Editor editing area: main" at bounding box center [805, 389] width 289 height 137
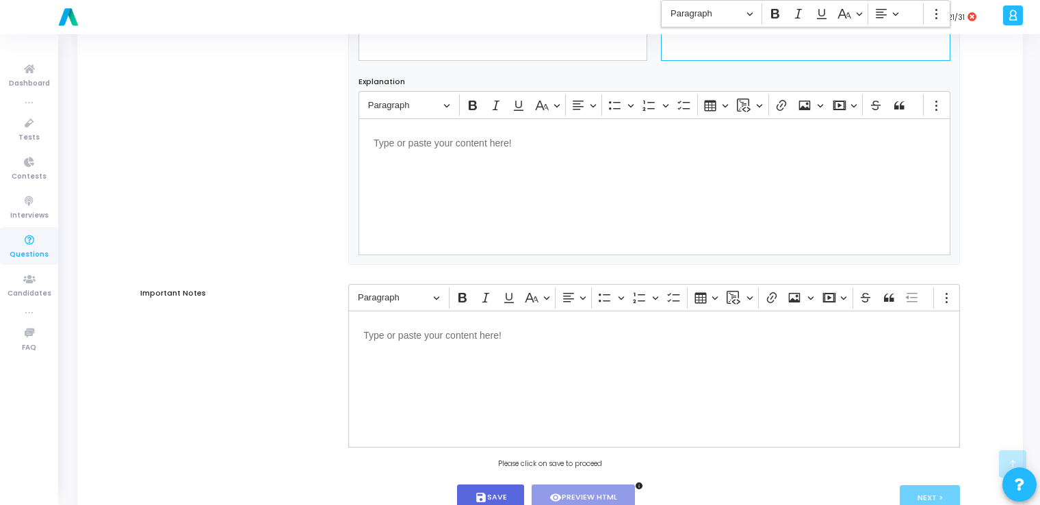
scroll to position [832, 0]
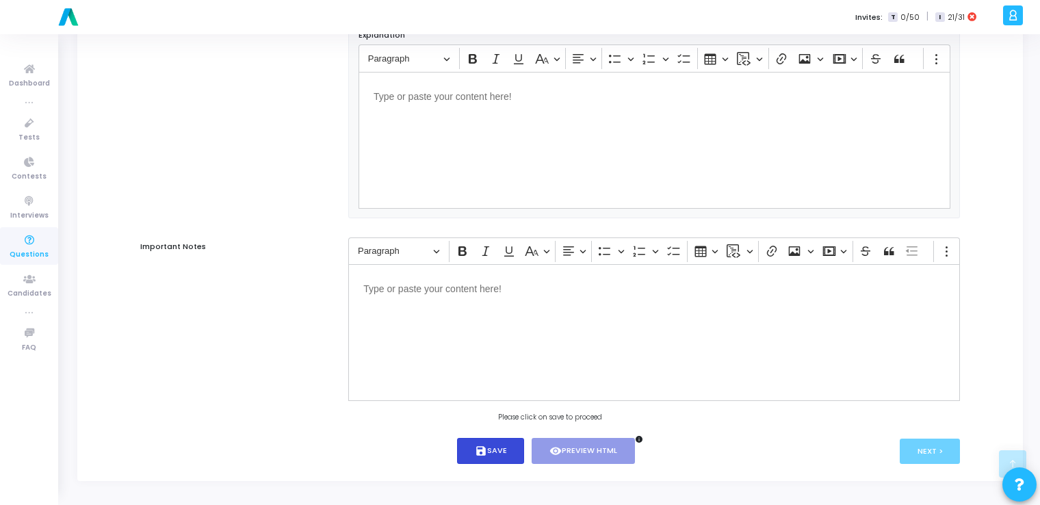
click at [494, 443] on button "save Save" at bounding box center [491, 451] width 68 height 27
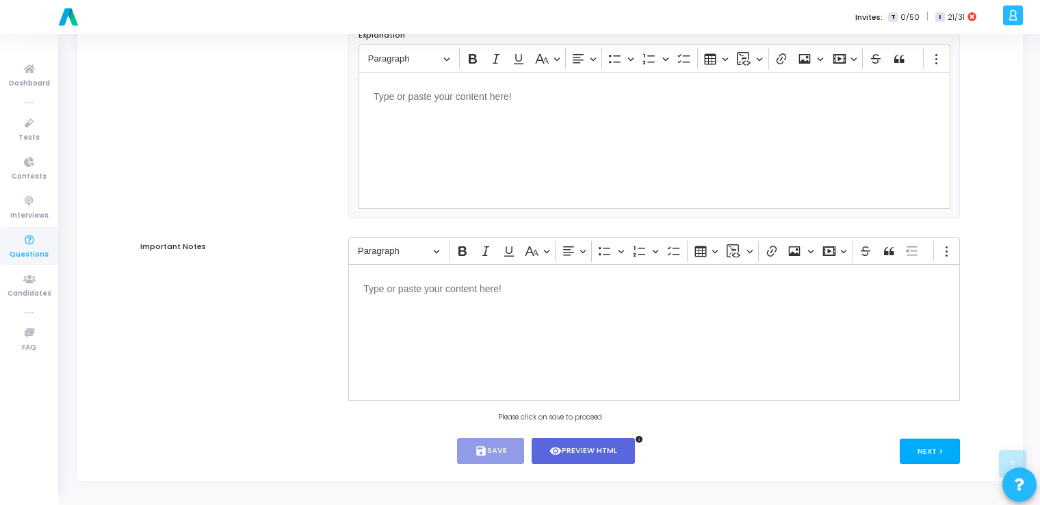
click at [918, 446] on button "Next >" at bounding box center [930, 451] width 61 height 25
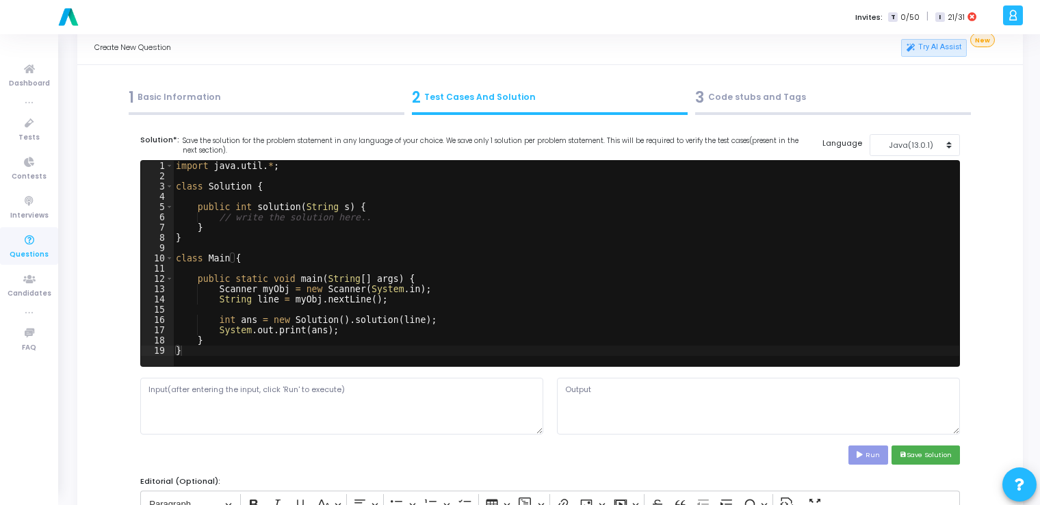
scroll to position [0, 0]
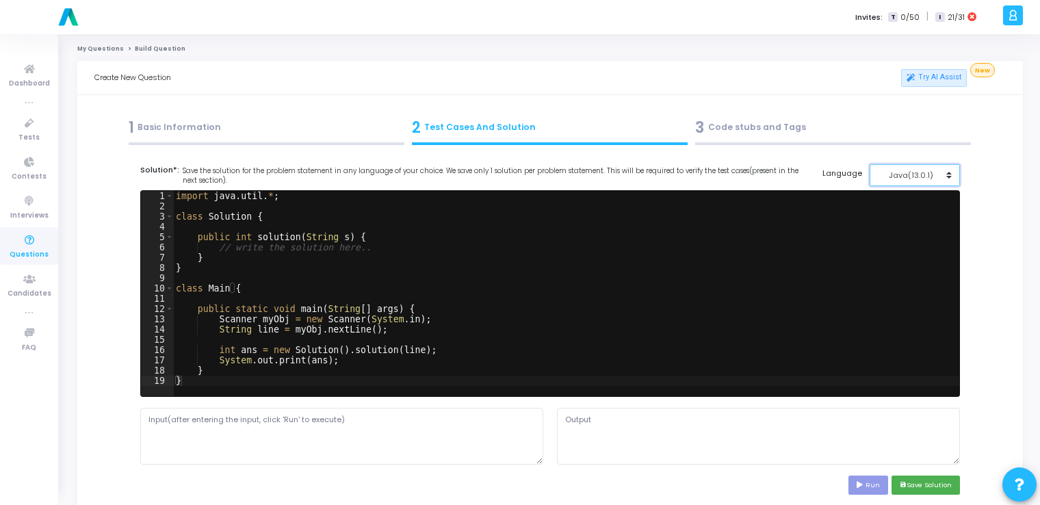
click at [887, 177] on div "Java(13.0.1)" at bounding box center [911, 176] width 67 height 12
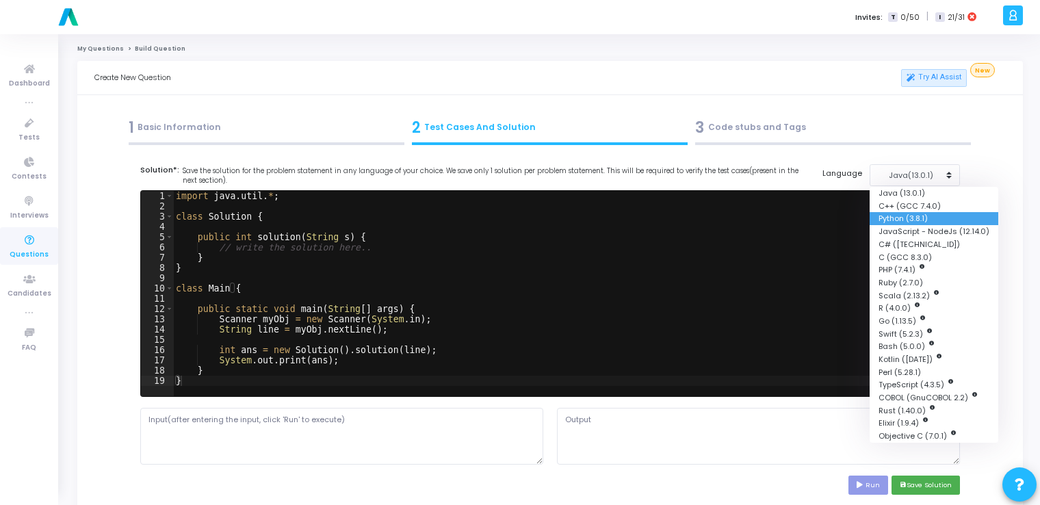
click at [888, 218] on button "Python (3.8.1)" at bounding box center [934, 218] width 129 height 13
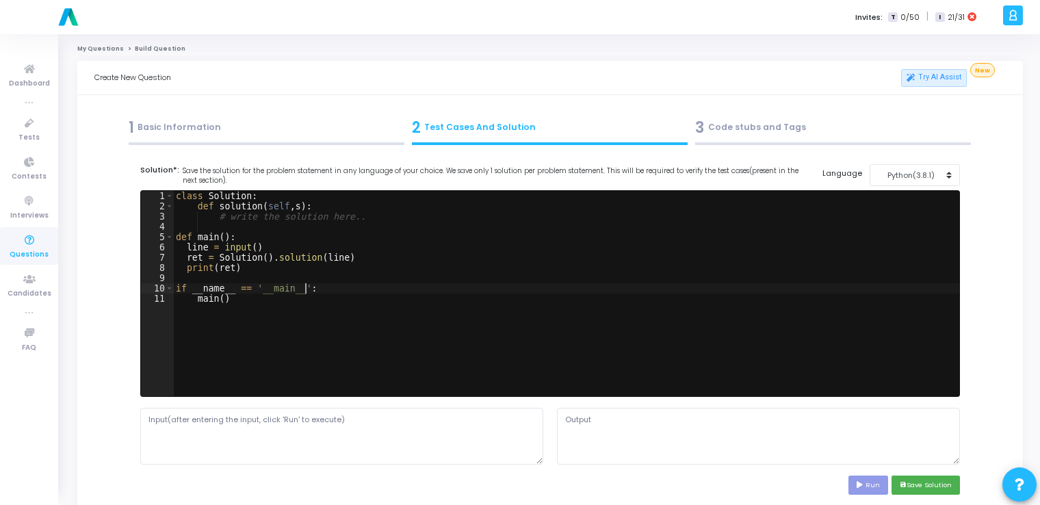
click at [596, 285] on div "class Solution : def solution ( self , s ) : # write the solution here.. def ma…" at bounding box center [566, 304] width 786 height 226
type textarea "if __name__ == '__main__': main()"
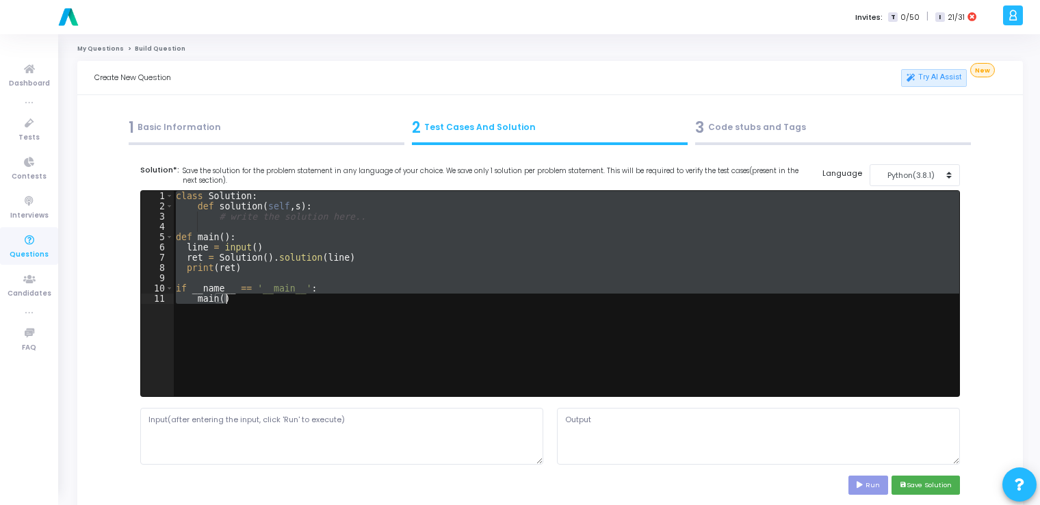
paste textarea
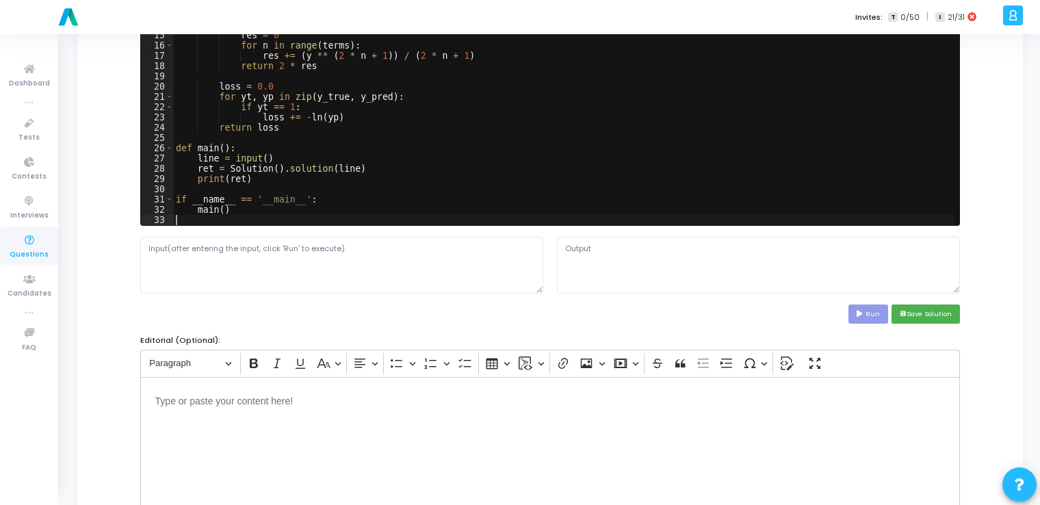
scroll to position [172, 0]
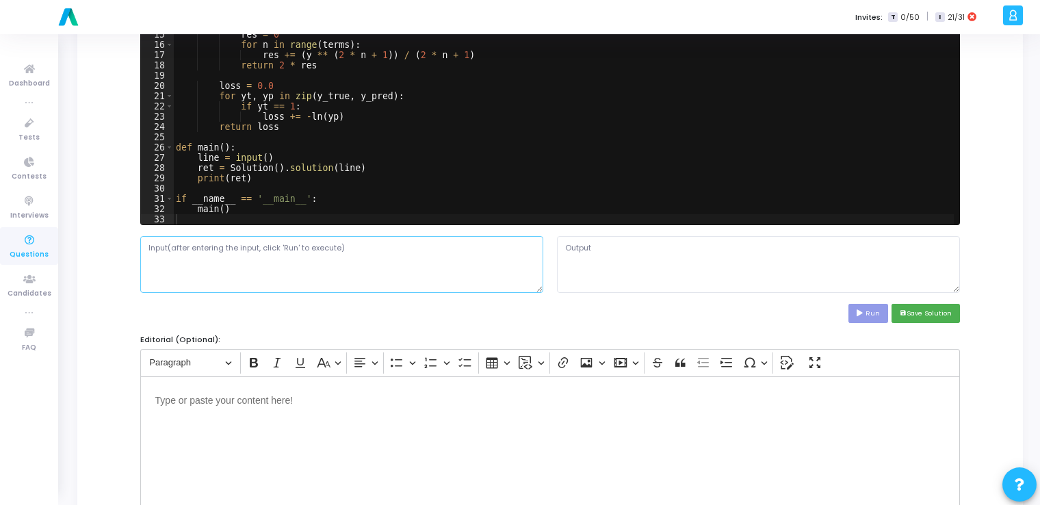
click at [378, 252] on textarea at bounding box center [341, 264] width 403 height 56
paste textarea "0,1,0;0.2,0.7,0.1"
type textarea "0,1,0;0.2,0.7,0.1"
click at [868, 311] on button "Run" at bounding box center [869, 313] width 40 height 18
type textarea "0.35667494393873245"
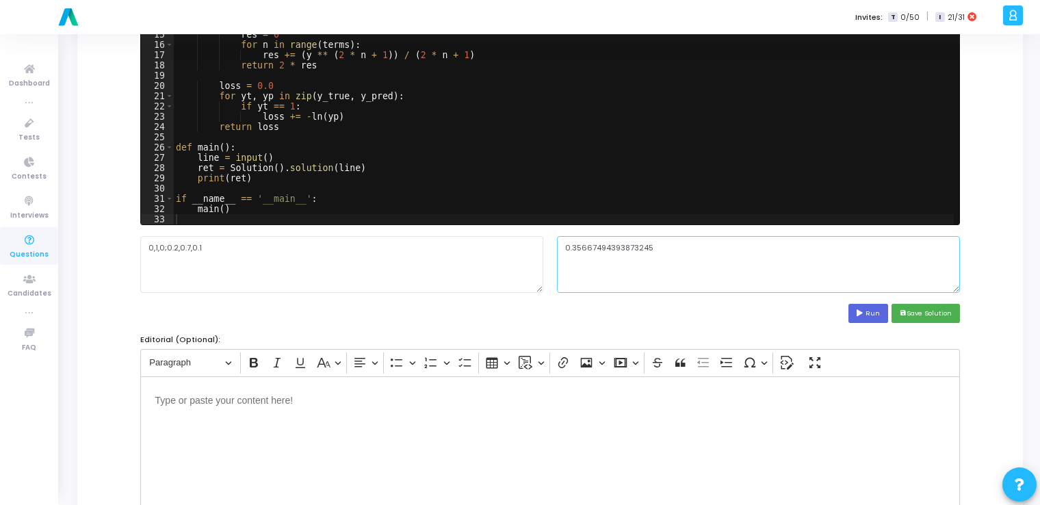
drag, startPoint x: 651, startPoint y: 244, endPoint x: 547, endPoint y: 245, distance: 103.3
click at [547, 245] on div "0,1,0;0.2,0.7,0.1 0.35667494393873245" at bounding box center [550, 264] width 834 height 56
click at [918, 311] on button "save Save Solution" at bounding box center [926, 313] width 68 height 18
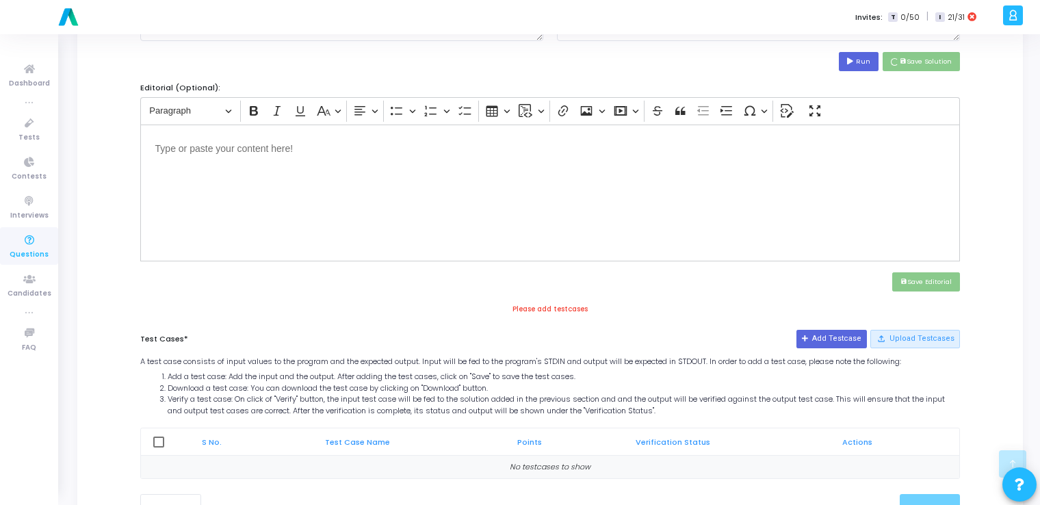
scroll to position [476, 0]
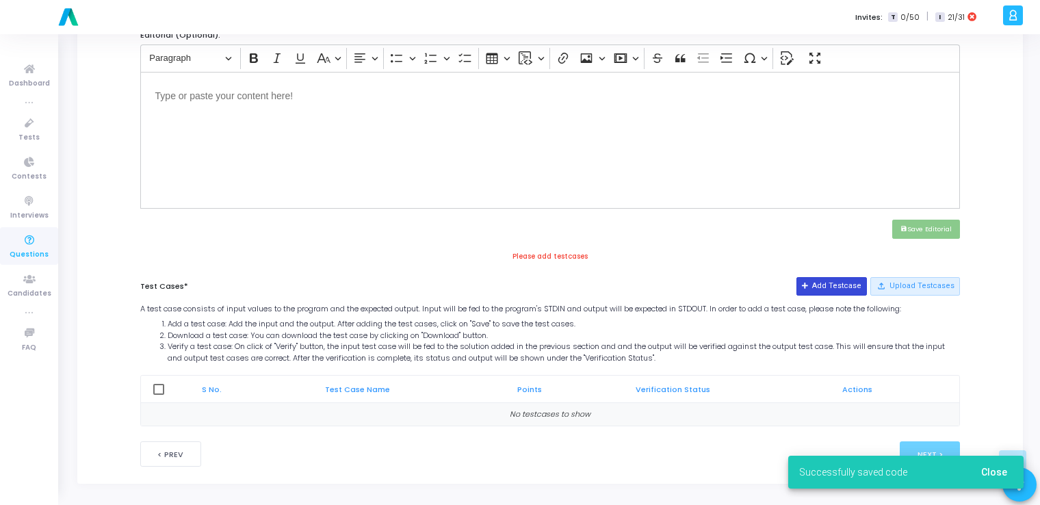
click at [810, 283] on icon at bounding box center [806, 287] width 8 height 8
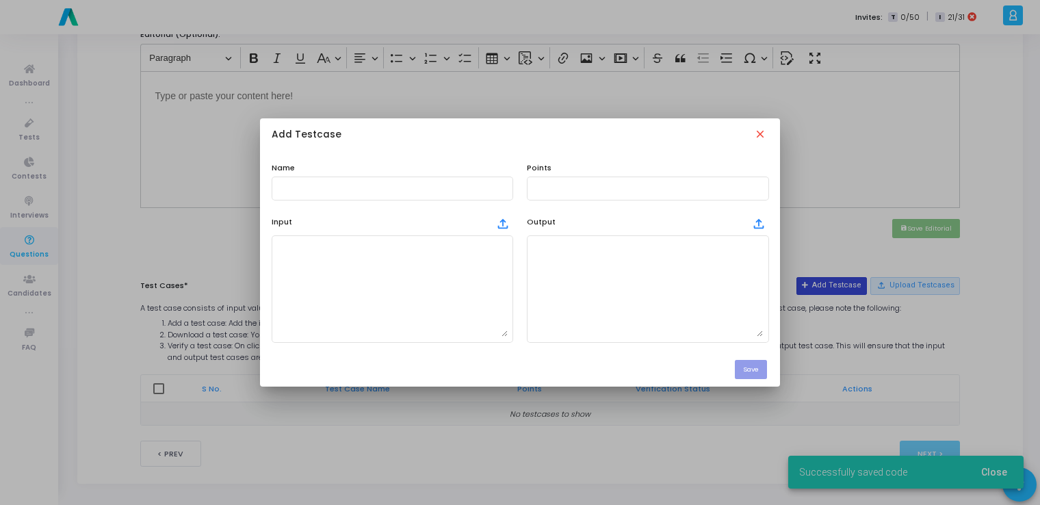
scroll to position [0, 0]
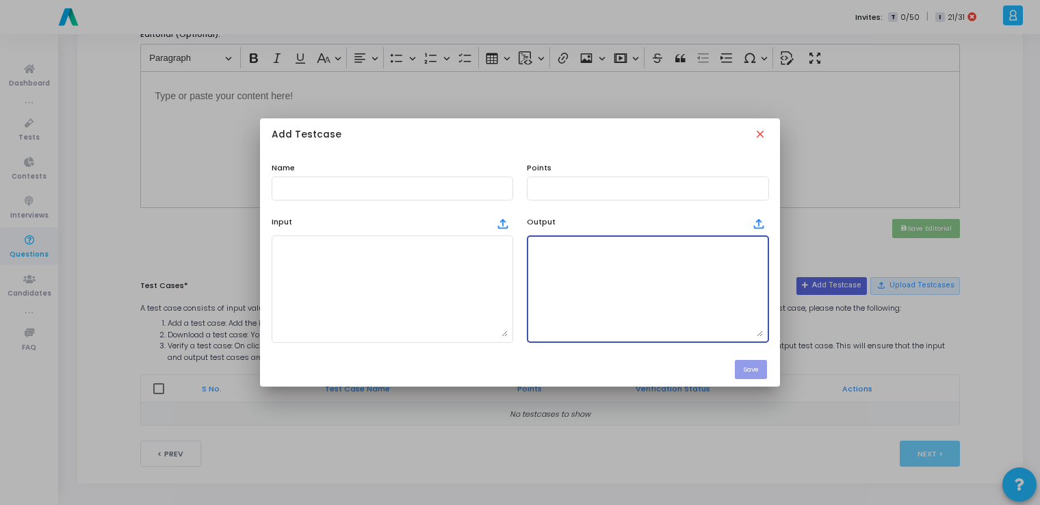
click at [593, 294] on textarea at bounding box center [647, 289] width 231 height 96
paste textarea "0.35667494393873245"
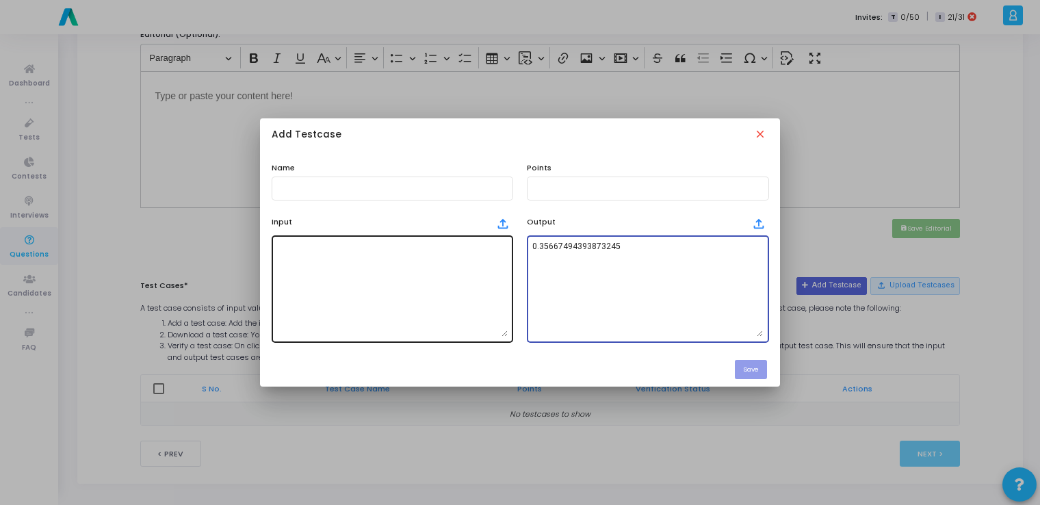
type textarea "0.35667494393873245"
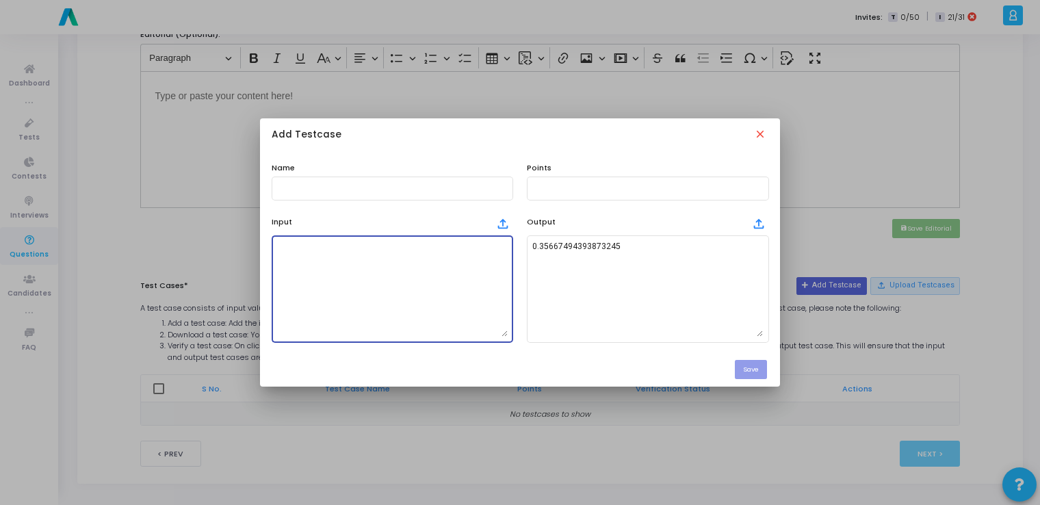
click at [346, 276] on textarea at bounding box center [392, 289] width 231 height 96
paste textarea "0,1,0;0.2,0.7,0.1"
type textarea "0,1,0;0.2,0.7,0.1"
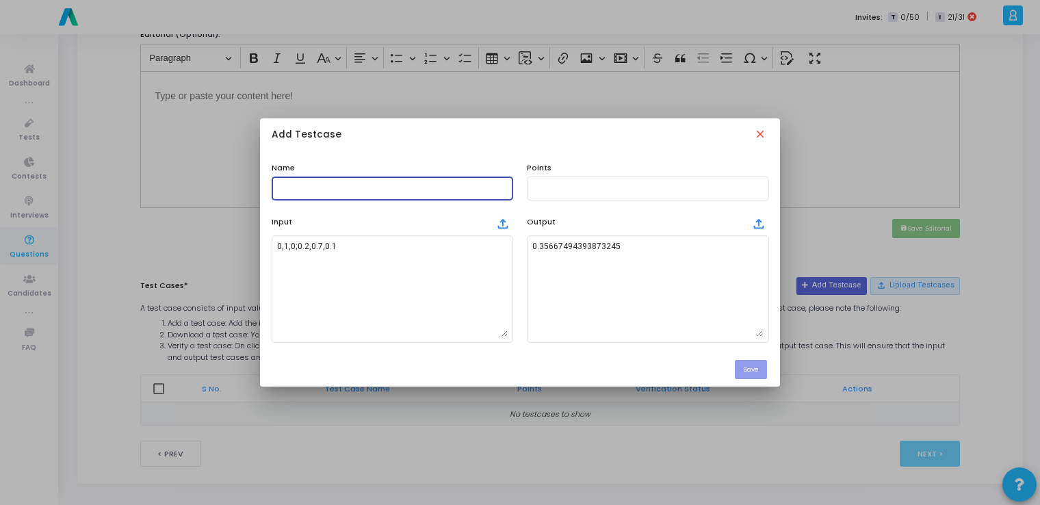
click at [350, 187] on input "text" at bounding box center [392, 188] width 231 height 10
type input "testcase"
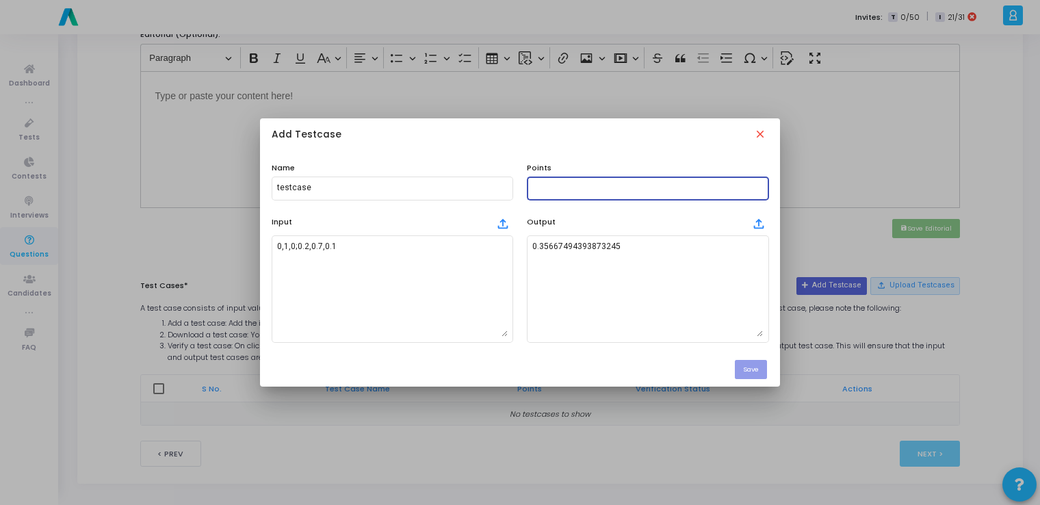
click at [534, 185] on input "text" at bounding box center [647, 188] width 231 height 10
type input "100"
click at [745, 363] on button "Save" at bounding box center [751, 369] width 32 height 18
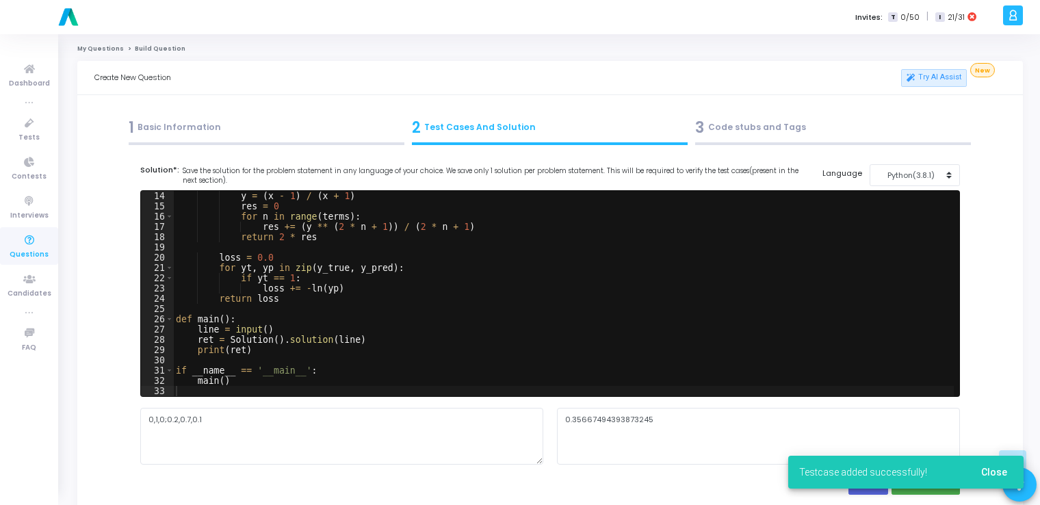
scroll to position [476, 0]
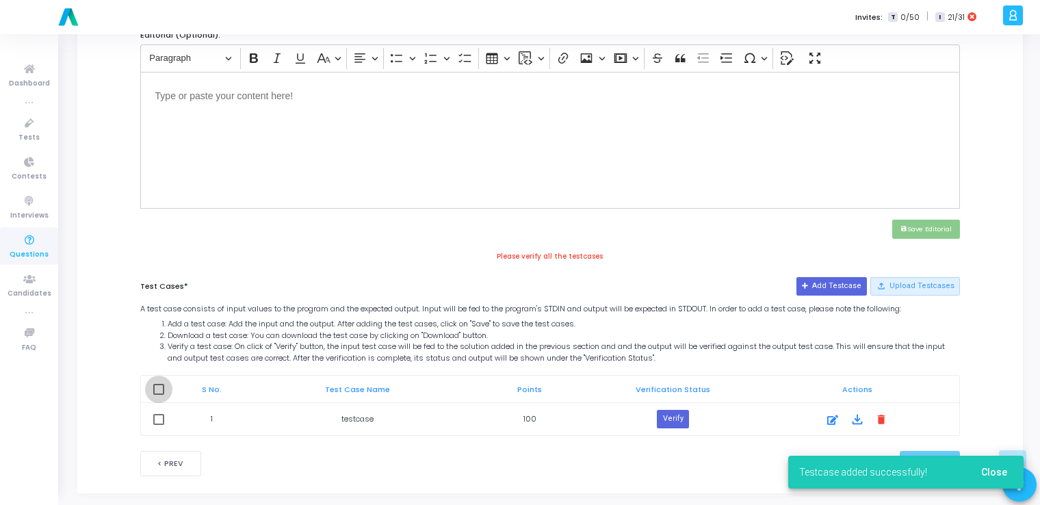
click at [156, 384] on span at bounding box center [158, 389] width 11 height 11
click at [158, 395] on input "checkbox" at bounding box center [158, 395] width 1 height 1
checkbox input "true"
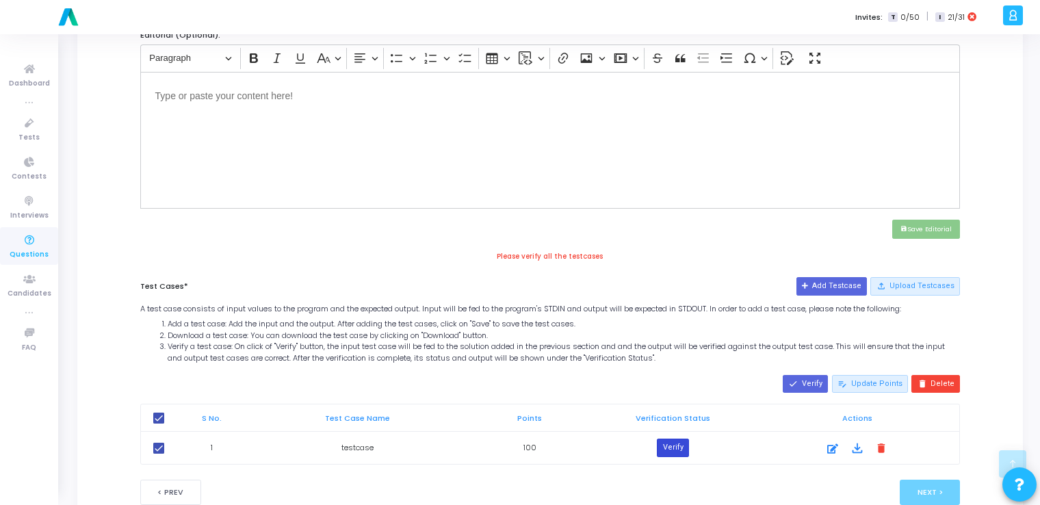
click at [675, 452] on button "Verify" at bounding box center [672, 448] width 31 height 18
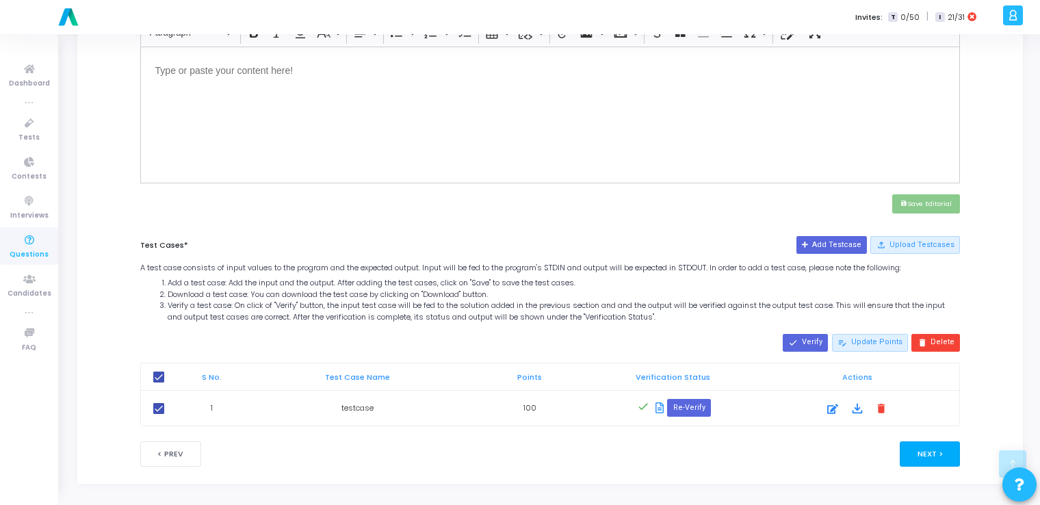
click at [925, 443] on button "Next >" at bounding box center [930, 453] width 61 height 25
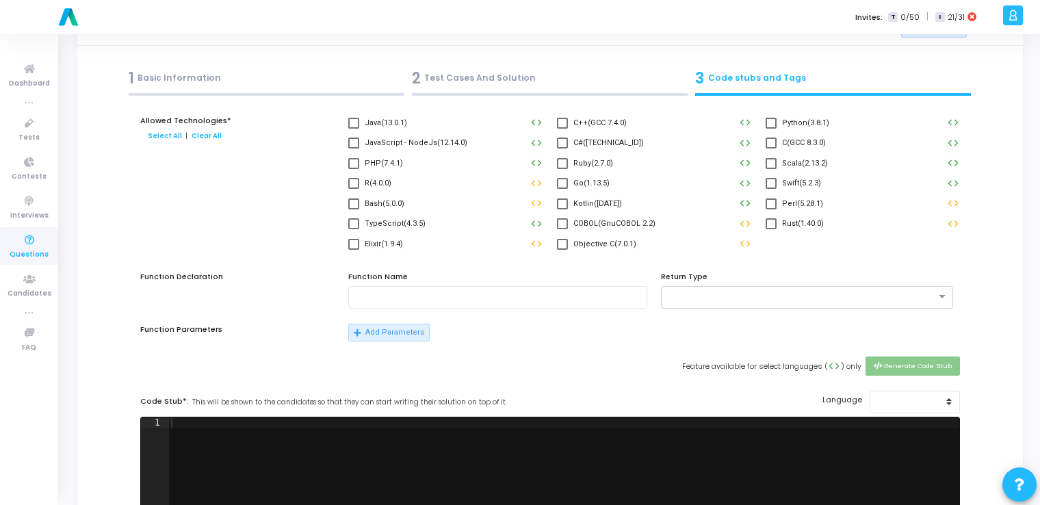
scroll to position [0, 0]
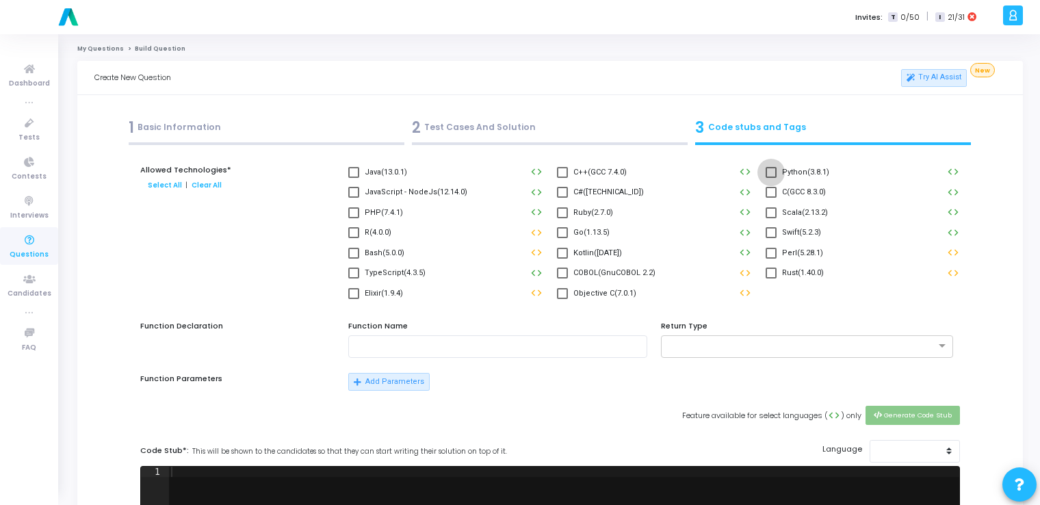
click at [770, 174] on span at bounding box center [771, 172] width 11 height 11
click at [771, 178] on input "Python(3.8.1)" at bounding box center [771, 178] width 1 height 1
checkbox input "true"
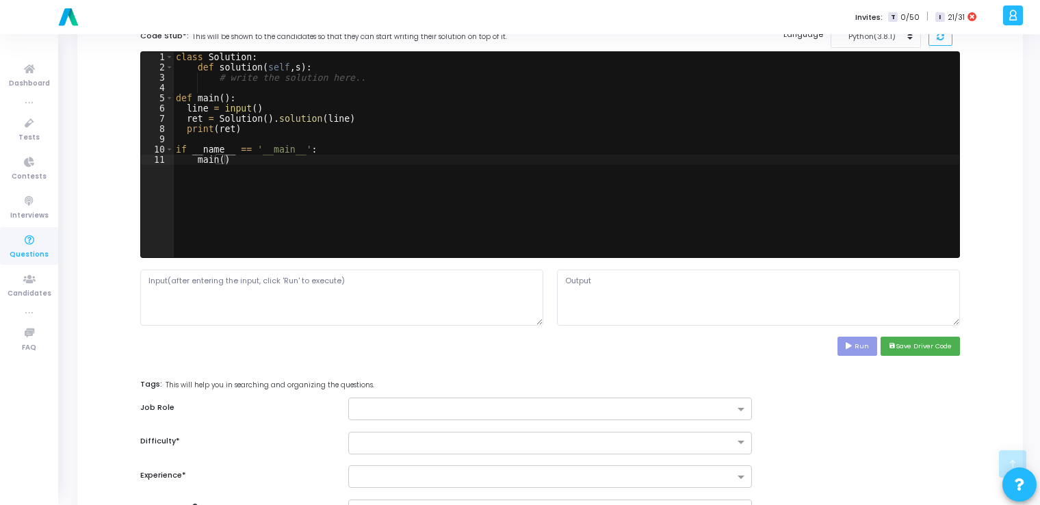
scroll to position [428, 0]
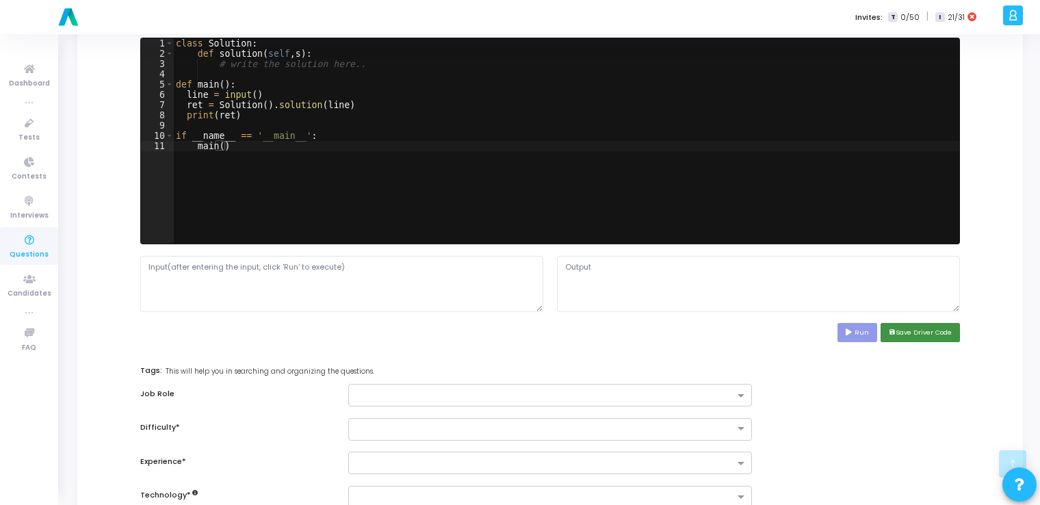
click at [907, 332] on button "save Save Driver Code" at bounding box center [920, 332] width 79 height 18
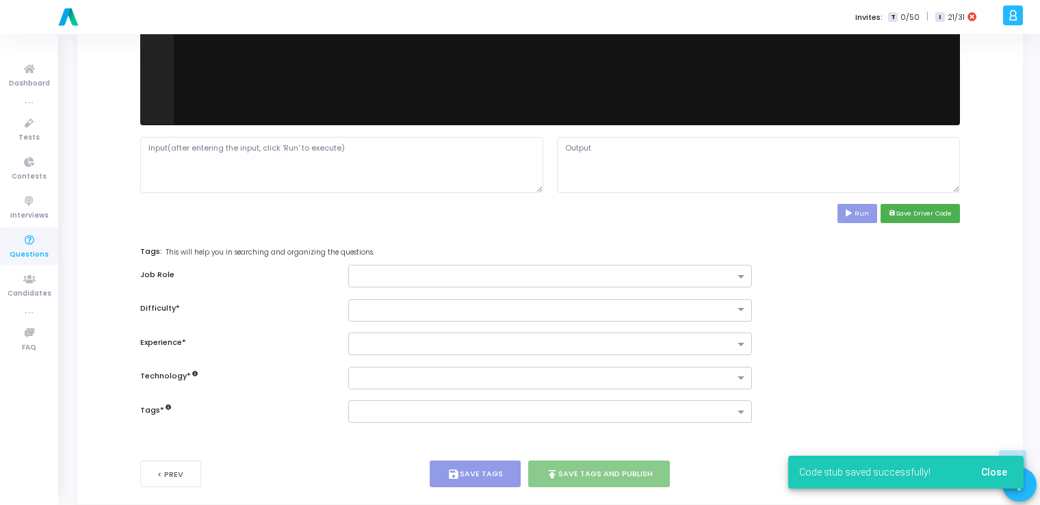
scroll to position [550, 0]
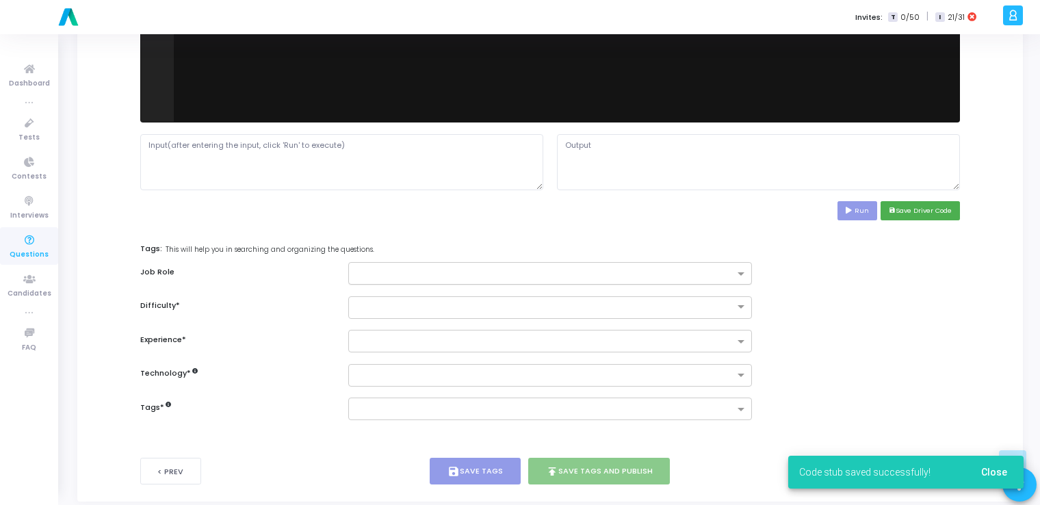
click at [545, 275] on input "text" at bounding box center [545, 275] width 378 height 12
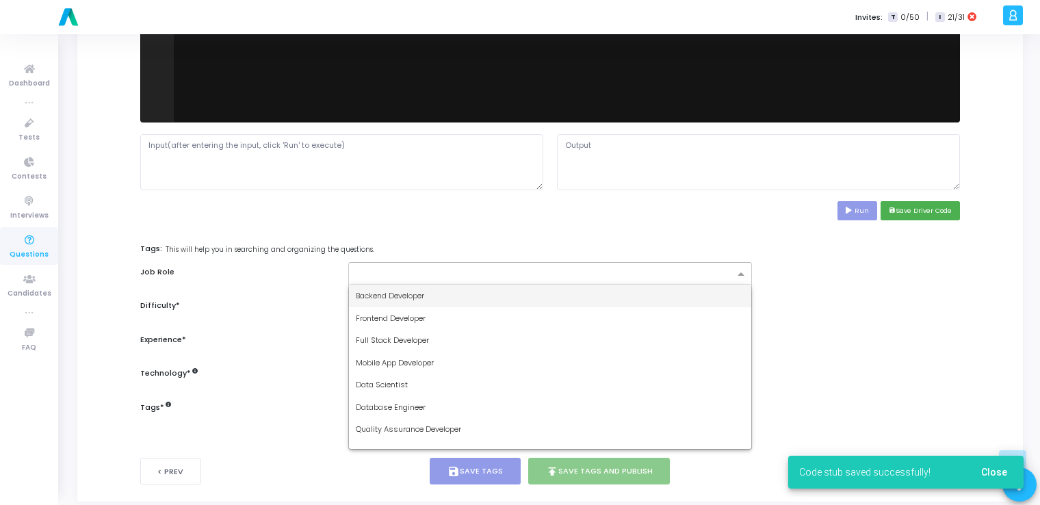
click at [492, 295] on div "Backend Developer" at bounding box center [550, 296] width 402 height 23
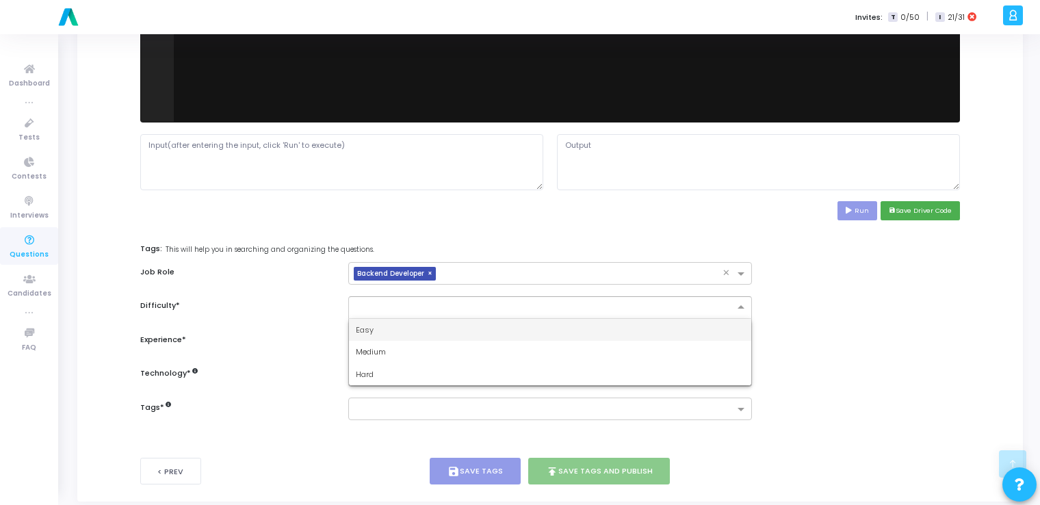
click at [454, 306] on input "text" at bounding box center [536, 306] width 361 height 12
click at [399, 330] on div "Easy" at bounding box center [550, 330] width 402 height 23
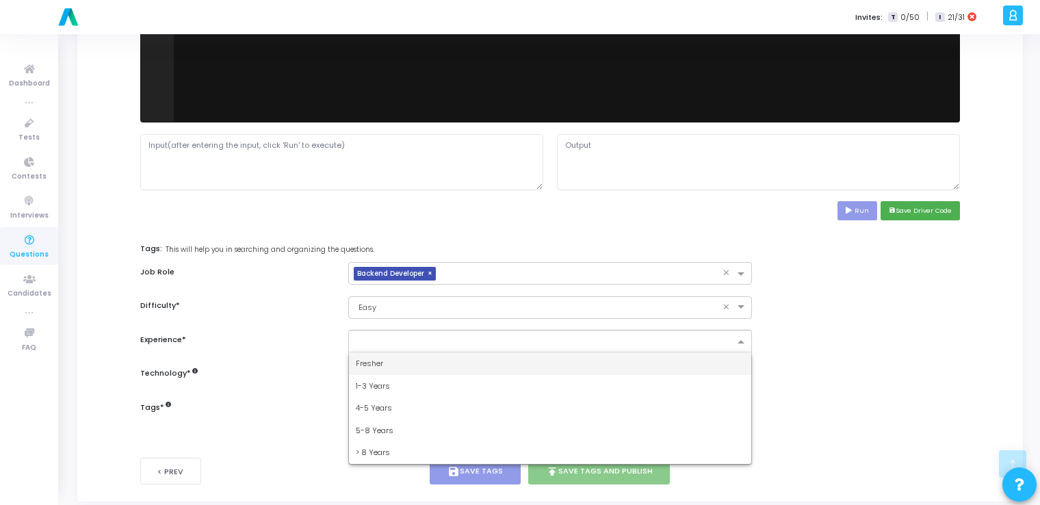
click at [422, 343] on input "text" at bounding box center [545, 343] width 378 height 12
click at [383, 363] on div "Fresher" at bounding box center [550, 363] width 402 height 23
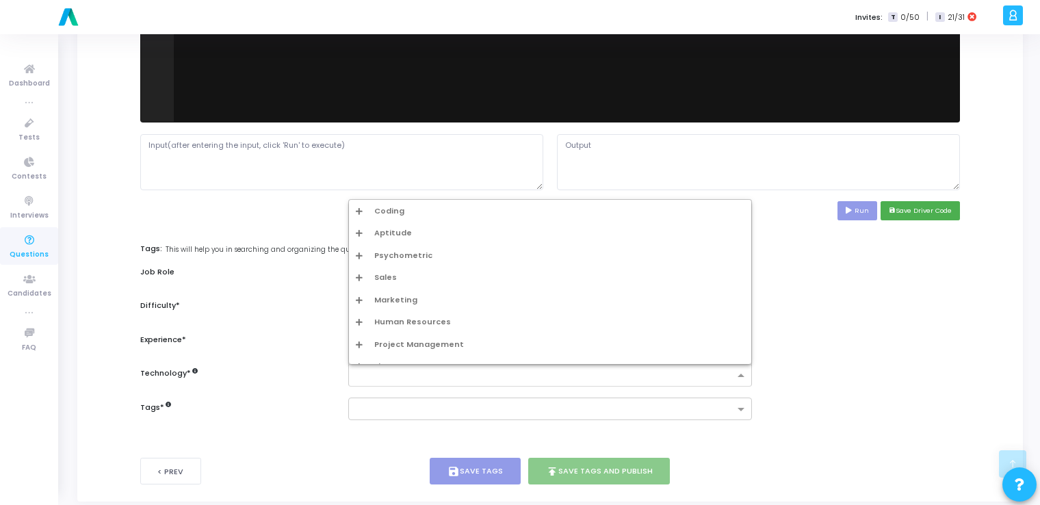
click at [416, 380] on input "text" at bounding box center [545, 376] width 378 height 12
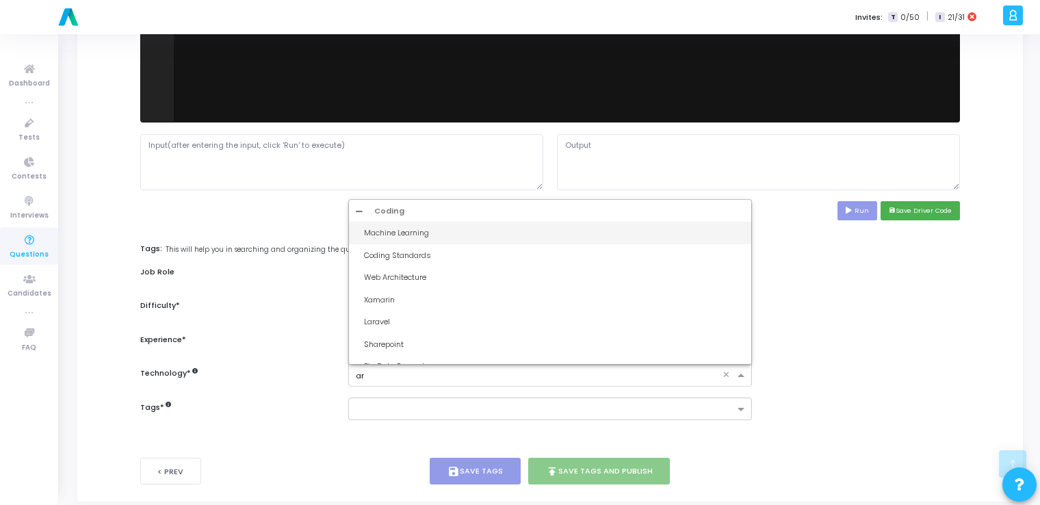
type input "art"
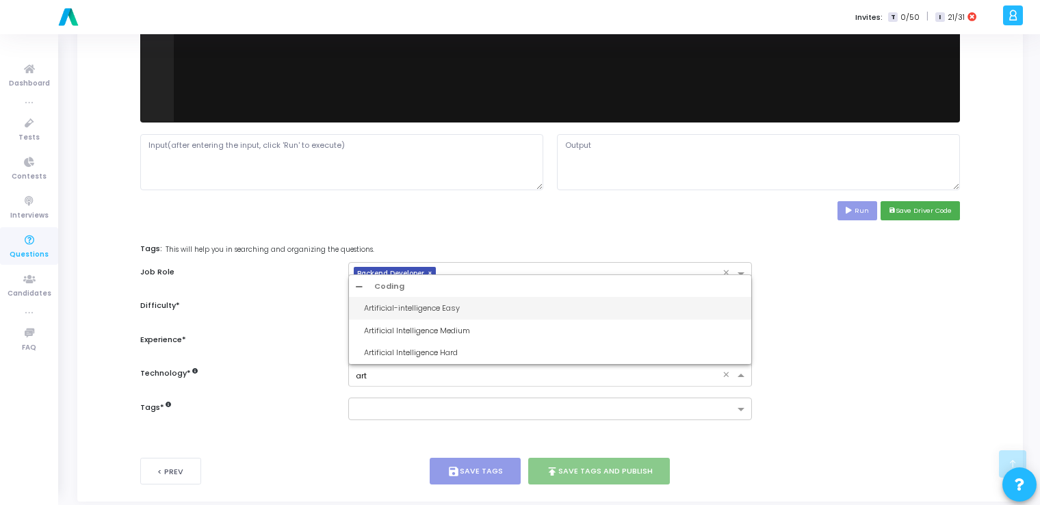
click at [424, 298] on div "Artificial-intelligence Easy" at bounding box center [550, 308] width 402 height 23
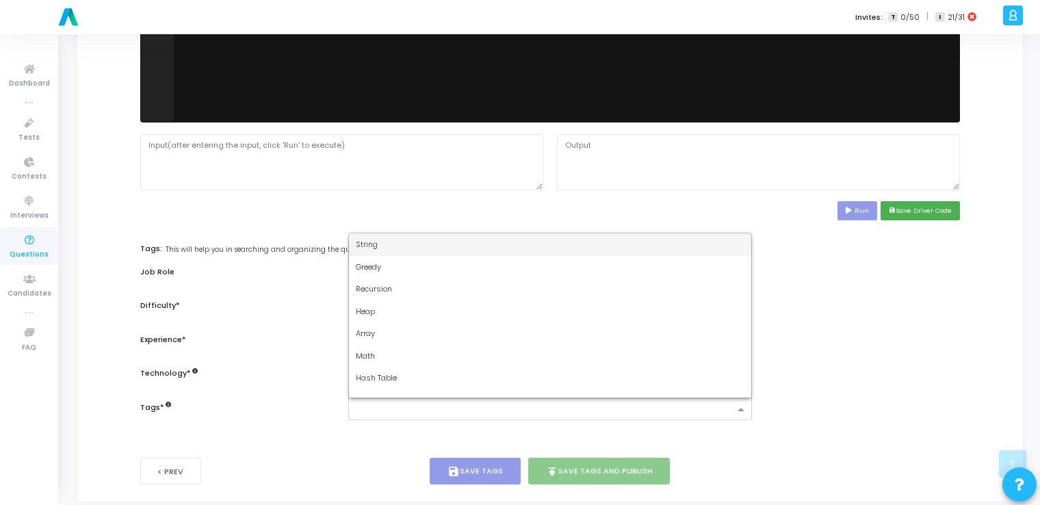
click at [411, 413] on input "text" at bounding box center [545, 410] width 378 height 12
type input "dy"
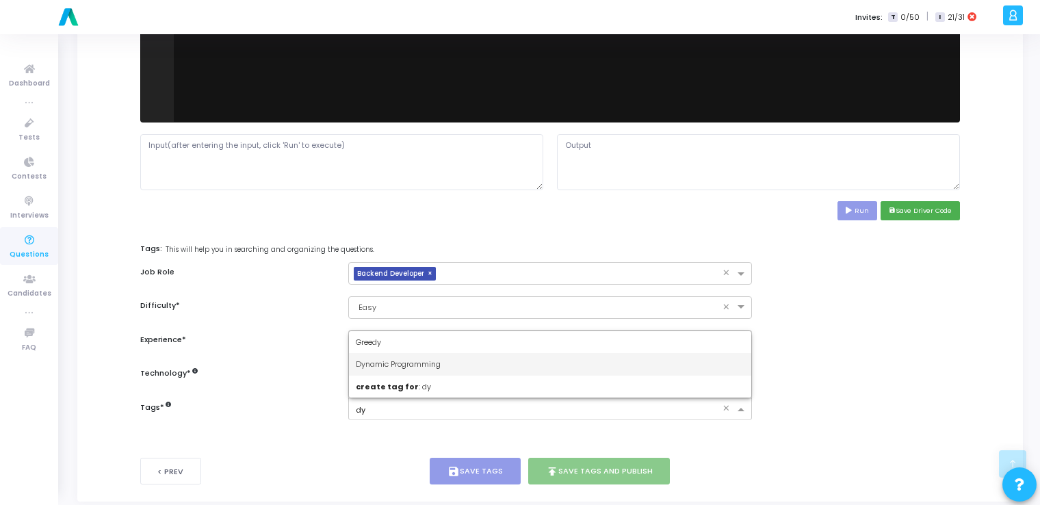
click at [422, 363] on span "Dynamic Programming" at bounding box center [398, 364] width 85 height 11
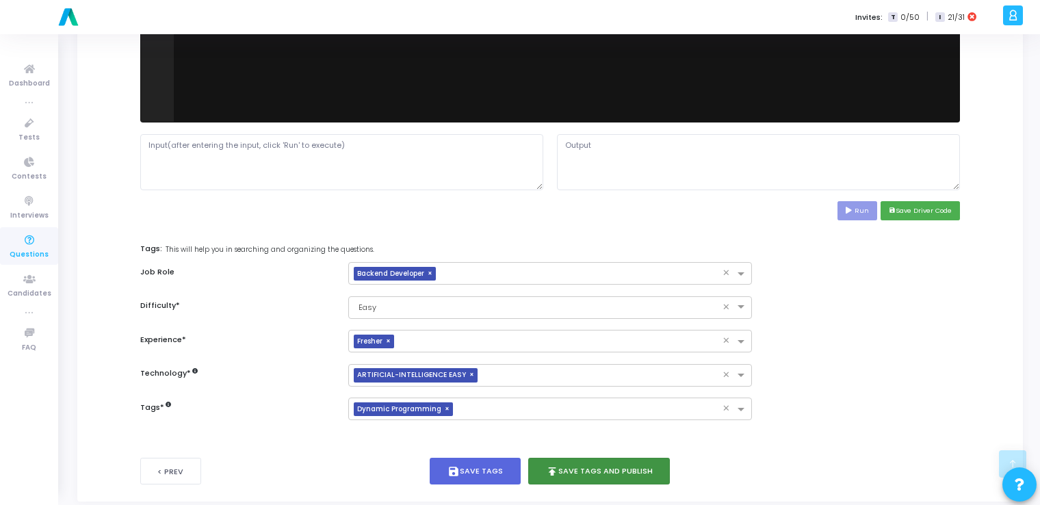
click at [583, 479] on button "publish Save Tags and Publish" at bounding box center [599, 471] width 142 height 27
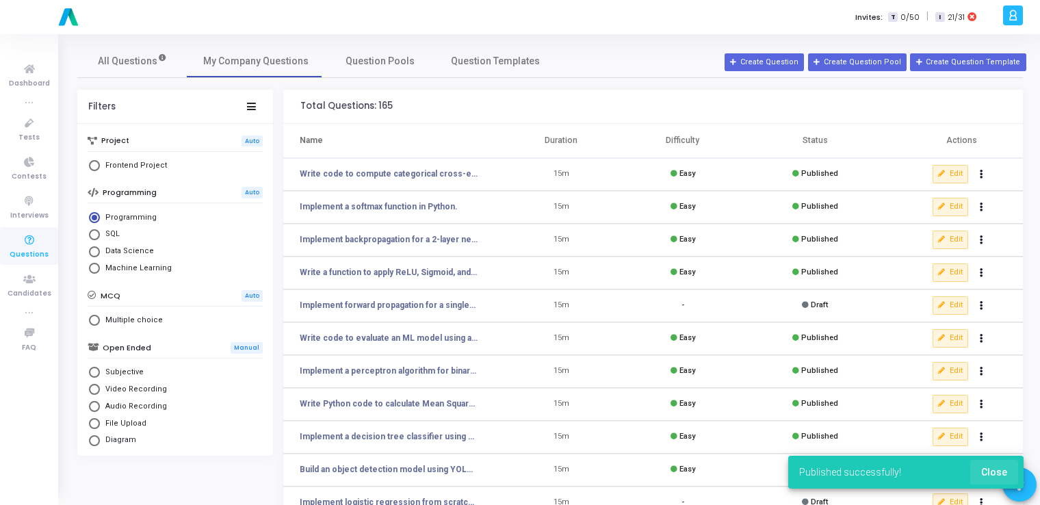
click at [1002, 474] on span "Close" at bounding box center [994, 472] width 26 height 11
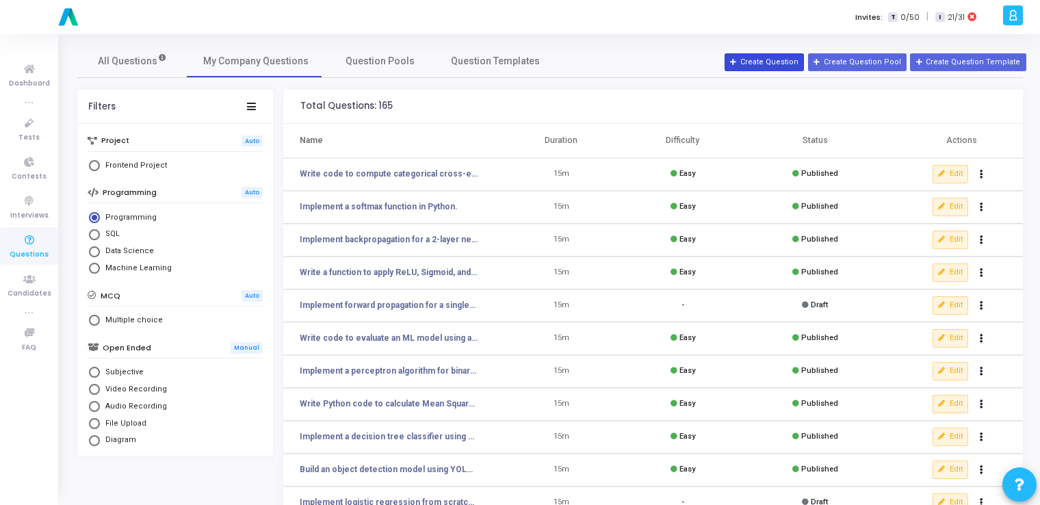
click at [762, 59] on button "Create Question" at bounding box center [764, 62] width 79 height 18
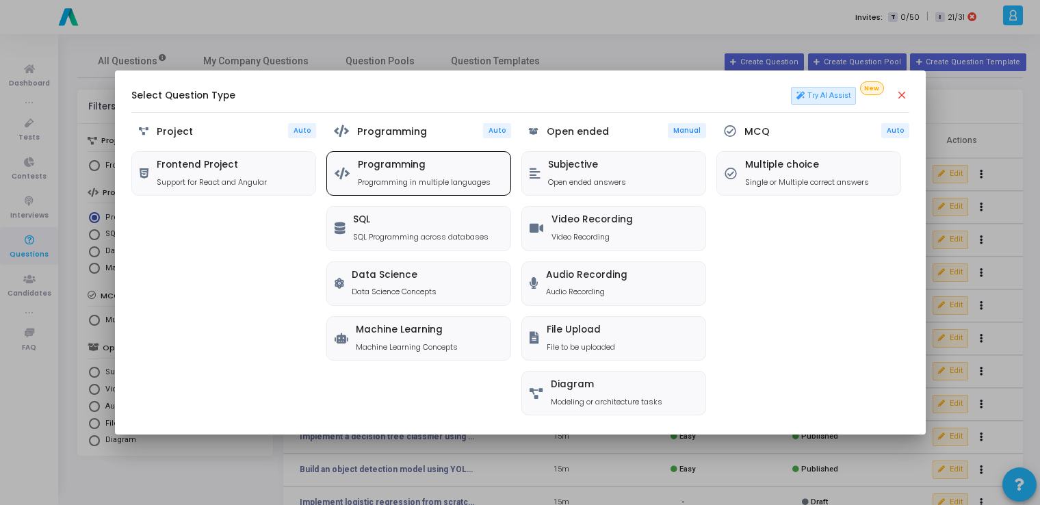
click at [418, 174] on div "Programming Programming in multiple languages" at bounding box center [424, 173] width 133 height 28
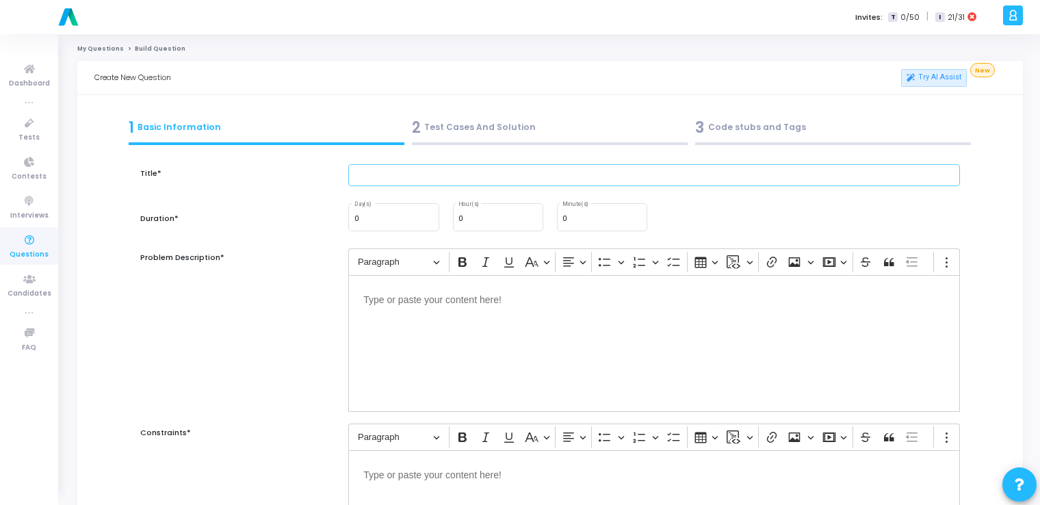
click at [438, 178] on input "text" at bounding box center [654, 175] width 612 height 23
paste input "Implement a mini-batch gradient descent function."
type input "Implement a mini-batch gradient descent function."
click at [569, 219] on input "0" at bounding box center [601, 219] width 79 height 8
type input "15"
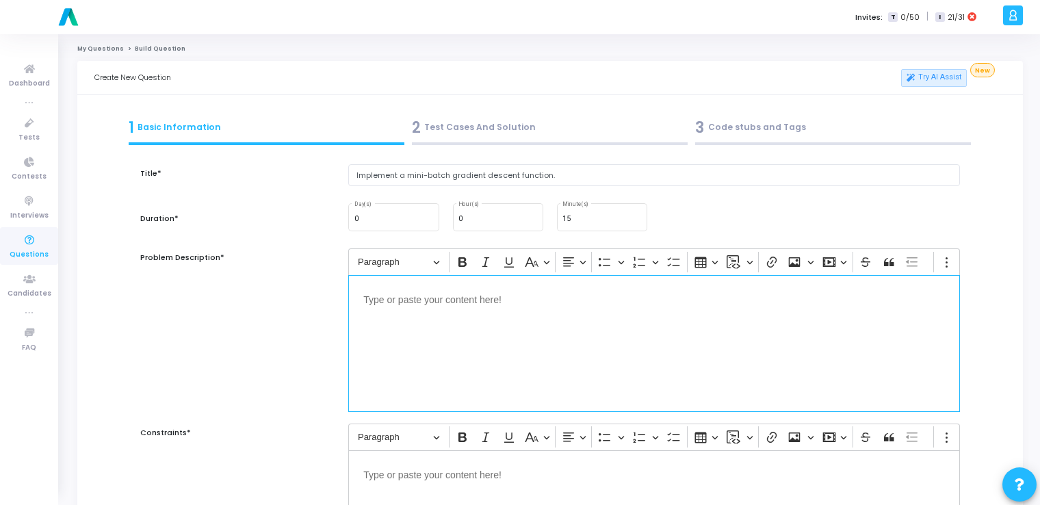
click at [571, 303] on p "Editor editing area: main" at bounding box center [654, 298] width 582 height 17
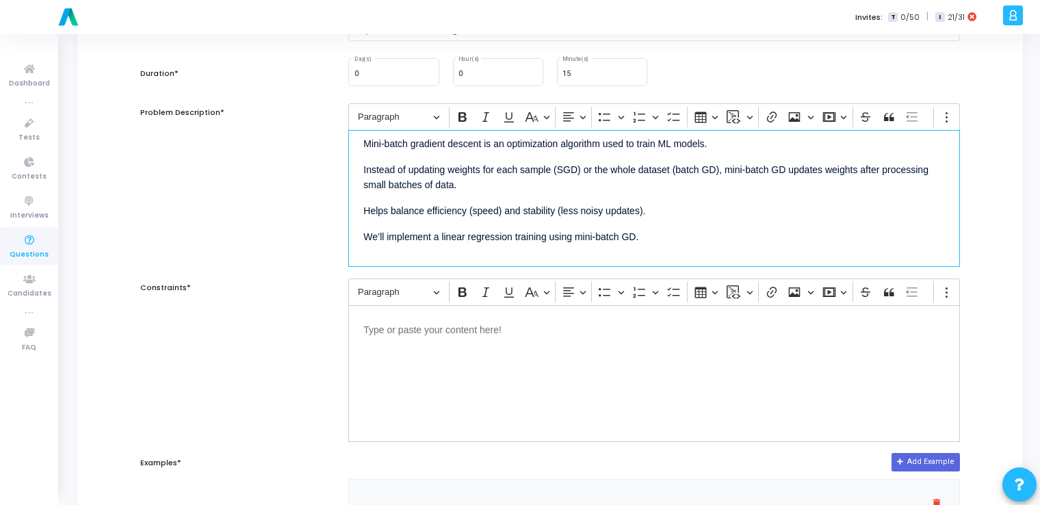
scroll to position [152, 0]
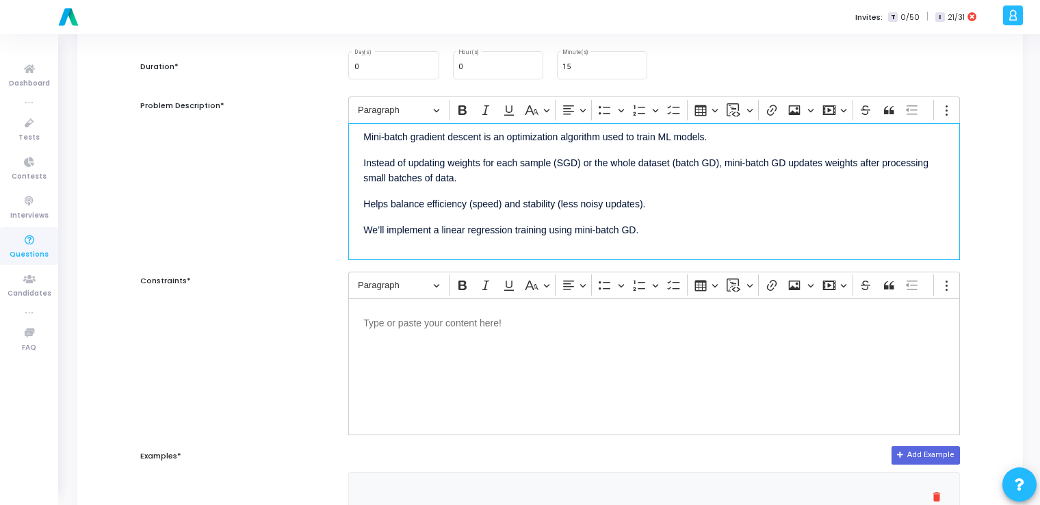
click at [443, 357] on div "Editor editing area: main" at bounding box center [654, 366] width 612 height 137
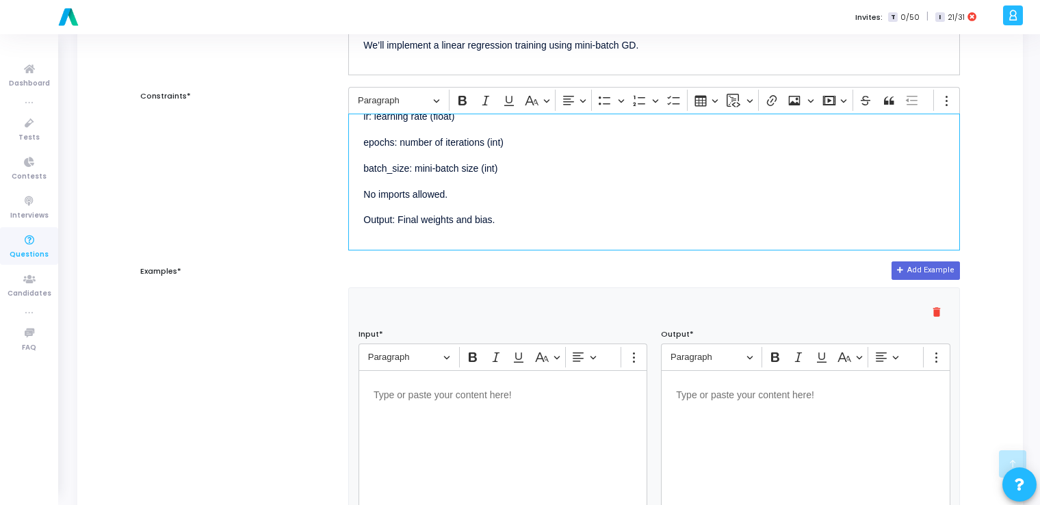
scroll to position [360, 0]
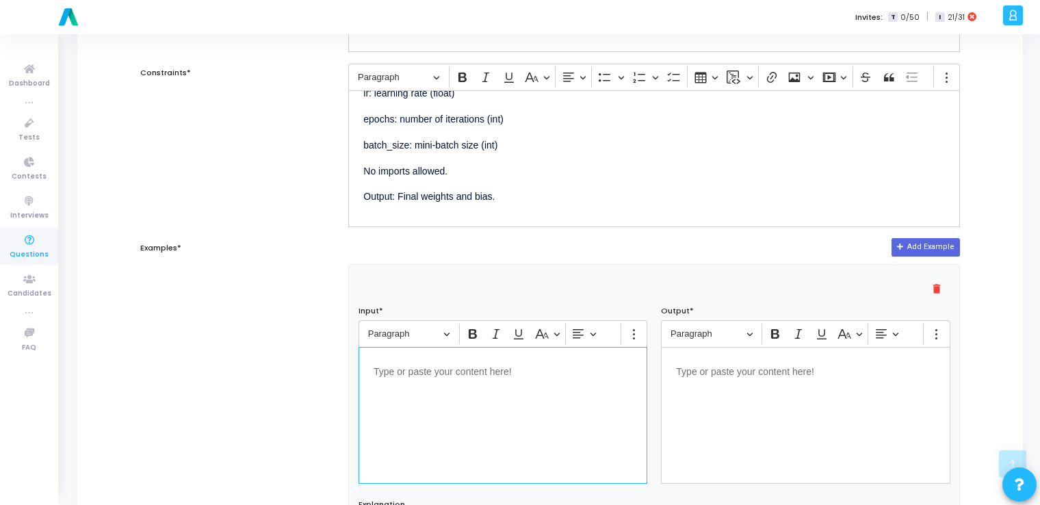
click at [443, 357] on div "Editor editing area: main" at bounding box center [503, 415] width 289 height 137
click at [482, 421] on div "Editor editing area: main" at bounding box center [503, 415] width 289 height 137
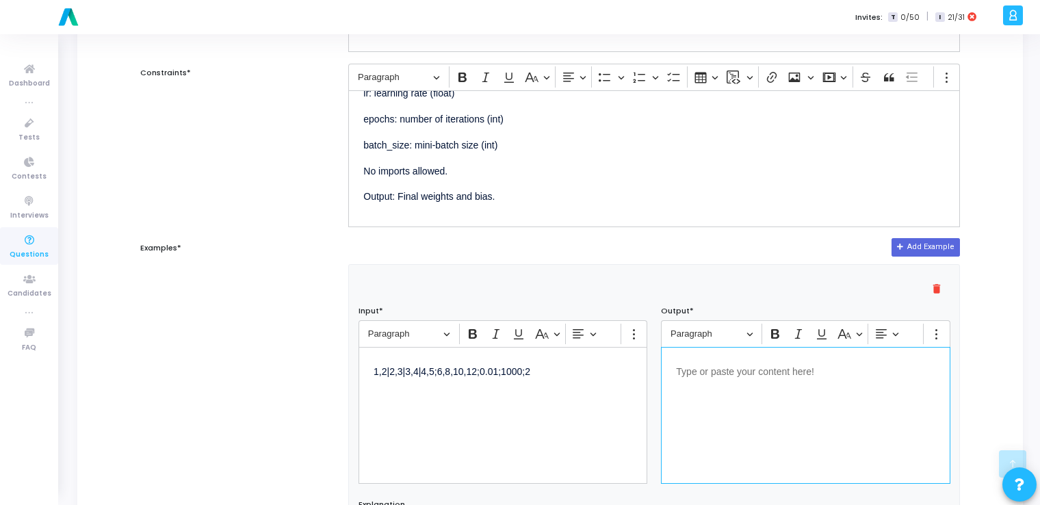
click at [727, 382] on div "Editor editing area: main" at bounding box center [805, 415] width 289 height 137
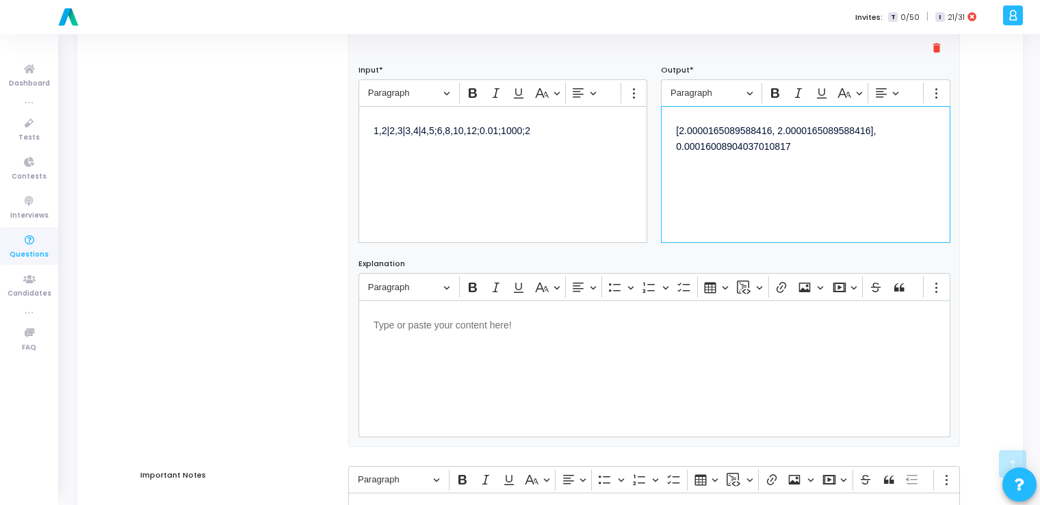
scroll to position [832, 0]
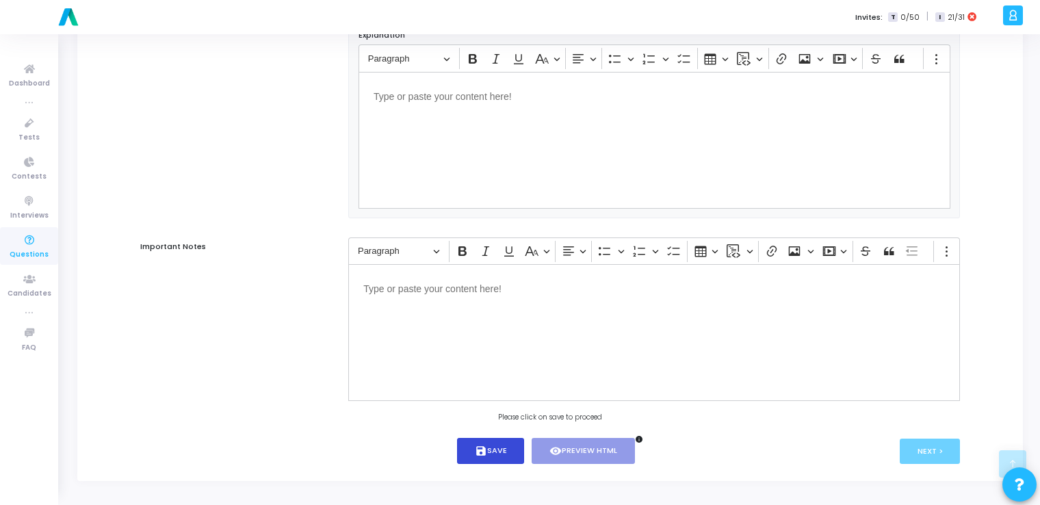
click at [489, 442] on button "save Save" at bounding box center [491, 451] width 68 height 27
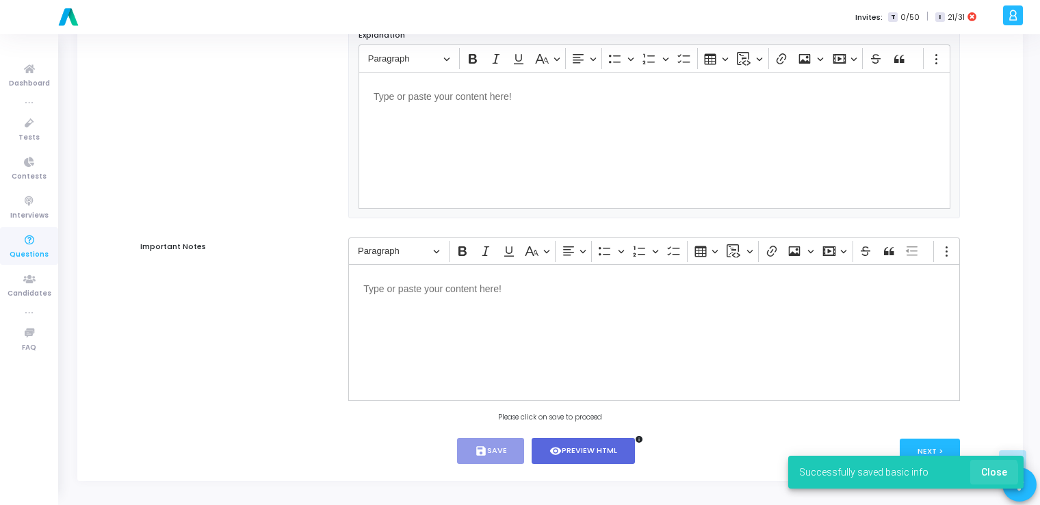
click at [992, 474] on span "Close" at bounding box center [994, 472] width 26 height 11
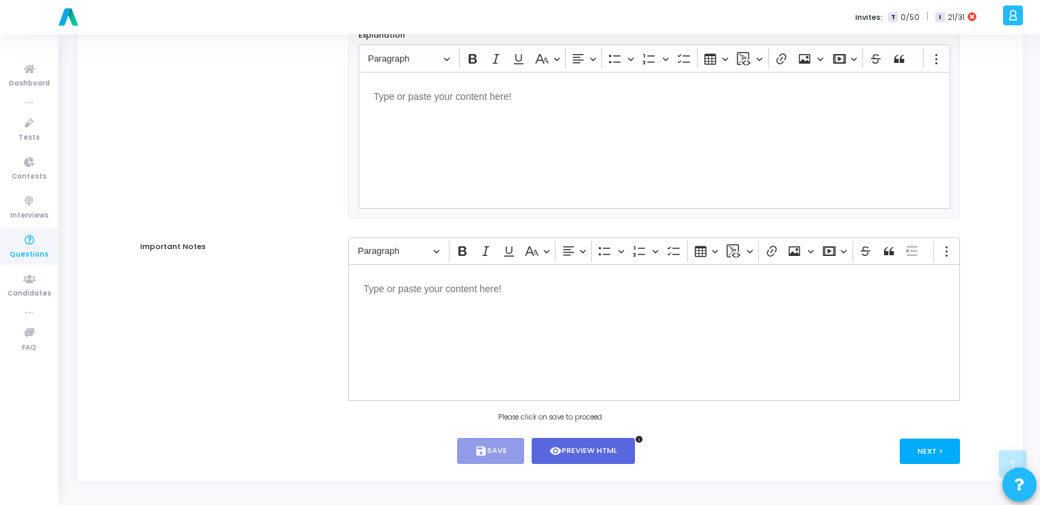
click at [928, 452] on button "Next >" at bounding box center [930, 451] width 61 height 25
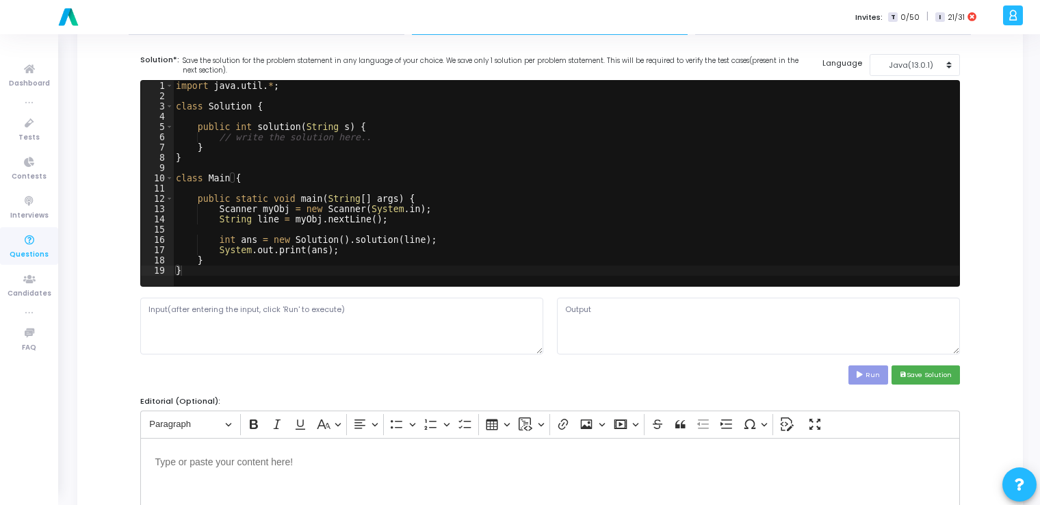
scroll to position [0, 0]
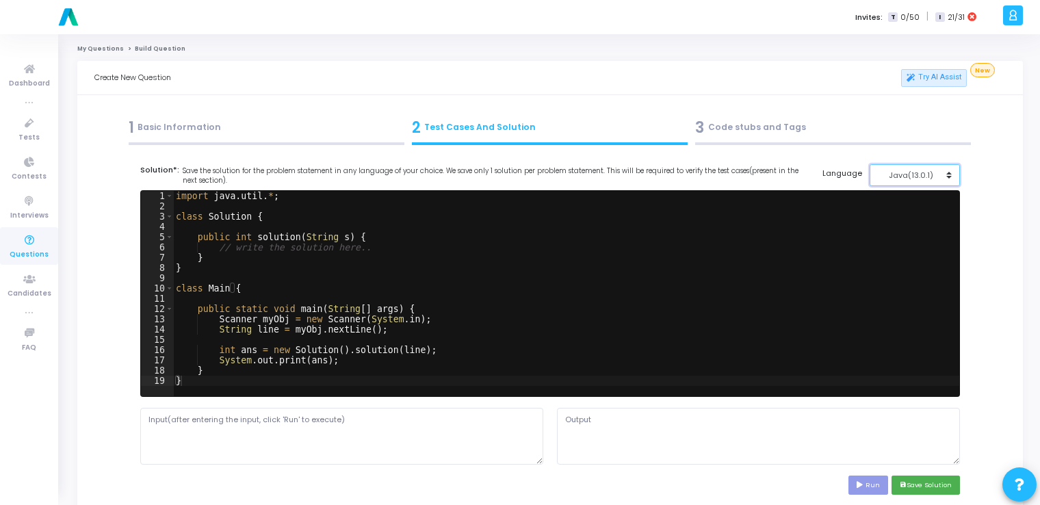
click at [927, 170] on div "Java(13.0.1)" at bounding box center [911, 176] width 67 height 12
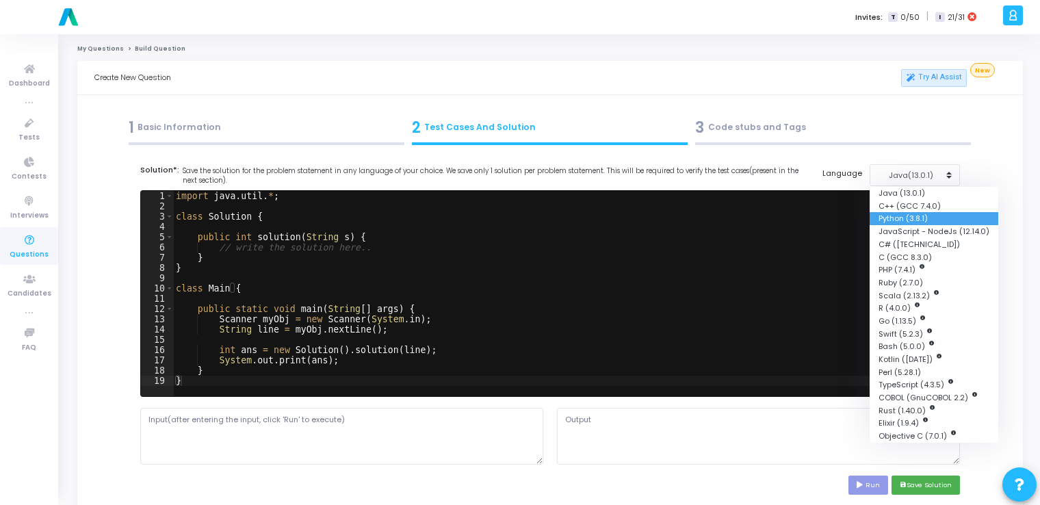
click at [906, 215] on button "Python (3.8.1)" at bounding box center [934, 218] width 129 height 13
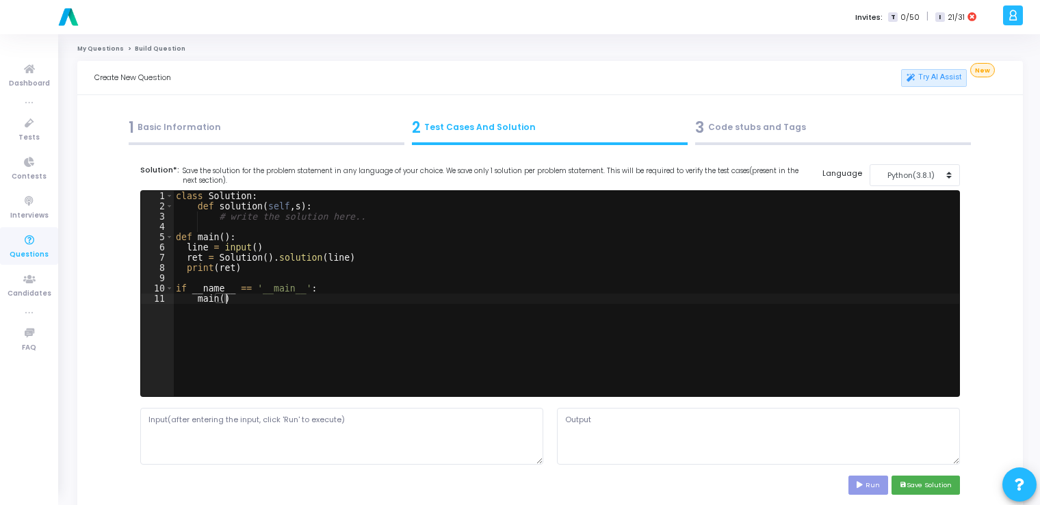
click at [632, 297] on div "class Solution : def solution ( self , s ) : # write the solution here.. def ma…" at bounding box center [566, 304] width 786 height 226
type textarea "if __name__ == '__main__': main()"
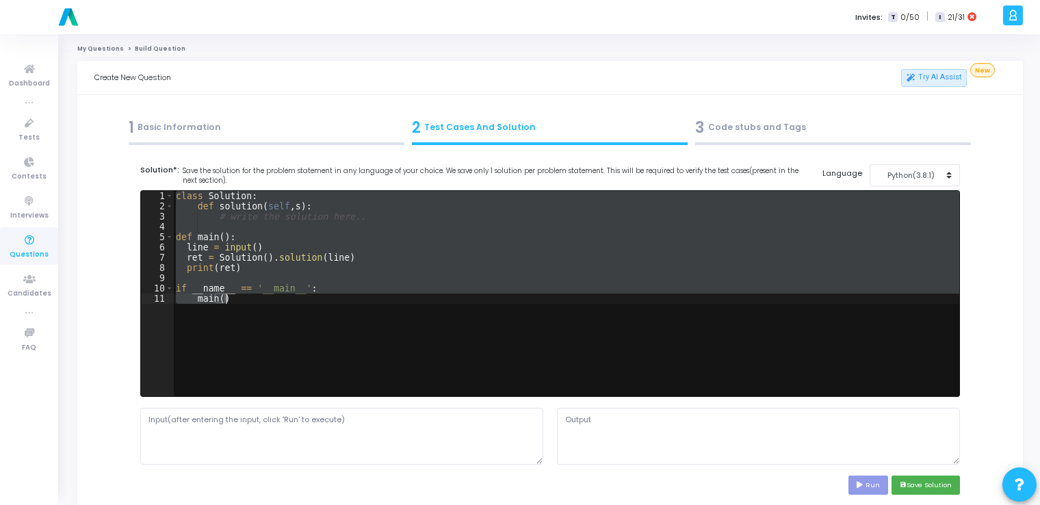
paste textarea
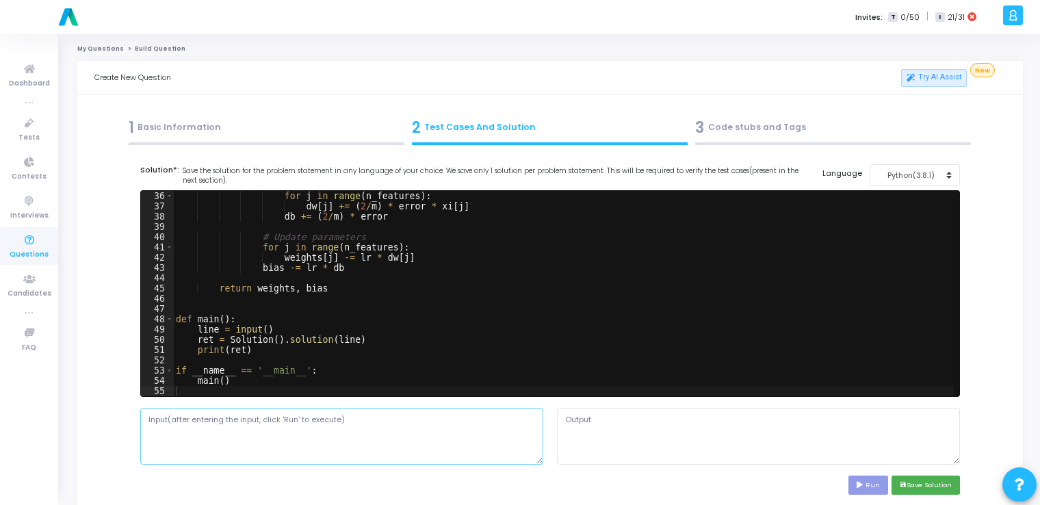
click at [334, 446] on textarea at bounding box center [341, 436] width 403 height 56
paste textarea "1,2|2,3|3,4|4,5;6,8,10,12;0.01;1000;2"
type textarea "1,2|2,3|3,4|4,5;6,8,10,12;0.01;1000;2"
click at [862, 482] on icon at bounding box center [861, 485] width 9 height 7
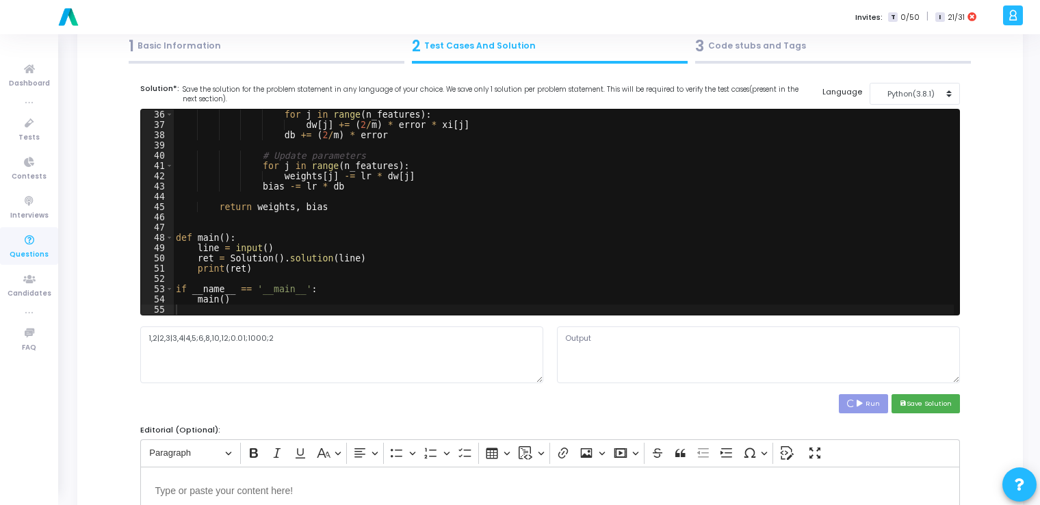
scroll to position [92, 0]
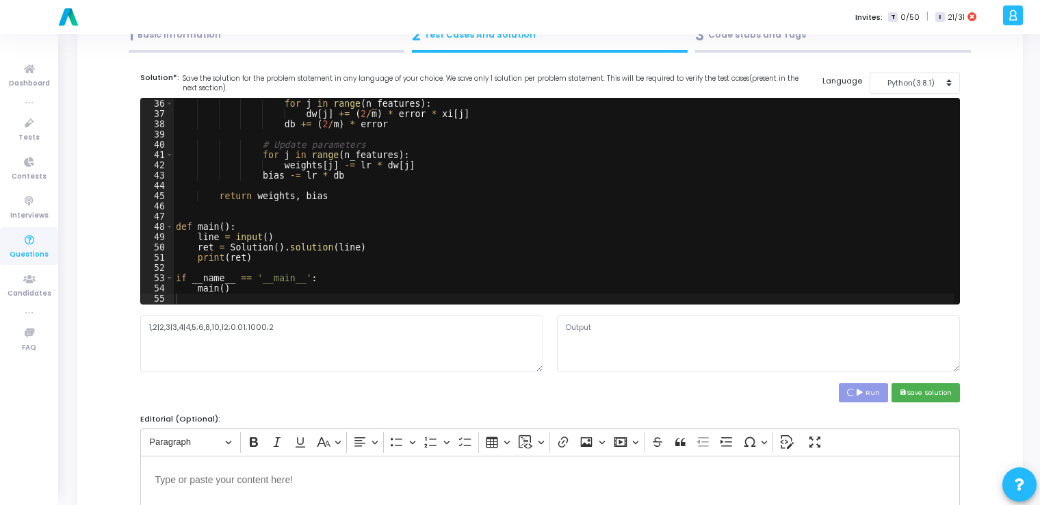
type textarea "([0.0004745059694400547, 1.9997951917214796], 1.9993206857520387)"
click at [934, 390] on button "save Save Solution" at bounding box center [926, 392] width 68 height 18
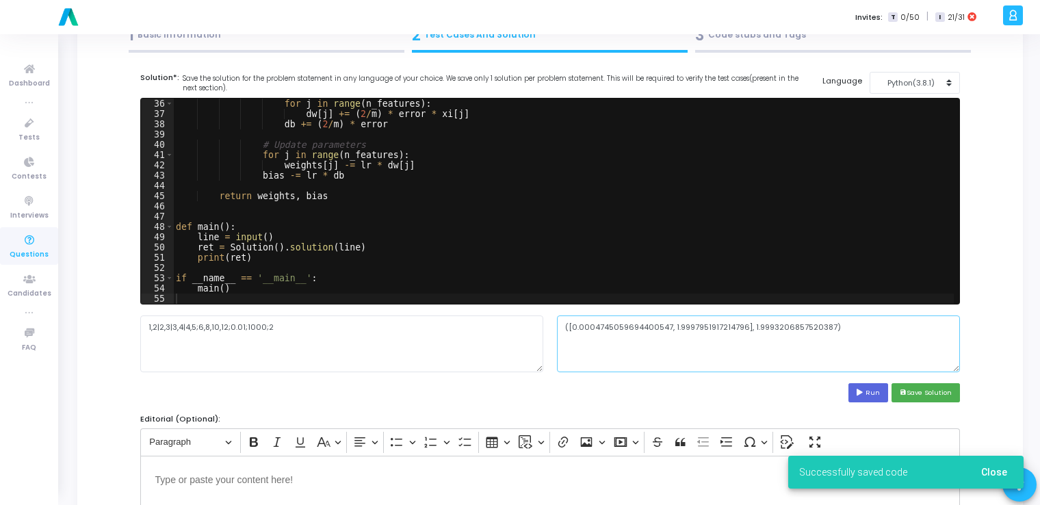
drag, startPoint x: 832, startPoint y: 324, endPoint x: 557, endPoint y: 328, distance: 275.1
click at [557, 328] on textarea "([0.0004745059694400547, 1.9997951917214796], 1.9993206857520387)" at bounding box center [758, 343] width 403 height 56
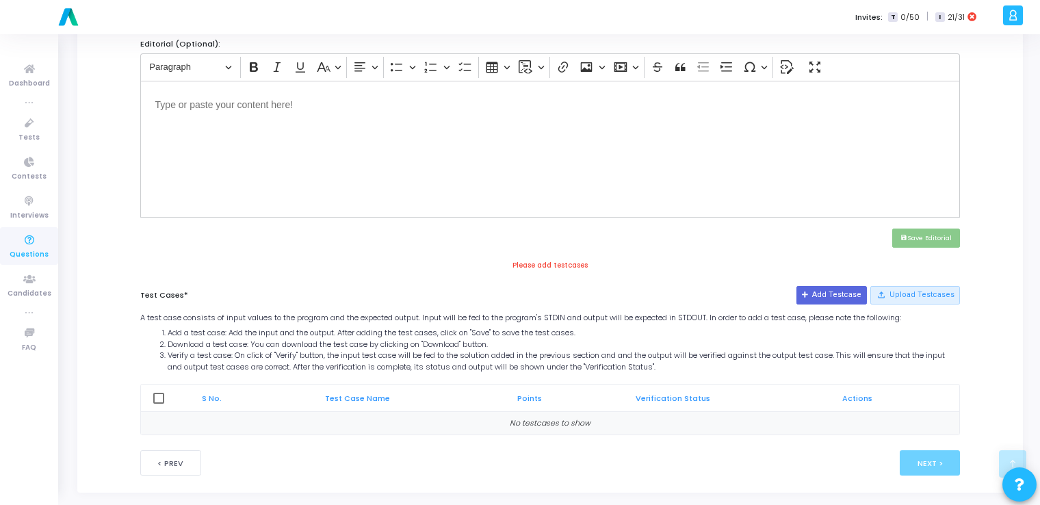
scroll to position [476, 0]
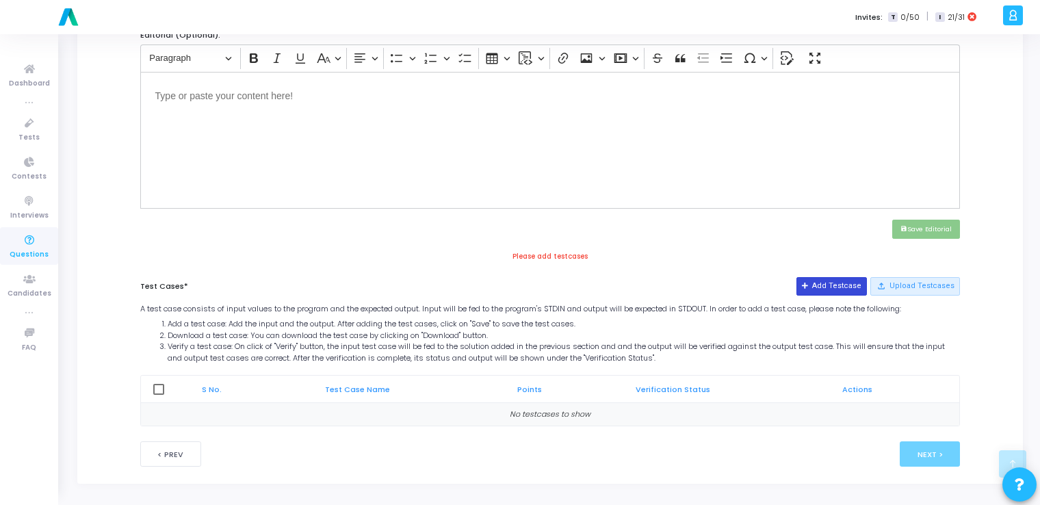
click at [846, 284] on button "Add Testcase" at bounding box center [832, 286] width 70 height 18
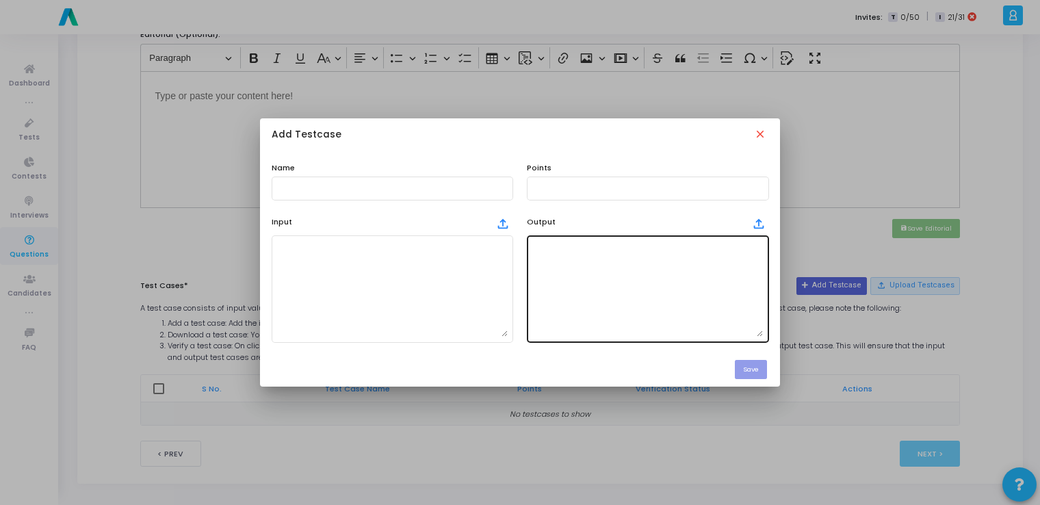
click at [658, 302] on textarea at bounding box center [647, 289] width 231 height 96
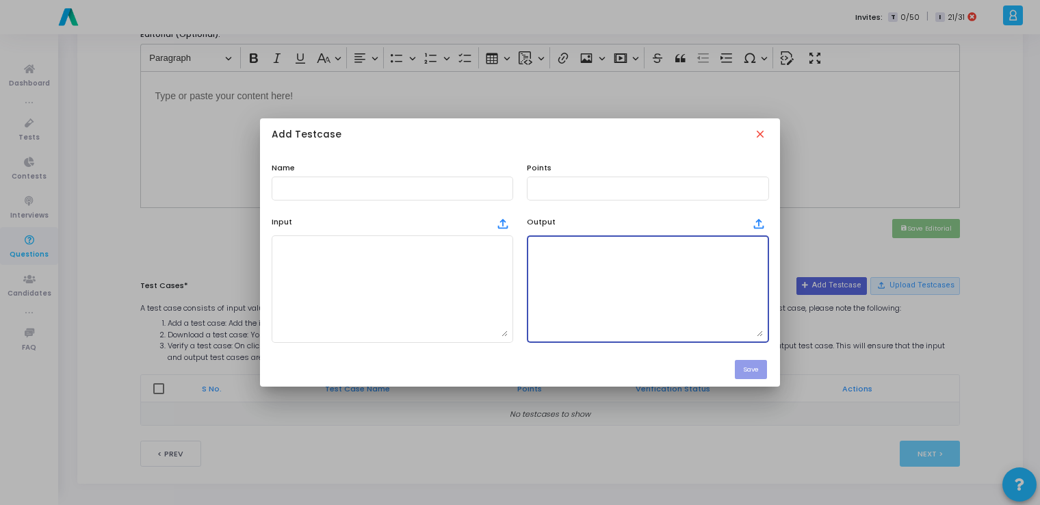
paste textarea "([0.0004745059694400547, 1.9997951917214796], 1.9993206857520387)"
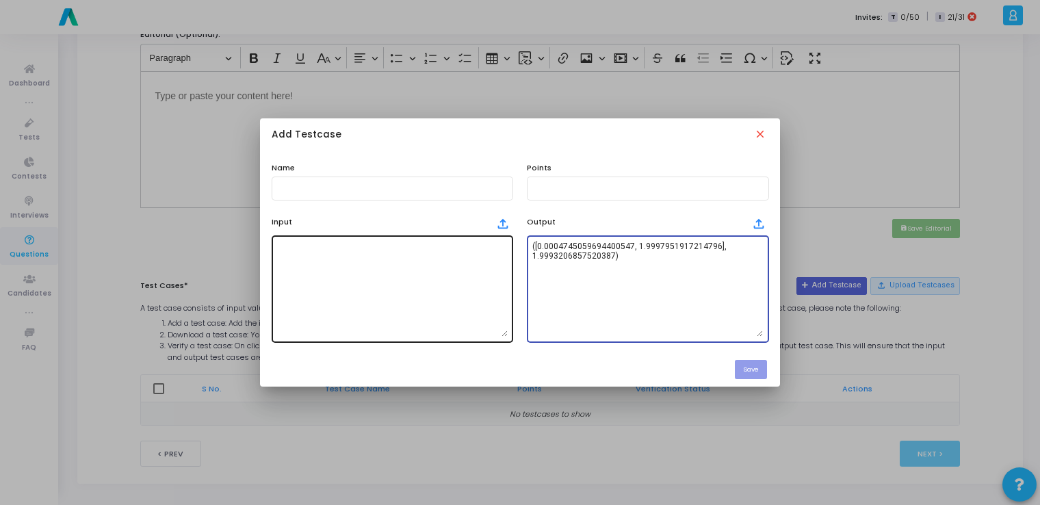
type textarea "([0.0004745059694400547, 1.9997951917214796], 1.9993206857520387)"
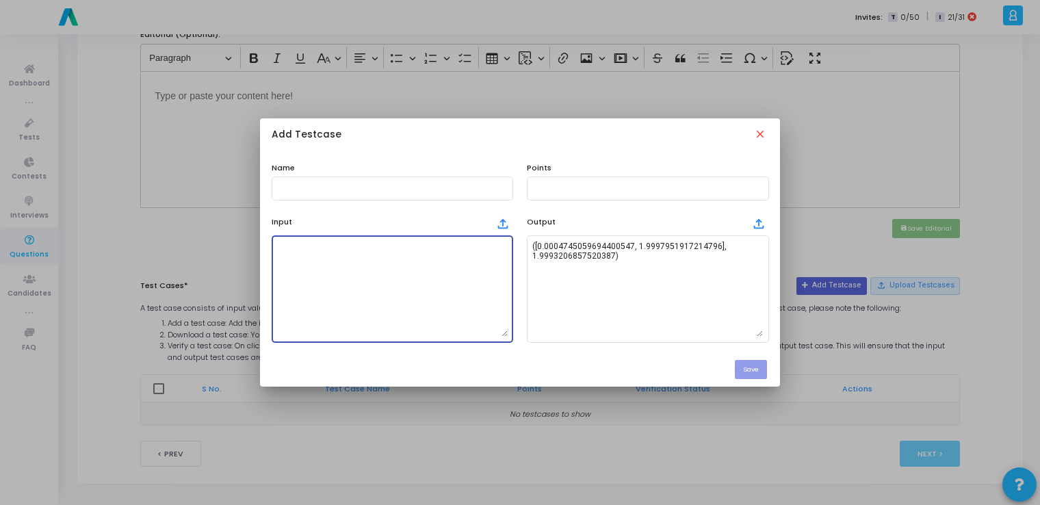
click at [367, 260] on textarea at bounding box center [392, 289] width 231 height 96
paste textarea "1,2|2,3|3,4|4,5;6,8,10,12;0.01;1000;2"
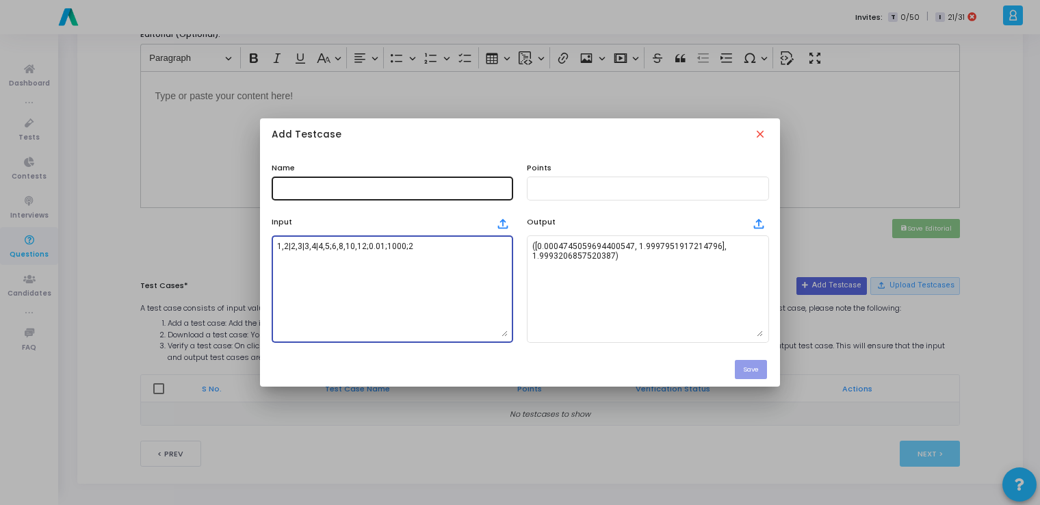
type textarea "1,2|2,3|3,4|4,5;6,8,10,12;0.01;1000;2"
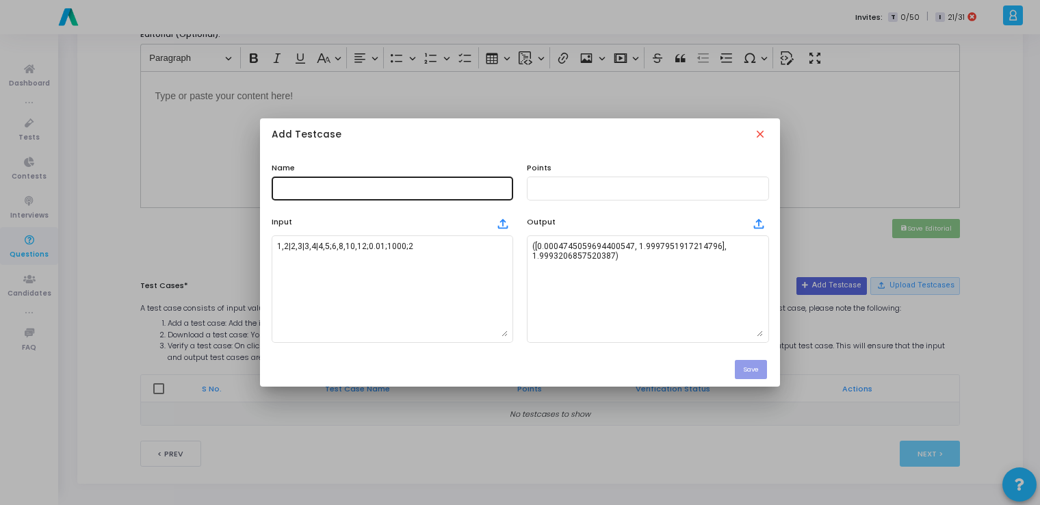
click at [432, 181] on div at bounding box center [392, 186] width 231 height 25
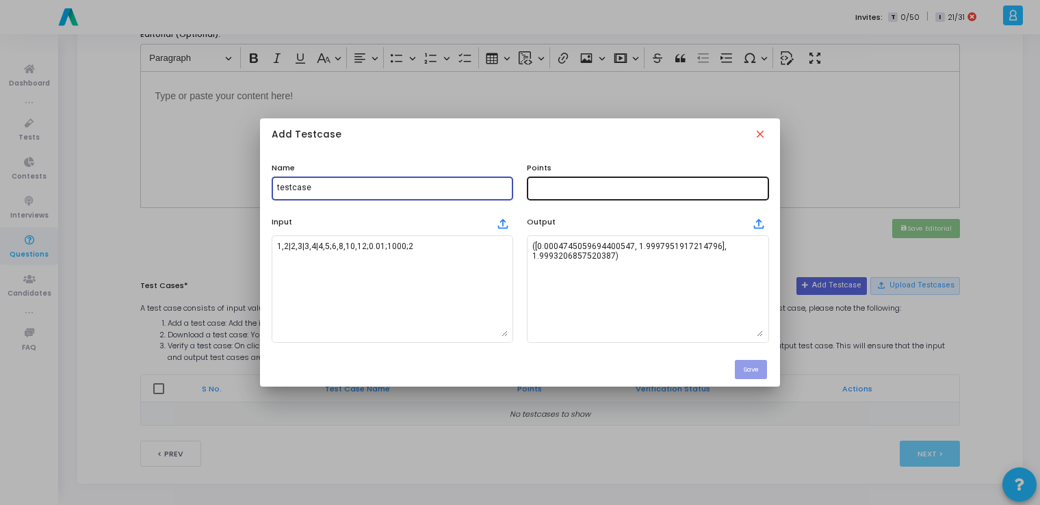
type input "testcase"
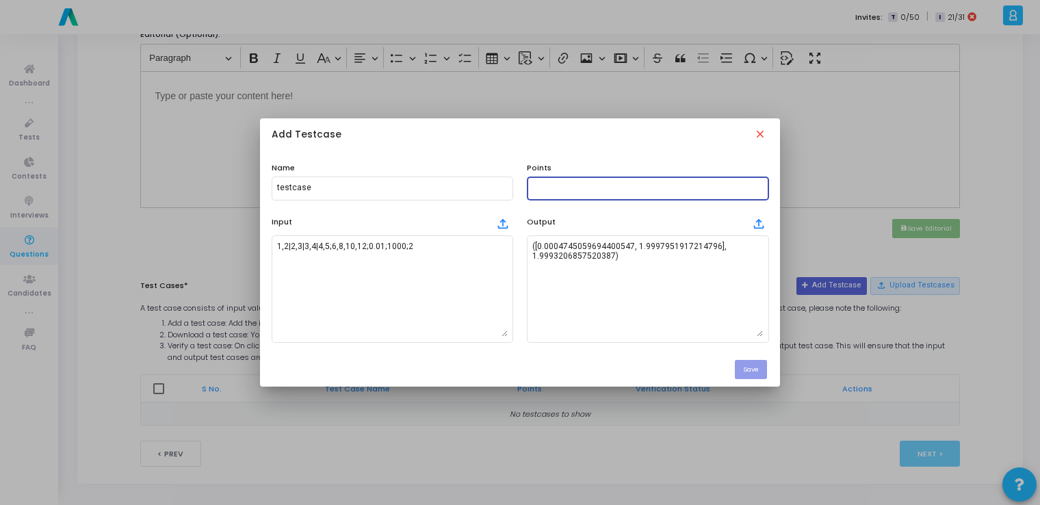
click at [545, 185] on input "text" at bounding box center [647, 188] width 231 height 10
type input "100"
click at [742, 363] on button "Save" at bounding box center [751, 369] width 32 height 18
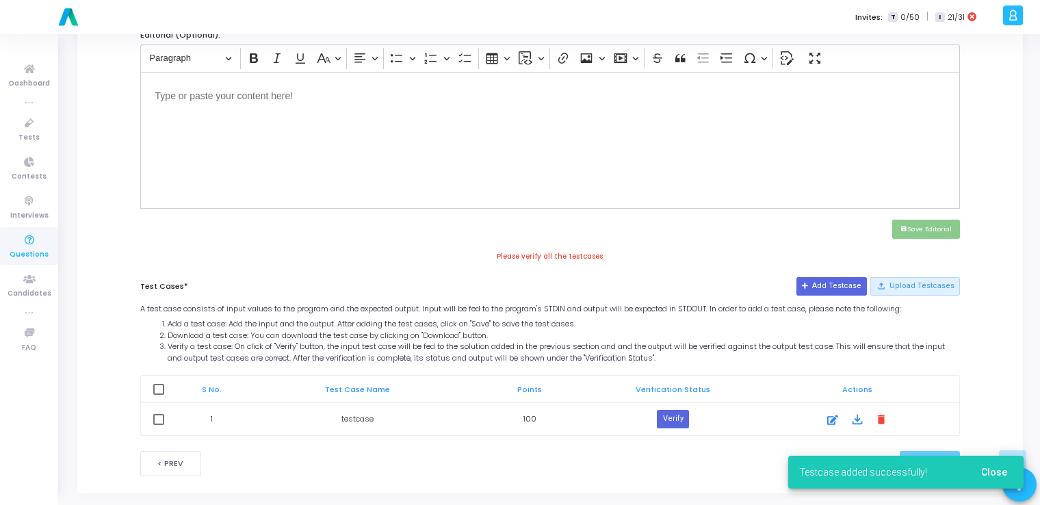
scroll to position [486, 0]
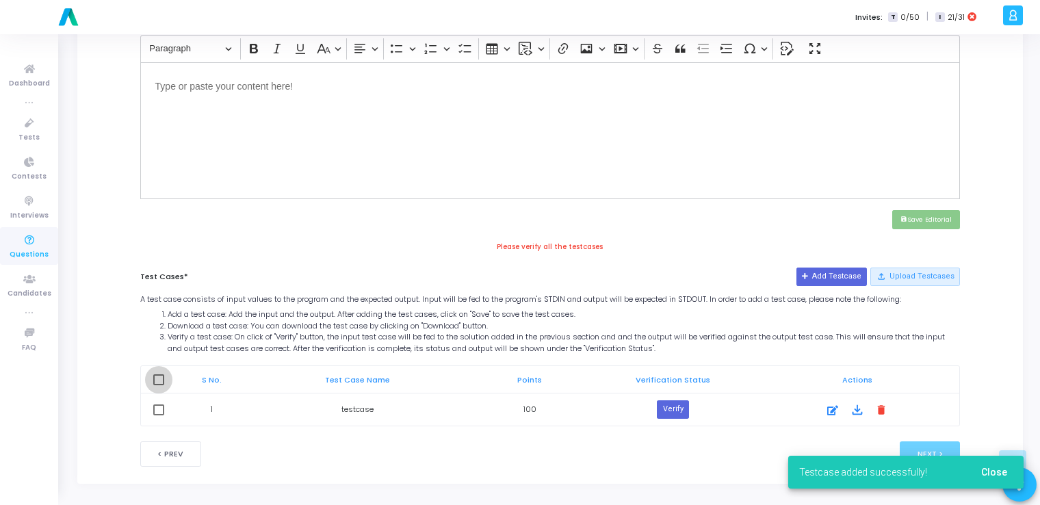
click at [158, 381] on span at bounding box center [158, 379] width 11 height 11
click at [158, 385] on input "checkbox" at bounding box center [158, 385] width 1 height 1
checkbox input "true"
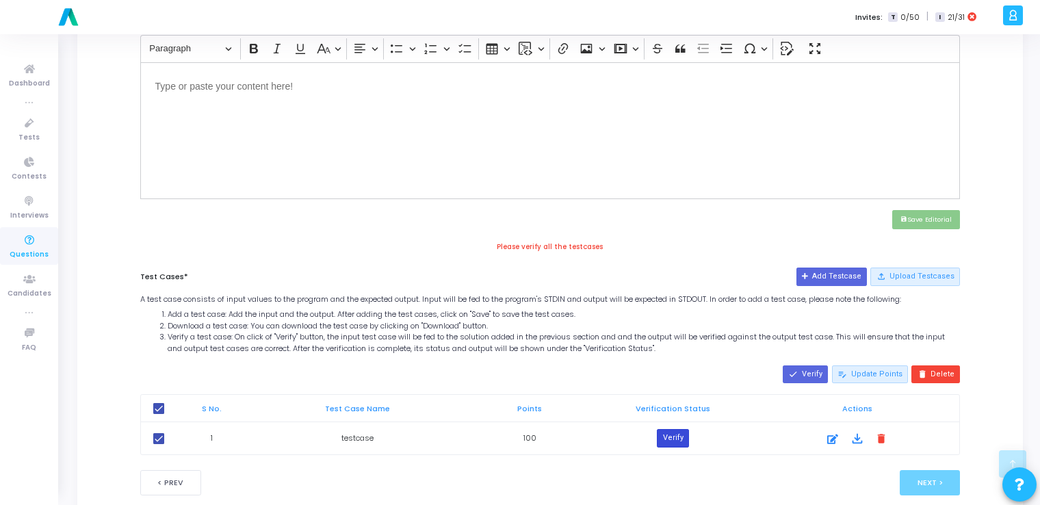
click at [673, 440] on button "Verify" at bounding box center [672, 438] width 31 height 18
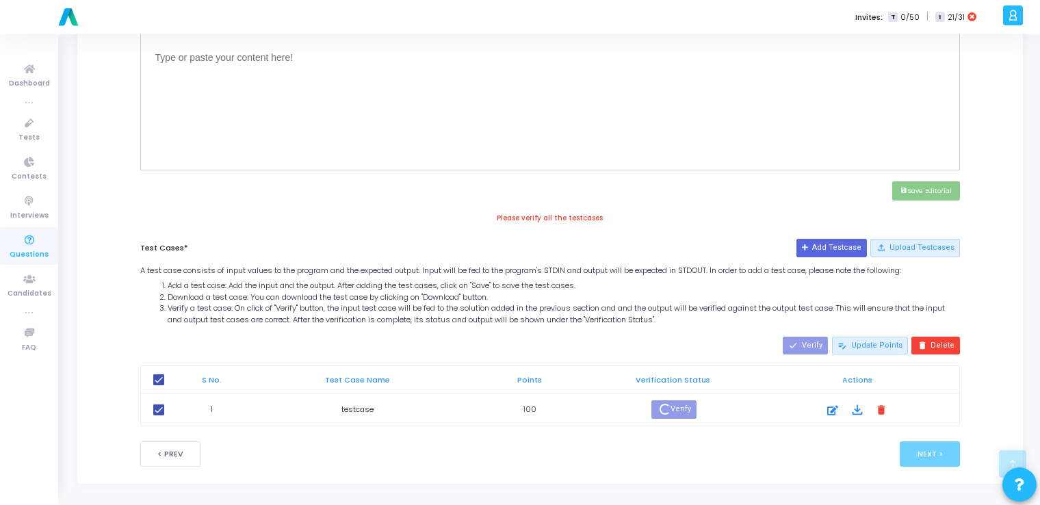
scroll to position [502, 0]
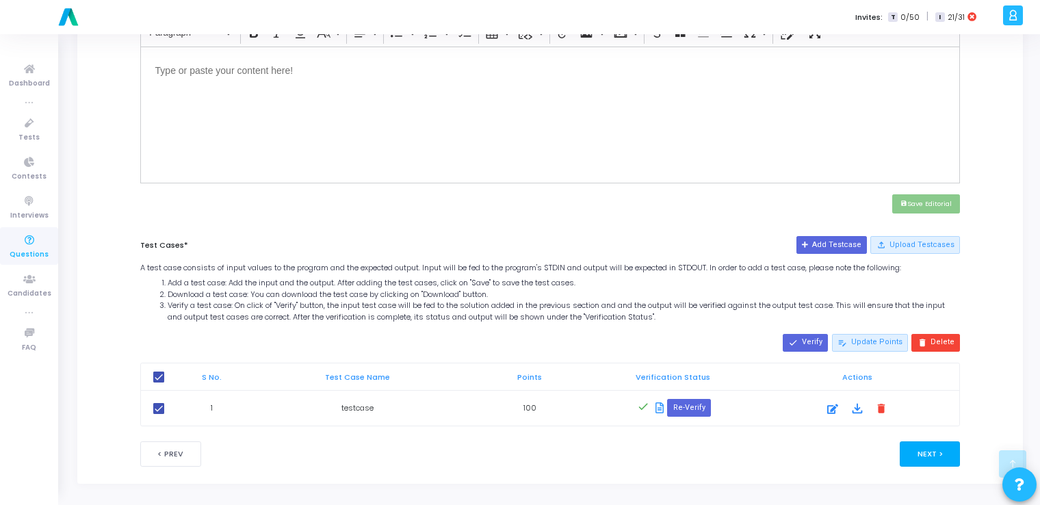
click at [920, 447] on button "Next >" at bounding box center [930, 453] width 61 height 25
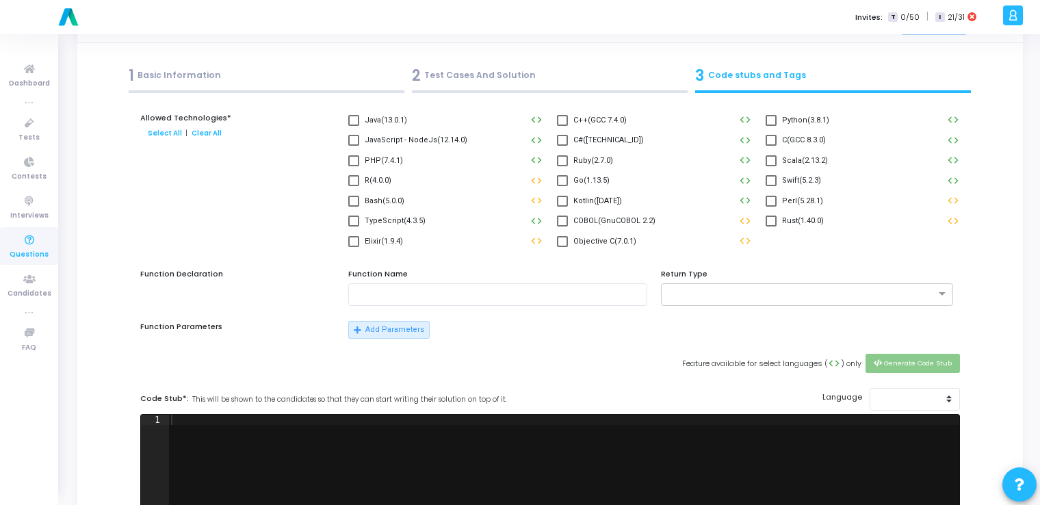
scroll to position [0, 0]
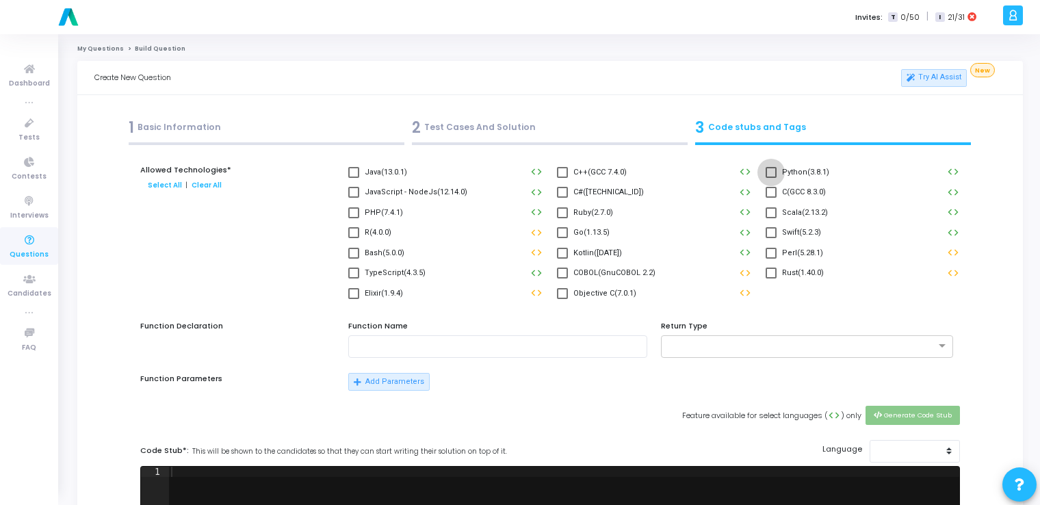
click at [772, 173] on span at bounding box center [771, 172] width 11 height 11
click at [771, 178] on input "Python(3.8.1)" at bounding box center [771, 178] width 1 height 1
checkbox input "true"
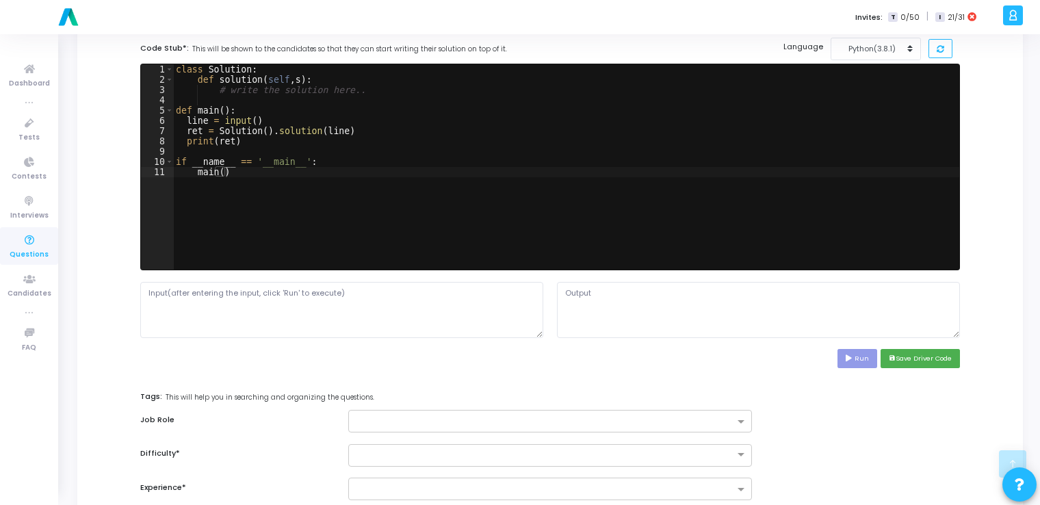
scroll to position [404, 0]
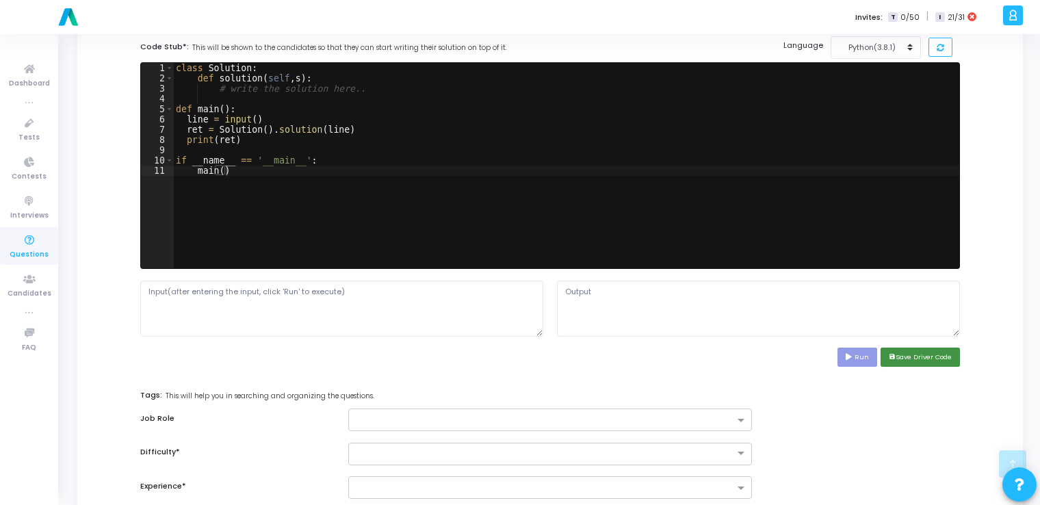
click at [903, 352] on button "save Save Driver Code" at bounding box center [920, 357] width 79 height 18
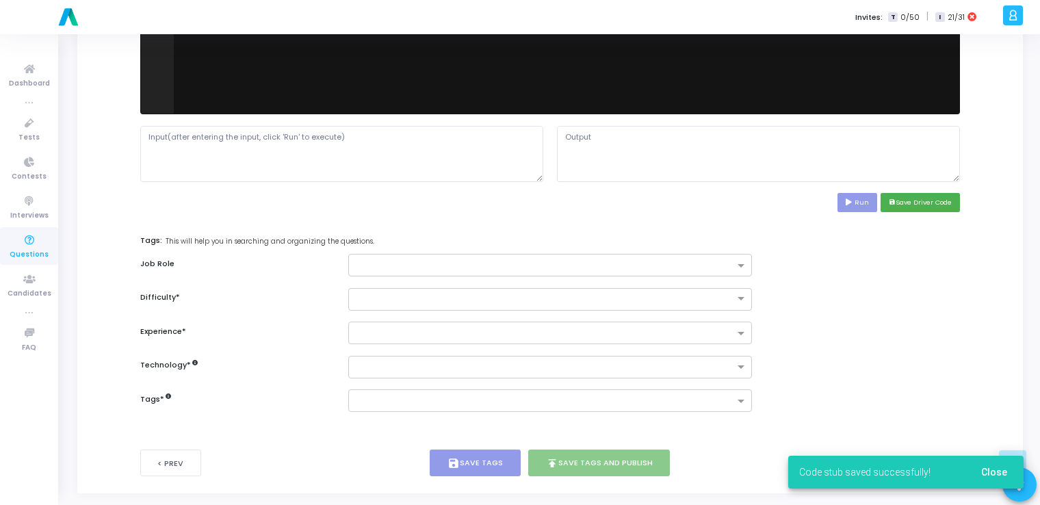
scroll to position [560, 0]
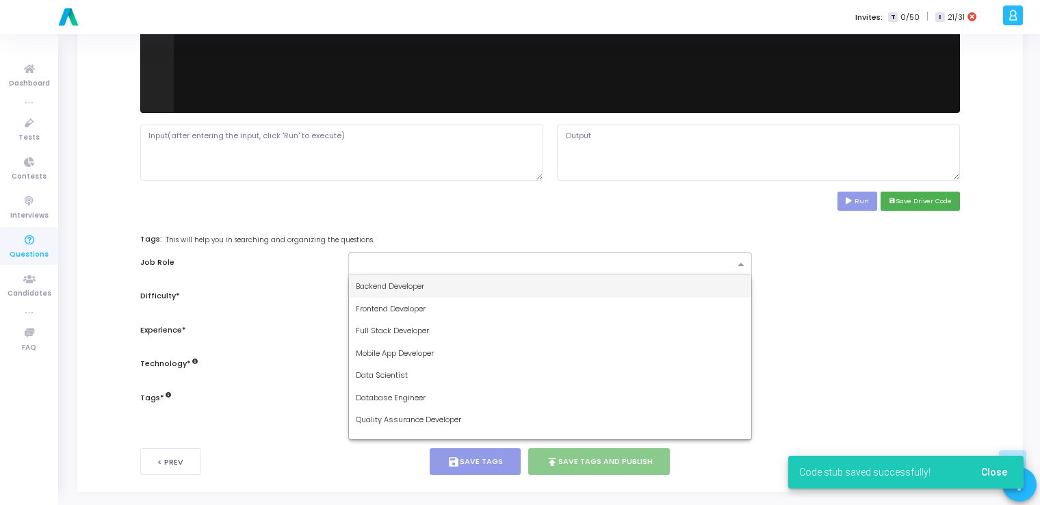
click at [619, 264] on input "text" at bounding box center [545, 265] width 378 height 12
click at [526, 285] on div "Backend Developer" at bounding box center [550, 286] width 402 height 23
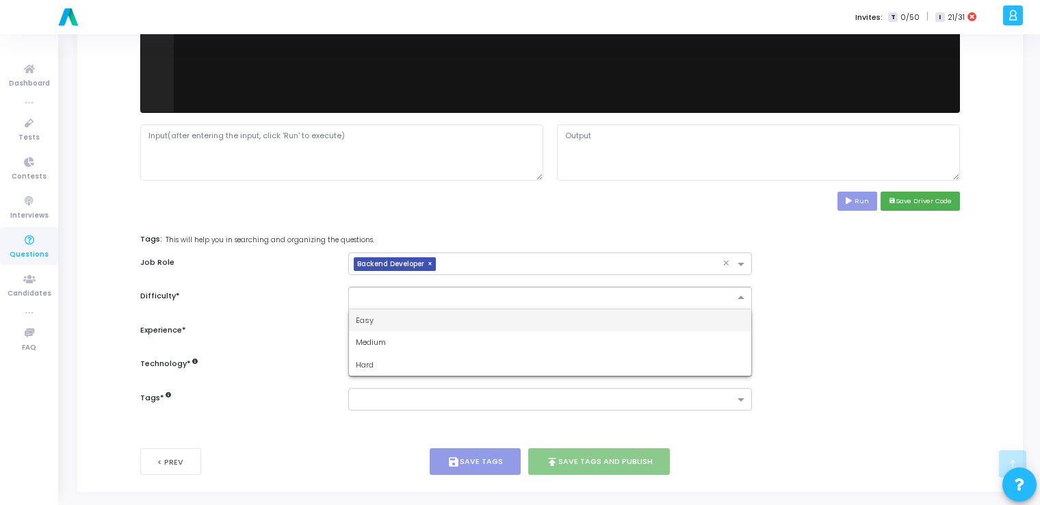
click at [510, 306] on div at bounding box center [549, 298] width 403 height 23
click at [480, 320] on div "Easy" at bounding box center [550, 320] width 402 height 23
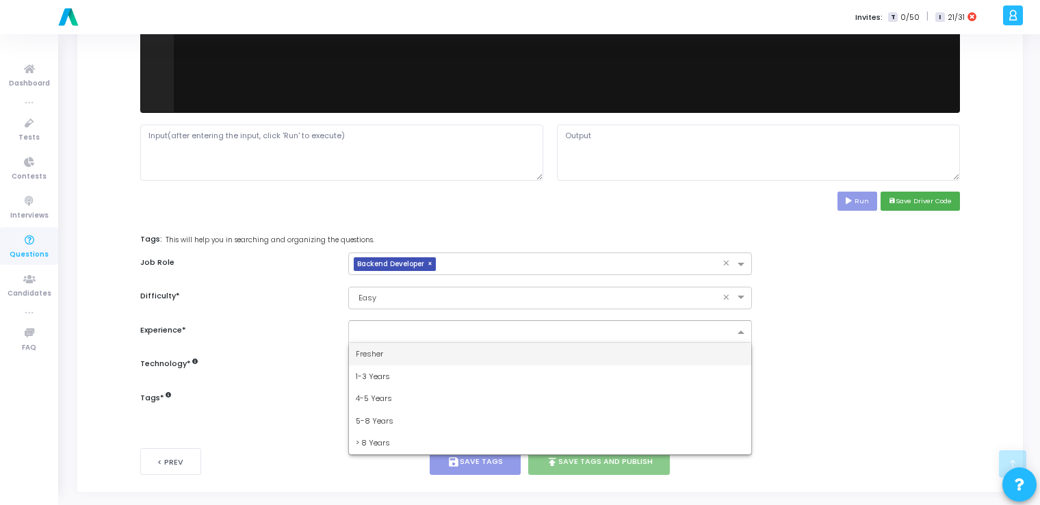
click at [463, 330] on input "text" at bounding box center [545, 333] width 378 height 12
click at [417, 352] on div "Fresher" at bounding box center [550, 354] width 402 height 23
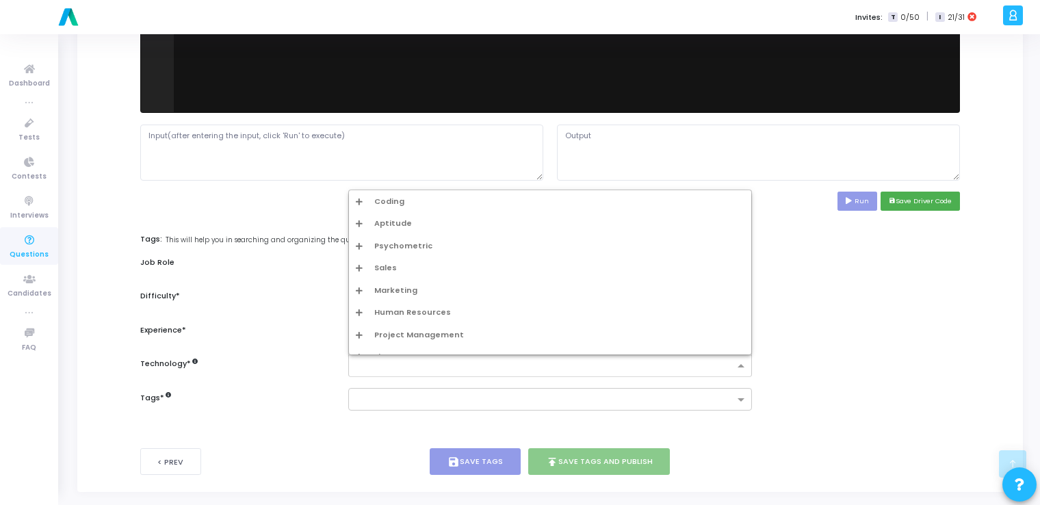
click at [441, 369] on input "text" at bounding box center [545, 367] width 378 height 12
type input "d"
type input "art"
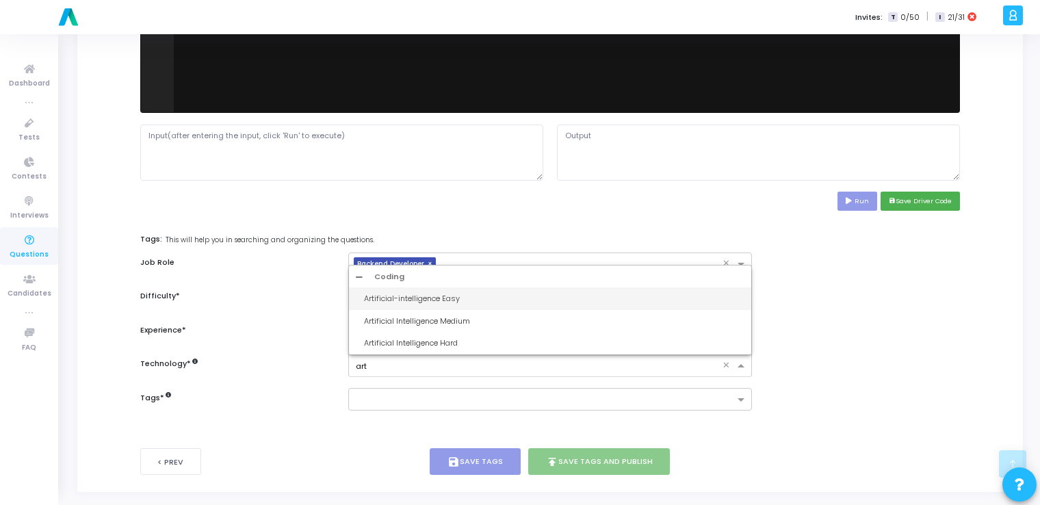
click at [425, 300] on div "Artificial-intelligence Easy" at bounding box center [554, 299] width 380 height 12
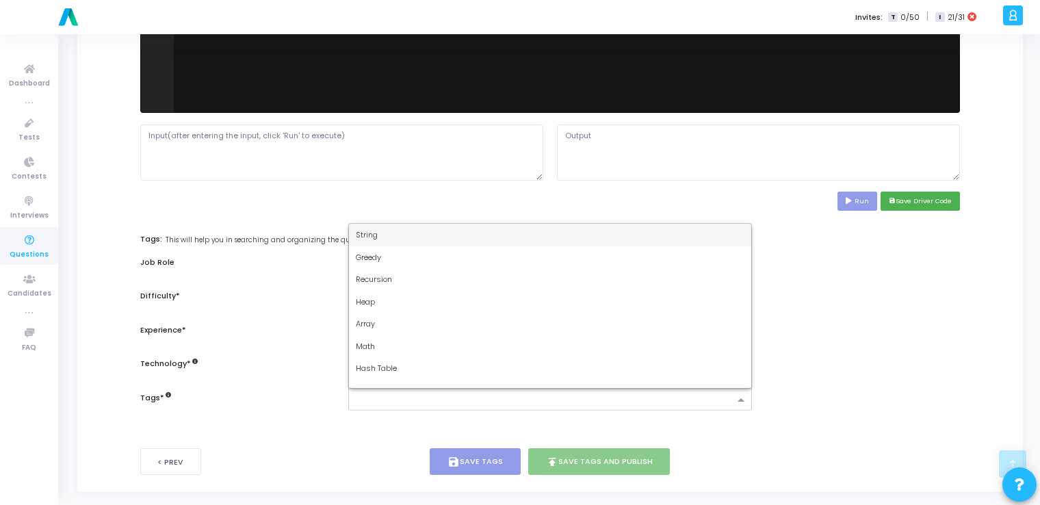
click at [427, 402] on input "text" at bounding box center [545, 401] width 378 height 12
type input "dy"
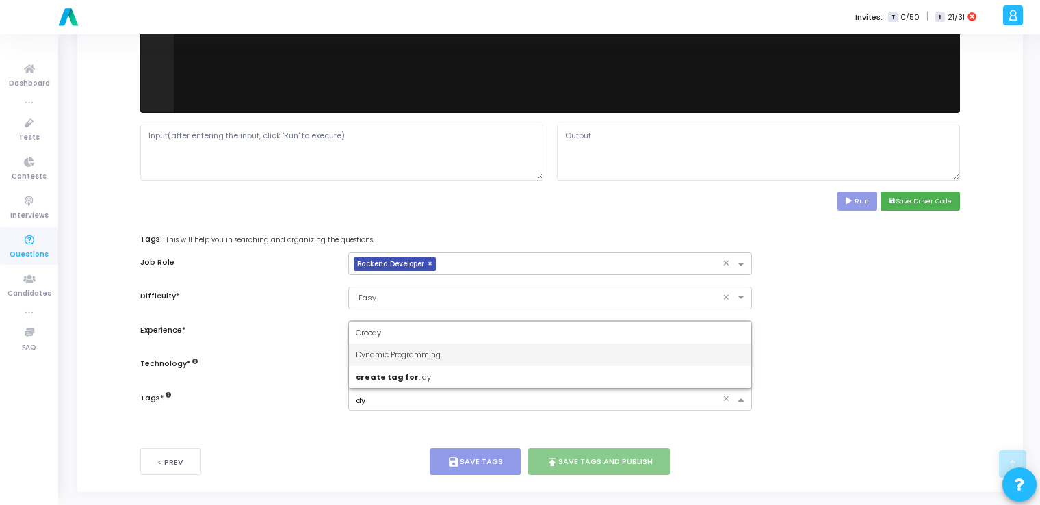
click at [419, 354] on span "Dynamic Programming" at bounding box center [398, 354] width 85 height 11
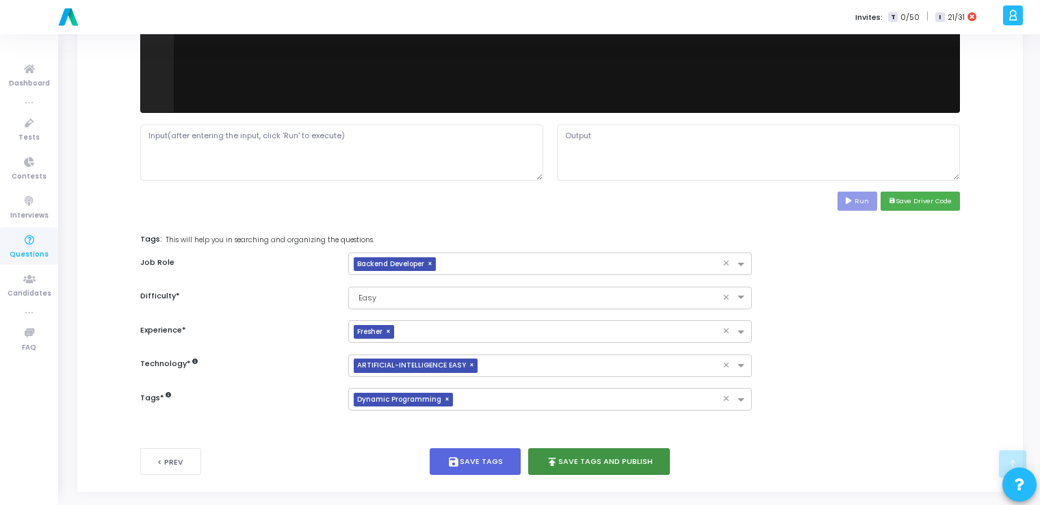
click at [627, 461] on button "publish Save Tags and Publish" at bounding box center [599, 461] width 142 height 27
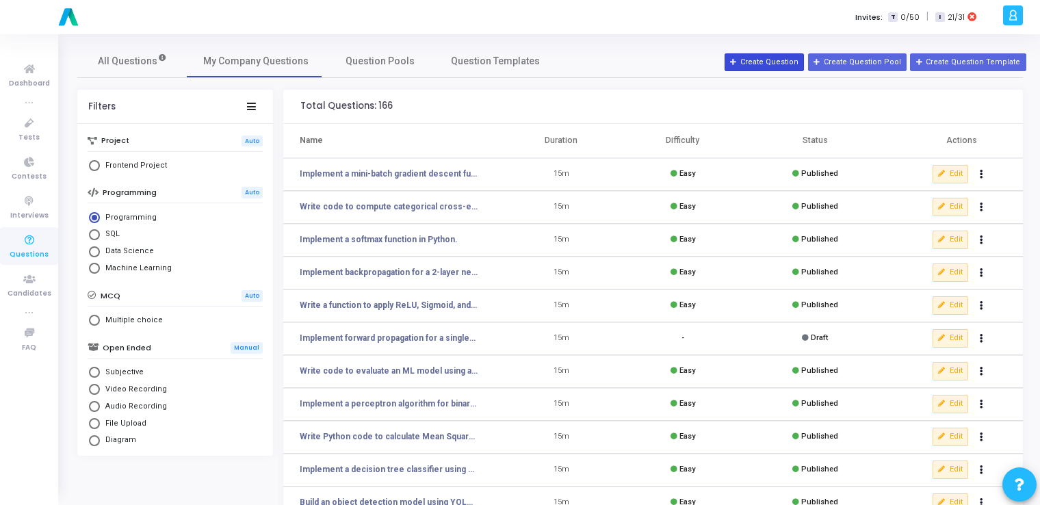
click at [776, 55] on button "Create Question" at bounding box center [764, 62] width 79 height 18
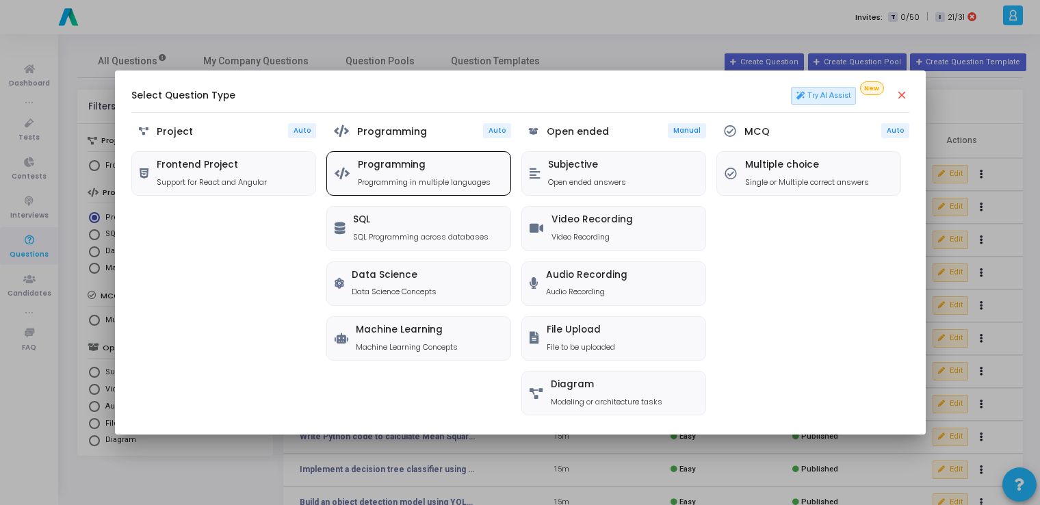
click at [433, 189] on div "Programming Programming in multiple languages" at bounding box center [418, 173] width 183 height 43
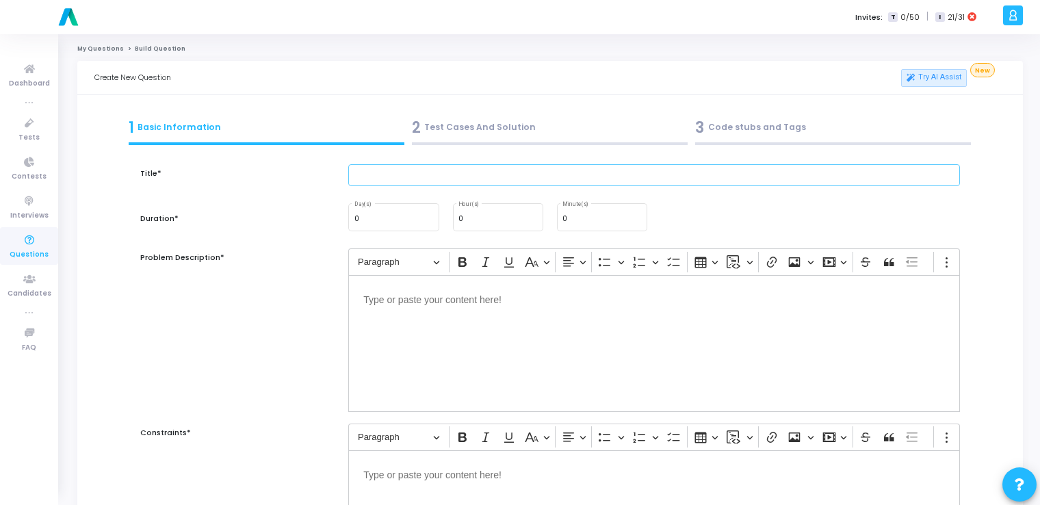
click at [430, 171] on input "text" at bounding box center [654, 175] width 612 height 23
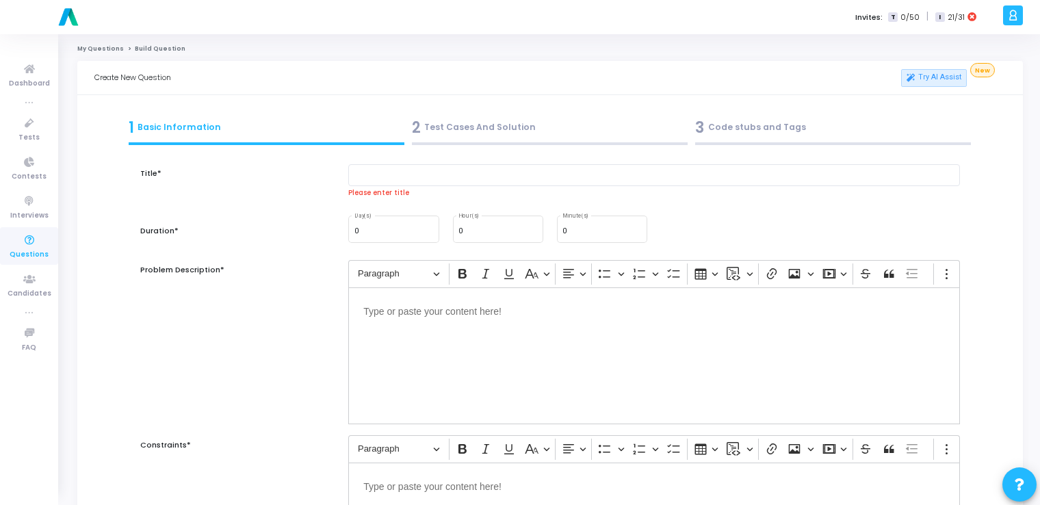
click at [419, 348] on div "Editor editing area: main" at bounding box center [654, 355] width 612 height 137
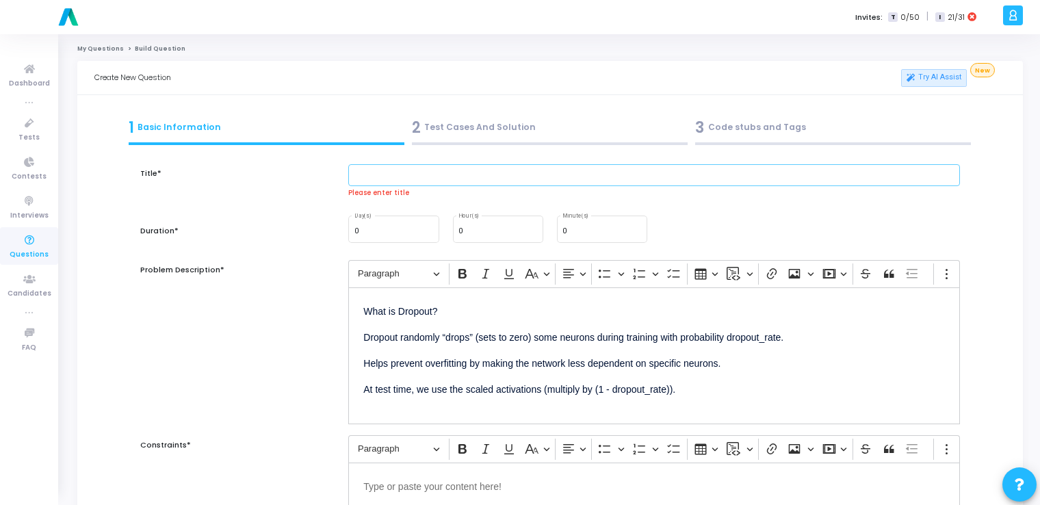
click at [406, 177] on input "text" at bounding box center [654, 175] width 612 height 23
paste input "Write a Python function to apply dropout regularization."
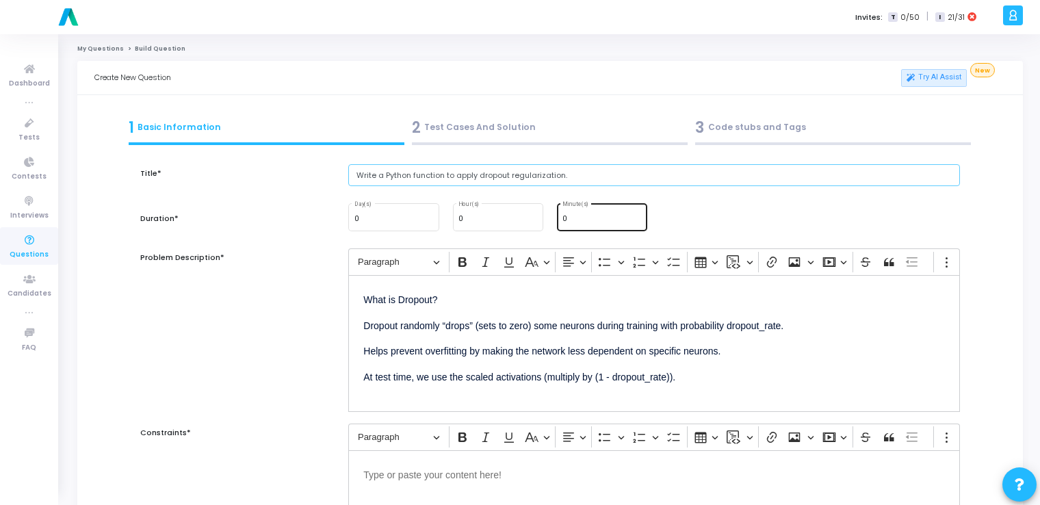
type input "Write a Python function to apply dropout regularization."
click at [587, 214] on div "0 Minute(s)" at bounding box center [601, 215] width 79 height 29
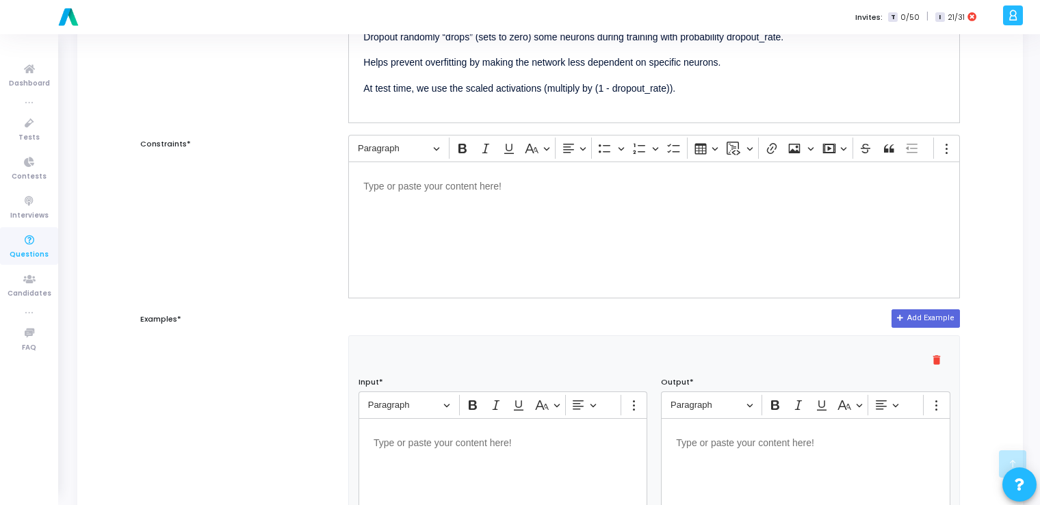
scroll to position [296, 0]
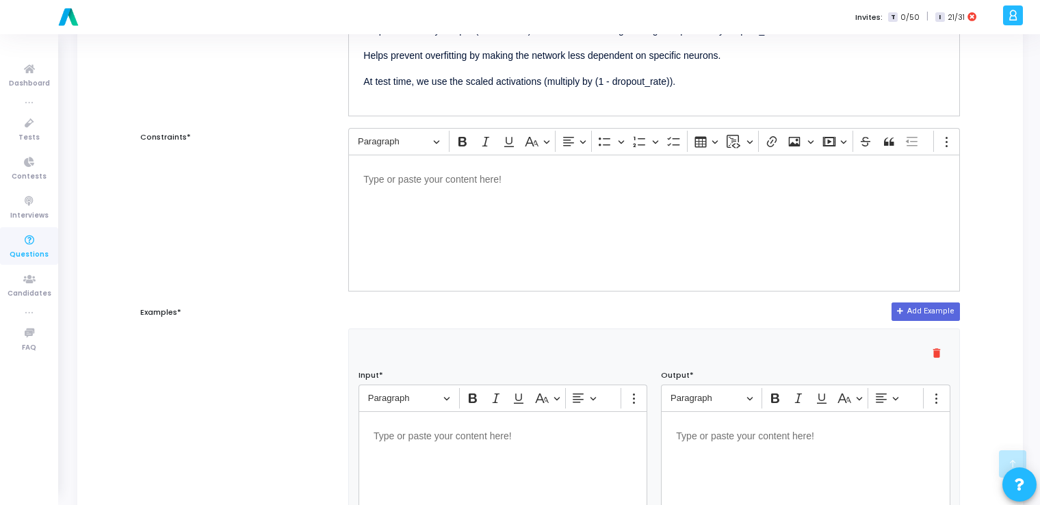
type input "15"
click at [527, 196] on div "Editor editing area: main" at bounding box center [654, 223] width 612 height 137
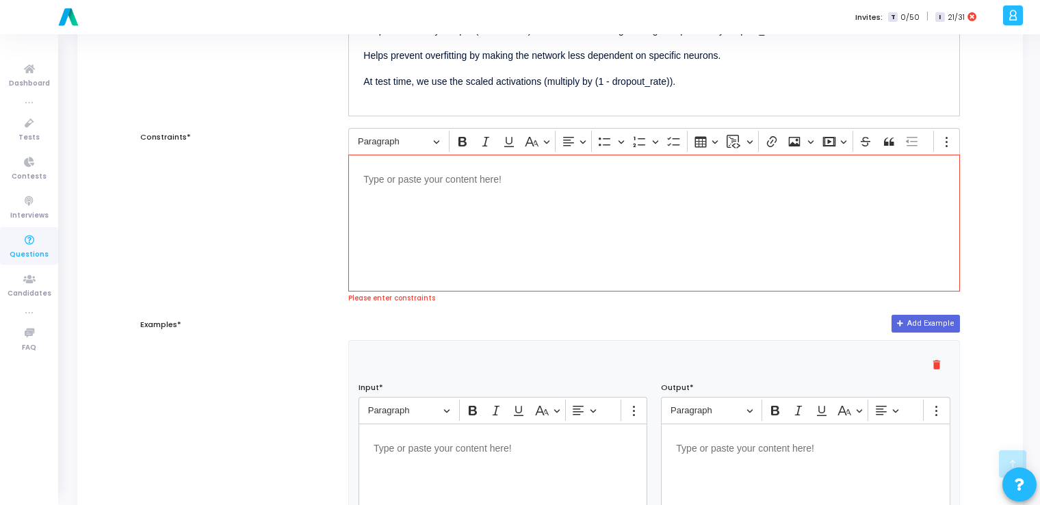
click at [438, 275] on div "Editor editing area: main" at bounding box center [654, 223] width 612 height 137
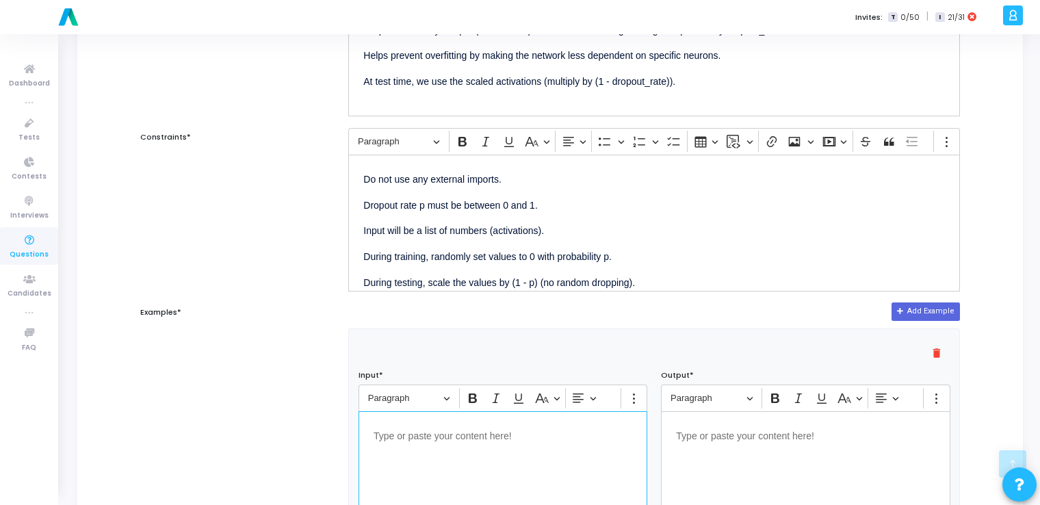
click at [469, 440] on p "Editor editing area: main" at bounding box center [503, 434] width 259 height 17
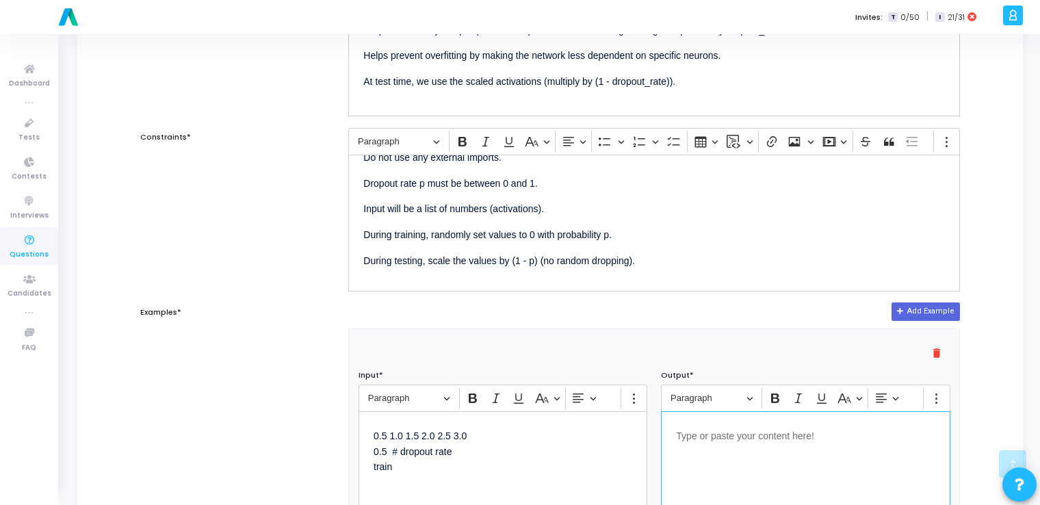
click at [786, 499] on div "Editor editing area: main" at bounding box center [805, 479] width 289 height 137
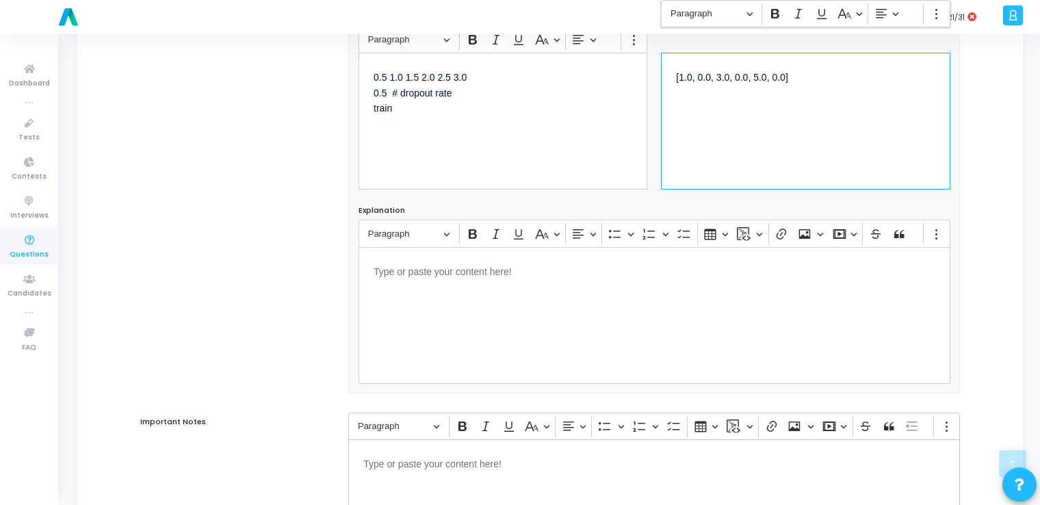
scroll to position [832, 0]
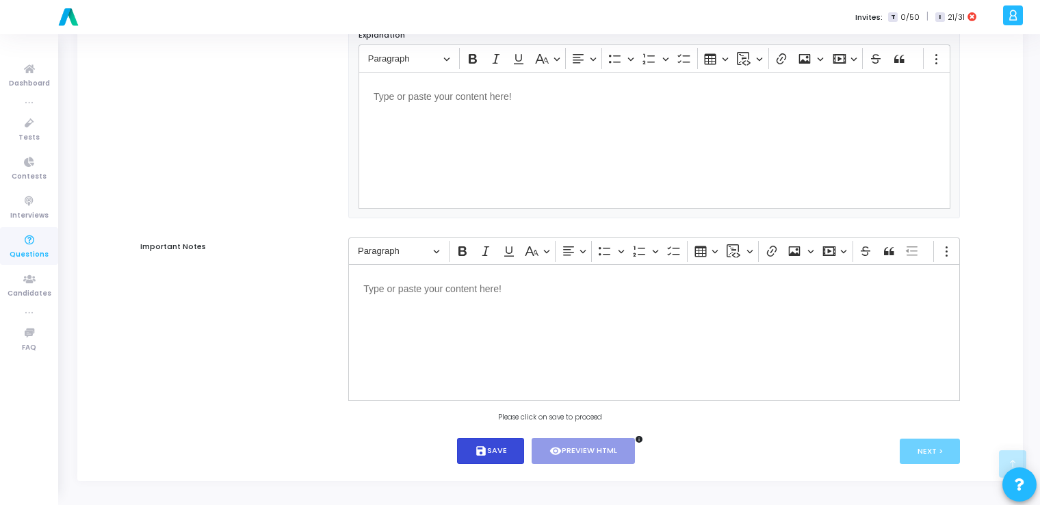
click at [510, 448] on button "save Save" at bounding box center [491, 451] width 68 height 27
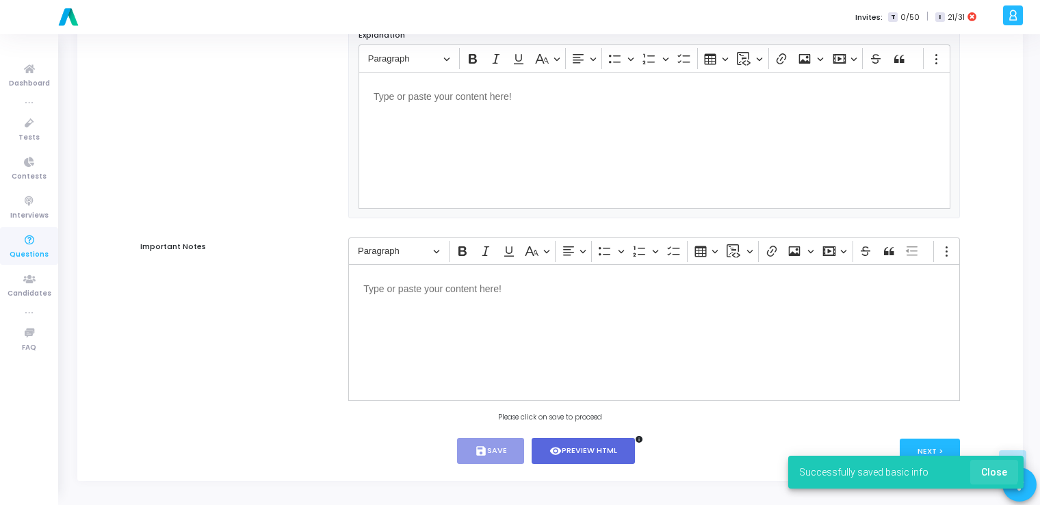
click at [989, 471] on span "Close" at bounding box center [994, 472] width 26 height 11
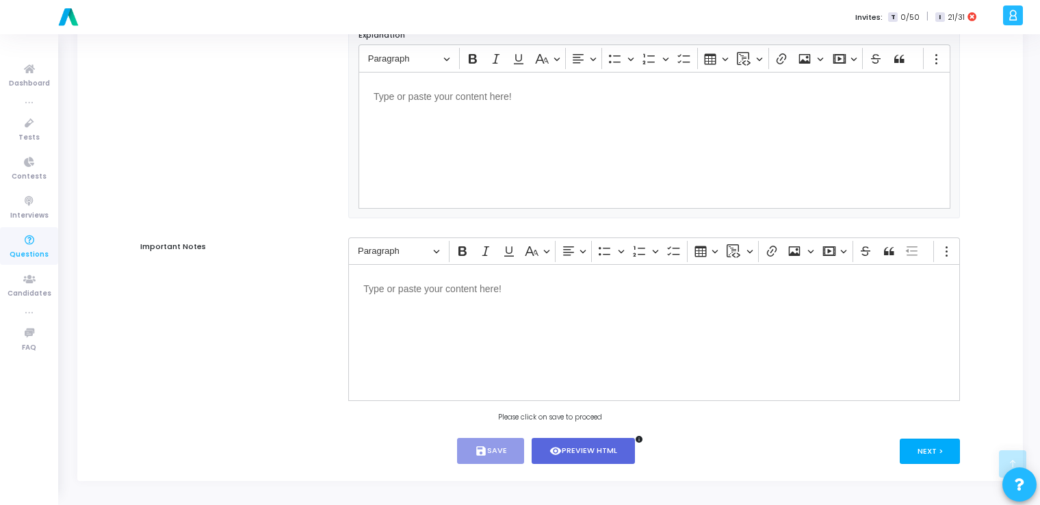
click at [936, 451] on button "Next >" at bounding box center [930, 451] width 61 height 25
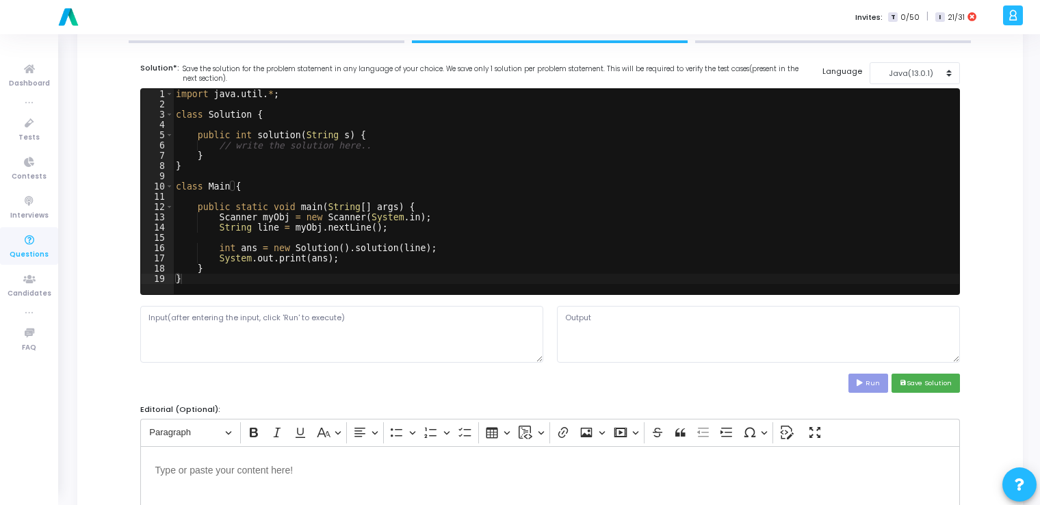
scroll to position [0, 0]
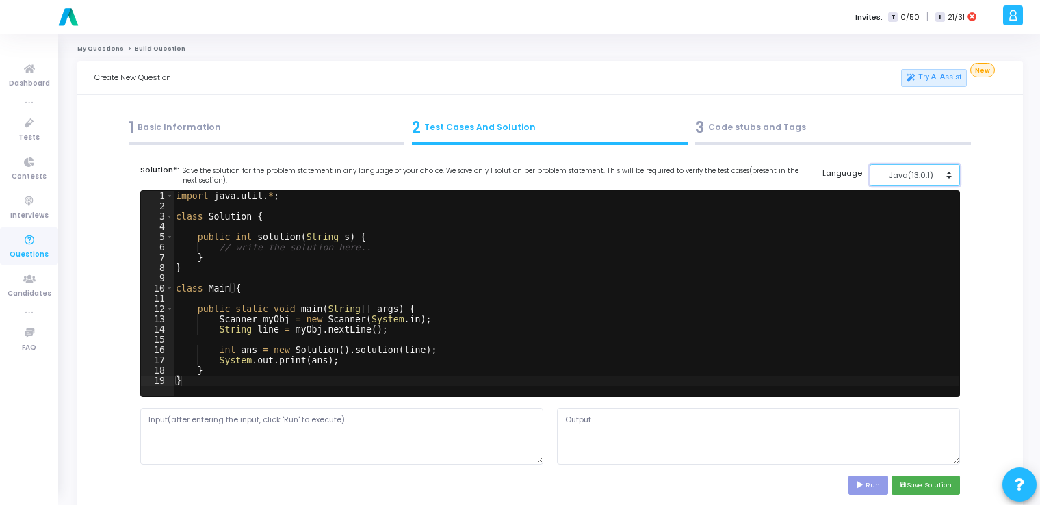
click at [912, 177] on div "Java(13.0.1)" at bounding box center [911, 176] width 67 height 12
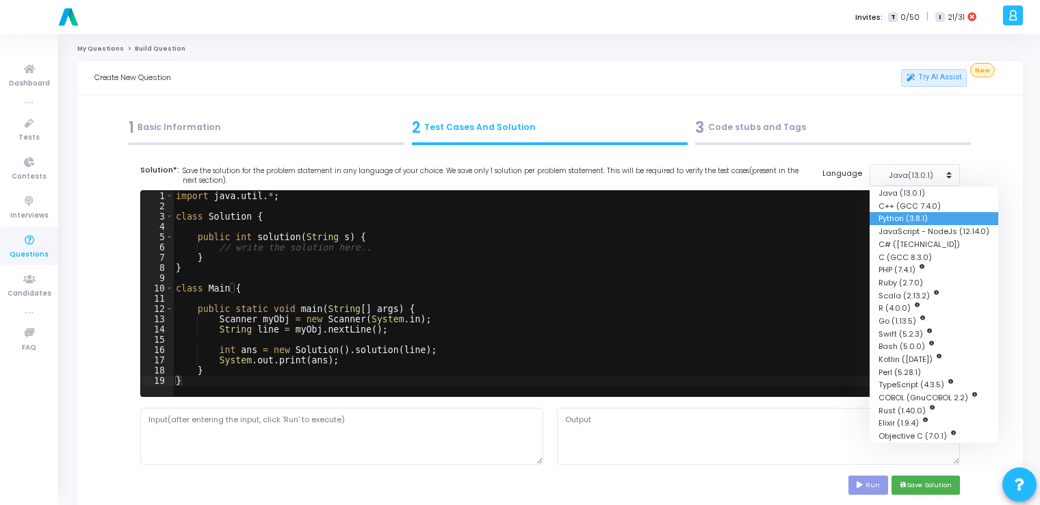
click at [911, 212] on button "Python (3.8.1)" at bounding box center [934, 218] width 129 height 13
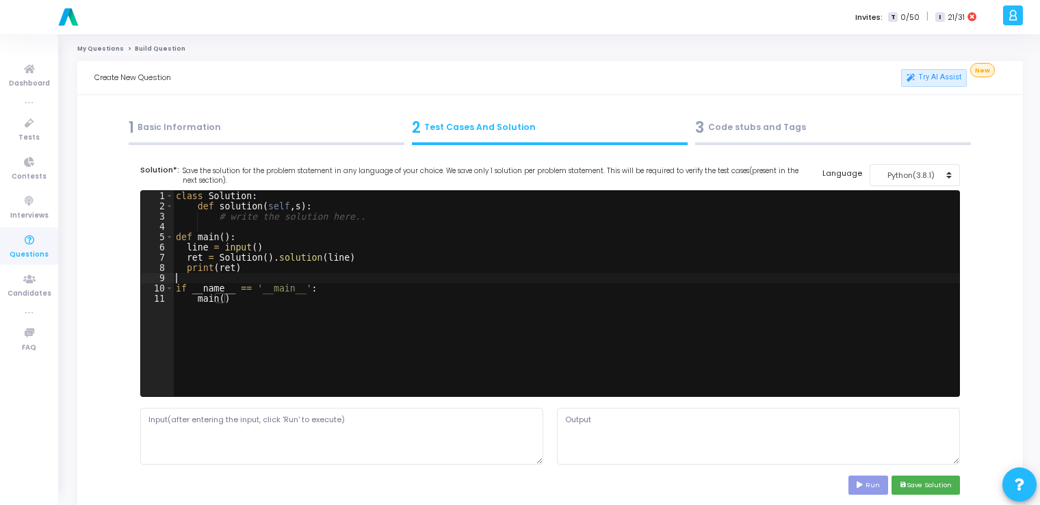
click at [494, 273] on div "class Solution : def solution ( self , s ) : # write the solution here.. def ma…" at bounding box center [566, 304] width 786 height 226
click at [339, 282] on div "class Solution : def solution ( self , s ) : # write the solution here.. def ma…" at bounding box center [566, 304] width 786 height 226
type textarea "if __name__ == '__main__': main()"
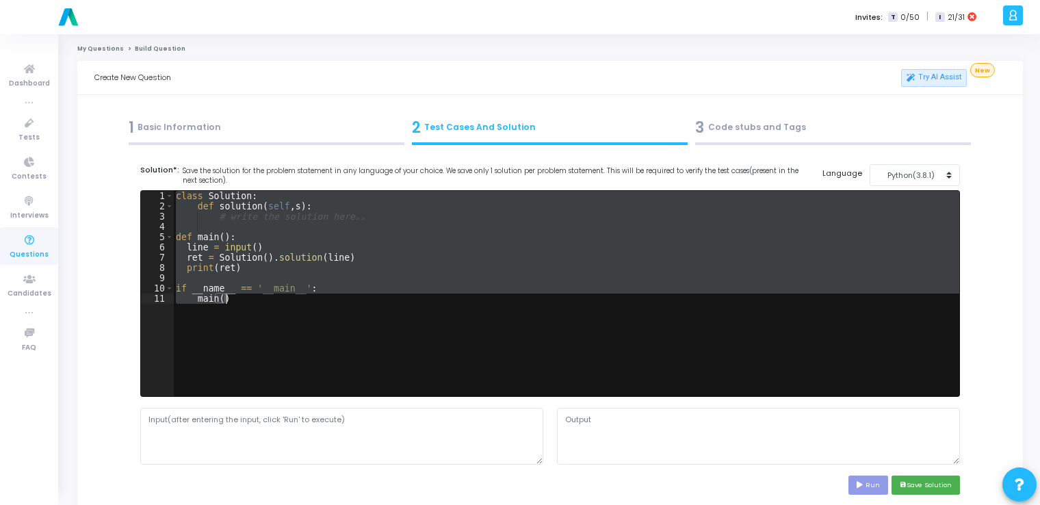
paste textarea
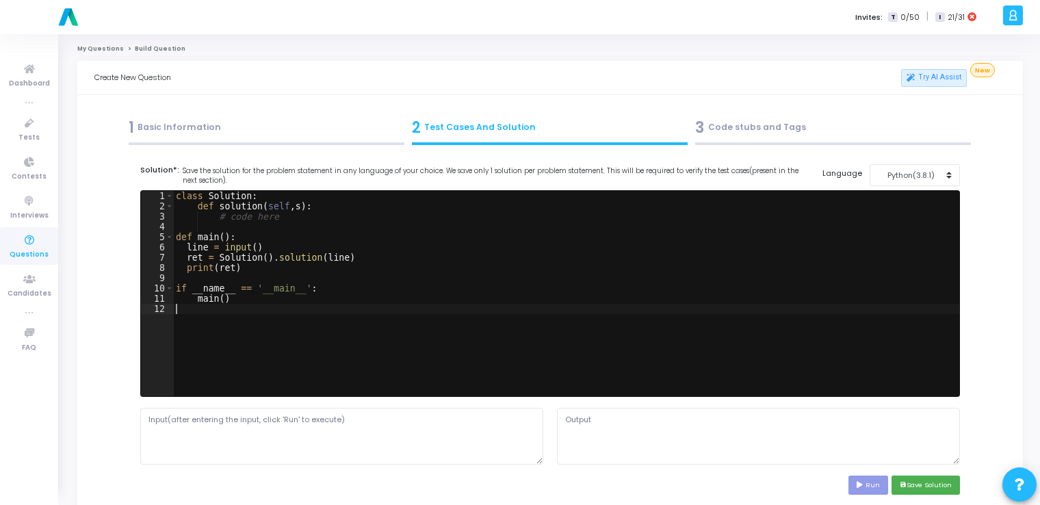
click at [351, 341] on div "class Solution : def solution ( self , s ) : # code here def main ( ) : line = …" at bounding box center [566, 304] width 786 height 226
type textarea "main()"
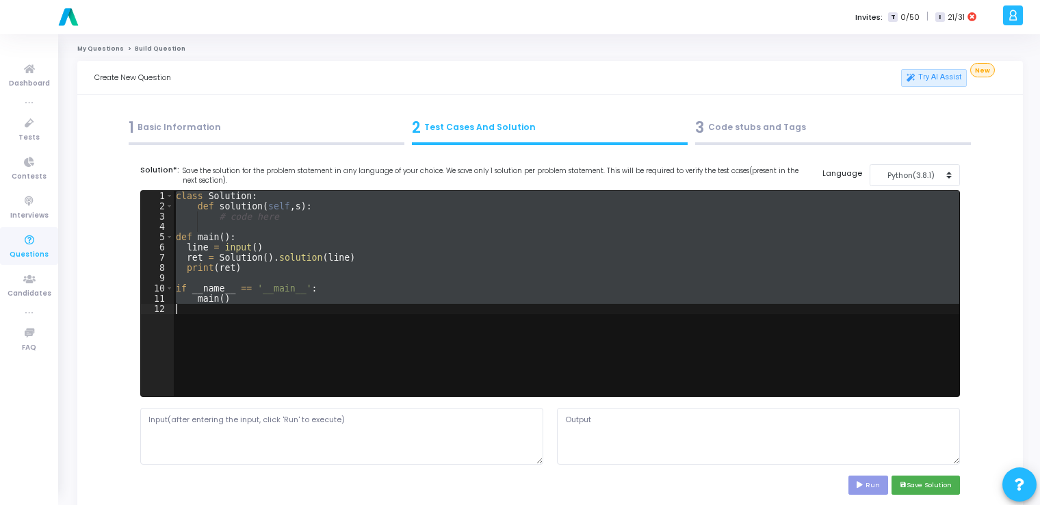
paste textarea
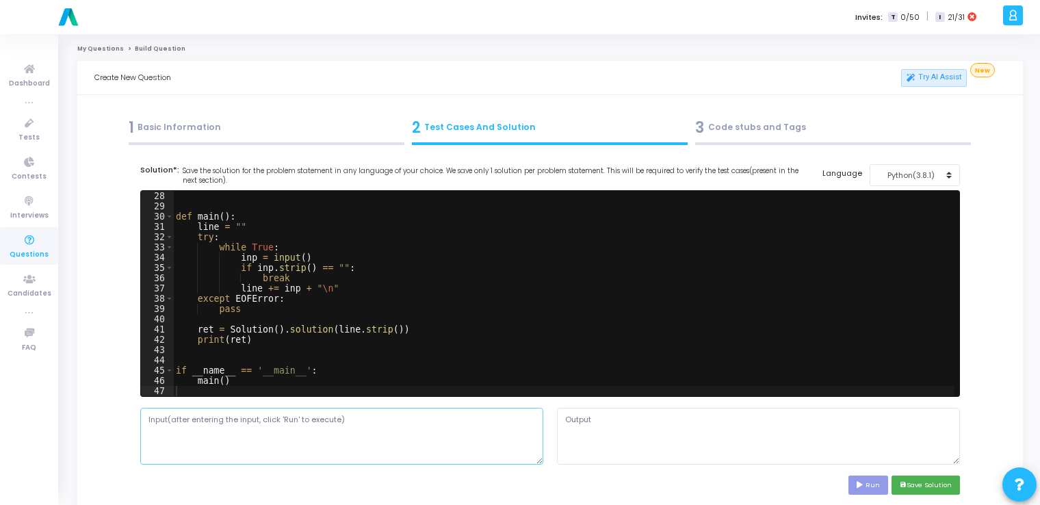
click at [246, 432] on textarea at bounding box center [341, 436] width 403 height 56
paste textarea "0.5 1.0 1.5 2.0 2.5 0.5 train"
type textarea "0.5 1.0 1.5 2.0 2.5 0.5 train"
click at [861, 482] on icon at bounding box center [861, 485] width 9 height 7
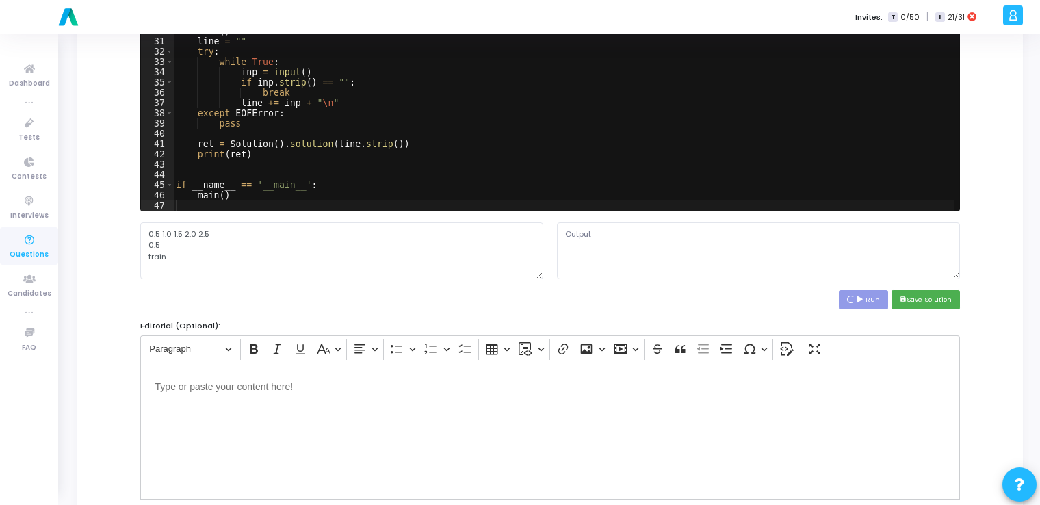
scroll to position [187, 0]
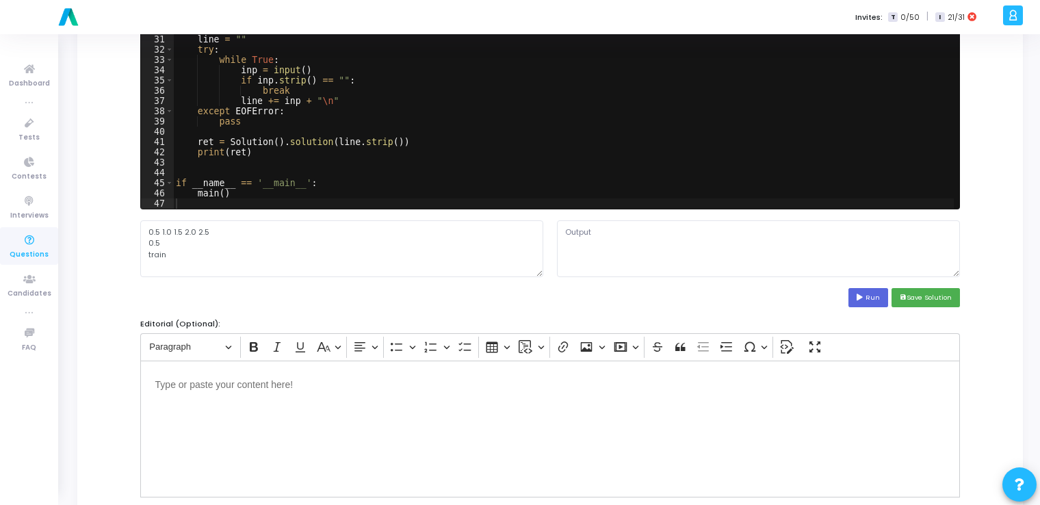
type textarea "[1.0, 0.0, 0.0, 4.0, 5.0]"
drag, startPoint x: 641, startPoint y: 234, endPoint x: 563, endPoint y: 229, distance: 77.5
click at [563, 229] on textarea "[1.0, 0.0, 0.0, 4.0, 5.0]" at bounding box center [758, 248] width 403 height 56
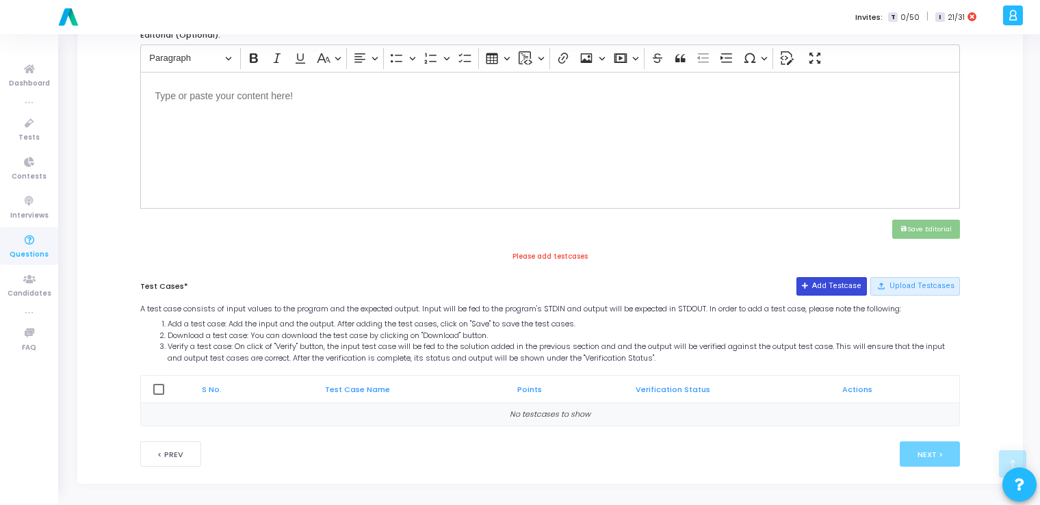
click at [832, 283] on button "Add Testcase" at bounding box center [832, 286] width 70 height 18
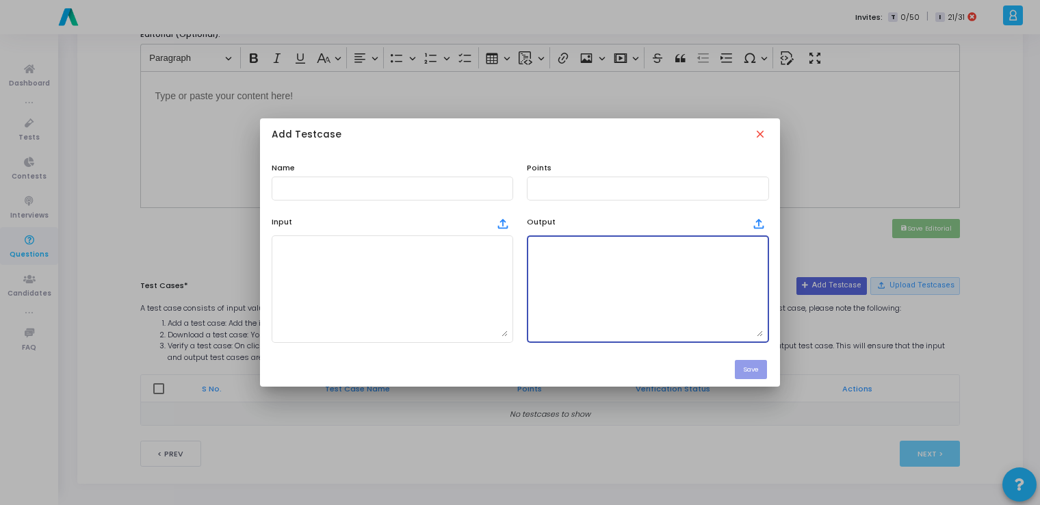
click at [621, 320] on textarea at bounding box center [647, 289] width 231 height 96
paste textarea "[1.0, 0.0, 0.0, 4.0, 5.0]"
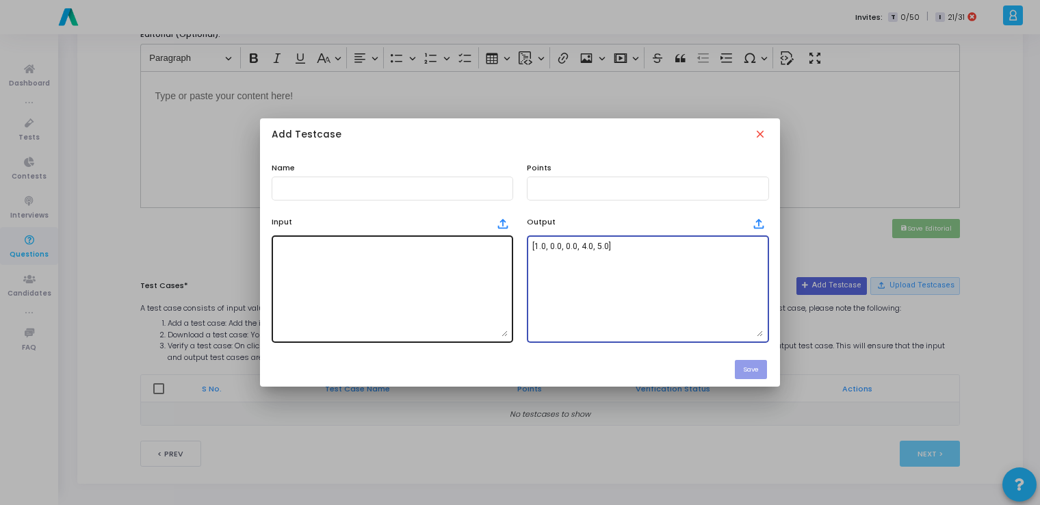
type textarea "[1.0, 0.0, 0.0, 4.0, 5.0]"
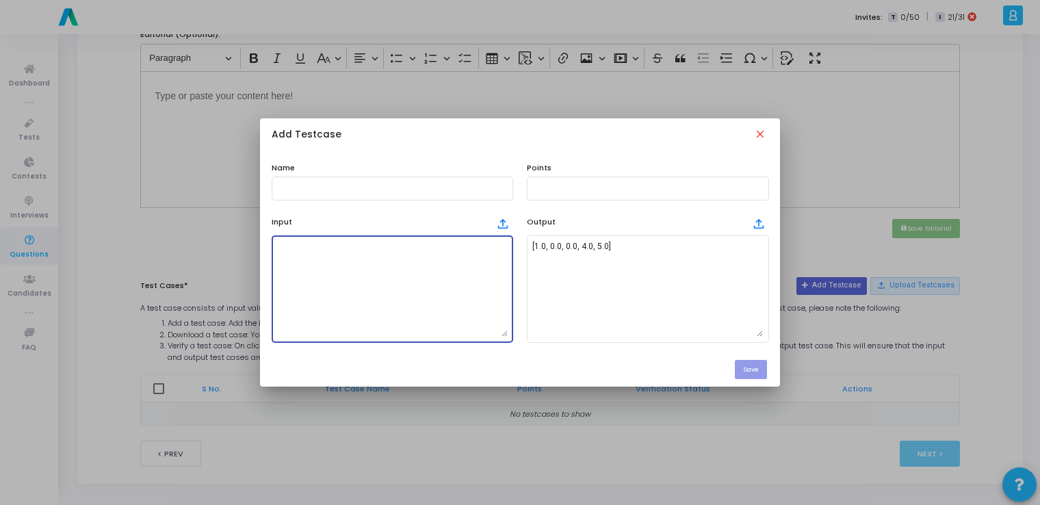
click at [362, 295] on textarea at bounding box center [392, 289] width 231 height 96
paste textarea "0.5 1.0 1.5 2.0 2.5 0.5 train"
type textarea "0.5 1.0 1.5 2.0 2.5 0.5 train"
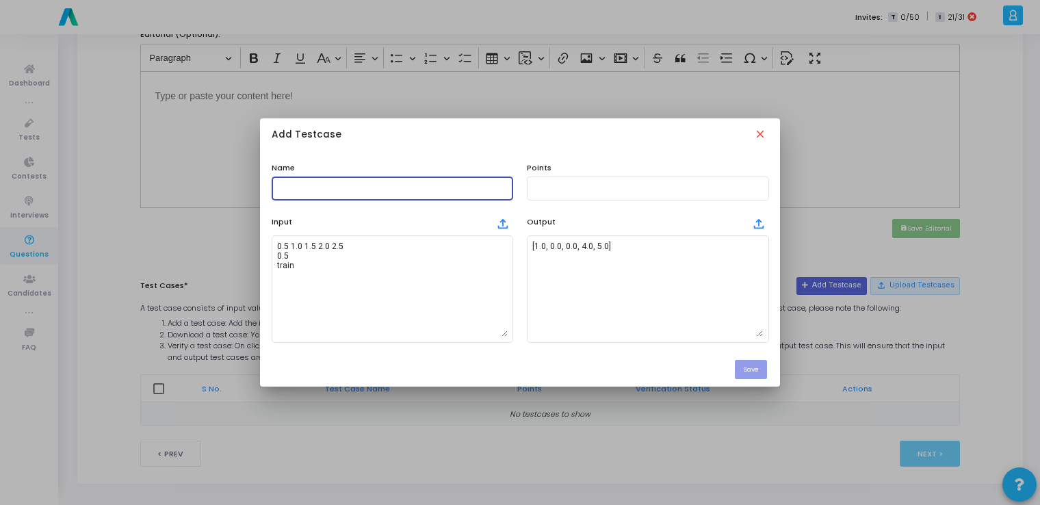
click at [376, 190] on input "text" at bounding box center [392, 188] width 231 height 10
type input "testcase"
click at [558, 190] on input "text" at bounding box center [647, 188] width 231 height 10
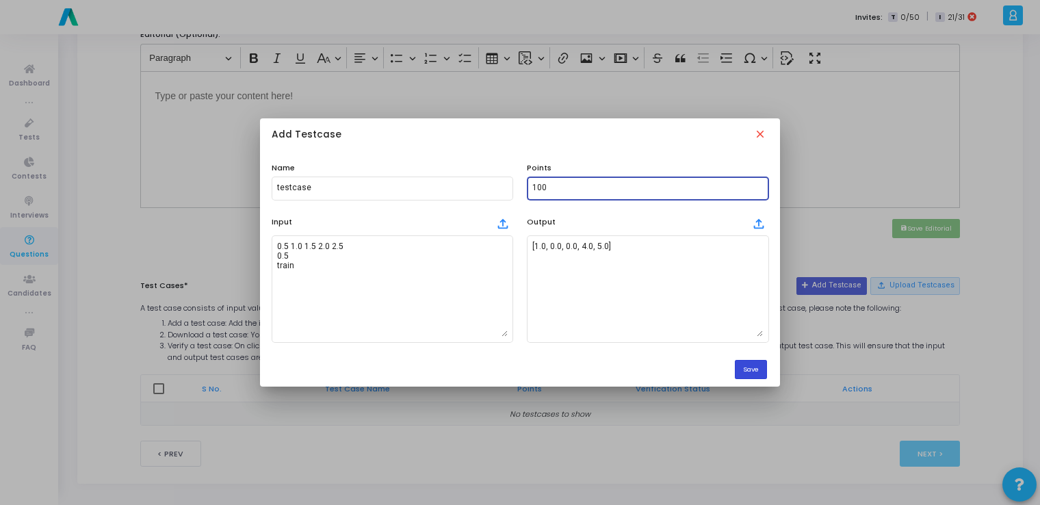
type input "100"
click at [758, 371] on button "Save" at bounding box center [751, 369] width 32 height 18
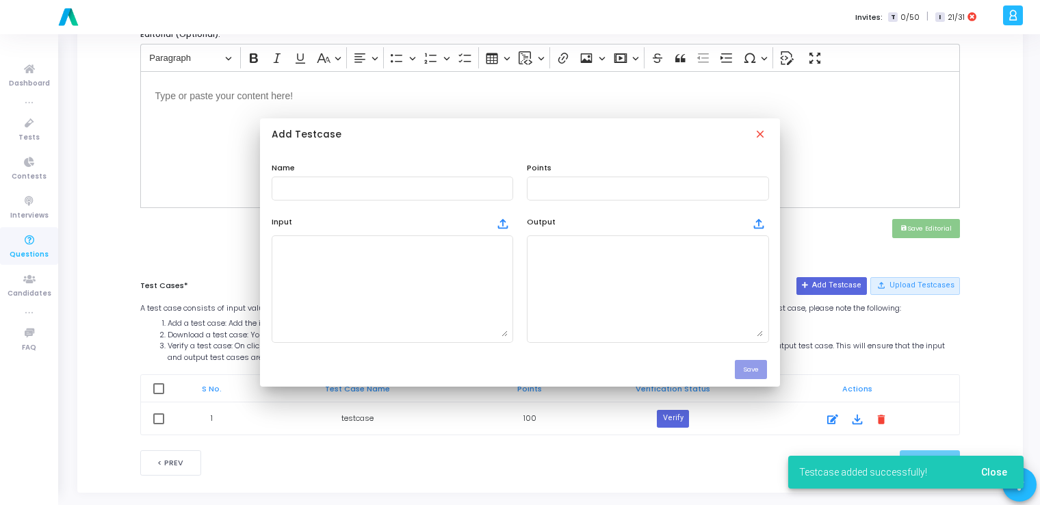
scroll to position [476, 0]
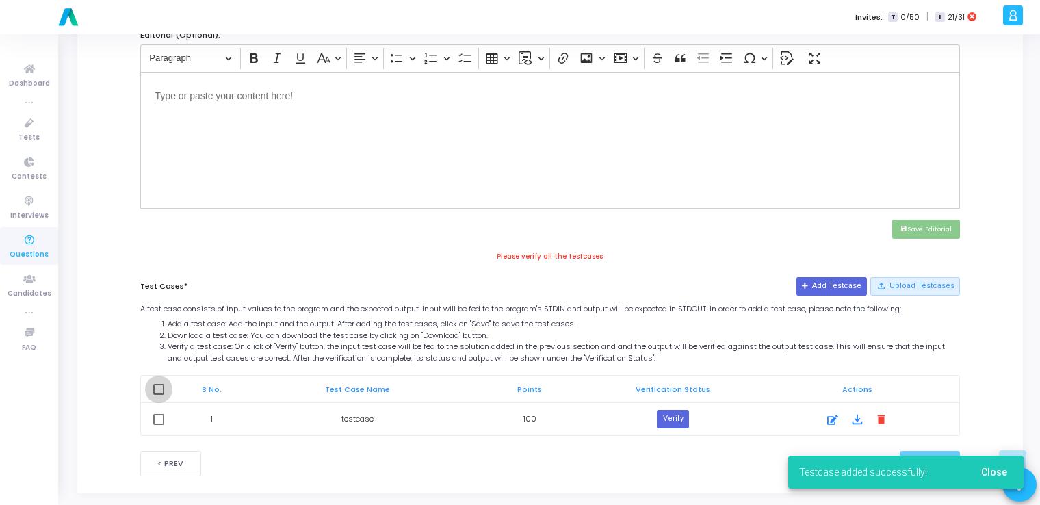
click at [156, 384] on span at bounding box center [158, 389] width 11 height 11
click at [158, 395] on input "checkbox" at bounding box center [158, 395] width 1 height 1
checkbox input "true"
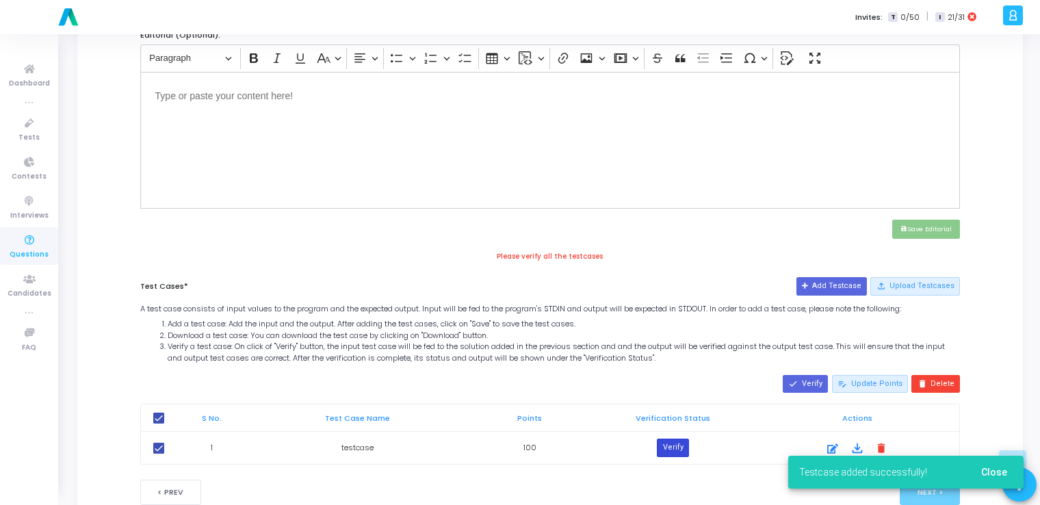
click at [682, 444] on button "Verify" at bounding box center [672, 448] width 31 height 18
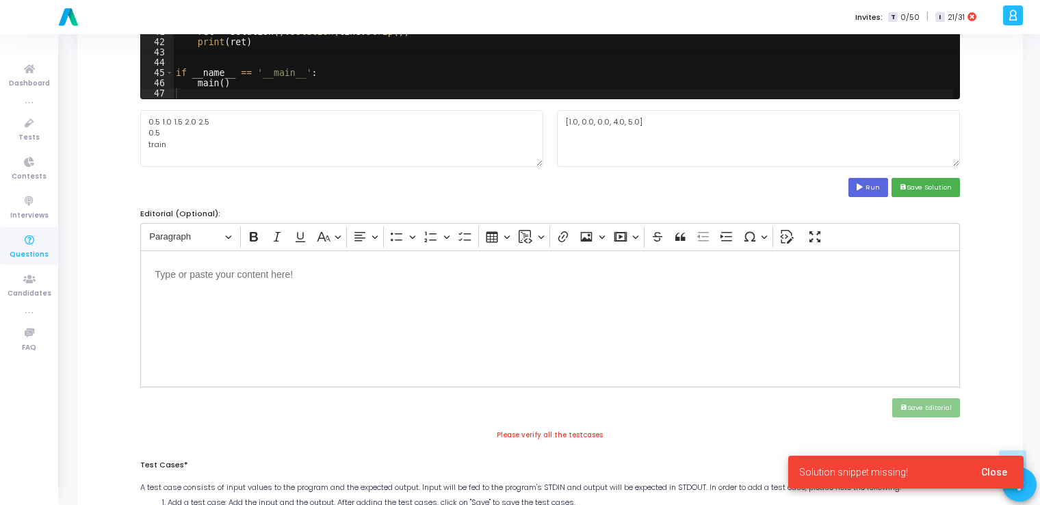
scroll to position [295, 0]
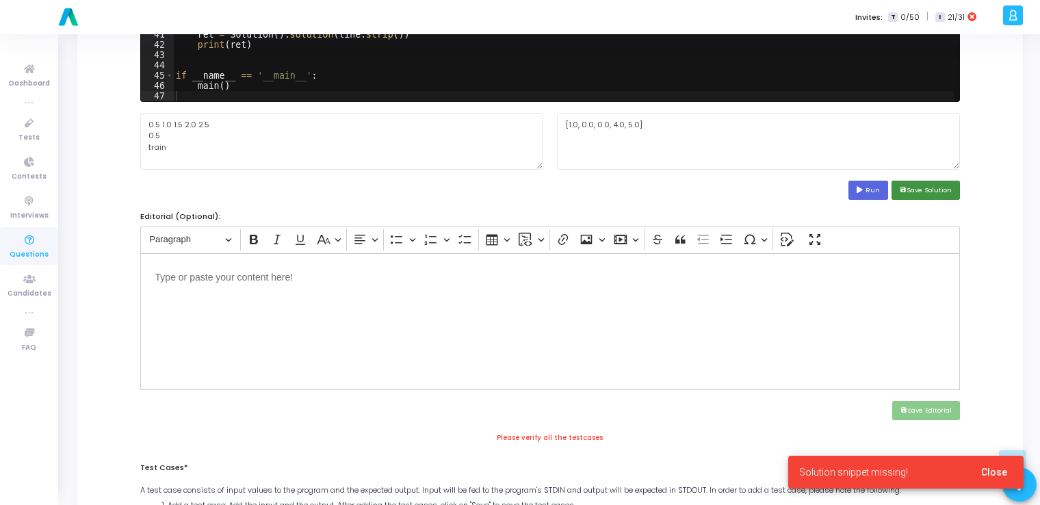
click at [940, 182] on button "save Save Solution" at bounding box center [926, 190] width 68 height 18
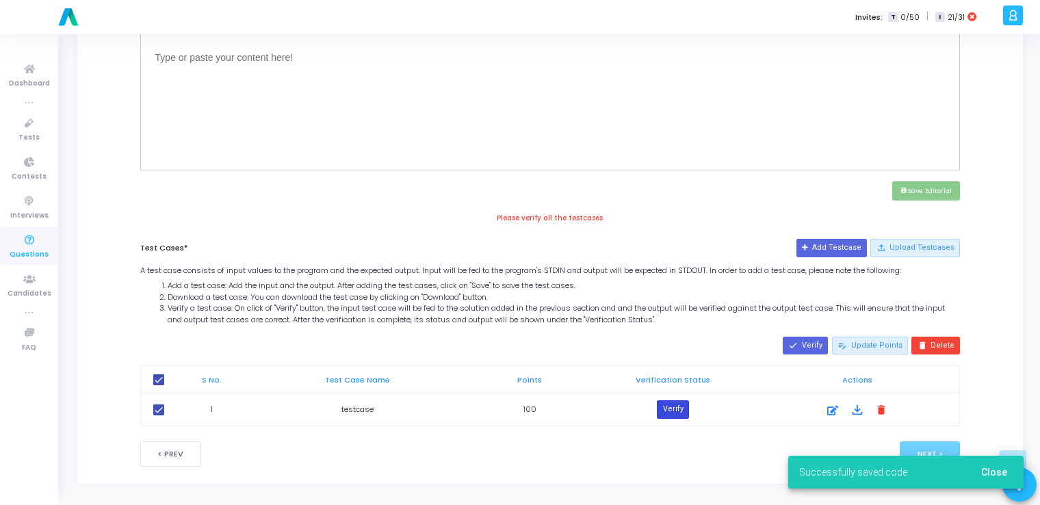
click at [674, 406] on button "Verify" at bounding box center [672, 409] width 31 height 18
click at [1000, 472] on span "Close" at bounding box center [994, 472] width 26 height 11
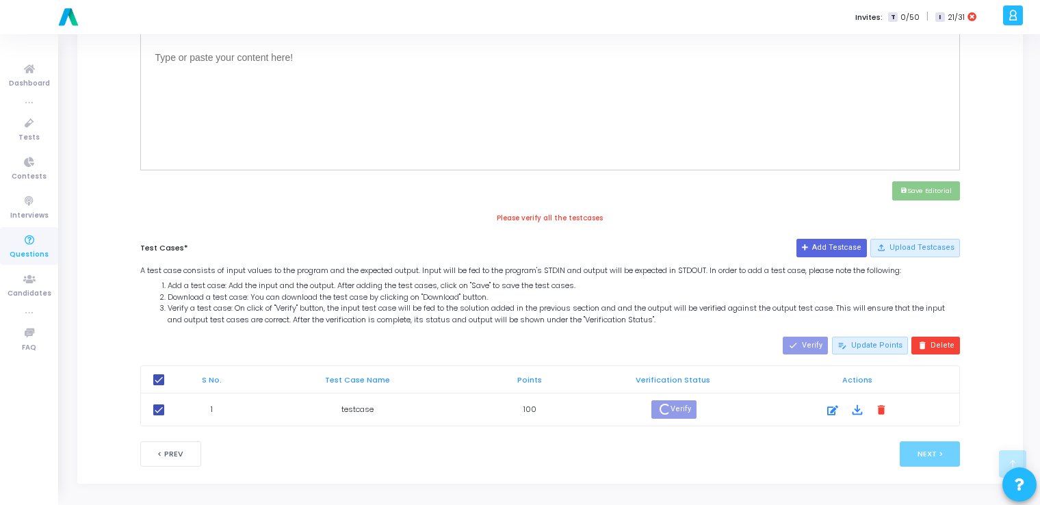
scroll to position [502, 0]
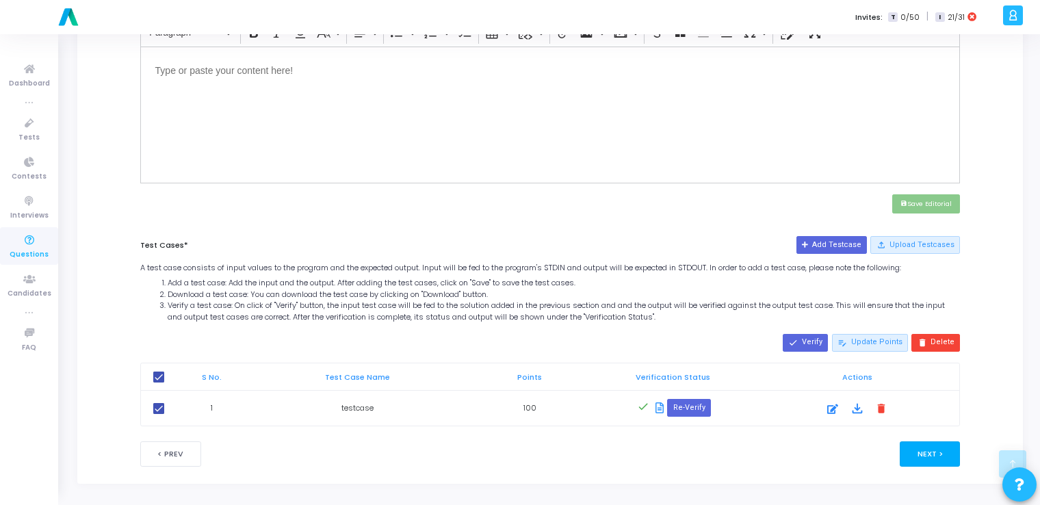
click at [926, 449] on button "Next >" at bounding box center [930, 453] width 61 height 25
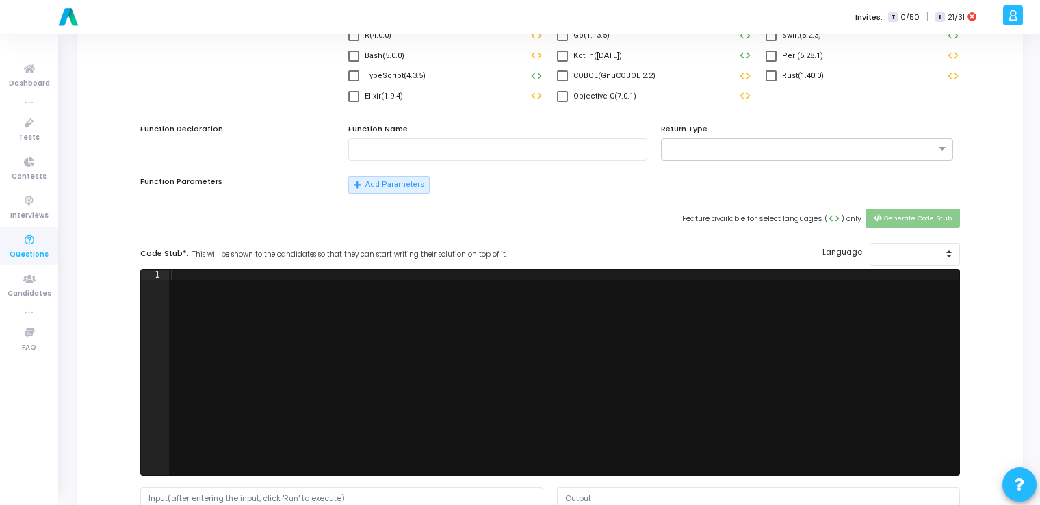
scroll to position [0, 0]
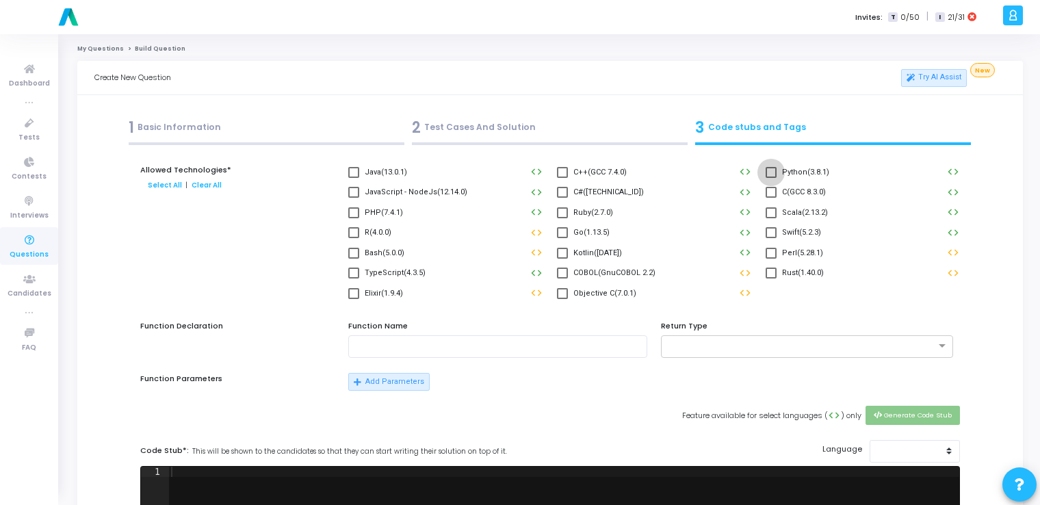
click at [769, 172] on span at bounding box center [771, 172] width 11 height 11
click at [771, 178] on input "Python(3.8.1)" at bounding box center [771, 178] width 1 height 1
checkbox input "true"
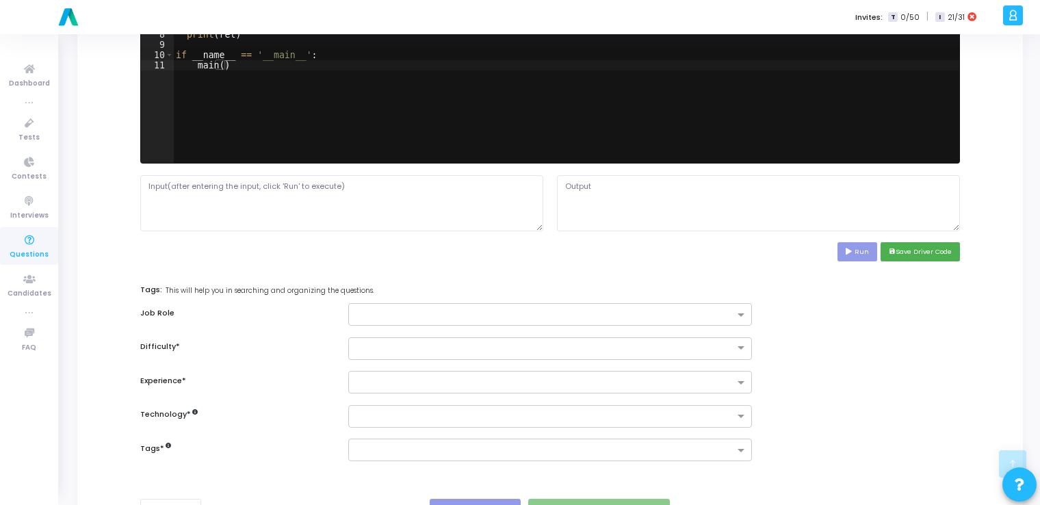
scroll to position [569, 0]
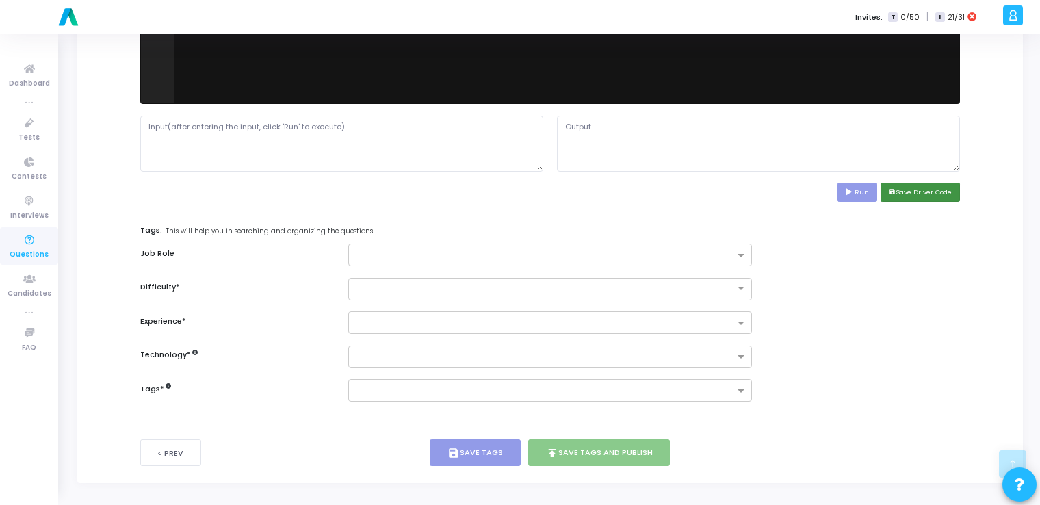
click at [915, 184] on button "save Save Driver Code" at bounding box center [920, 192] width 79 height 18
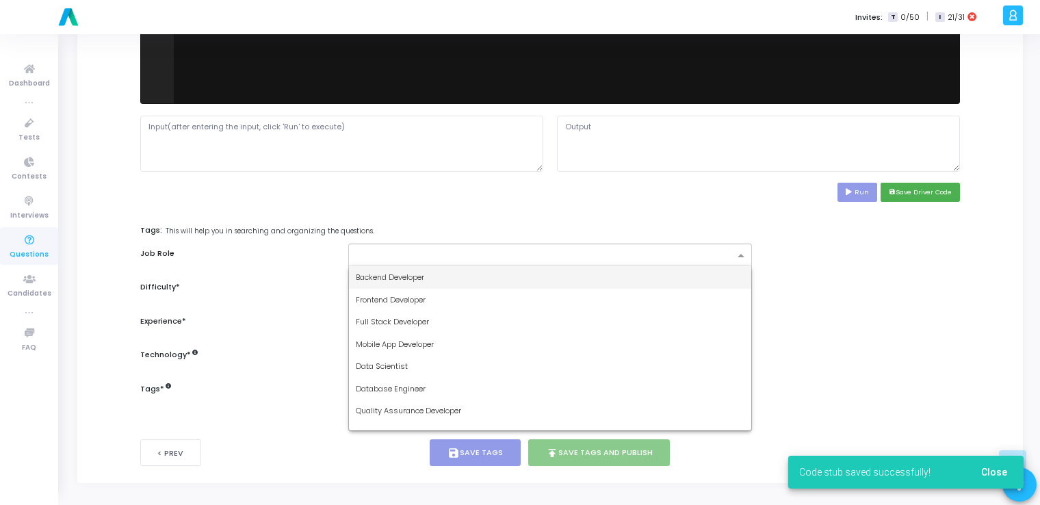
click at [589, 259] on input "text" at bounding box center [545, 256] width 378 height 12
click at [512, 278] on div "Backend Developer" at bounding box center [550, 277] width 402 height 23
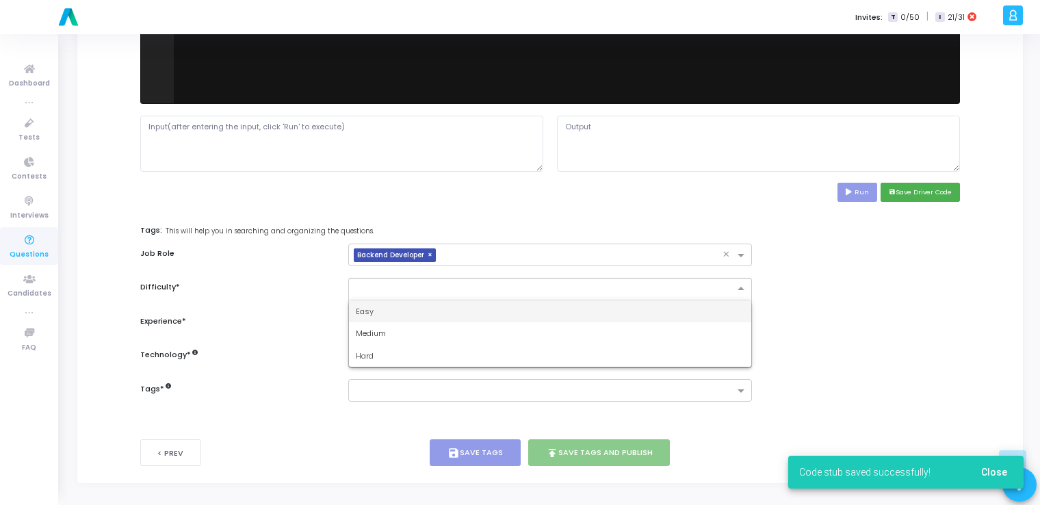
click at [465, 292] on div at bounding box center [549, 289] width 403 height 23
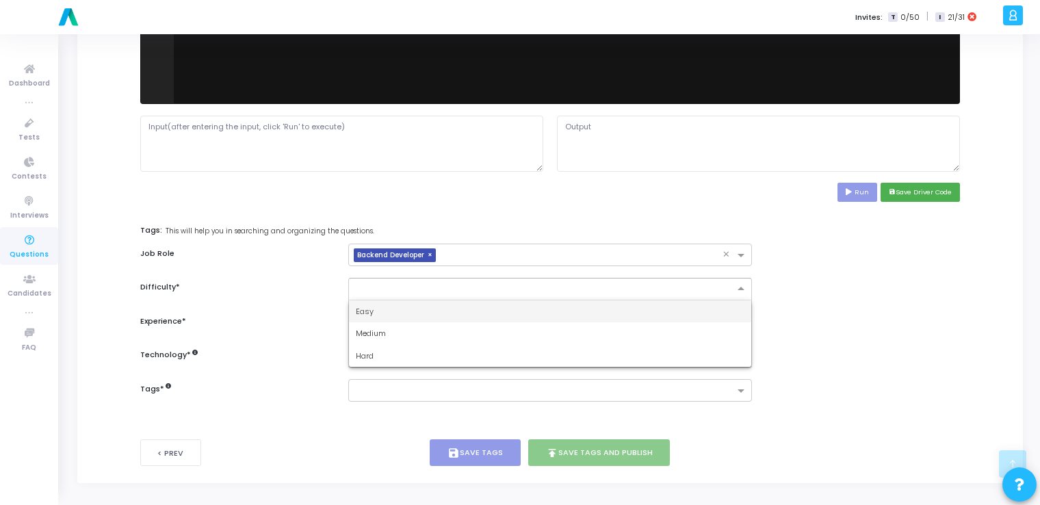
click at [432, 308] on div "Easy" at bounding box center [550, 311] width 402 height 23
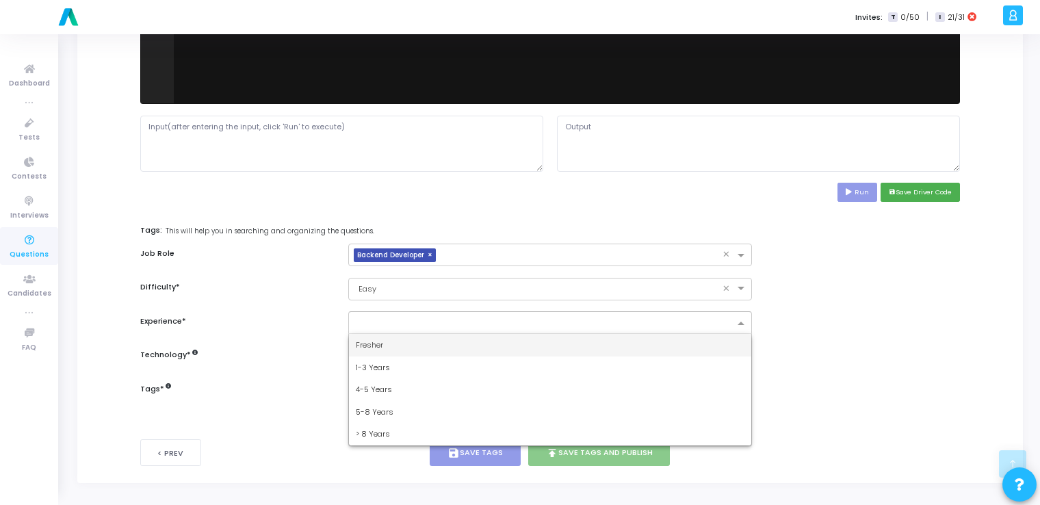
click at [391, 322] on input "text" at bounding box center [545, 324] width 378 height 12
click at [362, 344] on span "Fresher" at bounding box center [369, 344] width 27 height 11
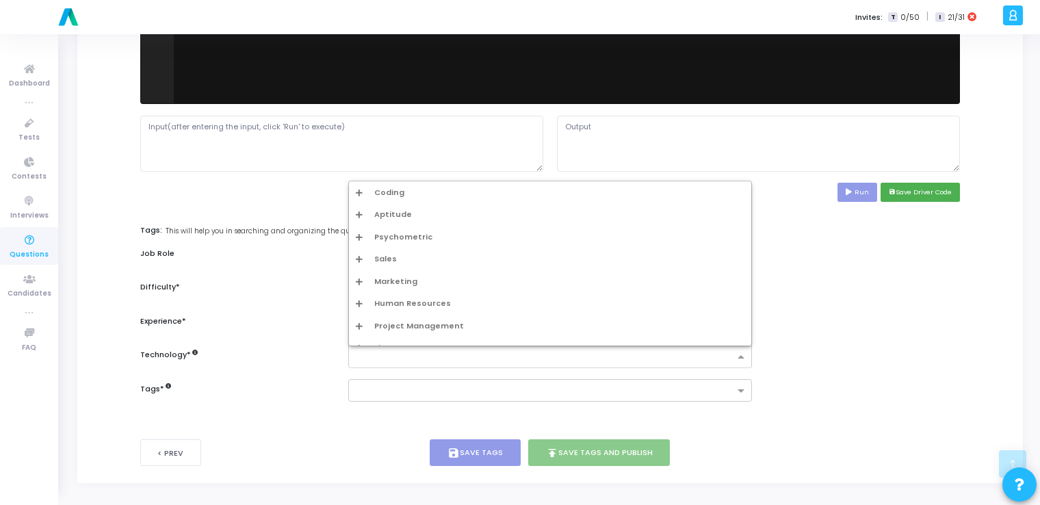
click at [406, 360] on input "text" at bounding box center [545, 358] width 378 height 12
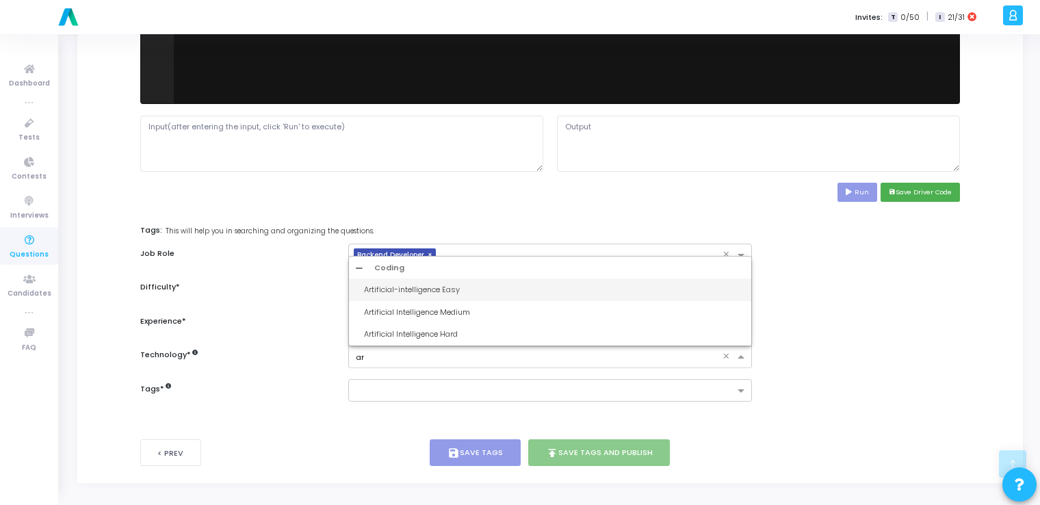
type input "art"
click at [418, 286] on div "Artificial-intelligence Easy" at bounding box center [554, 290] width 380 height 12
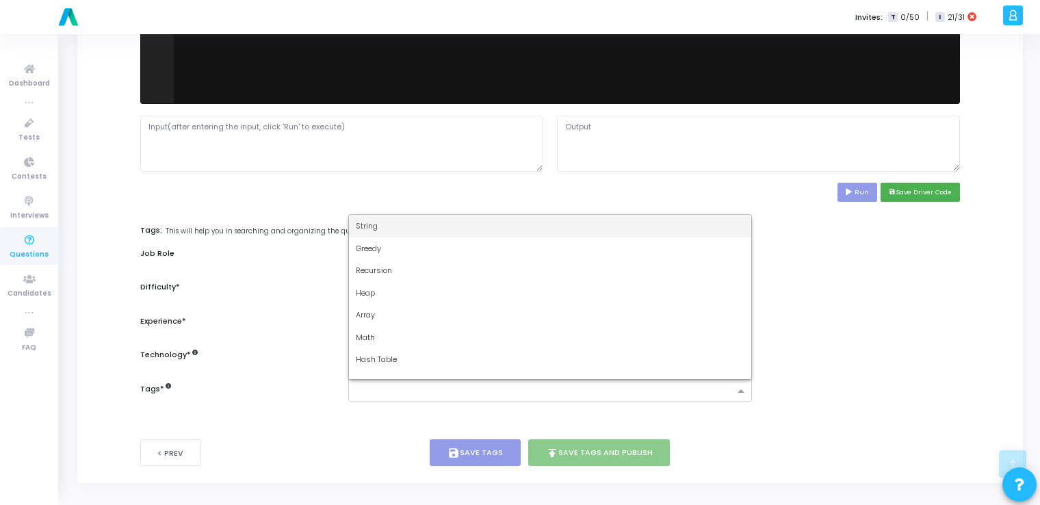
click at [408, 392] on input "text" at bounding box center [545, 392] width 378 height 12
type input "dy"
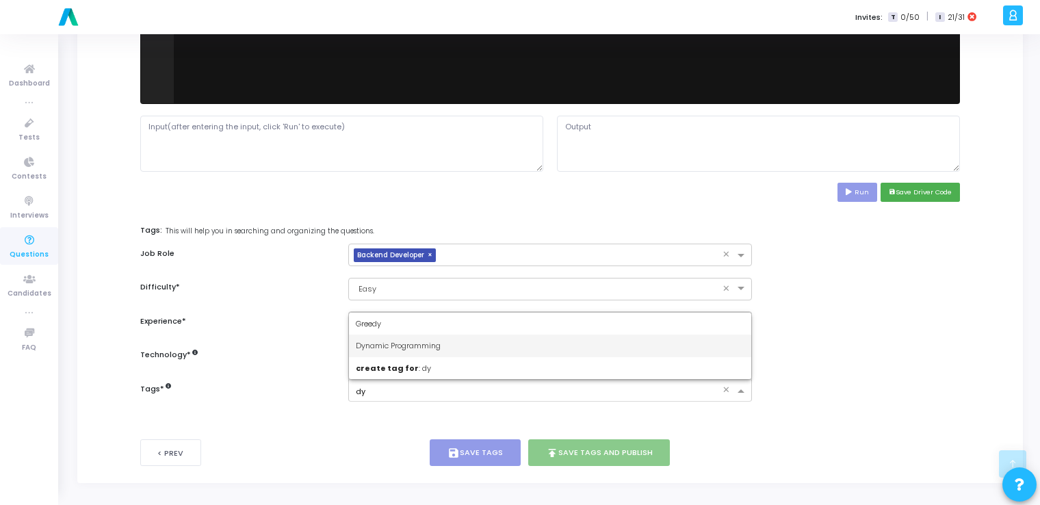
click at [424, 346] on span "Dynamic Programming" at bounding box center [398, 345] width 85 height 11
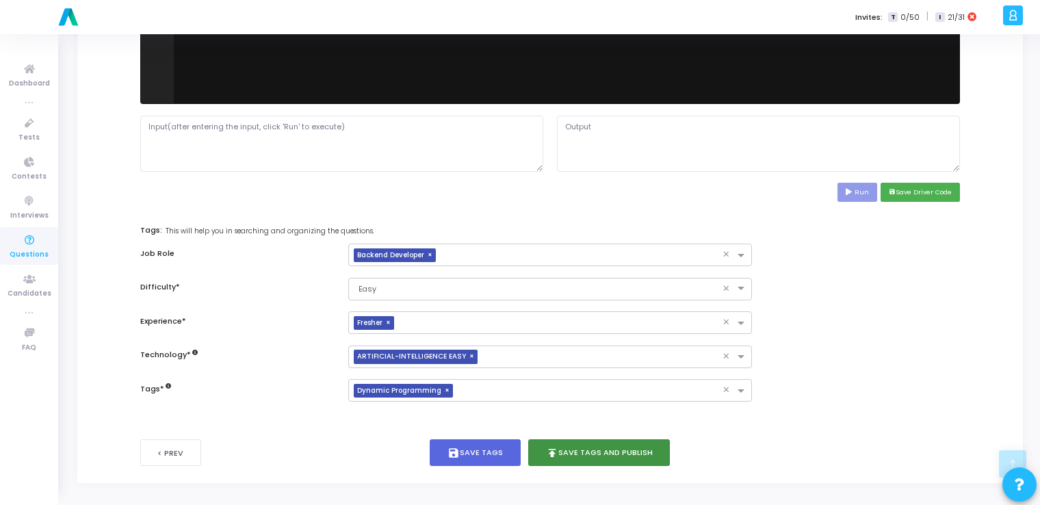
click at [589, 454] on button "publish Save Tags and Publish" at bounding box center [599, 452] width 142 height 27
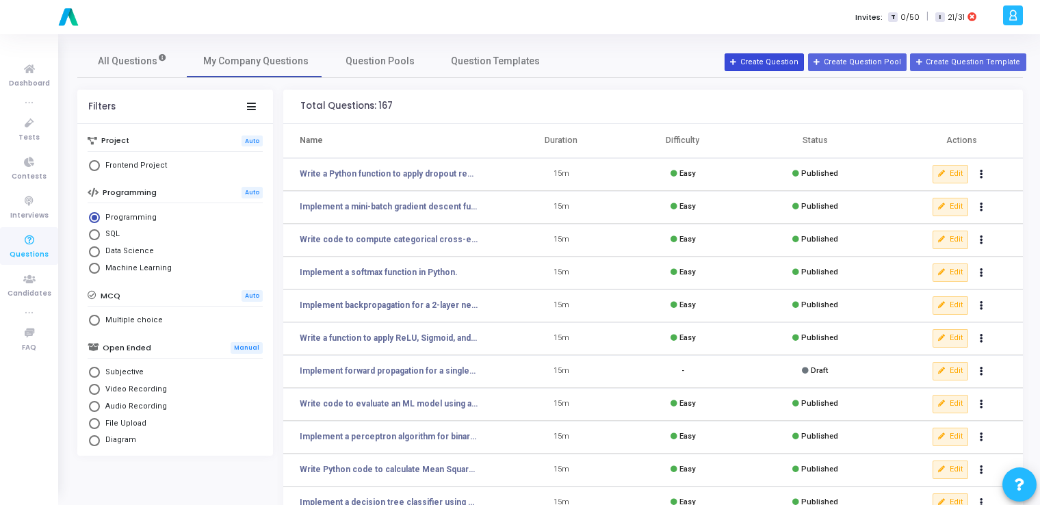
click at [760, 55] on button "Create Question" at bounding box center [764, 62] width 79 height 18
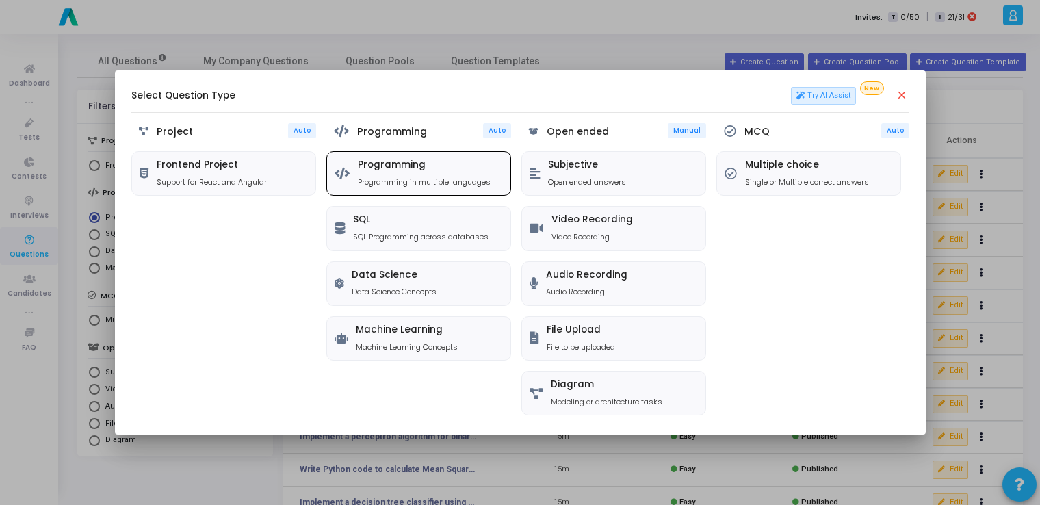
click at [335, 181] on div at bounding box center [342, 174] width 15 height 18
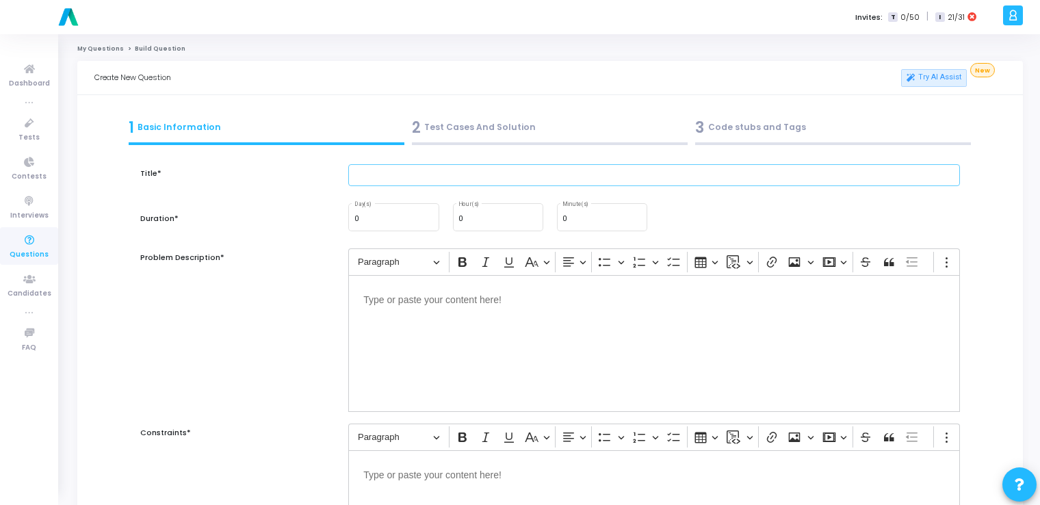
click at [439, 175] on input "text" at bounding box center [654, 175] width 612 height 23
paste input "Implement a simple feedforward neural network to classify MNIST digits using Te…"
type input "Implement a simple feedforward neural network to classify MNIST digits using Te…"
click at [571, 222] on input "0" at bounding box center [601, 219] width 79 height 8
type input "15"
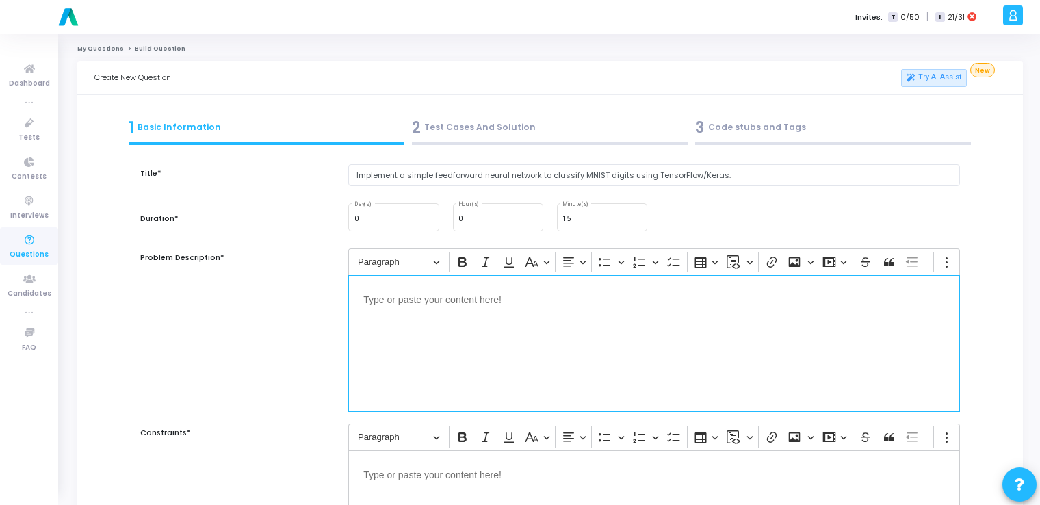
click at [590, 377] on div "Editor editing area: main" at bounding box center [654, 343] width 612 height 137
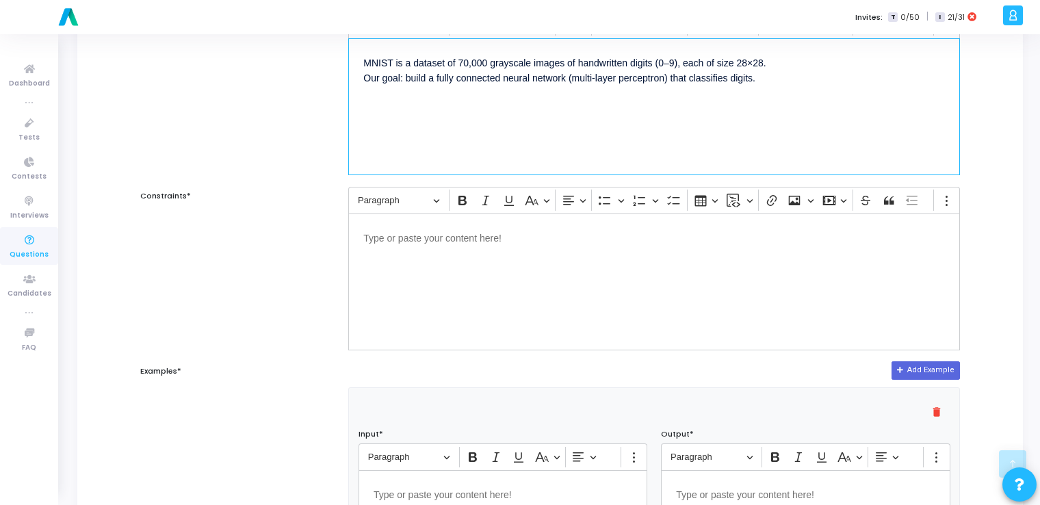
scroll to position [241, 0]
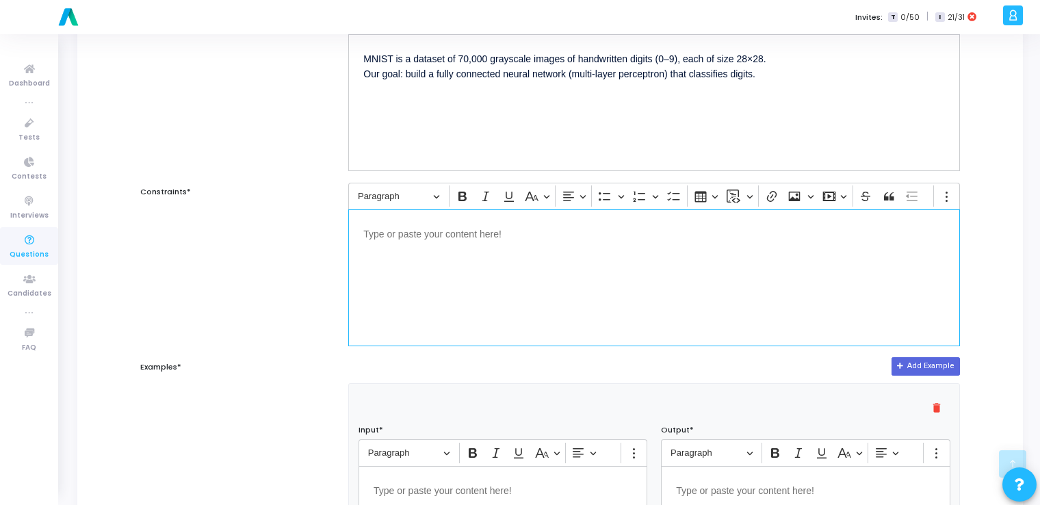
click at [578, 275] on div "Editor editing area: main" at bounding box center [654, 277] width 612 height 137
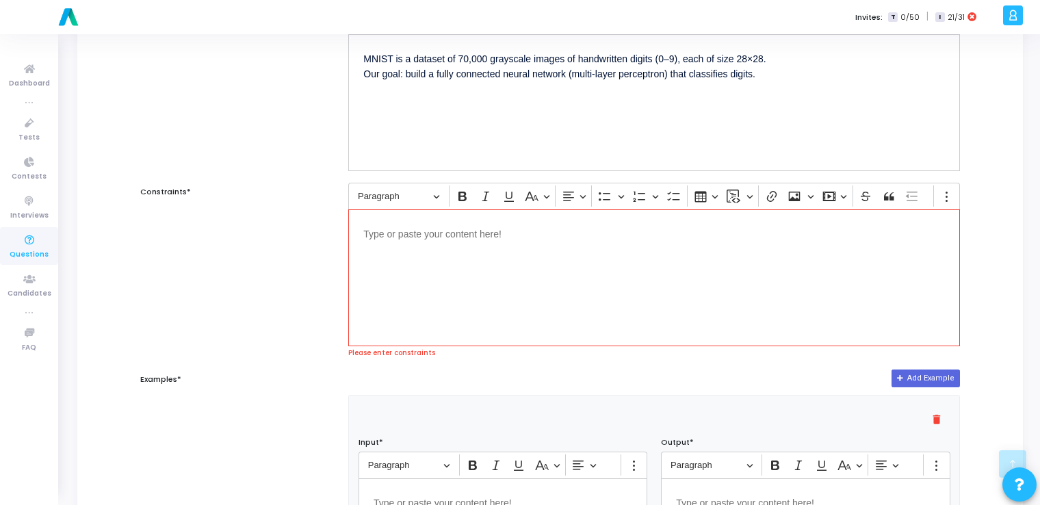
click at [517, 259] on div "Editor editing area: main" at bounding box center [654, 277] width 612 height 137
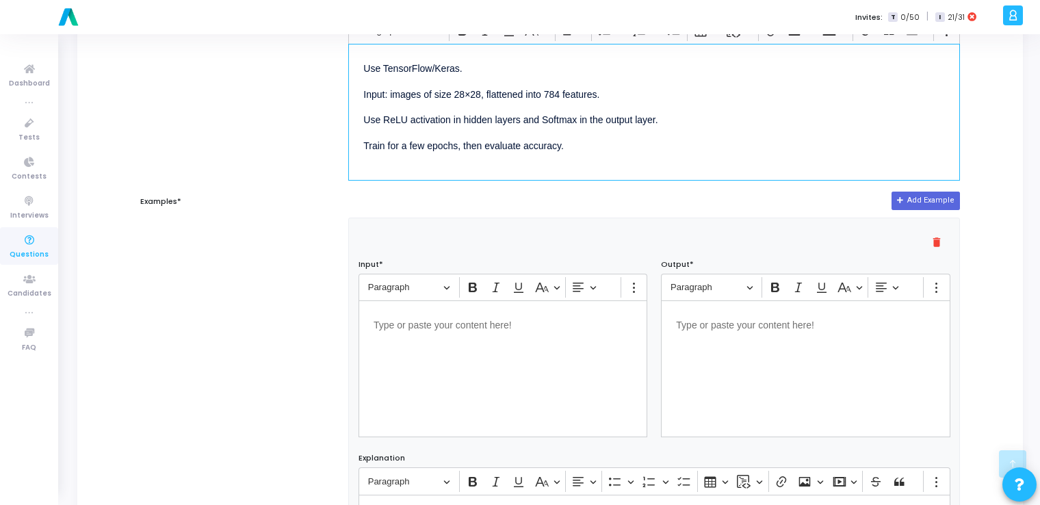
scroll to position [407, 0]
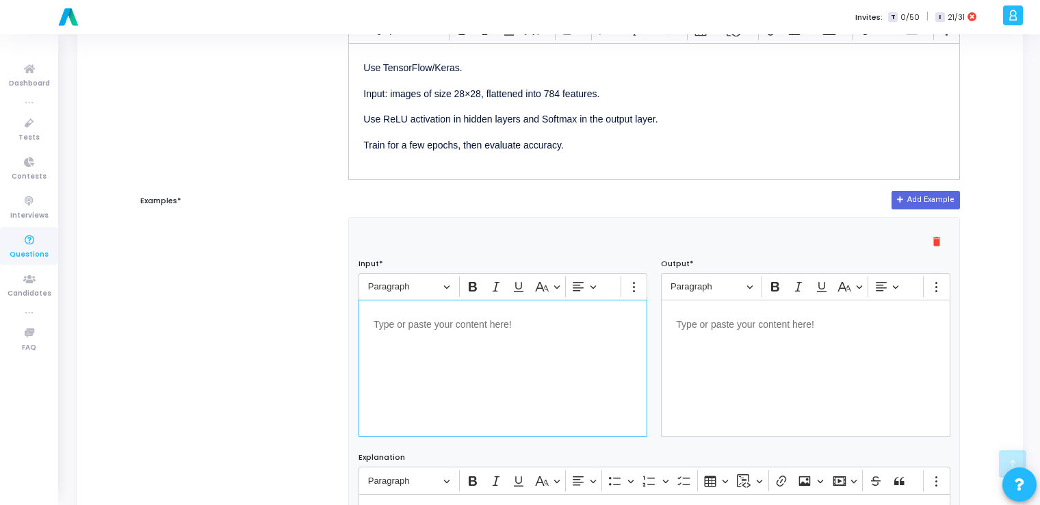
click at [513, 337] on div "Editor editing area: main" at bounding box center [503, 368] width 289 height 137
click at [708, 391] on div "Editor editing area: main" at bounding box center [805, 368] width 289 height 137
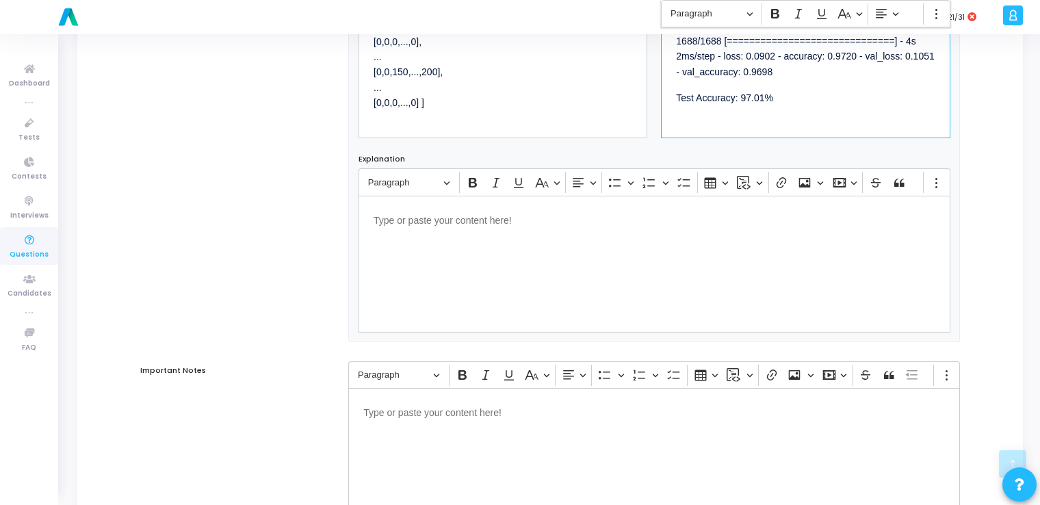
scroll to position [832, 0]
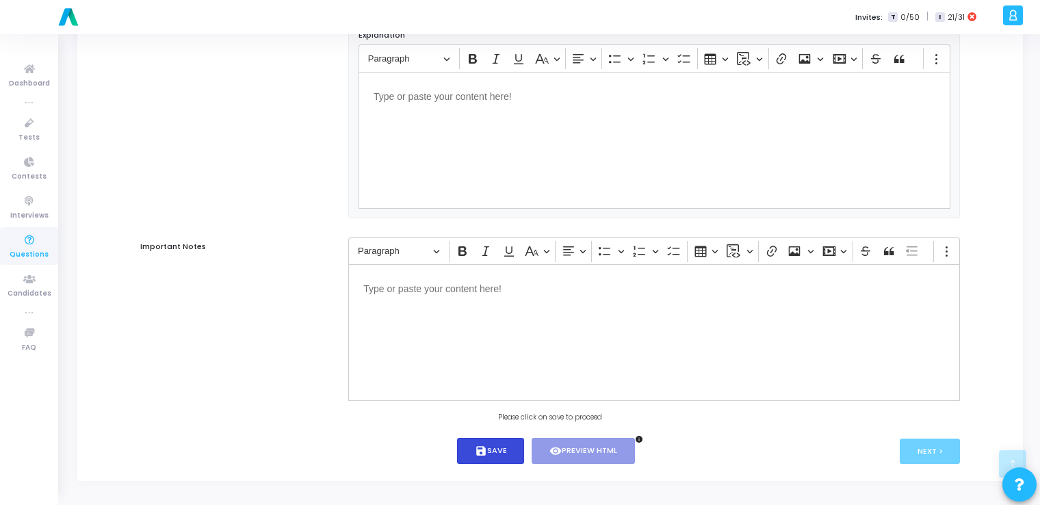
click at [490, 453] on button "save Save" at bounding box center [491, 451] width 68 height 27
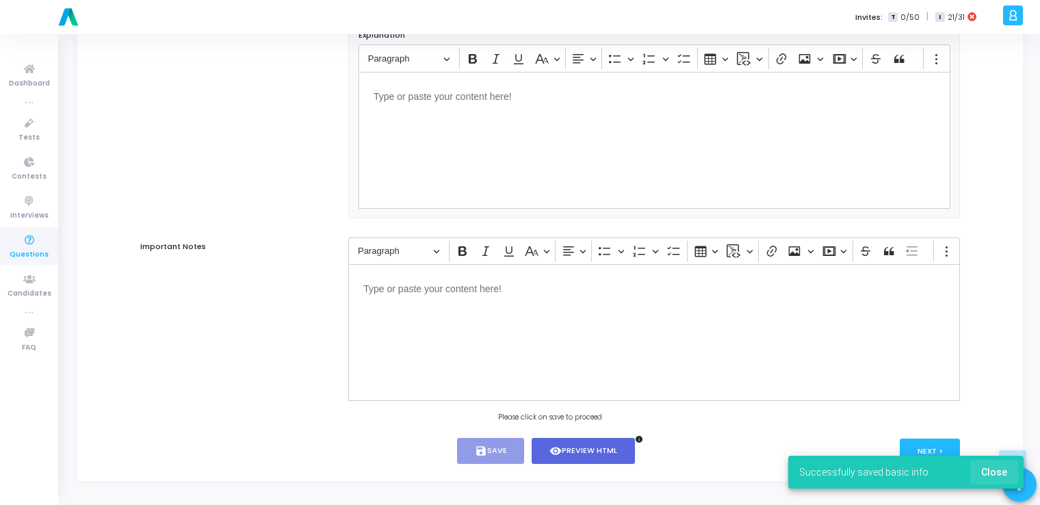
click at [1006, 480] on button "Close" at bounding box center [994, 472] width 48 height 25
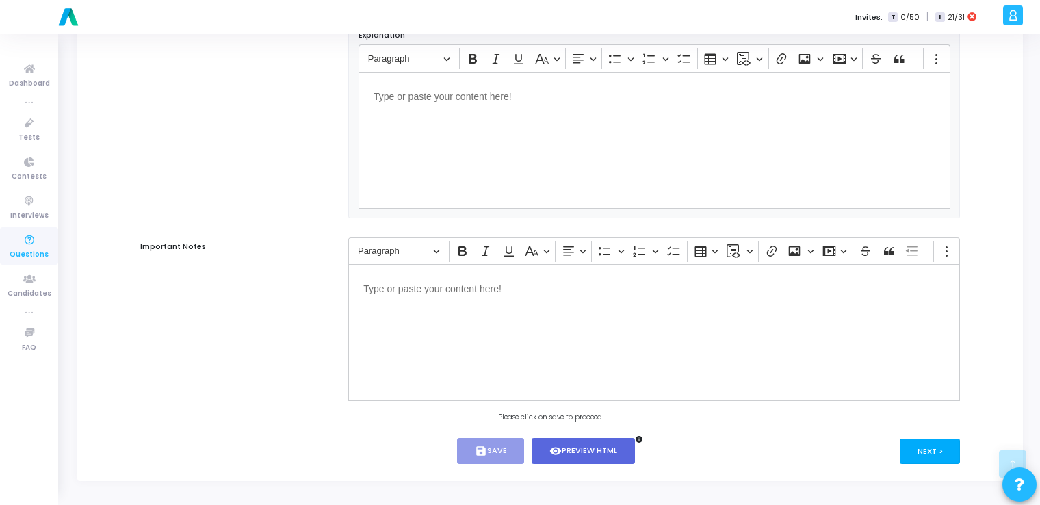
click at [935, 457] on button "Next >" at bounding box center [930, 451] width 61 height 25
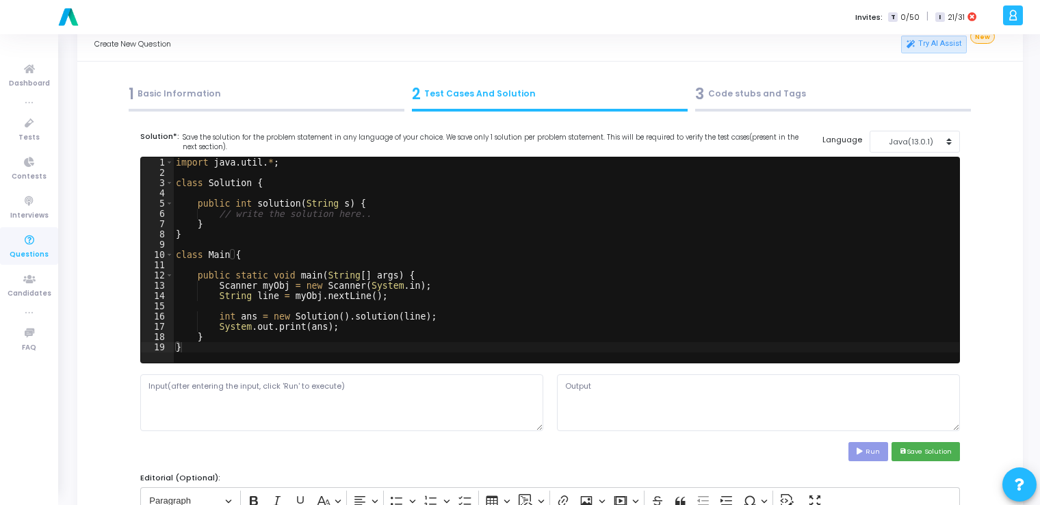
scroll to position [0, 0]
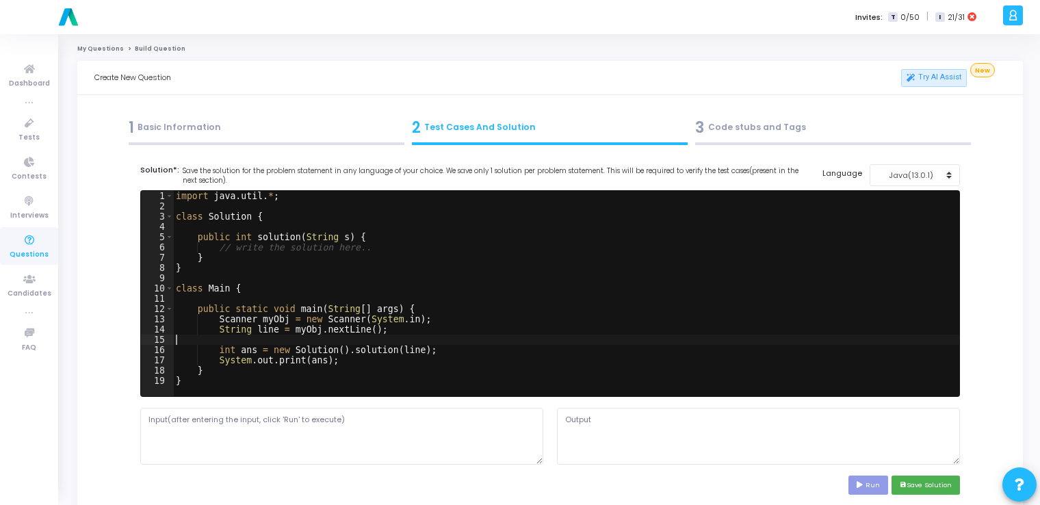
click at [490, 335] on div "import java . util . * ; class Solution { public int solution ( String s ) { //…" at bounding box center [566, 304] width 786 height 226
click at [911, 181] on button "Java(13.0.1)" at bounding box center [915, 175] width 91 height 23
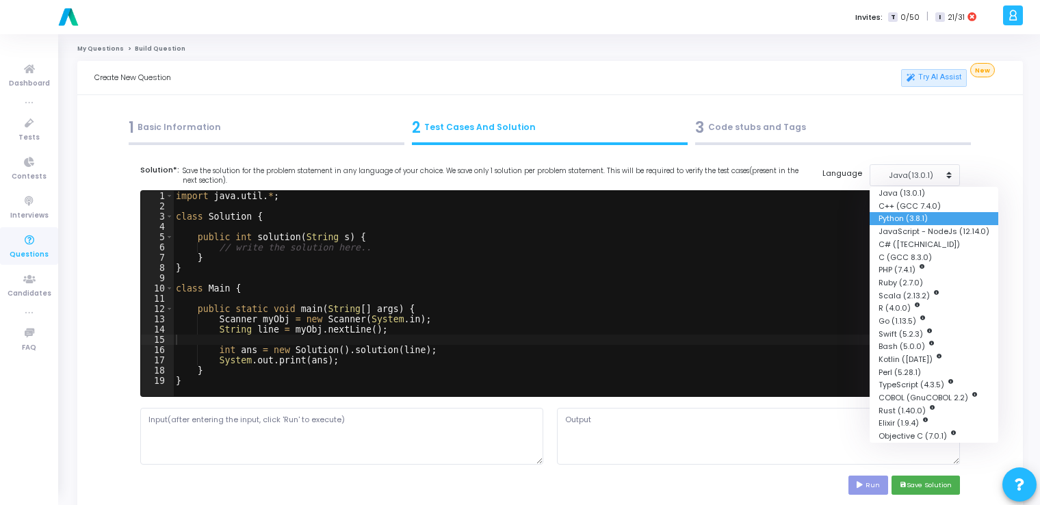
click at [909, 220] on button "Python (3.8.1)" at bounding box center [934, 218] width 129 height 13
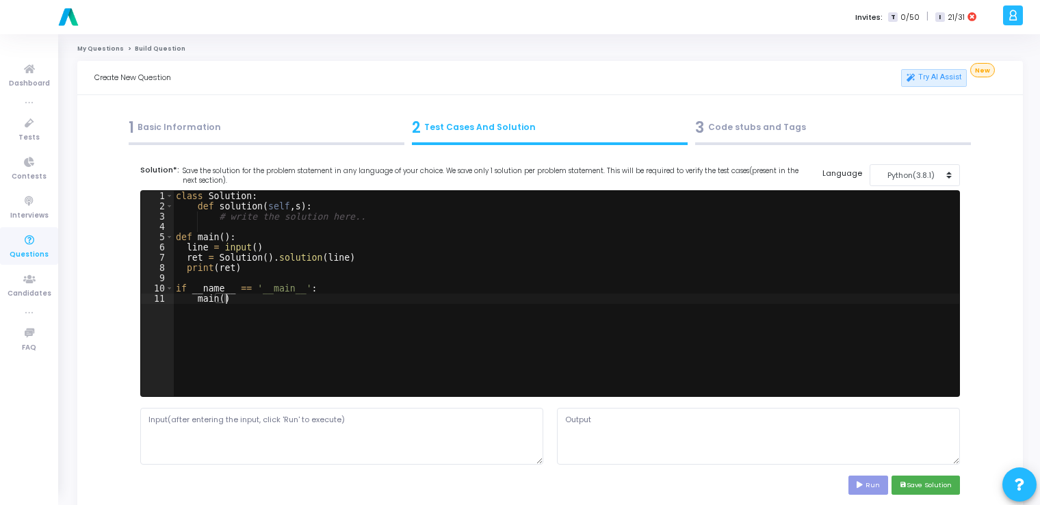
click at [611, 302] on div "class Solution : def solution ( self , s ) : # write the solution here.. def ma…" at bounding box center [566, 304] width 786 height 226
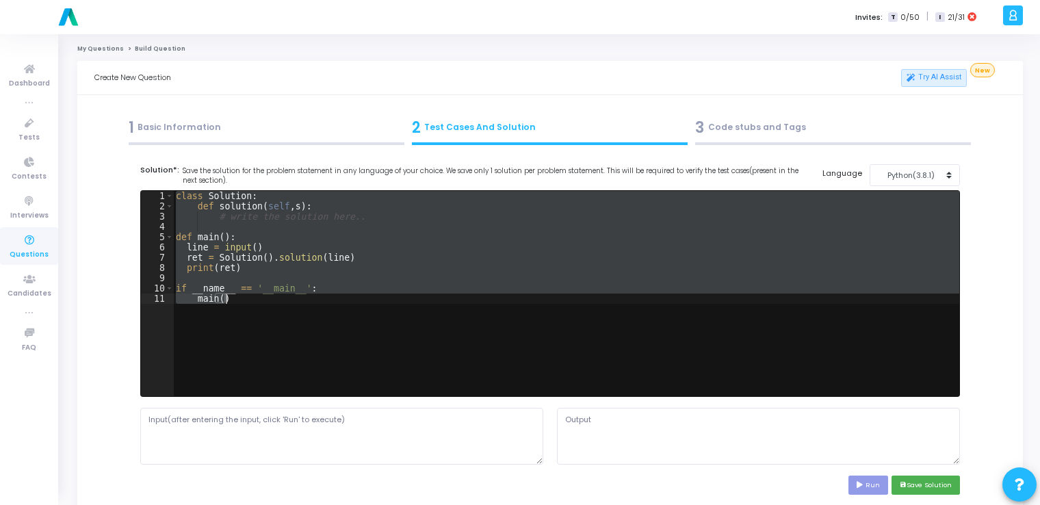
type textarea "v"
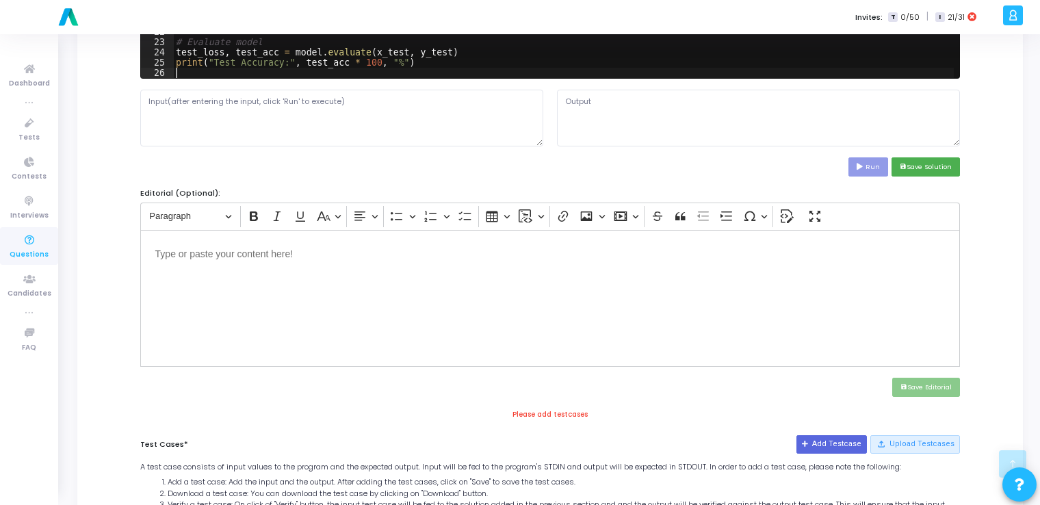
scroll to position [317, 0]
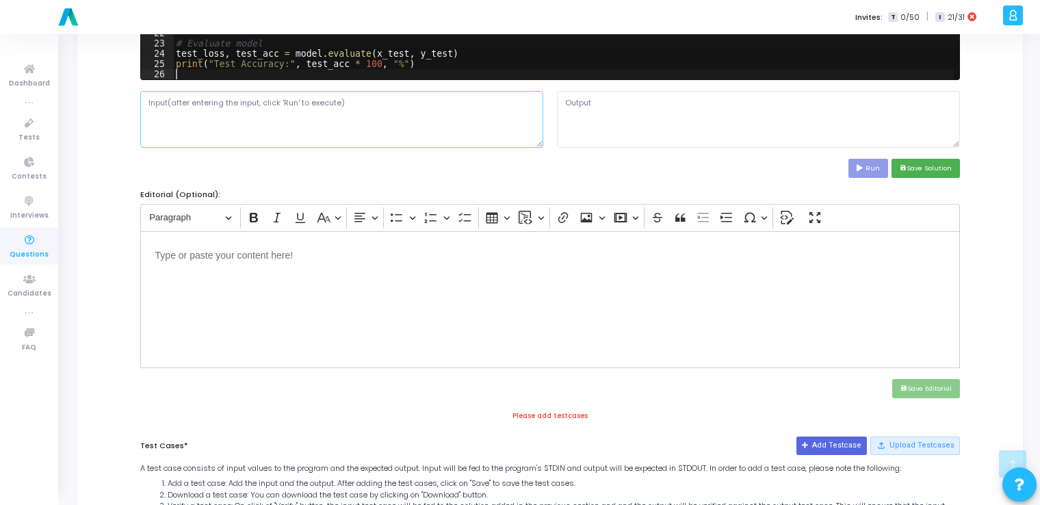
click at [274, 107] on textarea at bounding box center [341, 119] width 403 height 56
paste textarea "# Load MNIST dataset (x_train, y_train), (x_test, y_test) = mnist.load_data() #…"
click at [339, 133] on textarea "# Load MNIST dataset (x_train, y_train), (x_test, y_test) = mnist.load_data() #…" at bounding box center [341, 119] width 403 height 56
paste textarea "[ [0,0,0,0,0,0,0,0,0,0,0,0,0,0,0,0,0,0,0,0,0,0,0,0,0,0,0,0], [0,0,0,0,0,0,0,0,0…"
type textarea "[ [0,0,0,0,0,0,0,0,0,0,0,0,0,0,0,0,0,0,0,0,0,0,0,0,0,0,0,0], [0,0,0,0,0,0,0,0,0…"
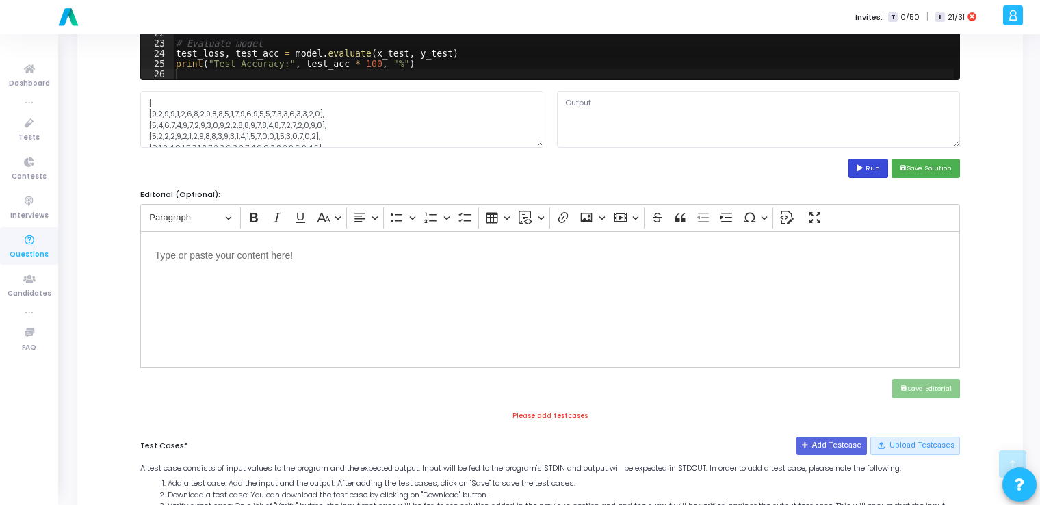
click at [857, 166] on button "Run" at bounding box center [869, 168] width 40 height 18
type textarea "Traceback (most recent call last): File "script.py", line 2, in <module> (x_tra…"
click at [400, 133] on textarea at bounding box center [341, 119] width 403 height 56
paste textarea "0 0 0 0 0 0 0 0 0 0 0 0 0 0 0 0 0 0 0 0 0 0 0 0 0 0 0 0 0 0 0 0 0 0 0 0 0 0 0 0…"
type textarea "0 0 0 0 0 0 0 0 0 0 0 0 0 0 0 0 0 0 0 0 0 0 0 0 0 0 0 0 0 0 0 0 0 0 0 0 0 0 0 0…"
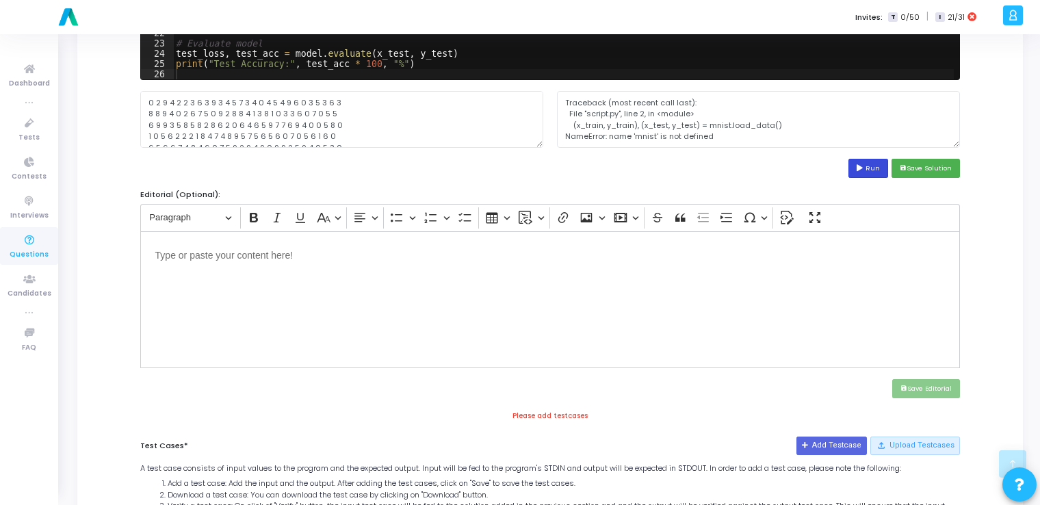
click at [869, 171] on button "Run" at bounding box center [869, 168] width 40 height 18
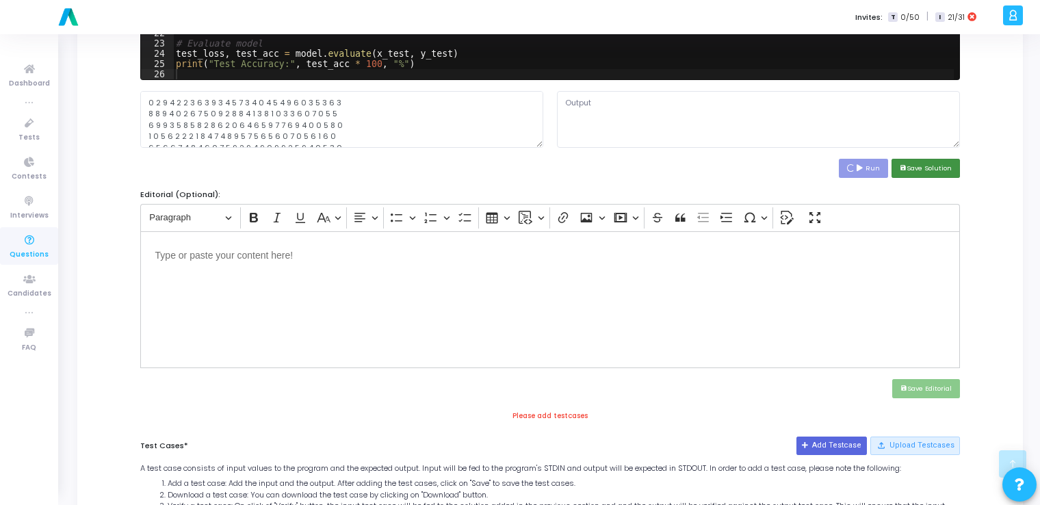
click at [925, 167] on button "save Save Solution" at bounding box center [926, 168] width 68 height 18
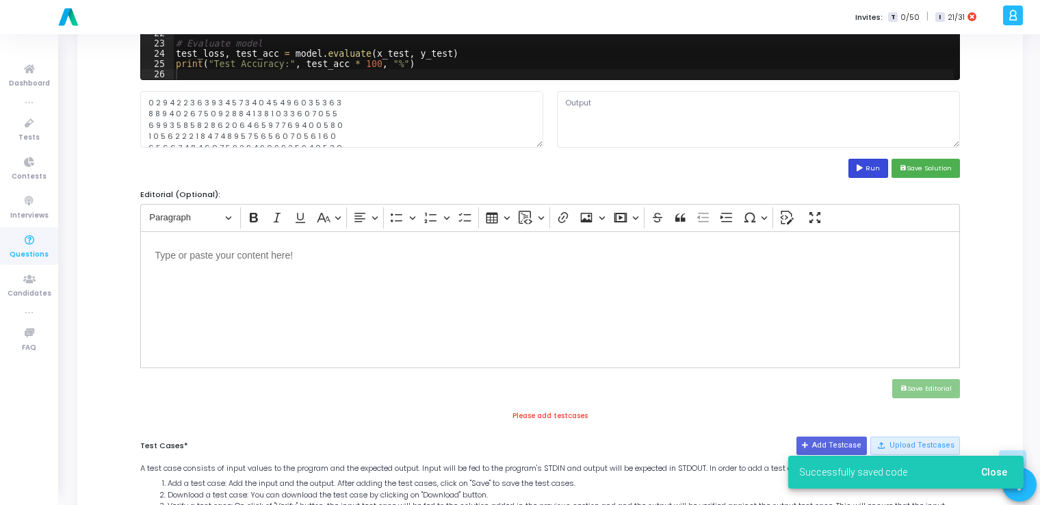
type textarea "Traceback (most recent call last): File "script.py", line 2, in <module> (x_tra…"
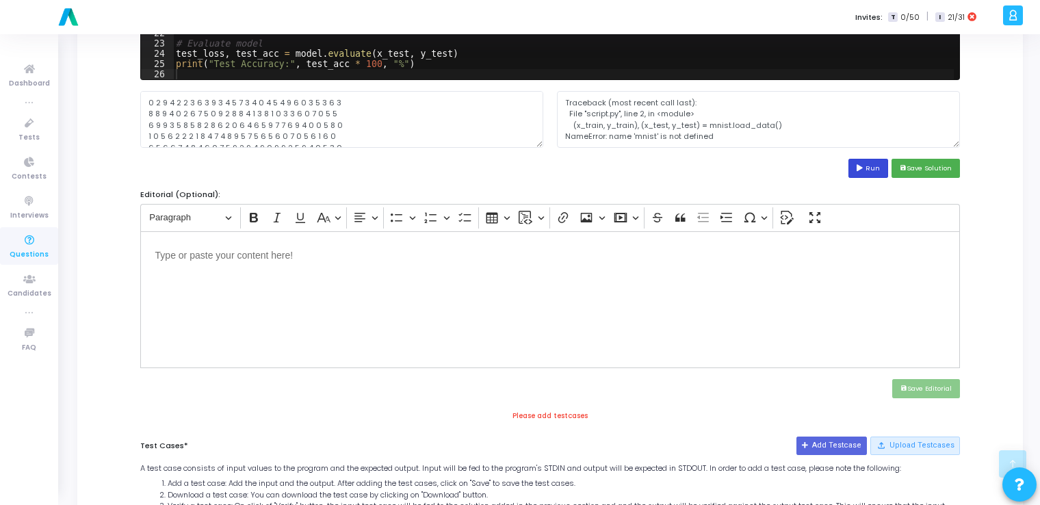
click at [863, 159] on button "Run" at bounding box center [869, 168] width 40 height 18
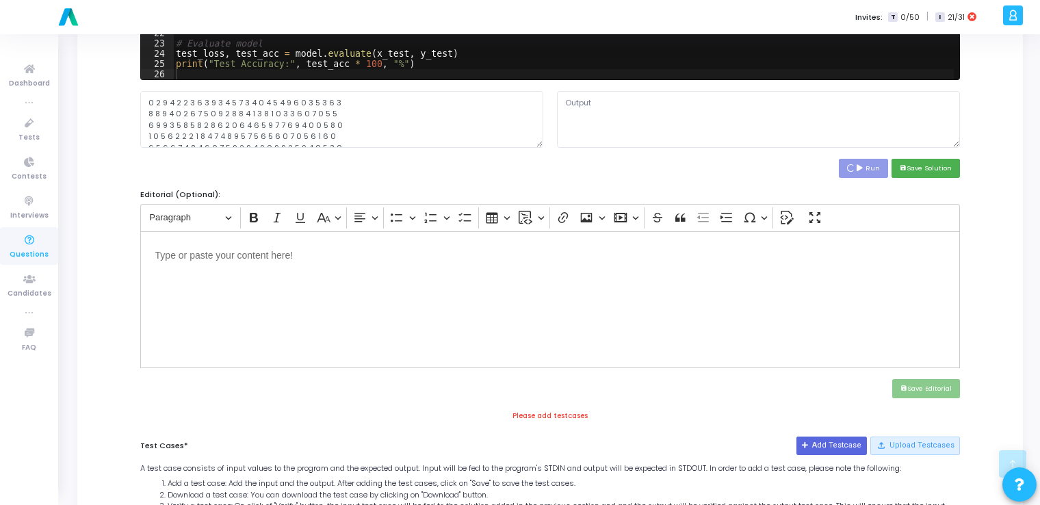
type textarea "Traceback (most recent call last): File "script.py", line 2, in <module> (x_tra…"
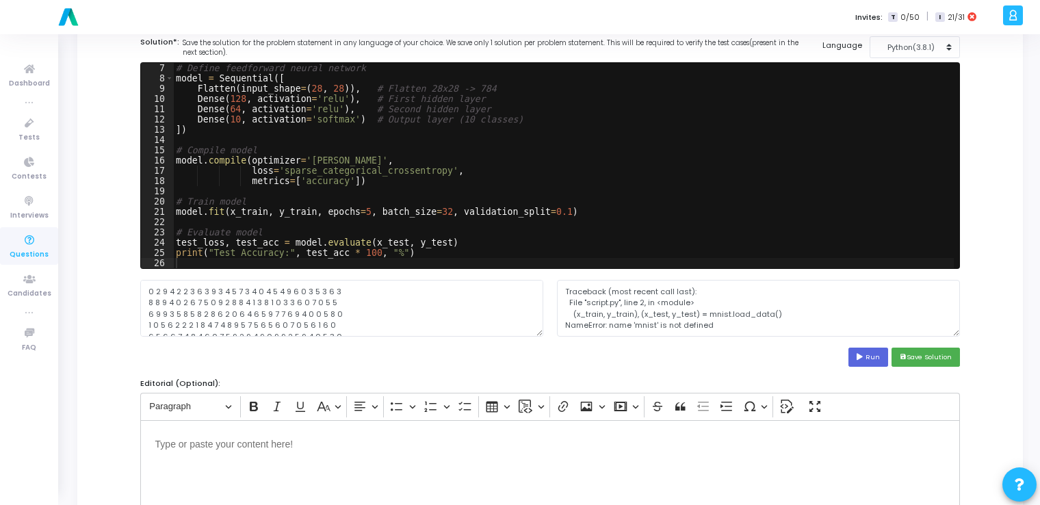
scroll to position [121, 0]
